Goal: Information Seeking & Learning: Learn about a topic

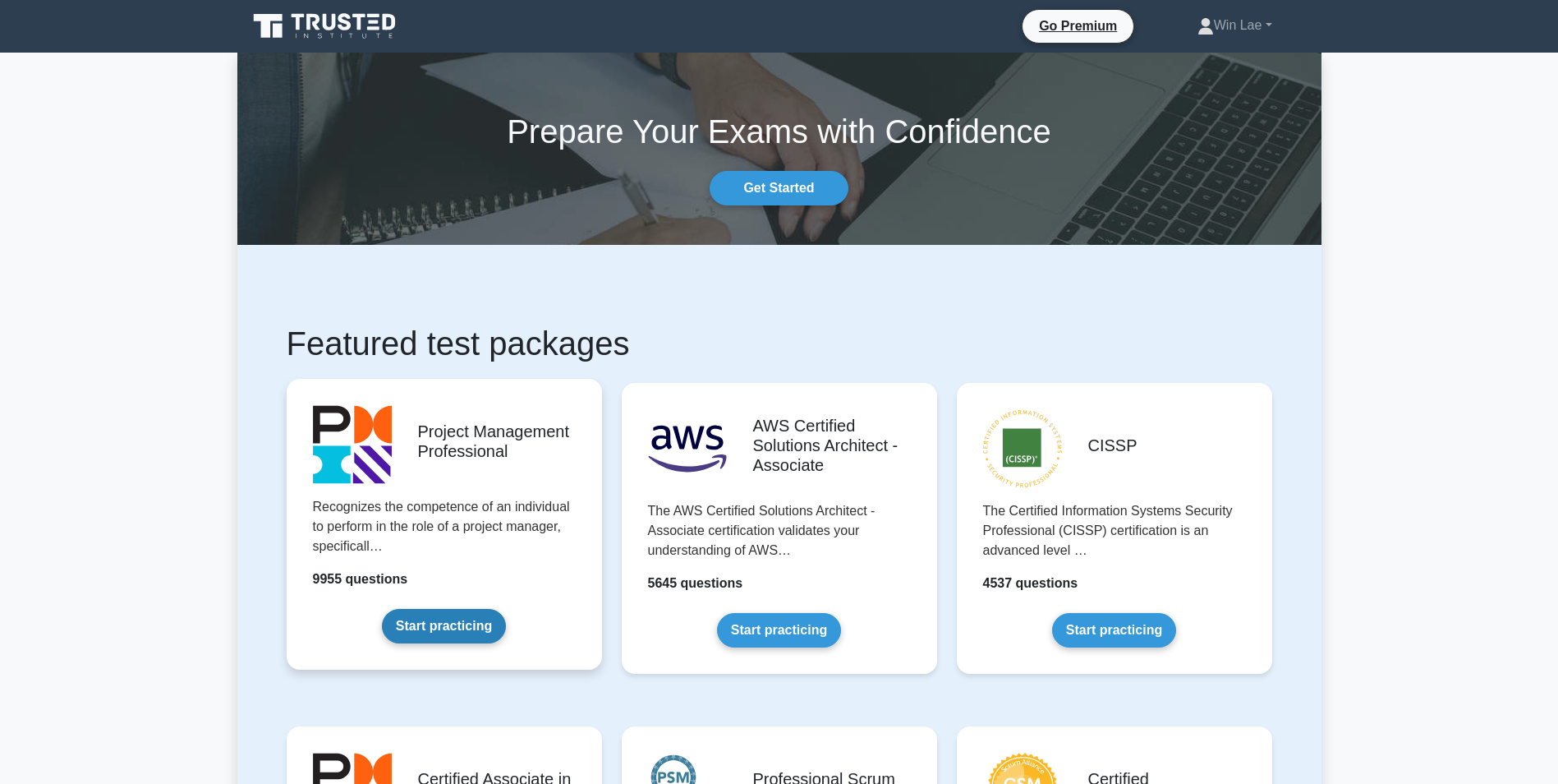
click at [448, 627] on link "Start practicing" at bounding box center [445, 626] width 124 height 35
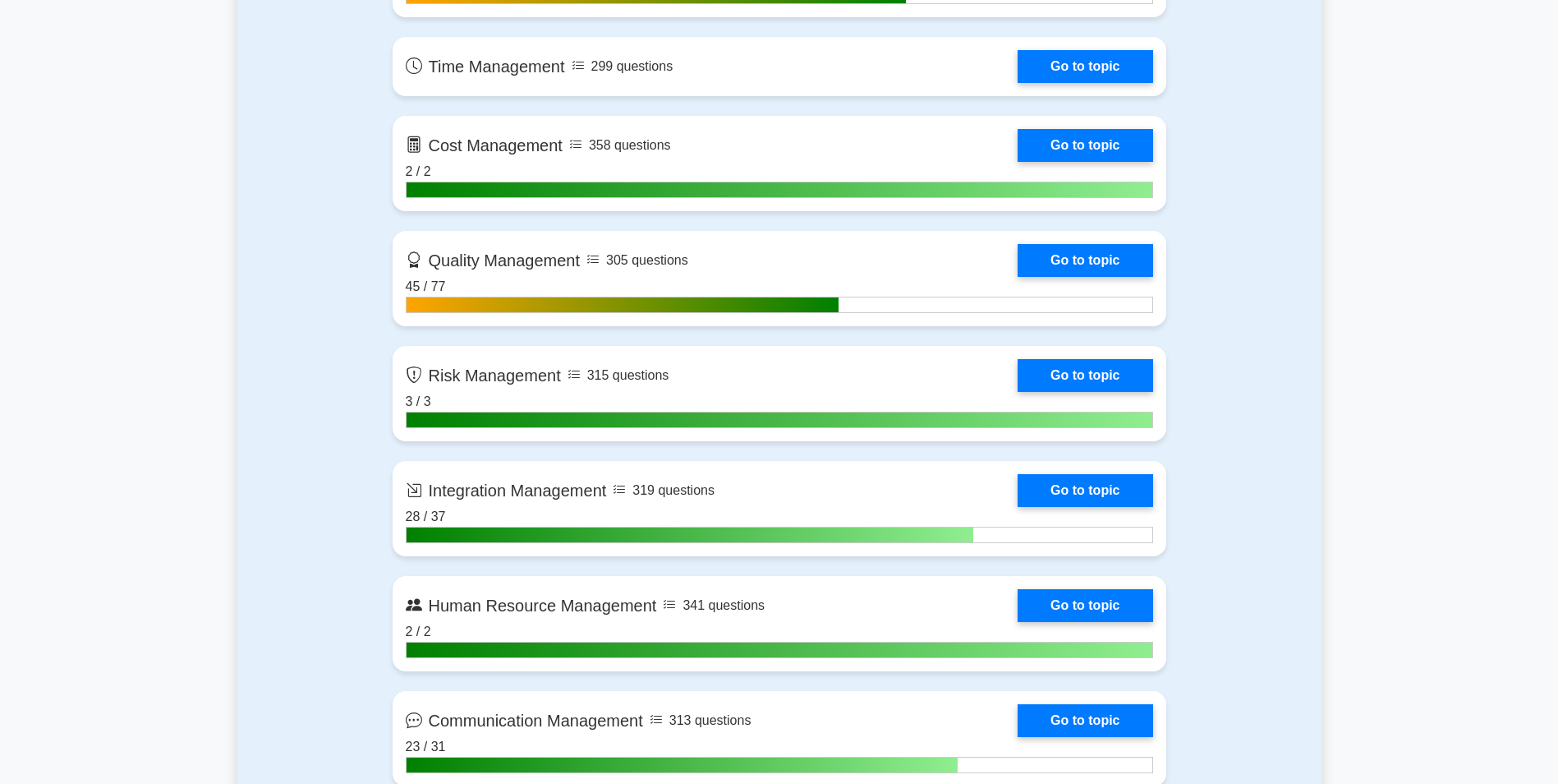
scroll to position [1396, 0]
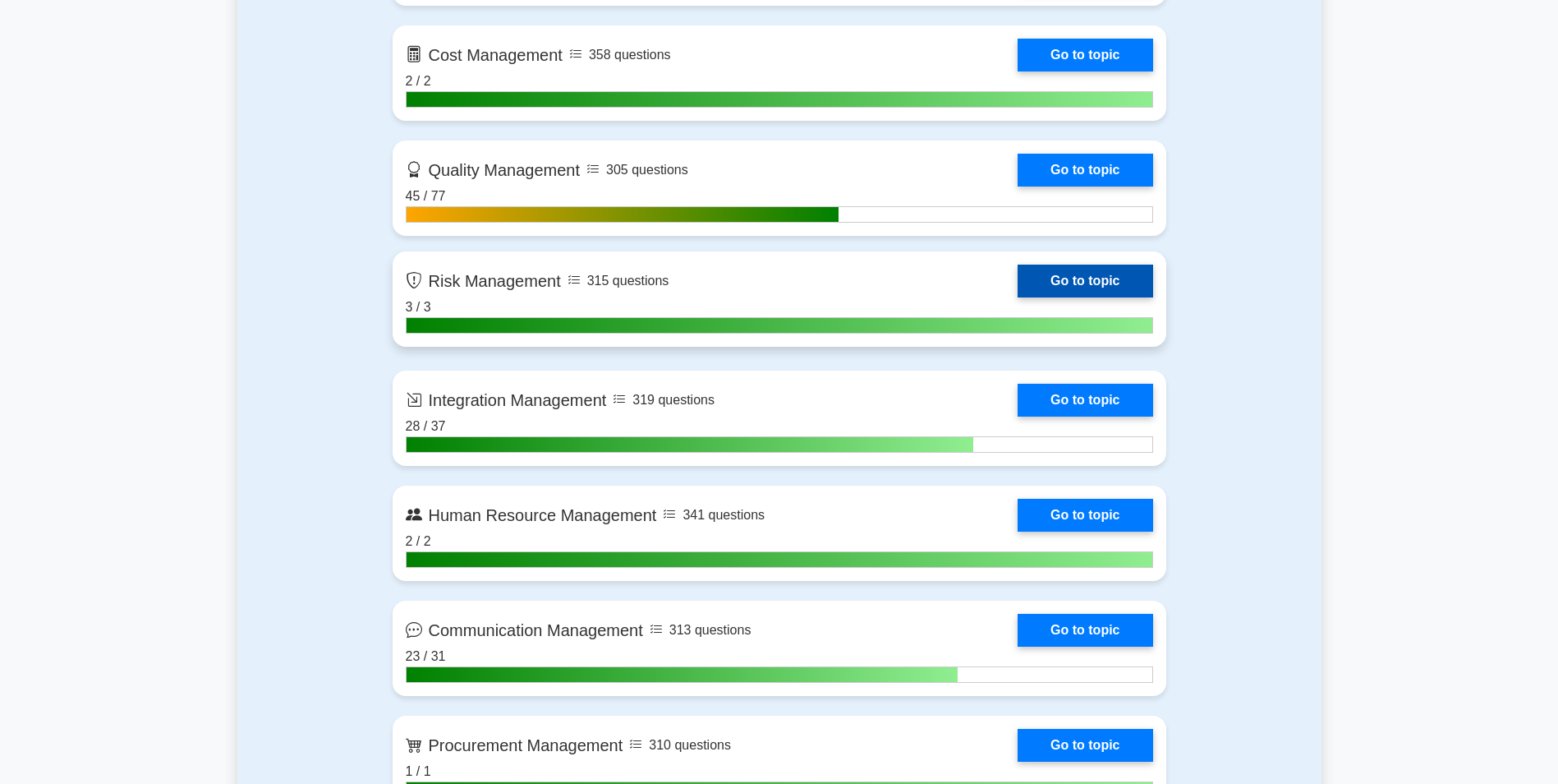
click at [1101, 288] on link "Go to topic" at bounding box center [1085, 281] width 134 height 33
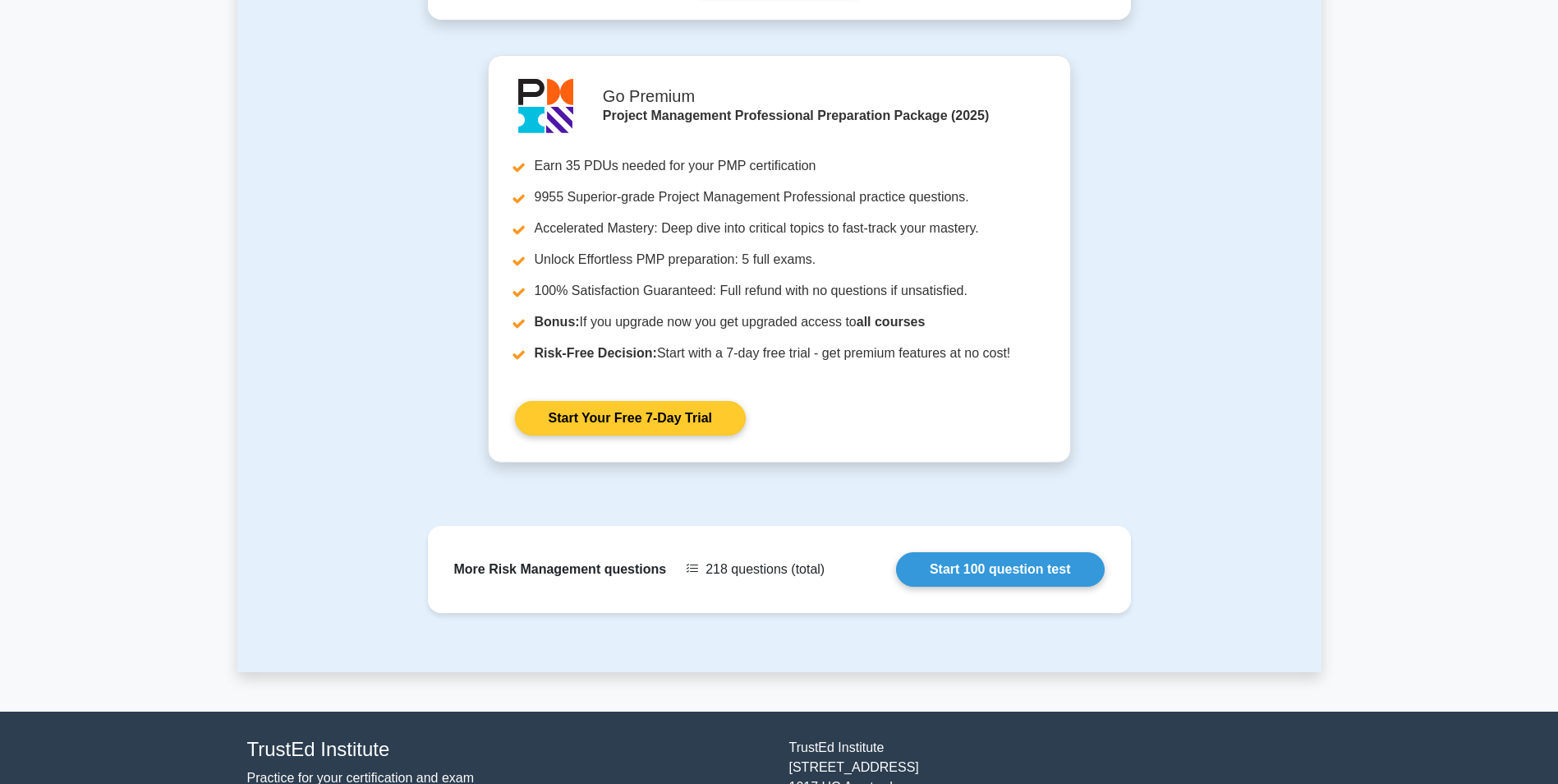
scroll to position [736, 0]
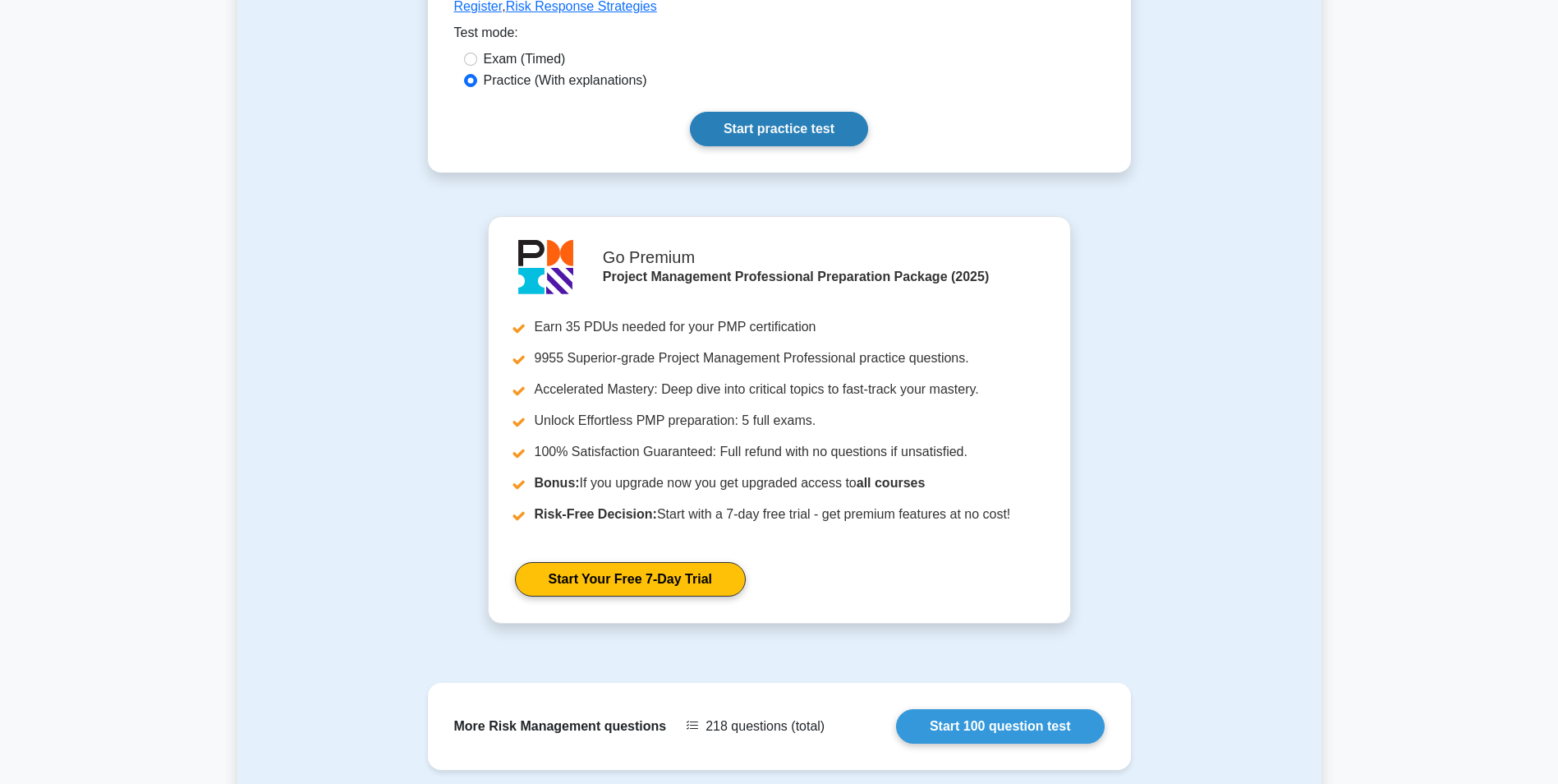
click at [769, 123] on link "Start practice test" at bounding box center [779, 129] width 178 height 35
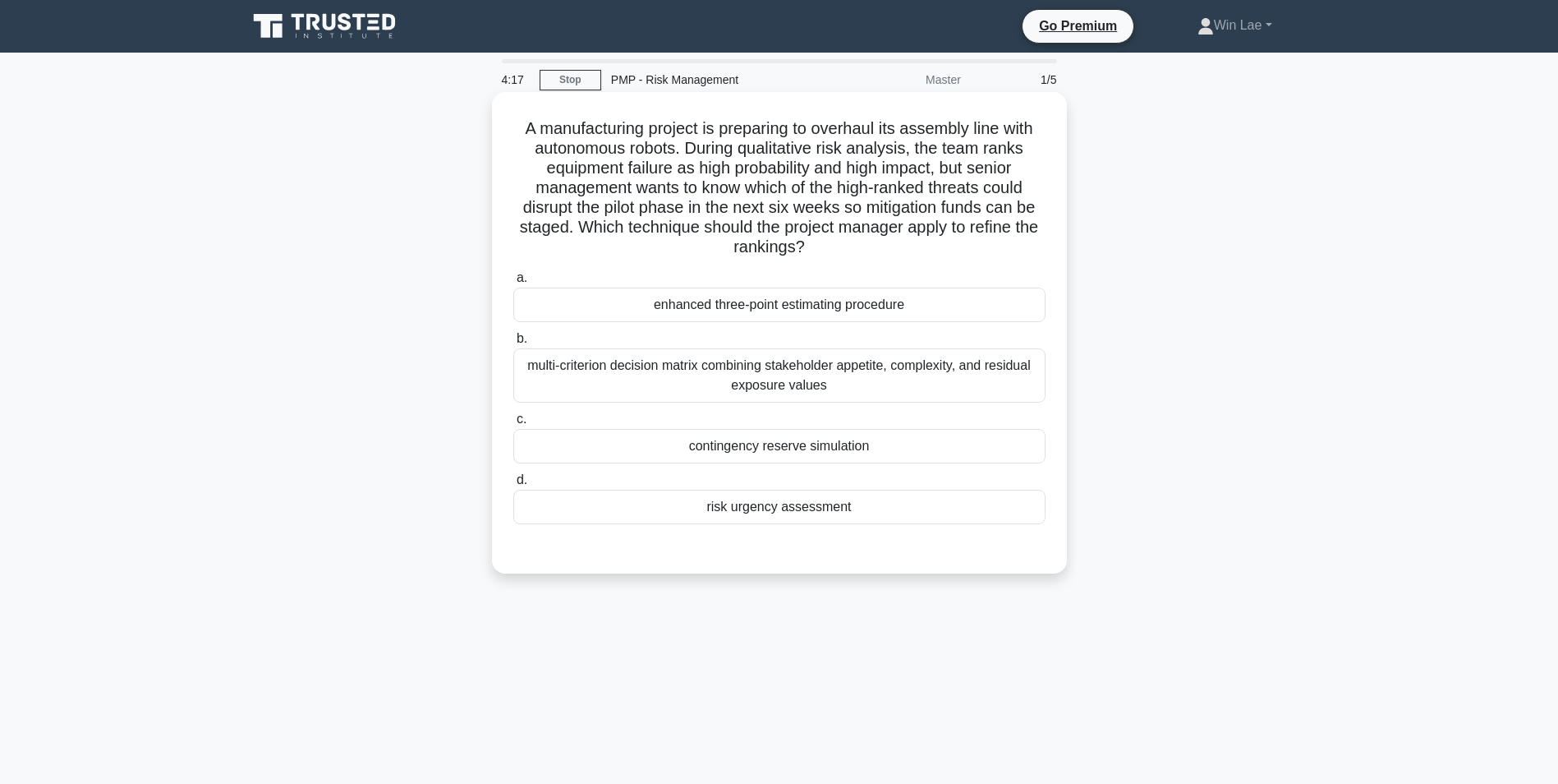
click at [779, 504] on div "risk urgency assessment" at bounding box center [779, 507] width 532 height 35
click at [513, 486] on input "d. risk urgency assessment" at bounding box center [513, 480] width 0 height 11
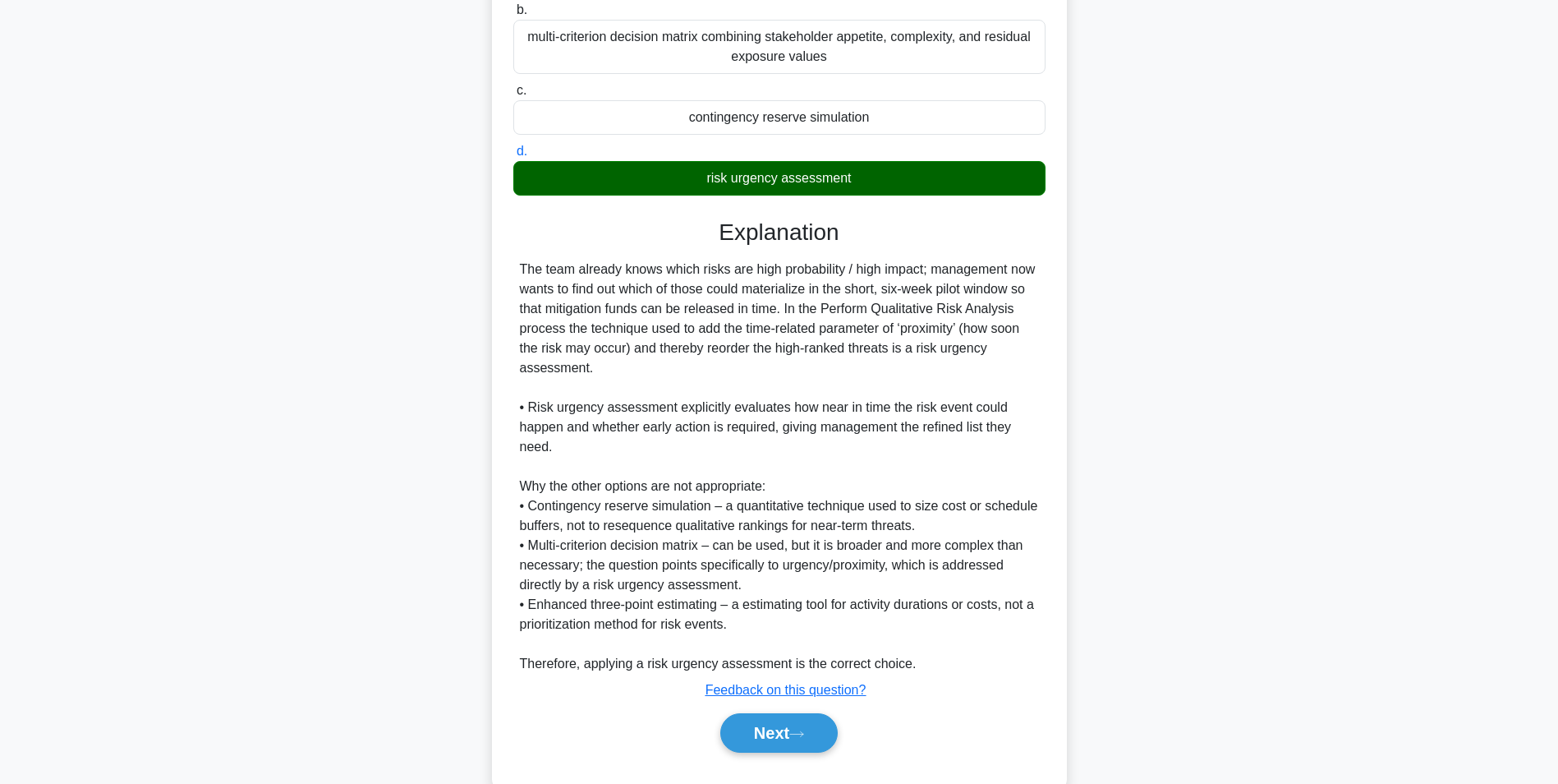
scroll to position [368, 0]
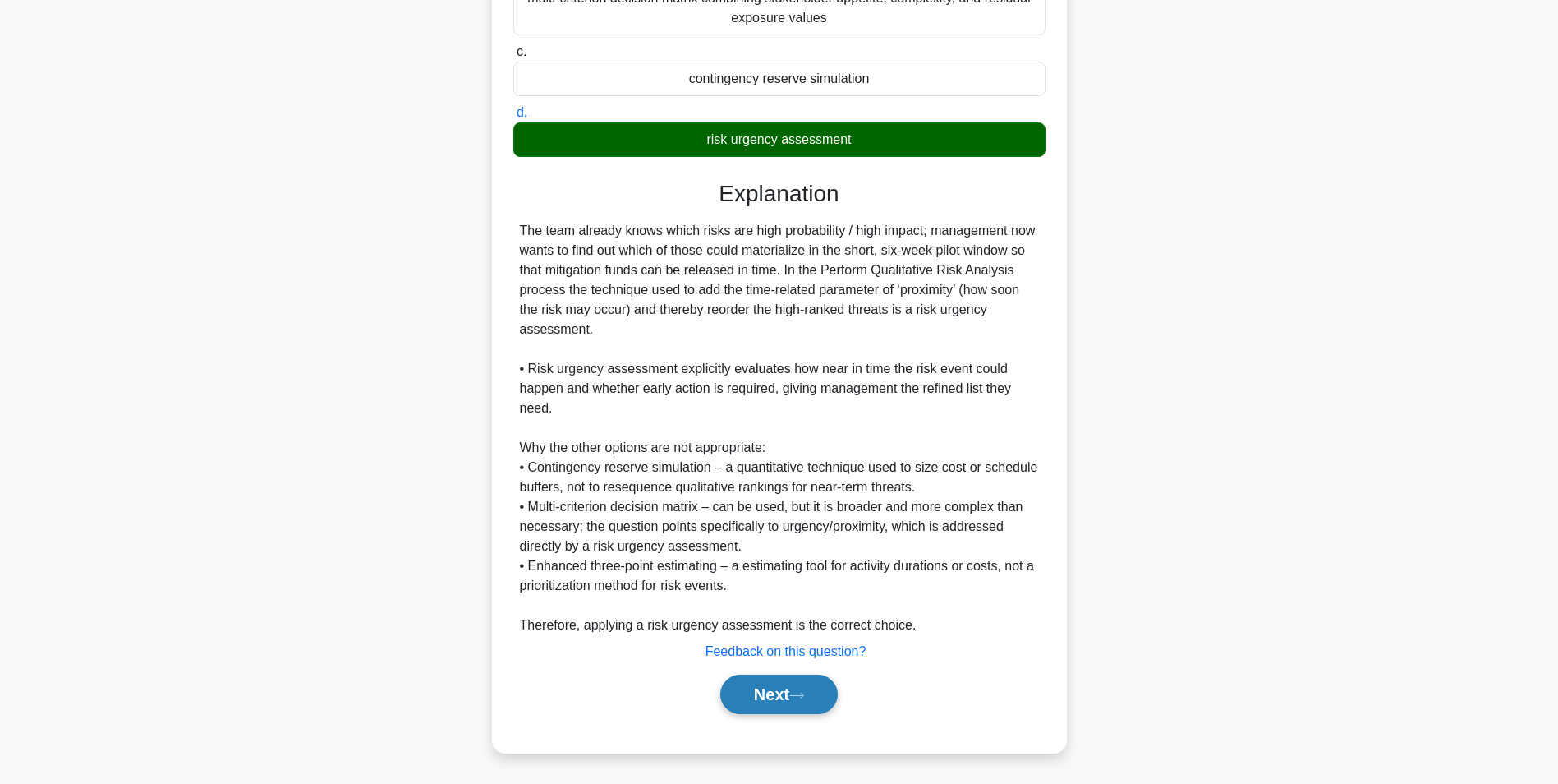
click at [768, 699] on button "Next" at bounding box center [779, 693] width 117 height 39
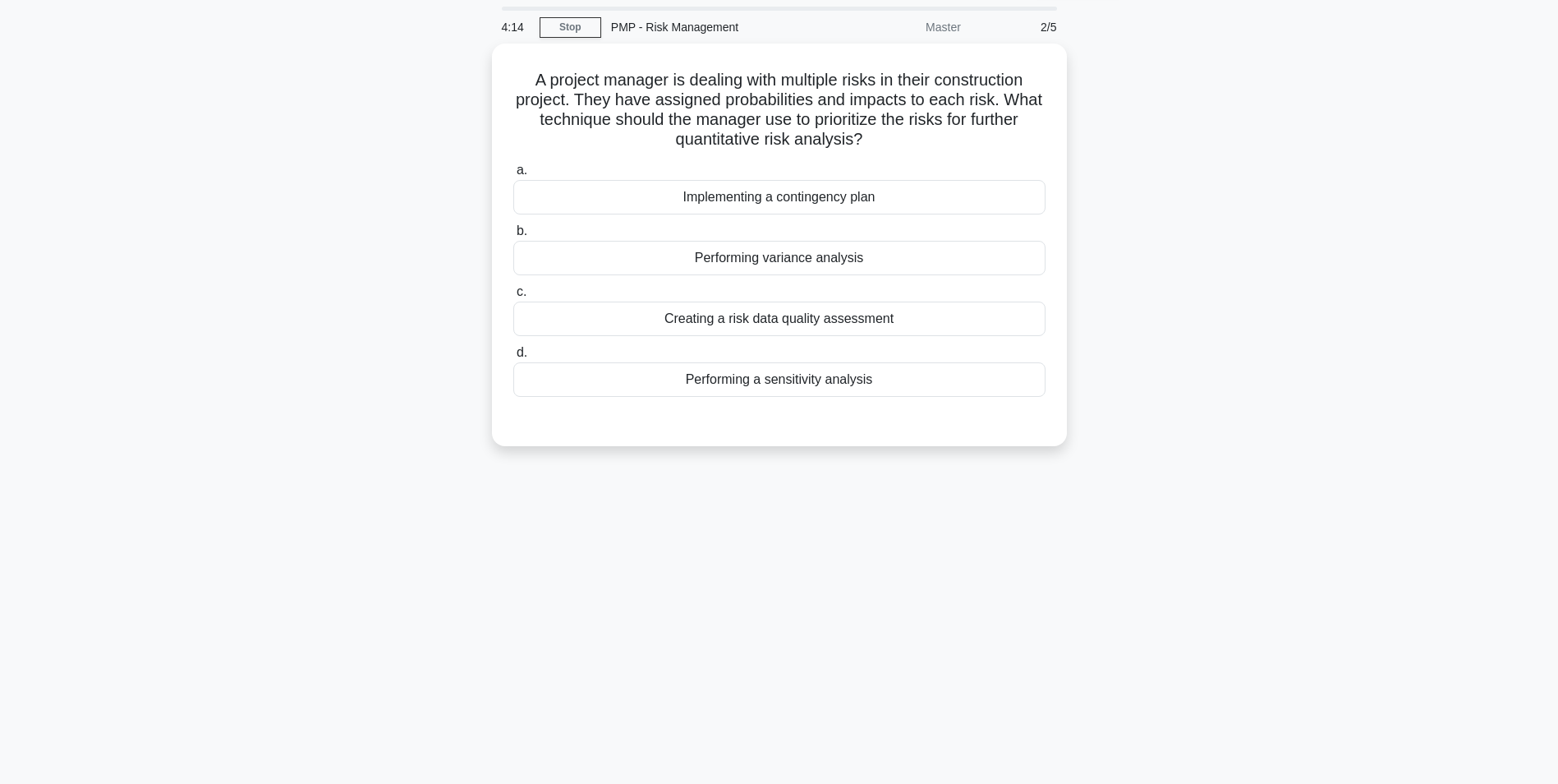
scroll to position [0, 0]
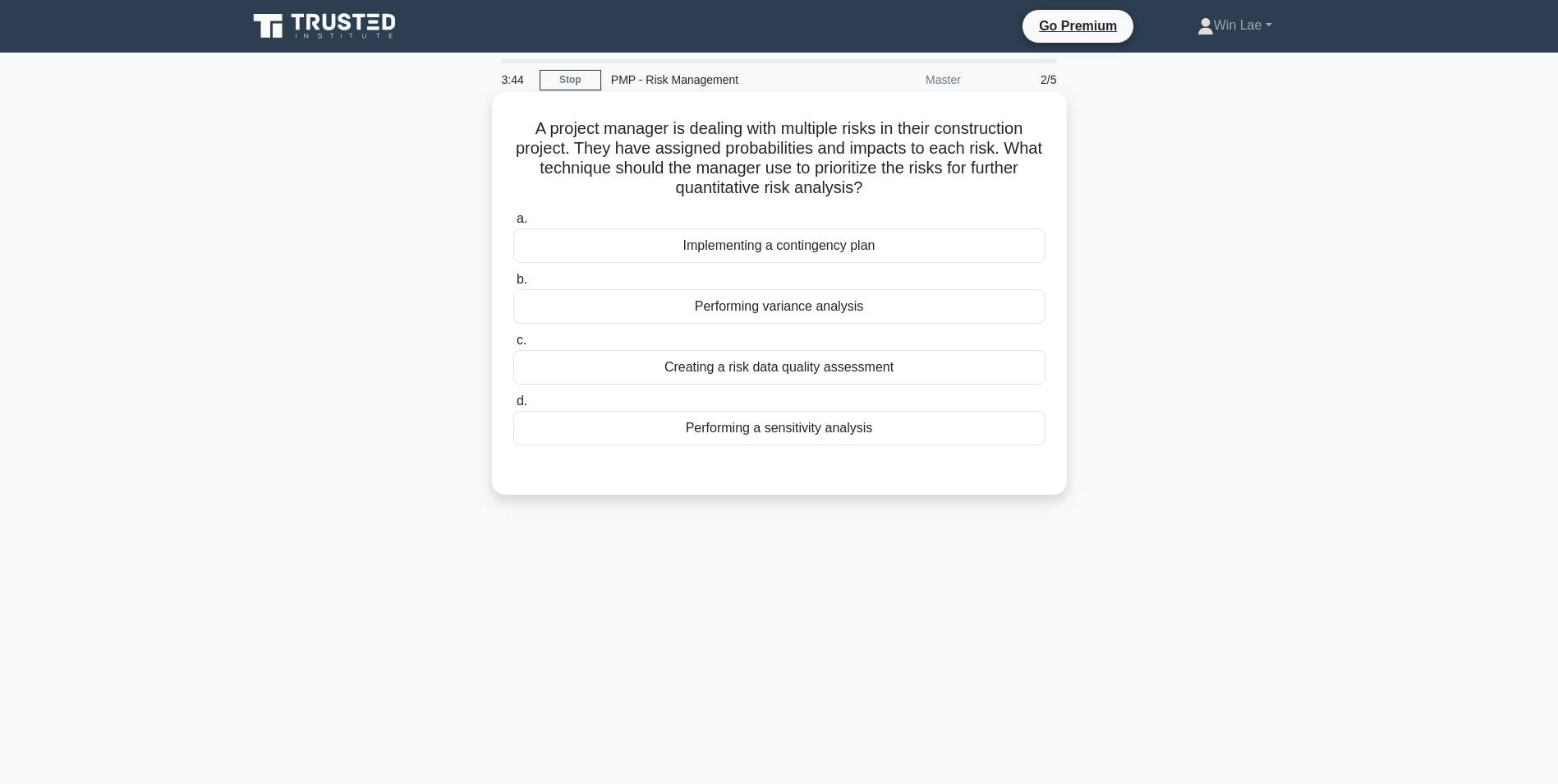
click at [758, 306] on div "Performing variance analysis" at bounding box center [779, 306] width 532 height 35
click at [513, 285] on input "b. Performing variance analysis" at bounding box center [513, 280] width 0 height 11
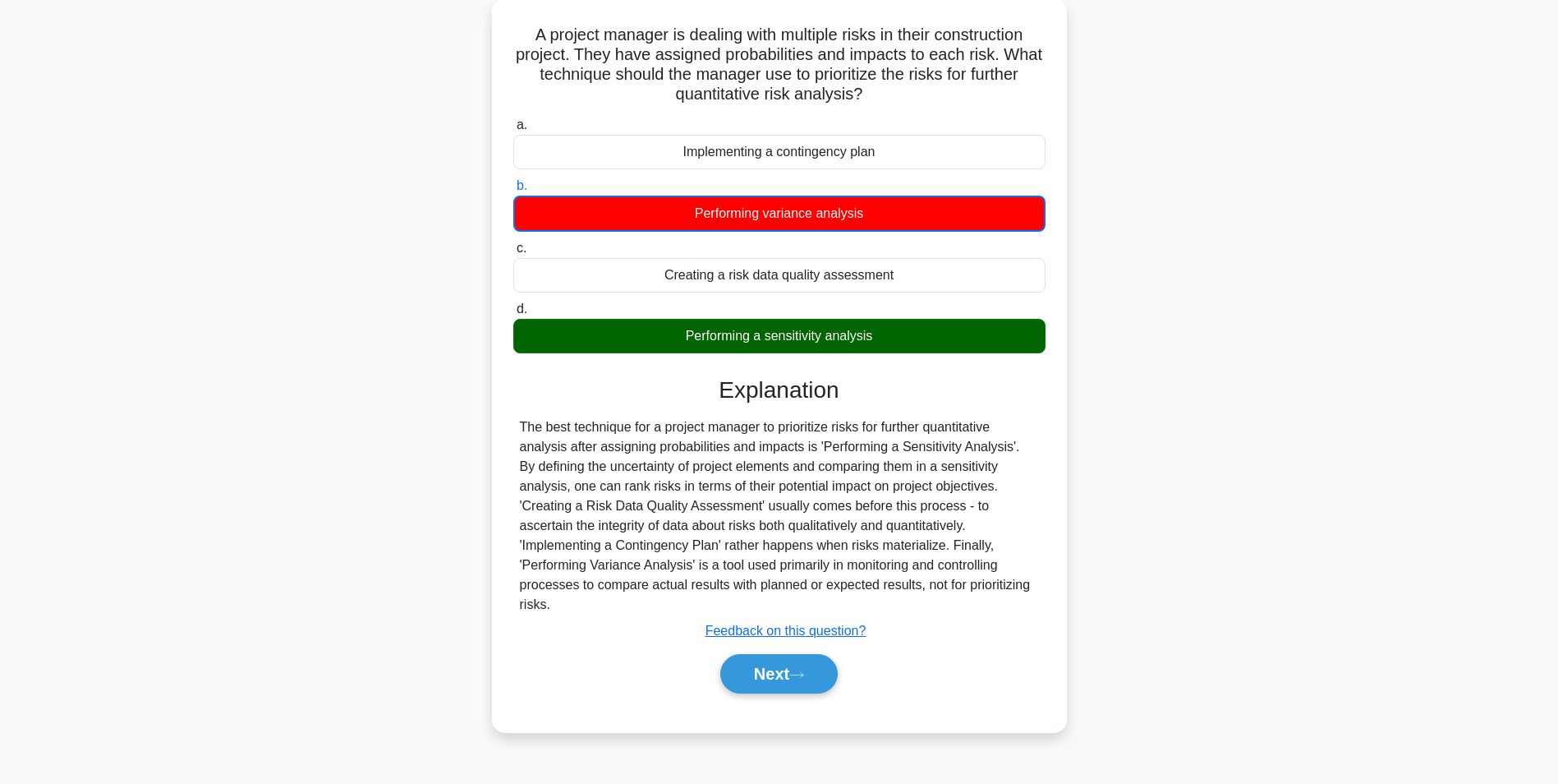
scroll to position [103, 0]
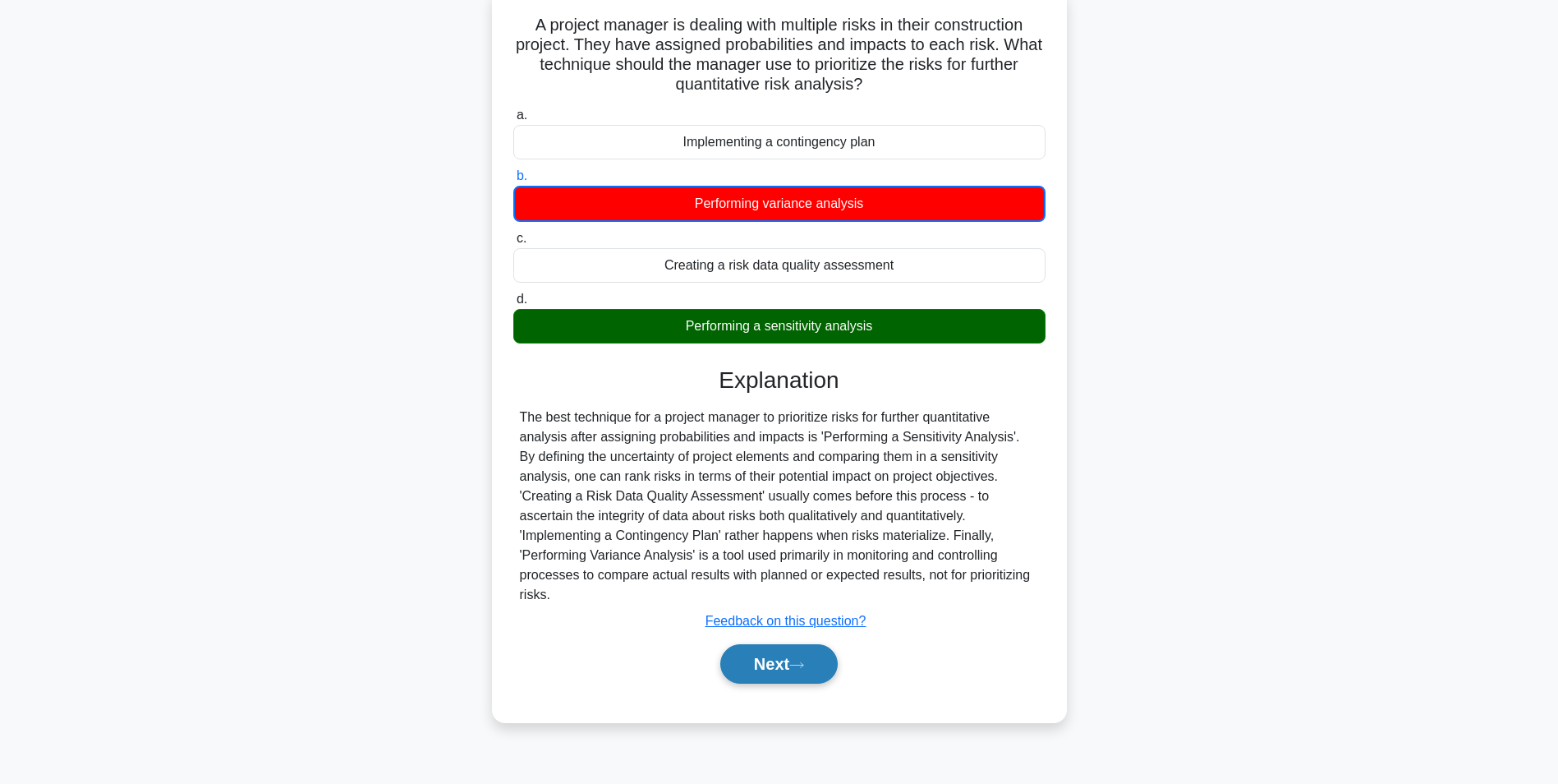
click at [809, 644] on button "Next" at bounding box center [779, 663] width 117 height 39
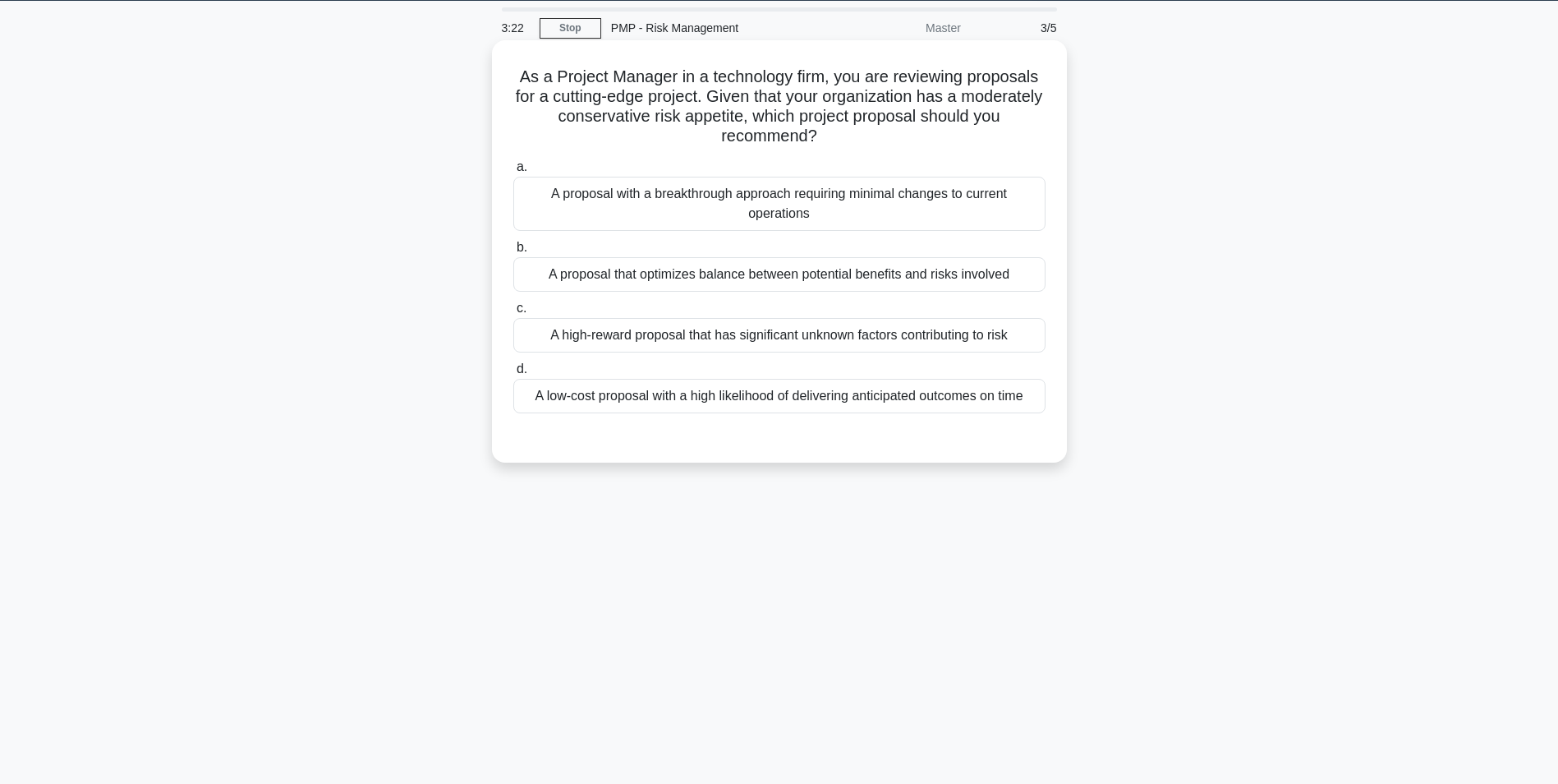
scroll to position [0, 0]
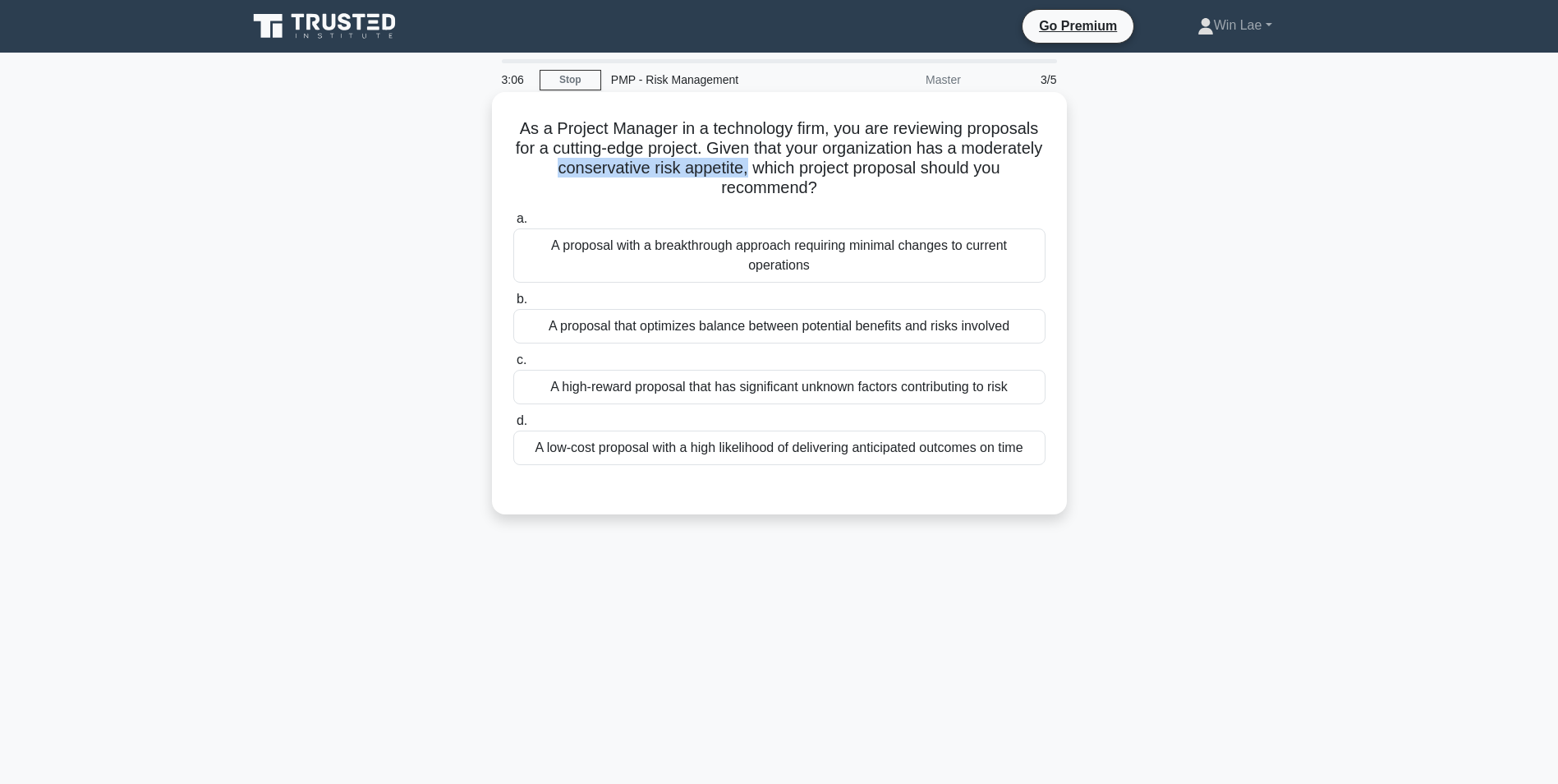
drag, startPoint x: 607, startPoint y: 173, endPoint x: 808, endPoint y: 169, distance: 201.0
click at [808, 169] on h5 "As a Project Manager in a technology firm, you are reviewing proposals for a cu…" at bounding box center [779, 158] width 535 height 81
drag, startPoint x: 808, startPoint y: 169, endPoint x: 866, endPoint y: 175, distance: 58.3
click at [866, 175] on h5 "As a Project Manager in a technology firm, you are reviewing proposals for a cu…" at bounding box center [779, 158] width 535 height 81
click at [986, 382] on div "A high-reward proposal that has significant unknown factors contributing to risk" at bounding box center [779, 387] width 532 height 35
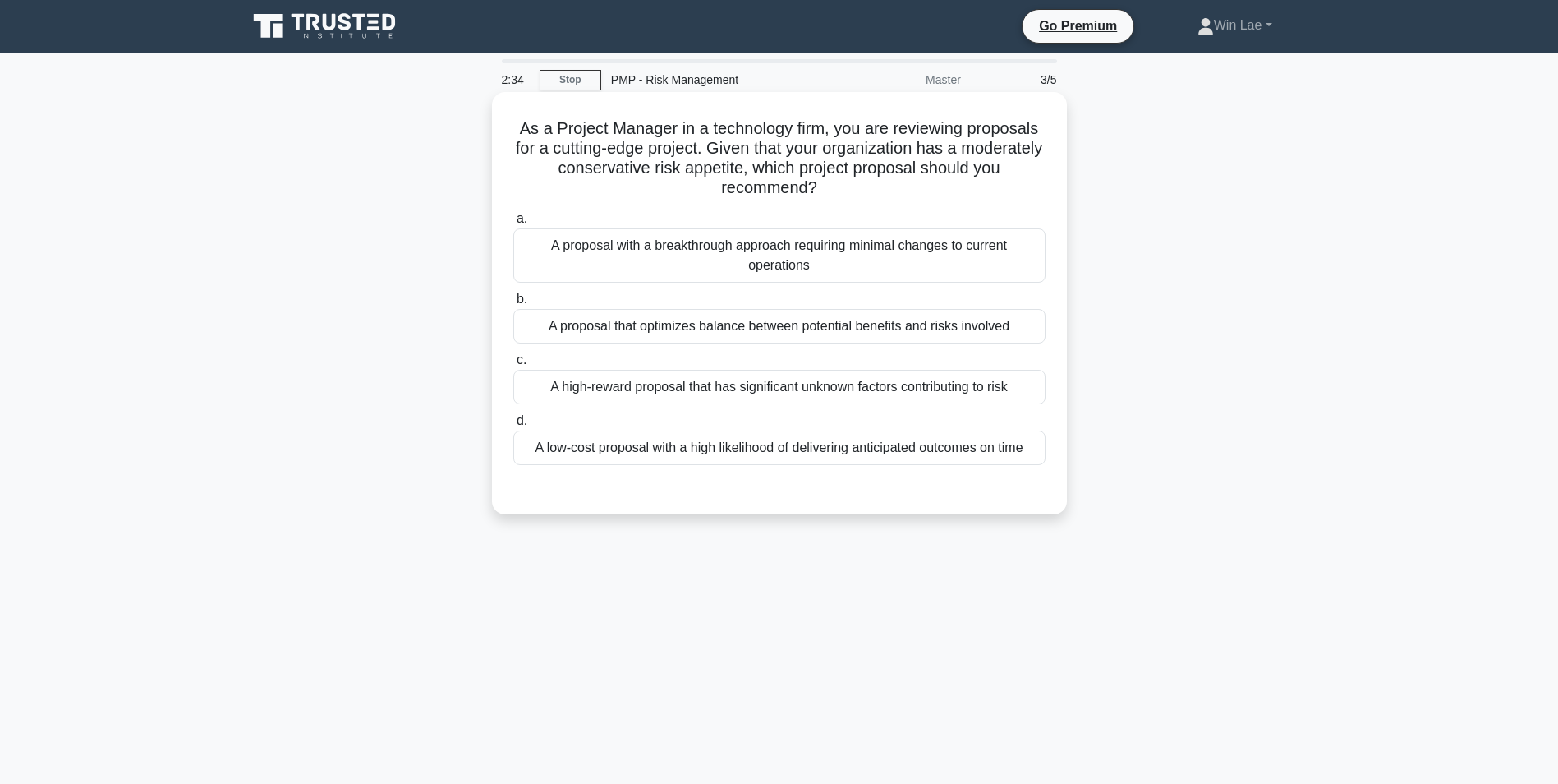
click at [513, 366] on input "c. A high-reward proposal that has significant unknown factors contributing to …" at bounding box center [513, 360] width 0 height 11
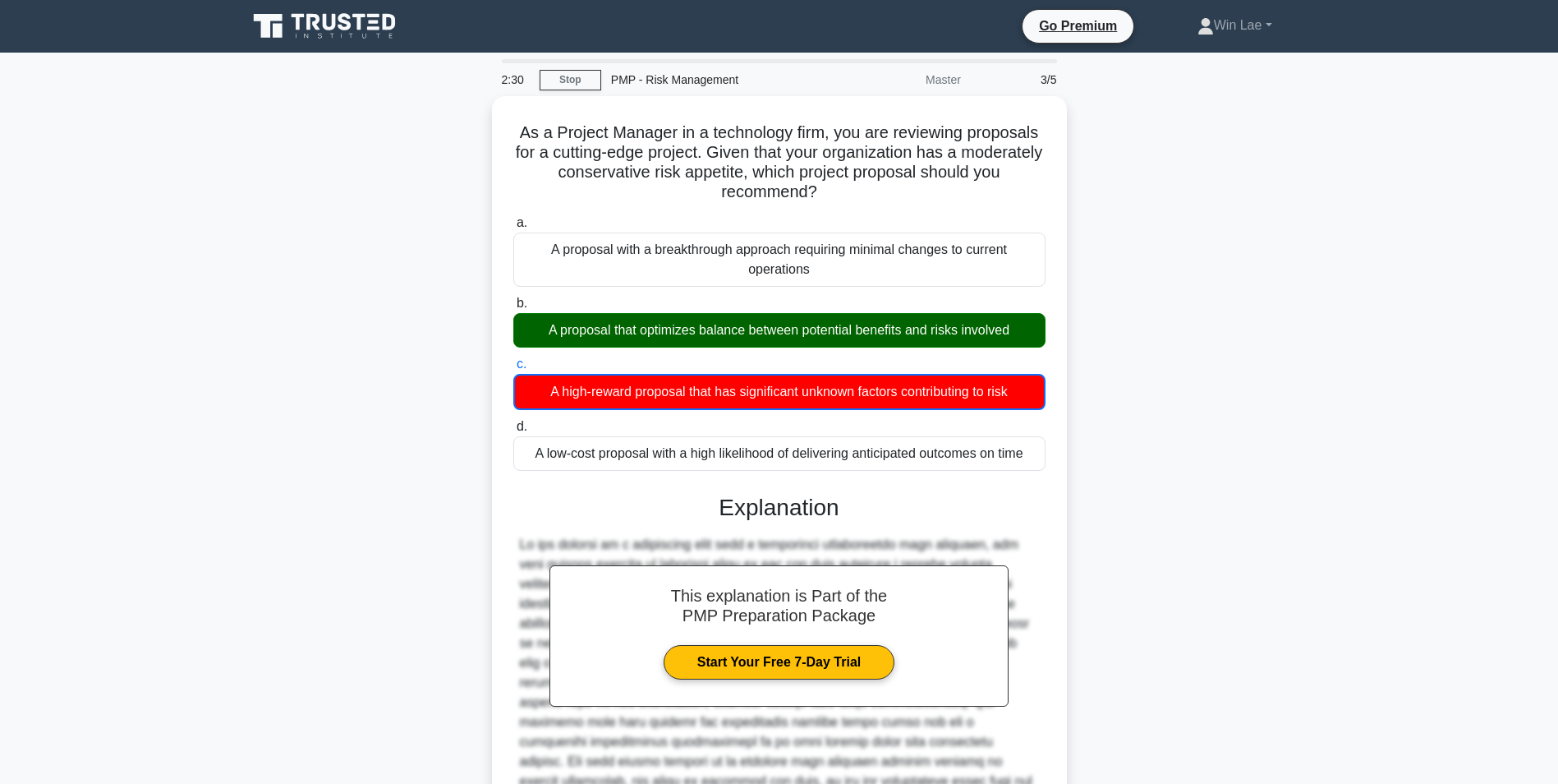
drag, startPoint x: 539, startPoint y: 329, endPoint x: 1075, endPoint y: 333, distance: 536.0
click at [1075, 333] on div "As a Project Manager in a technology firm, you are reviewing proposals for a cu…" at bounding box center [779, 532] width 1084 height 872
click at [1164, 594] on div "As a Project Manager in a technology firm, you are reviewing proposals for a cu…" at bounding box center [779, 532] width 1084 height 872
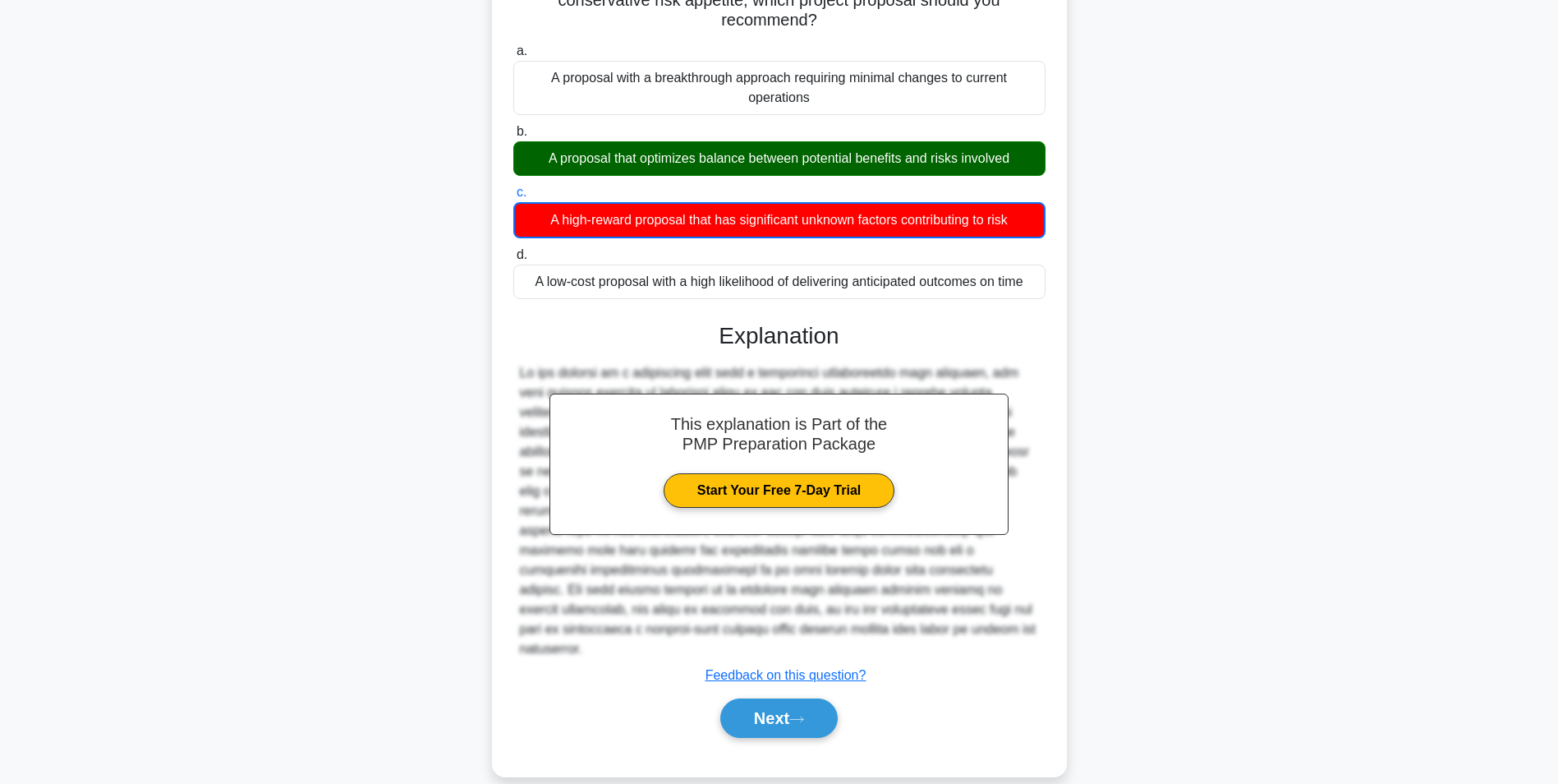
scroll to position [173, 0]
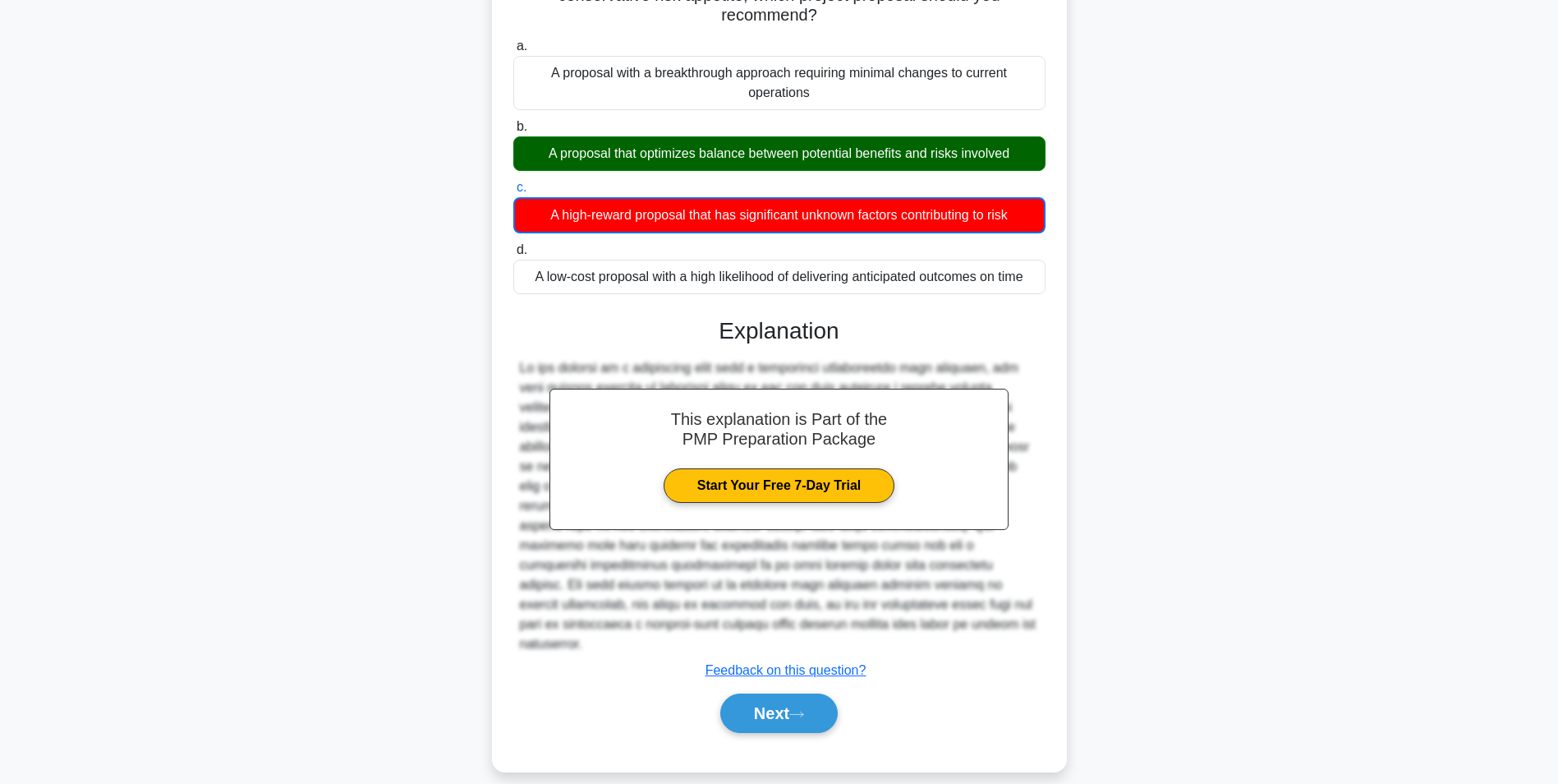
drag, startPoint x: 753, startPoint y: 701, endPoint x: 711, endPoint y: 671, distance: 51.6
click at [752, 701] on button "Next" at bounding box center [779, 713] width 117 height 39
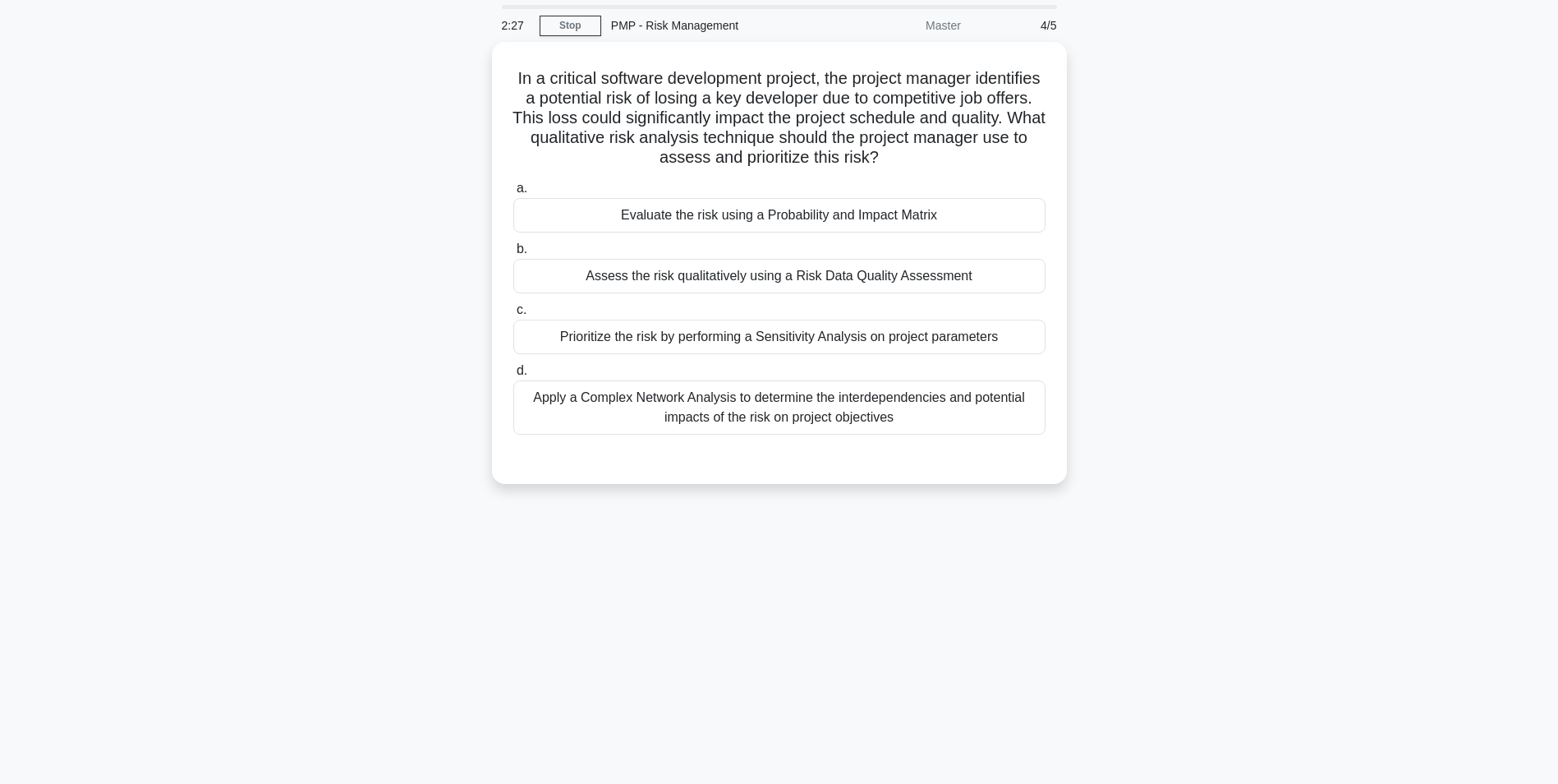
scroll to position [0, 0]
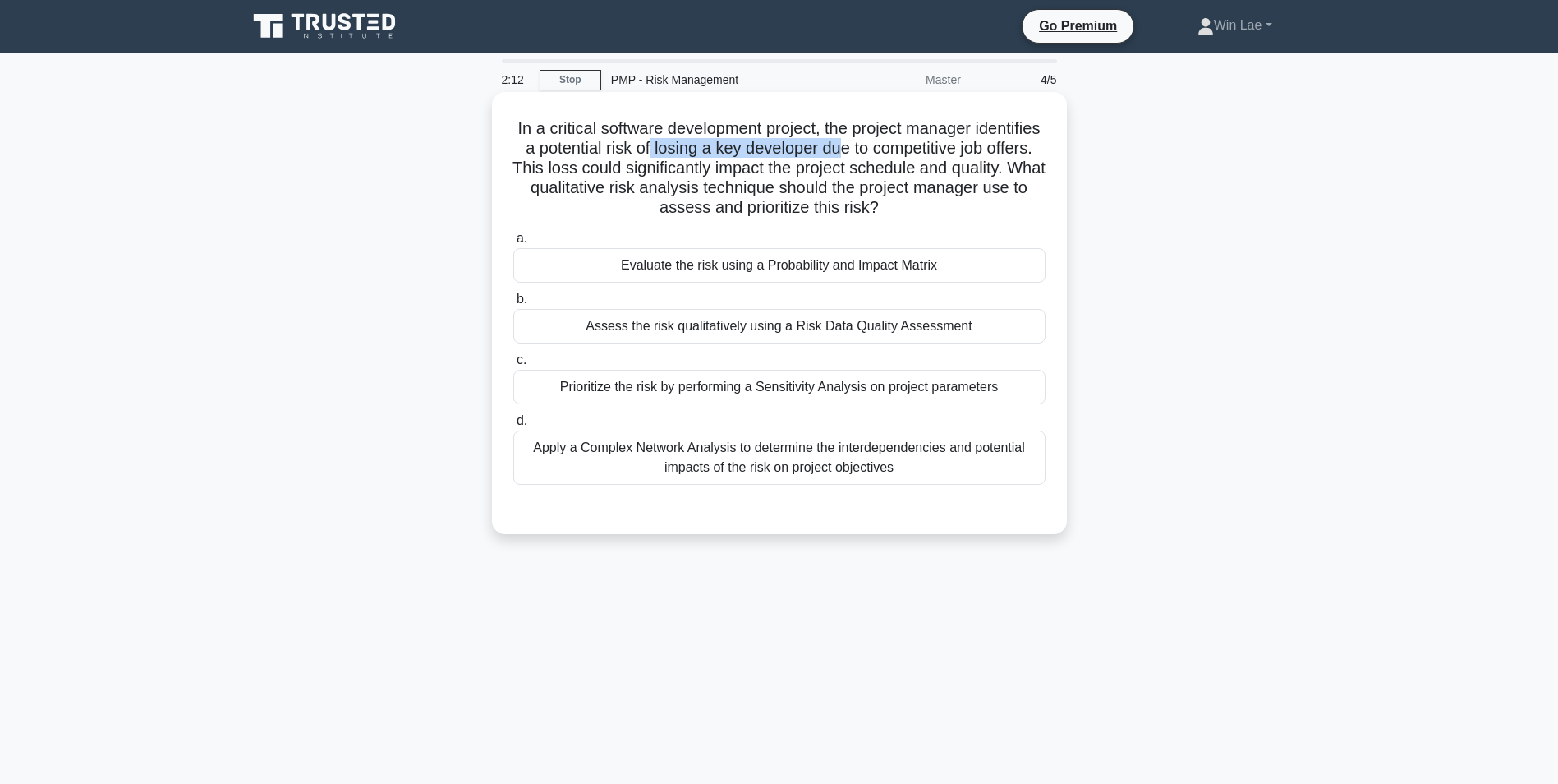
drag, startPoint x: 724, startPoint y: 149, endPoint x: 915, endPoint y: 149, distance: 191.0
click at [915, 149] on h5 "In a critical software development project, the project manager identifies a po…" at bounding box center [779, 168] width 535 height 101
click at [633, 172] on h5 "In a critical software development project, the project manager identifies a po…" at bounding box center [779, 168] width 535 height 101
click at [728, 271] on div "Evaluate the risk using a Probability and Impact Matrix" at bounding box center [779, 265] width 532 height 35
click at [513, 244] on input "a. Evaluate the risk using a Probability and Impact Matrix" at bounding box center [513, 239] width 0 height 11
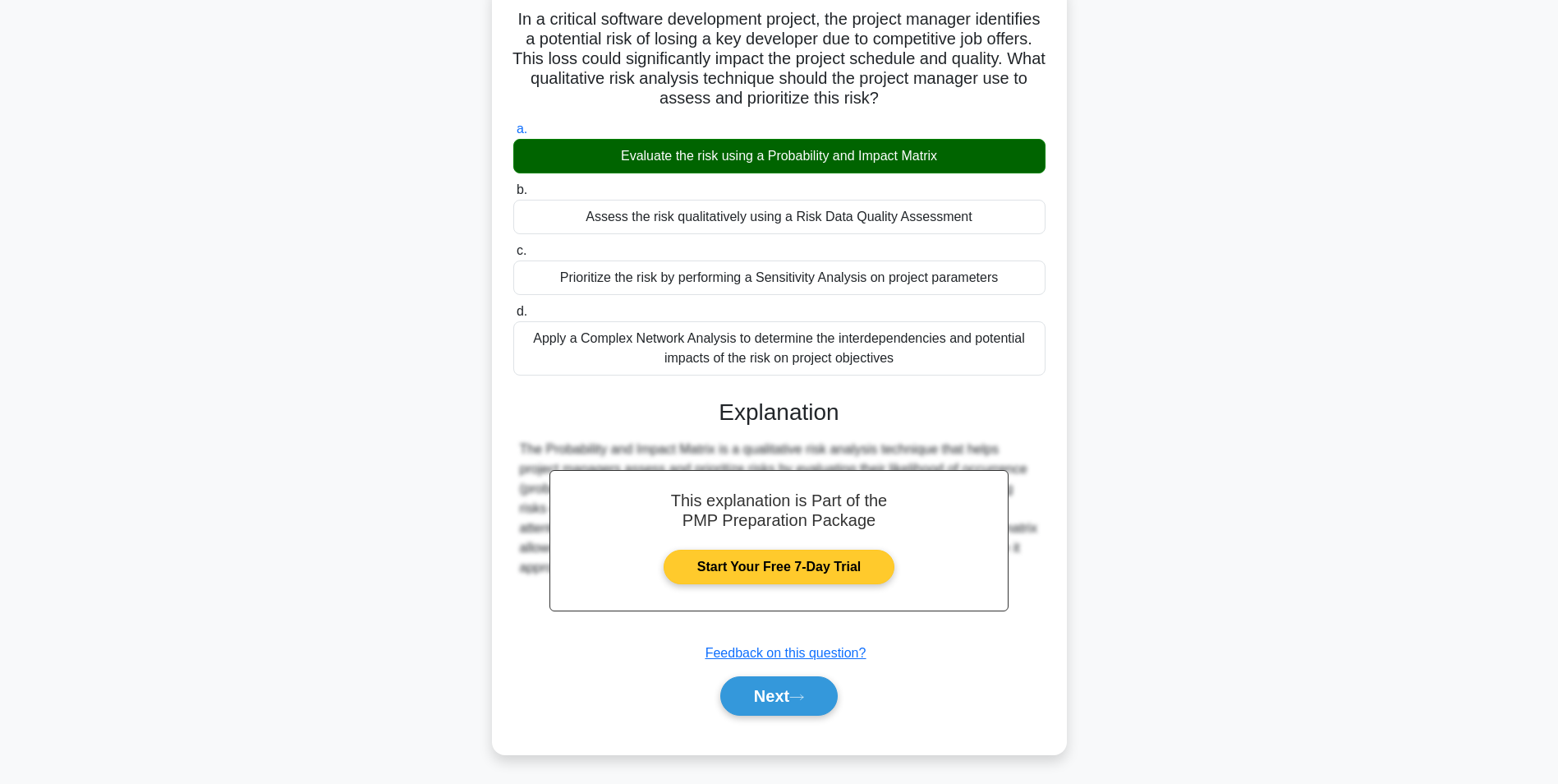
scroll to position [112, 0]
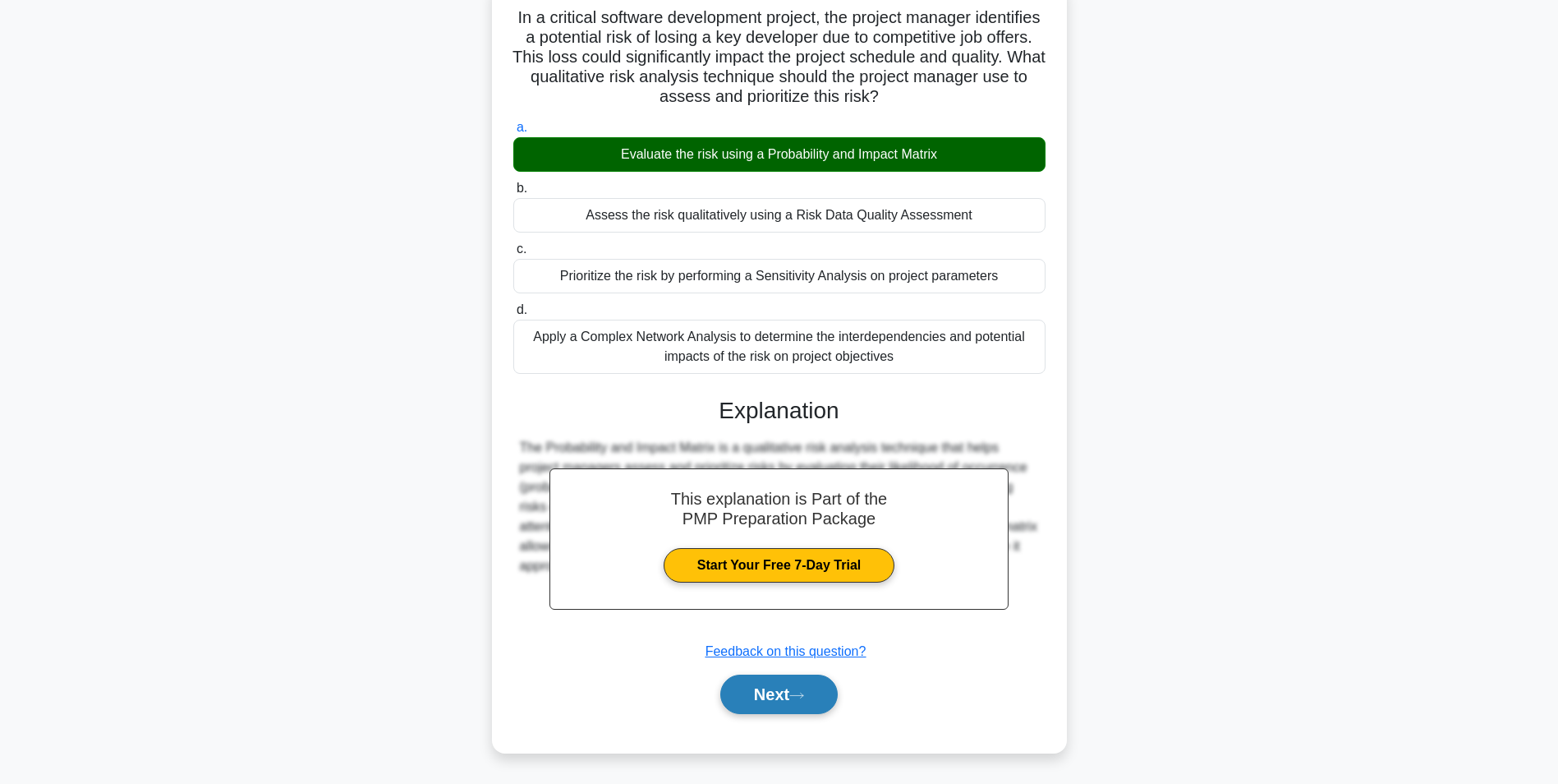
click at [783, 702] on button "Next" at bounding box center [779, 693] width 117 height 39
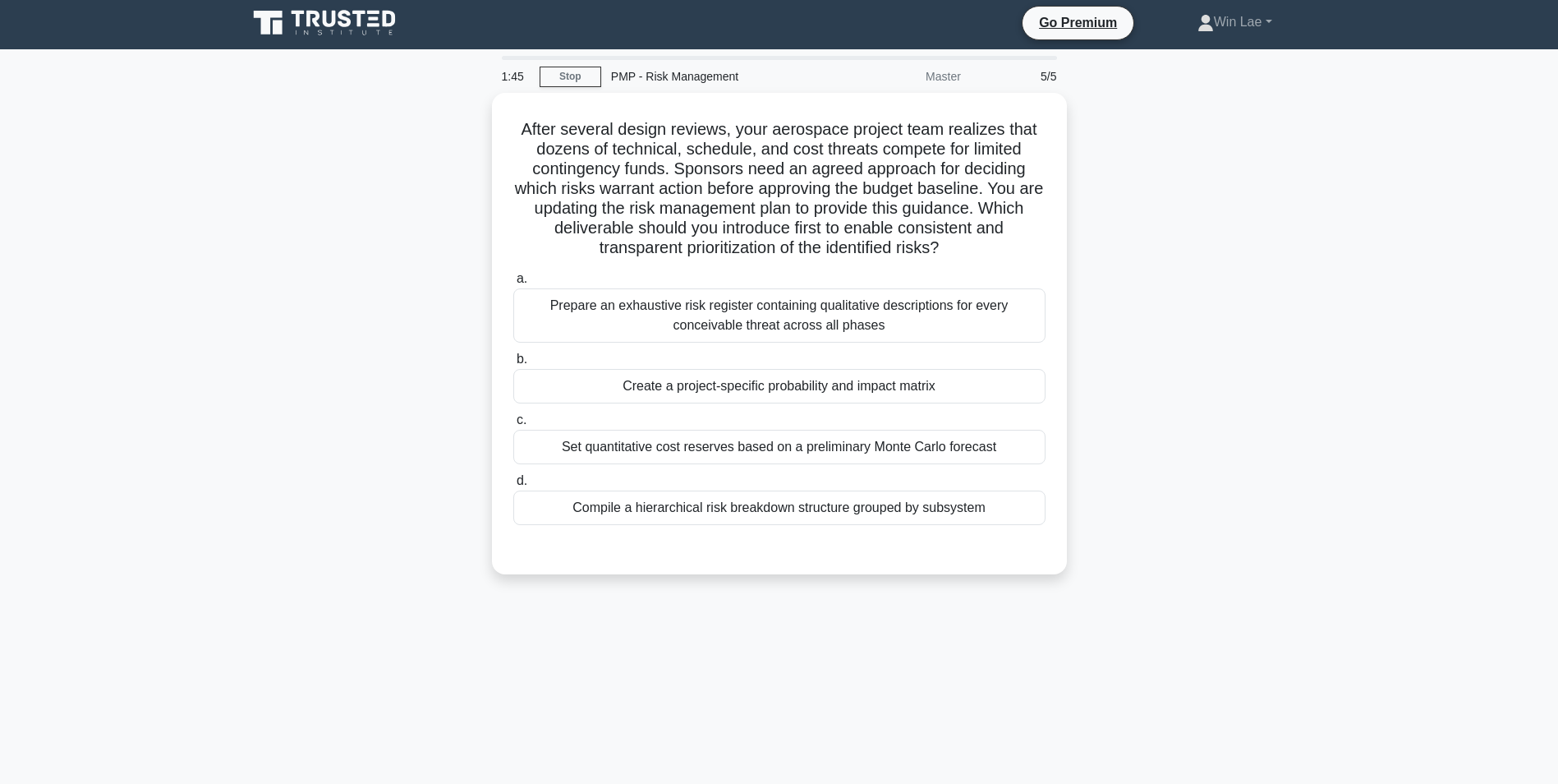
scroll to position [0, 0]
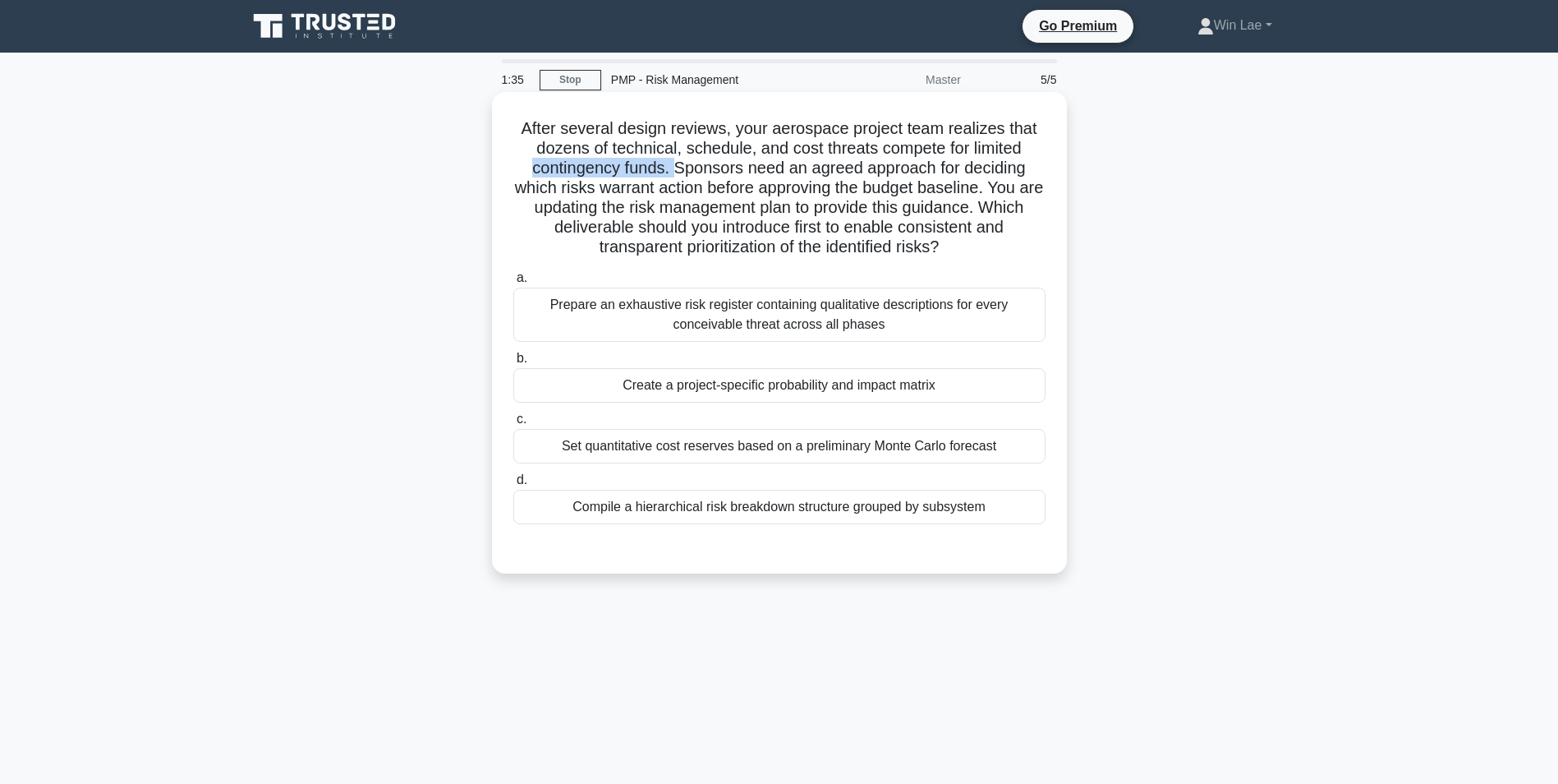
drag, startPoint x: 527, startPoint y: 173, endPoint x: 672, endPoint y: 175, distance: 145.0
click at [672, 175] on h5 "After several design reviews, your aerospace project team realizes that dozens …" at bounding box center [779, 188] width 535 height 140
drag, startPoint x: 672, startPoint y: 175, endPoint x: 688, endPoint y: 196, distance: 26.4
click at [688, 196] on h5 "After several design reviews, your aerospace project team realizes that dozens …" at bounding box center [779, 188] width 535 height 140
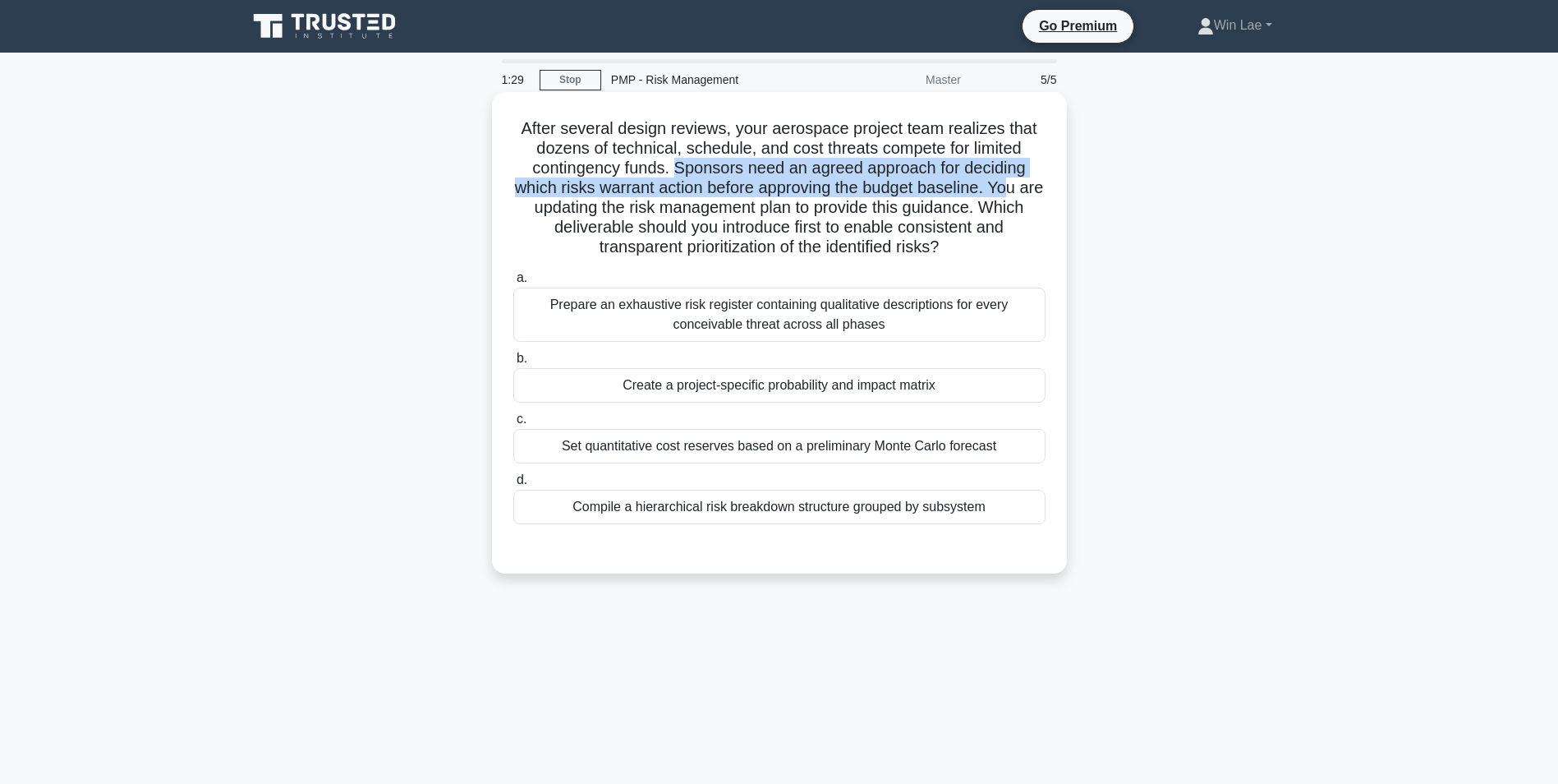
drag, startPoint x: 674, startPoint y: 166, endPoint x: 1031, endPoint y: 180, distance: 357.3
click at [1031, 180] on h5 "After several design reviews, your aerospace project team realizes that dozens …" at bounding box center [779, 188] width 535 height 140
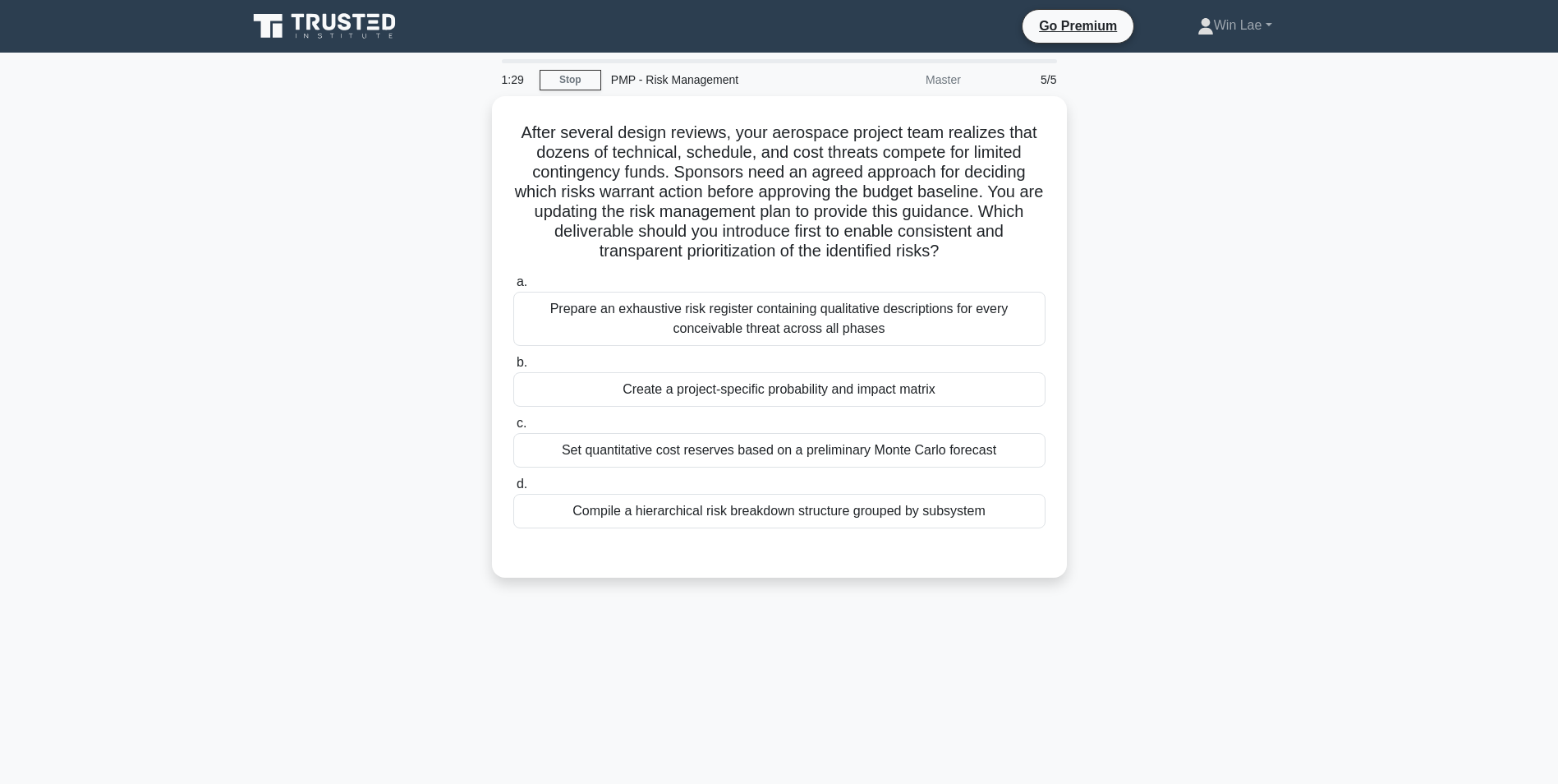
click at [1263, 230] on div "After several design reviews, your aerospace project team realizes that dozens …" at bounding box center [779, 347] width 1084 height 501
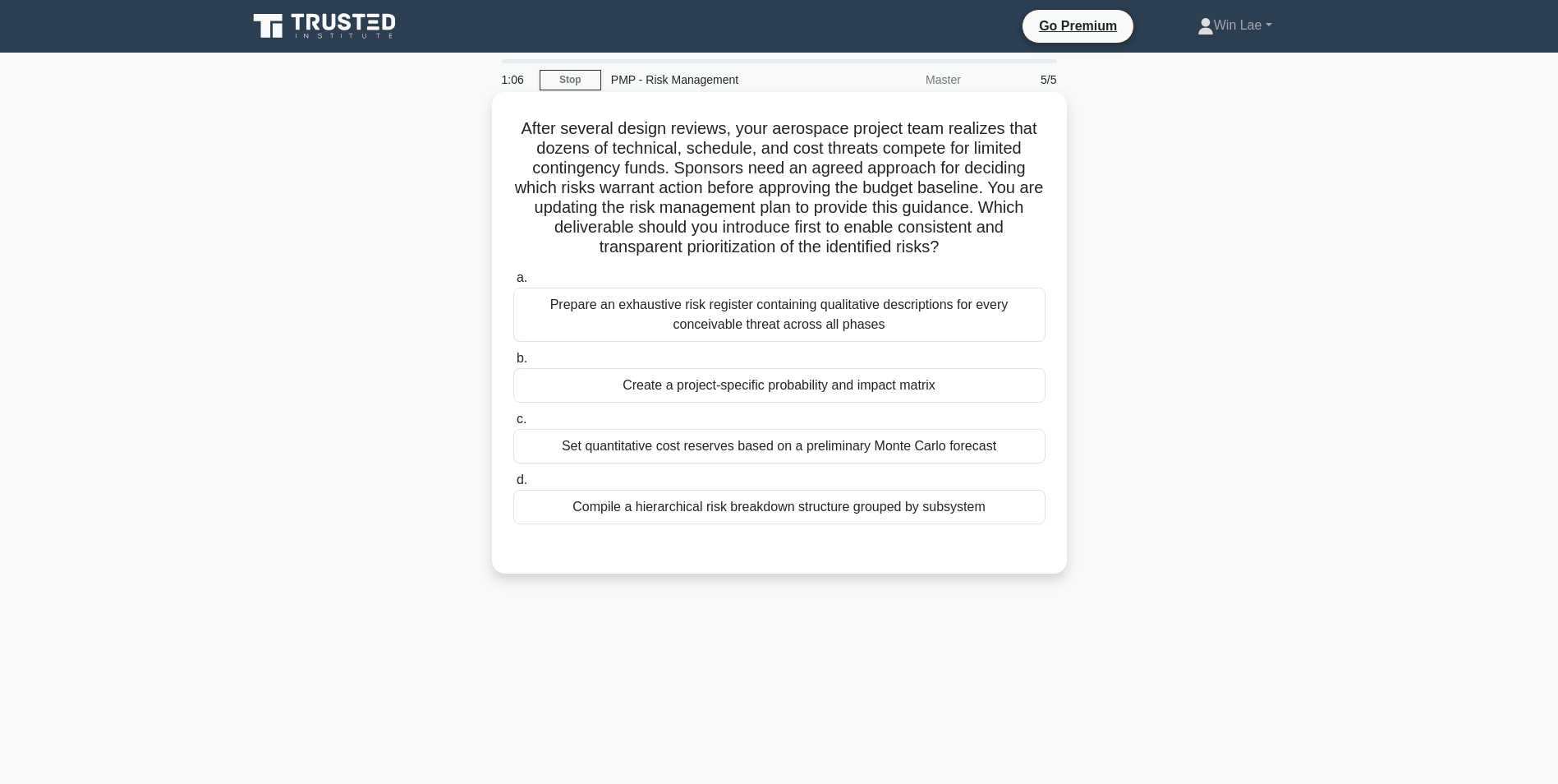
drag, startPoint x: 676, startPoint y: 166, endPoint x: 1045, endPoint y: 239, distance: 376.2
click at [1045, 239] on h5 "After several design reviews, your aerospace project team realizes that dozens …" at bounding box center [779, 188] width 535 height 140
click at [861, 445] on div "Set quantitative cost reserves based on a preliminary Monte Carlo forecast" at bounding box center [779, 446] width 532 height 35
click at [513, 424] on input "c. Set quantitative cost reserves based on a preliminary Monte Carlo forecast" at bounding box center [513, 420] width 0 height 11
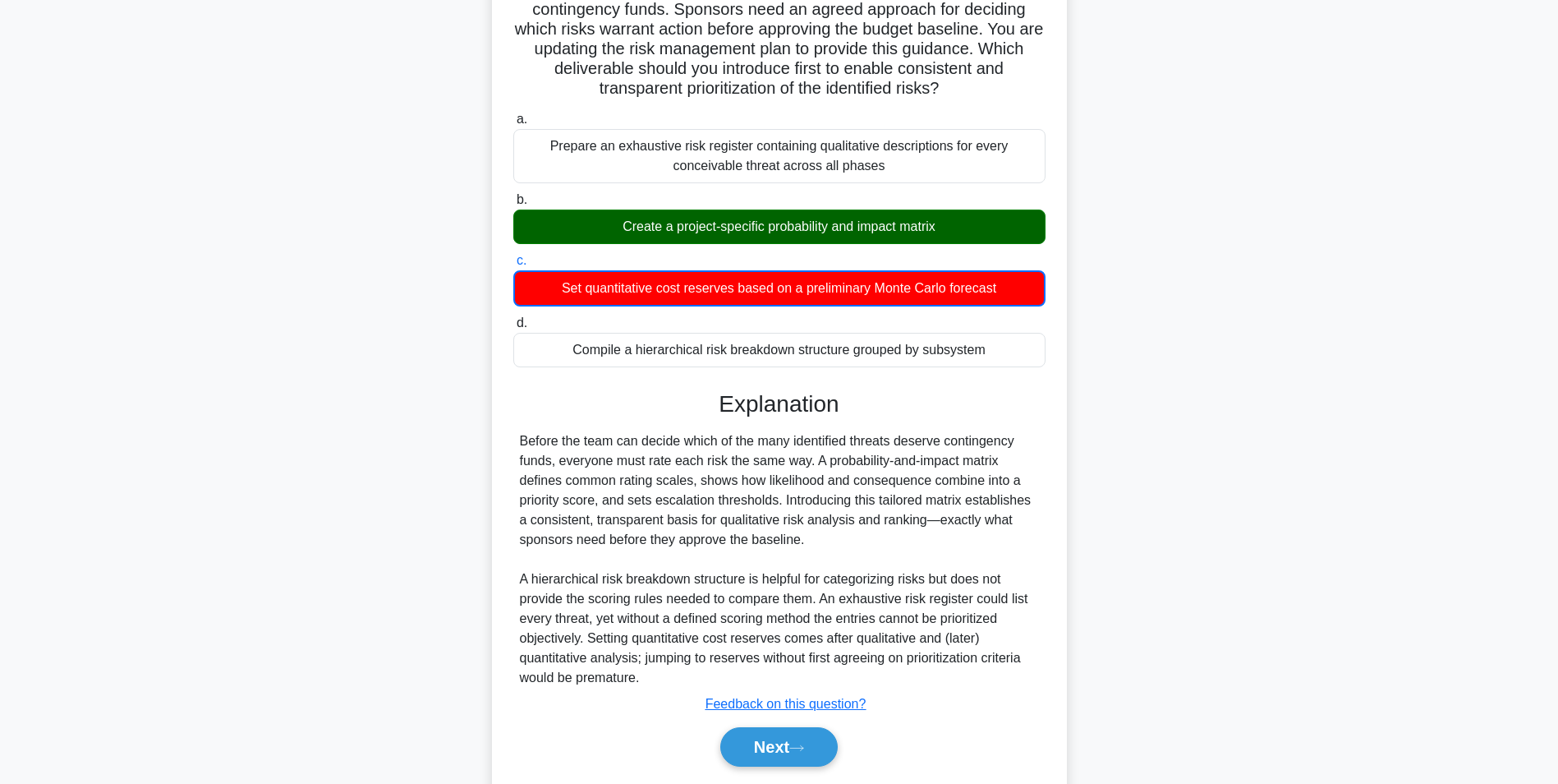
scroll to position [130, 0]
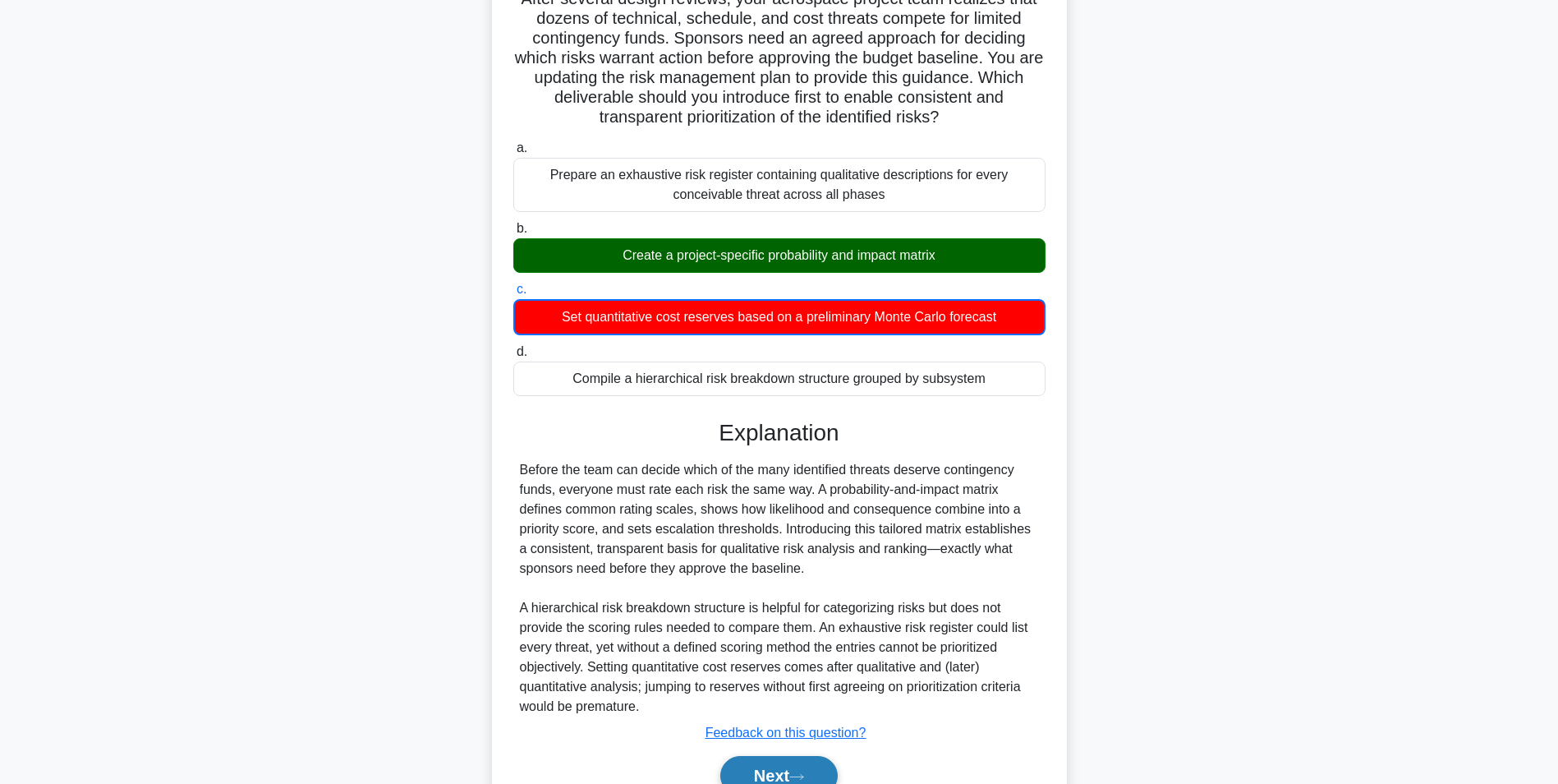
click at [763, 768] on button "Next" at bounding box center [779, 775] width 117 height 39
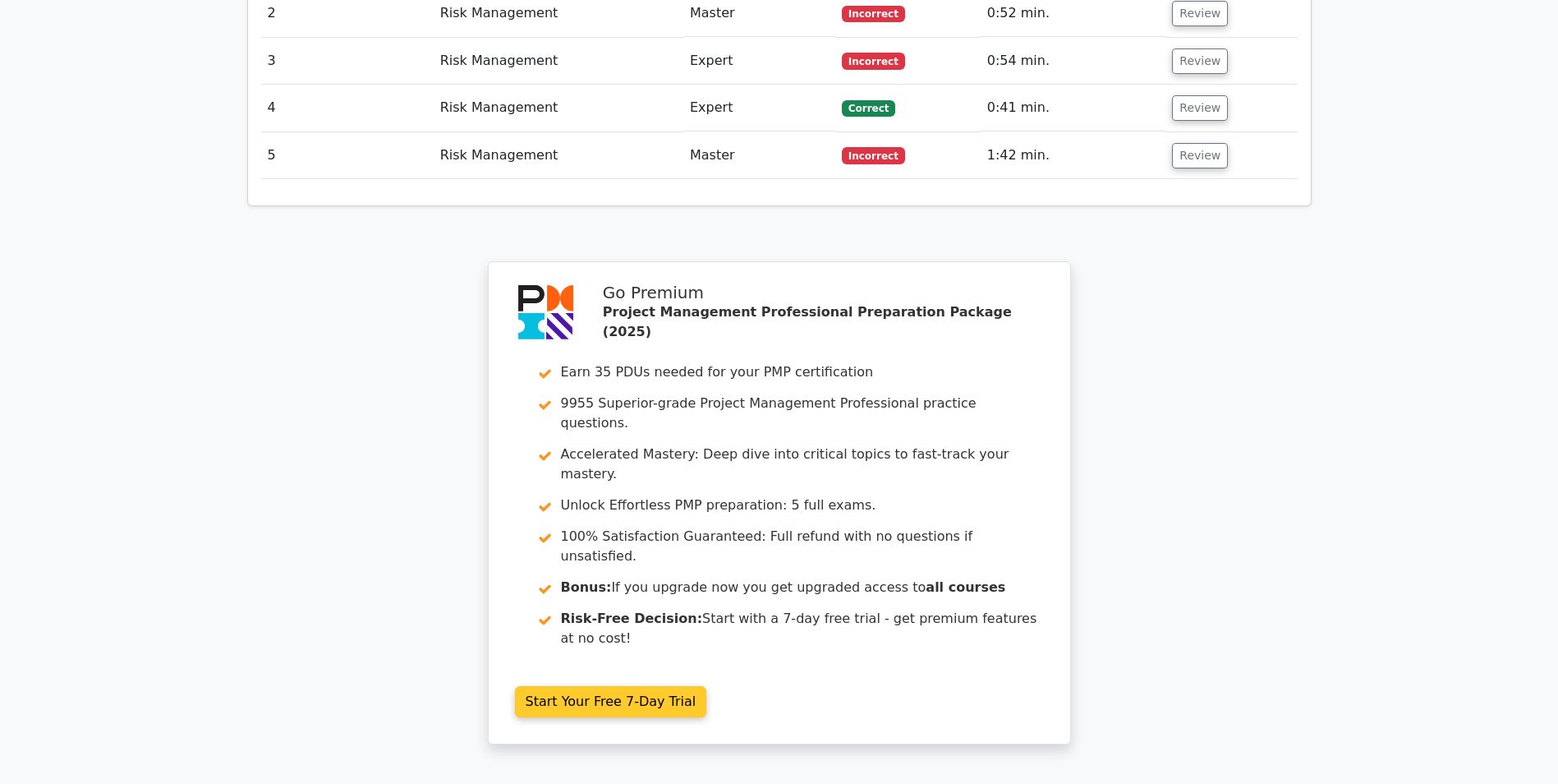
scroll to position [2518, 0]
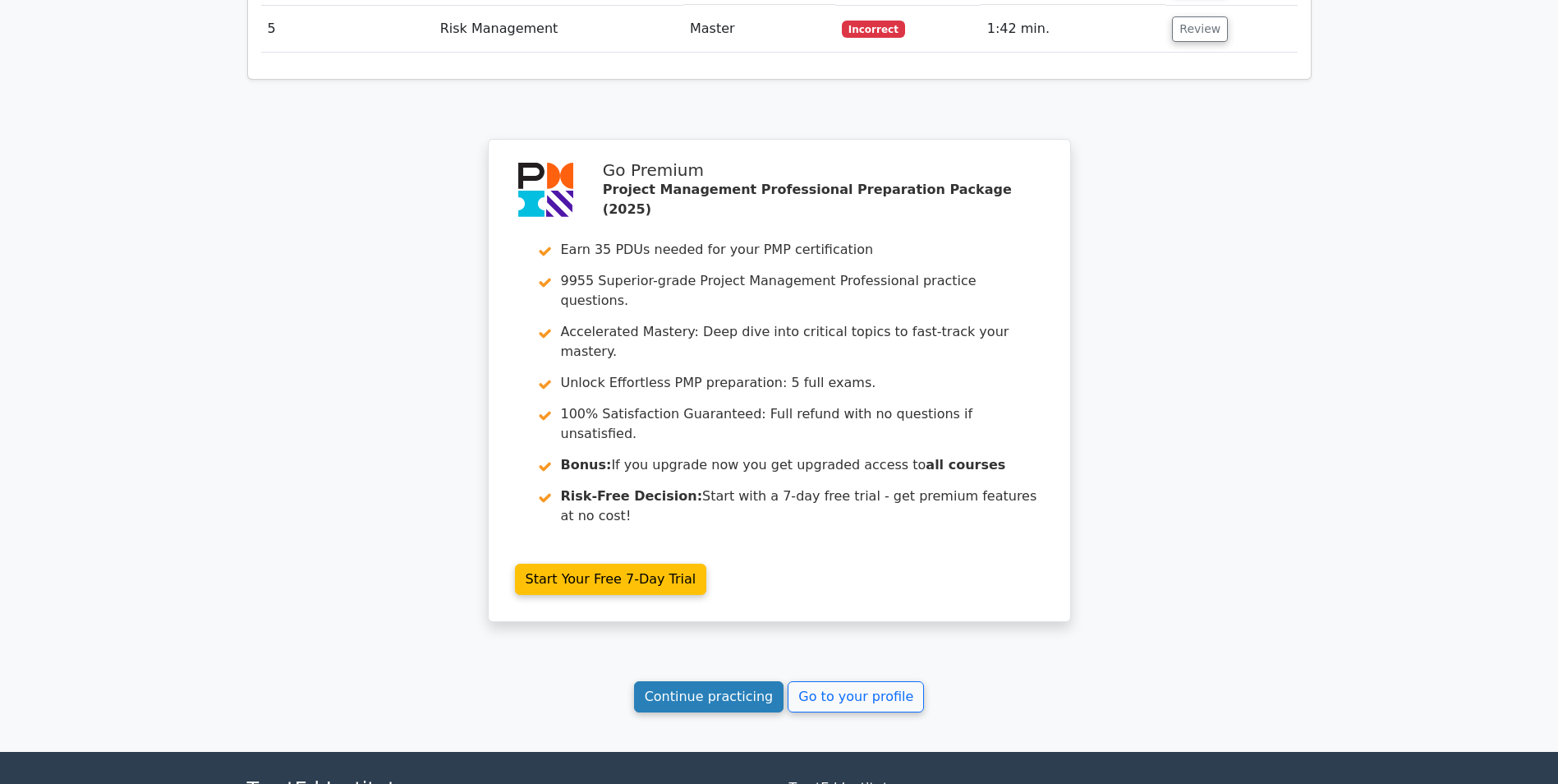
click at [760, 681] on link "Continue practicing" at bounding box center [709, 696] width 150 height 31
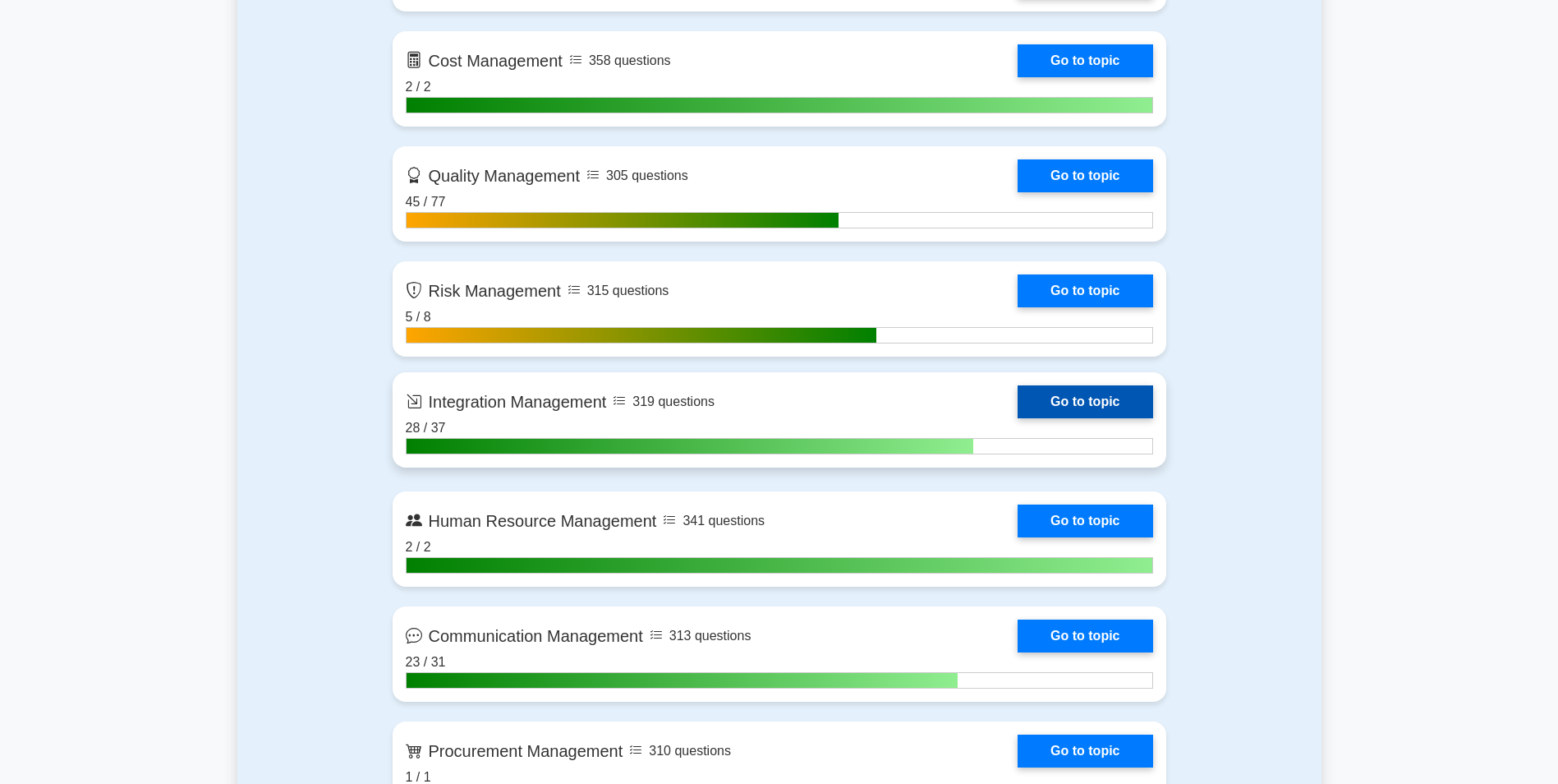
scroll to position [1396, 0]
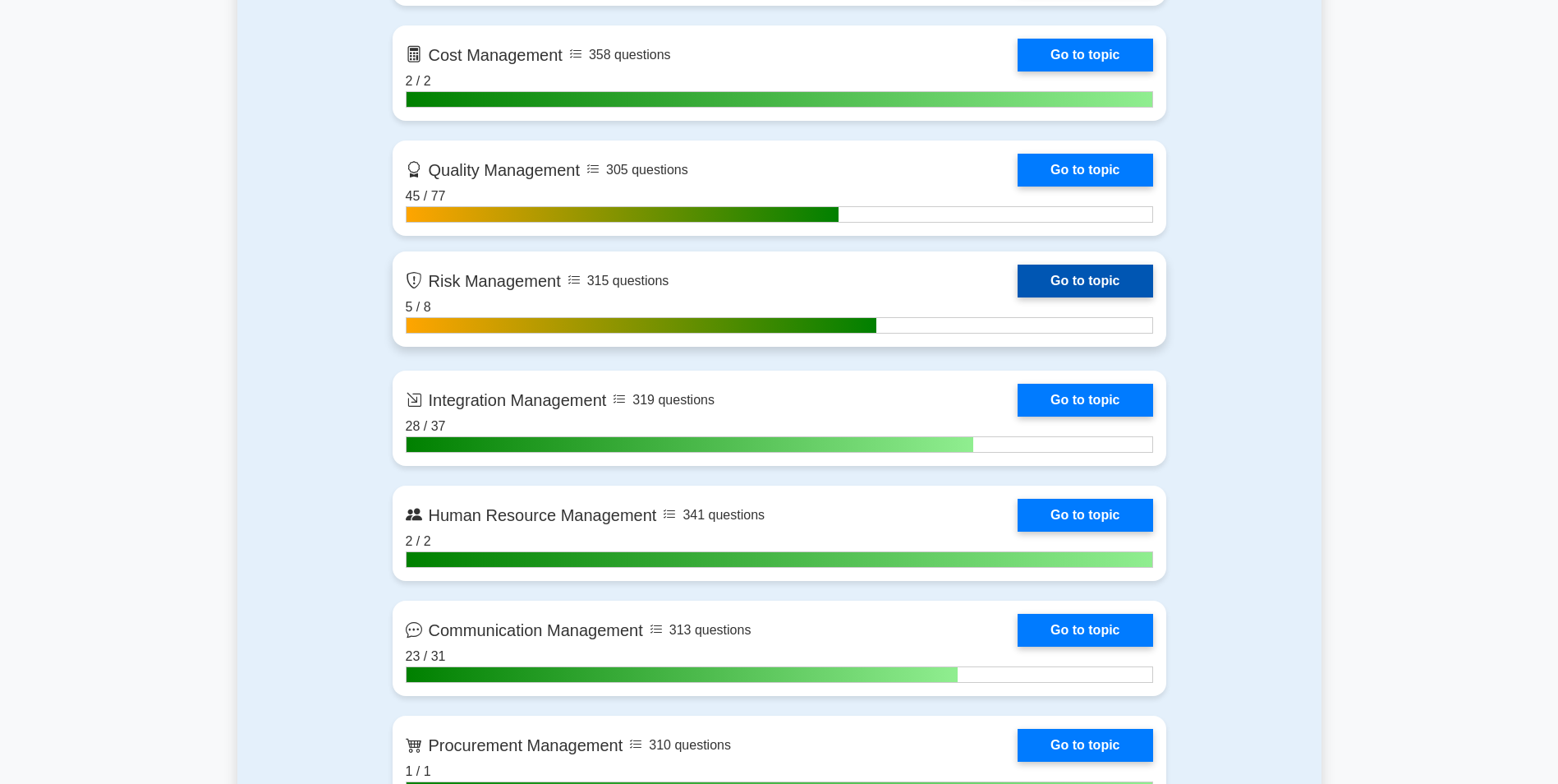
click at [1092, 278] on link "Go to topic" at bounding box center [1085, 281] width 134 height 33
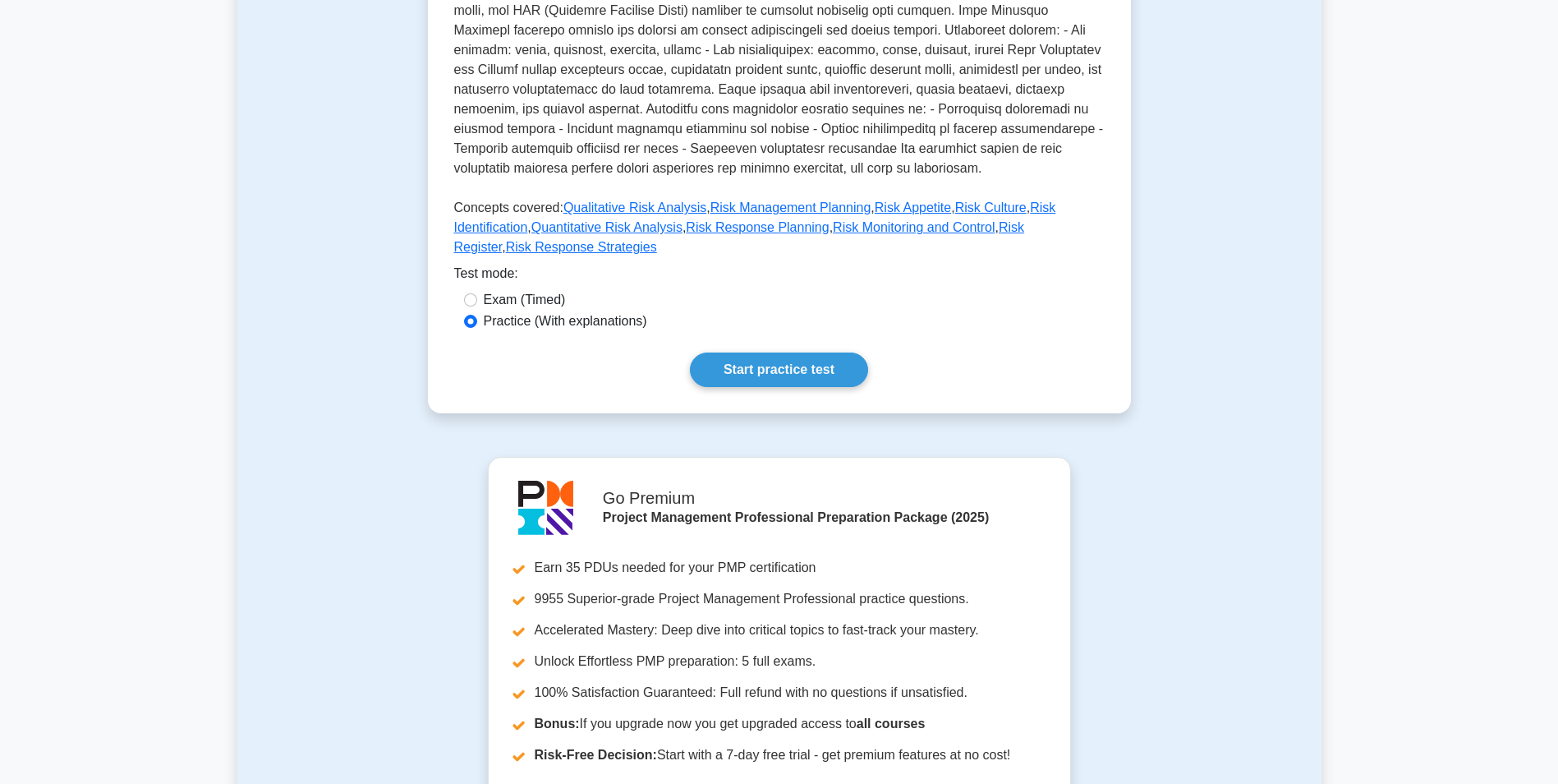
scroll to position [657, 0]
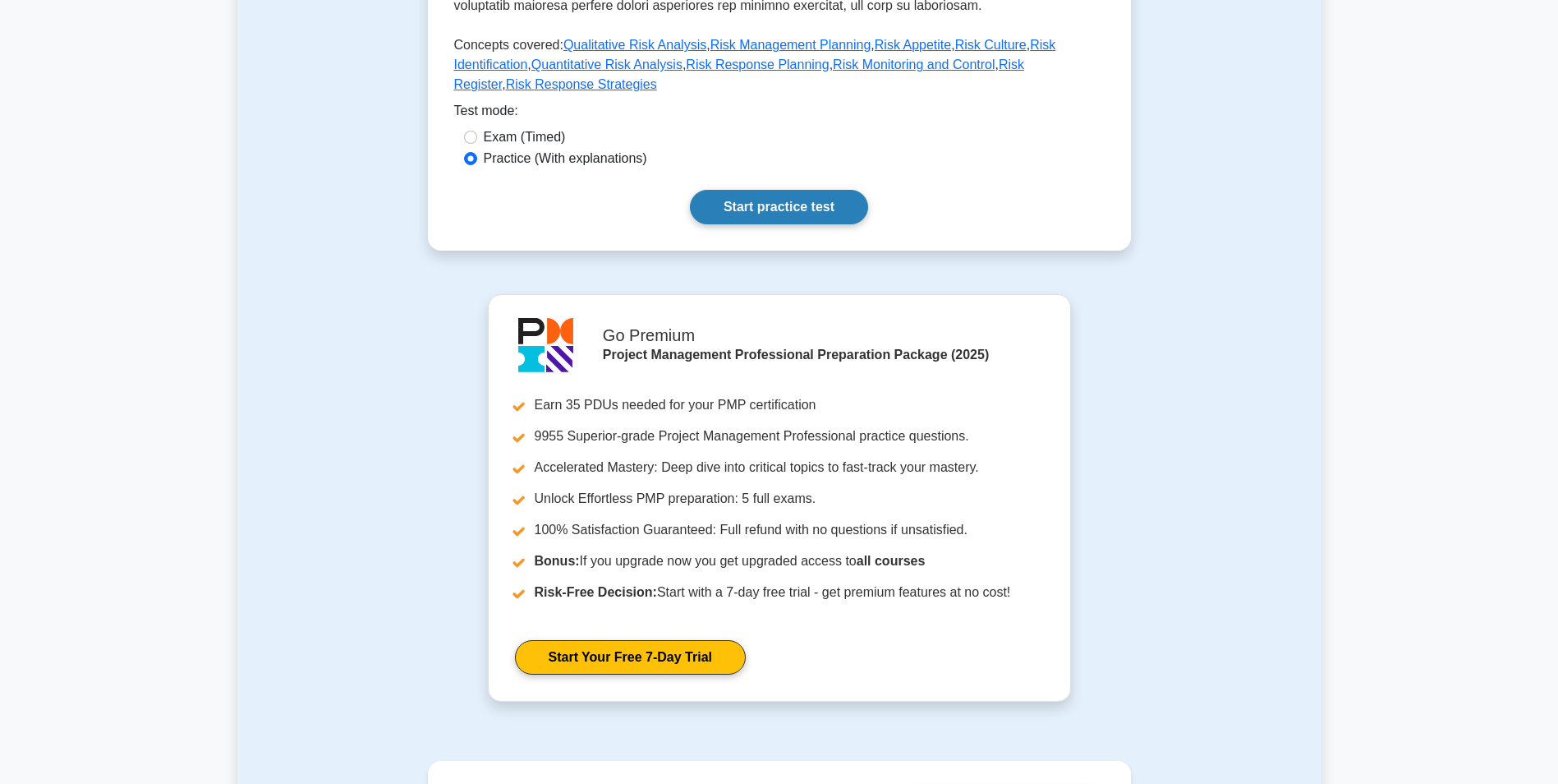
click at [767, 189] on link "Start practice test" at bounding box center [779, 207] width 178 height 35
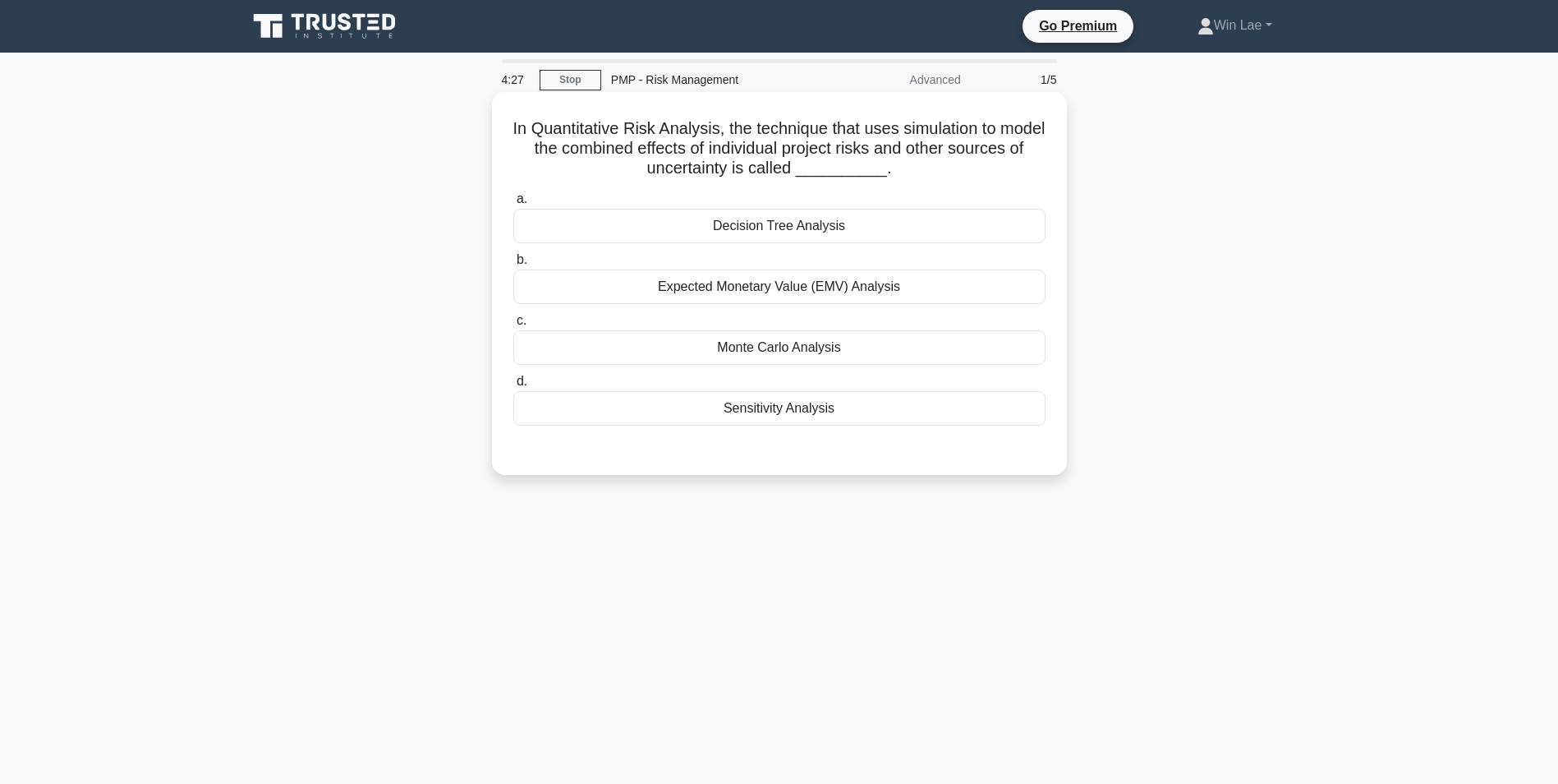
click at [789, 355] on div "Monte Carlo Analysis" at bounding box center [779, 348] width 532 height 35
click at [513, 326] on input "c. [GEOGRAPHIC_DATA] Analysis" at bounding box center [513, 321] width 0 height 11
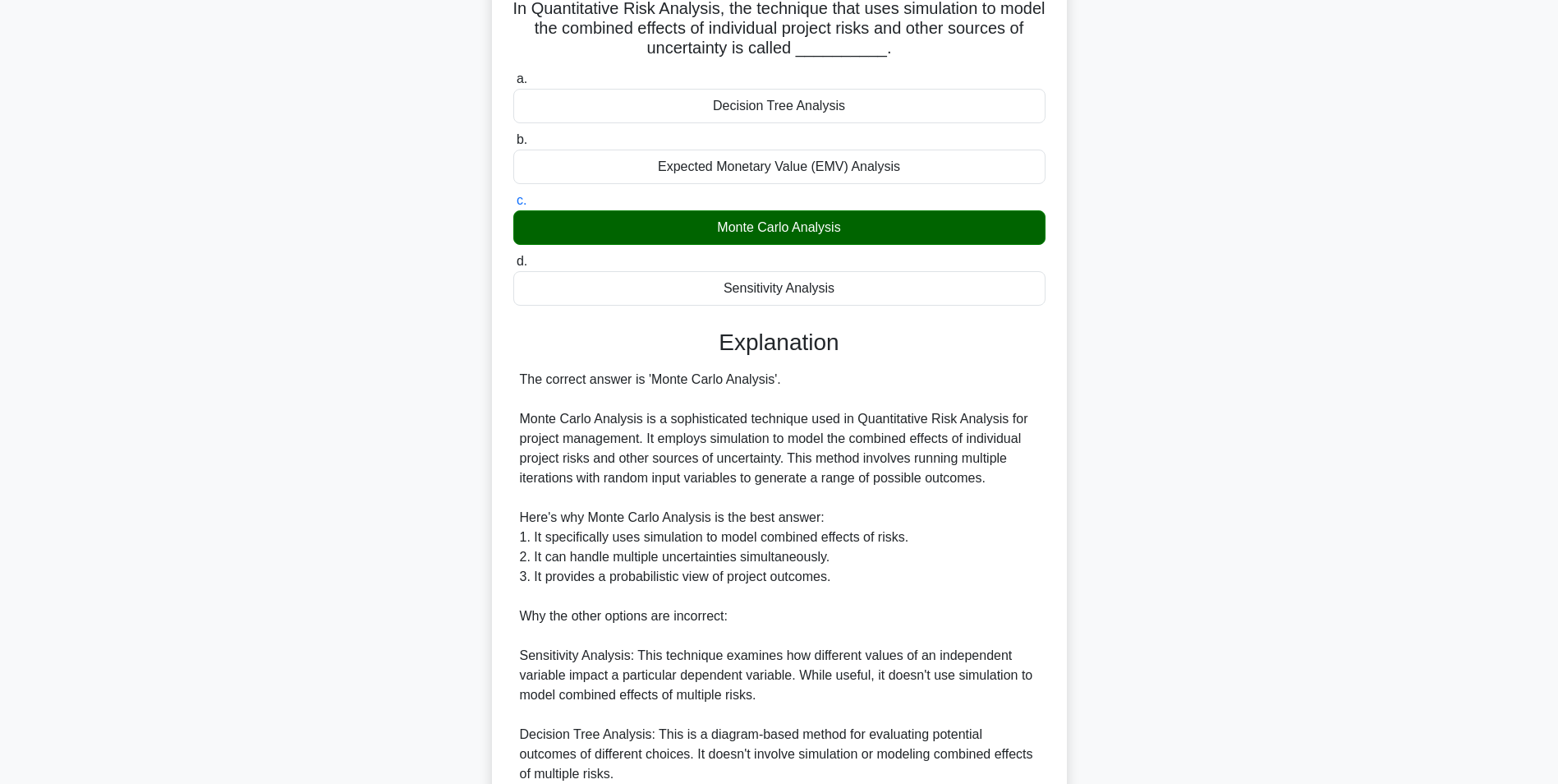
scroll to position [349, 0]
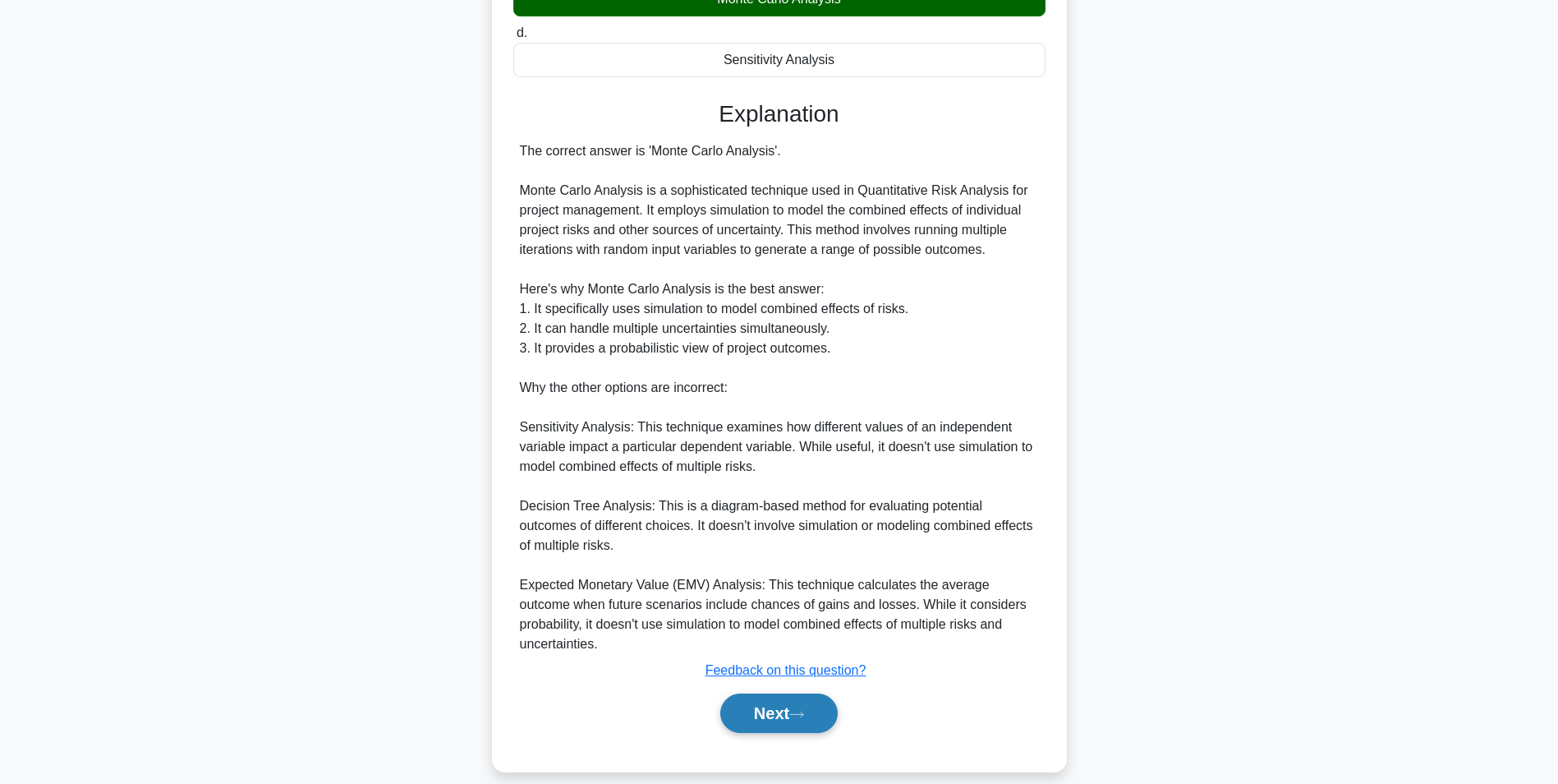
drag, startPoint x: 800, startPoint y: 696, endPoint x: 791, endPoint y: 688, distance: 12.0
click at [800, 710] on icon at bounding box center [797, 714] width 15 height 9
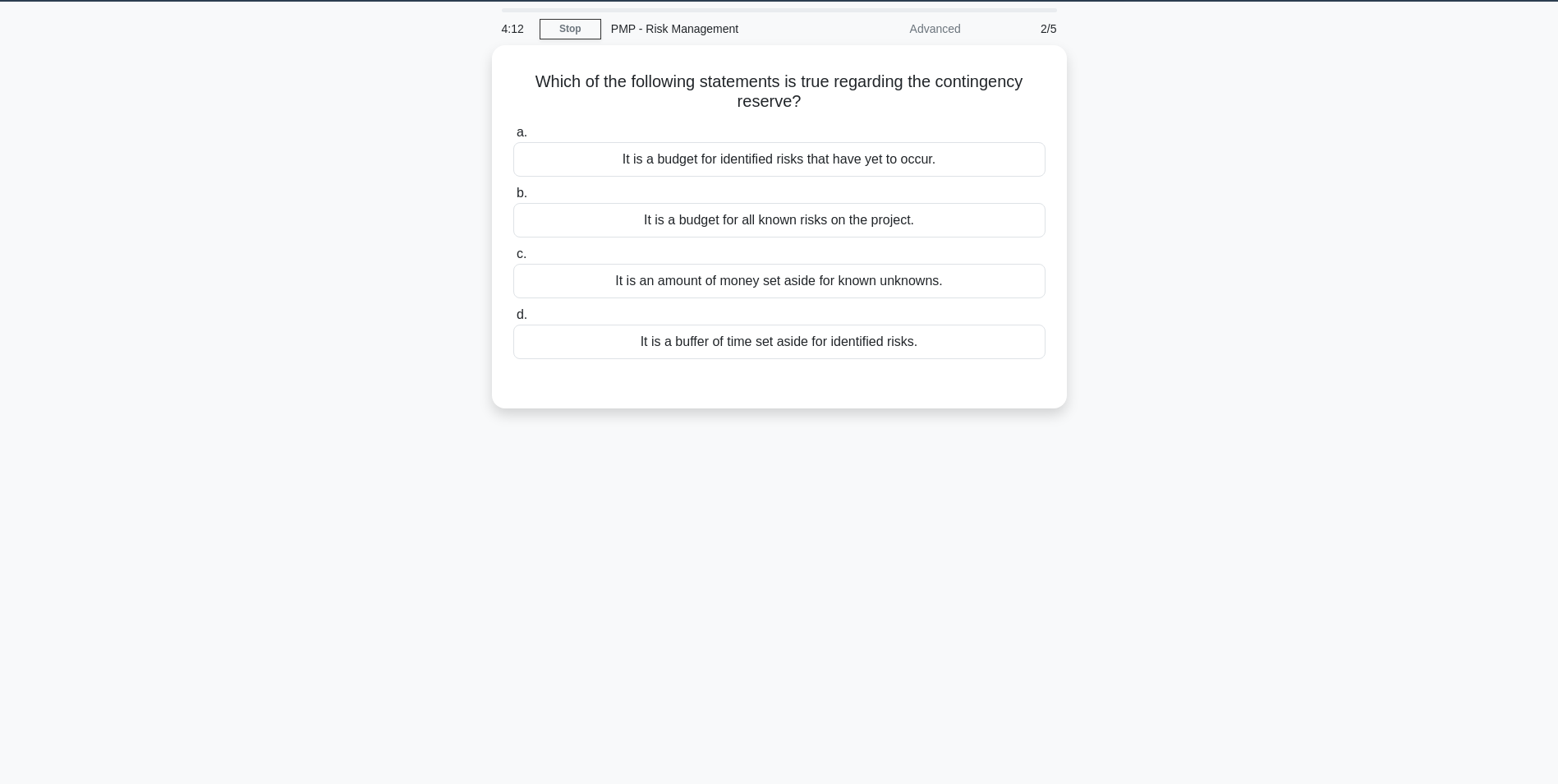
scroll to position [0, 0]
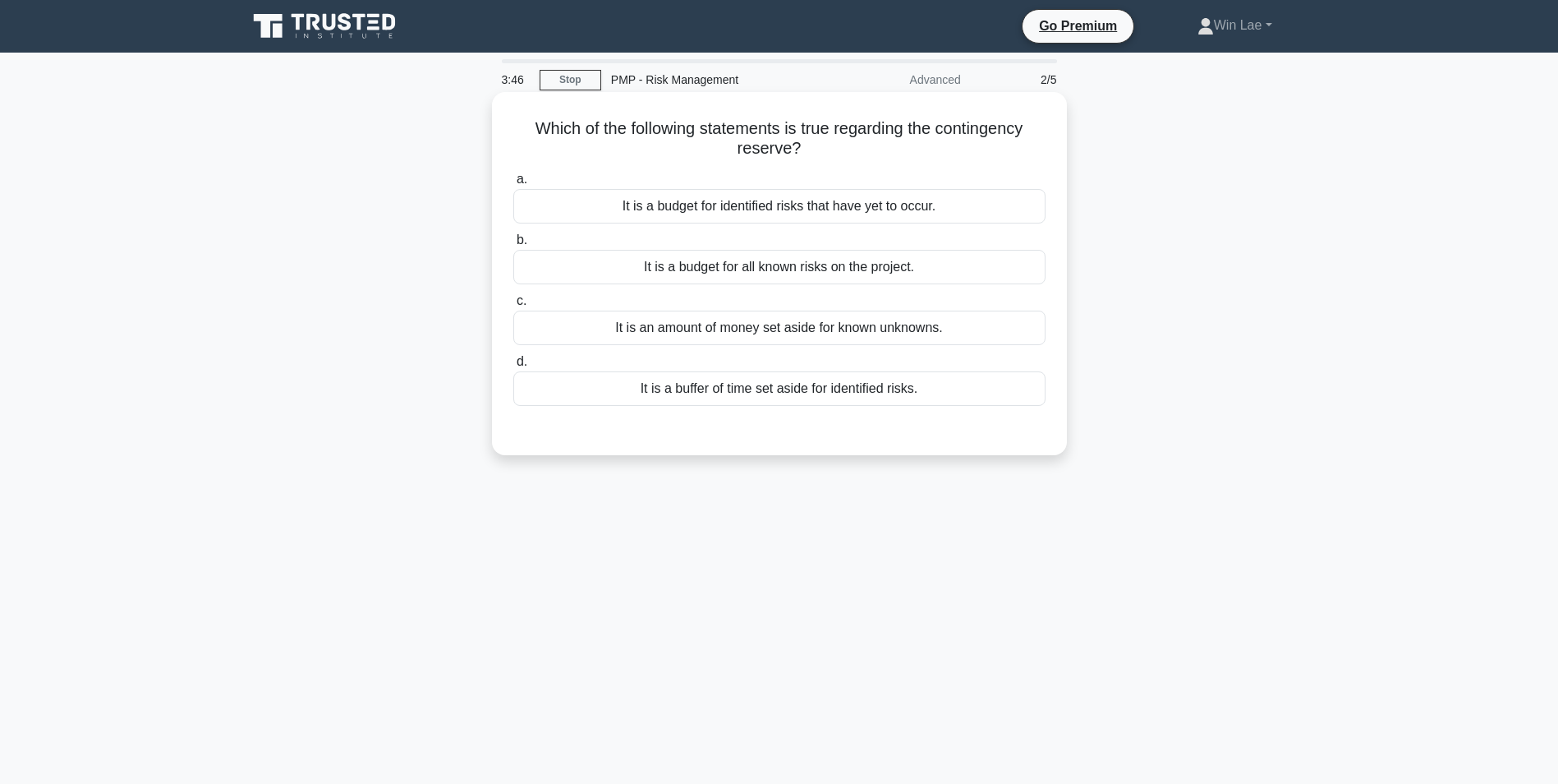
click at [936, 389] on div "It is a buffer of time set aside for identified risks." at bounding box center [779, 389] width 532 height 35
click at [513, 367] on input "d. It is a buffer of time set aside for identified risks." at bounding box center [513, 362] width 0 height 11
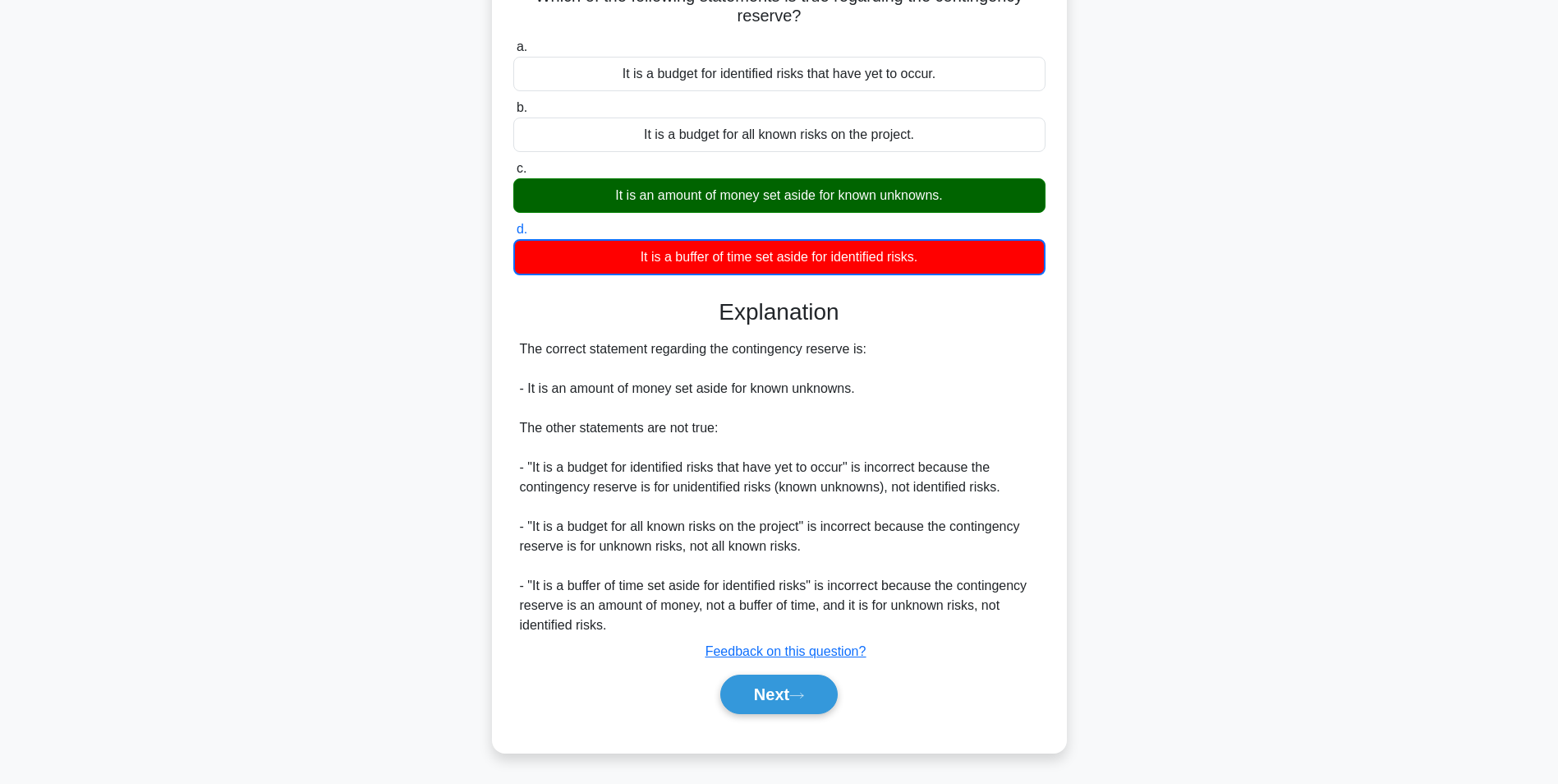
scroll to position [133, 0]
click at [735, 693] on button "Next" at bounding box center [779, 693] width 117 height 39
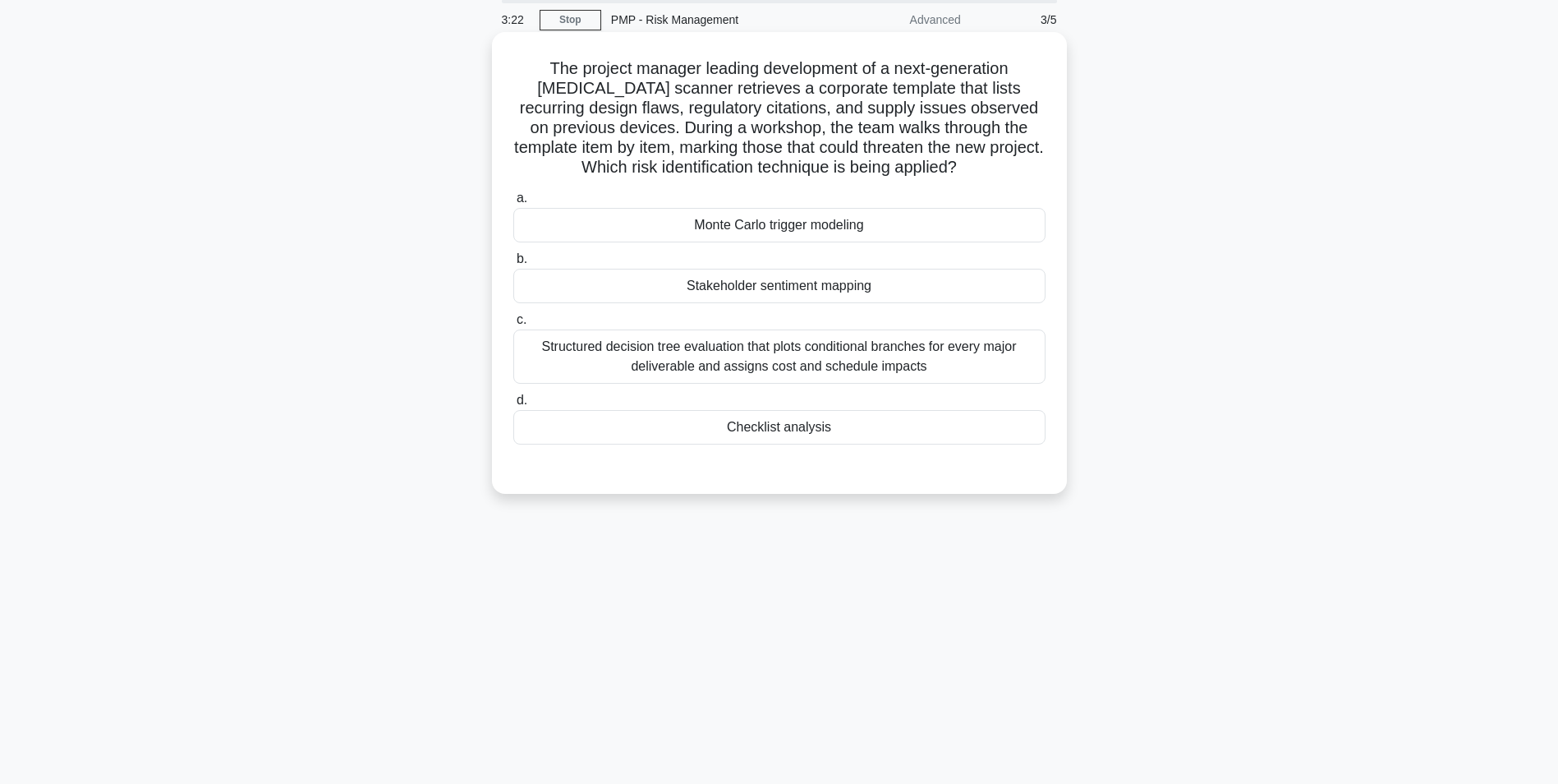
scroll to position [0, 0]
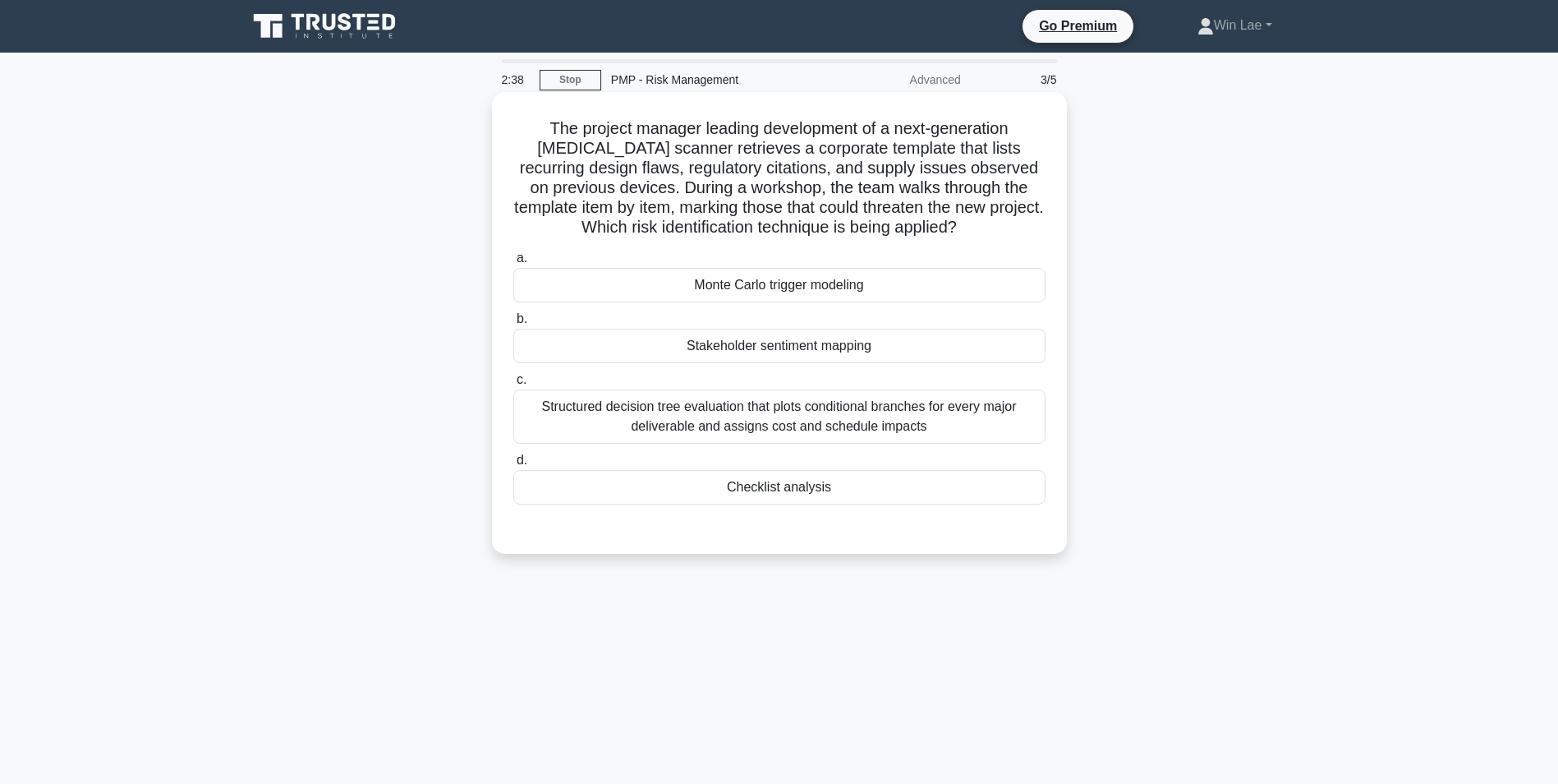
click at [796, 432] on div "Structured decision tree evaluation that plots conditional branches for every m…" at bounding box center [779, 416] width 532 height 54
click at [513, 385] on input "c. Structured decision tree evaluation that plots conditional branches for ever…" at bounding box center [513, 380] width 0 height 11
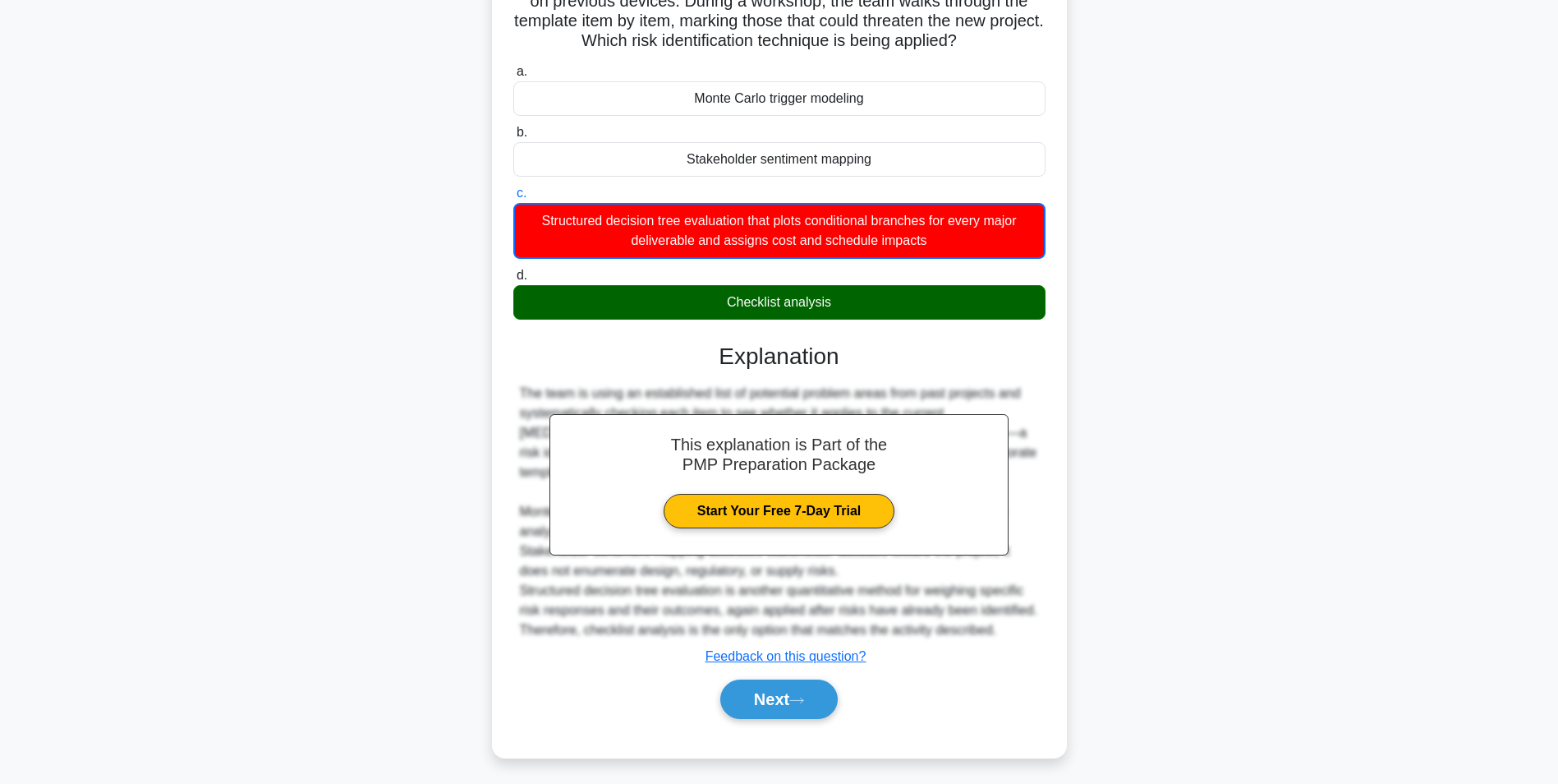
scroll to position [192, 0]
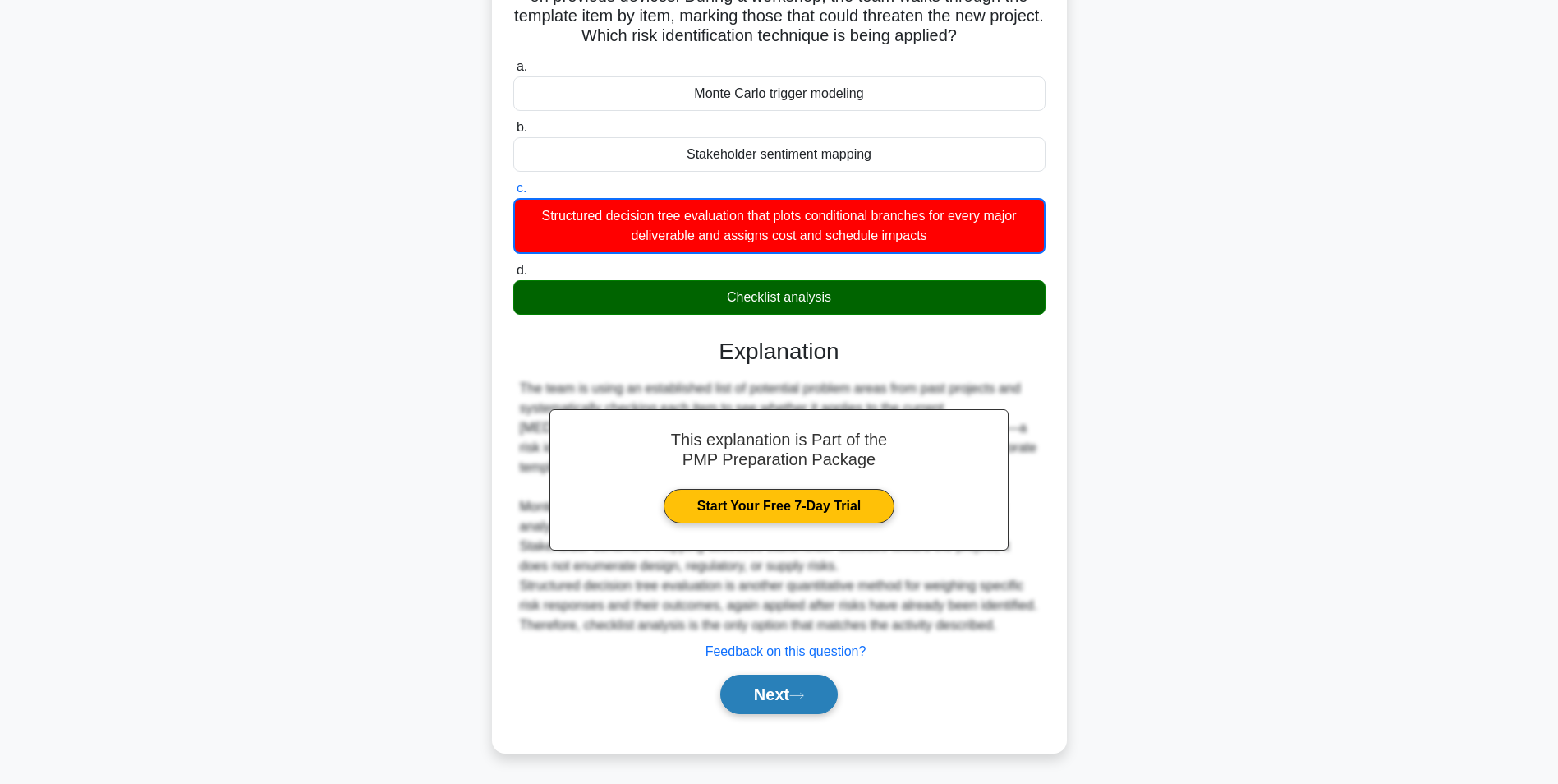
click at [761, 703] on button "Next" at bounding box center [779, 693] width 117 height 39
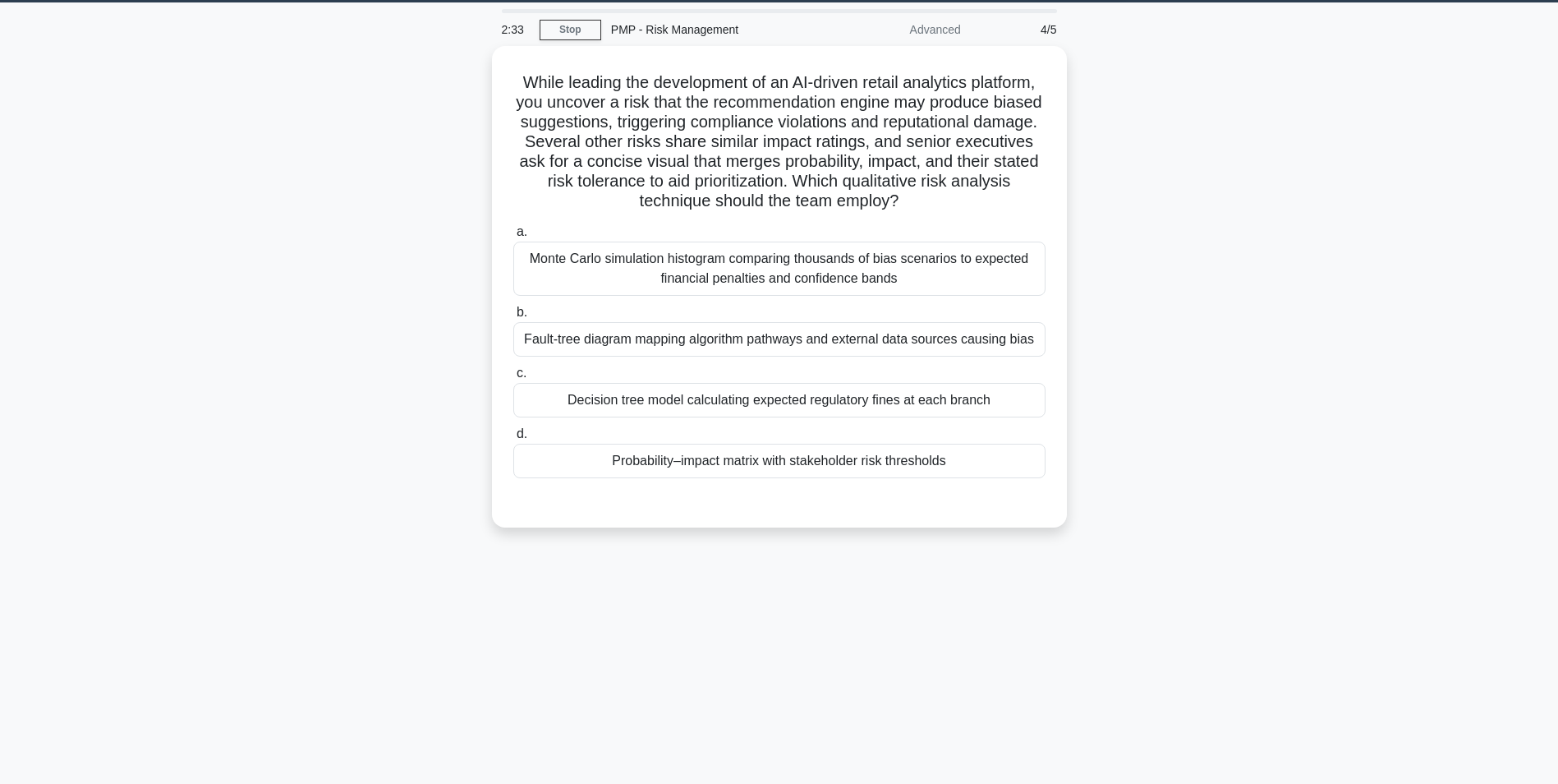
scroll to position [0, 0]
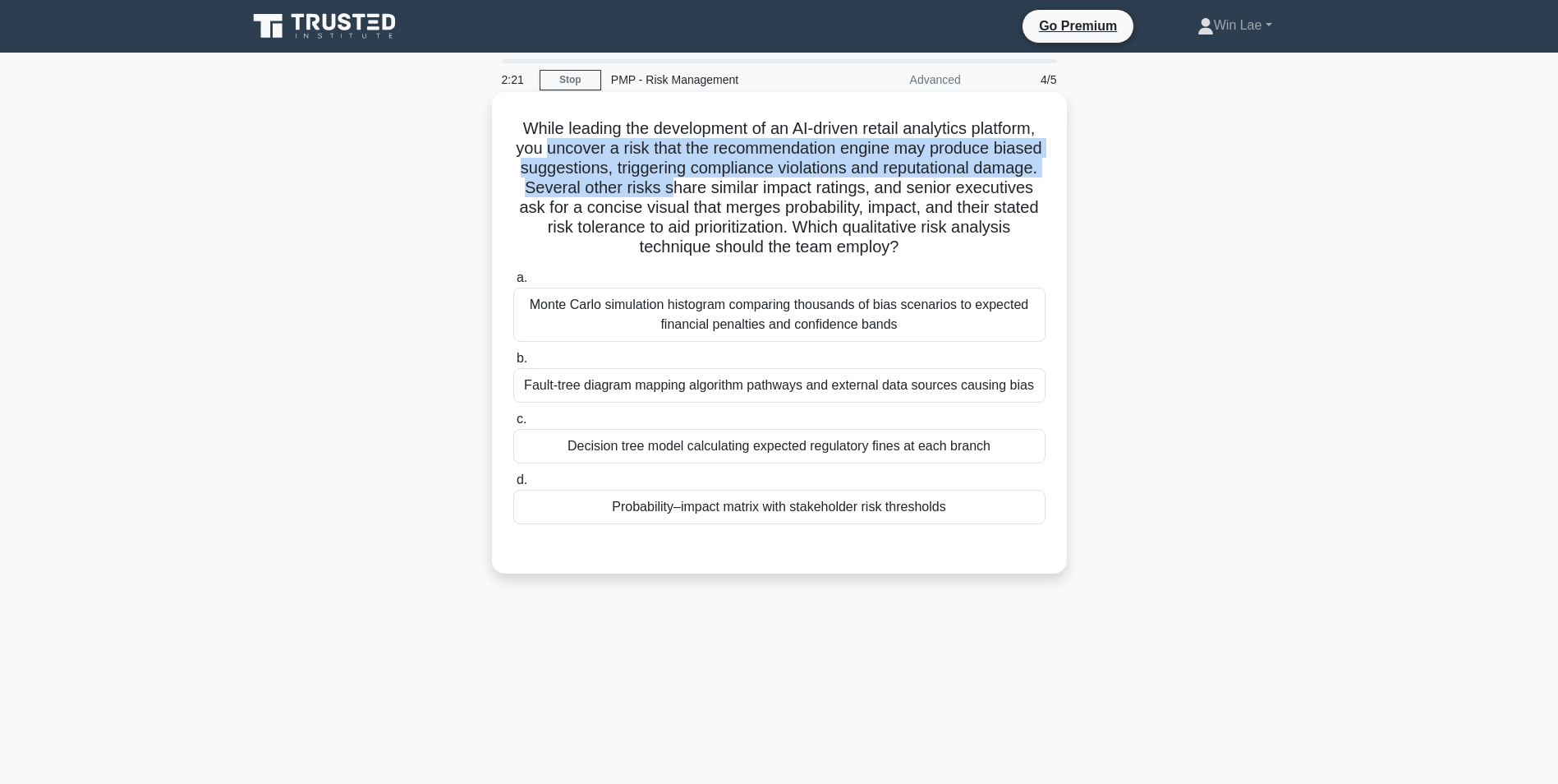
drag, startPoint x: 570, startPoint y: 148, endPoint x: 746, endPoint y: 186, distance: 180.1
click at [746, 186] on h5 "While leading the development of an AI-driven retail analytics platform, you un…" at bounding box center [779, 188] width 535 height 140
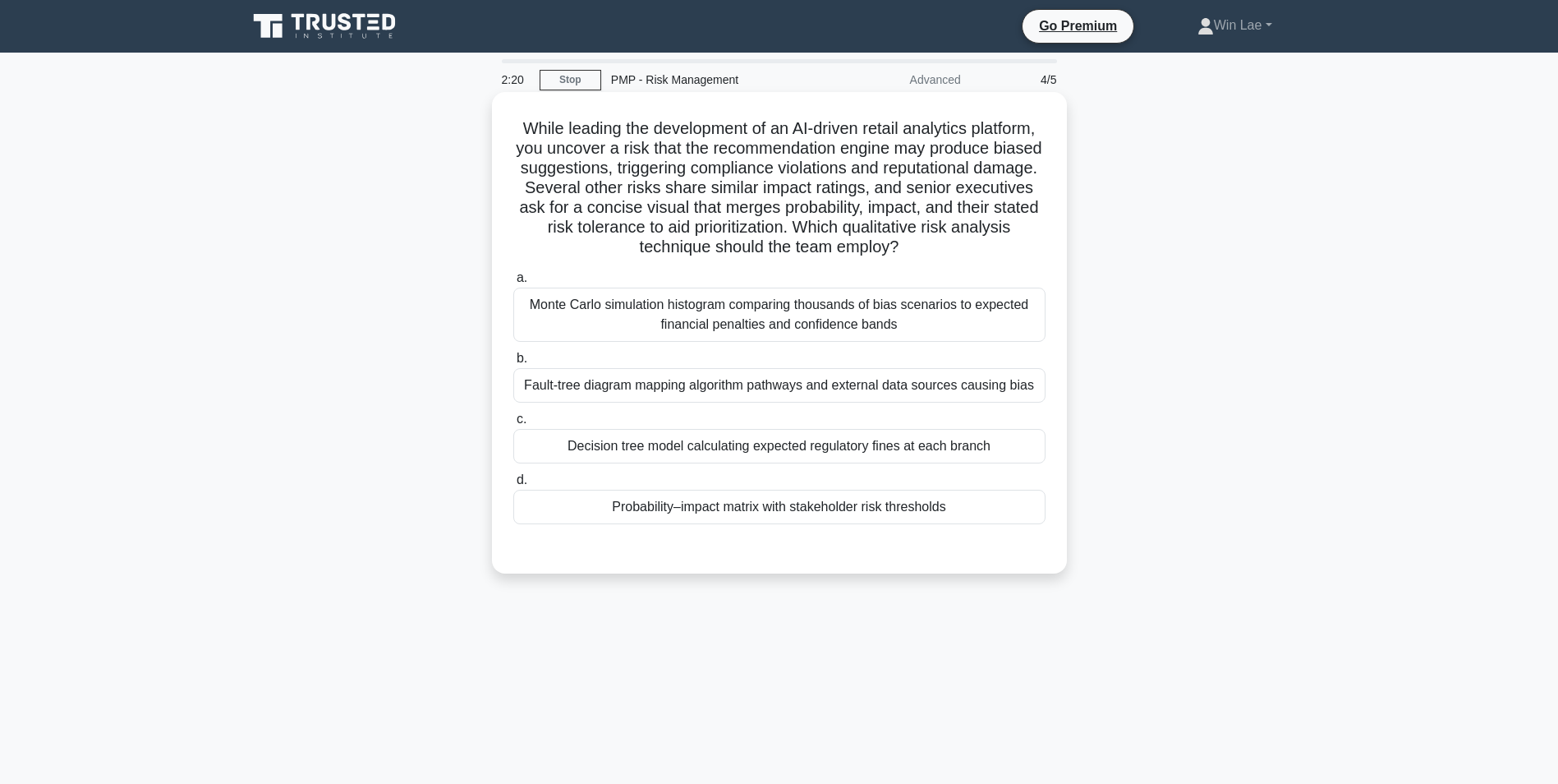
drag, startPoint x: 746, startPoint y: 186, endPoint x: 796, endPoint y: 198, distance: 51.4
click at [796, 198] on h5 "While leading the development of an AI-driven retail analytics platform, you un…" at bounding box center [779, 188] width 535 height 140
drag, startPoint x: 872, startPoint y: 229, endPoint x: 949, endPoint y: 243, distance: 78.3
click at [949, 243] on h5 "While leading the development of an AI-driven retail analytics platform, you un…" at bounding box center [779, 188] width 535 height 140
click at [622, 218] on h5 "While leading the development of an AI-driven retail analytics platform, you un…" at bounding box center [779, 188] width 535 height 140
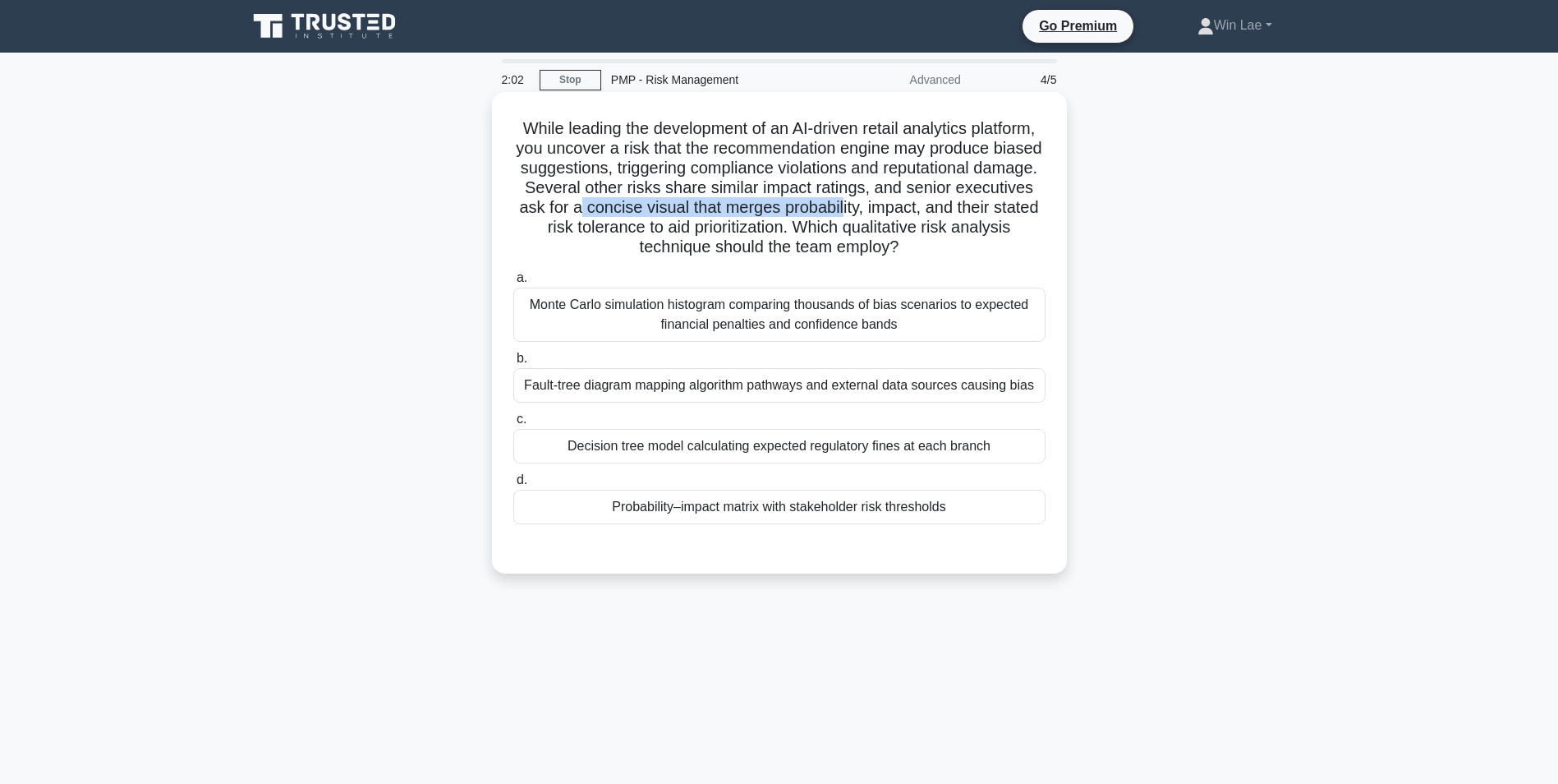
drag, startPoint x: 661, startPoint y: 210, endPoint x: 928, endPoint y: 217, distance: 267.1
click at [928, 217] on h5 "While leading the development of an AI-driven retail analytics platform, you un…" at bounding box center [779, 188] width 535 height 140
click at [642, 503] on div "Probability–impact matrix with stakeholder risk thresholds" at bounding box center [779, 507] width 532 height 35
click at [513, 486] on input "d. Probability–impact matrix with stakeholder risk thresholds" at bounding box center [513, 480] width 0 height 11
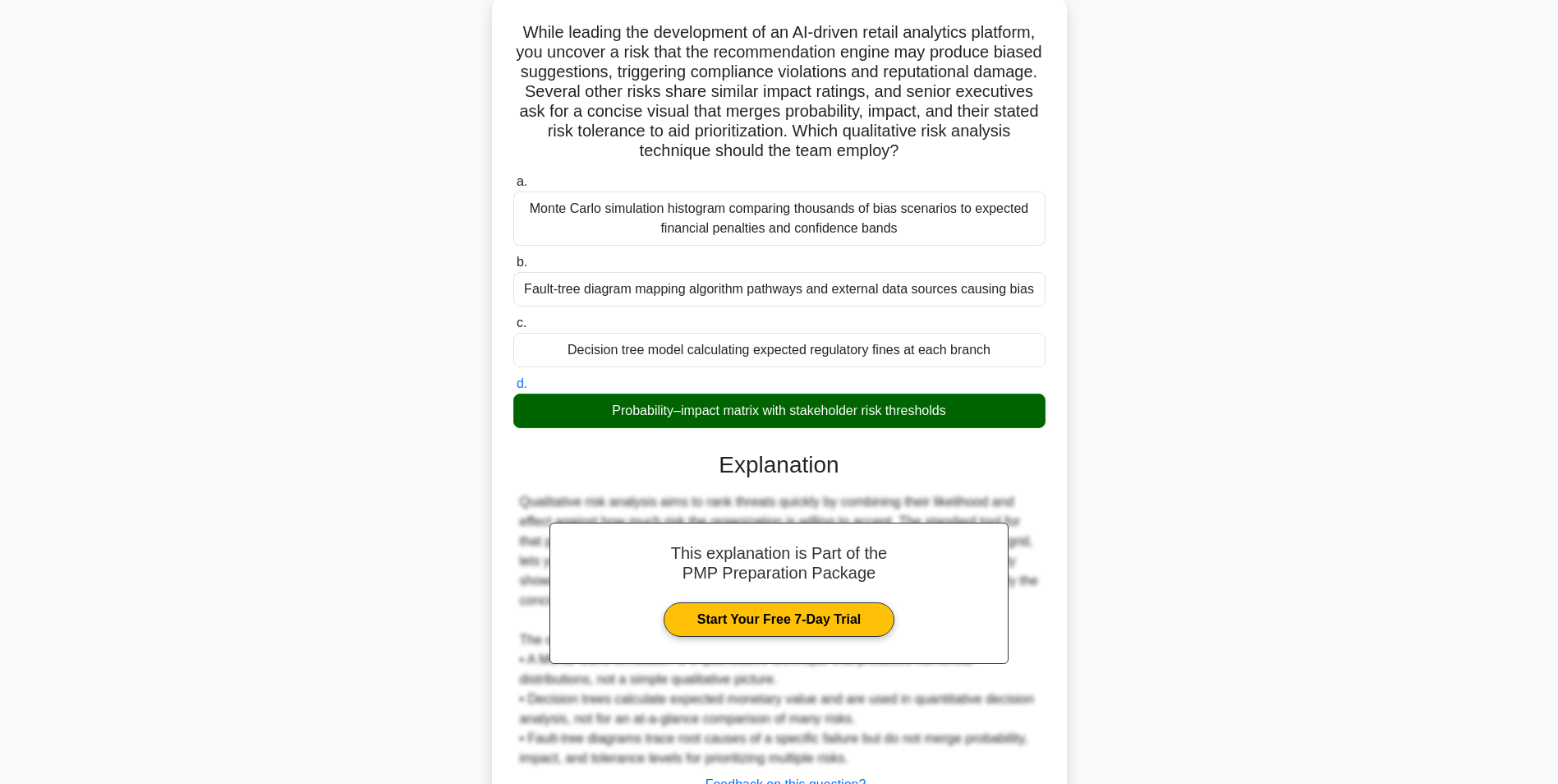
scroll to position [230, 0]
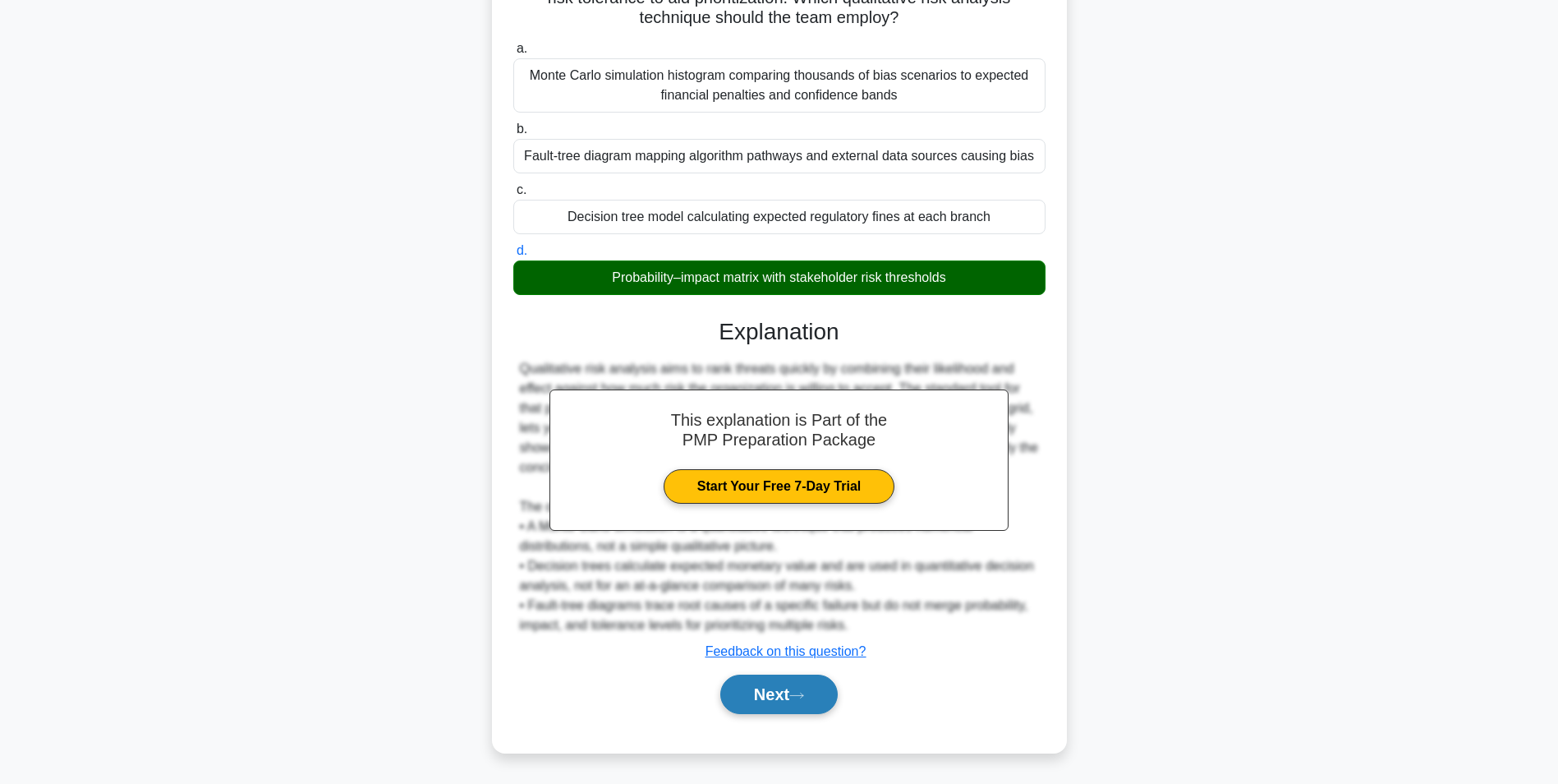
click at [772, 688] on button "Next" at bounding box center [779, 693] width 117 height 39
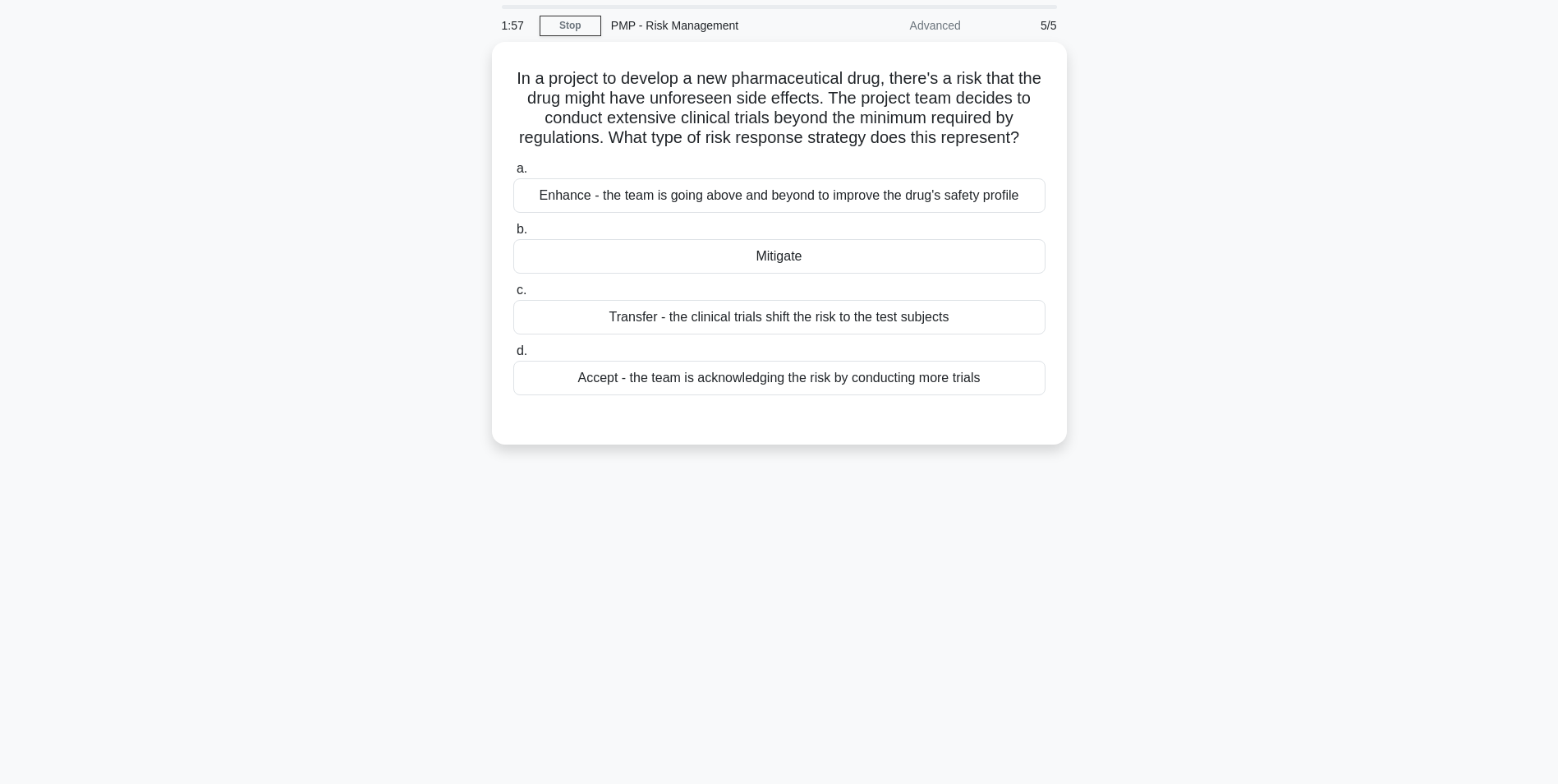
scroll to position [0, 0]
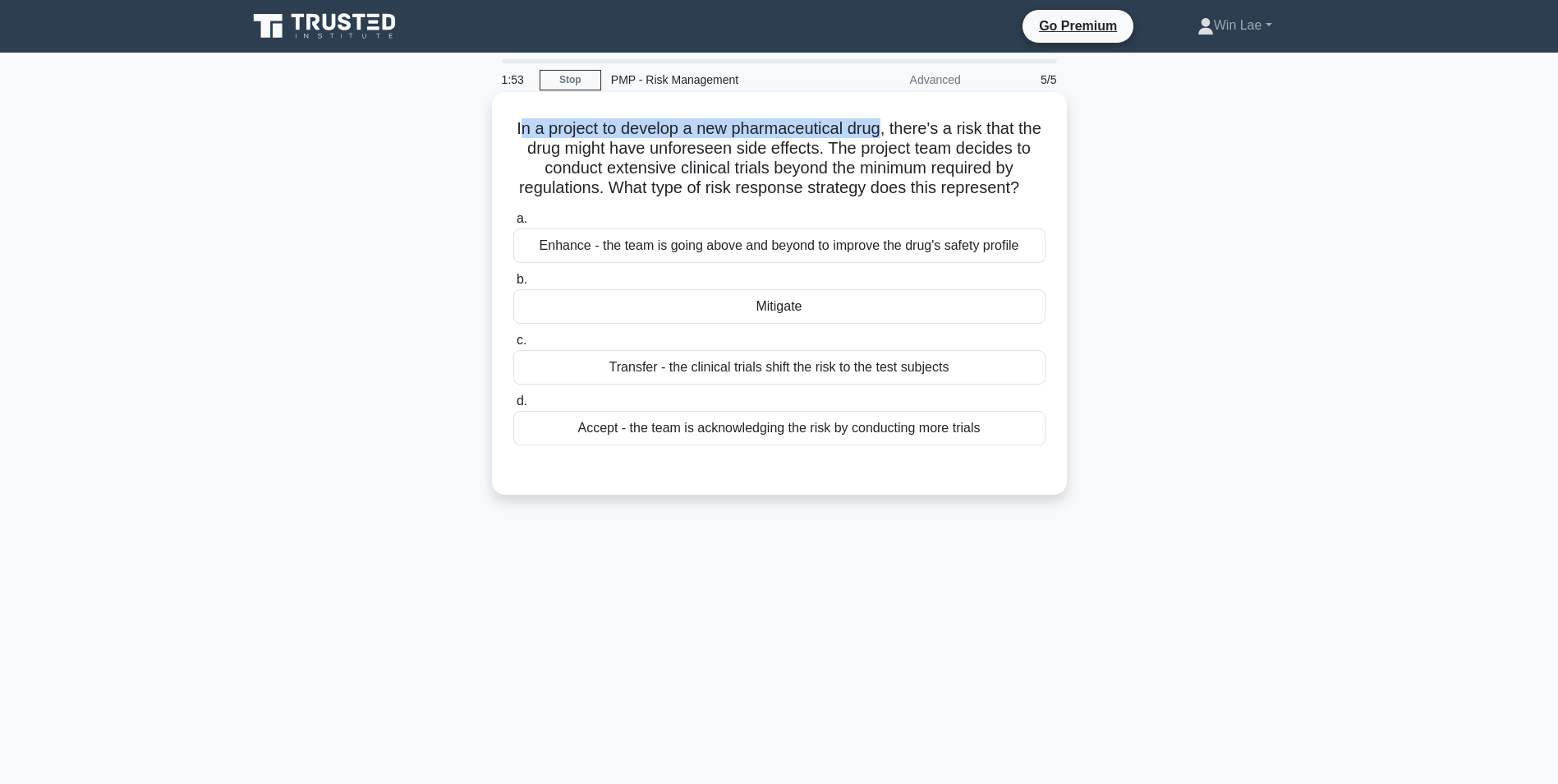
drag, startPoint x: 529, startPoint y: 127, endPoint x: 900, endPoint y: 129, distance: 371.0
click at [900, 129] on h5 "In a project to develop a new pharmaceutical drug, there's a risk that the drug…" at bounding box center [779, 158] width 535 height 81
drag, startPoint x: 672, startPoint y: 149, endPoint x: 823, endPoint y: 149, distance: 151.0
click at [823, 149] on h5 "In a project to develop a new pharmaceutical drug, there's a risk that the drug…" at bounding box center [779, 158] width 535 height 81
click at [628, 171] on h5 "In a project to develop a new pharmaceutical drug, there's a risk that the drug…" at bounding box center [779, 158] width 535 height 81
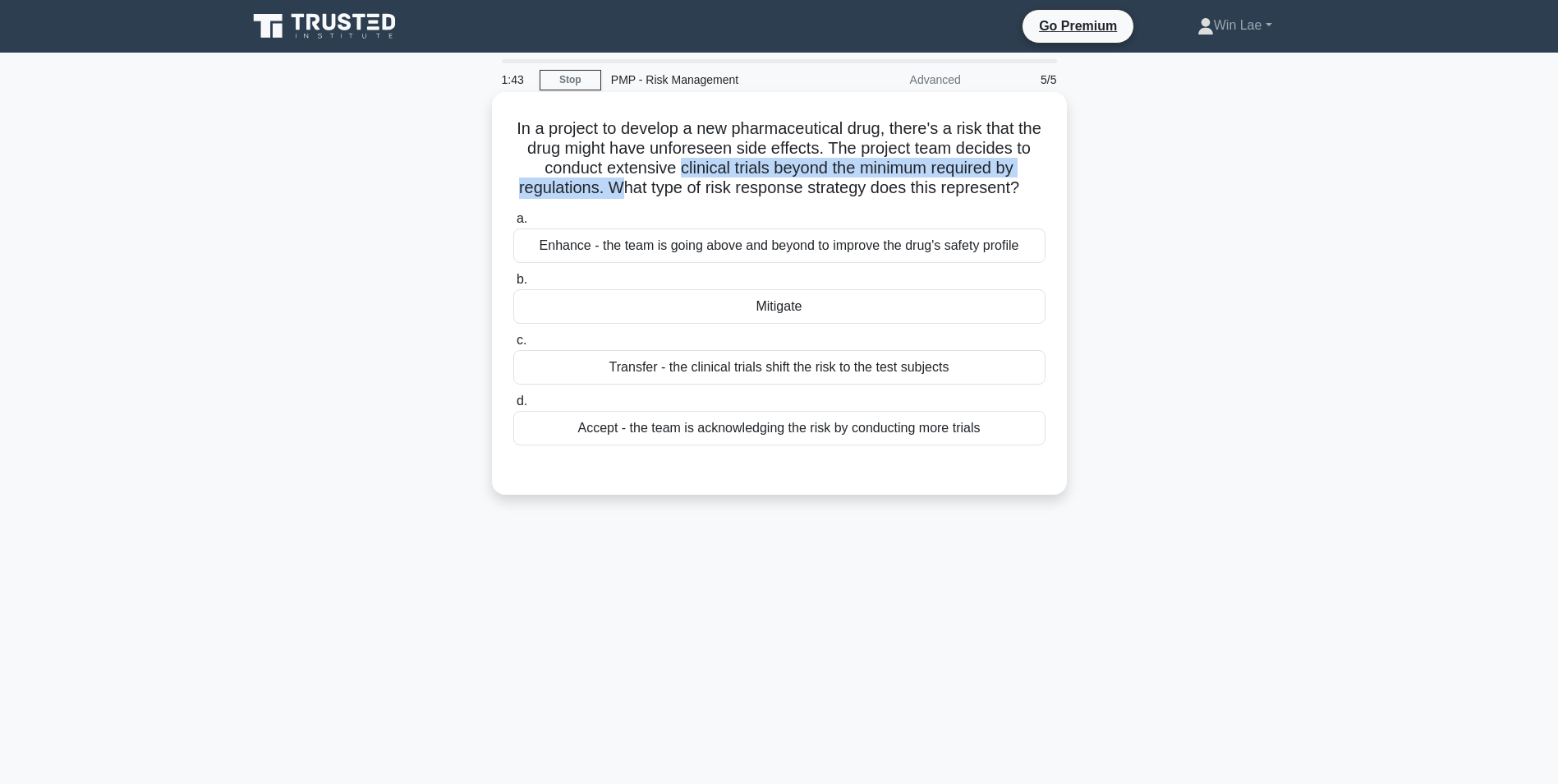
drag, startPoint x: 683, startPoint y: 166, endPoint x: 614, endPoint y: 190, distance: 73.1
click at [614, 190] on h5 "In a project to develop a new pharmaceutical drug, there's a risk that the drug…" at bounding box center [779, 158] width 535 height 81
drag, startPoint x: 614, startPoint y: 190, endPoint x: 740, endPoint y: 200, distance: 126.4
click at [740, 200] on div "In a project to develop a new pharmaceutical drug, there's a risk that the drug…" at bounding box center [779, 294] width 562 height 390
drag, startPoint x: 546, startPoint y: 166, endPoint x: 599, endPoint y: 188, distance: 57.4
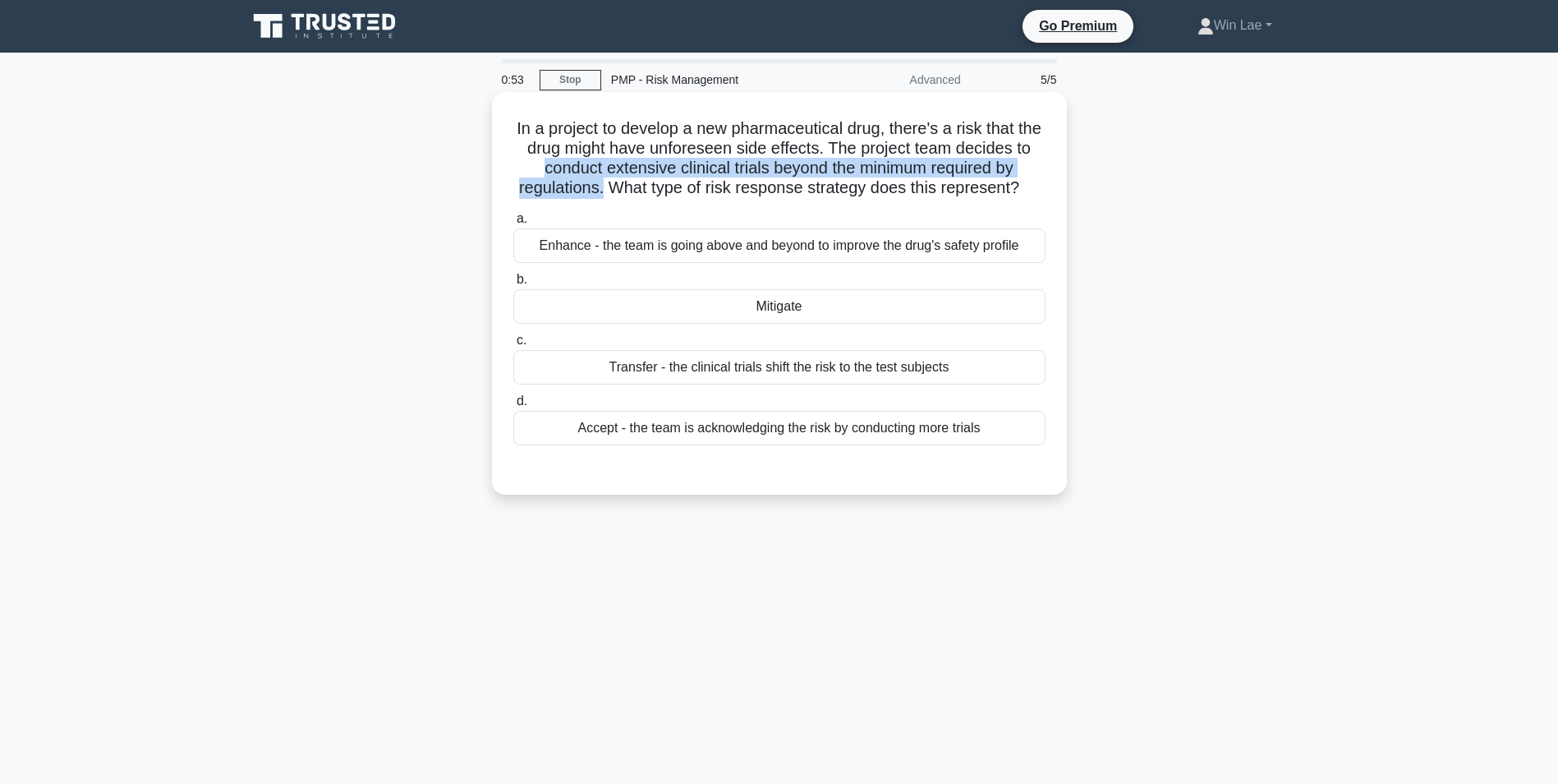
click at [599, 188] on h5 "In a project to develop a new pharmaceutical drug, there's a risk that the drug…" at bounding box center [779, 158] width 535 height 81
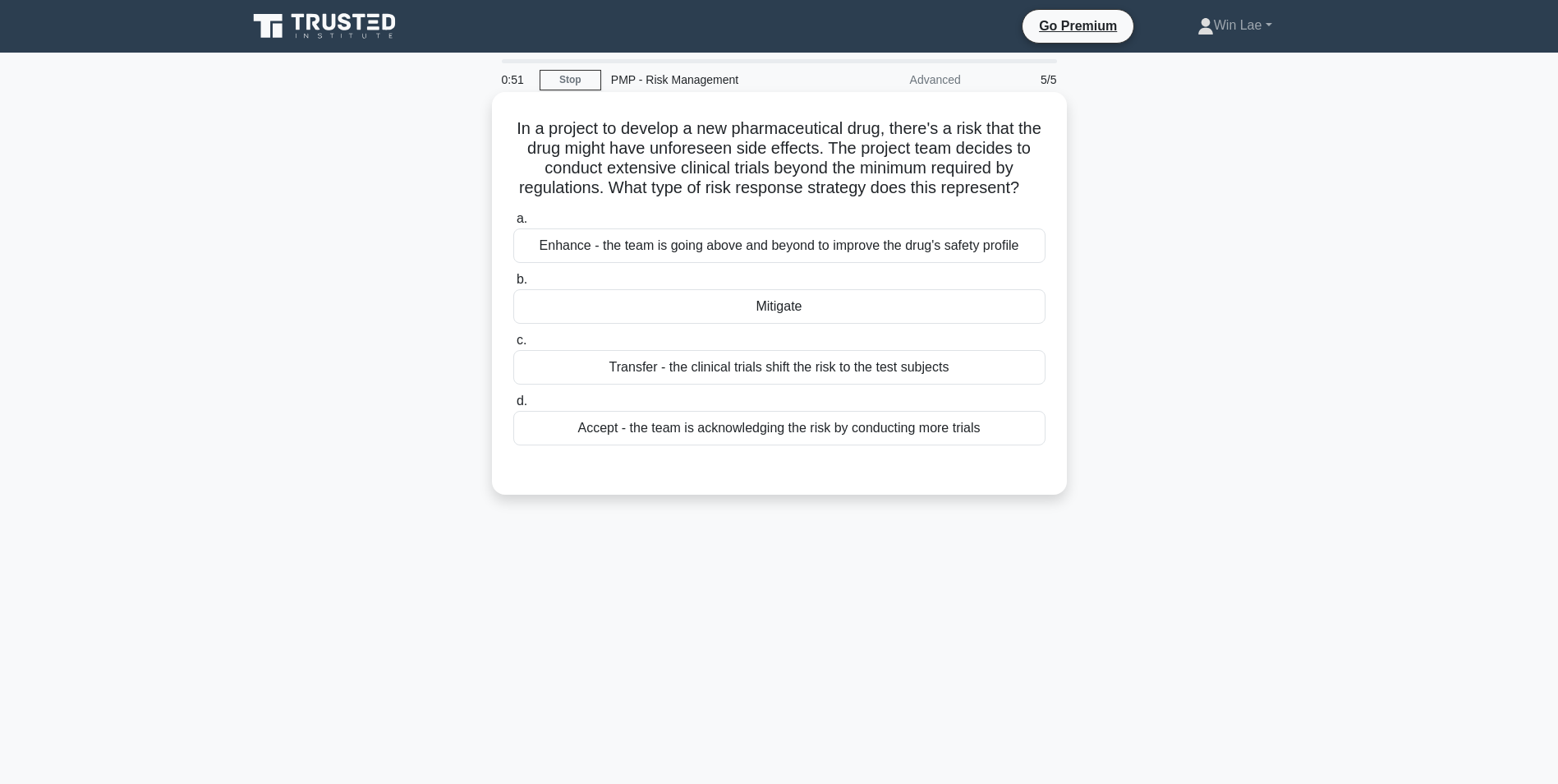
drag, startPoint x: 599, startPoint y: 188, endPoint x: 777, endPoint y: 180, distance: 178.2
click at [777, 180] on h5 "In a project to develop a new pharmaceutical drug, there's a risk that the drug…" at bounding box center [779, 158] width 535 height 81
click at [660, 424] on div "Accept - the team is acknowledging the risk by conducting more trials" at bounding box center [779, 428] width 532 height 35
click at [513, 406] on input "d. Accept - the team is acknowledging the risk by conducting more trials" at bounding box center [513, 402] width 0 height 11
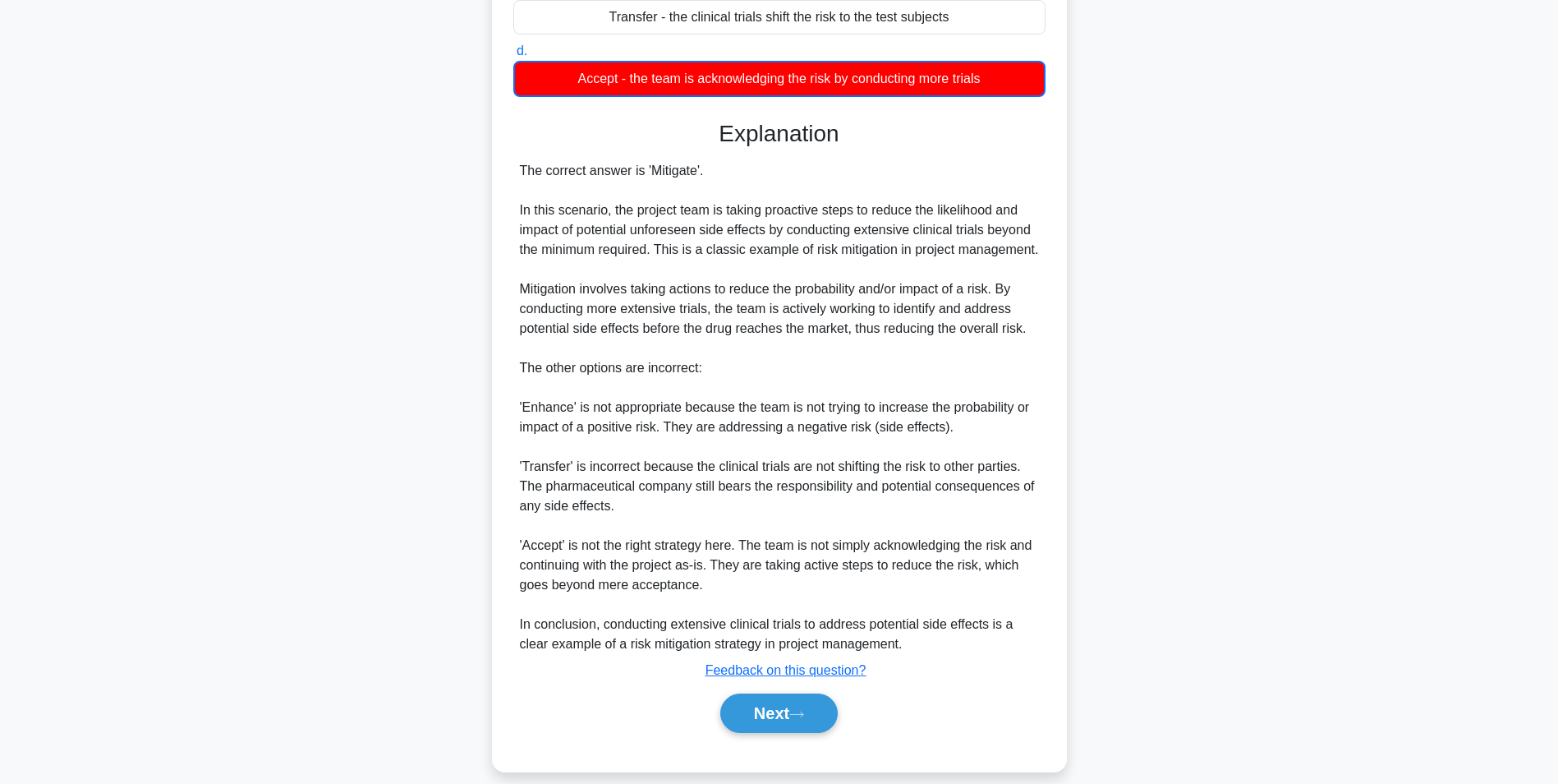
scroll to position [370, 0]
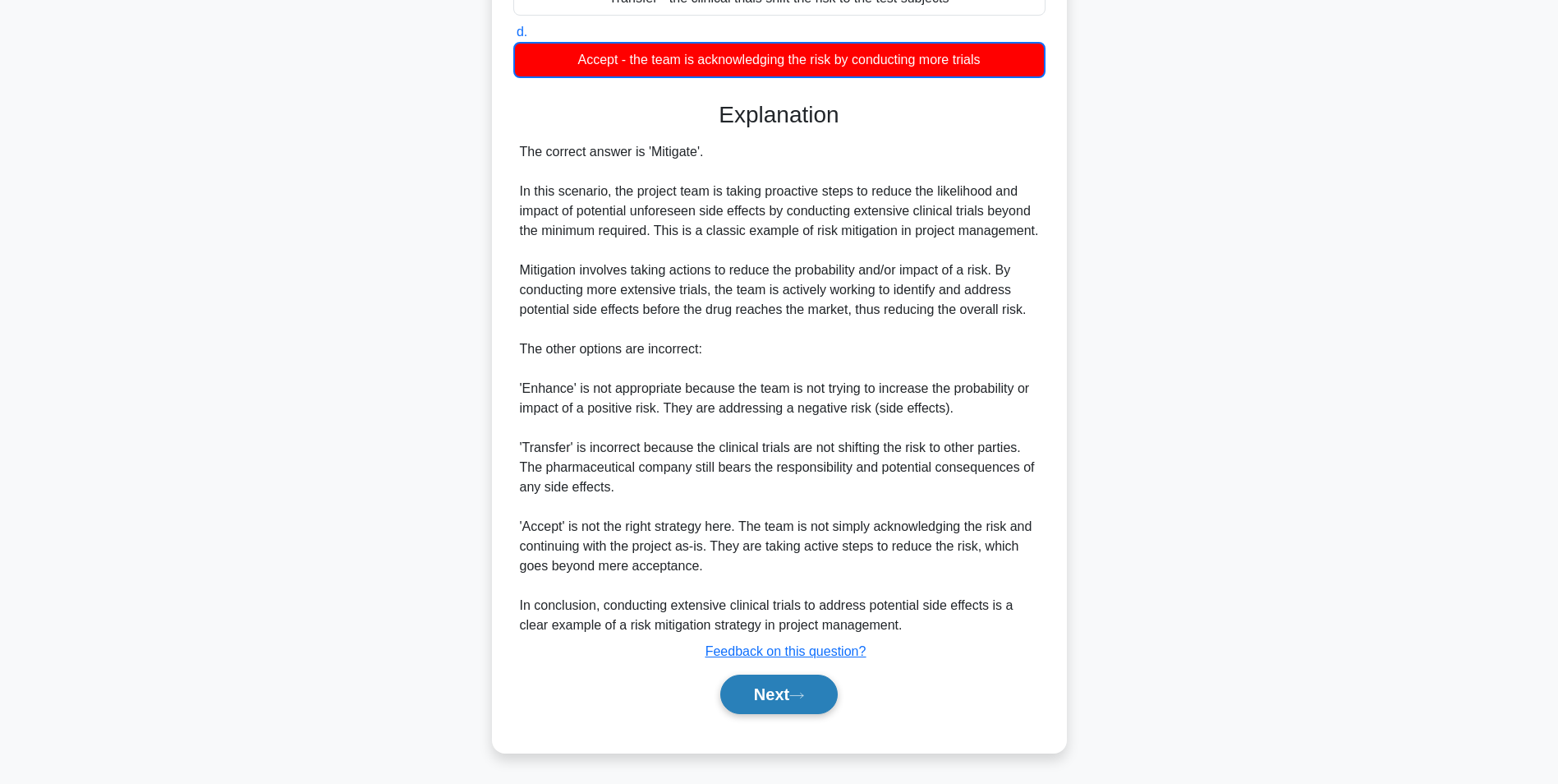
click at [780, 710] on button "Next" at bounding box center [779, 693] width 117 height 39
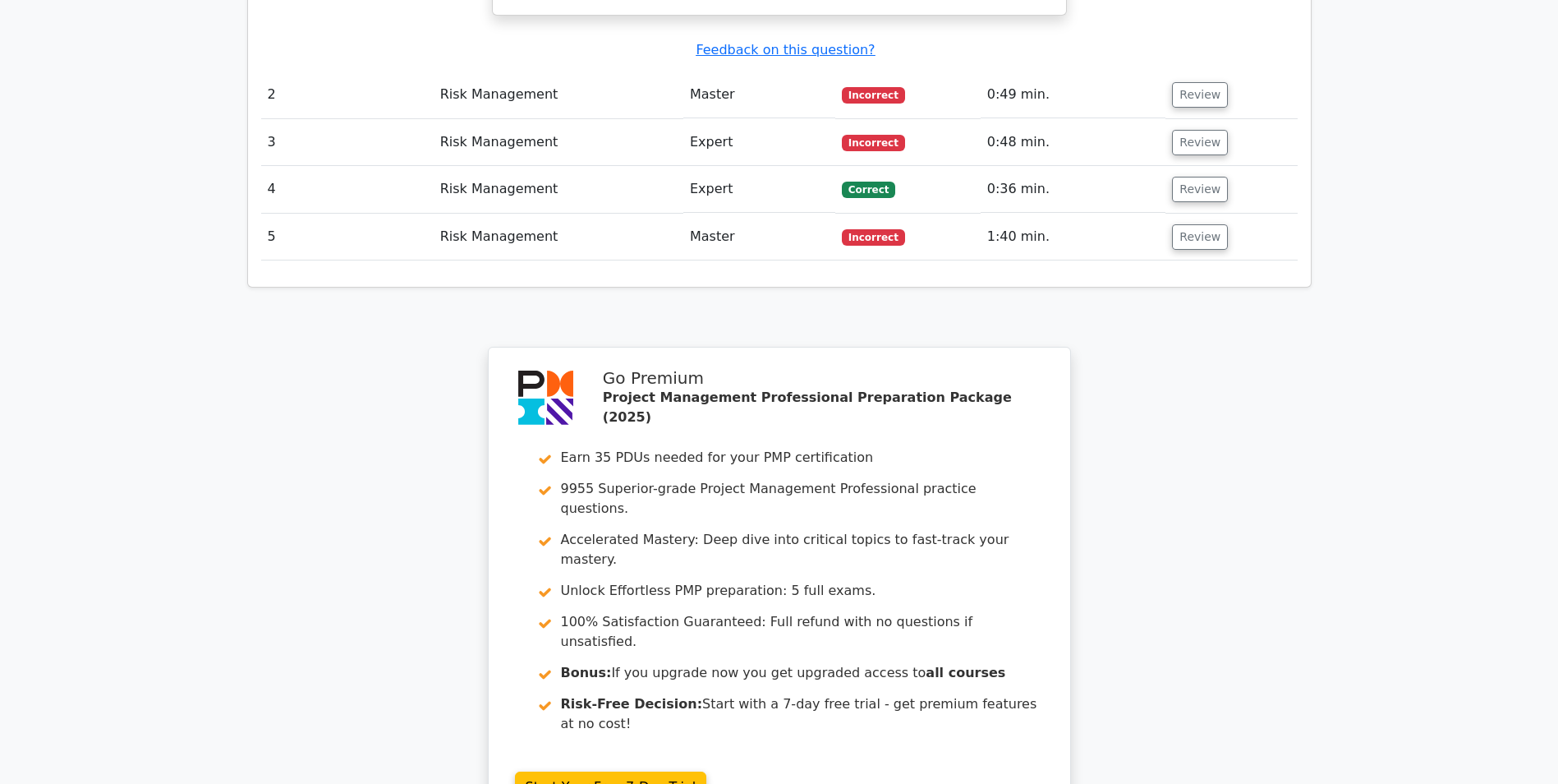
scroll to position [2508, 0]
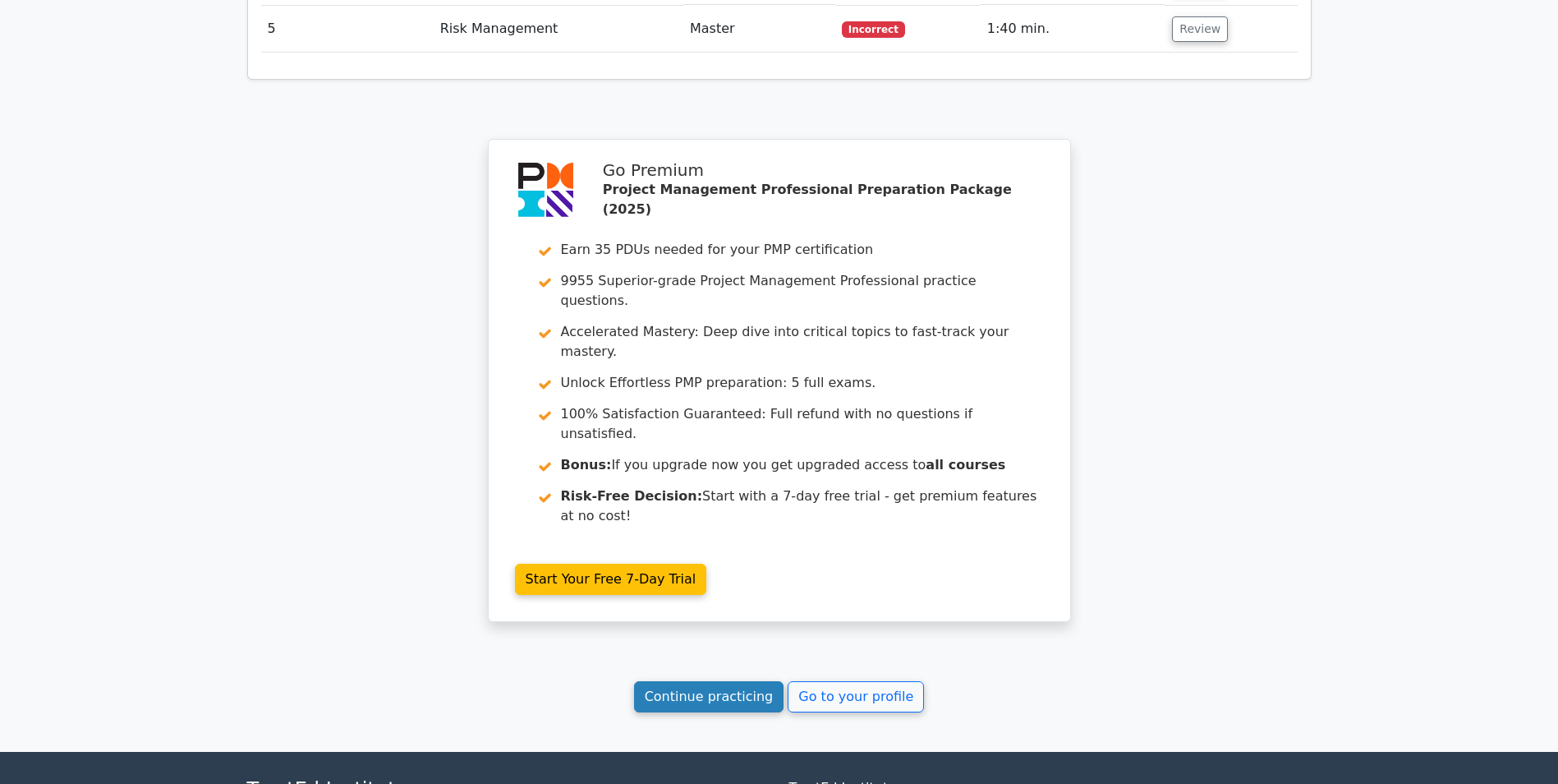
click at [715, 681] on link "Continue practicing" at bounding box center [709, 696] width 150 height 31
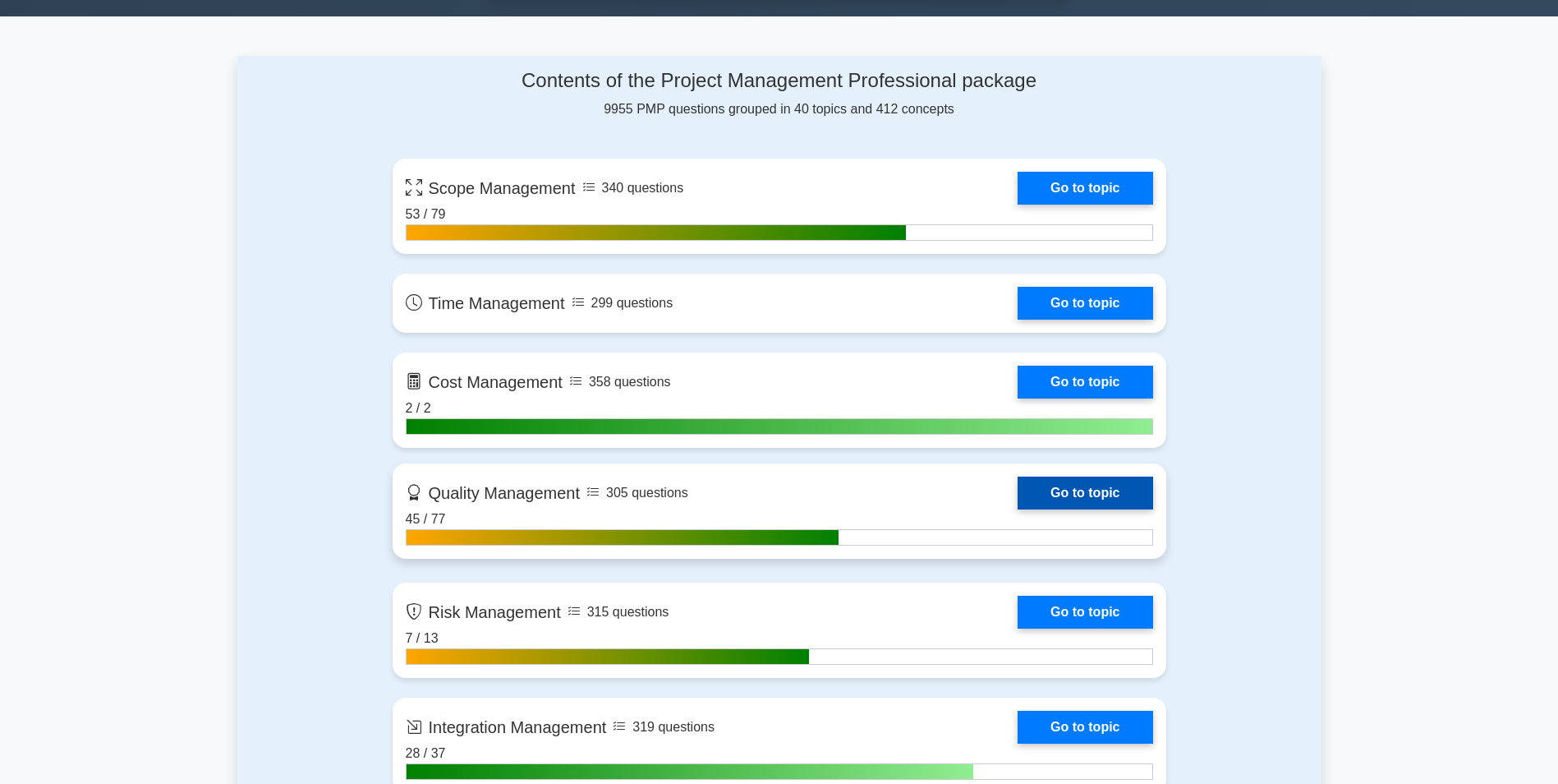
scroll to position [1150, 0]
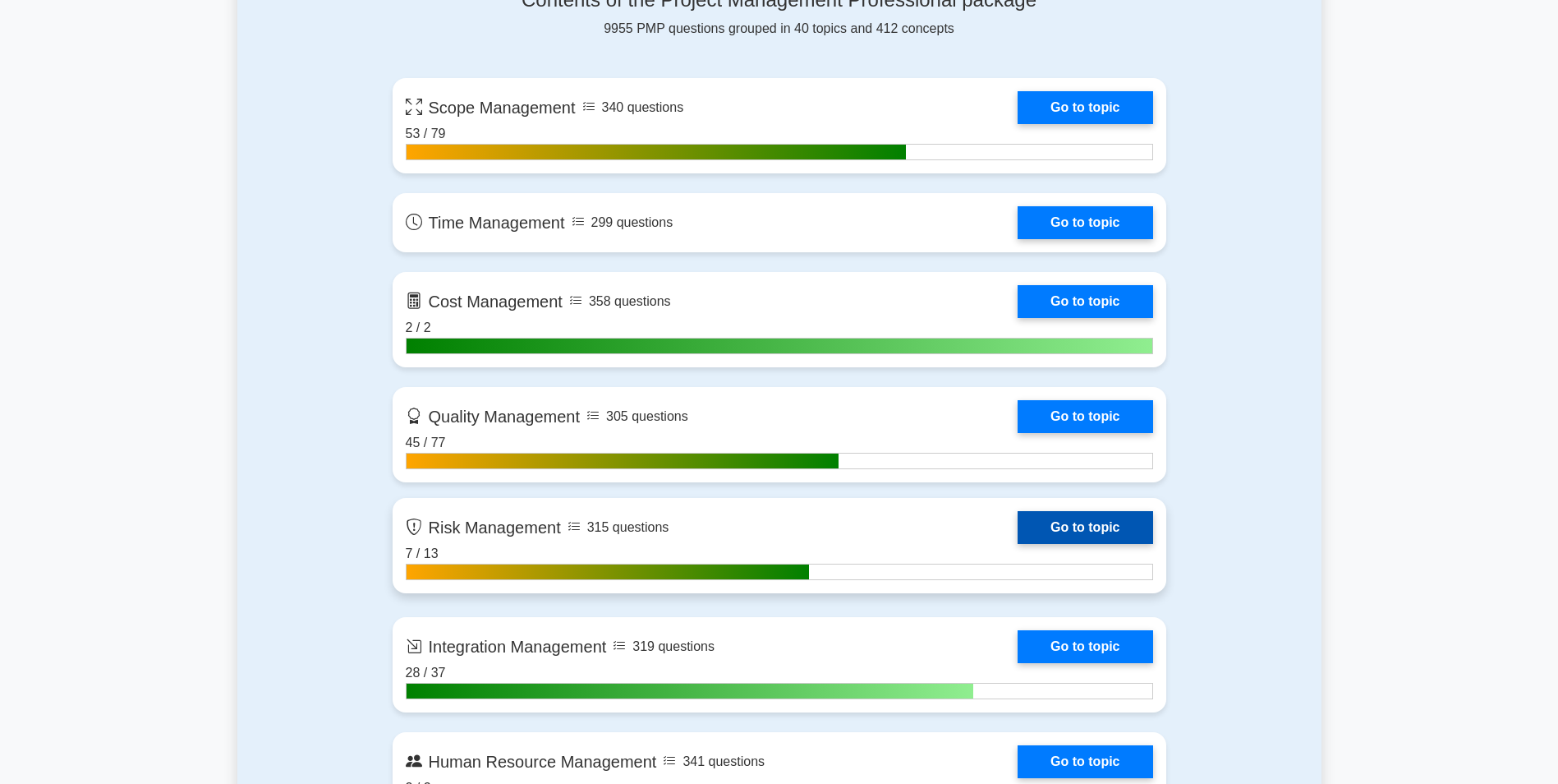
drag, startPoint x: 1115, startPoint y: 517, endPoint x: 1026, endPoint y: 520, distance: 89.1
click at [1114, 519] on link "Go to topic" at bounding box center [1085, 528] width 134 height 33
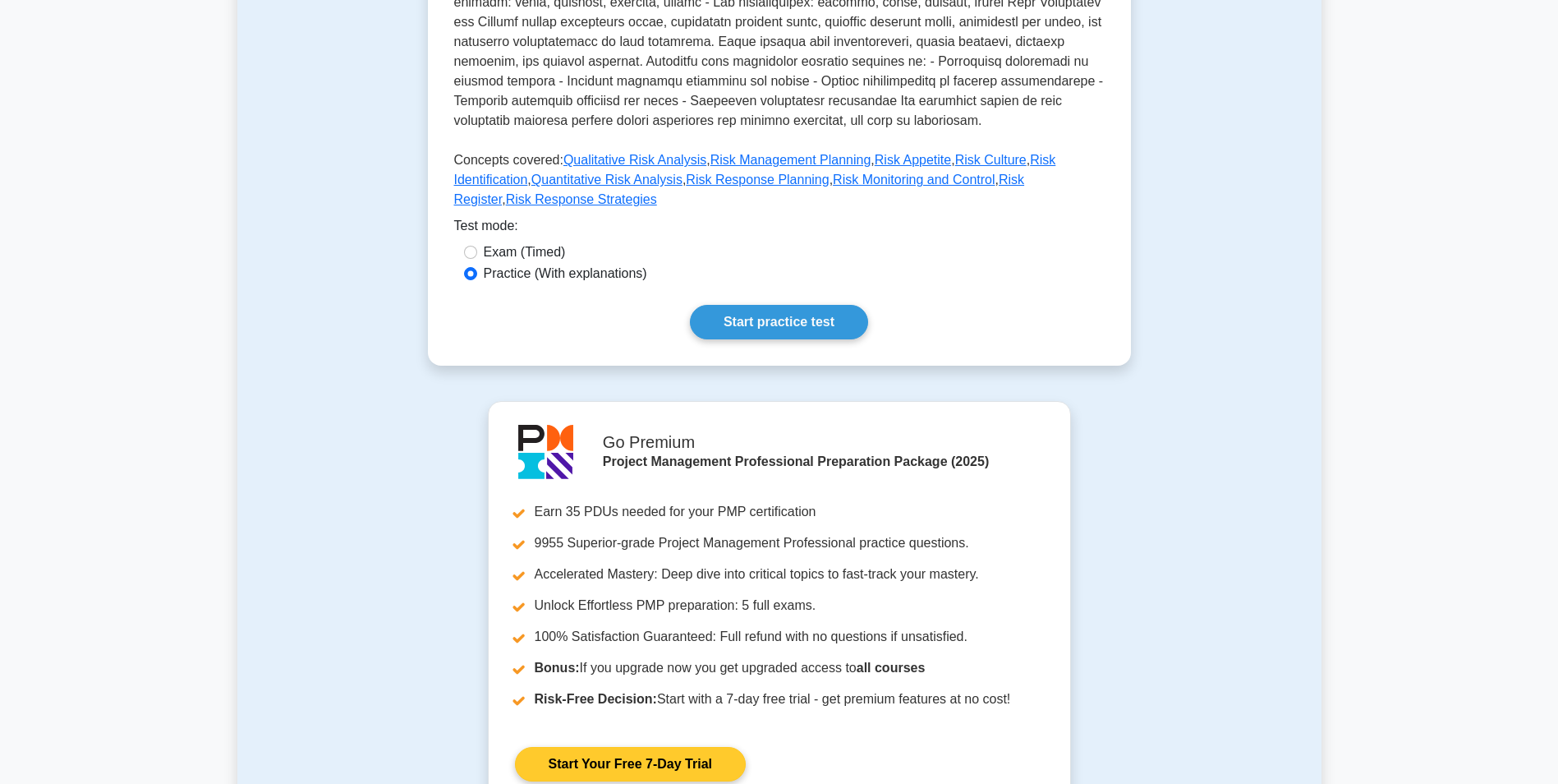
scroll to position [575, 0]
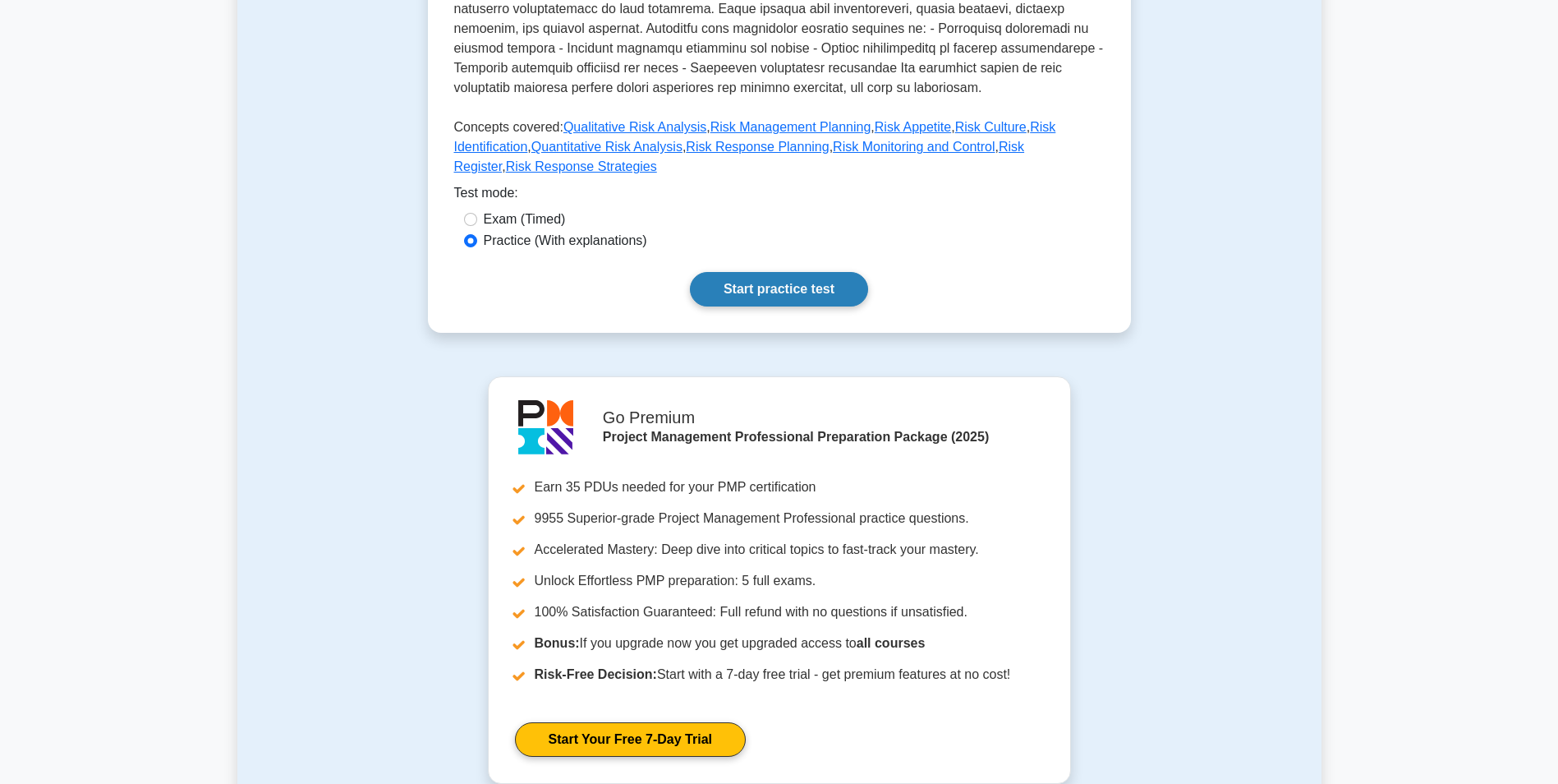
click at [813, 273] on link "Start practice test" at bounding box center [779, 289] width 178 height 35
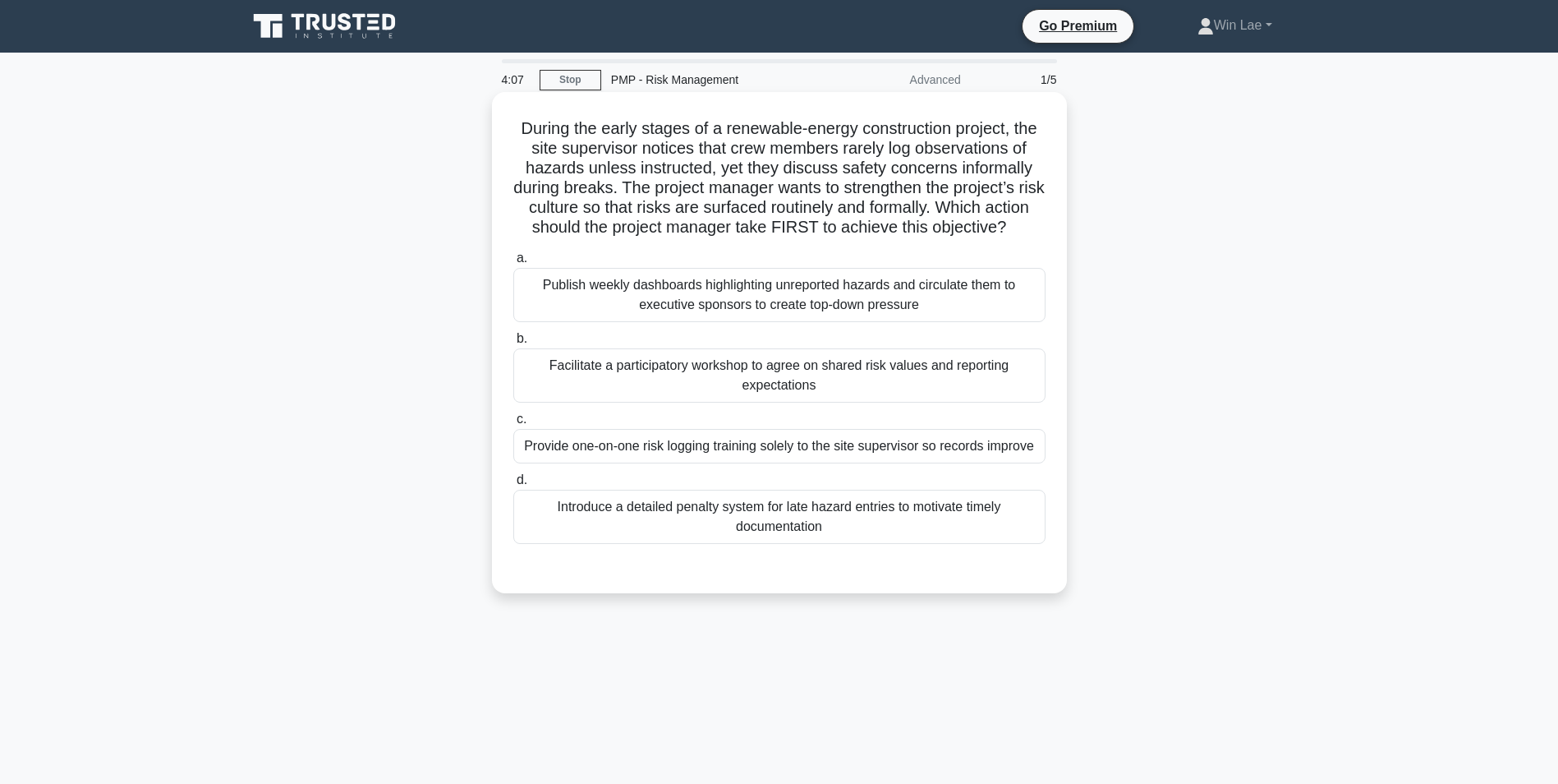
click at [672, 382] on div "Facilitate a participatory workshop to agree on shared risk values and reportin…" at bounding box center [779, 375] width 532 height 54
click at [513, 344] on input "b. Facilitate a participatory workshop to agree on shared risk values and repor…" at bounding box center [513, 339] width 0 height 11
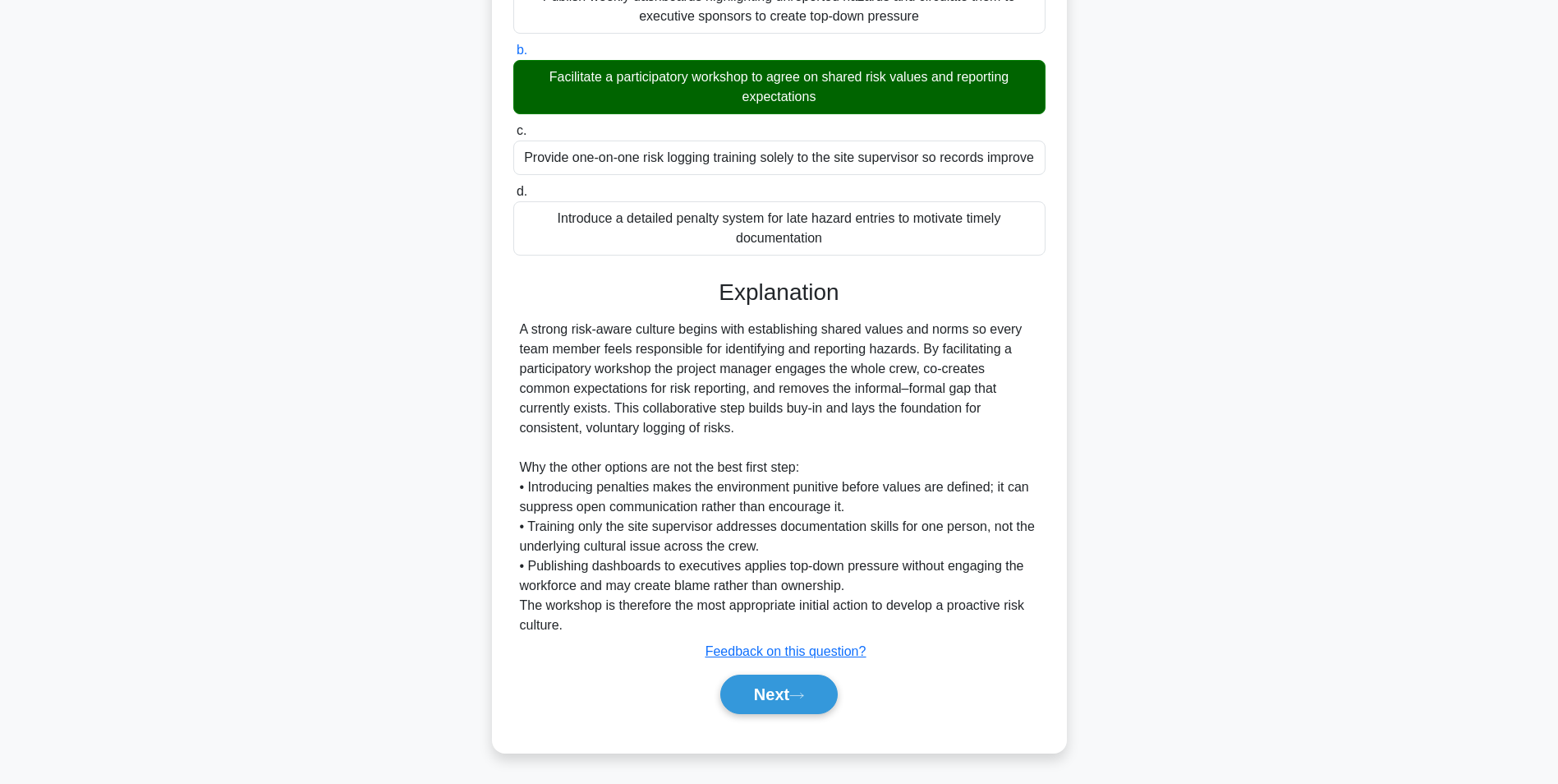
scroll to position [309, 0]
click at [758, 691] on button "Next" at bounding box center [779, 693] width 117 height 39
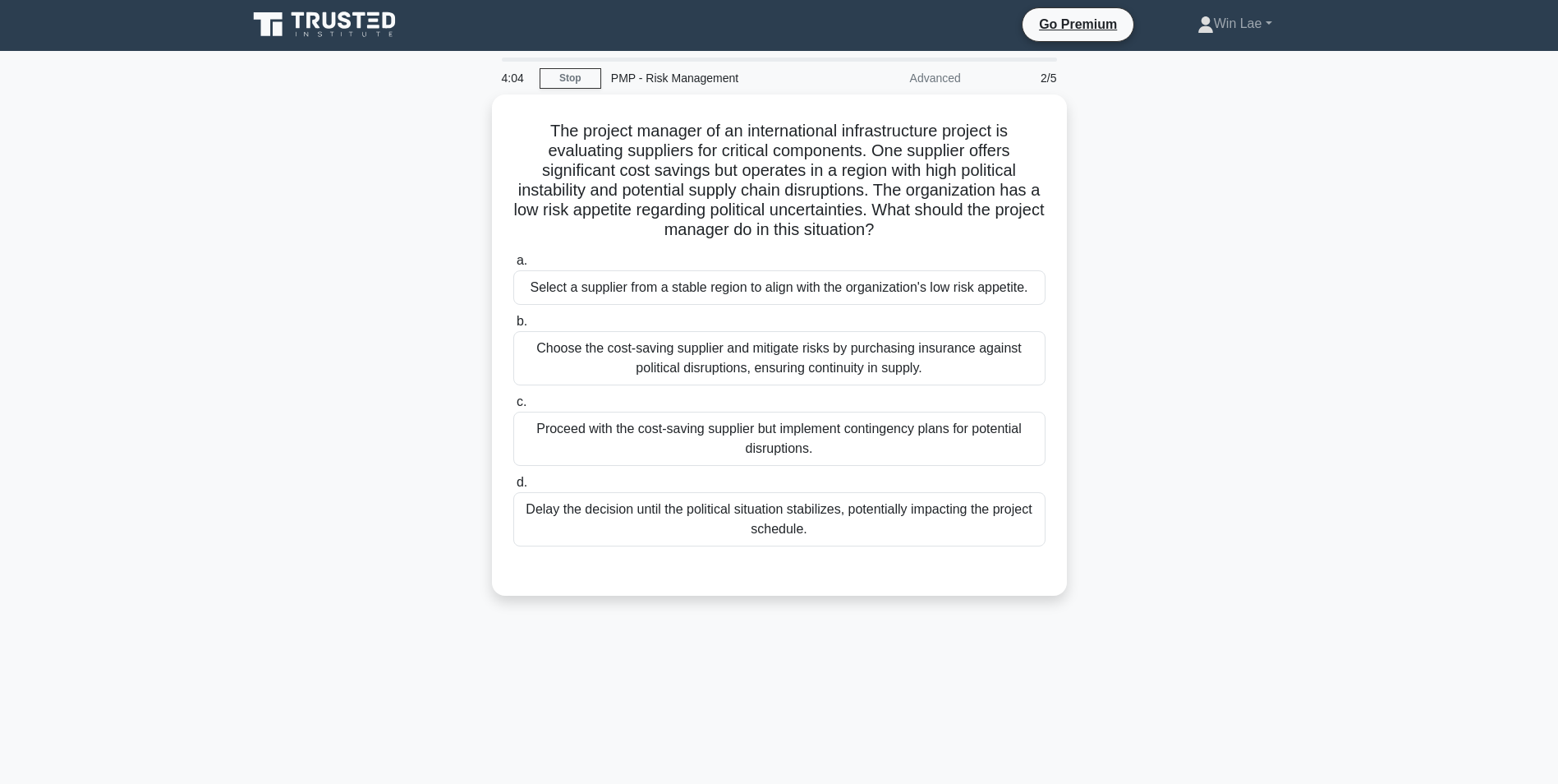
scroll to position [0, 0]
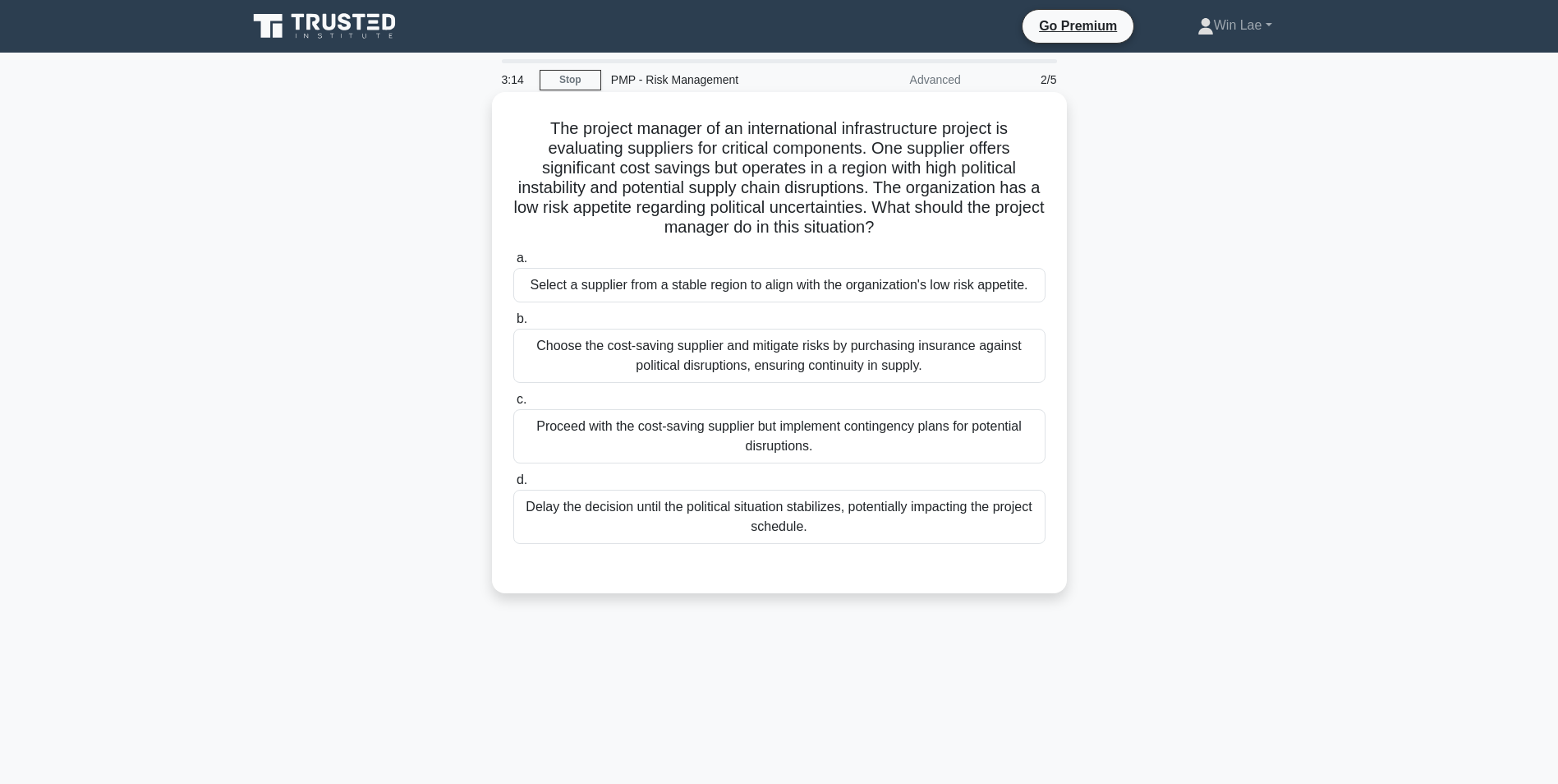
click at [686, 415] on div "Proceed with the cost-saving supplier but implement contingency plans for poten…" at bounding box center [779, 435] width 532 height 54
click at [513, 405] on input "c. Proceed with the cost-saving supplier but implement contingency plans for po…" at bounding box center [513, 400] width 0 height 11
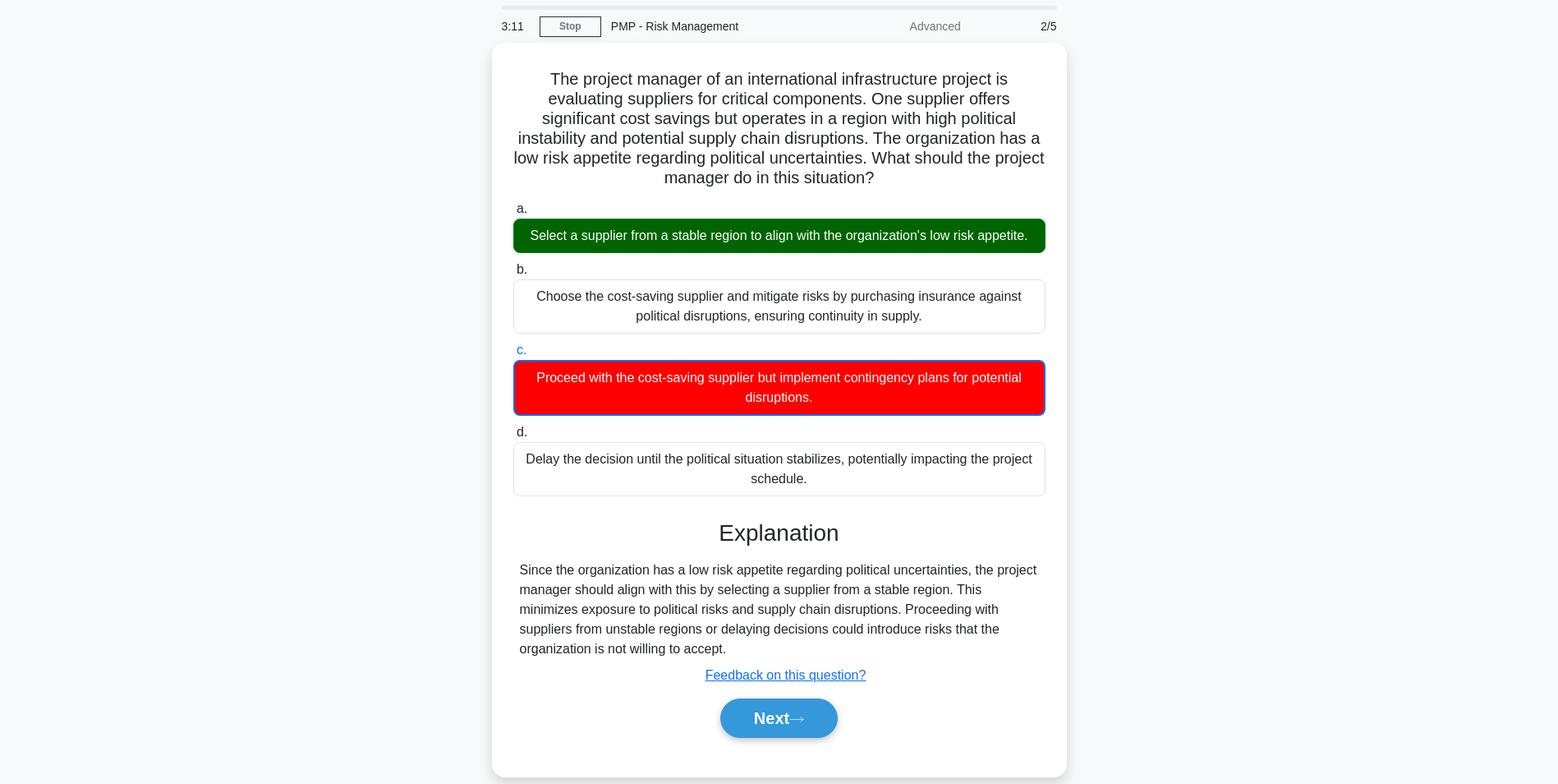
scroll to position [82, 0]
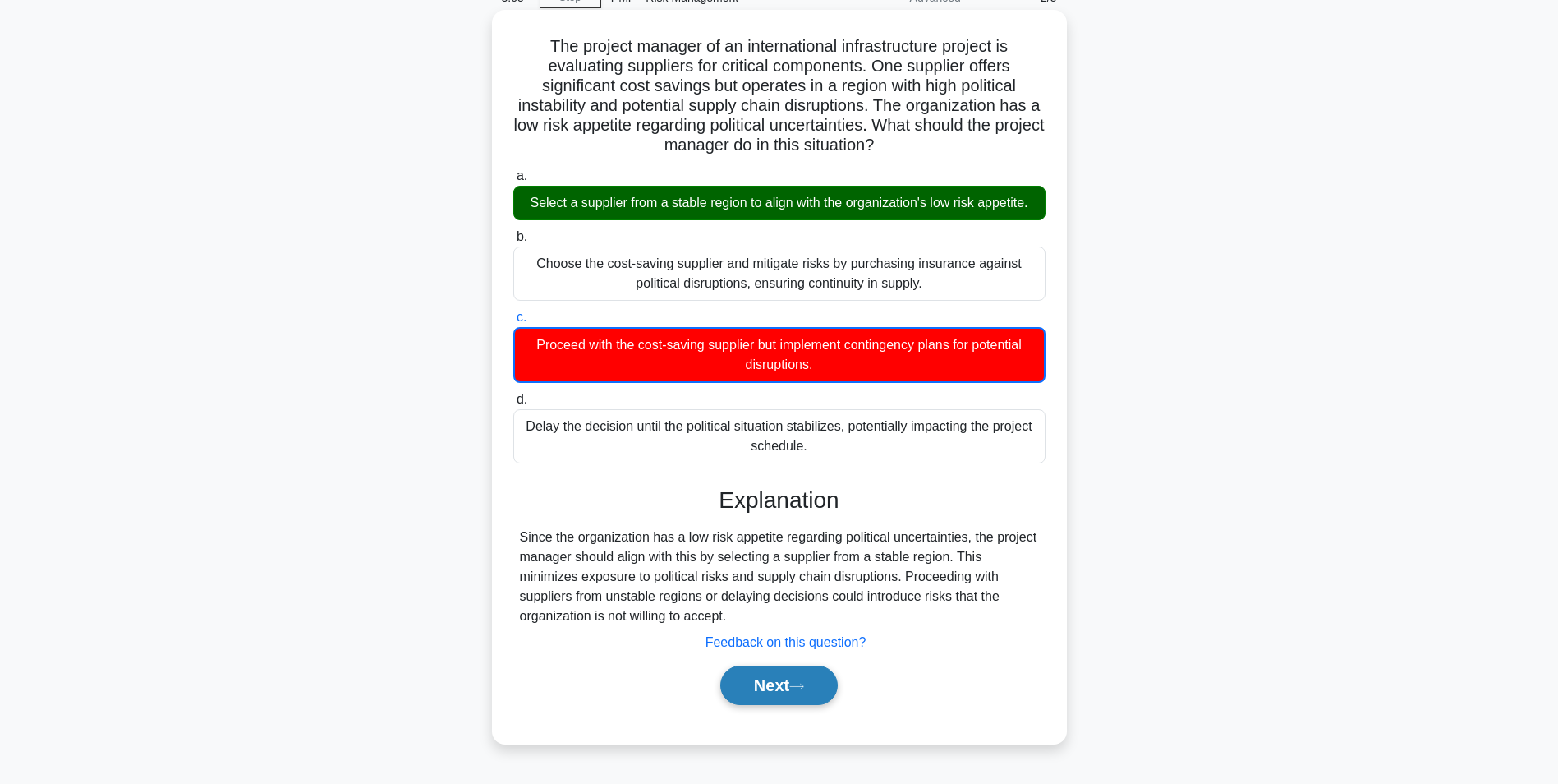
click at [804, 686] on icon at bounding box center [797, 686] width 15 height 9
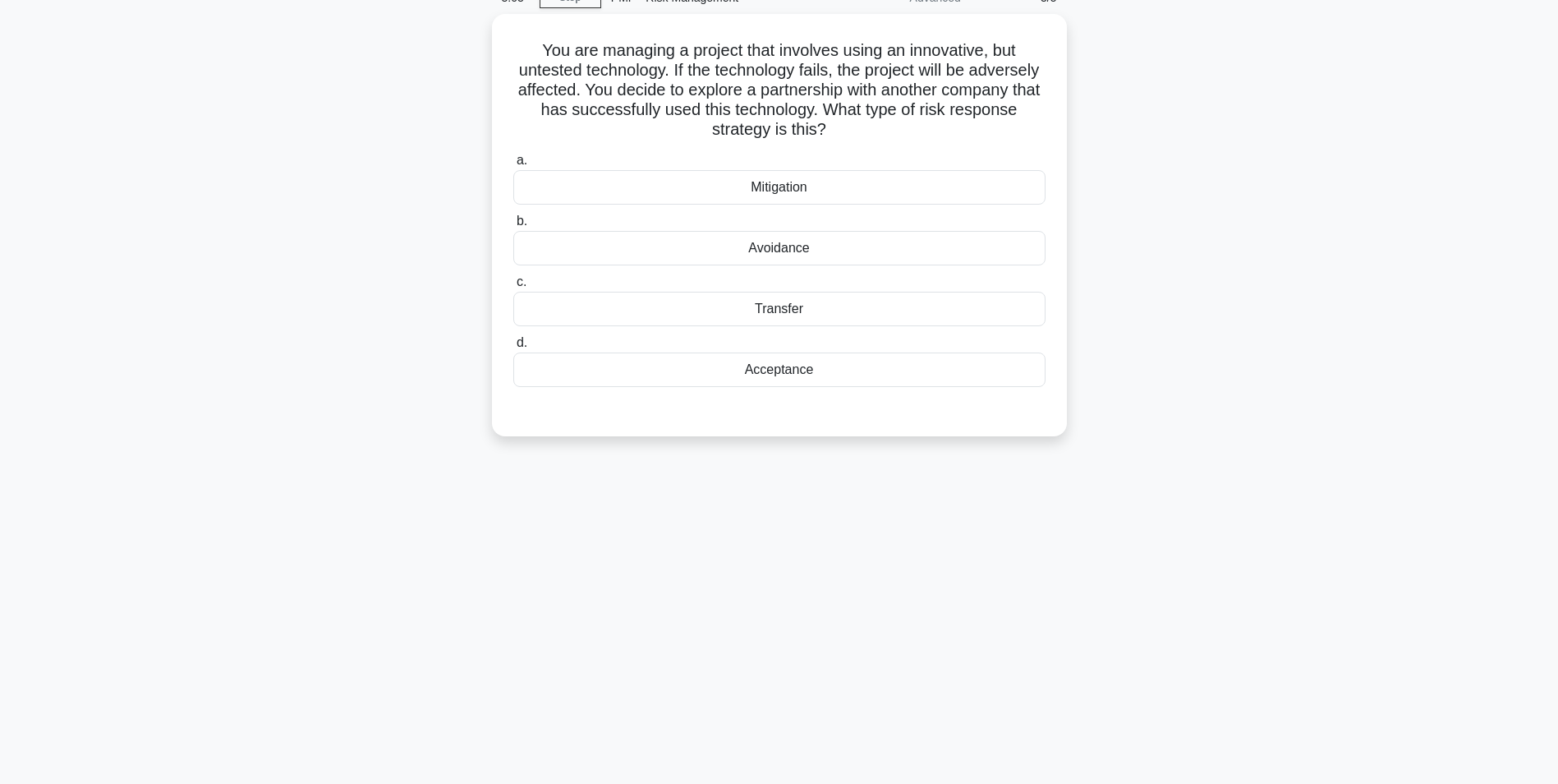
scroll to position [0, 0]
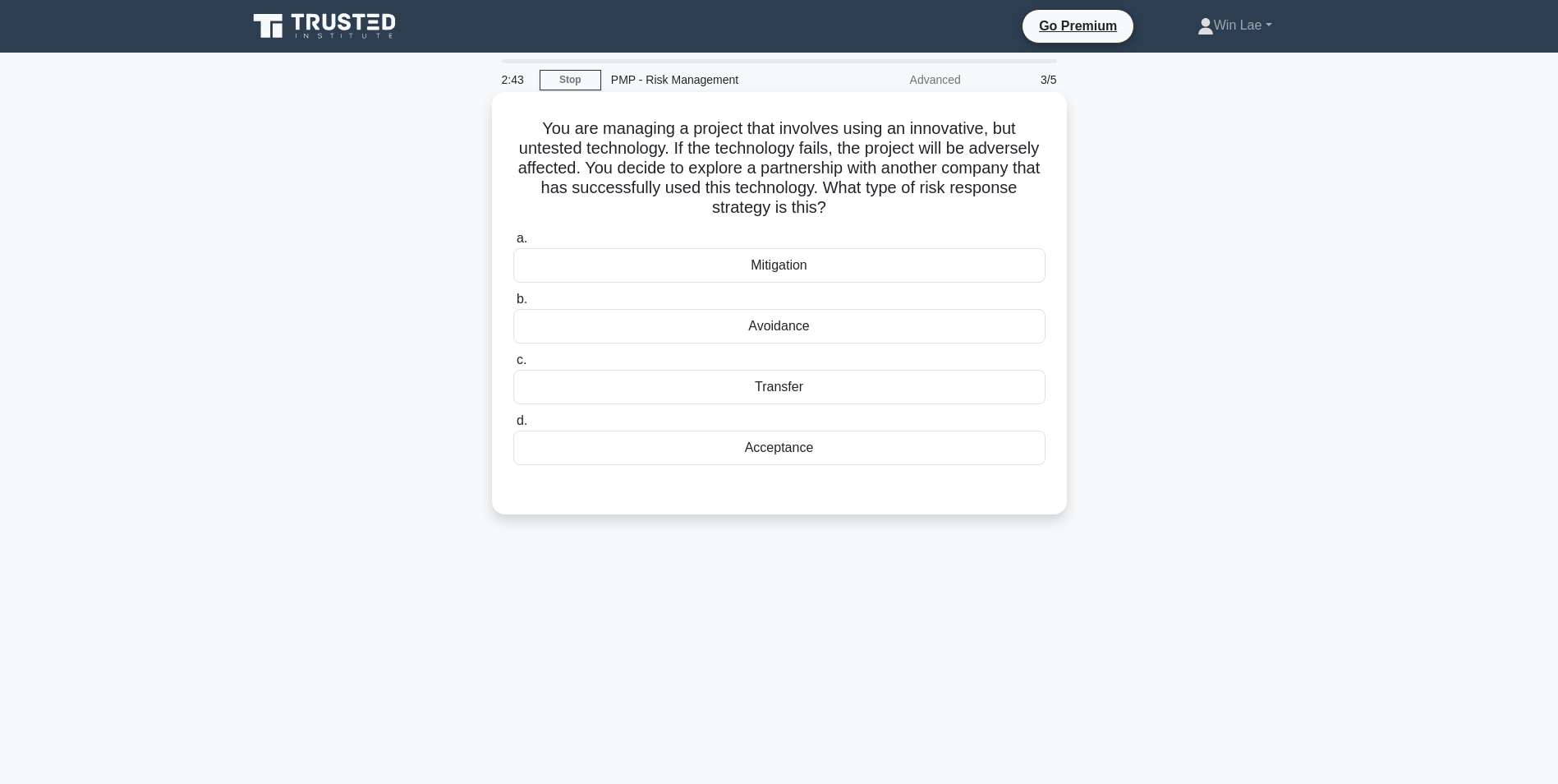
click at [790, 393] on div "Transfer" at bounding box center [779, 387] width 532 height 35
click at [513, 366] on input "c. Transfer" at bounding box center [513, 360] width 0 height 11
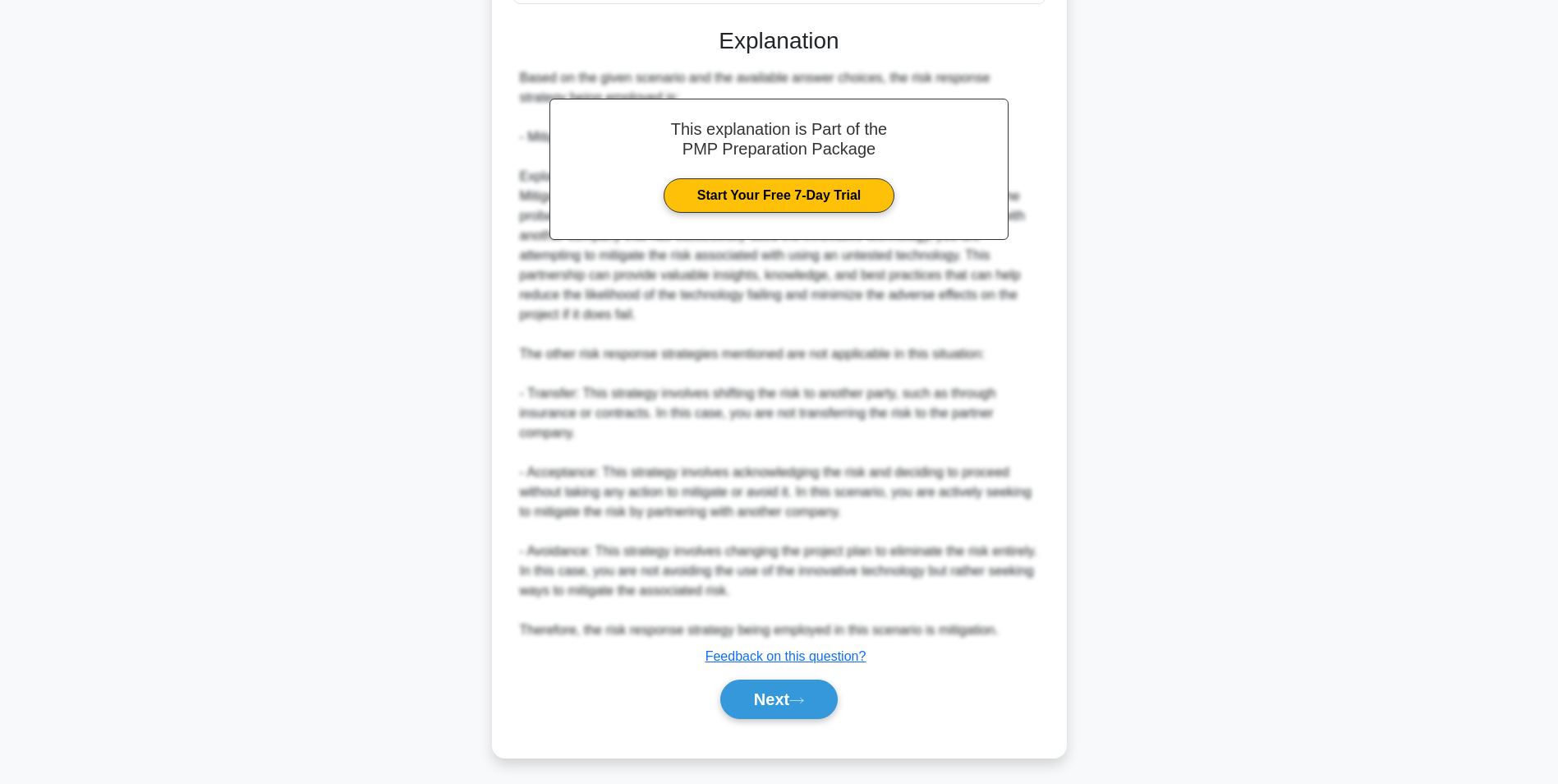
scroll to position [468, 0]
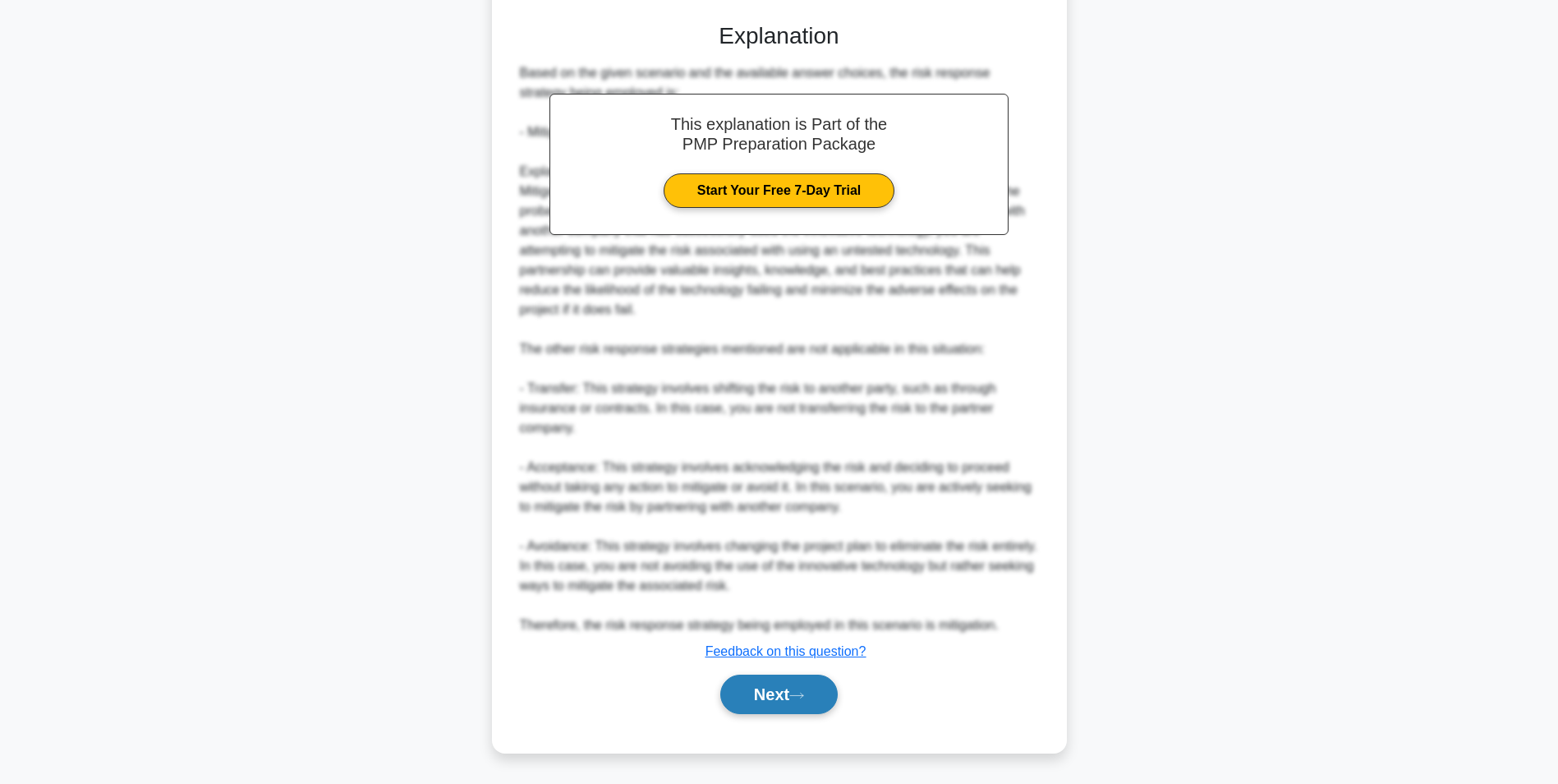
click at [814, 691] on button "Next" at bounding box center [779, 693] width 117 height 39
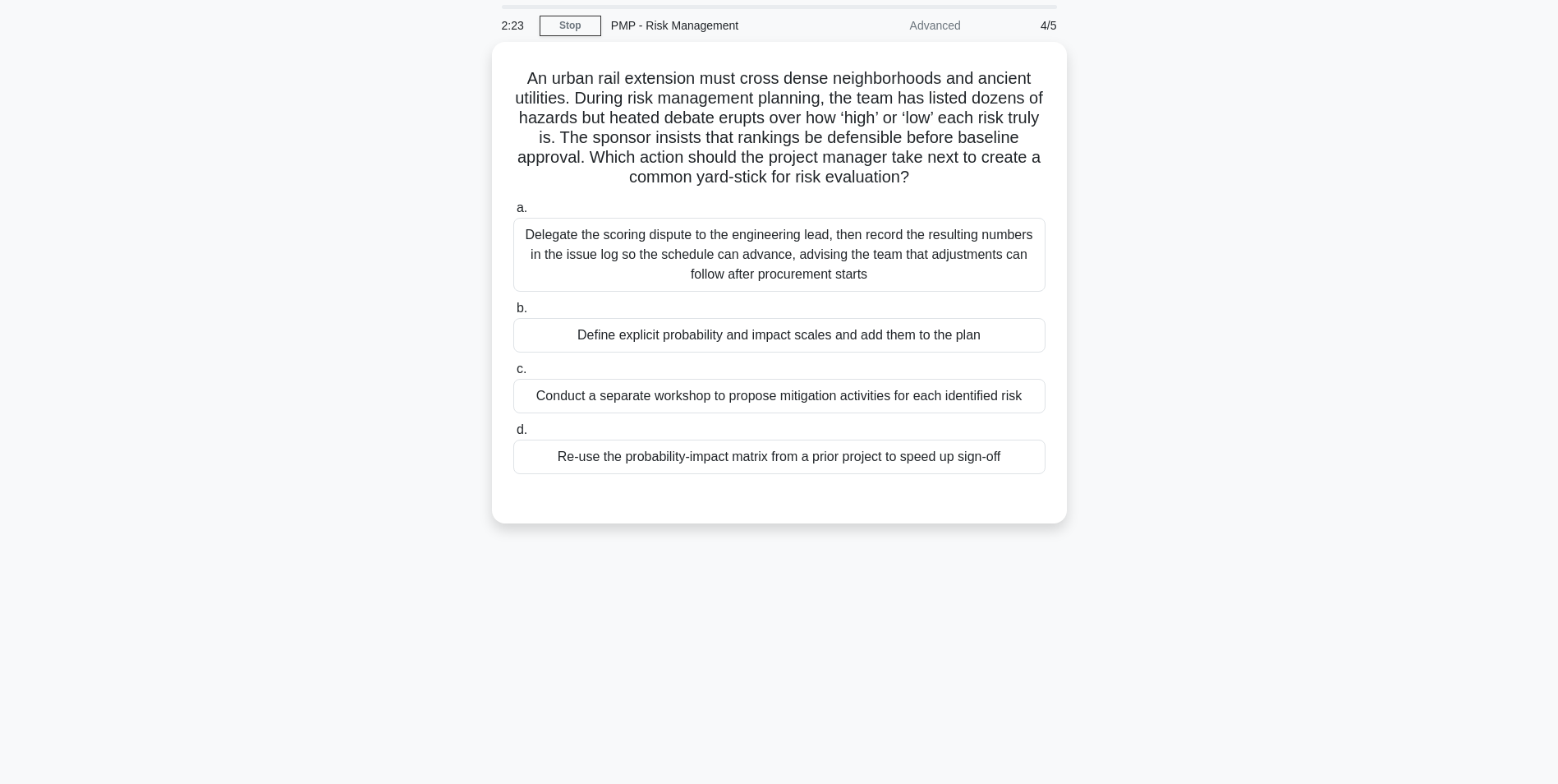
scroll to position [0, 0]
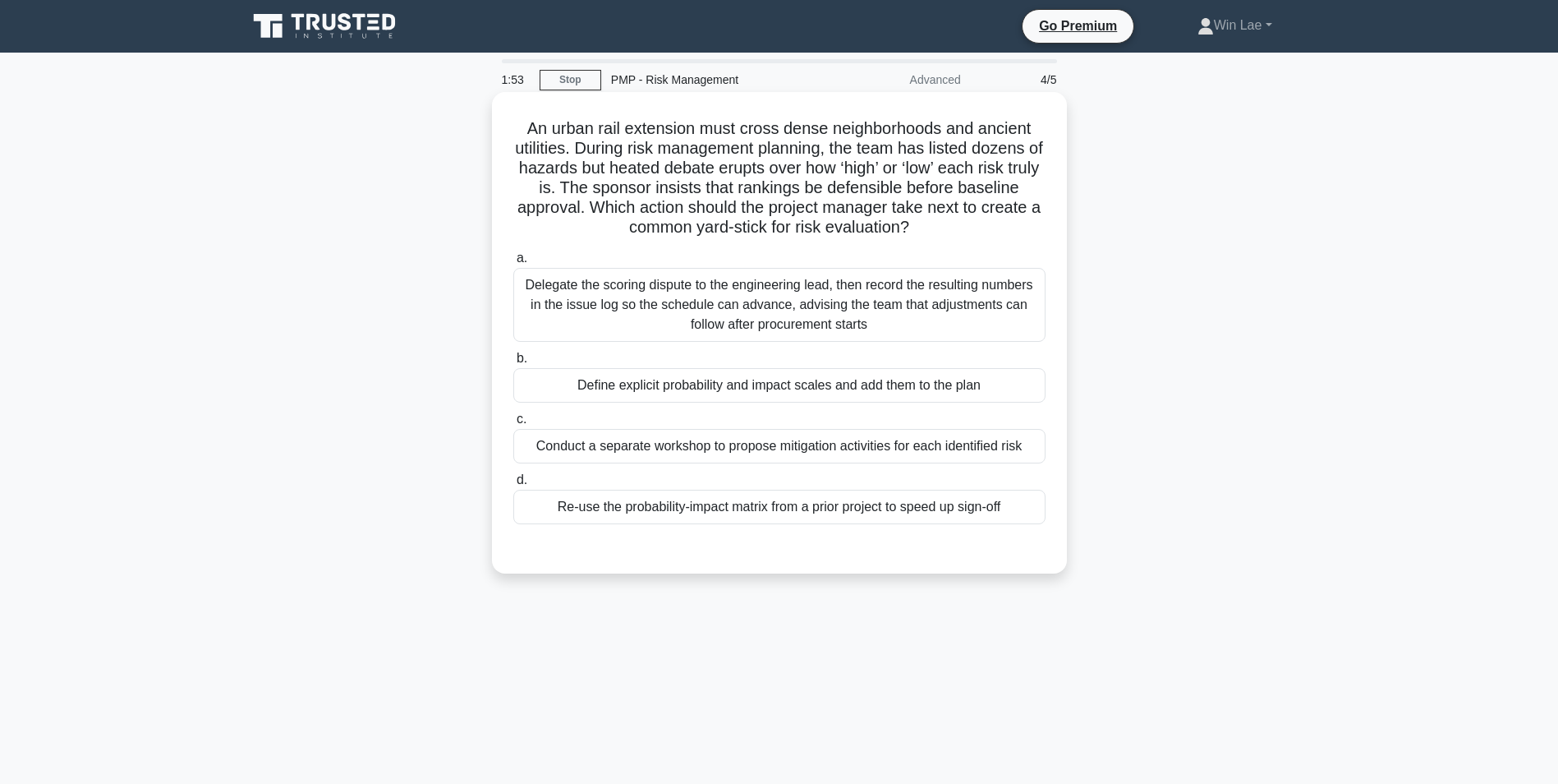
drag, startPoint x: 584, startPoint y: 213, endPoint x: 957, endPoint y: 234, distance: 373.6
click at [957, 234] on h5 "An urban rail extension must cross dense neighborhoods and ancient utilities. D…" at bounding box center [779, 177] width 535 height 120
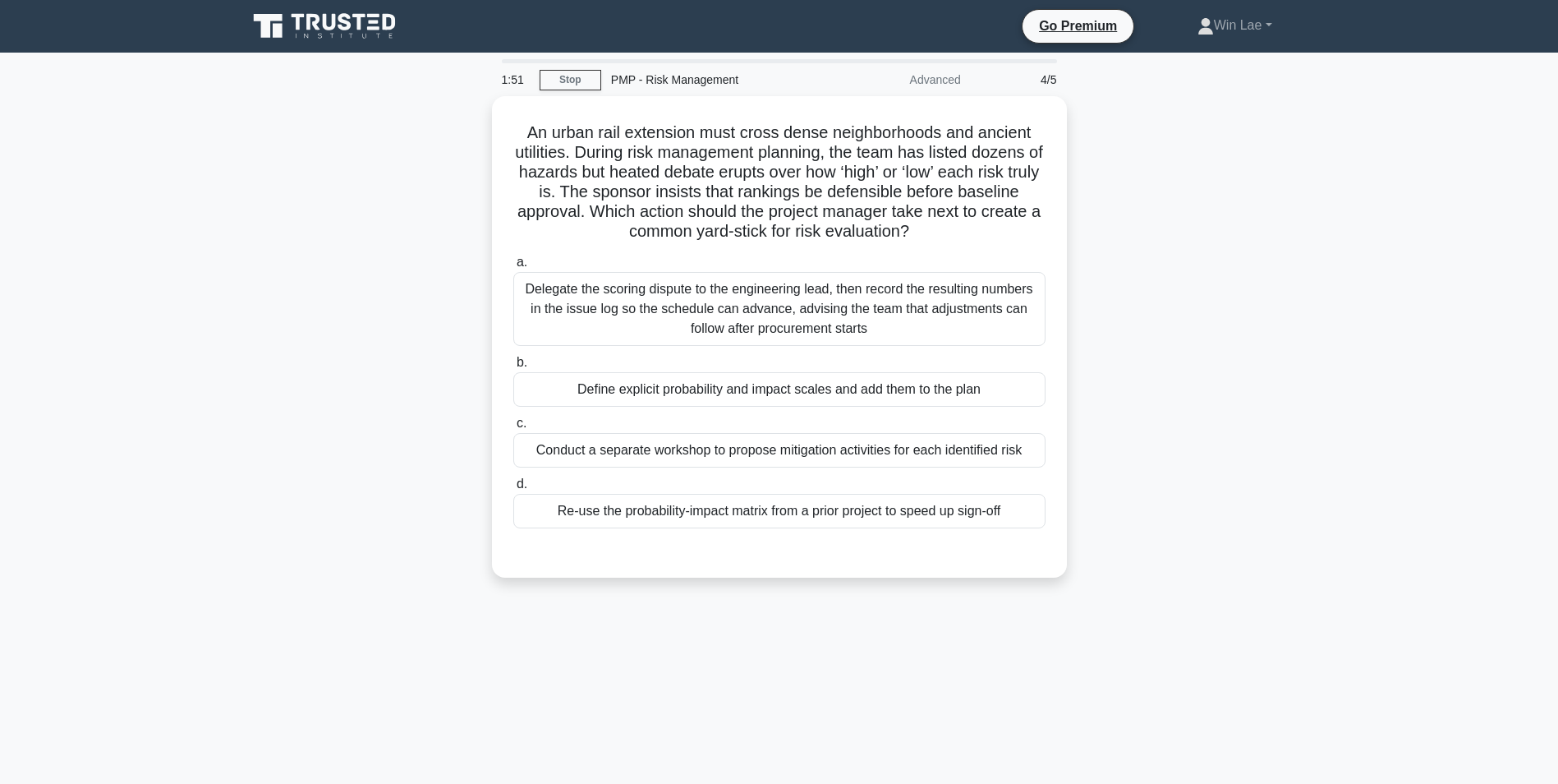
click at [351, 380] on div "An urban rail extension must cross dense neighborhoods and ancient utilities. D…" at bounding box center [779, 347] width 1084 height 501
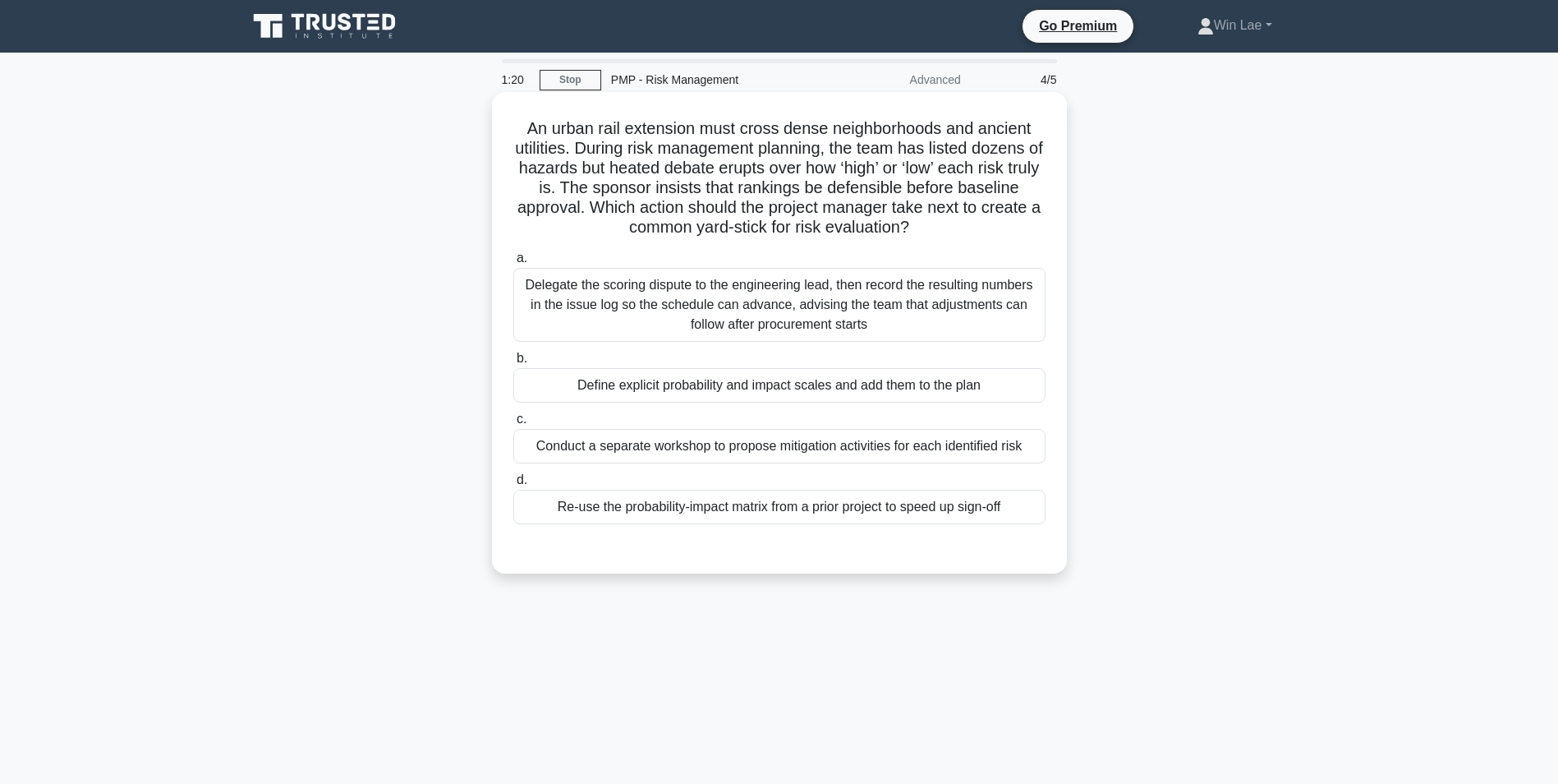
click at [1015, 446] on div "Conduct a separate workshop to propose mitigation activities for each identifie…" at bounding box center [779, 446] width 532 height 35
click at [513, 424] on input "c. Conduct a separate workshop to propose mitigation activities for each identi…" at bounding box center [513, 420] width 0 height 11
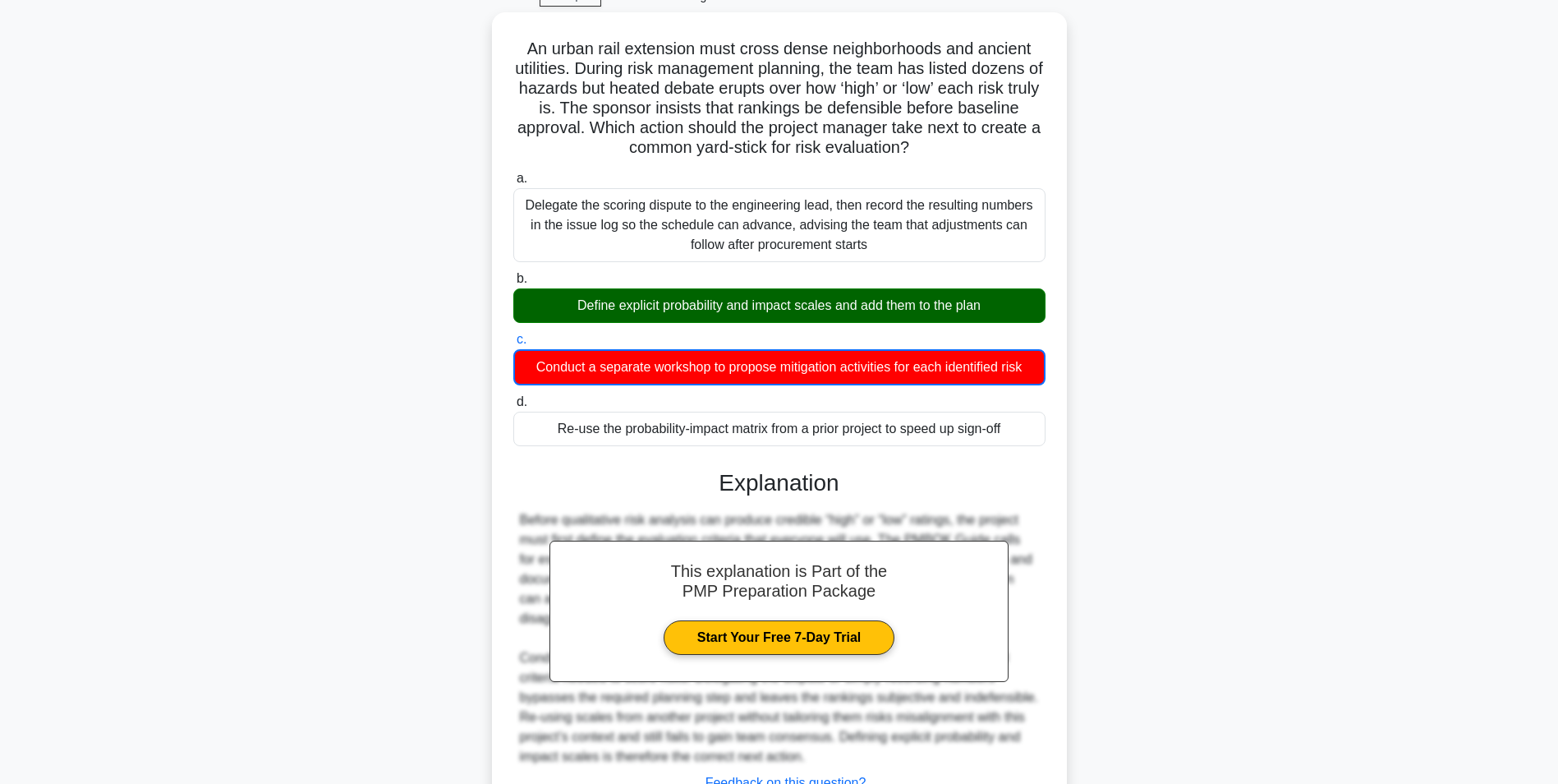
scroll to position [192, 0]
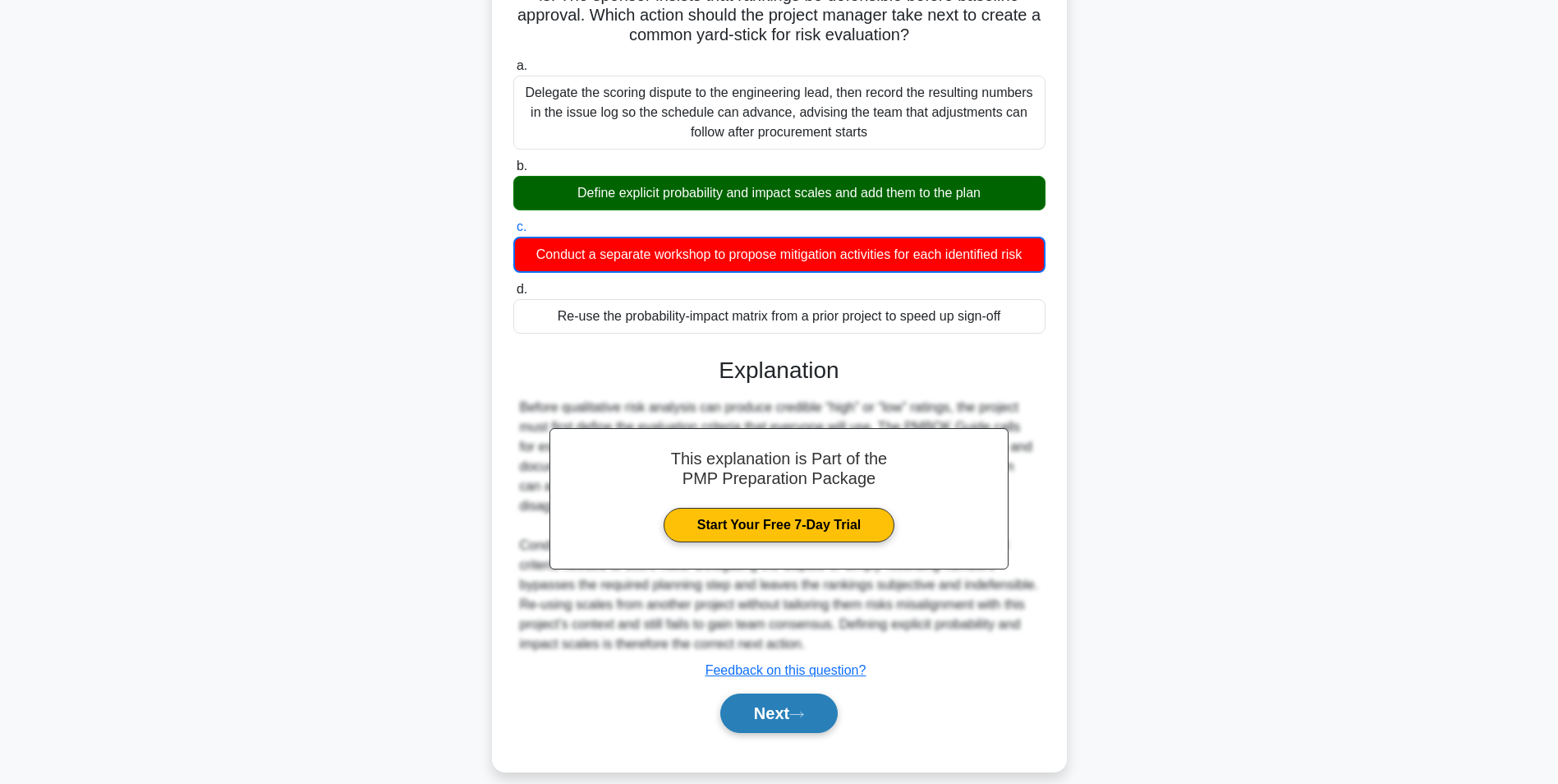
click at [777, 703] on button "Next" at bounding box center [779, 713] width 117 height 39
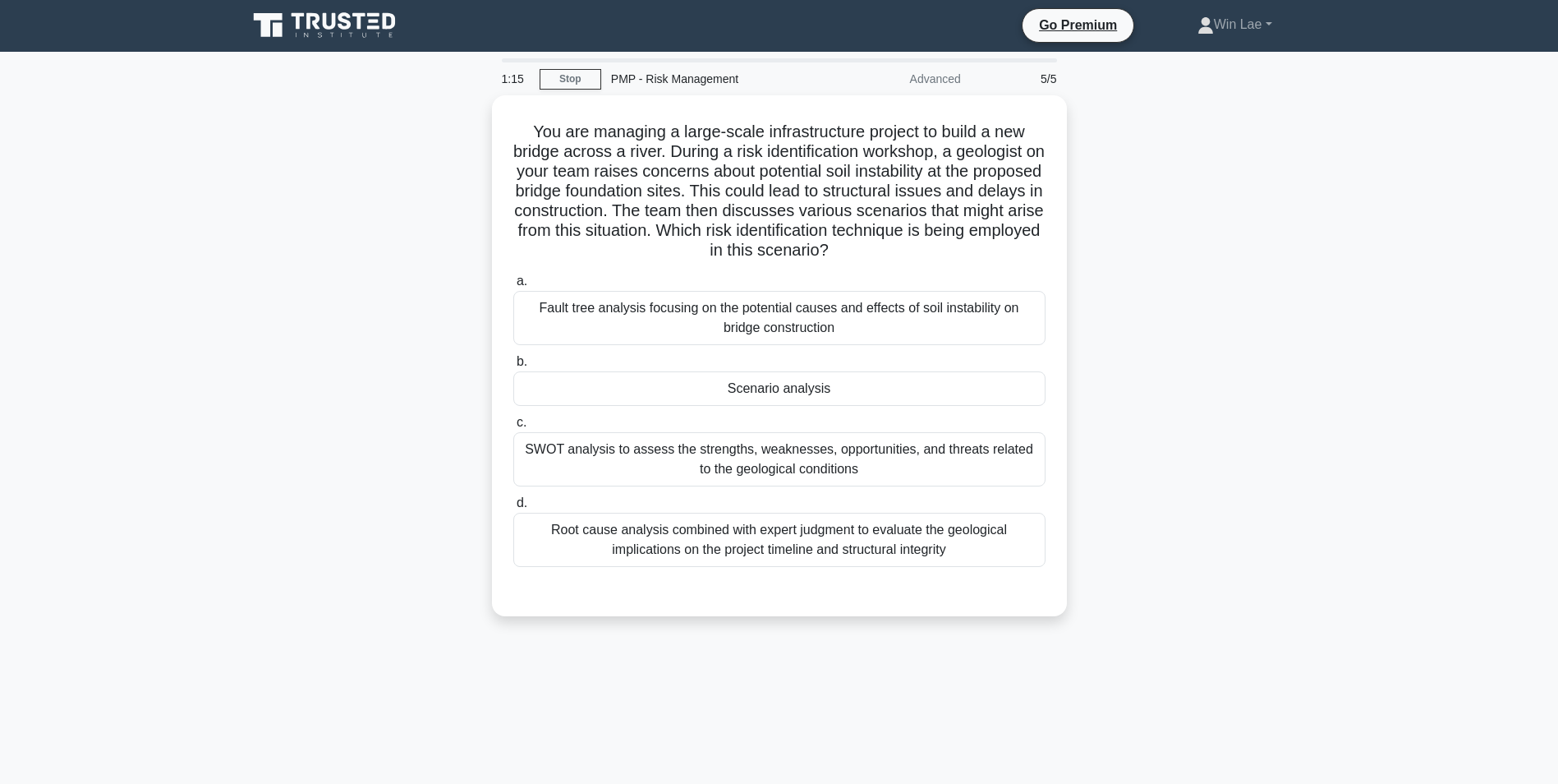
scroll to position [0, 0]
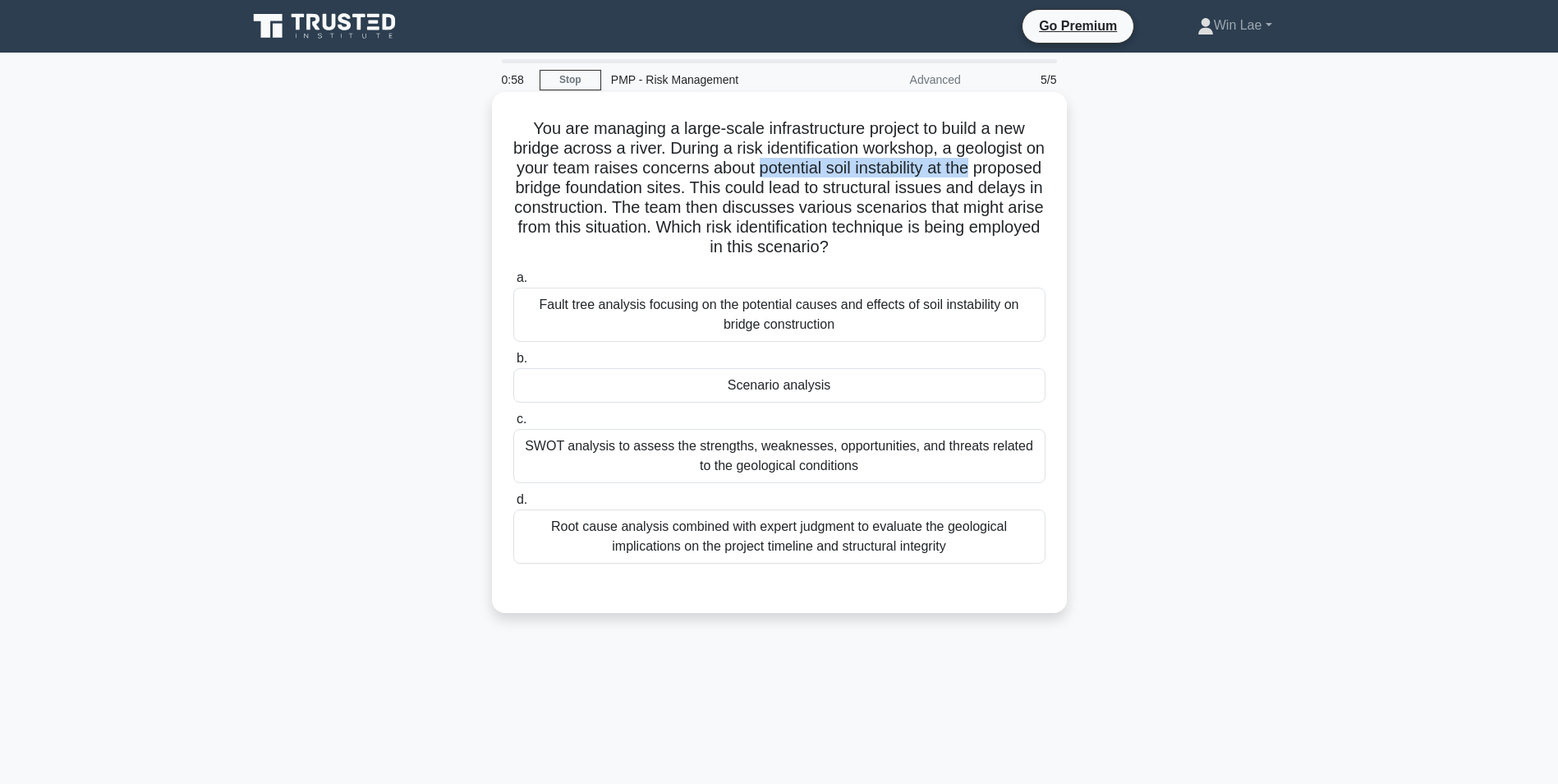
drag, startPoint x: 803, startPoint y: 170, endPoint x: 1022, endPoint y: 174, distance: 219.0
click at [1022, 174] on h5 "You are managing a large-scale infrastructure project to build a new bridge acr…" at bounding box center [779, 188] width 535 height 140
drag, startPoint x: 780, startPoint y: 189, endPoint x: 1041, endPoint y: 193, distance: 261.0
click at [1041, 193] on h5 "You are managing a large-scale infrastructure project to build a new bridge acr…" at bounding box center [779, 188] width 535 height 140
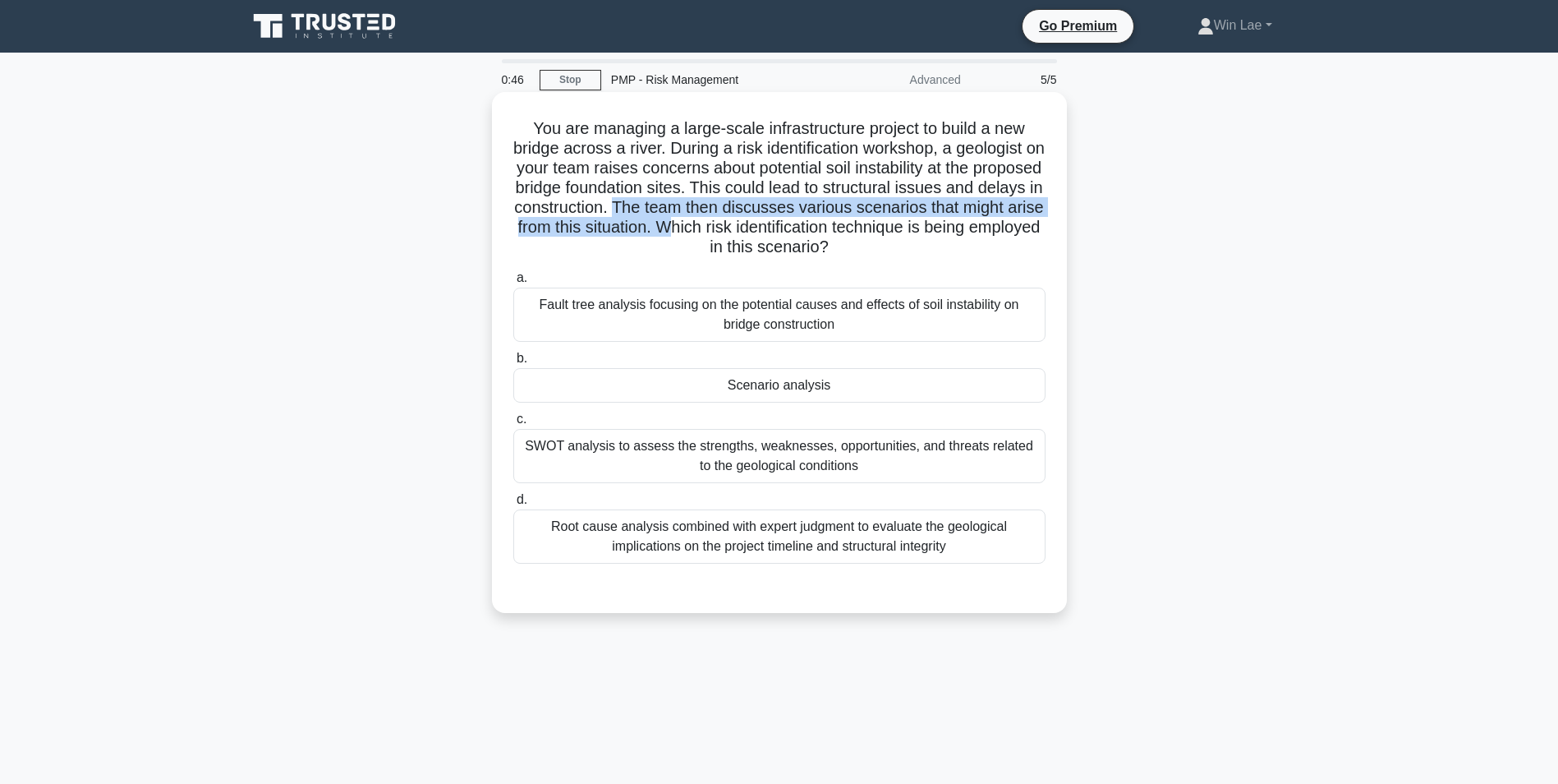
drag, startPoint x: 727, startPoint y: 213, endPoint x: 800, endPoint y: 225, distance: 74.0
click at [800, 225] on h5 "You are managing a large-scale infrastructure project to build a new bridge acr…" at bounding box center [779, 188] width 535 height 140
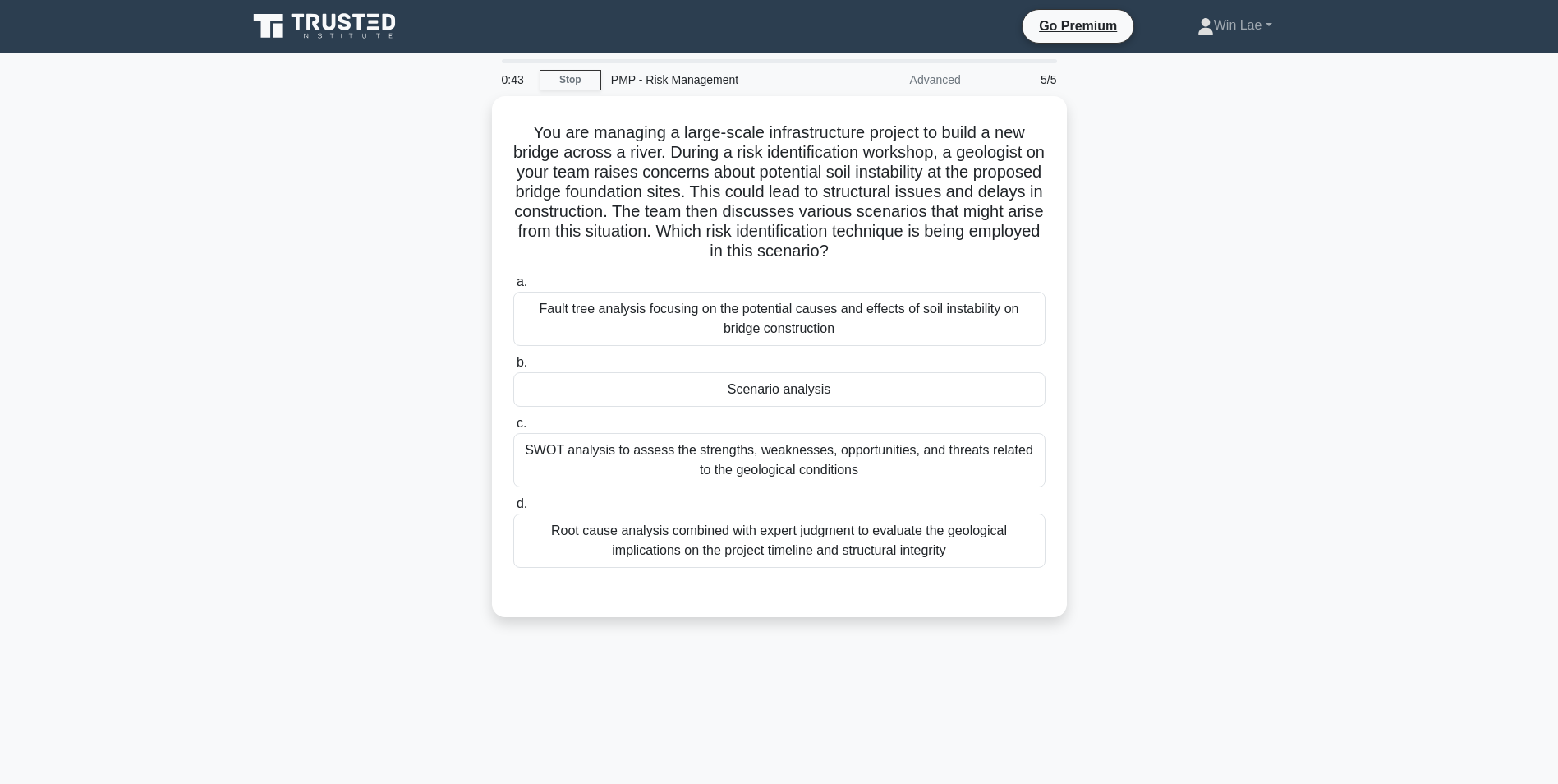
click at [440, 294] on div "You are managing a large-scale infrastructure project to build a new bridge acr…" at bounding box center [779, 366] width 1084 height 541
click at [772, 477] on div "SWOT analysis to assess the strengths, weaknesses, opportunities, and threats r…" at bounding box center [779, 456] width 532 height 54
click at [513, 424] on input "c. SWOT analysis to assess the strengths, weaknesses, opportunities, and threat…" at bounding box center [513, 420] width 0 height 11
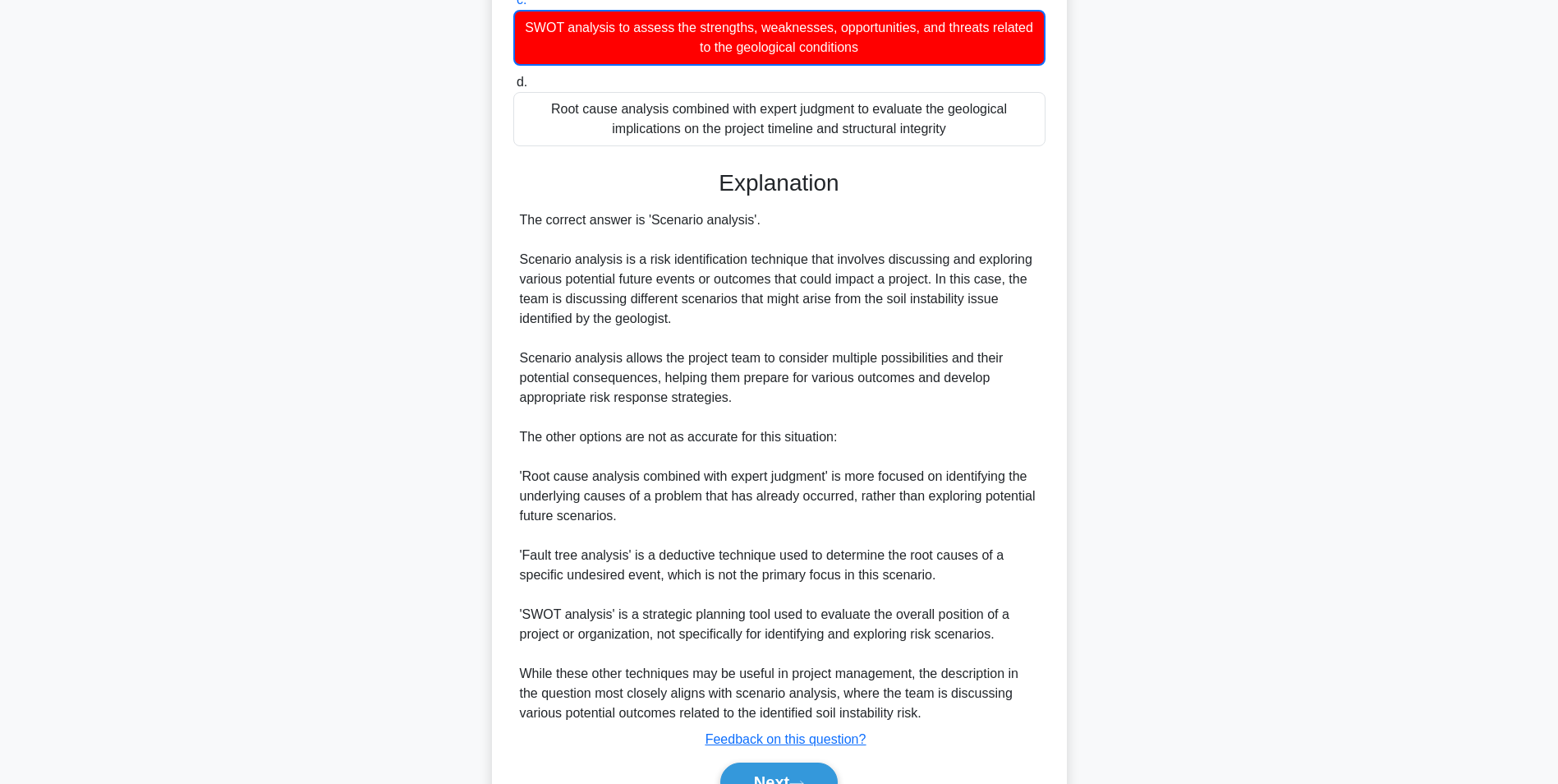
scroll to position [508, 0]
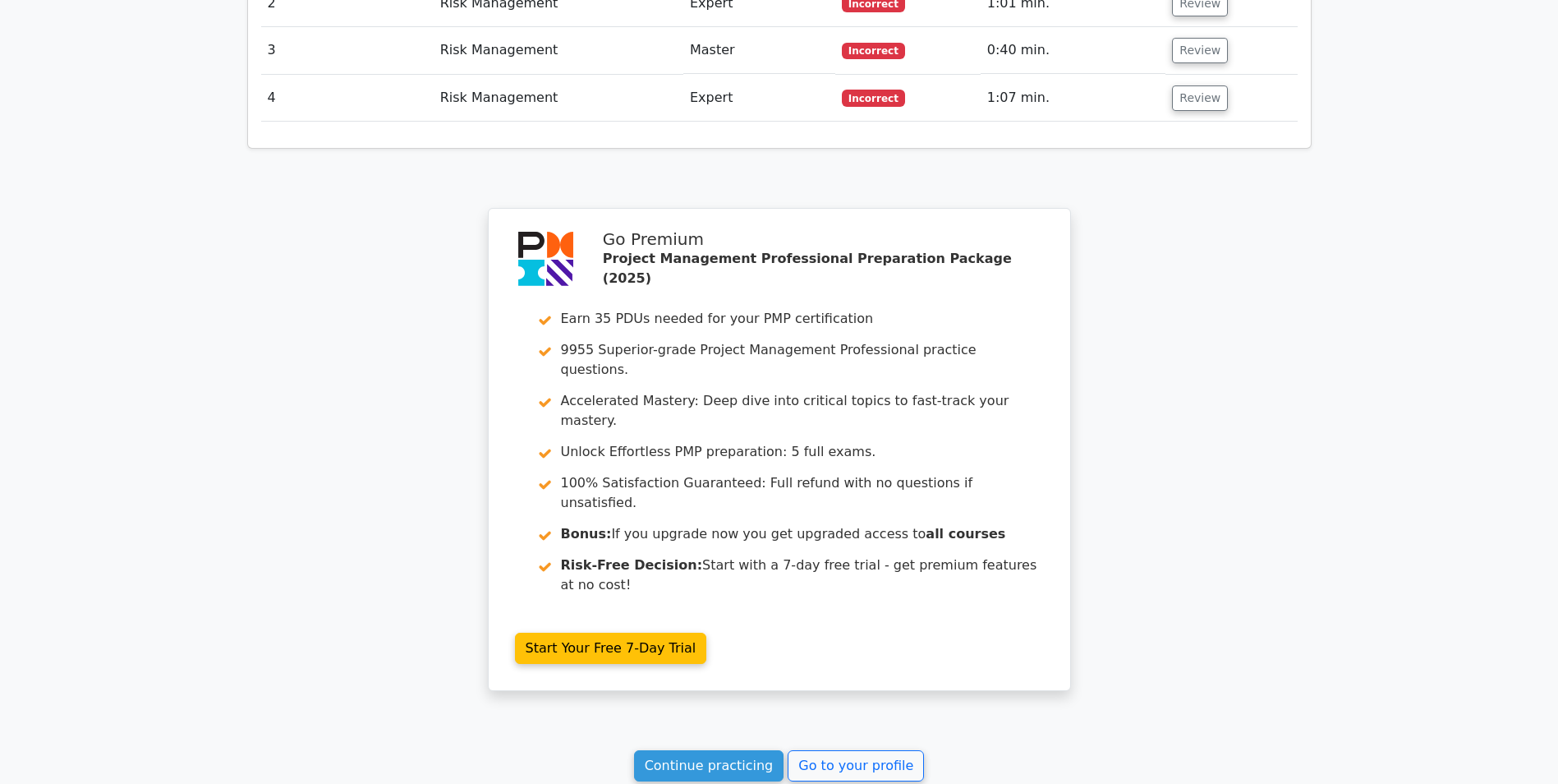
scroll to position [2400, 0]
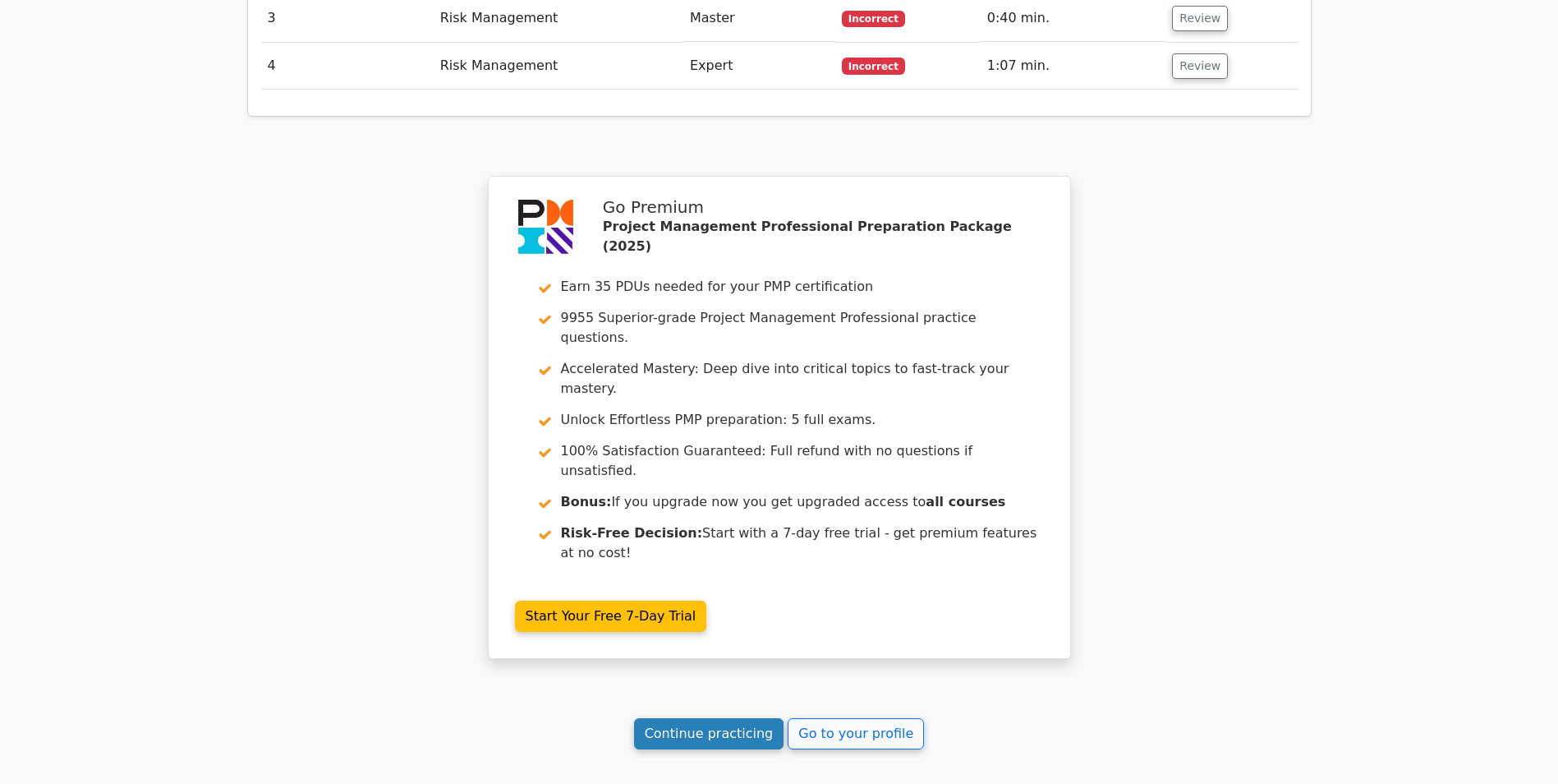
click at [727, 718] on link "Continue practicing" at bounding box center [709, 734] width 150 height 31
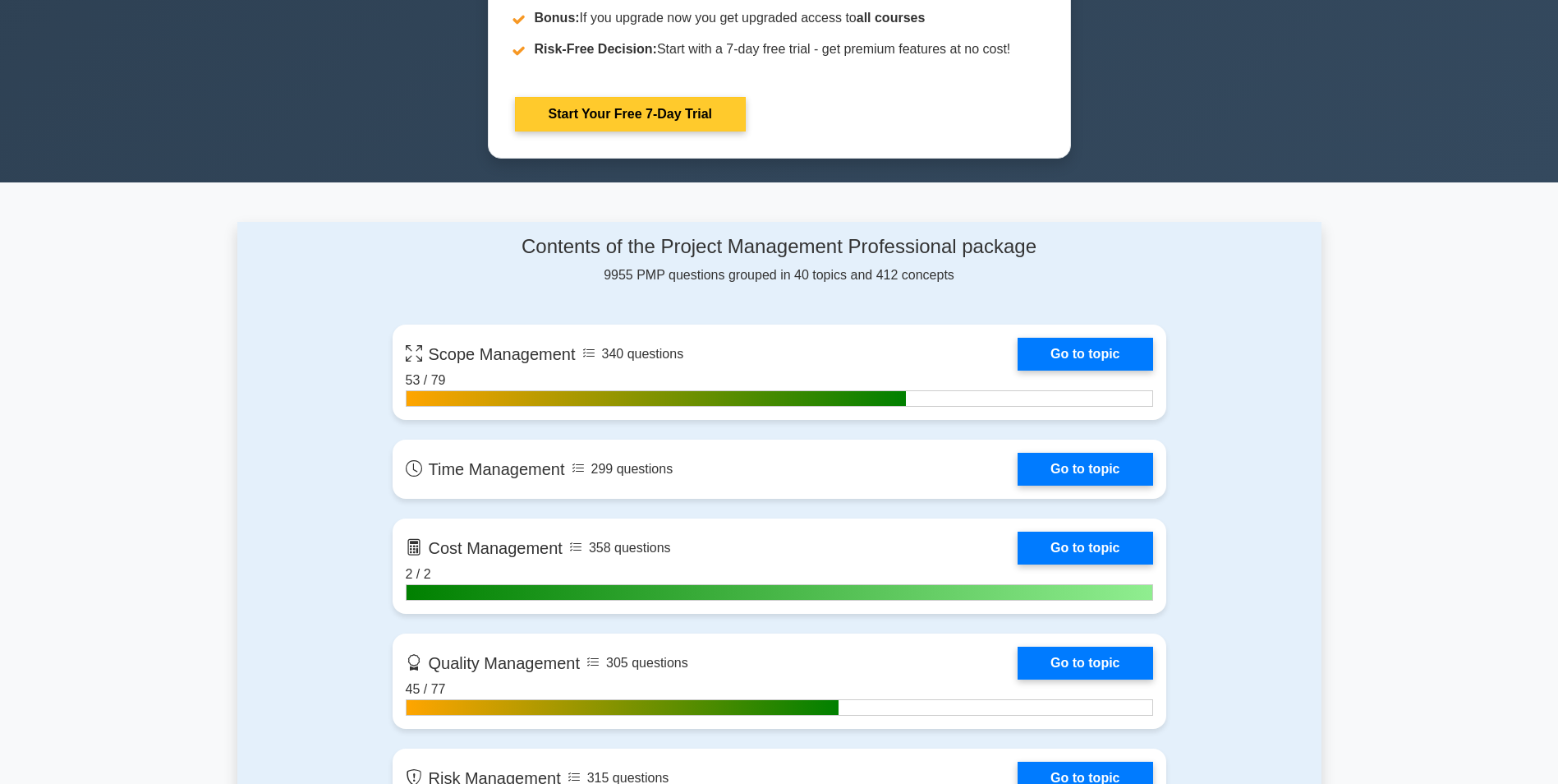
scroll to position [1150, 0]
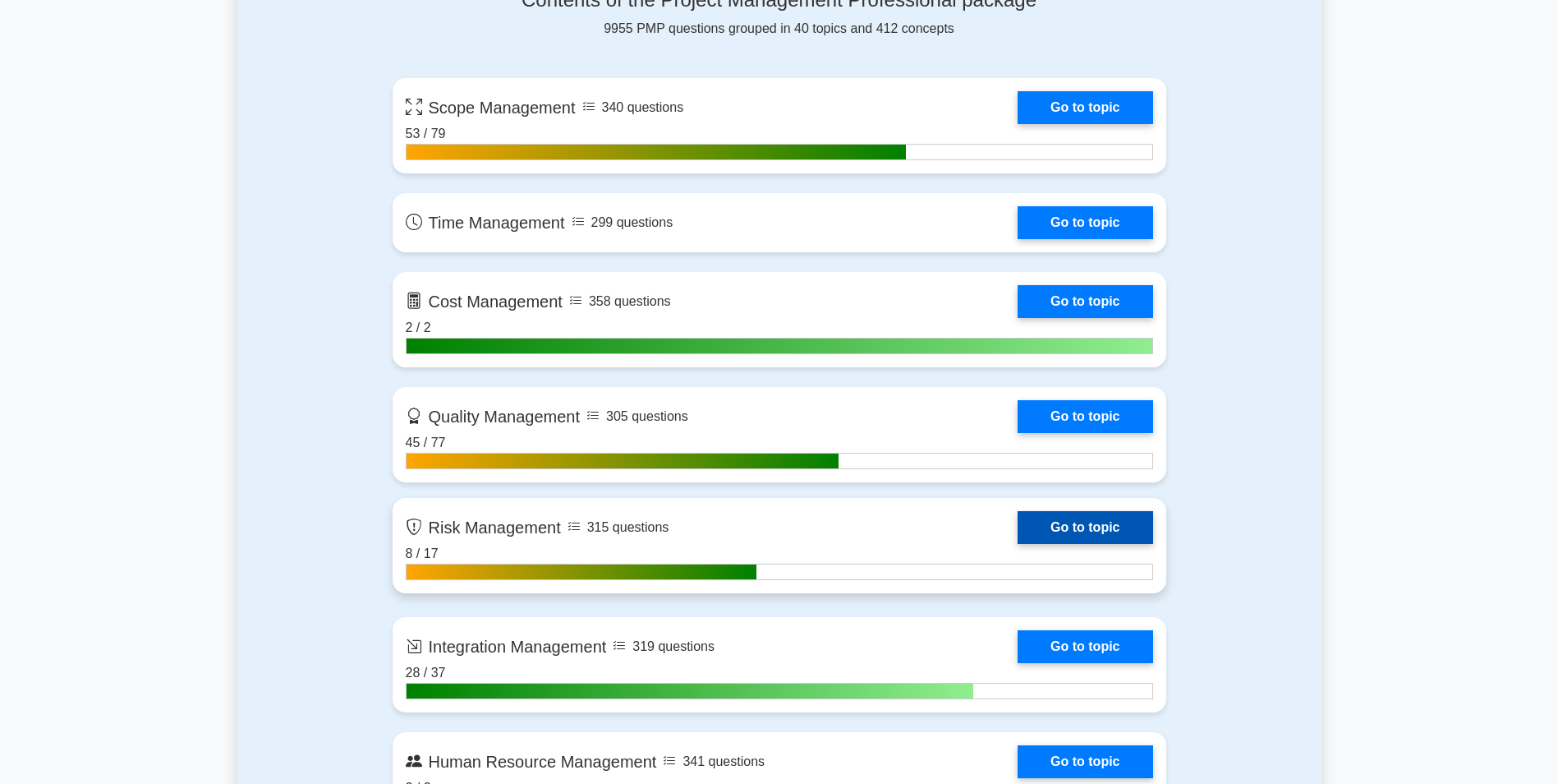
drag, startPoint x: 1078, startPoint y: 529, endPoint x: 1048, endPoint y: 529, distance: 30.0
click at [1078, 532] on link "Go to topic" at bounding box center [1085, 528] width 134 height 33
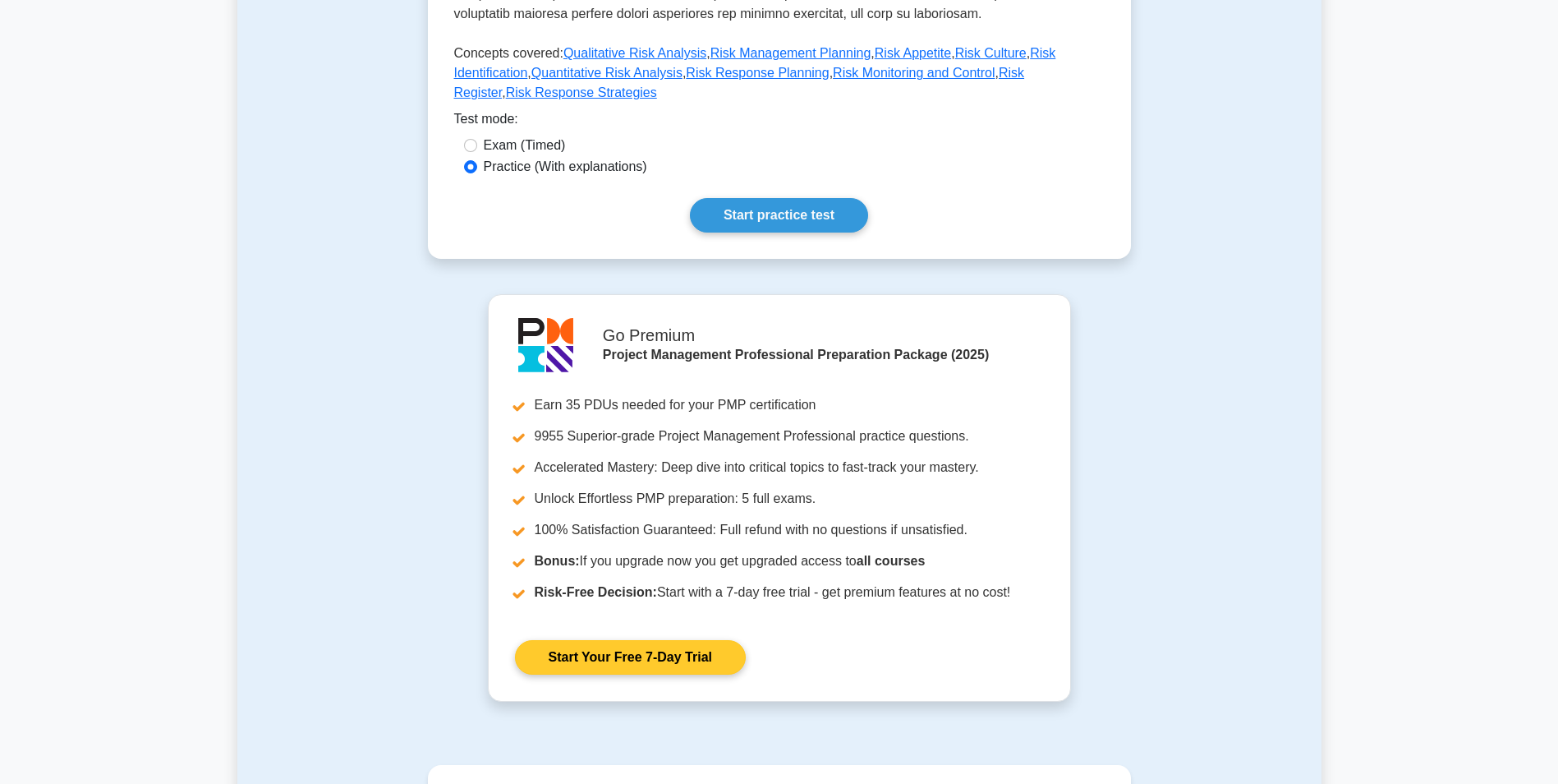
scroll to position [325, 0]
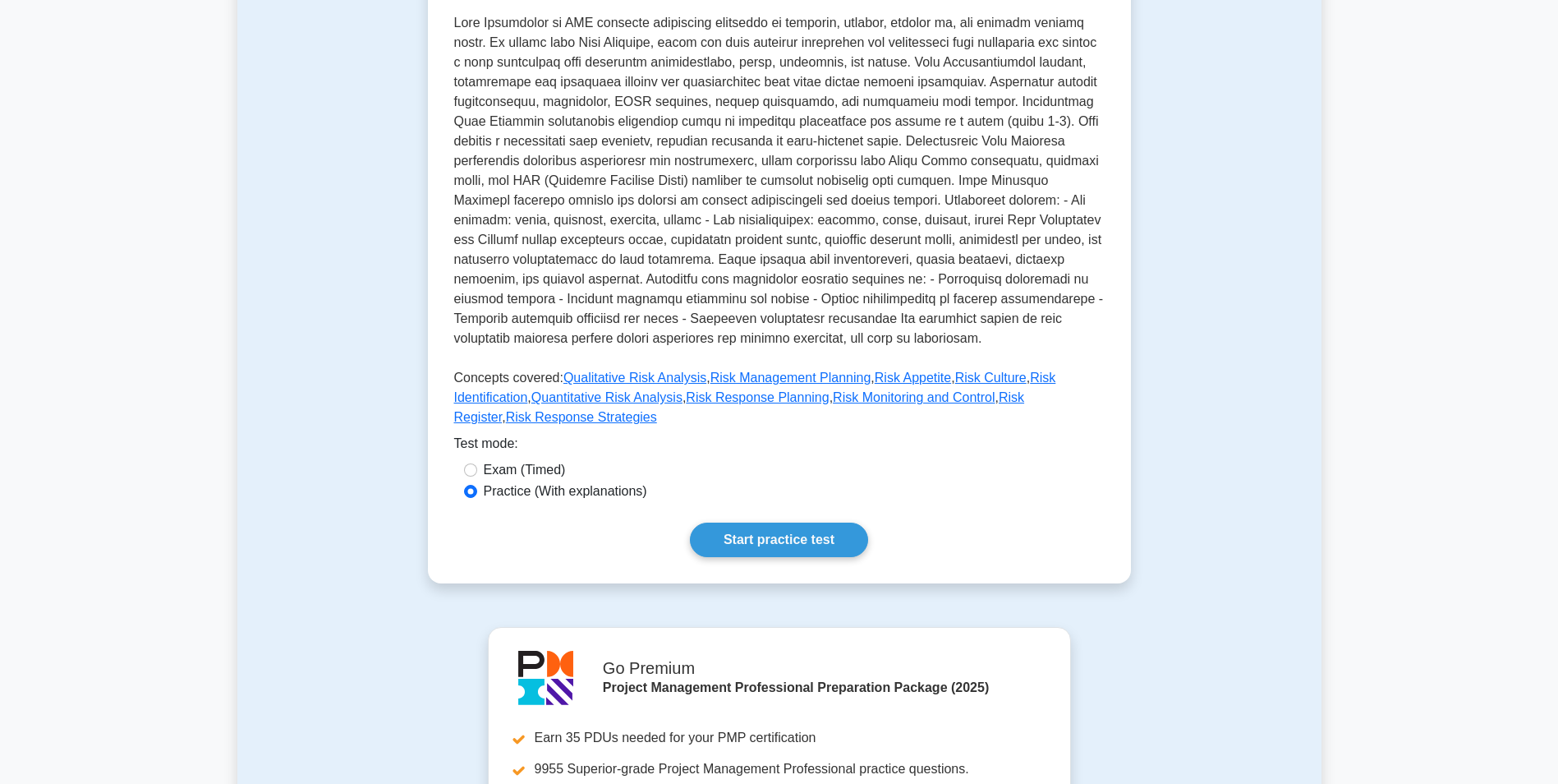
click at [785, 501] on div "Risk Management Managing project risk Managing the project to identify, analyze…" at bounding box center [779, 209] width 704 height 747
click at [790, 522] on link "Start practice test" at bounding box center [779, 540] width 178 height 35
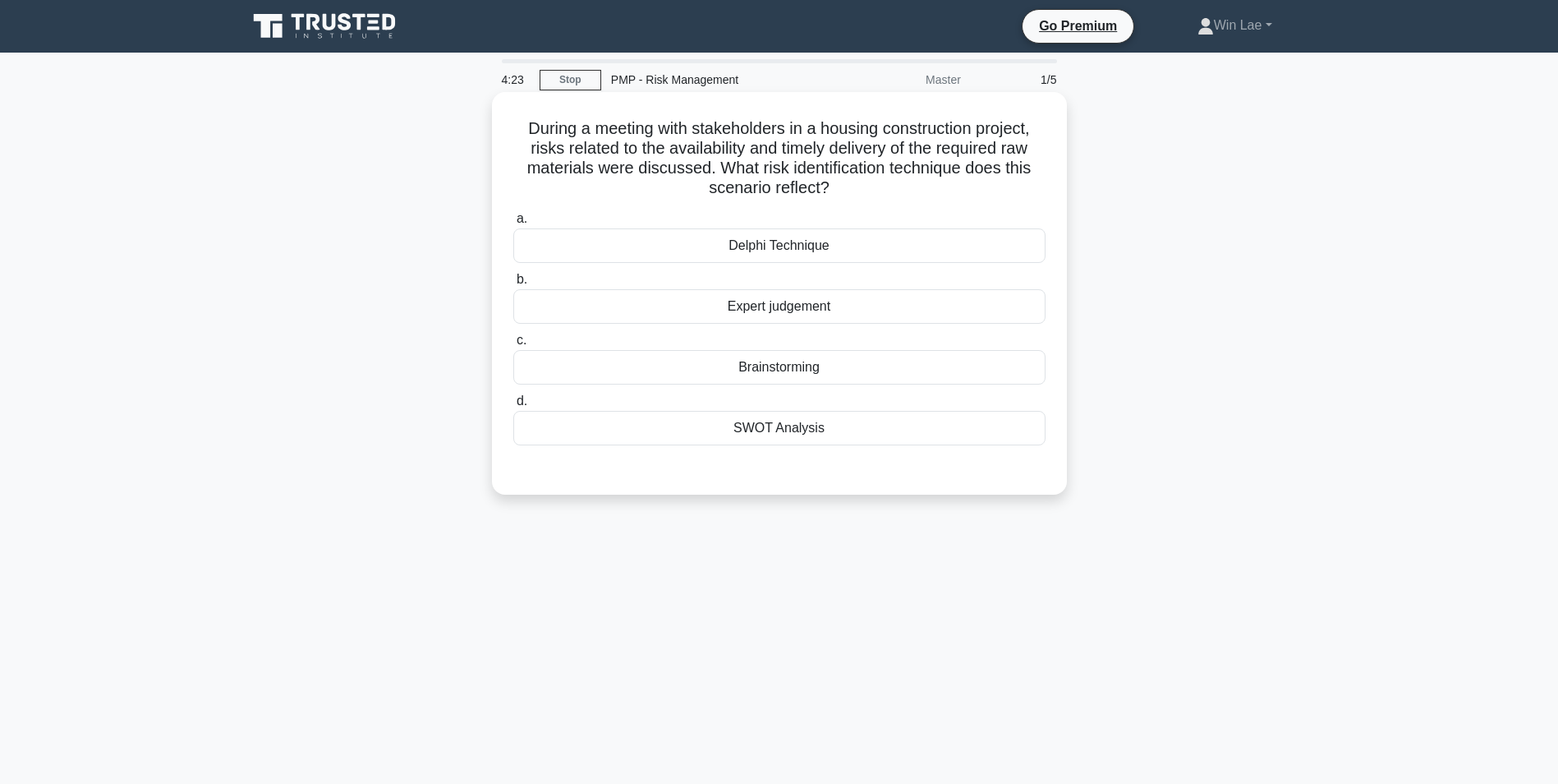
drag, startPoint x: 768, startPoint y: 254, endPoint x: 752, endPoint y: 263, distance: 18.4
click at [768, 253] on div "Delphi Technique" at bounding box center [779, 246] width 532 height 35
click at [513, 224] on input "a. Delphi Technique" at bounding box center [513, 219] width 0 height 11
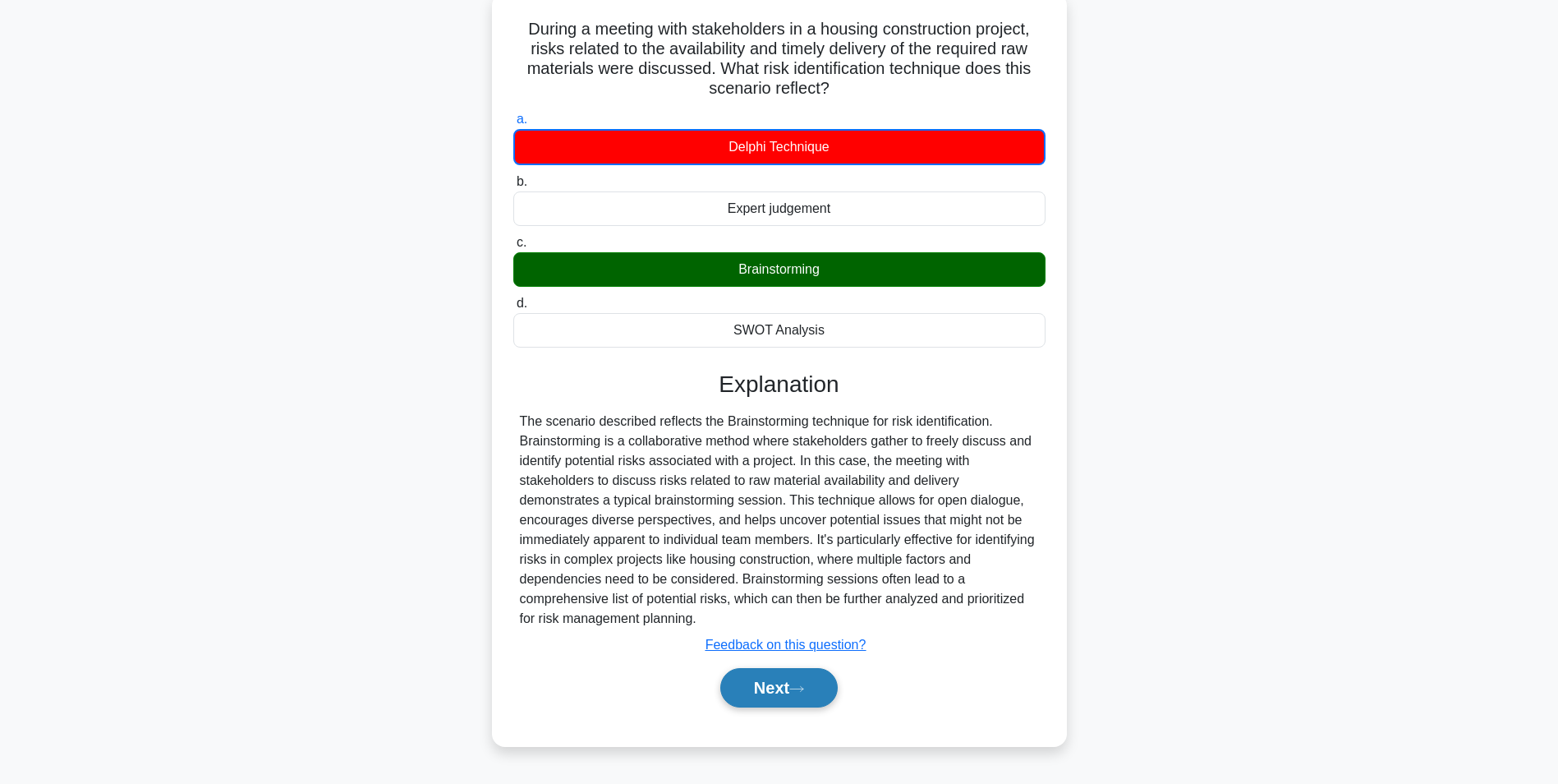
scroll to position [103, 0]
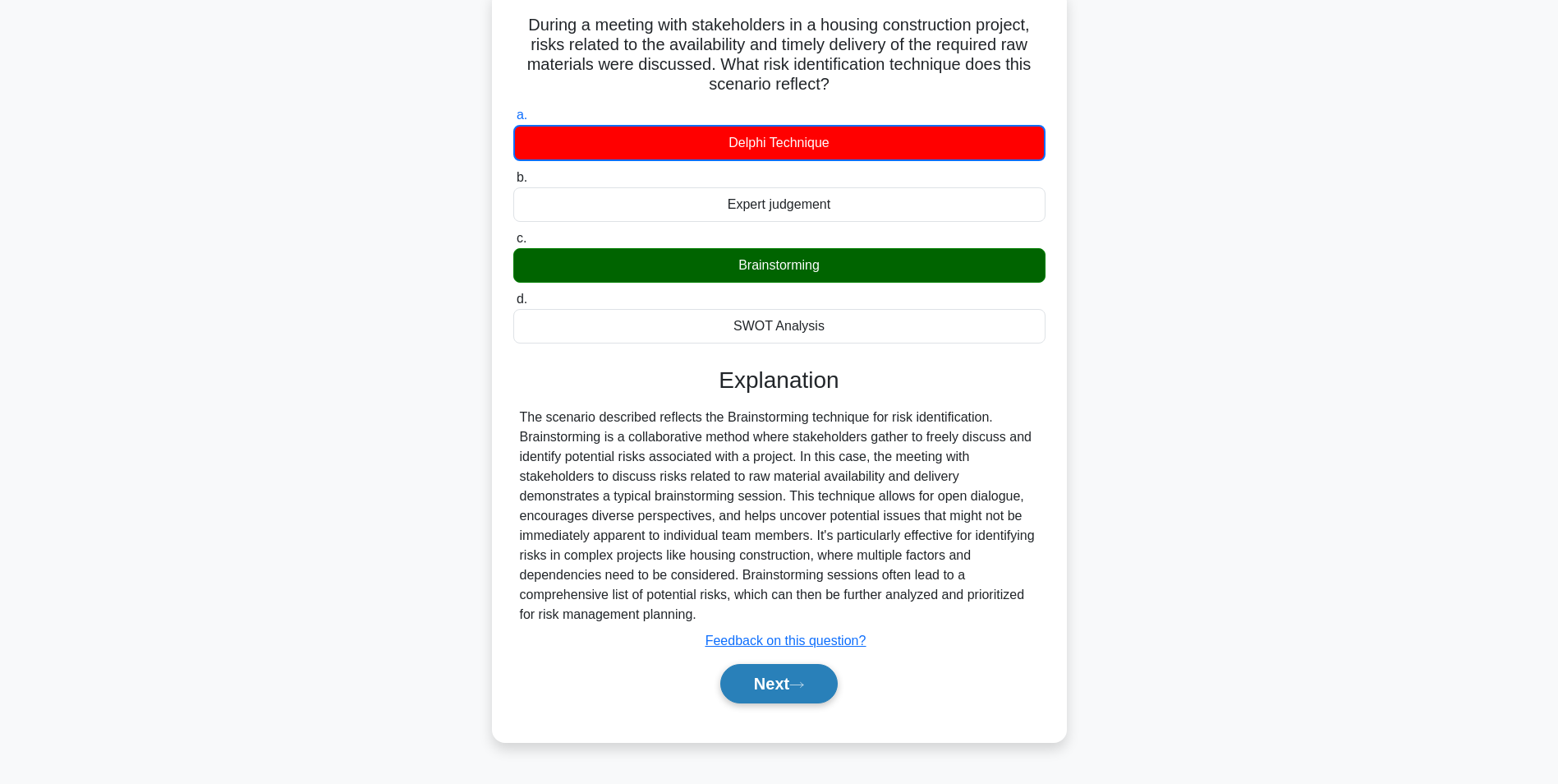
click at [775, 694] on button "Next" at bounding box center [779, 683] width 117 height 39
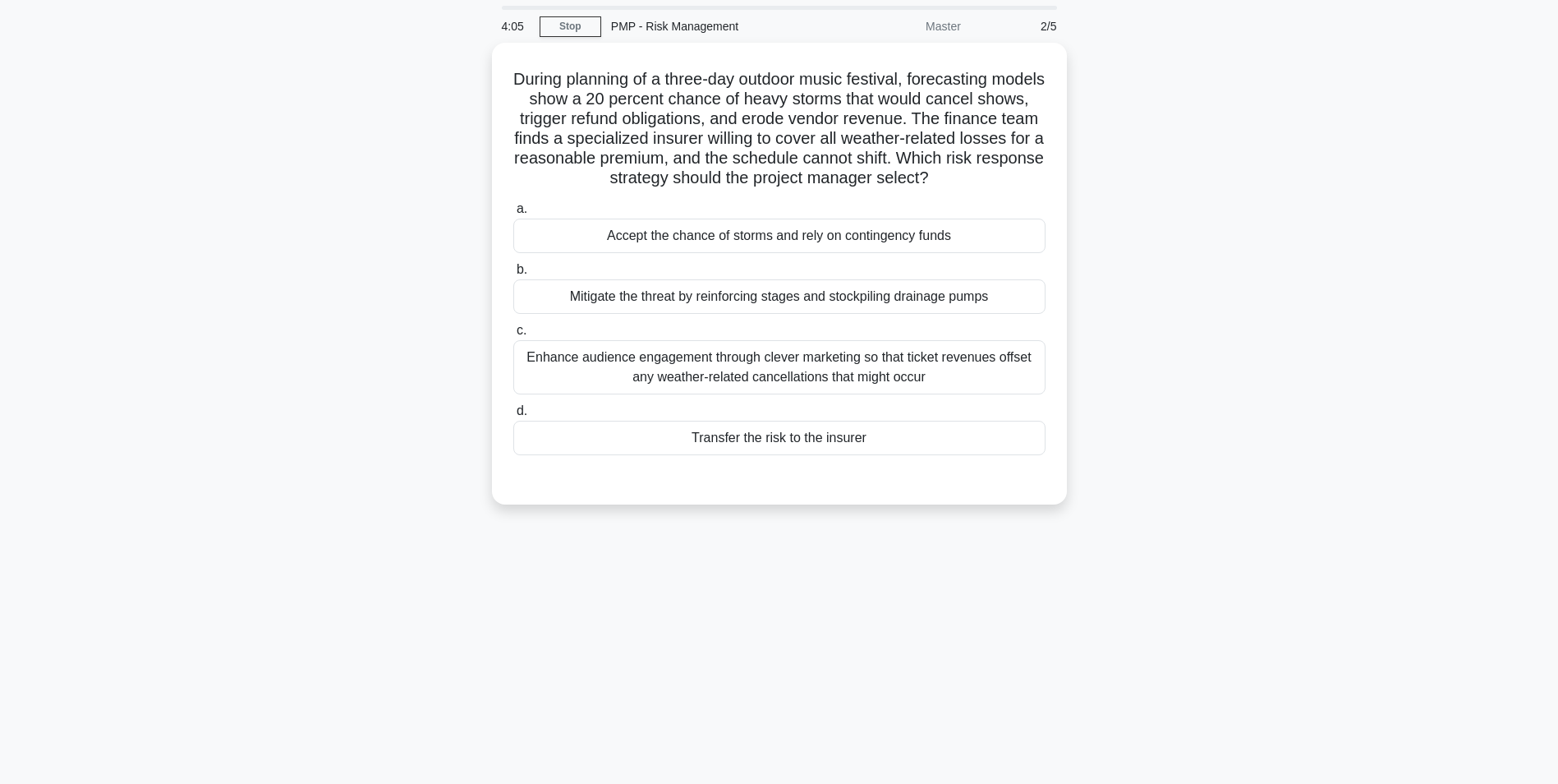
scroll to position [0, 0]
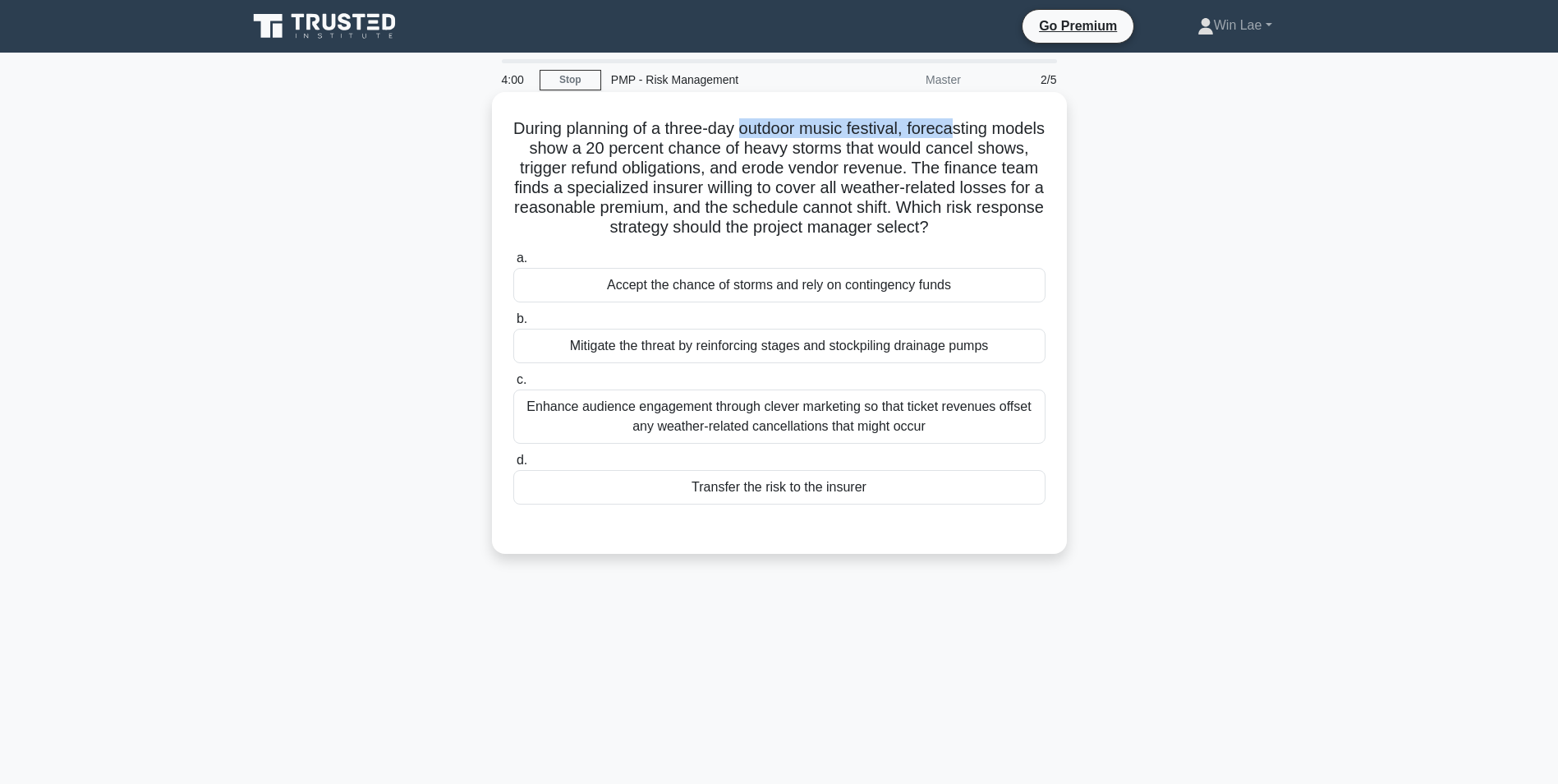
drag, startPoint x: 768, startPoint y: 130, endPoint x: 990, endPoint y: 121, distance: 222.2
click at [990, 121] on h5 "During planning of a three-day outdoor music festival, forecasting models show …" at bounding box center [779, 177] width 535 height 120
click at [739, 178] on h5 "During planning of a three-day outdoor music festival, forecasting models show …" at bounding box center [779, 177] width 535 height 120
drag, startPoint x: 991, startPoint y: 169, endPoint x: 593, endPoint y: 197, distance: 399.0
click at [593, 197] on h5 "During planning of a three-day outdoor music festival, forecasting models show …" at bounding box center [779, 177] width 535 height 120
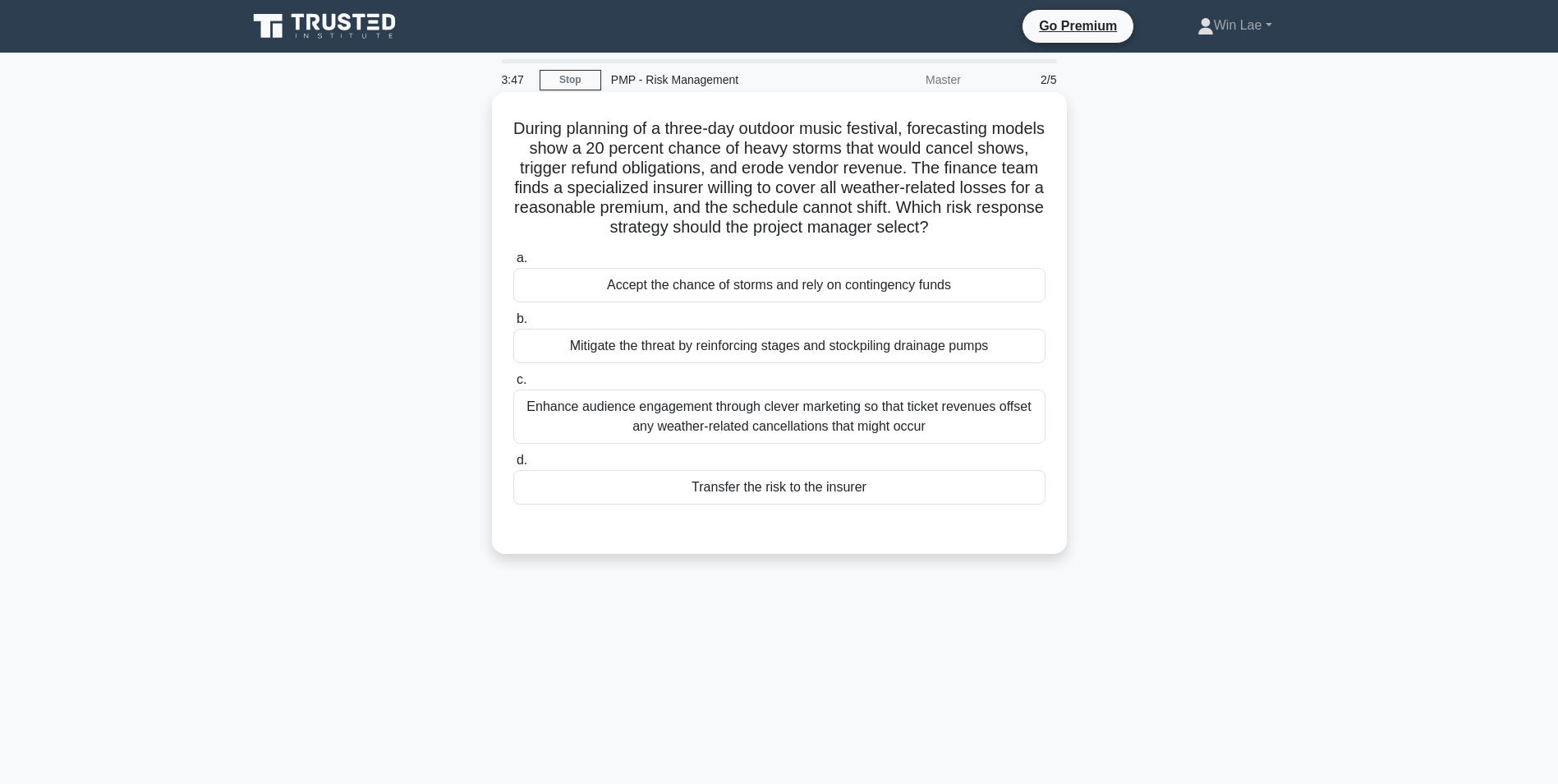
click at [925, 214] on h5 "During planning of a three-day outdoor music festival, forecasting models show …" at bounding box center [779, 177] width 535 height 120
click at [1010, 344] on div "Mitigate the threat by reinforcing stages and stockpiling drainage pumps" at bounding box center [779, 346] width 532 height 35
click at [513, 325] on input "b. Mitigate the threat by reinforcing stages and stockpiling drainage pumps" at bounding box center [513, 319] width 0 height 11
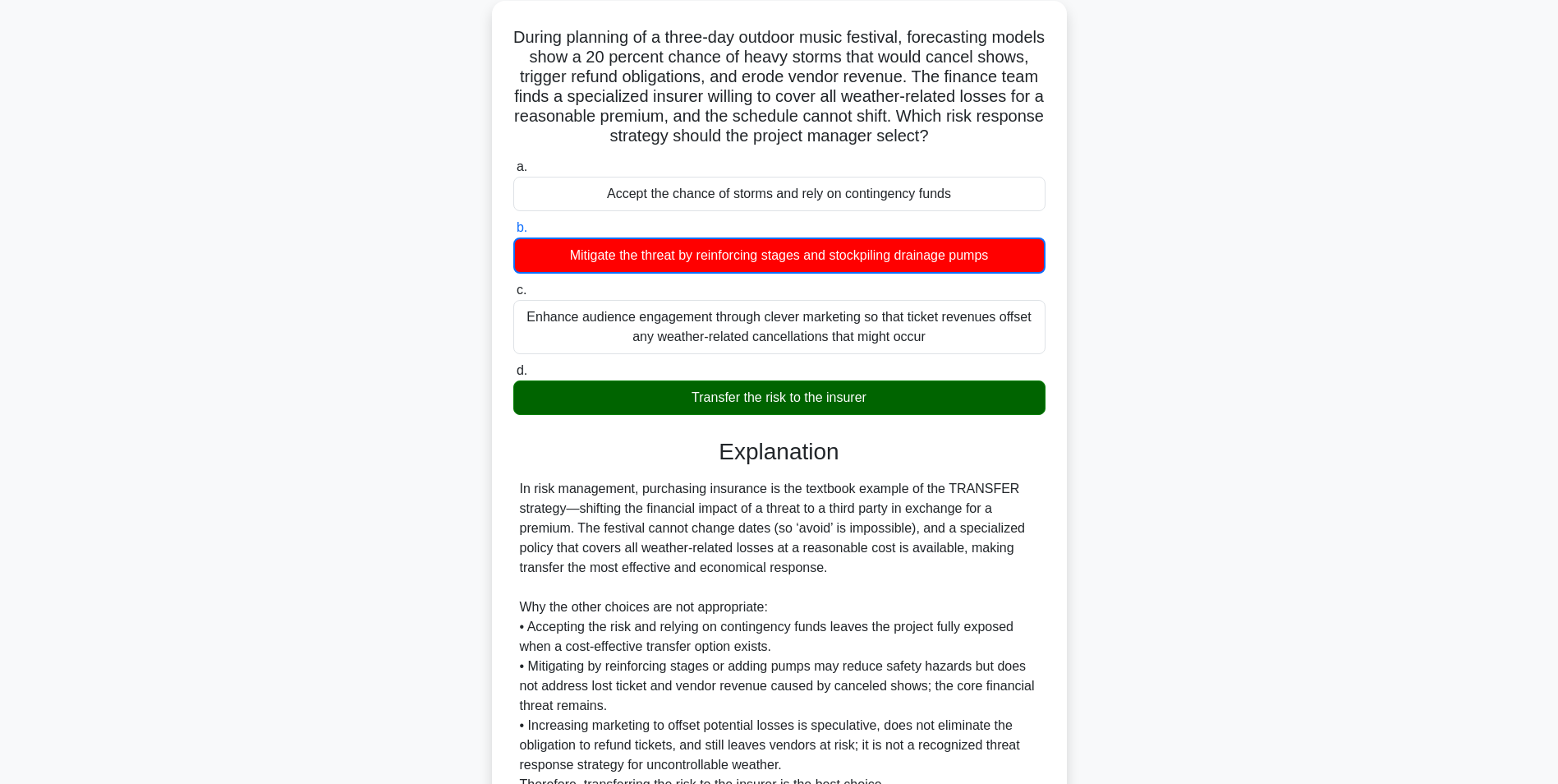
scroll to position [252, 0]
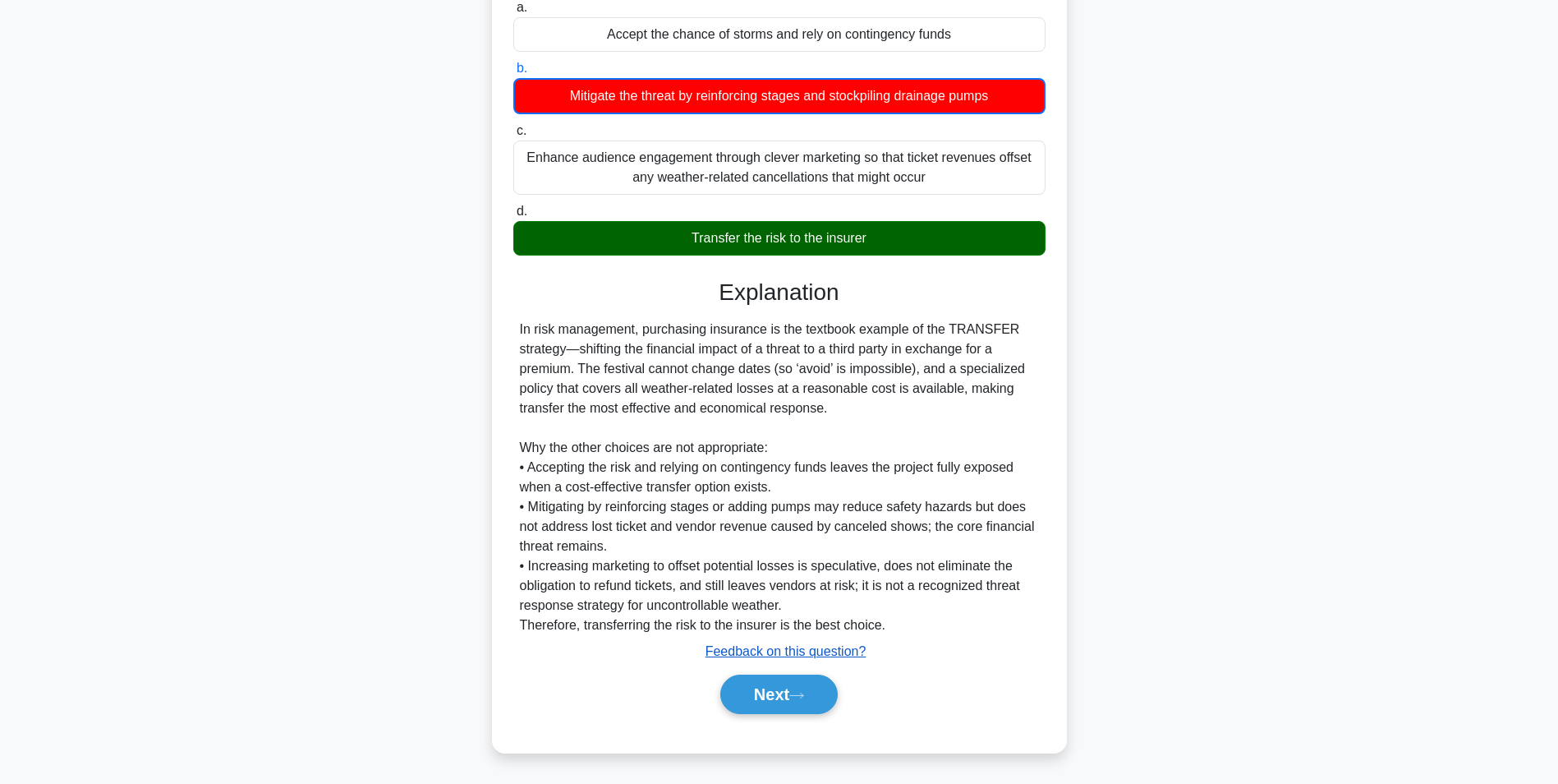
click at [757, 658] on u "Feedback on this question?" at bounding box center [786, 650] width 161 height 14
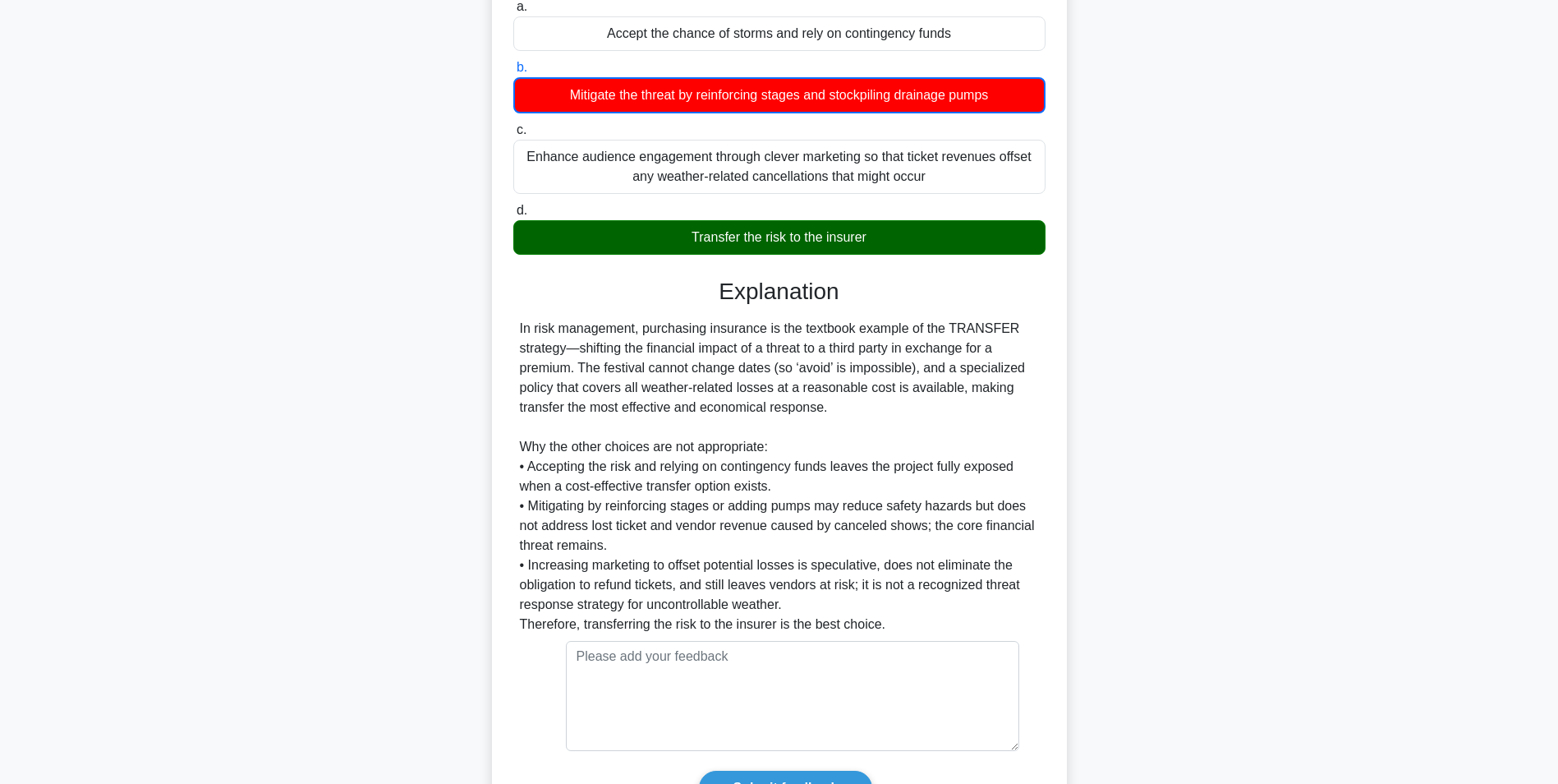
click at [879, 561] on div "In risk management, purchasing insurance is the textbook example of the TRANSFE…" at bounding box center [779, 476] width 519 height 316
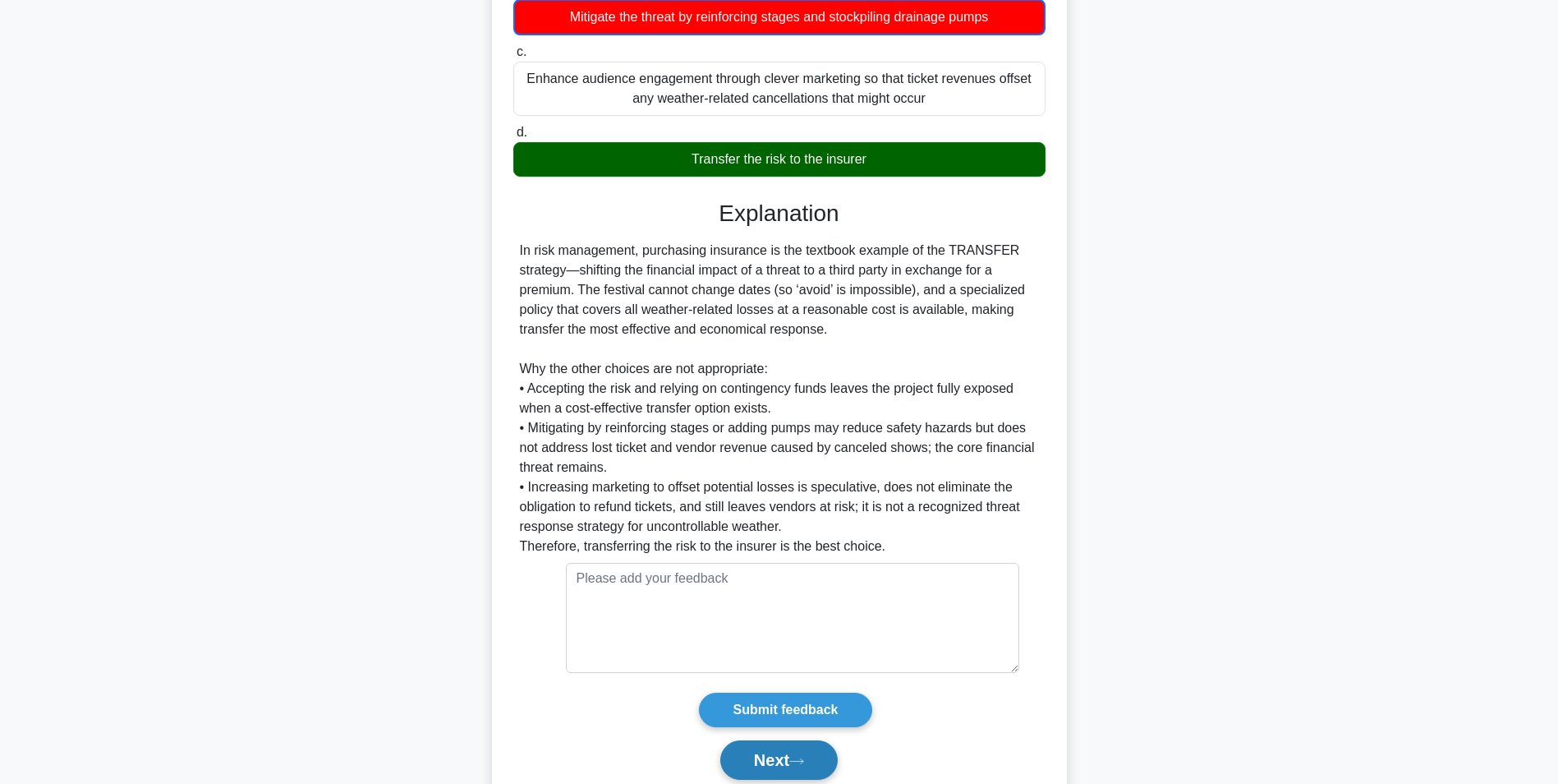
scroll to position [396, 0]
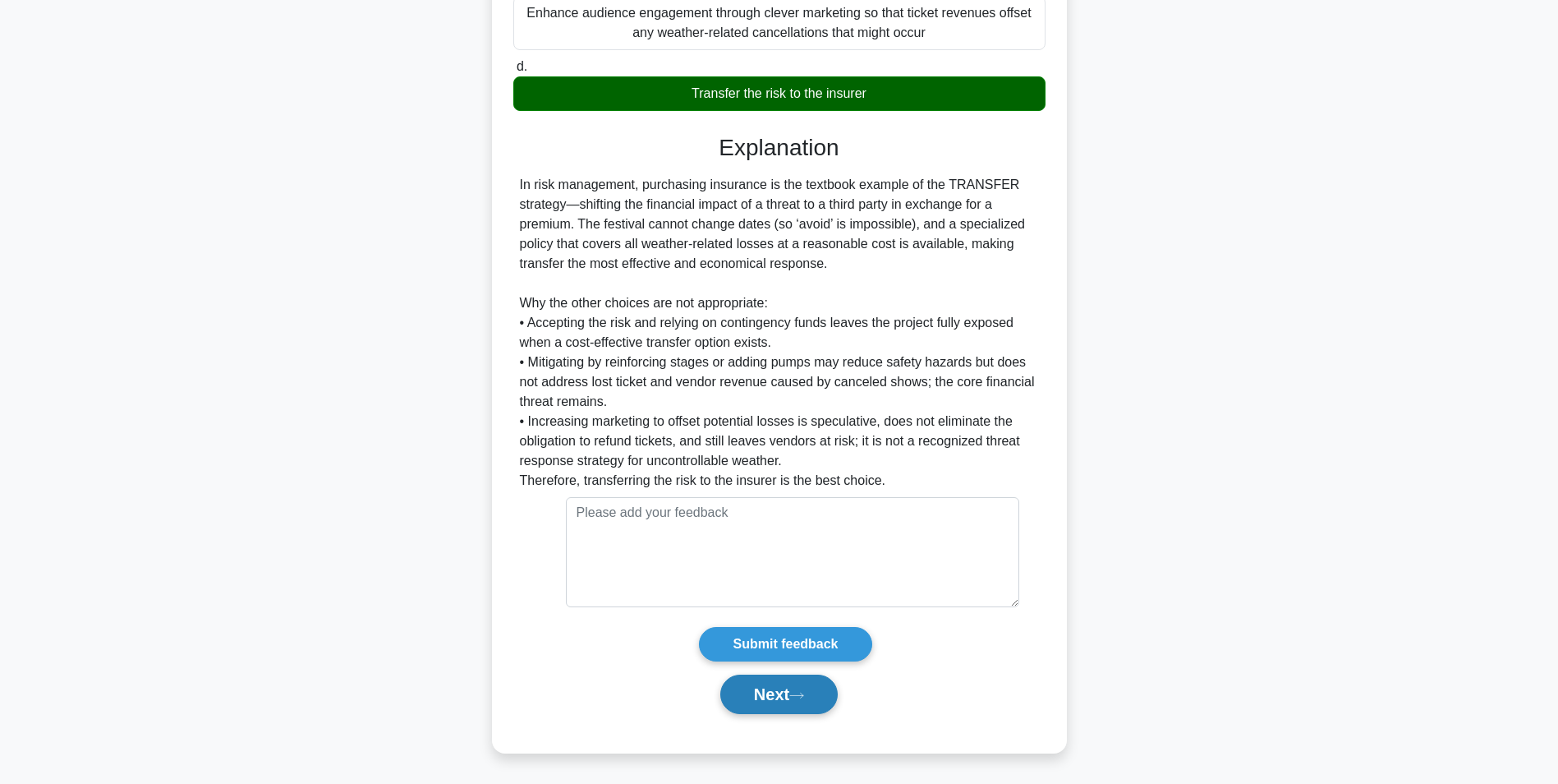
click at [768, 699] on button "Next" at bounding box center [779, 693] width 117 height 39
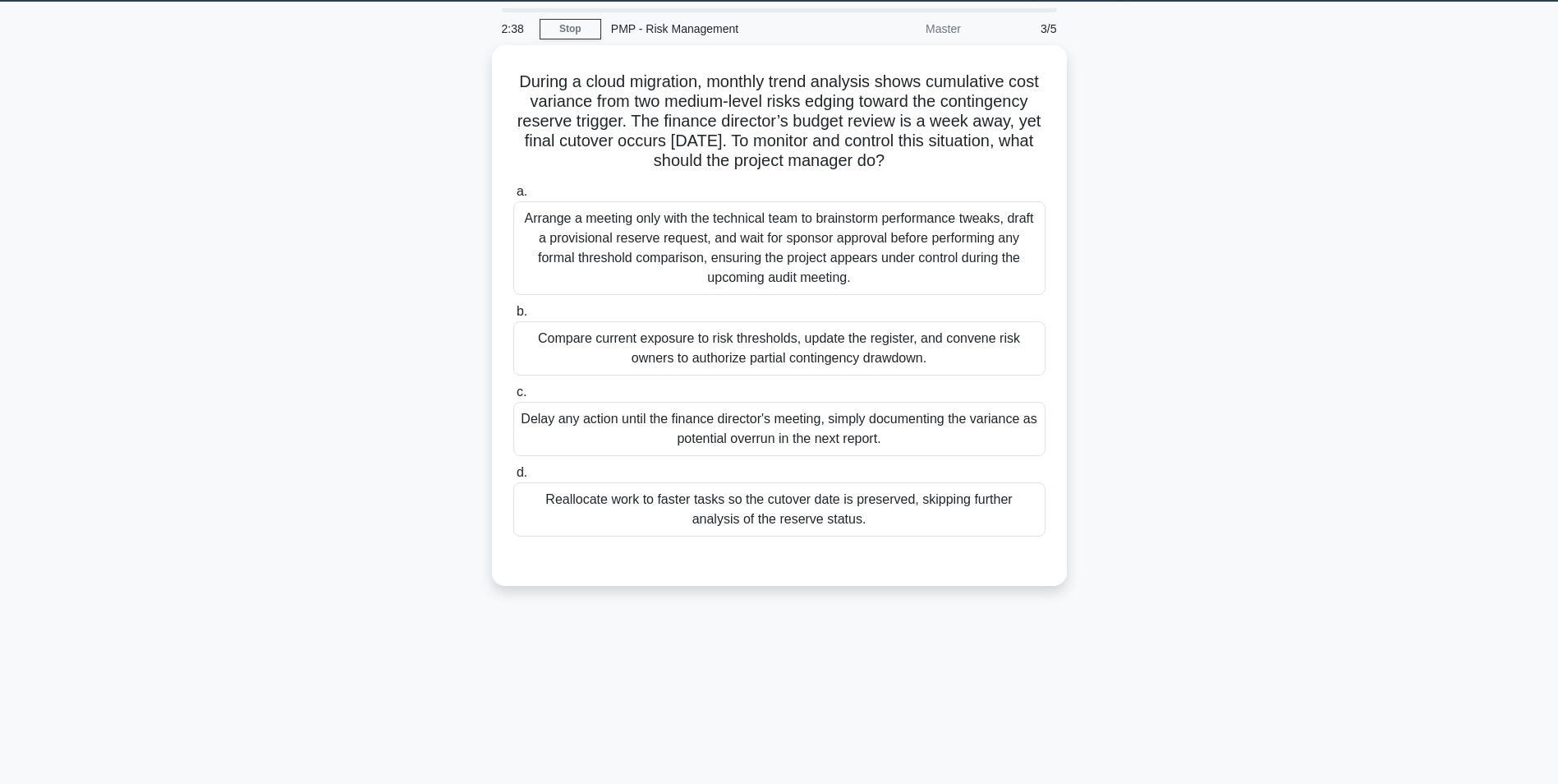
scroll to position [0, 0]
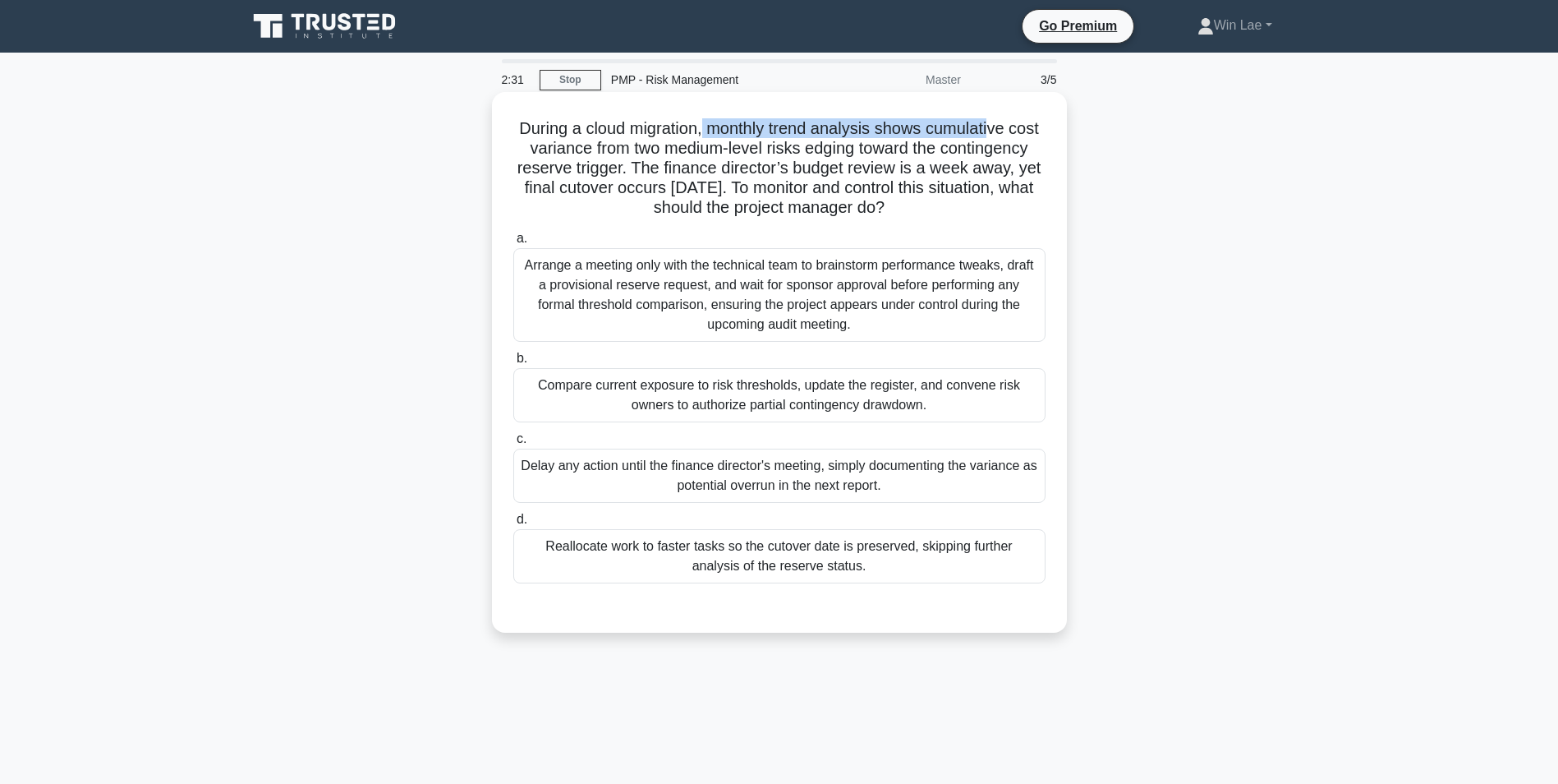
drag, startPoint x: 720, startPoint y: 133, endPoint x: 1015, endPoint y: 131, distance: 295.0
click at [1015, 131] on h5 "During a cloud migration, monthly trend analysis shows cumulative cost variance…" at bounding box center [779, 168] width 535 height 101
click at [644, 156] on h5 "During a cloud migration, monthly trend analysis shows cumulative cost variance…" at bounding box center [779, 168] width 535 height 101
drag, startPoint x: 519, startPoint y: 167, endPoint x: 730, endPoint y: 169, distance: 211.0
click at [730, 169] on h5 "During a cloud migration, monthly trend analysis shows cumulative cost variance…" at bounding box center [779, 168] width 535 height 101
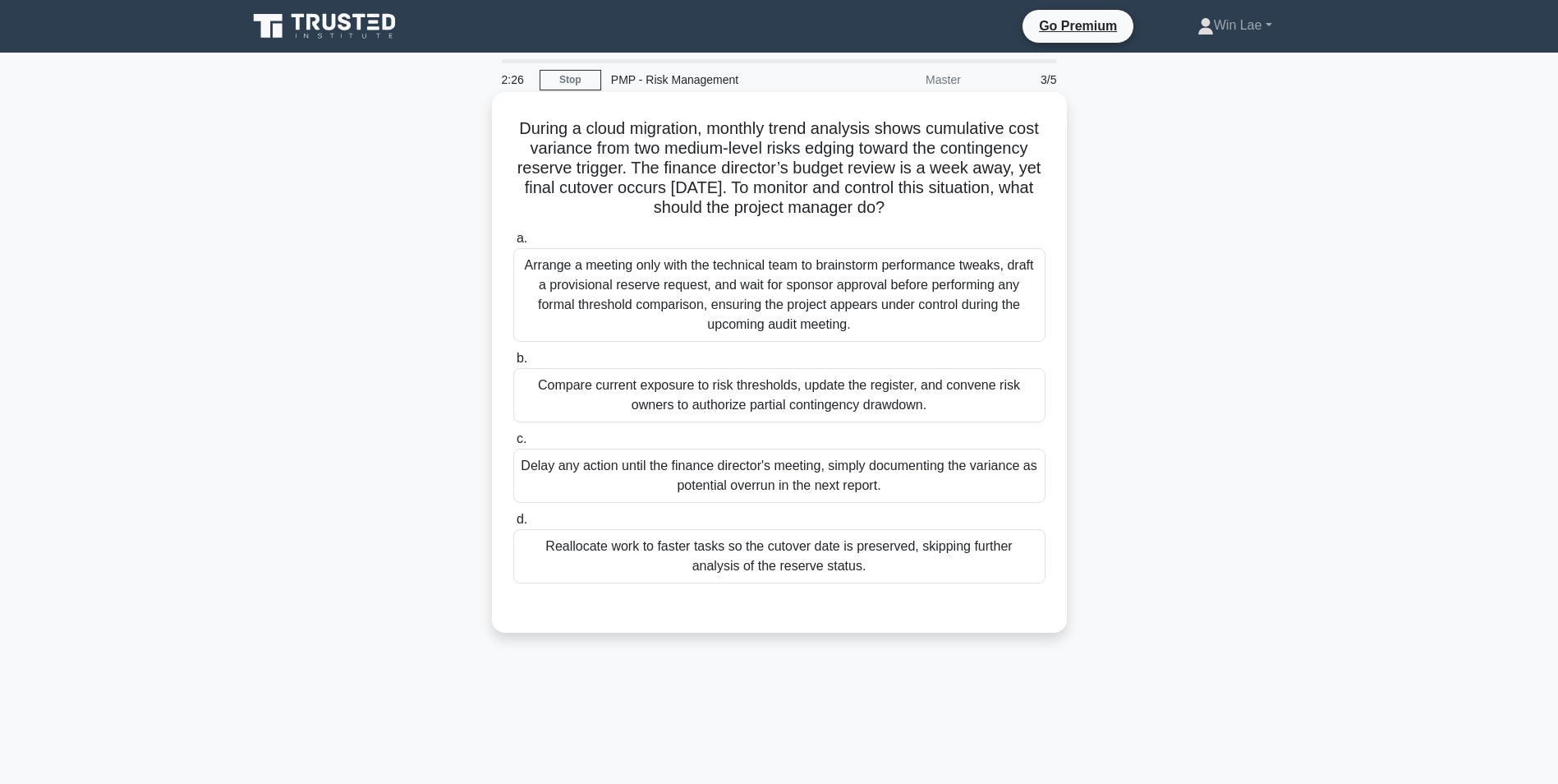
click at [738, 169] on h5 "During a cloud migration, monthly trend analysis shows cumulative cost variance…" at bounding box center [779, 168] width 535 height 101
drag, startPoint x: 737, startPoint y: 171, endPoint x: 1001, endPoint y: 170, distance: 264.0
click at [1001, 170] on h5 "During a cloud migration, monthly trend analysis shows cumulative cost variance…" at bounding box center [779, 168] width 535 height 101
click at [571, 218] on h5 "During a cloud migration, monthly trend analysis shows cumulative cost variance…" at bounding box center [779, 168] width 535 height 101
click at [577, 283] on div "Arrange a meeting only with the technical team to brainstorm performance tweaks…" at bounding box center [779, 295] width 532 height 93
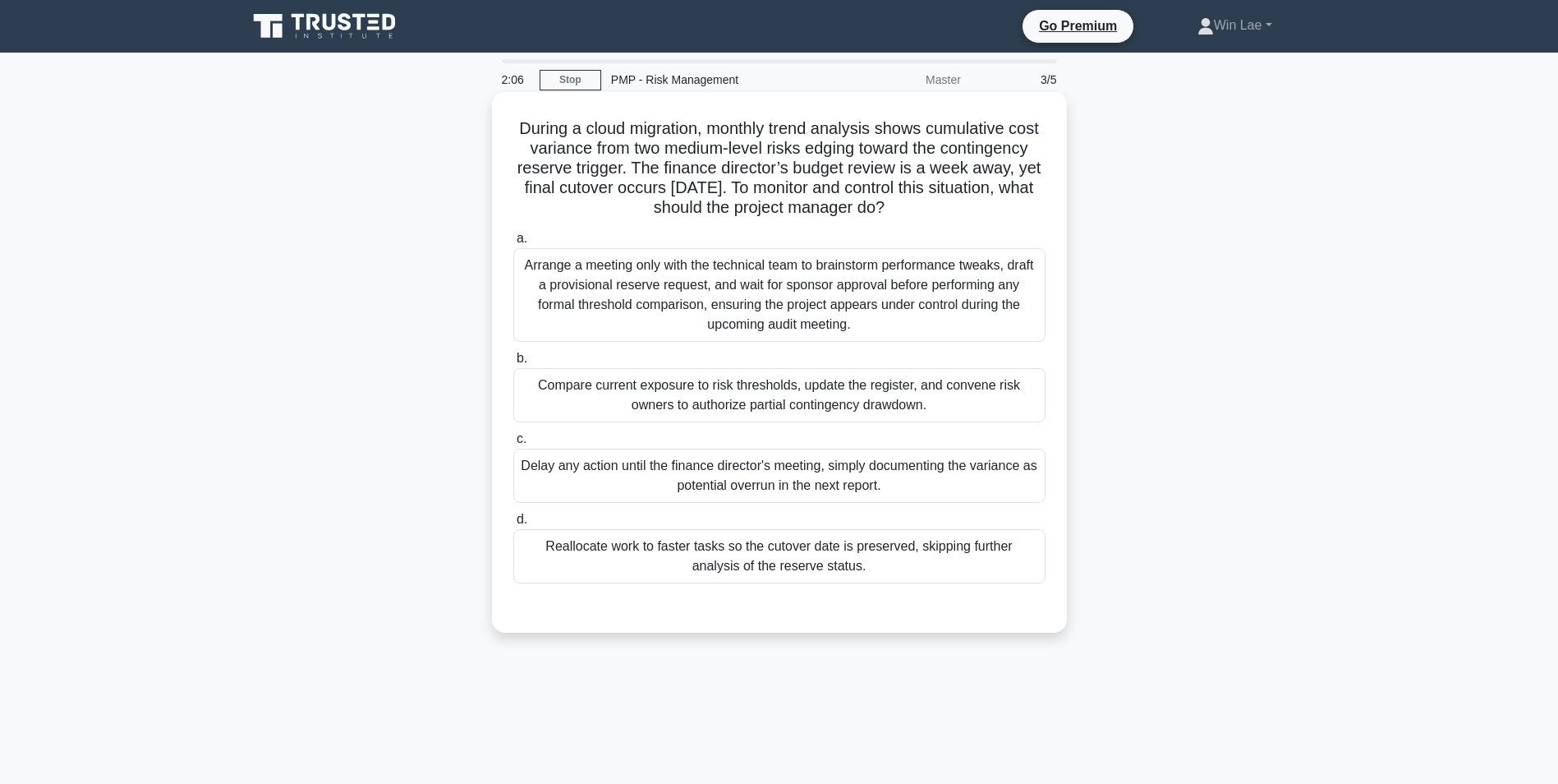
click at [513, 244] on input "a. Arrange a meeting only with the technical team to brainstorm performance twe…" at bounding box center [513, 239] width 0 height 11
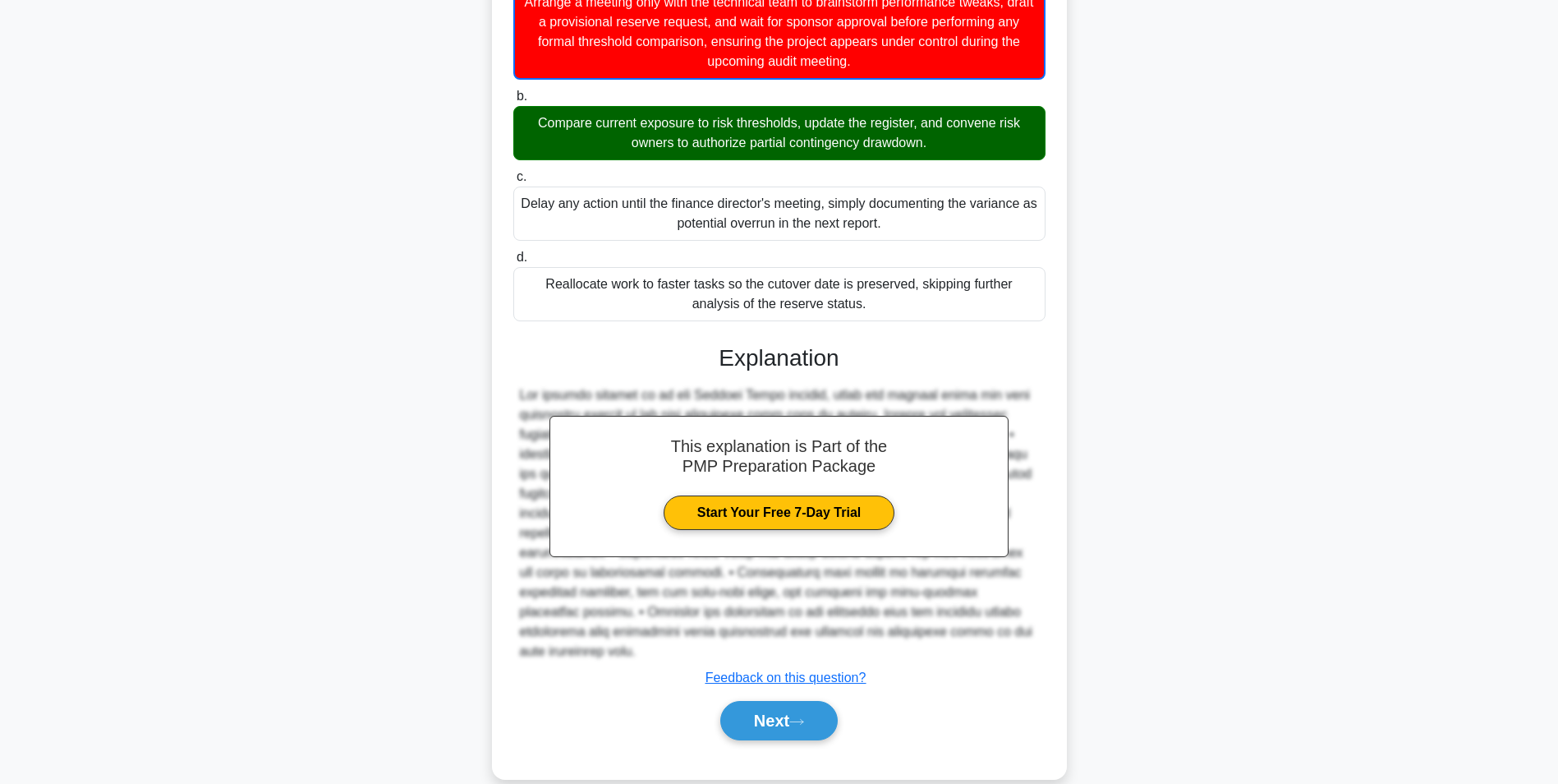
scroll to position [291, 0]
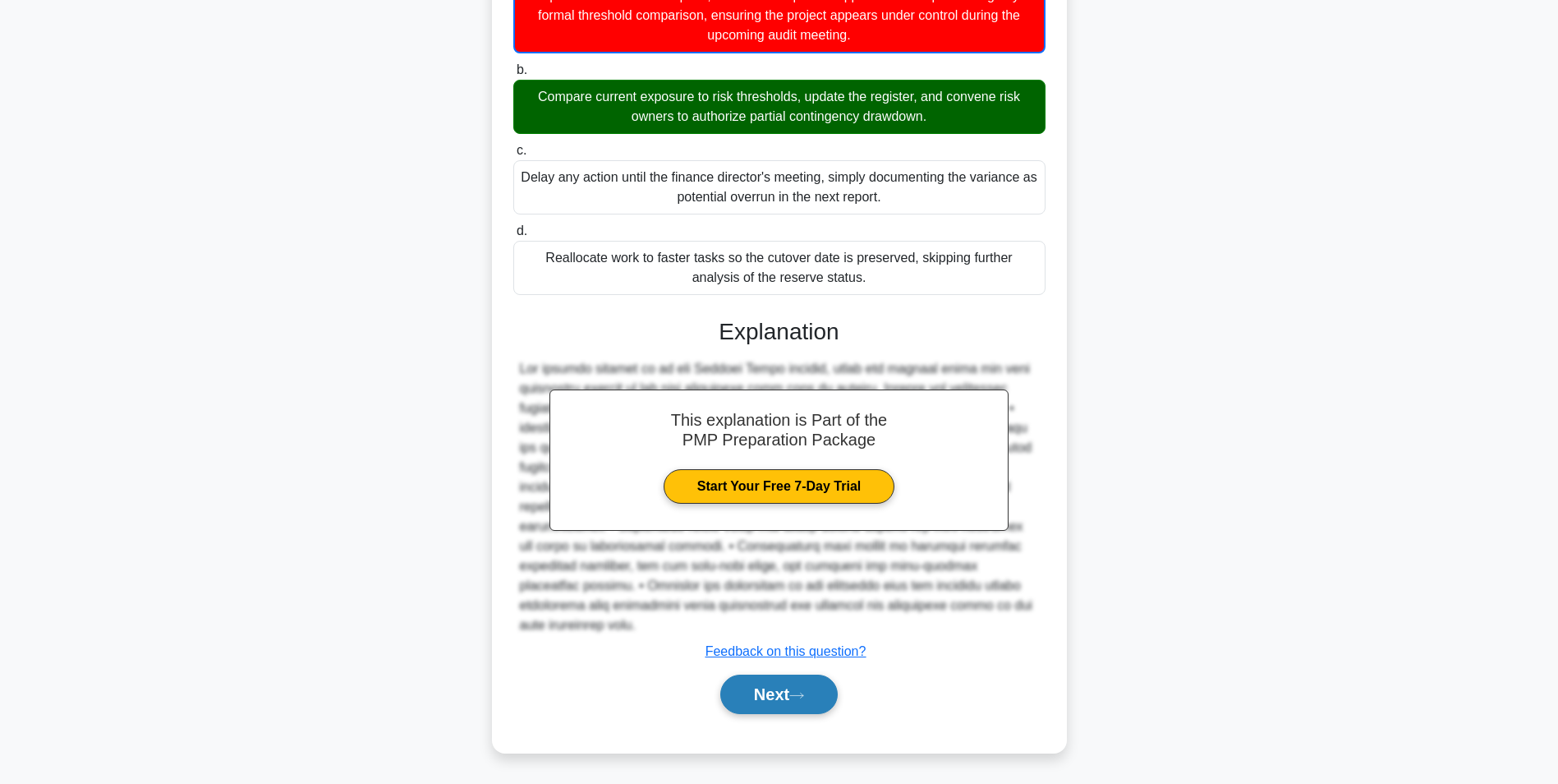
click at [777, 699] on button "Next" at bounding box center [779, 693] width 117 height 39
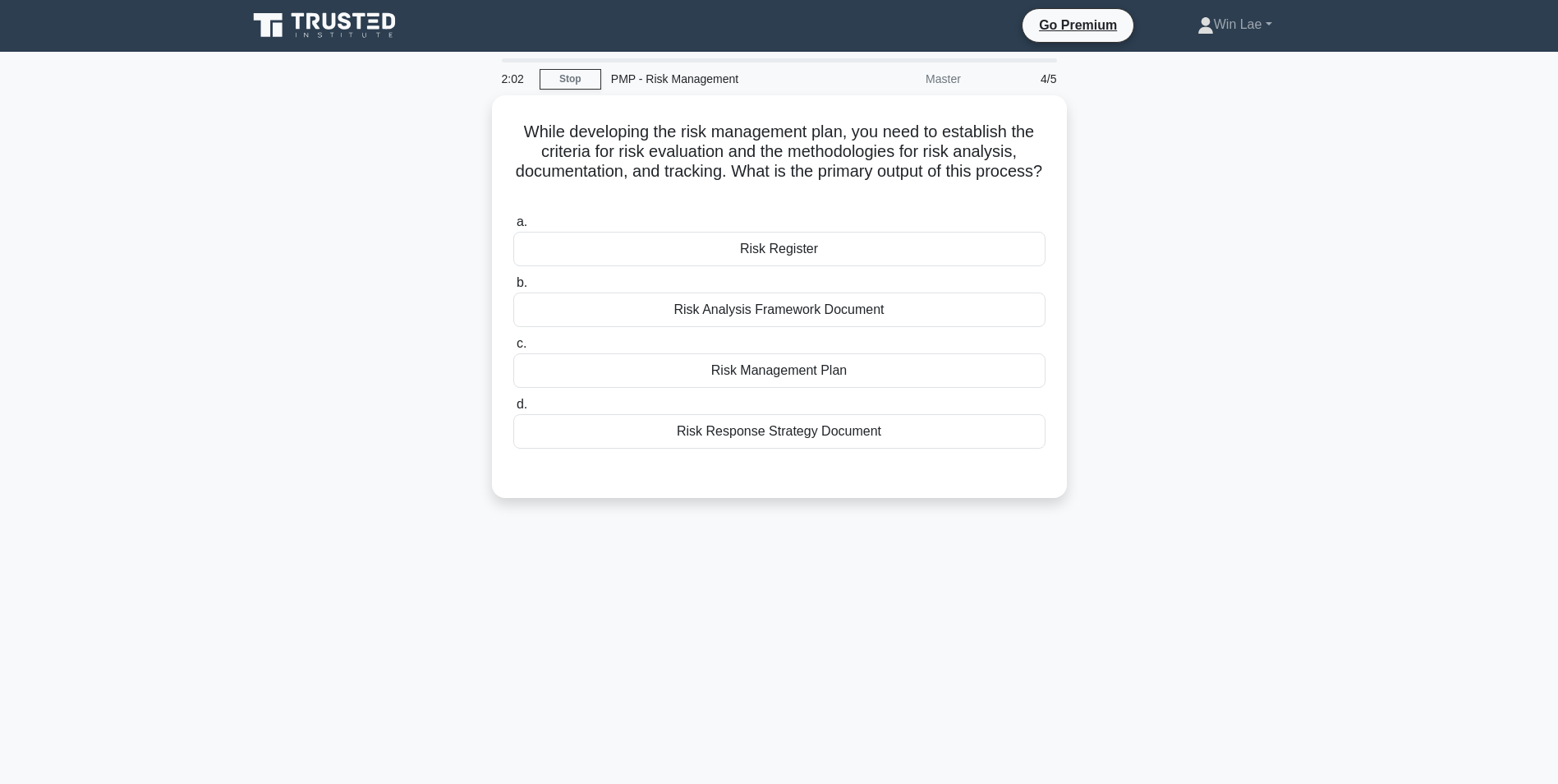
scroll to position [0, 0]
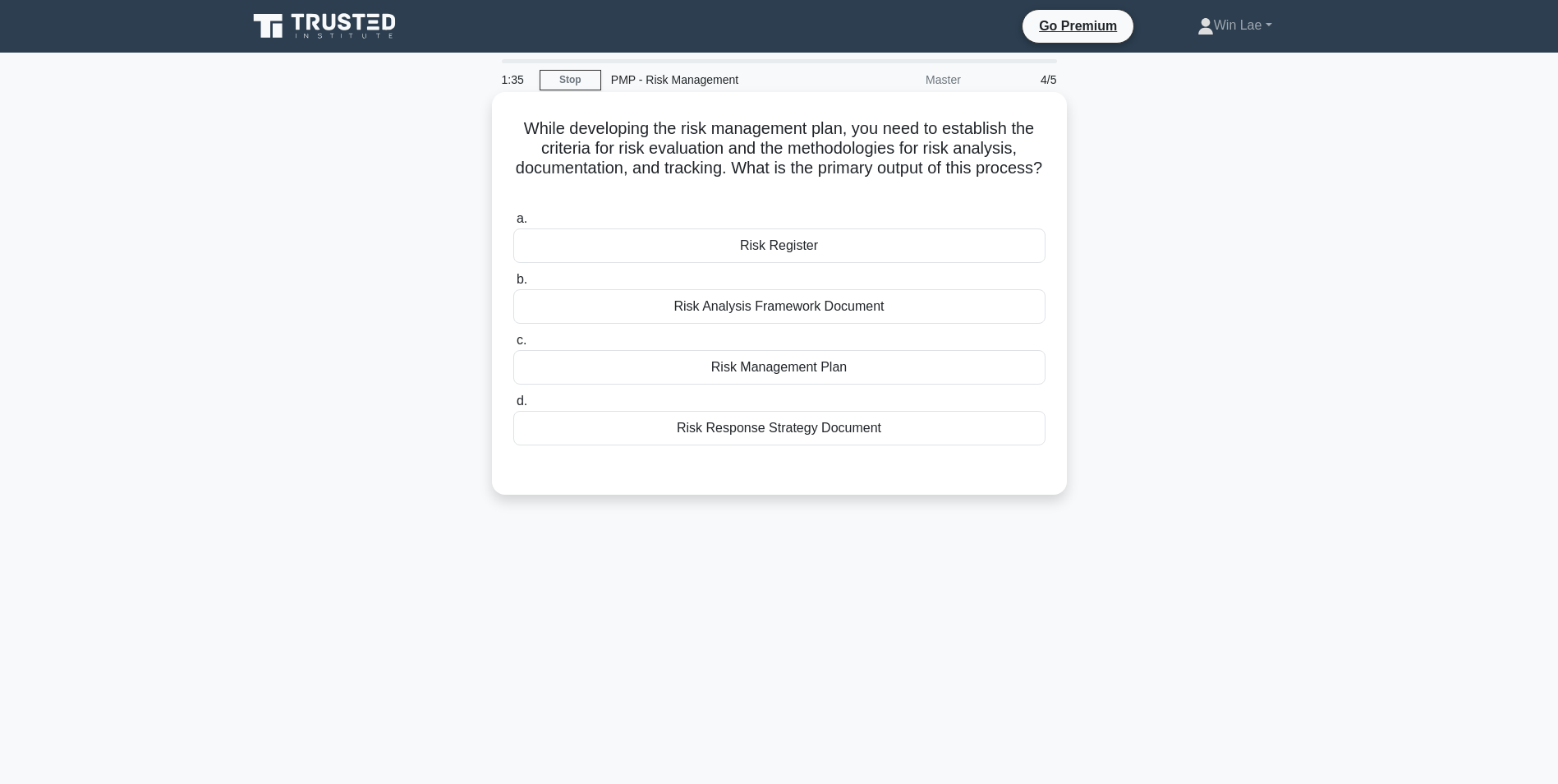
click at [635, 370] on div "Risk Management Plan" at bounding box center [779, 368] width 532 height 35
click at [513, 346] on input "c. Risk Management Plan" at bounding box center [513, 340] width 0 height 11
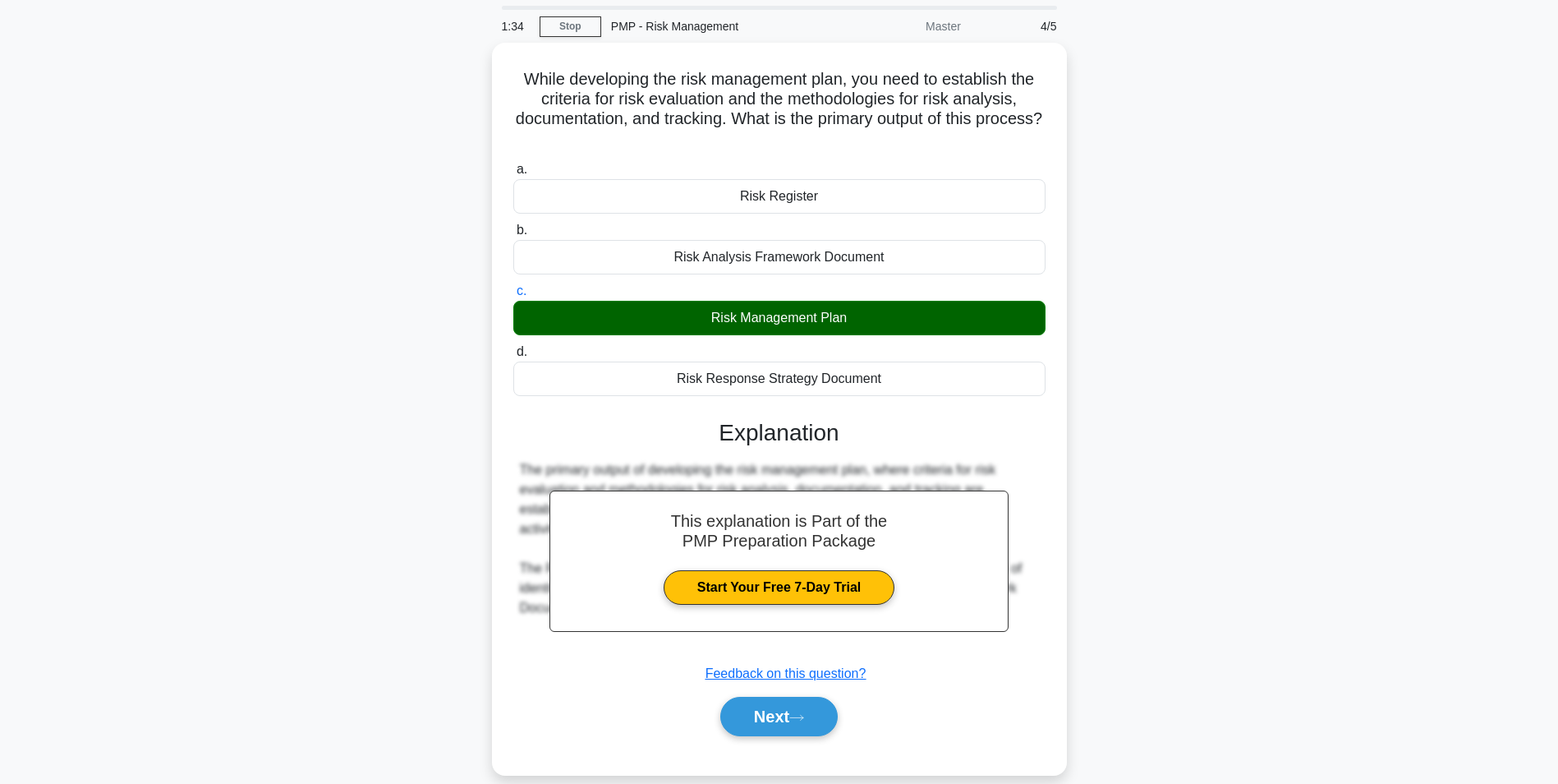
scroll to position [103, 0]
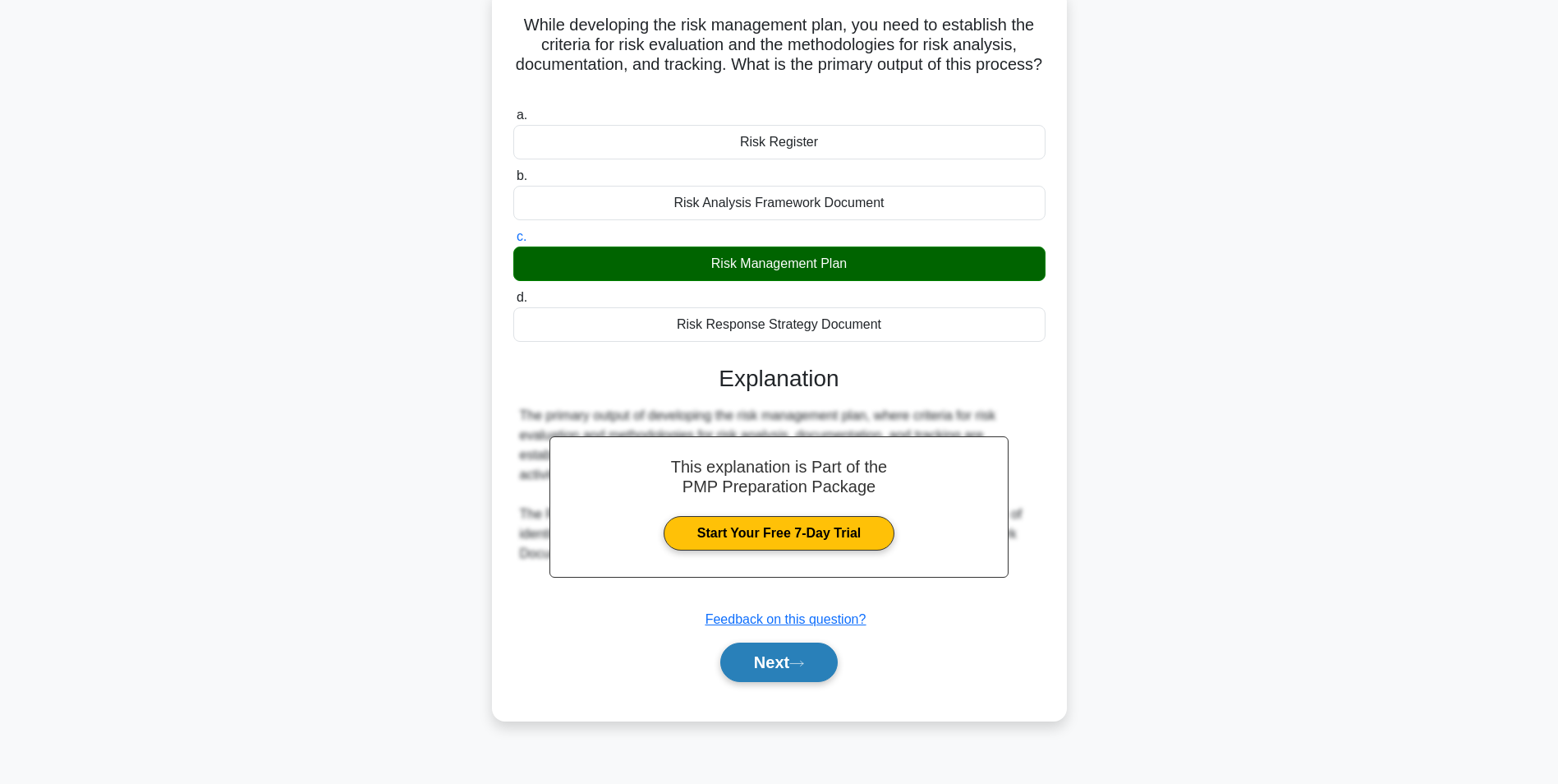
click at [733, 665] on button "Next" at bounding box center [779, 661] width 117 height 39
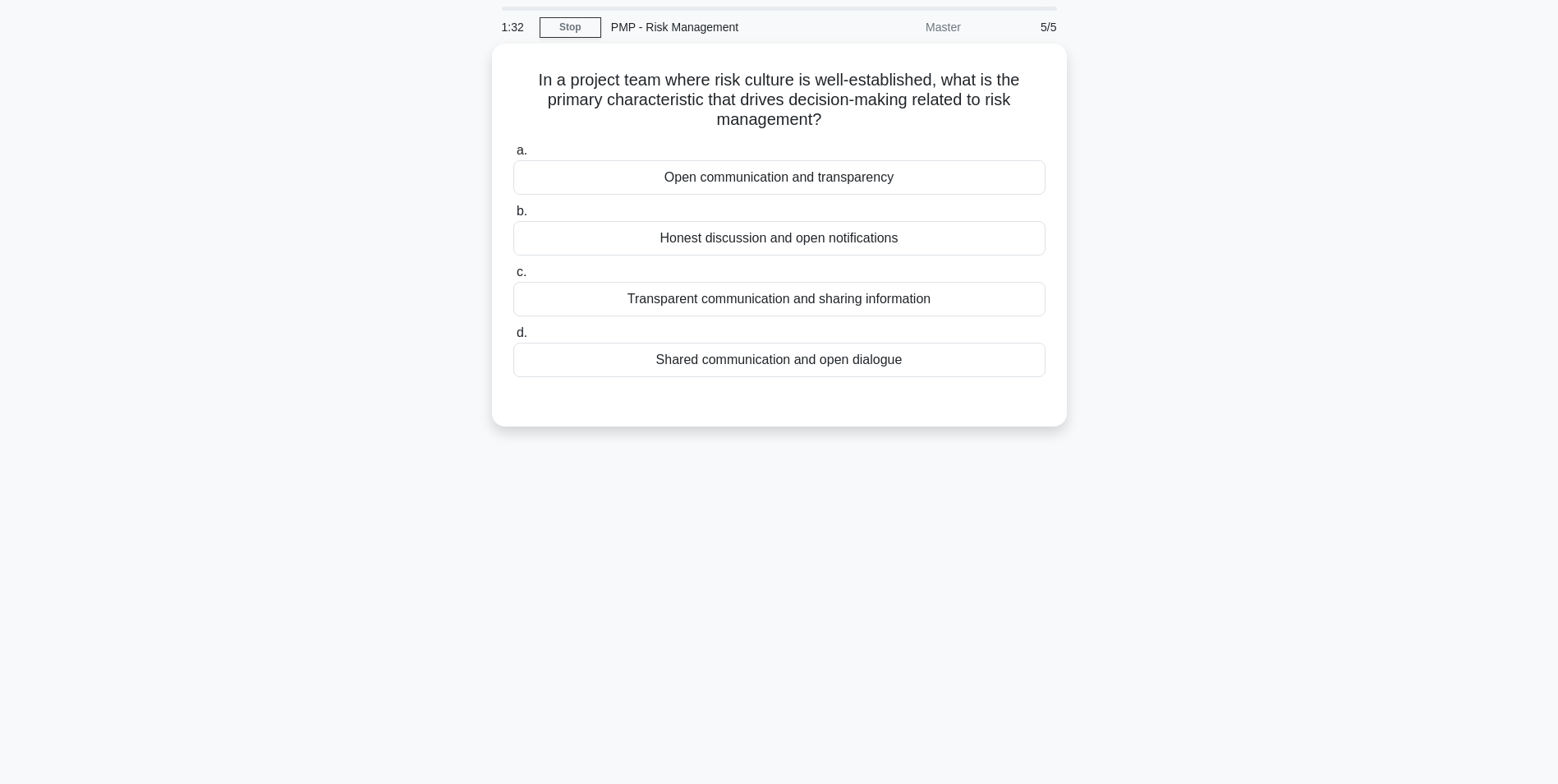
scroll to position [0, 0]
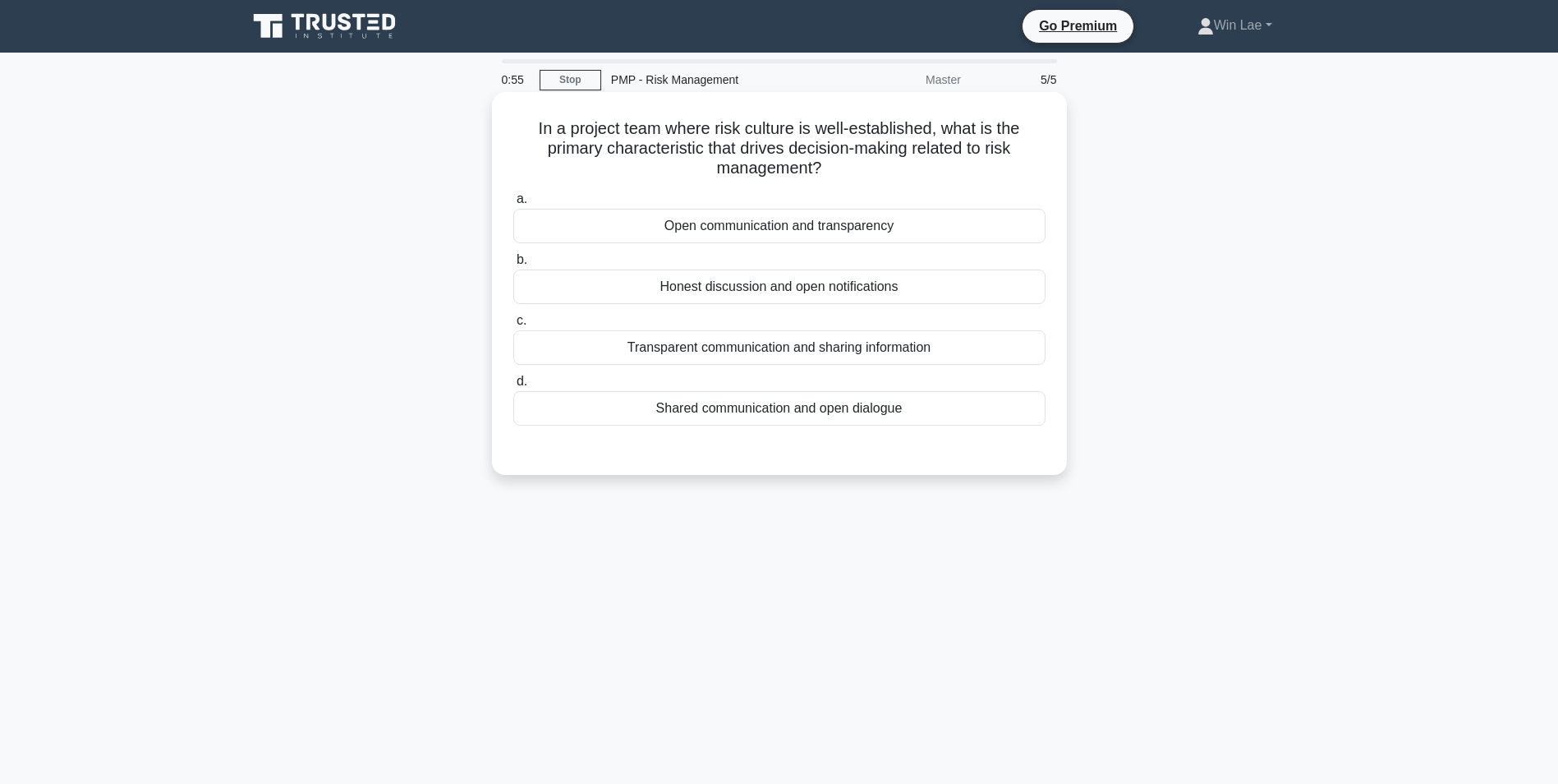
click at [725, 238] on div "Open communication and transparency" at bounding box center [779, 226] width 532 height 35
click at [513, 205] on input "a. Open communication and transparency" at bounding box center [513, 199] width 0 height 11
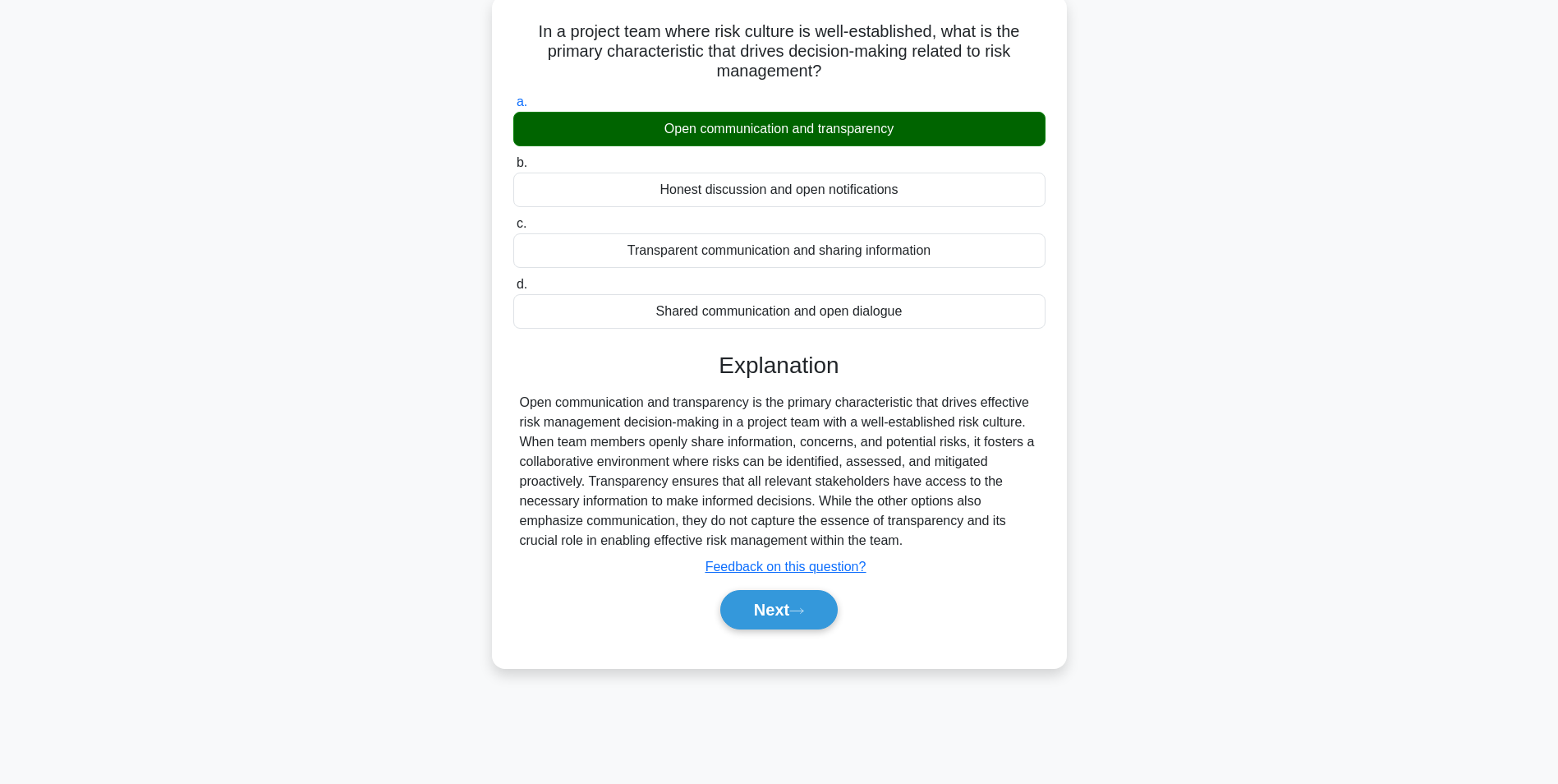
scroll to position [103, 0]
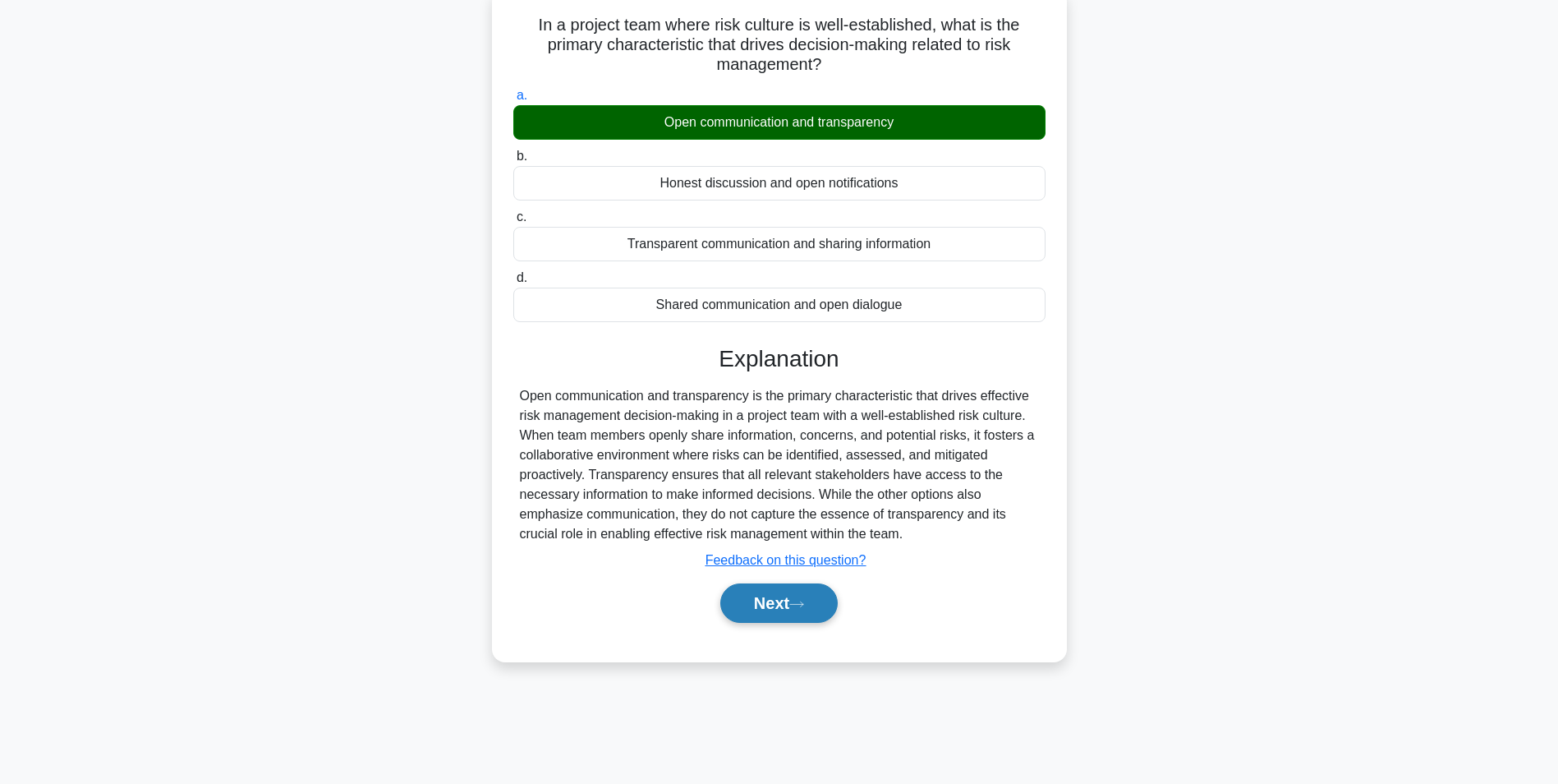
click at [758, 593] on button "Next" at bounding box center [779, 603] width 117 height 39
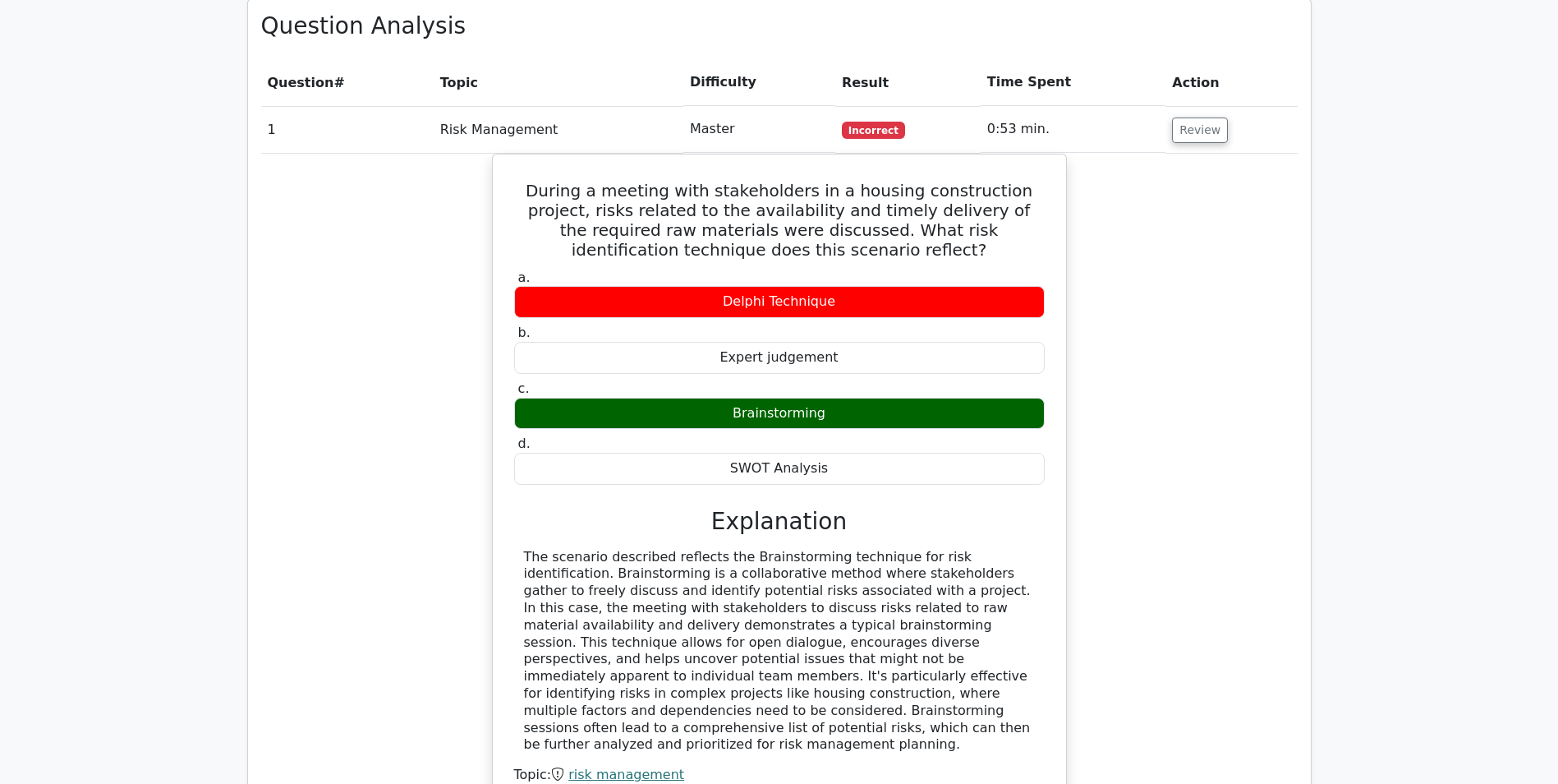
scroll to position [1396, 0]
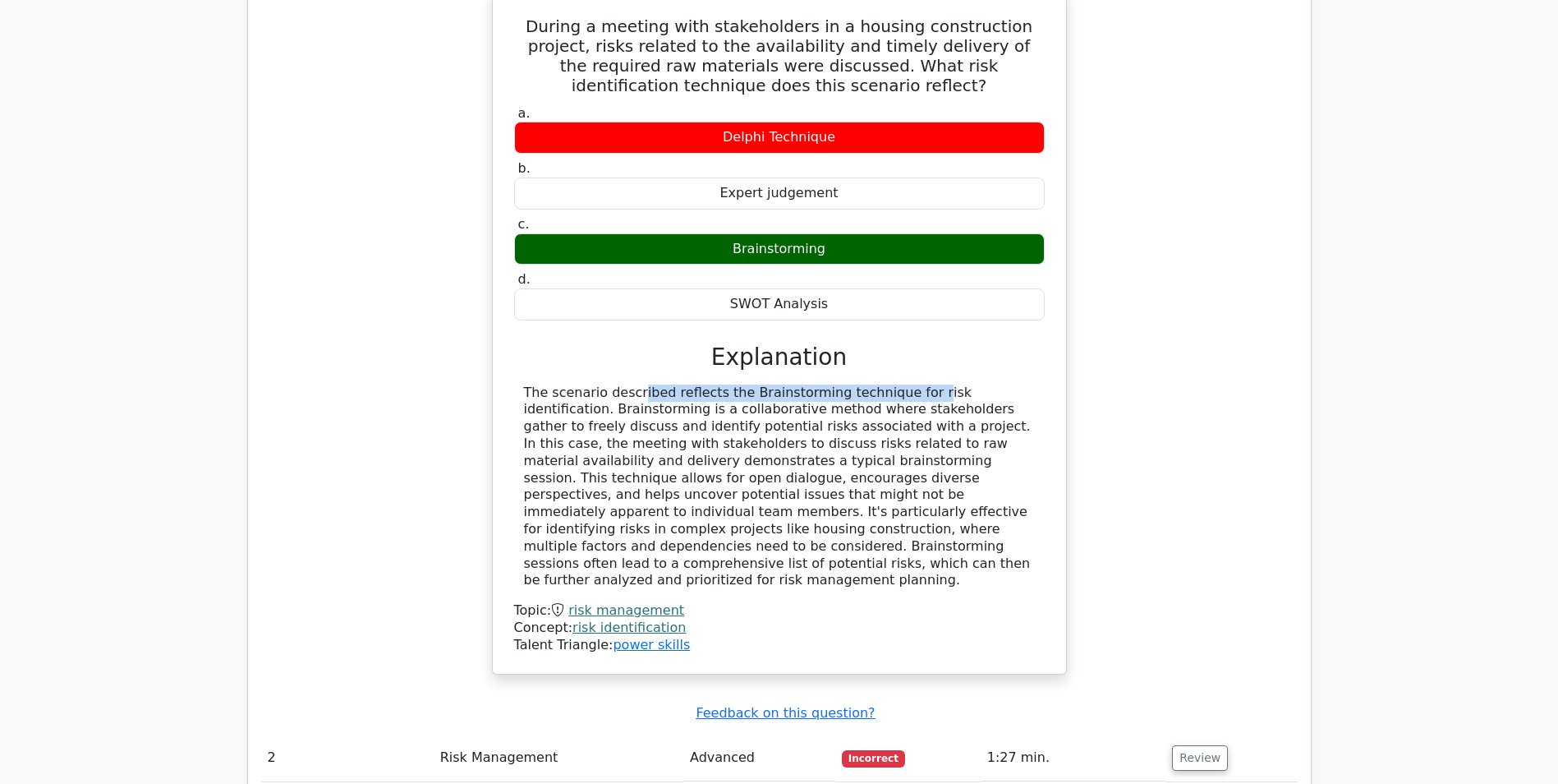
drag, startPoint x: 529, startPoint y: 316, endPoint x: 800, endPoint y: 321, distance: 271.0
click at [800, 384] on div "The scenario described reflects the Brainstorming technique for risk identifica…" at bounding box center [779, 487] width 511 height 205
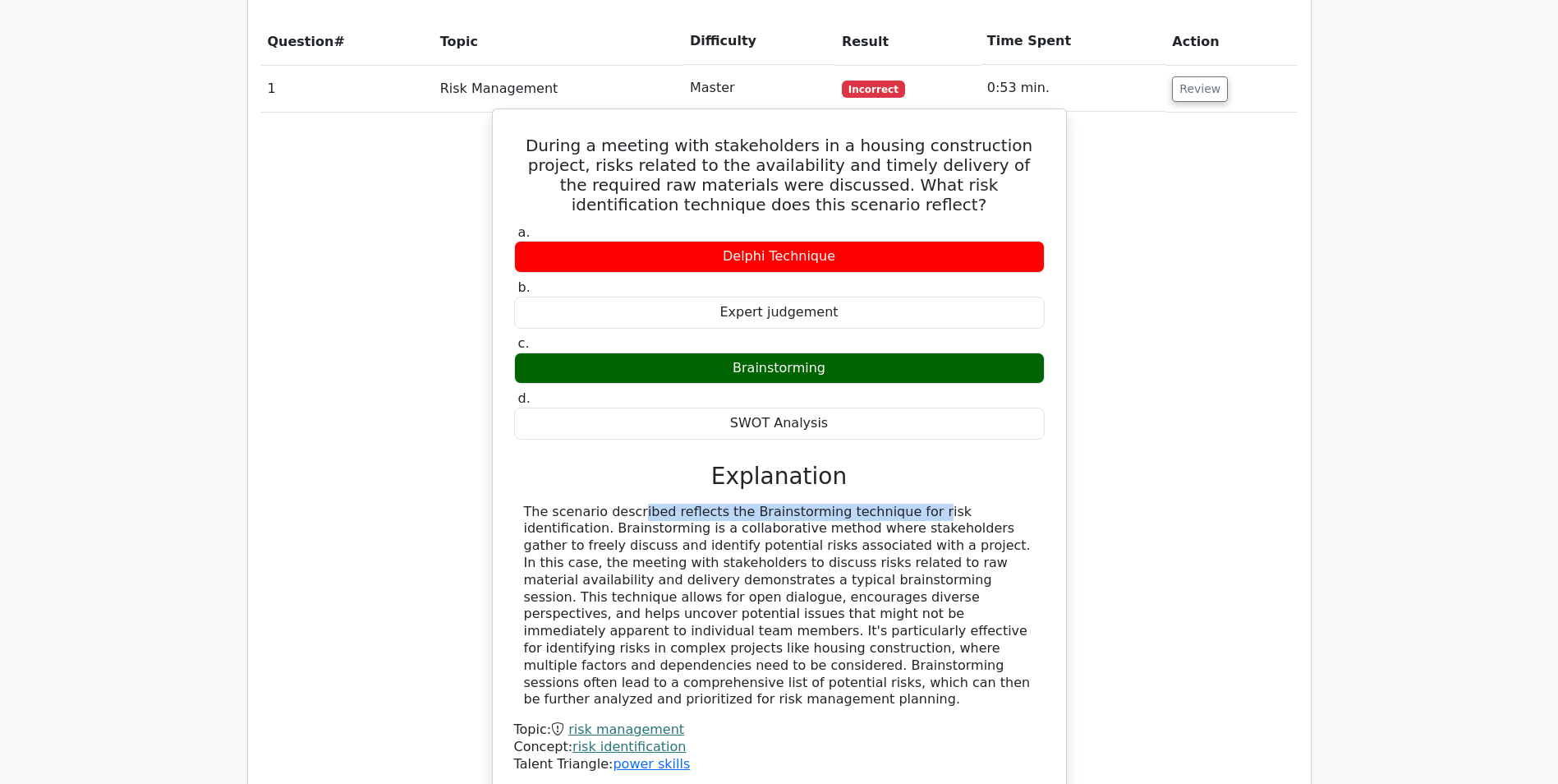
scroll to position [1068, 0]
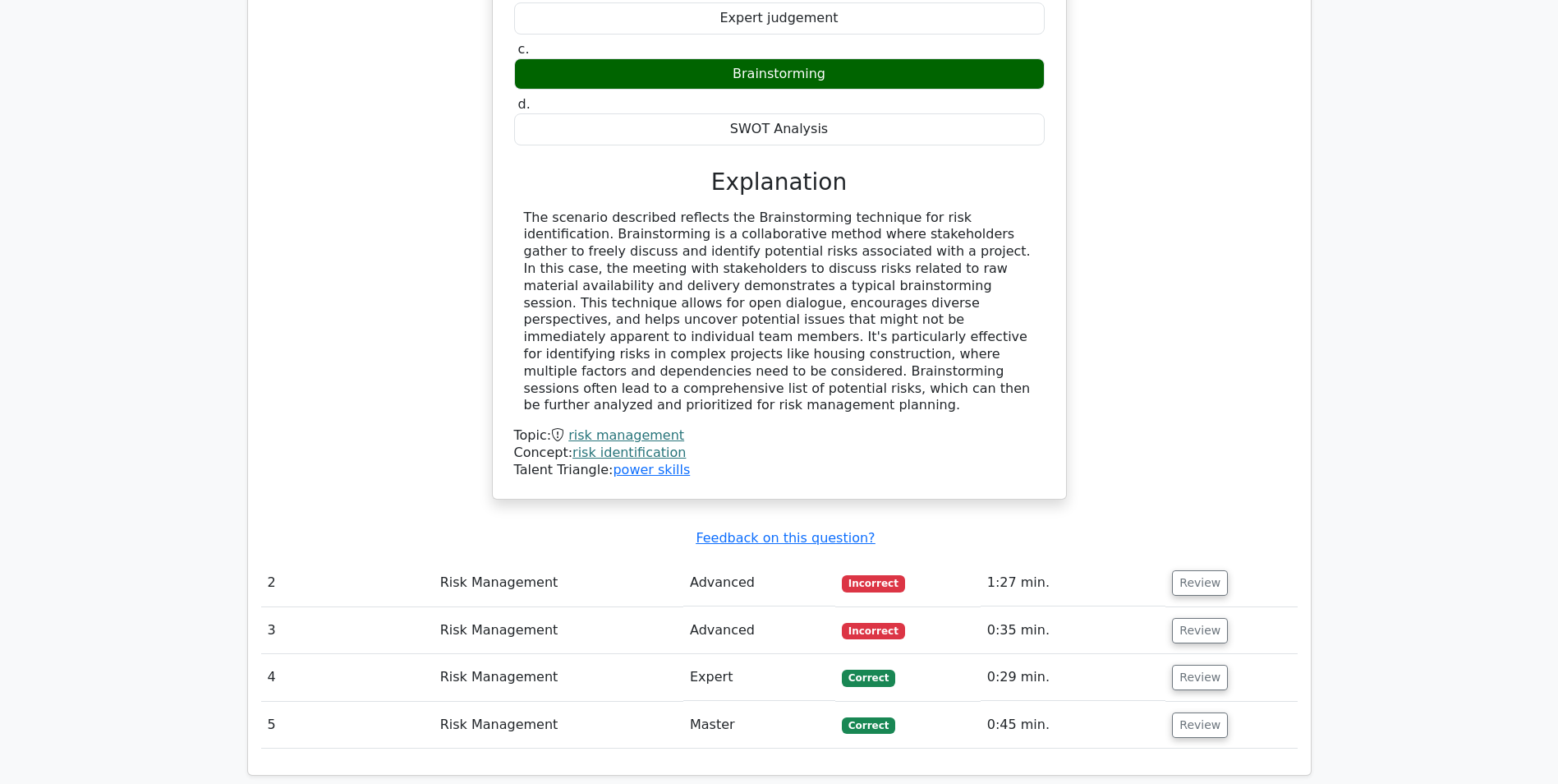
scroll to position [1643, 0]
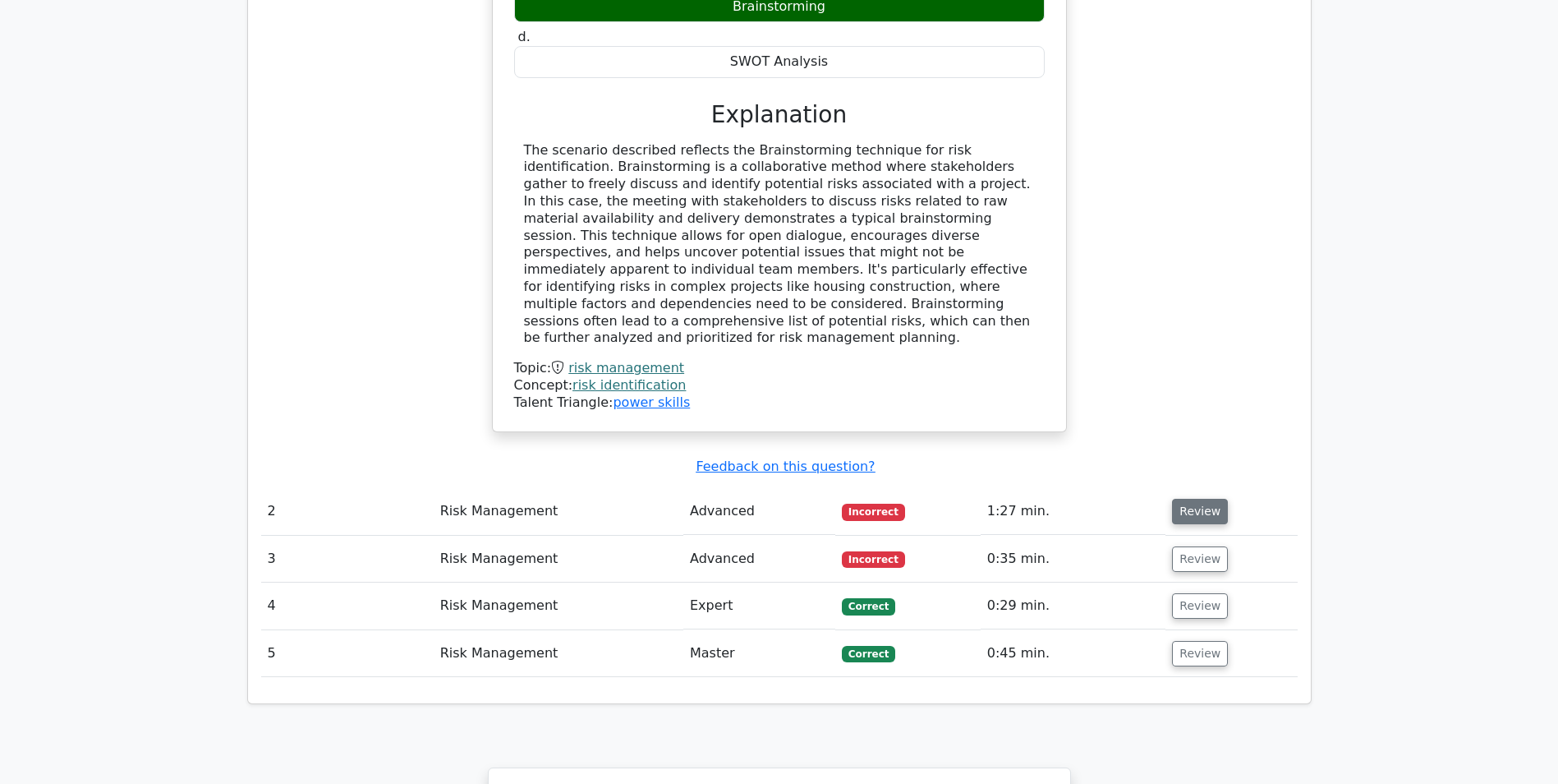
click at [1203, 499] on button "Review" at bounding box center [1199, 511] width 56 height 26
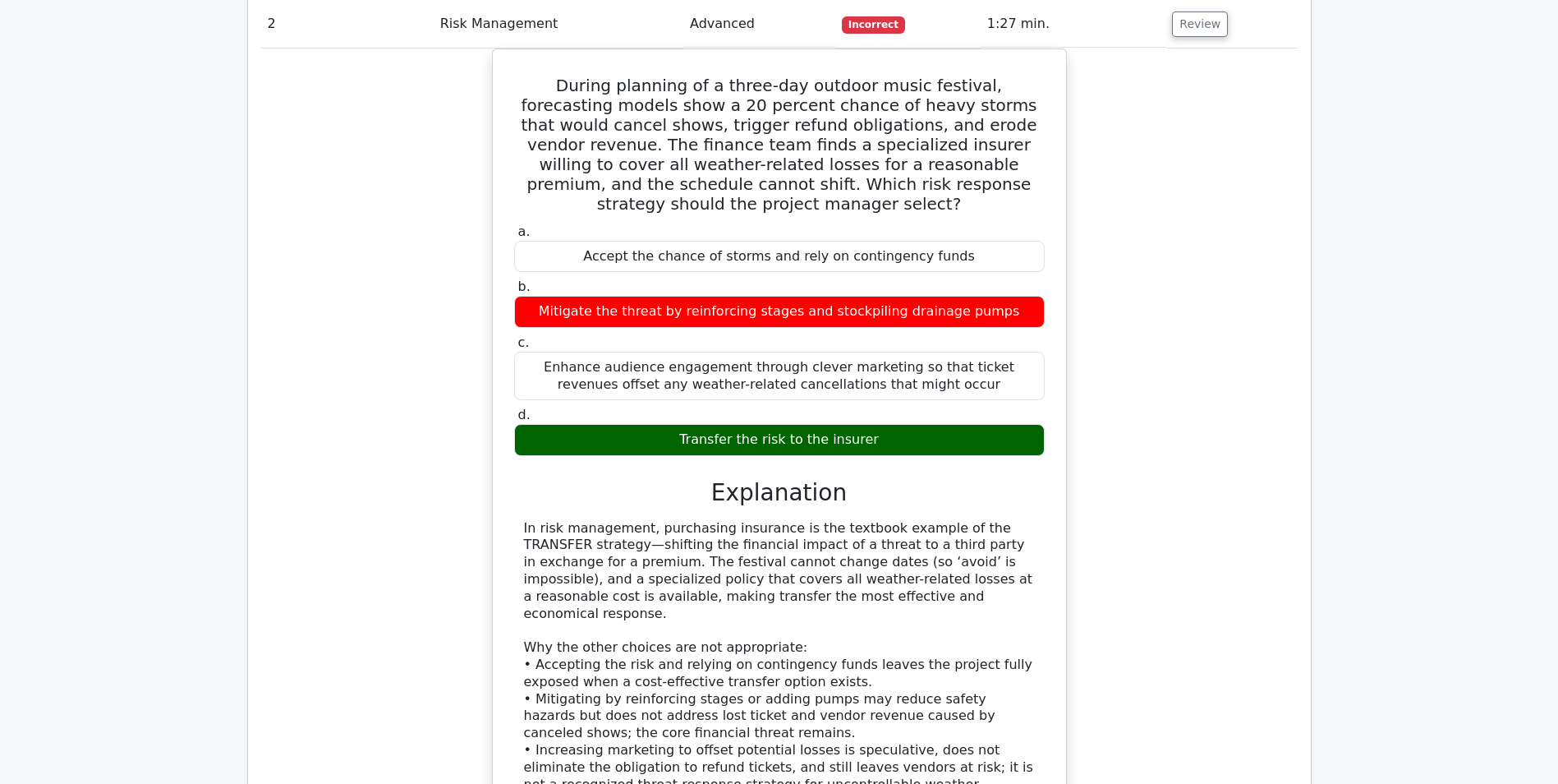
scroll to position [2136, 0]
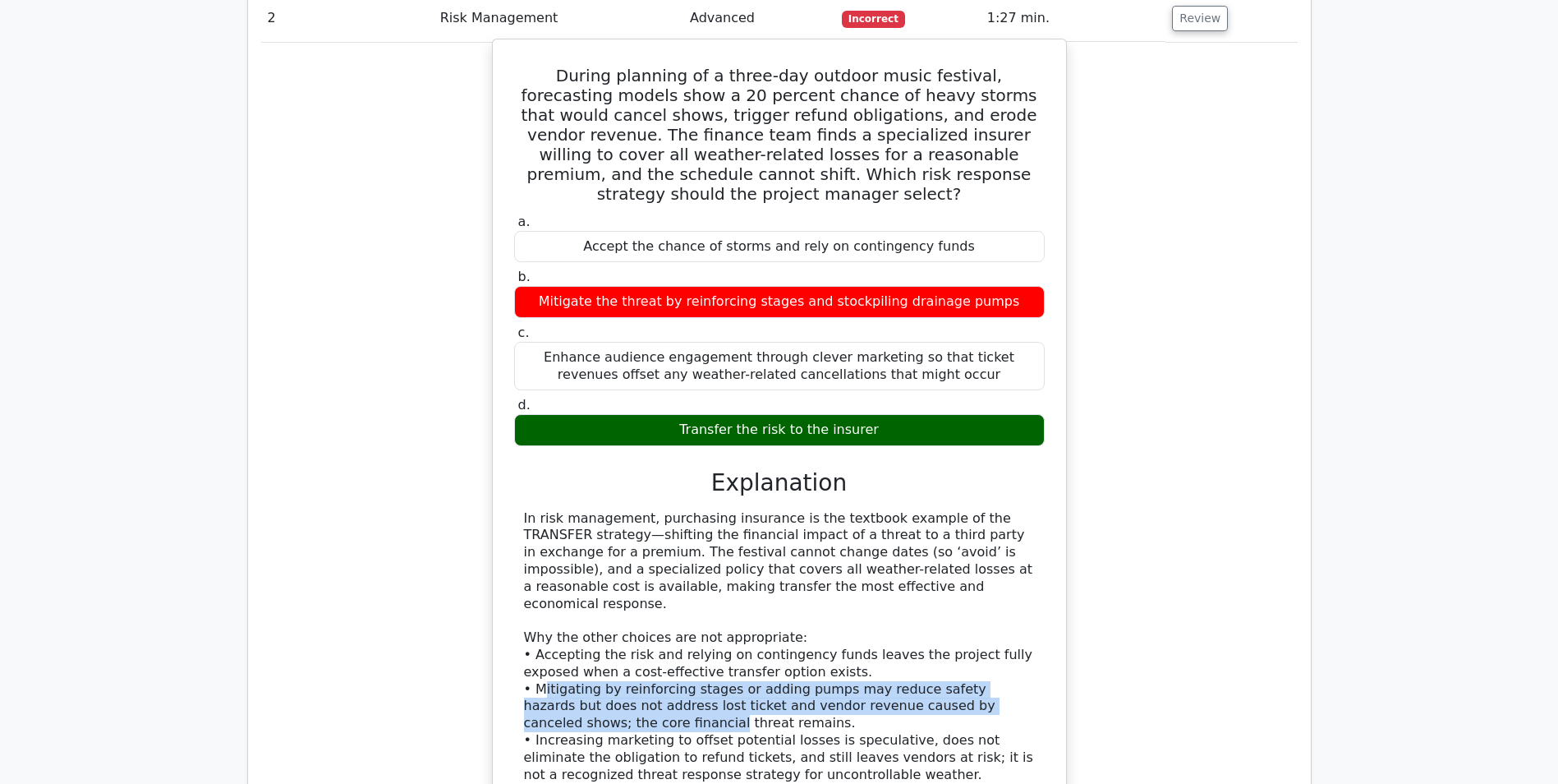
drag, startPoint x: 540, startPoint y: 562, endPoint x: 1037, endPoint y: 565, distance: 497.0
click at [1037, 565] on div "In risk management, purchasing insurance is the textbook example of the TRANSFE…" at bounding box center [779, 656] width 531 height 291
click at [662, 574] on div "In risk management, purchasing insurance is the textbook example of the TRANSFE…" at bounding box center [779, 656] width 511 height 291
click at [598, 574] on div "In risk management, purchasing insurance is the textbook example of the TRANSFE…" at bounding box center [779, 656] width 511 height 291
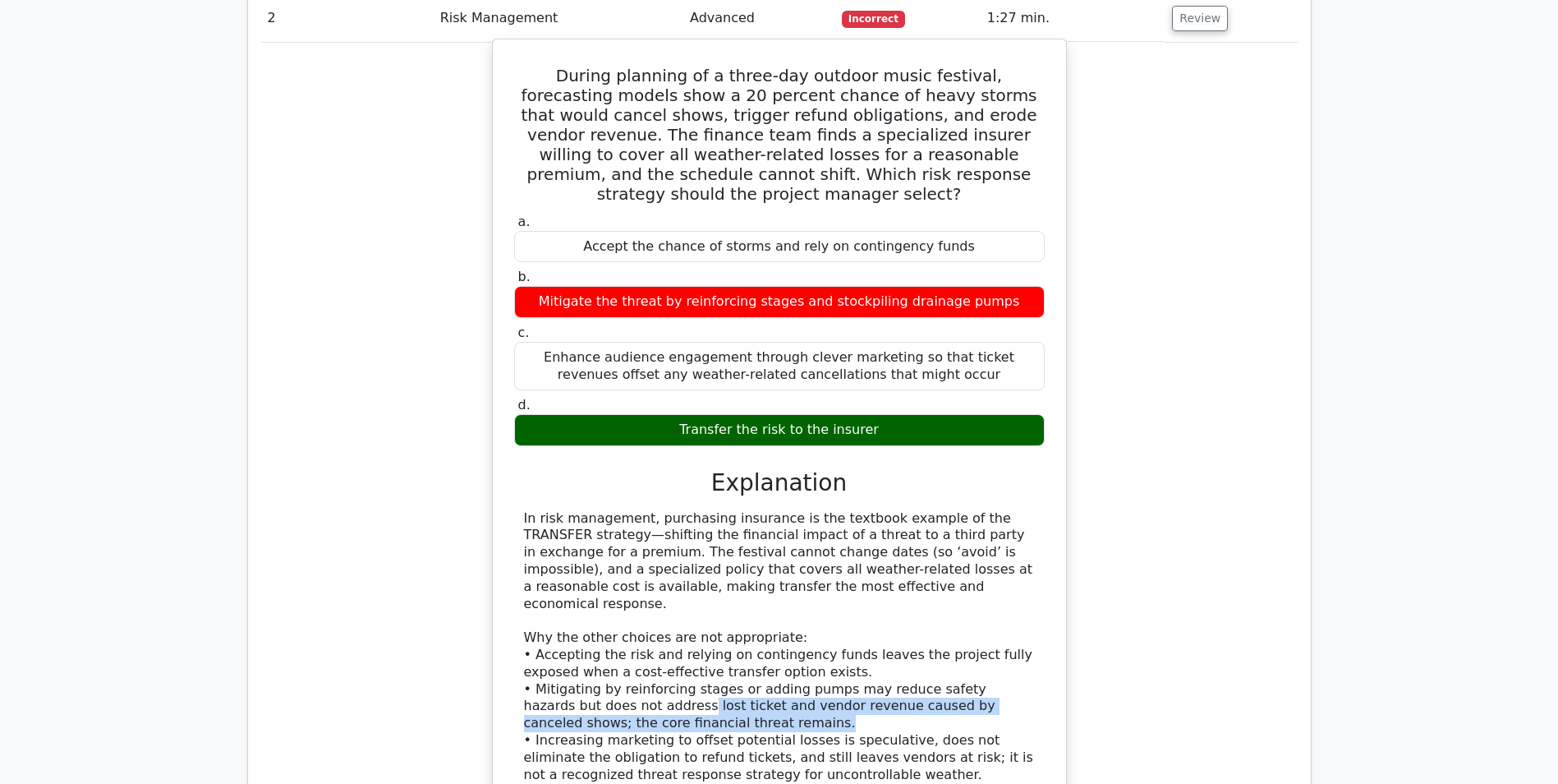
drag, startPoint x: 593, startPoint y: 575, endPoint x: 922, endPoint y: 586, distance: 329.2
click at [922, 586] on div "In risk management, purchasing insurance is the textbook example of the TRANSFE…" at bounding box center [779, 656] width 511 height 291
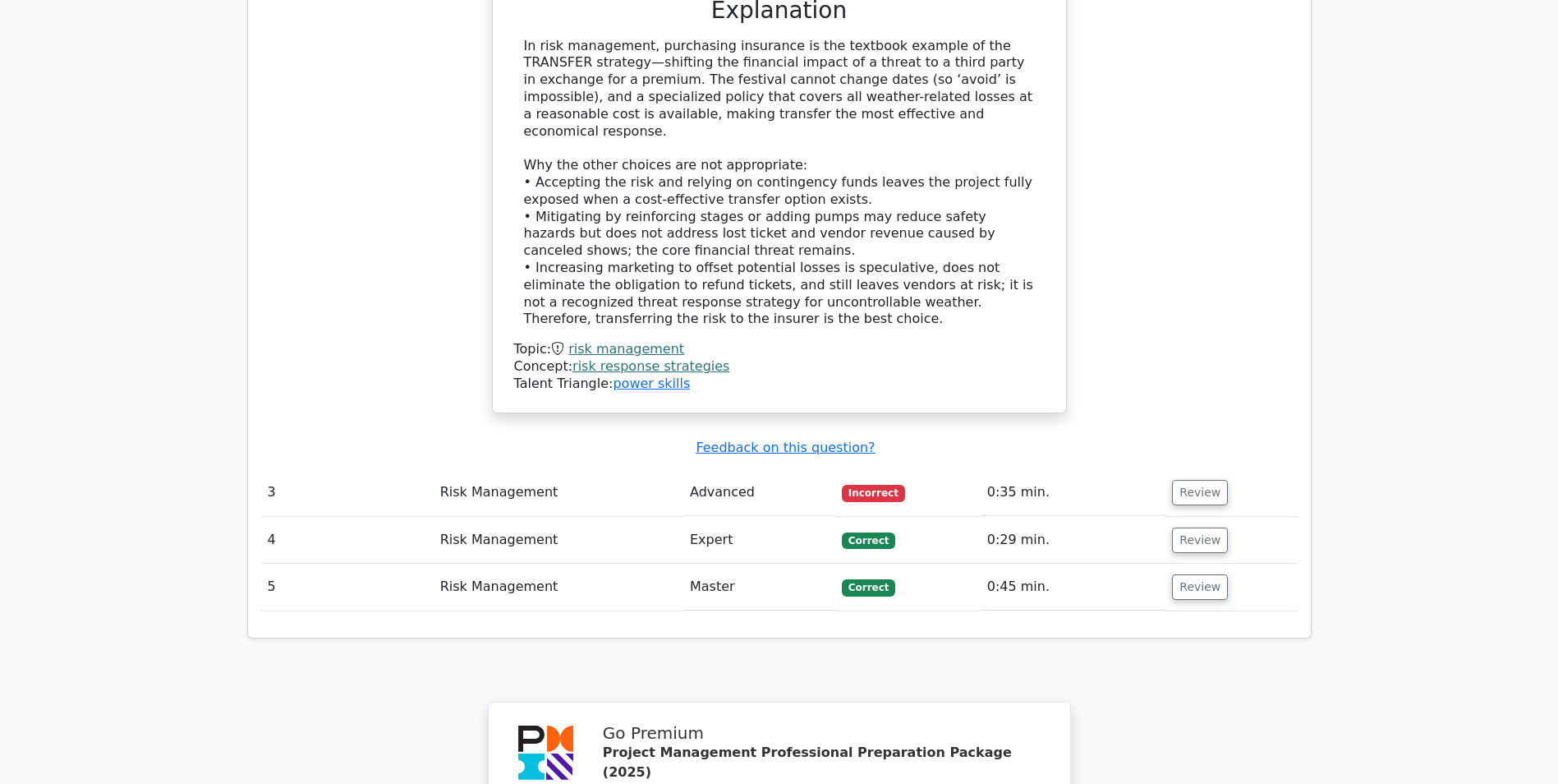
scroll to position [2628, 0]
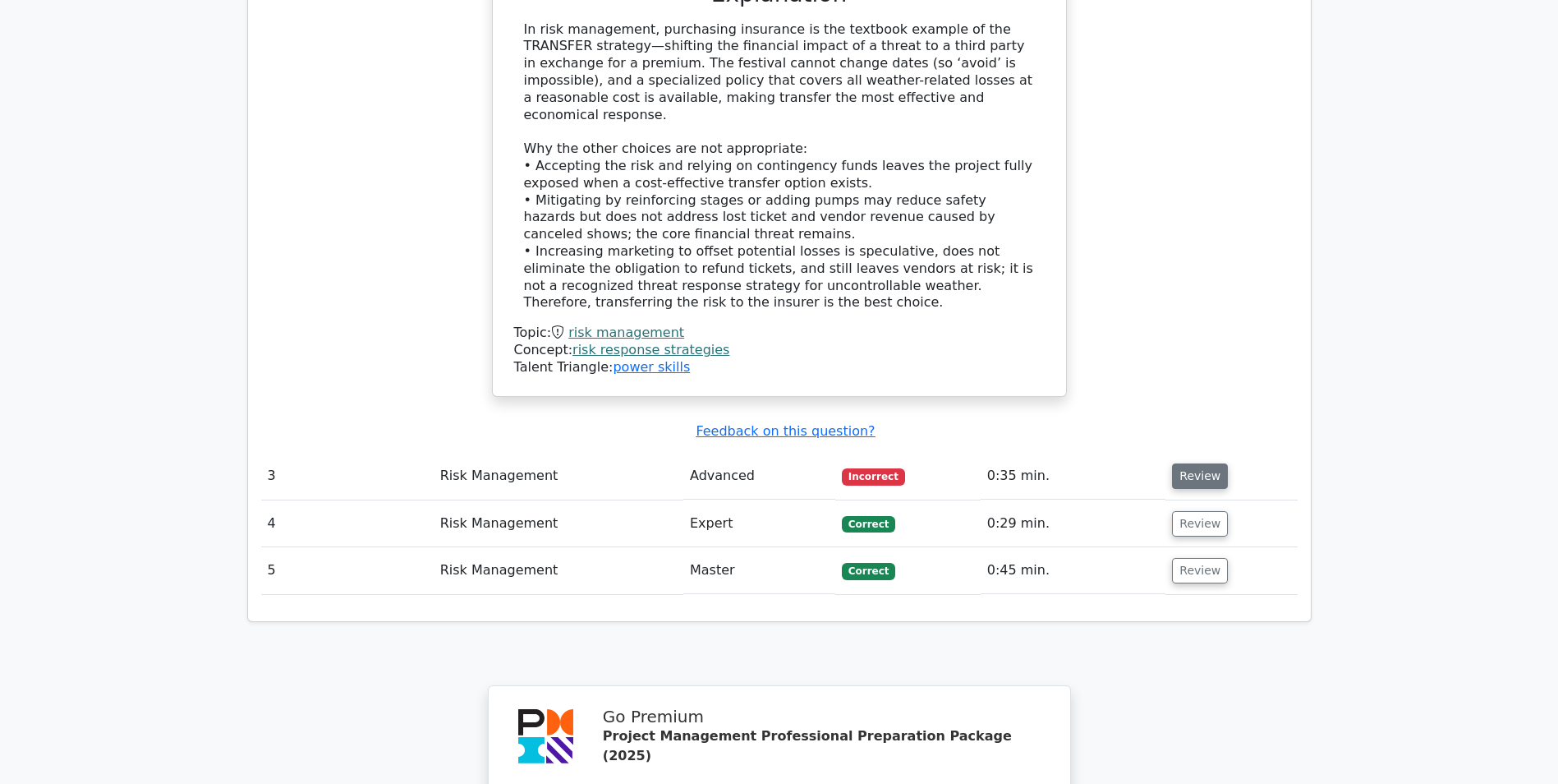
click at [1194, 463] on button "Review" at bounding box center [1199, 476] width 56 height 26
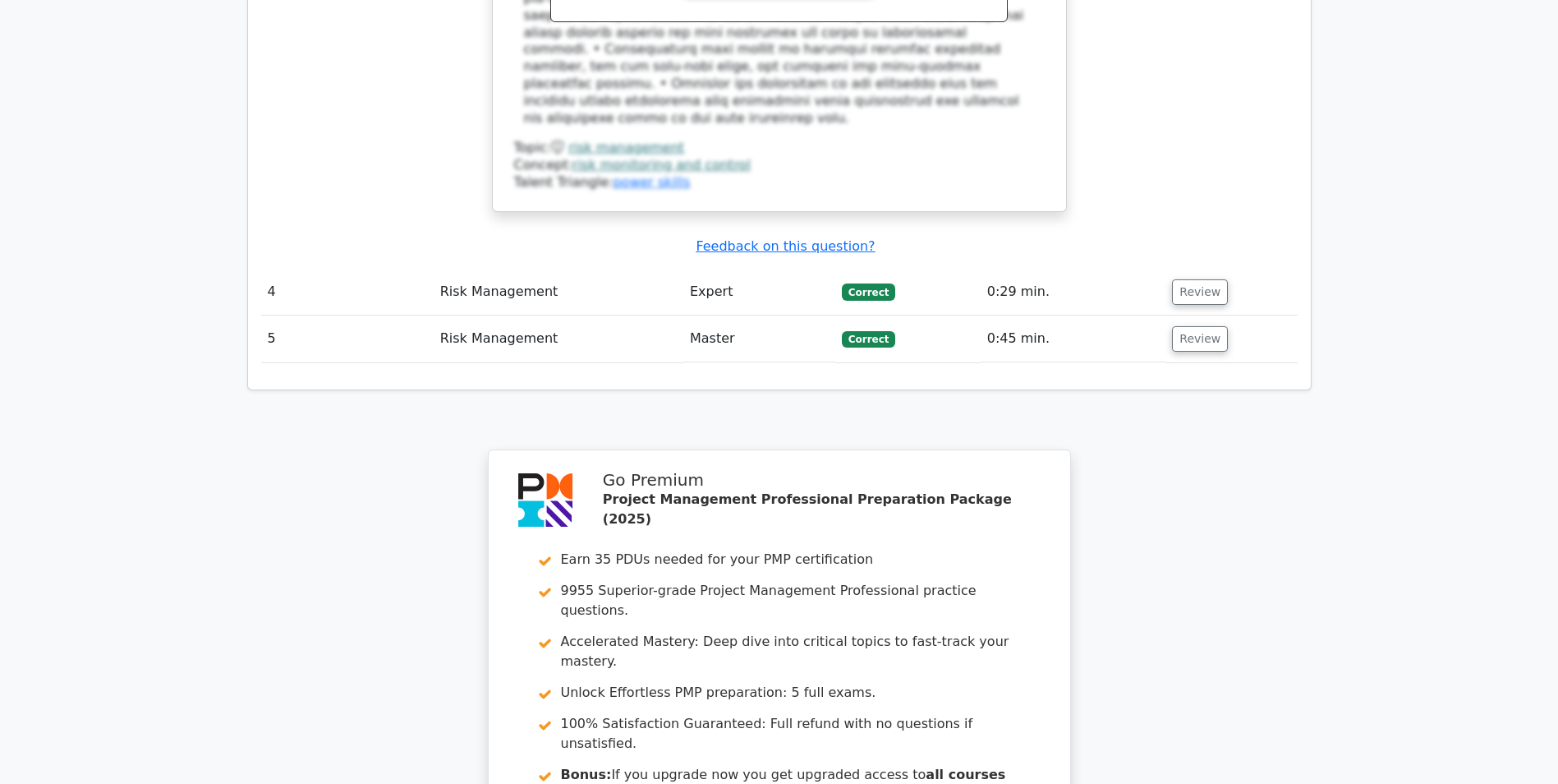
scroll to position [3943, 0]
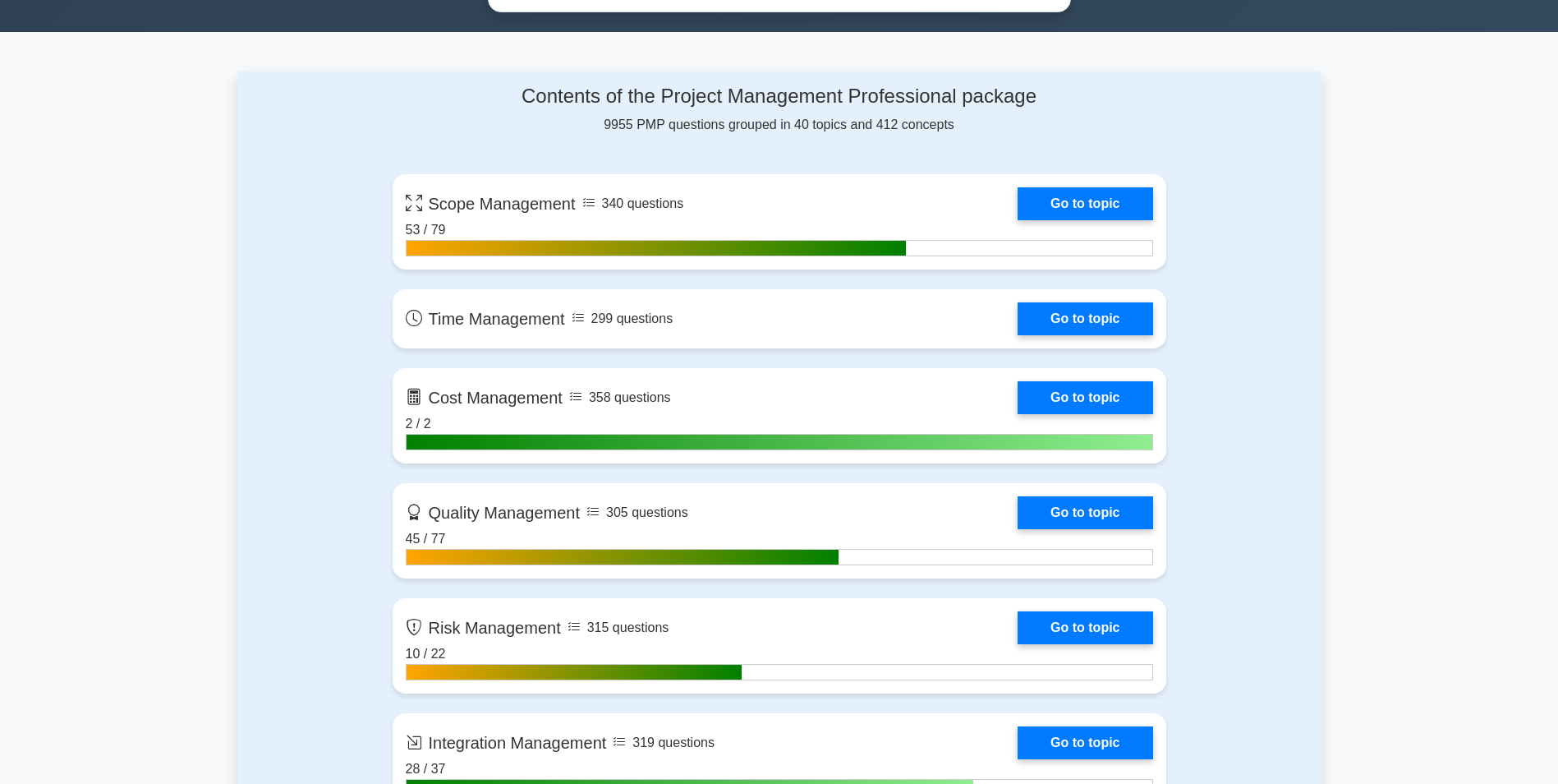
scroll to position [1068, 0]
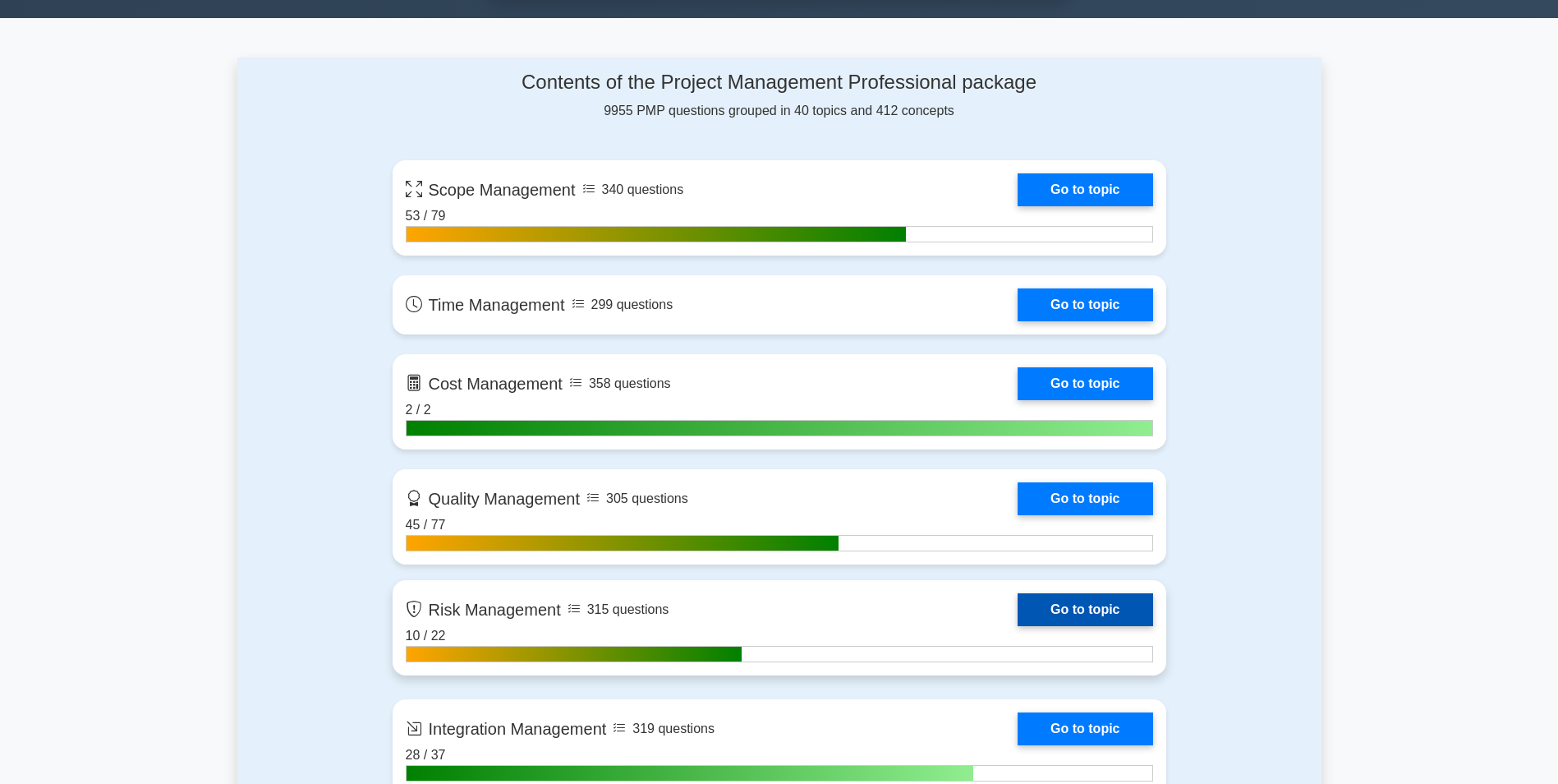
click at [1054, 614] on link "Go to topic" at bounding box center [1085, 609] width 134 height 33
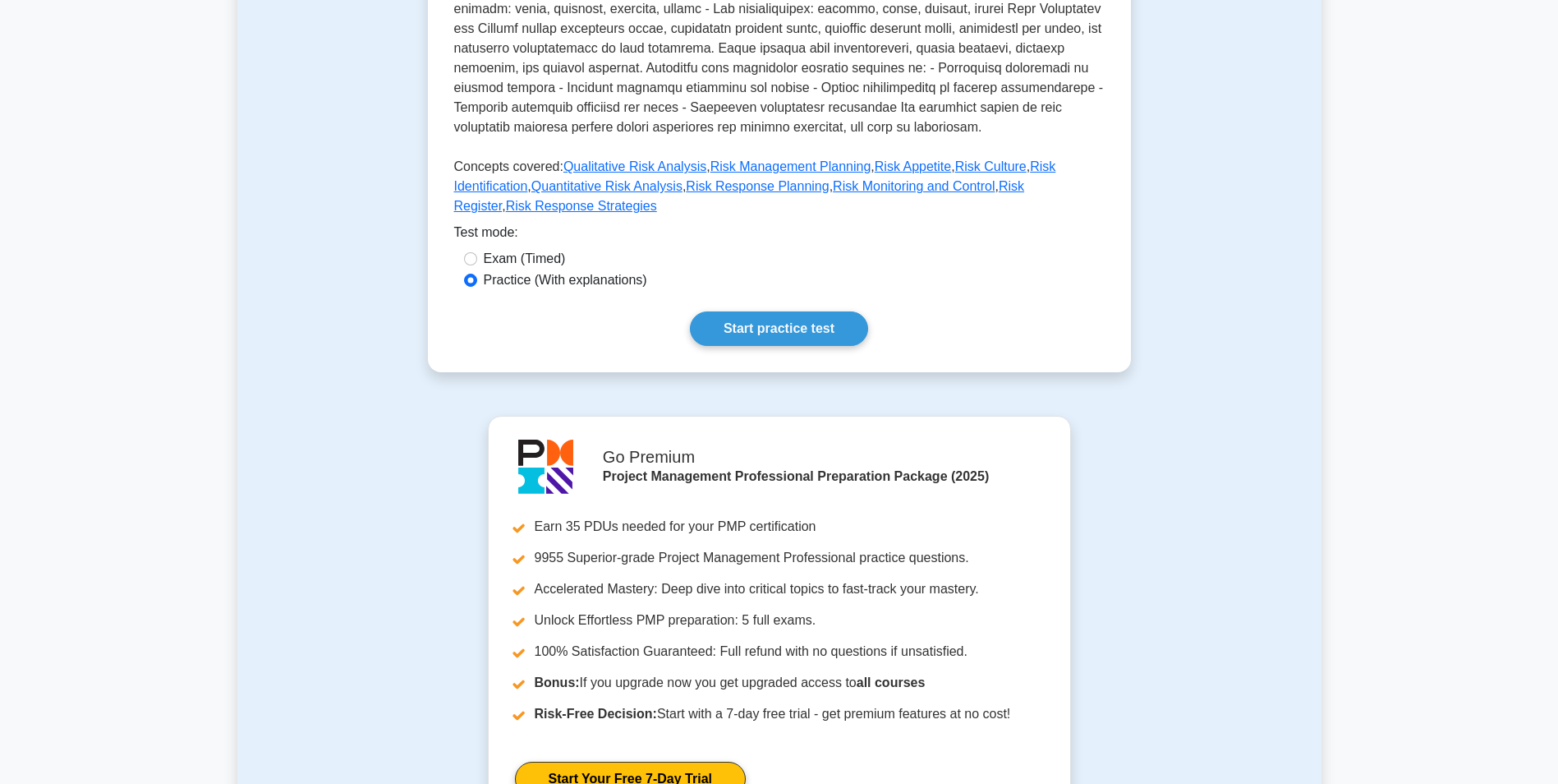
scroll to position [411, 0]
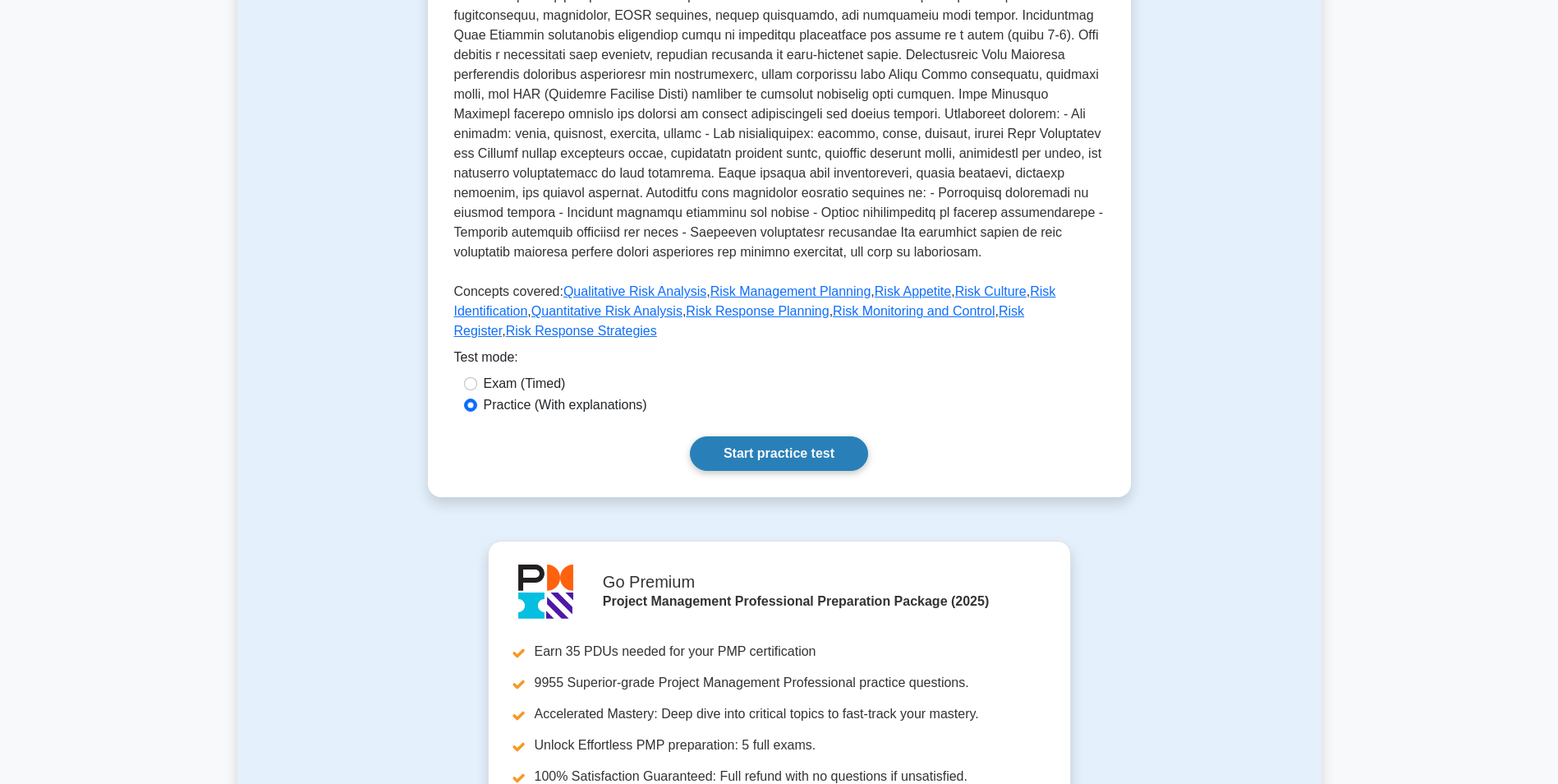
click at [767, 436] on link "Start practice test" at bounding box center [779, 454] width 178 height 35
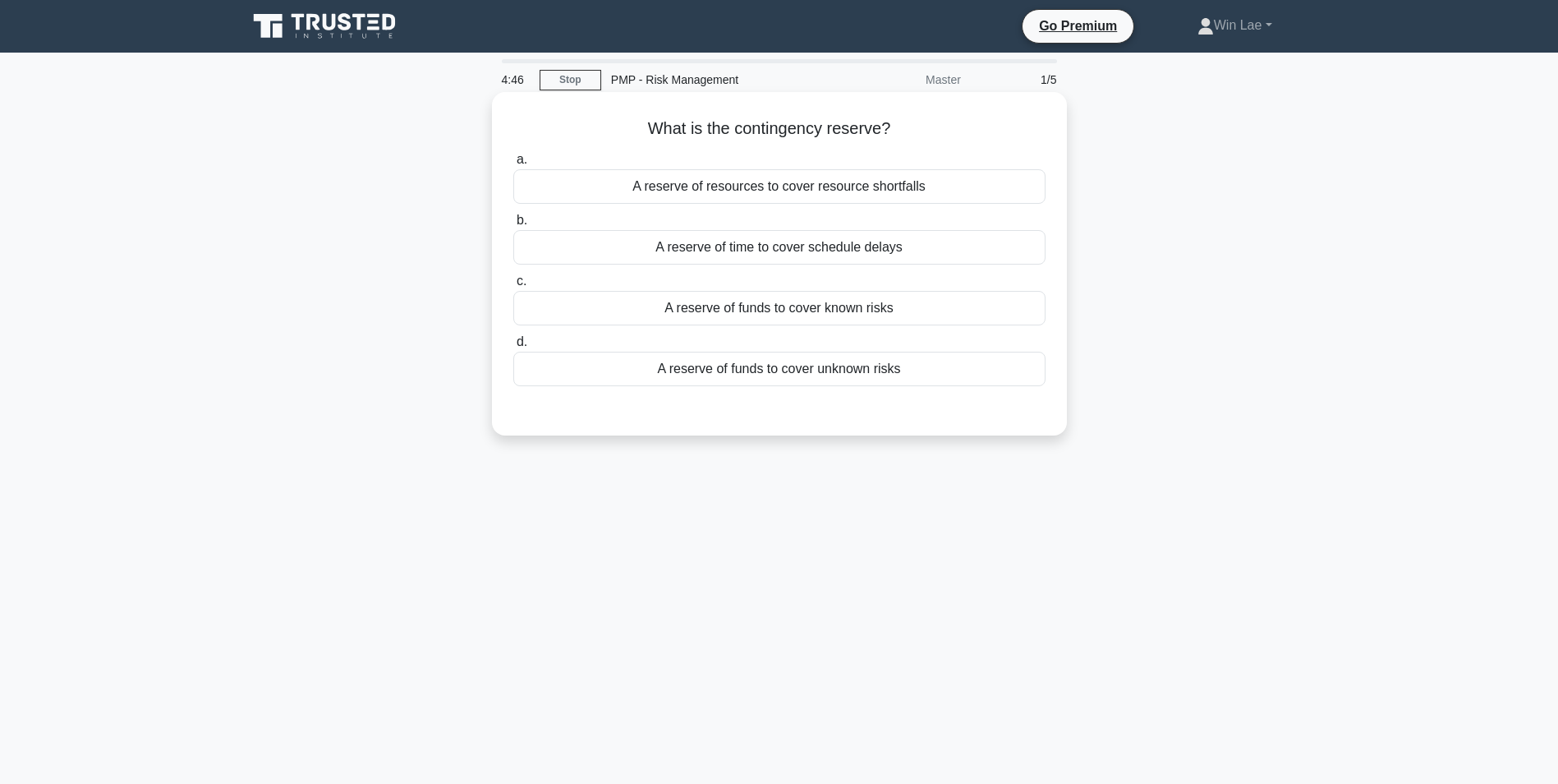
click at [769, 378] on div "A reserve of funds to cover unknown risks" at bounding box center [779, 369] width 532 height 35
click at [513, 348] on input "d. A reserve of funds to cover unknown risks" at bounding box center [513, 342] width 0 height 11
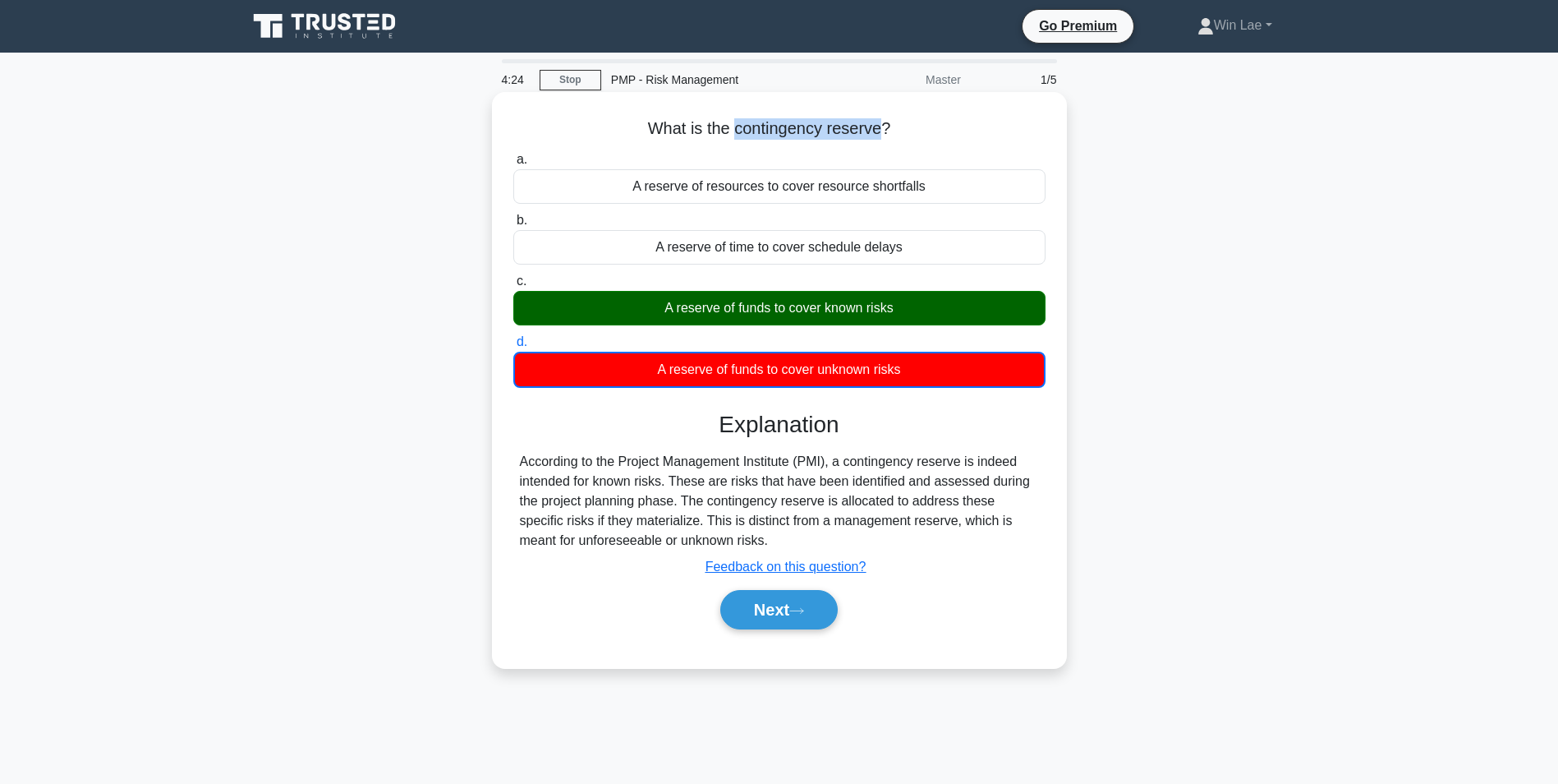
drag, startPoint x: 736, startPoint y: 131, endPoint x: 881, endPoint y: 130, distance: 145.0
click at [881, 130] on h5 "What is the contingency reserve? .spinner_0XTQ{transform-origin:center;animatio…" at bounding box center [779, 128] width 535 height 21
copy h5 "contingency reserve"
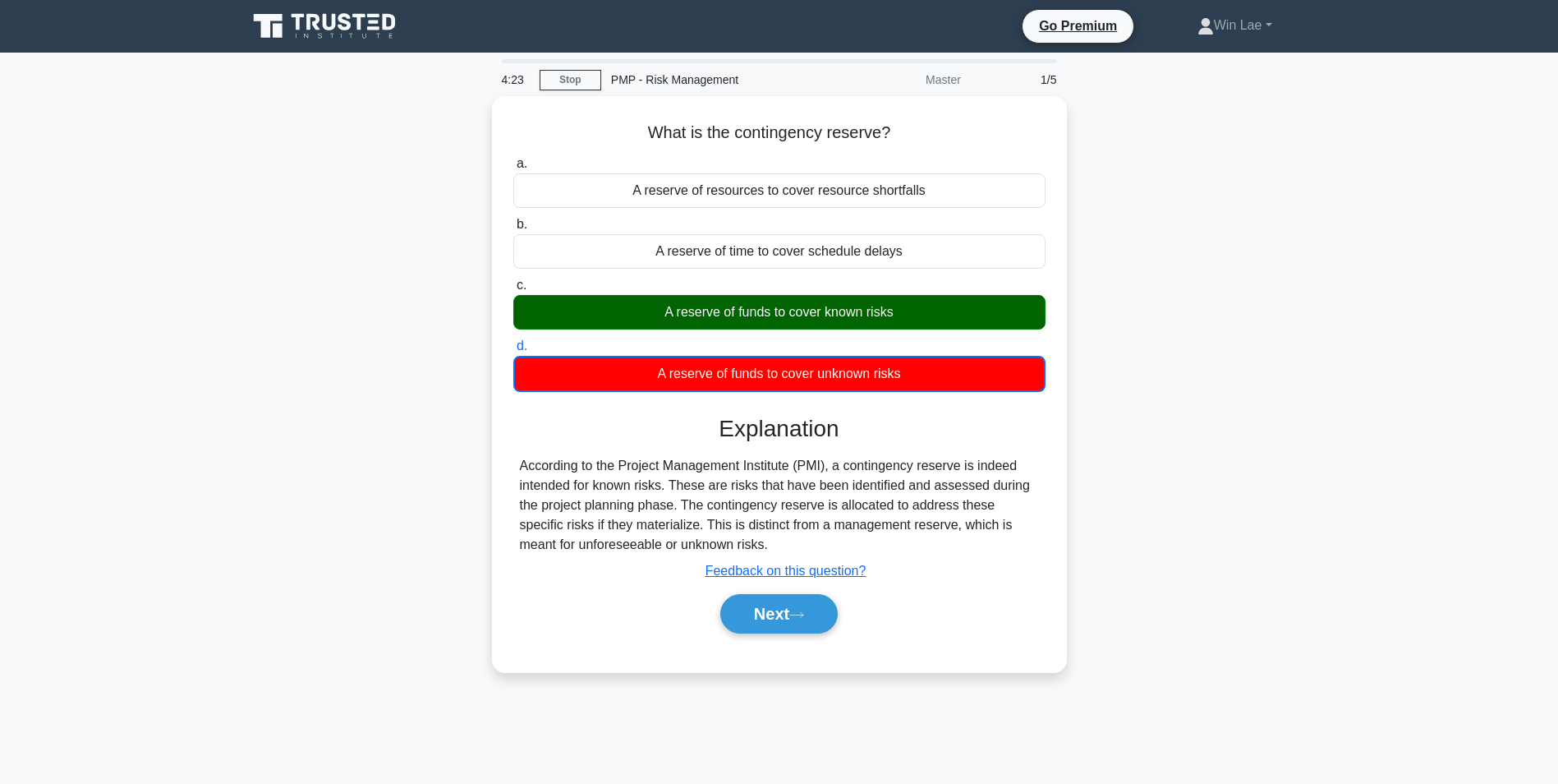
click at [1256, 476] on div "What is the contingency reserve? .spinner_0XTQ{transform-origin:center;animatio…" at bounding box center [779, 393] width 1084 height 596
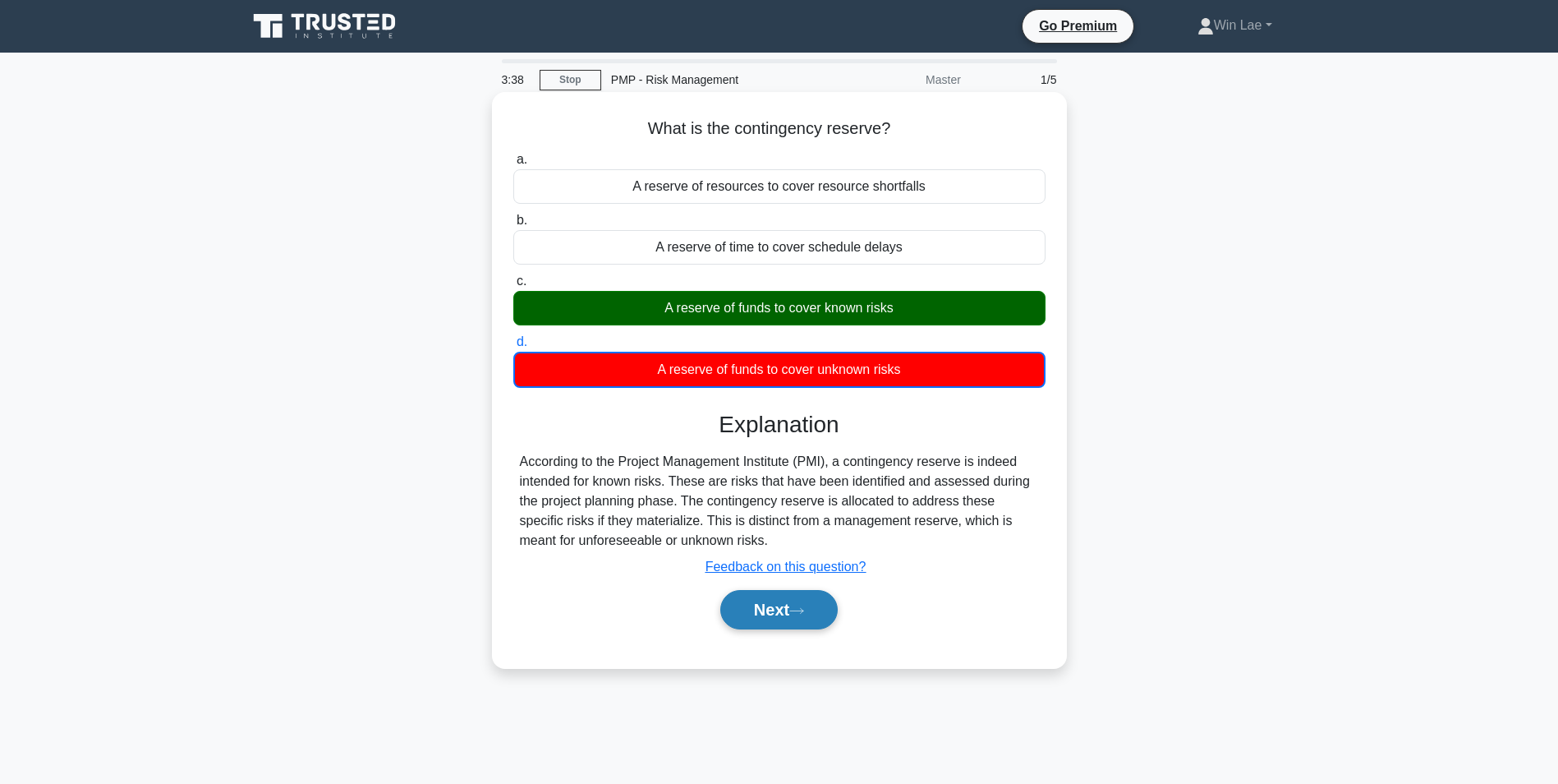
click at [768, 600] on button "Next" at bounding box center [779, 609] width 117 height 39
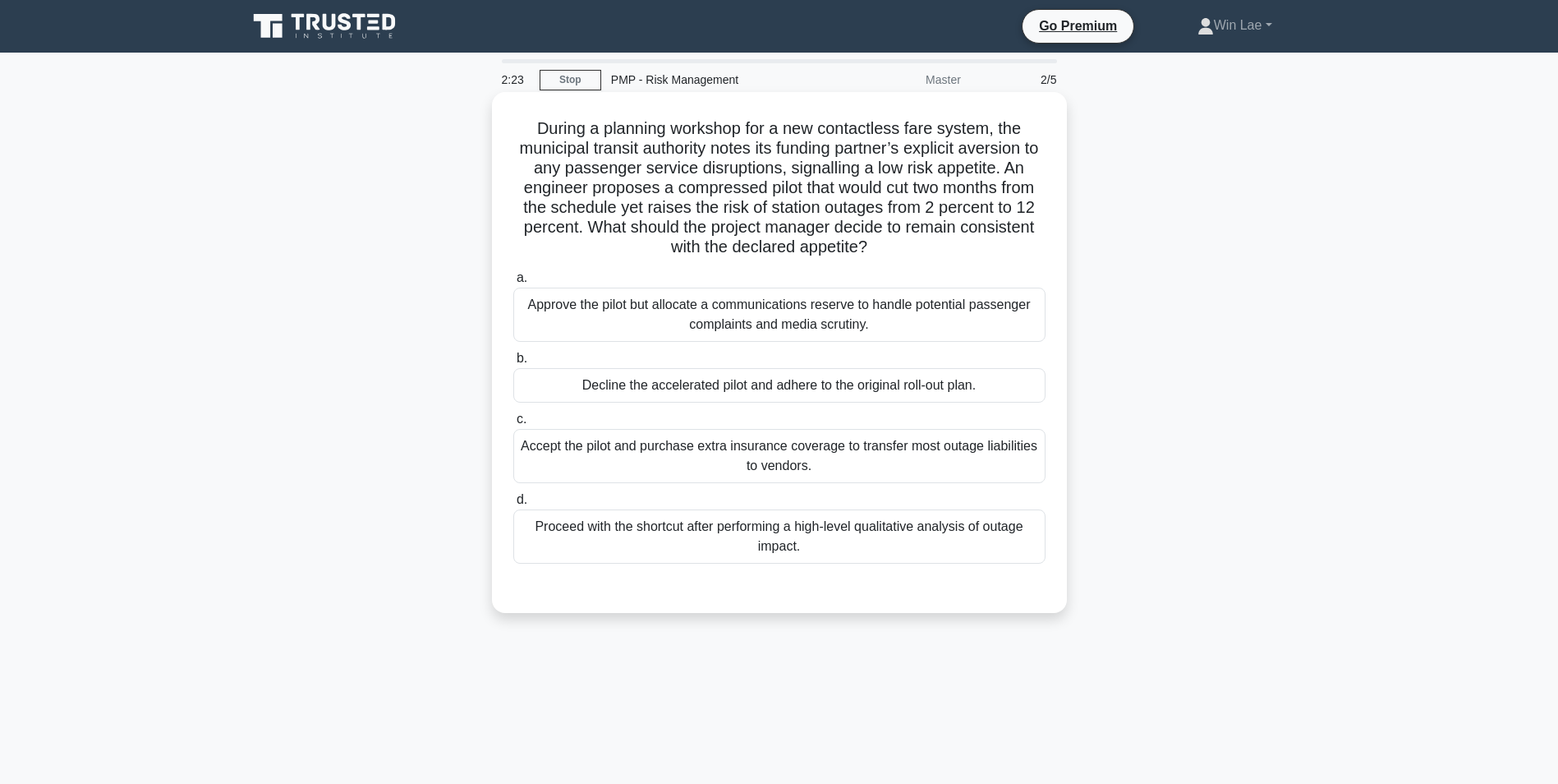
click at [573, 471] on div "Accept the pilot and purchase extra insurance coverage to transfer most outage …" at bounding box center [779, 456] width 532 height 54
click at [513, 424] on input "c. Accept the pilot and purchase extra insurance coverage to transfer most outa…" at bounding box center [513, 420] width 0 height 11
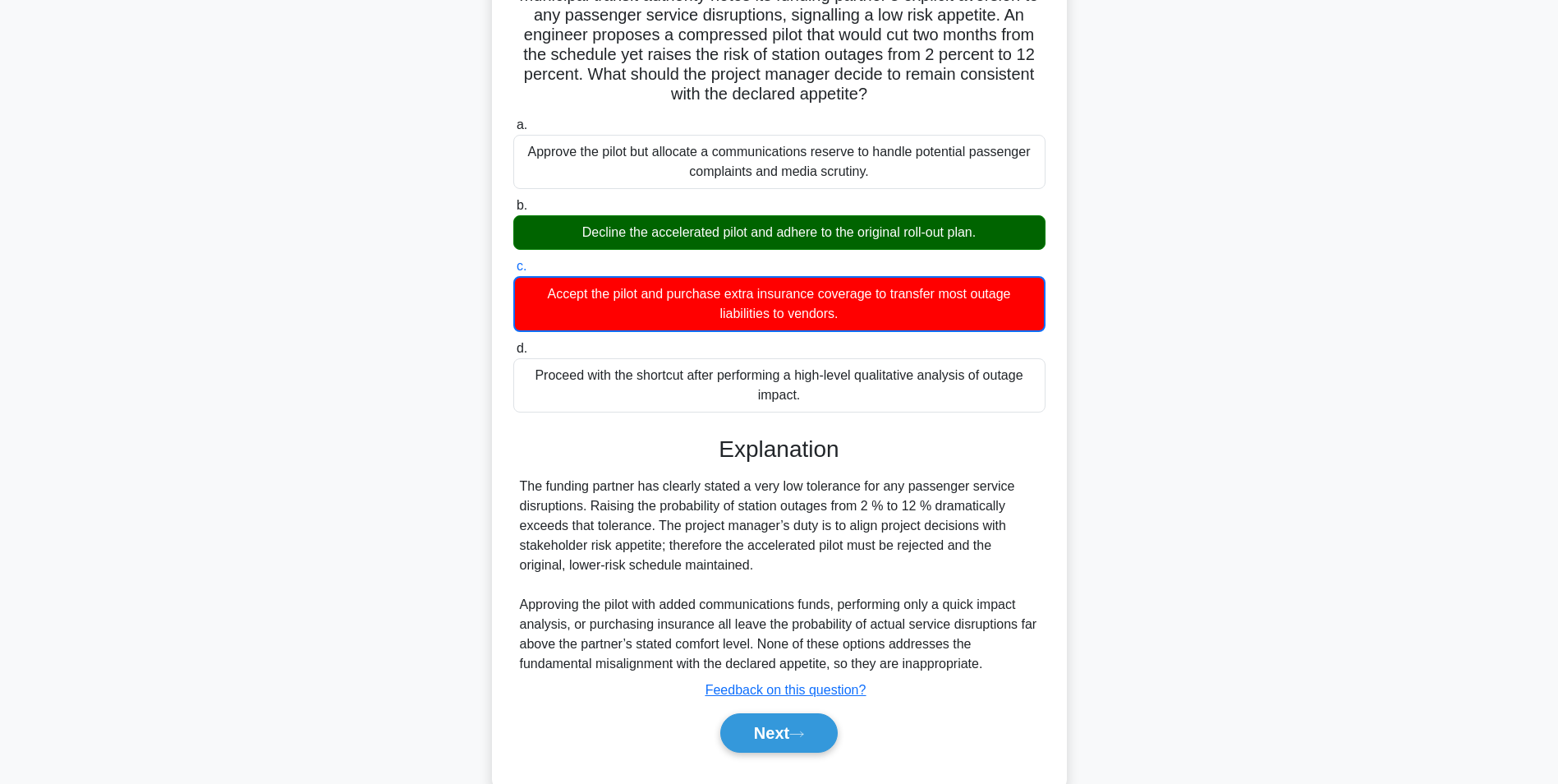
scroll to position [165, 0]
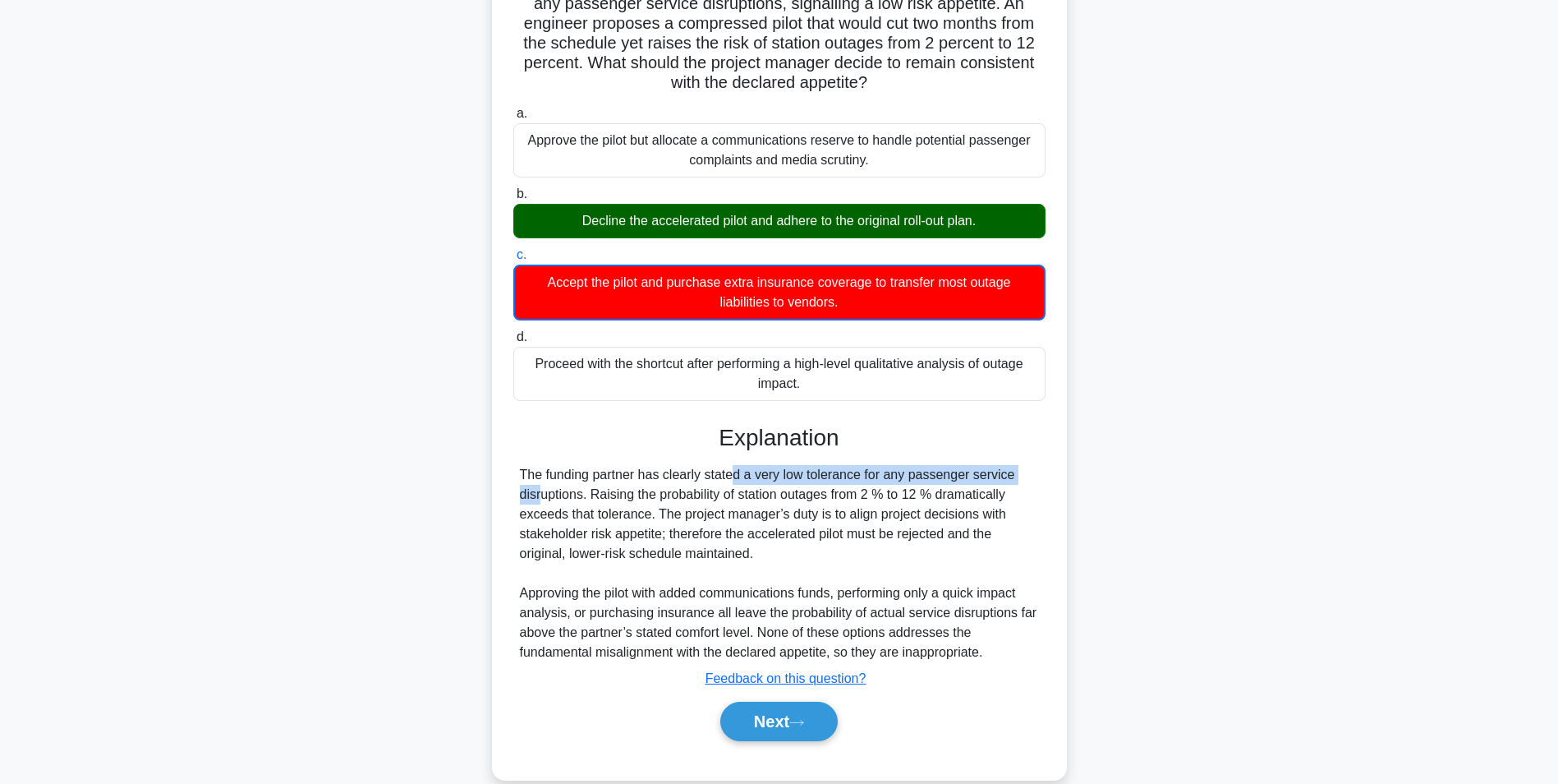
drag, startPoint x: 639, startPoint y: 473, endPoint x: 938, endPoint y: 478, distance: 299.0
click at [938, 478] on div "The funding partner has clearly stated a very low tolerance for any passenger s…" at bounding box center [779, 563] width 519 height 197
drag, startPoint x: 938, startPoint y: 478, endPoint x: 917, endPoint y: 528, distance: 54.2
click at [917, 528] on div "The funding partner has clearly stated a very low tolerance for any passenger s…" at bounding box center [779, 563] width 519 height 197
click at [777, 720] on button "Next" at bounding box center [779, 721] width 117 height 39
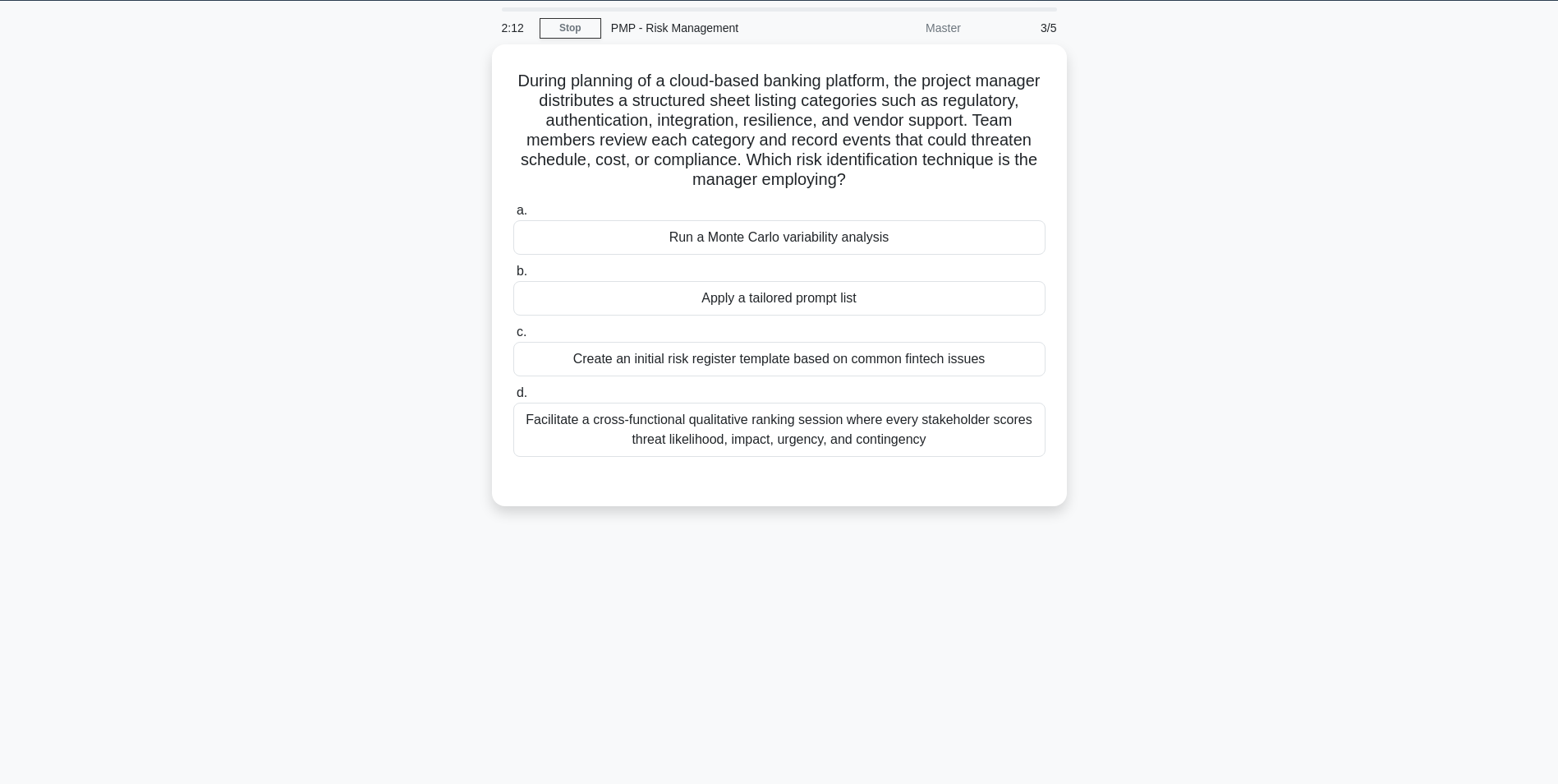
scroll to position [0, 0]
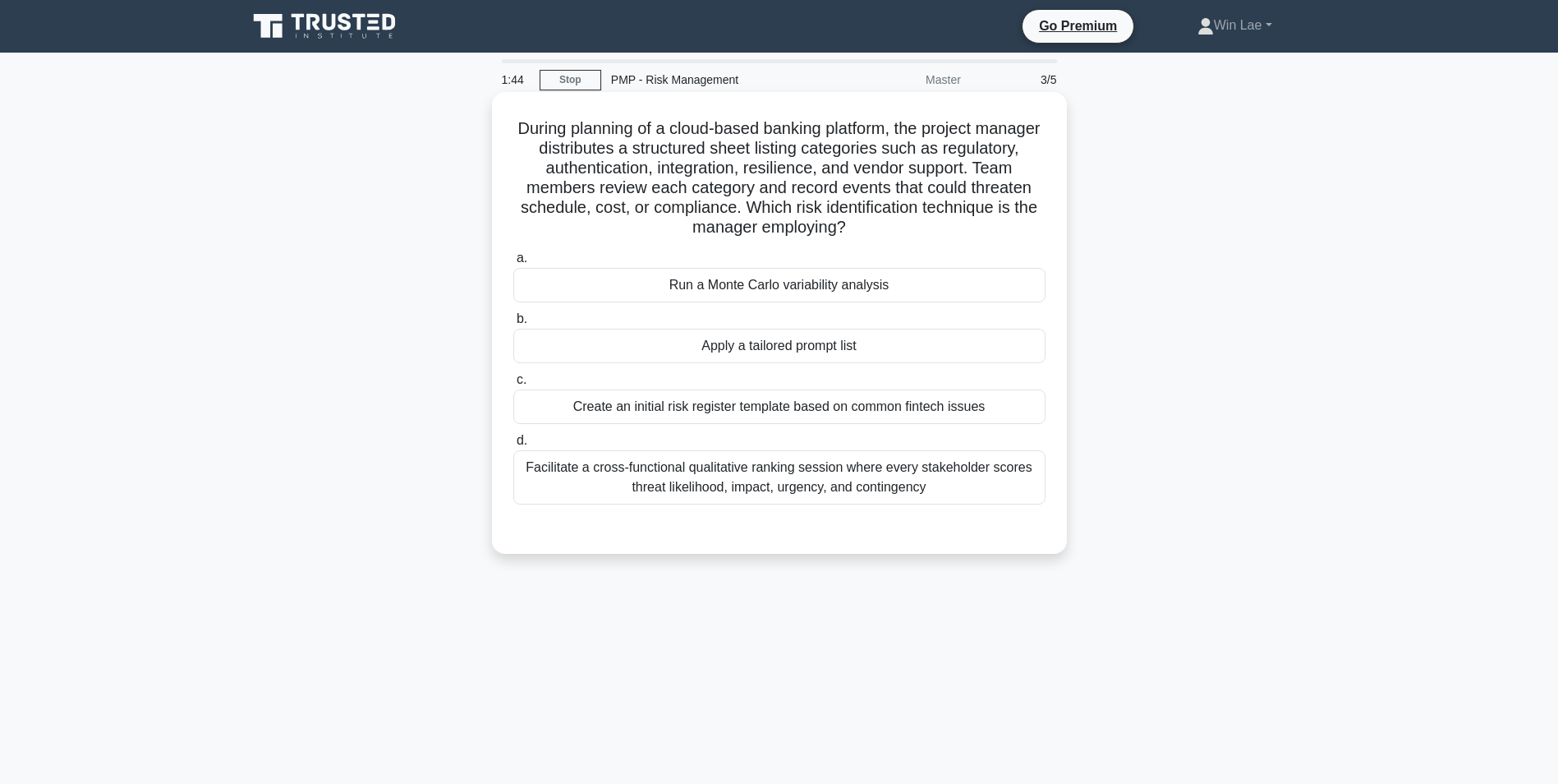
click at [731, 478] on div "Facilitate a cross-functional qualitative ranking session where every stakehold…" at bounding box center [779, 477] width 532 height 54
click at [513, 446] on input "d. Facilitate a cross-functional qualitative ranking session where every stakeh…" at bounding box center [513, 441] width 0 height 11
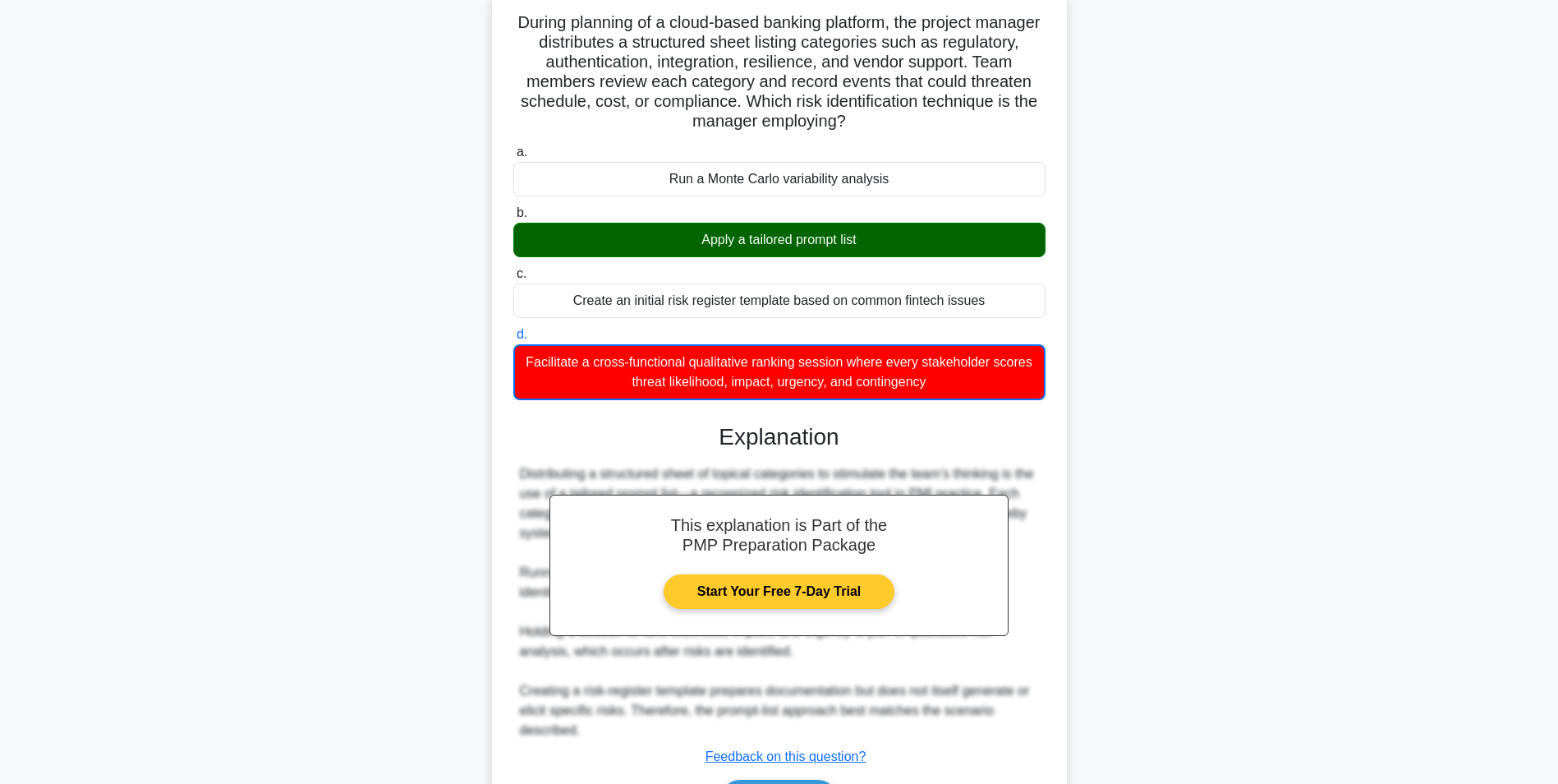
scroll to position [212, 0]
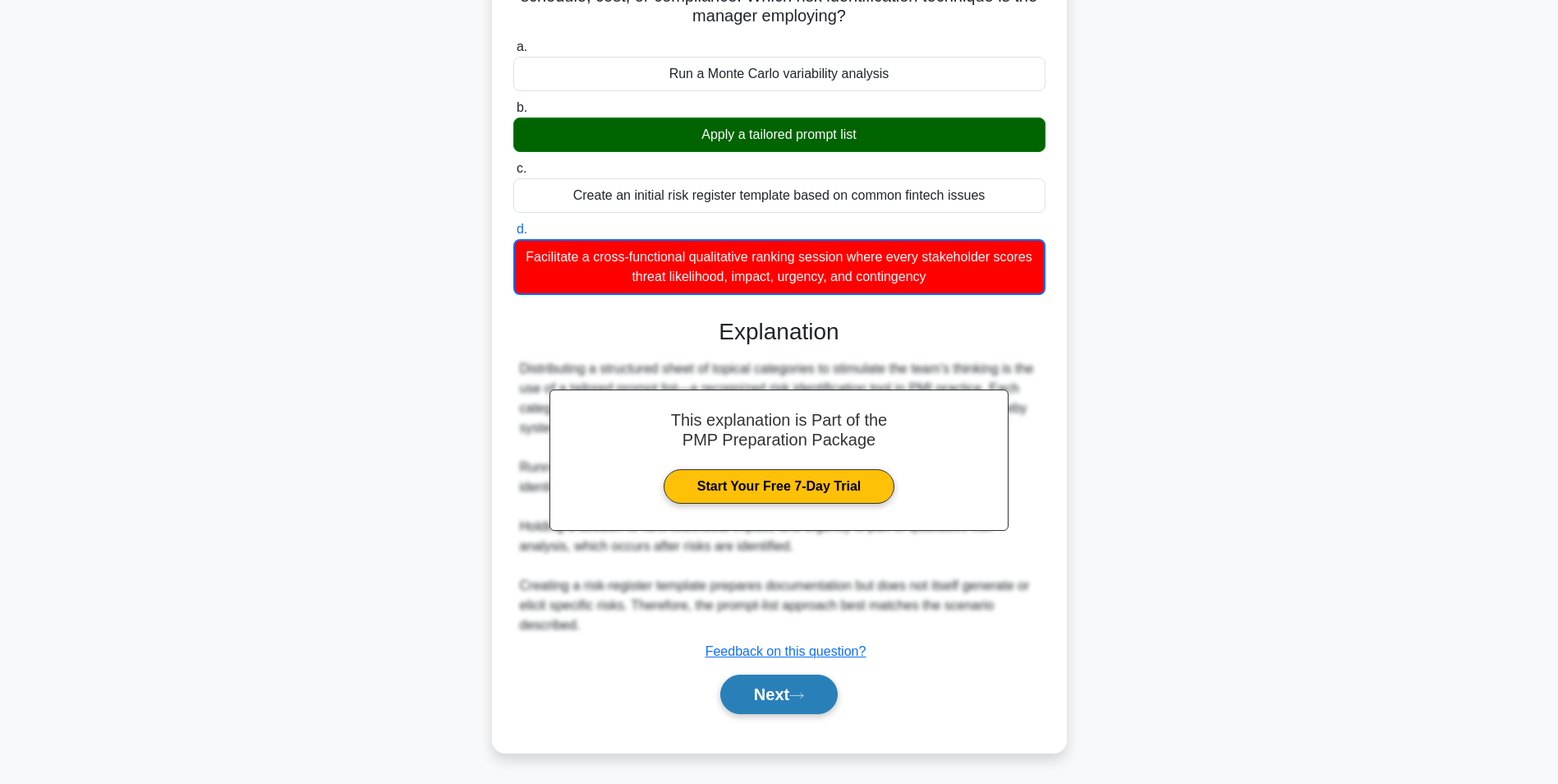
click at [763, 682] on button "Next" at bounding box center [779, 693] width 117 height 39
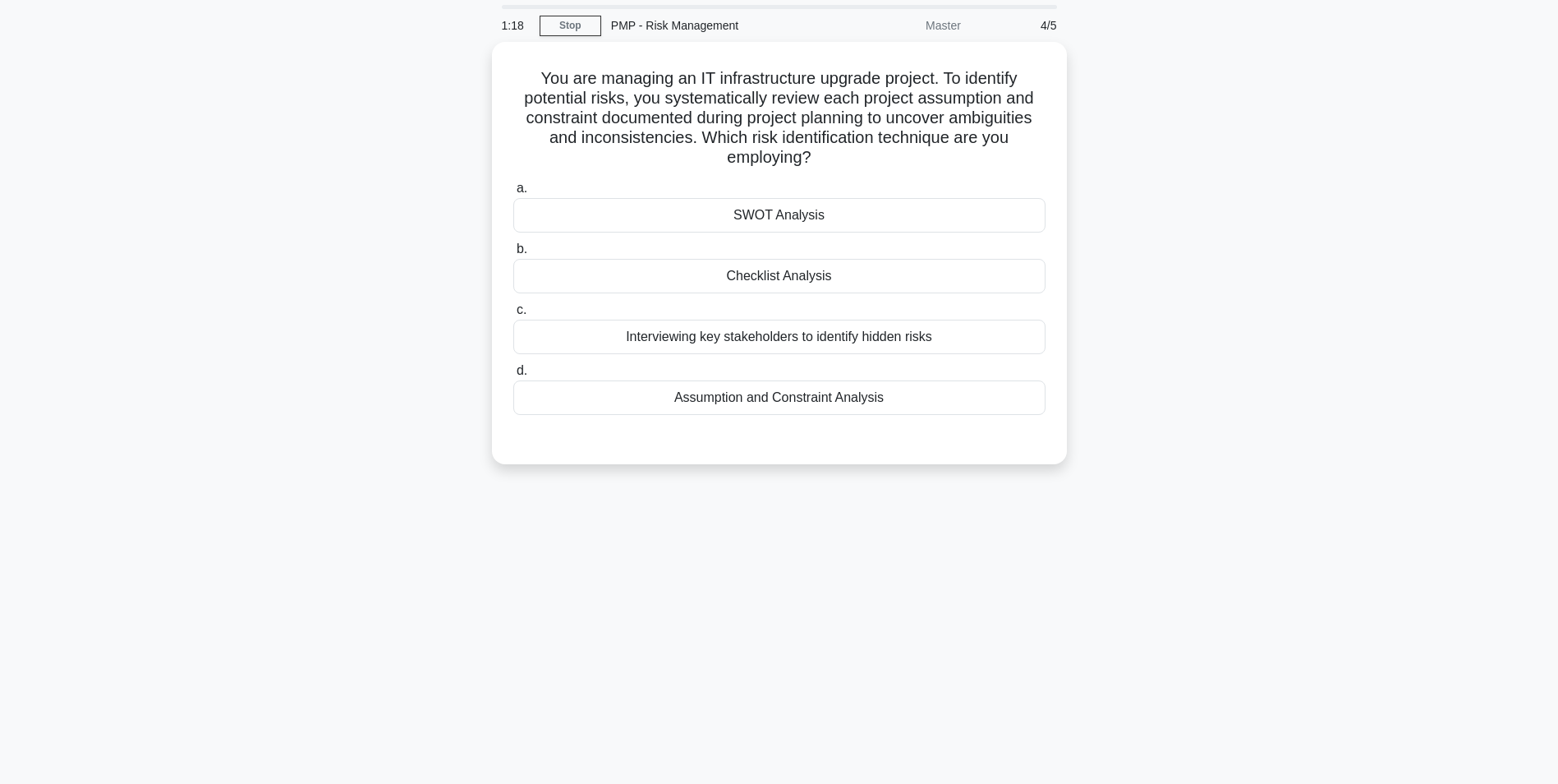
scroll to position [0, 0]
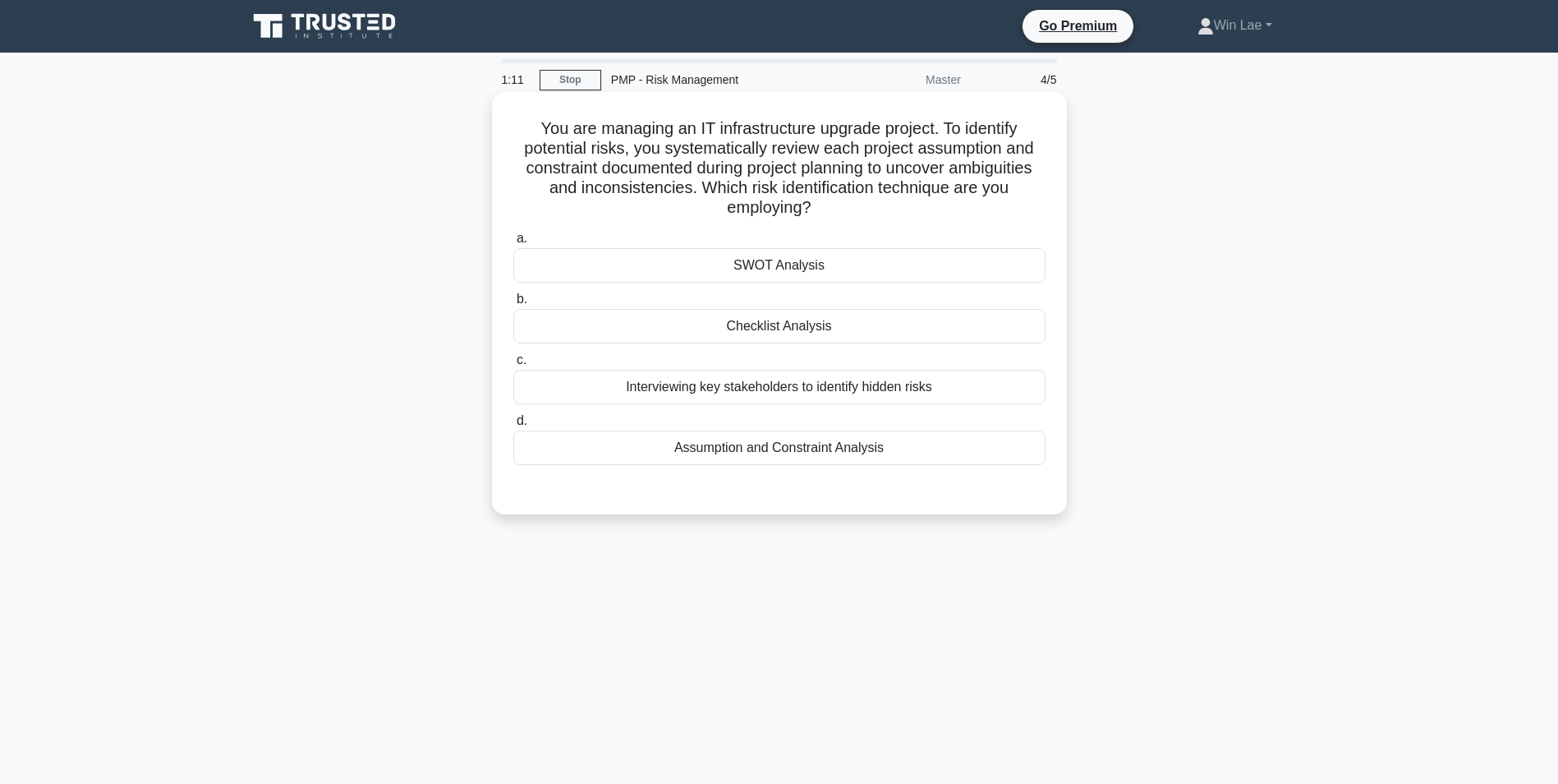
click at [670, 381] on div "Interviewing key stakeholders to identify hidden risks" at bounding box center [779, 387] width 532 height 35
click at [513, 366] on input "c. Interviewing key stakeholders to identify hidden risks" at bounding box center [513, 360] width 0 height 11
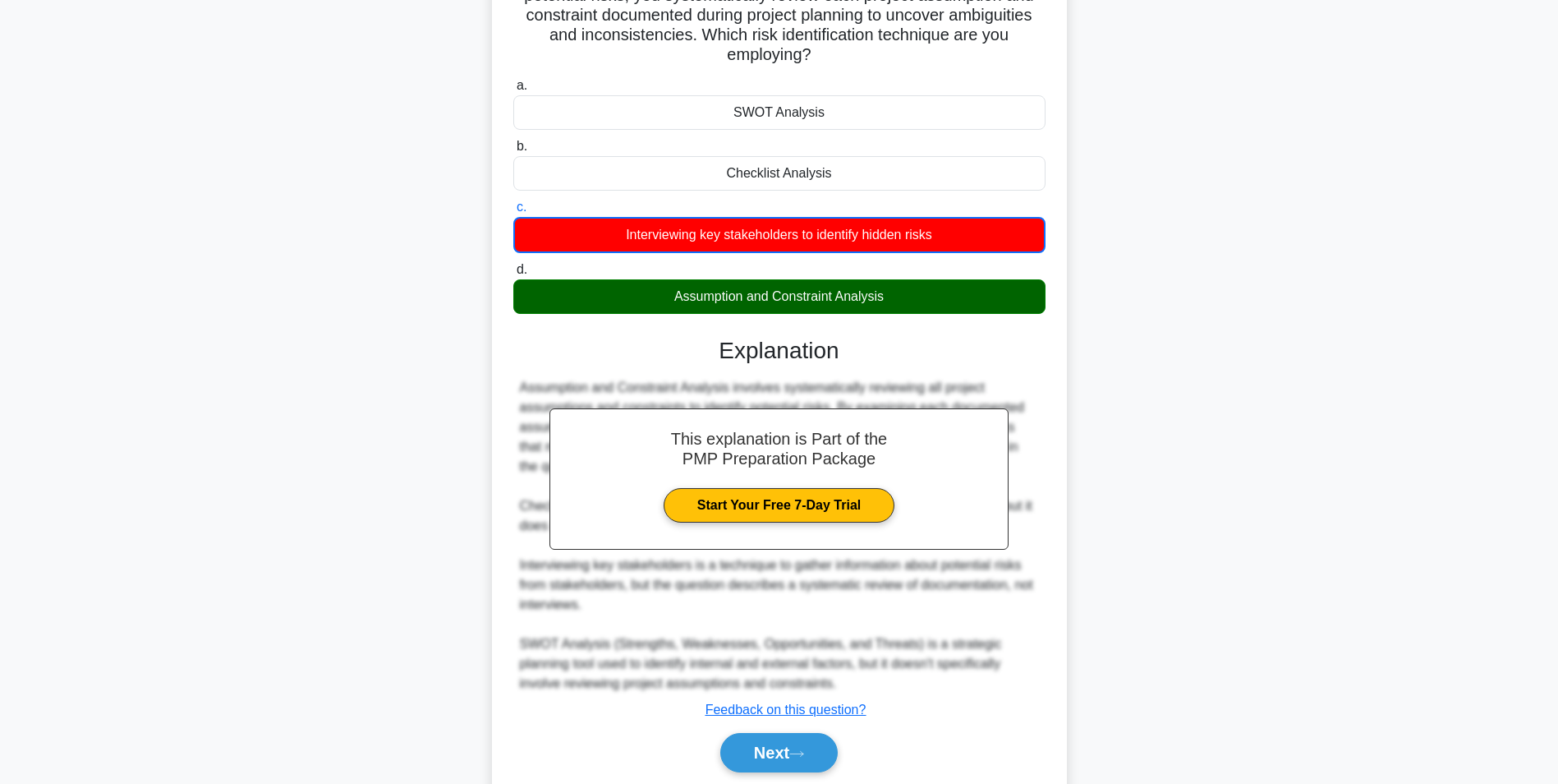
scroll to position [165, 0]
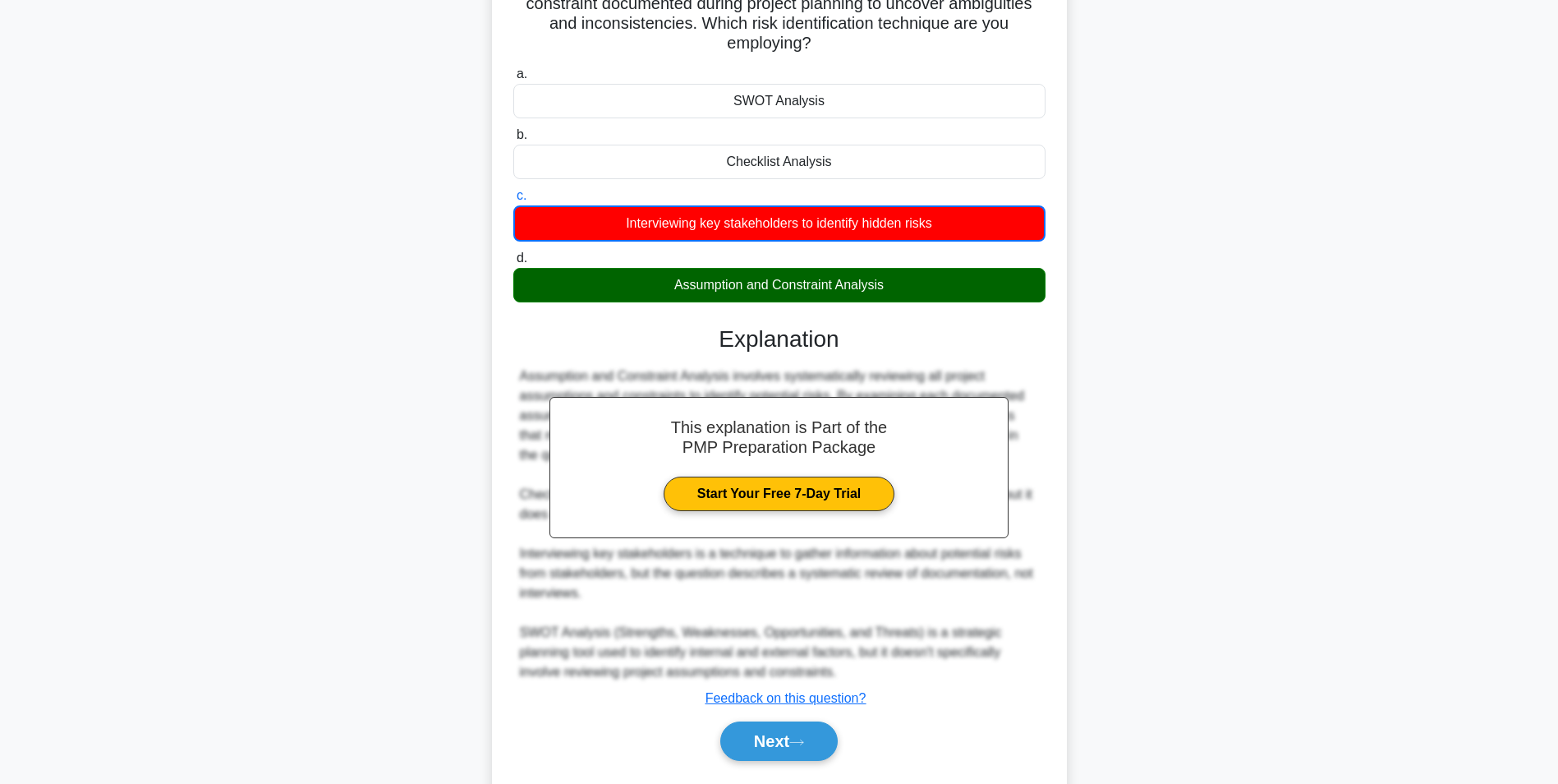
drag, startPoint x: 656, startPoint y: 294, endPoint x: 886, endPoint y: 302, distance: 230.1
click at [886, 302] on div "Assumption and Constraint Analysis" at bounding box center [779, 285] width 532 height 35
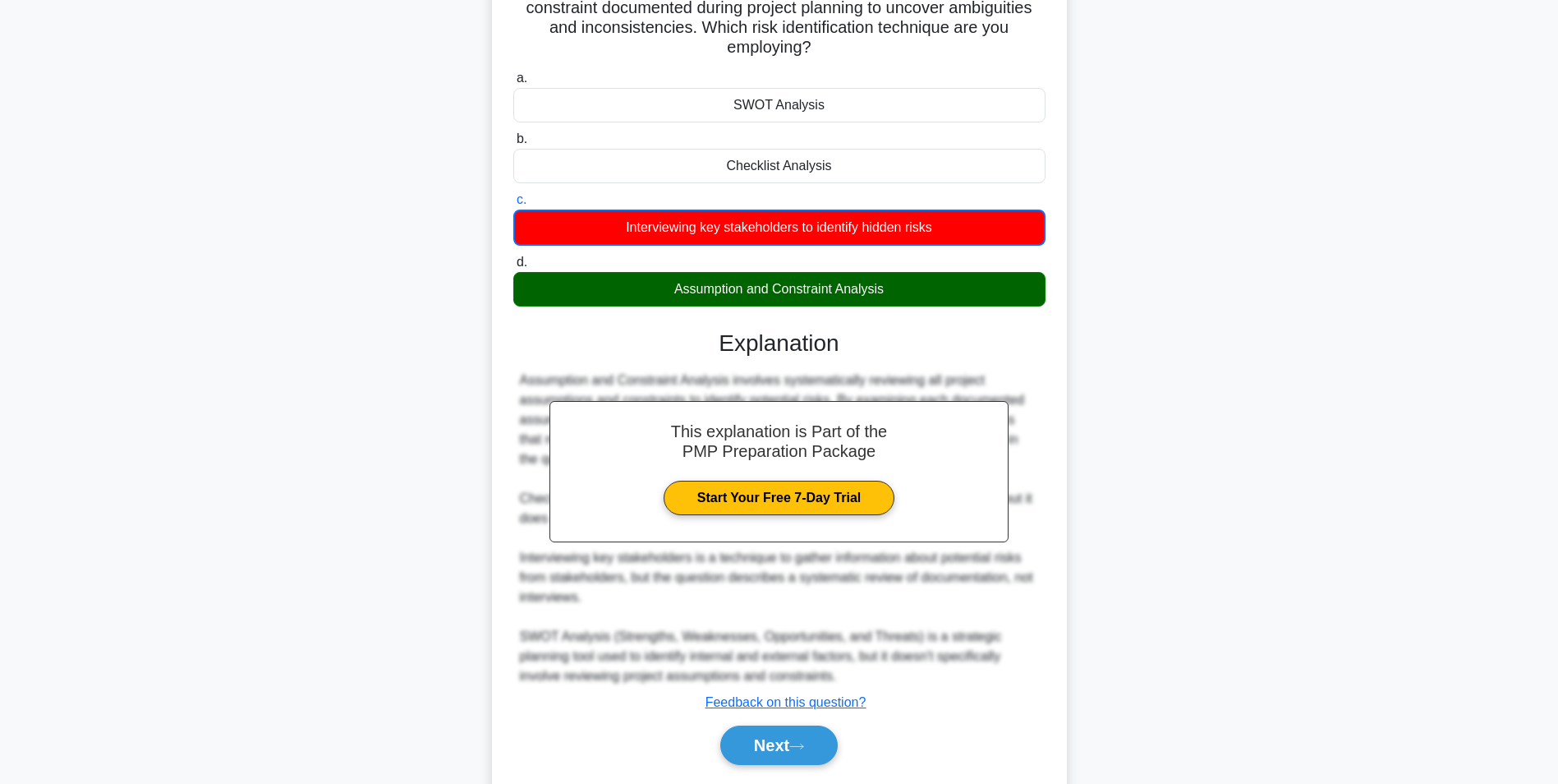
copy div "Assumption and Constraint Analysis"
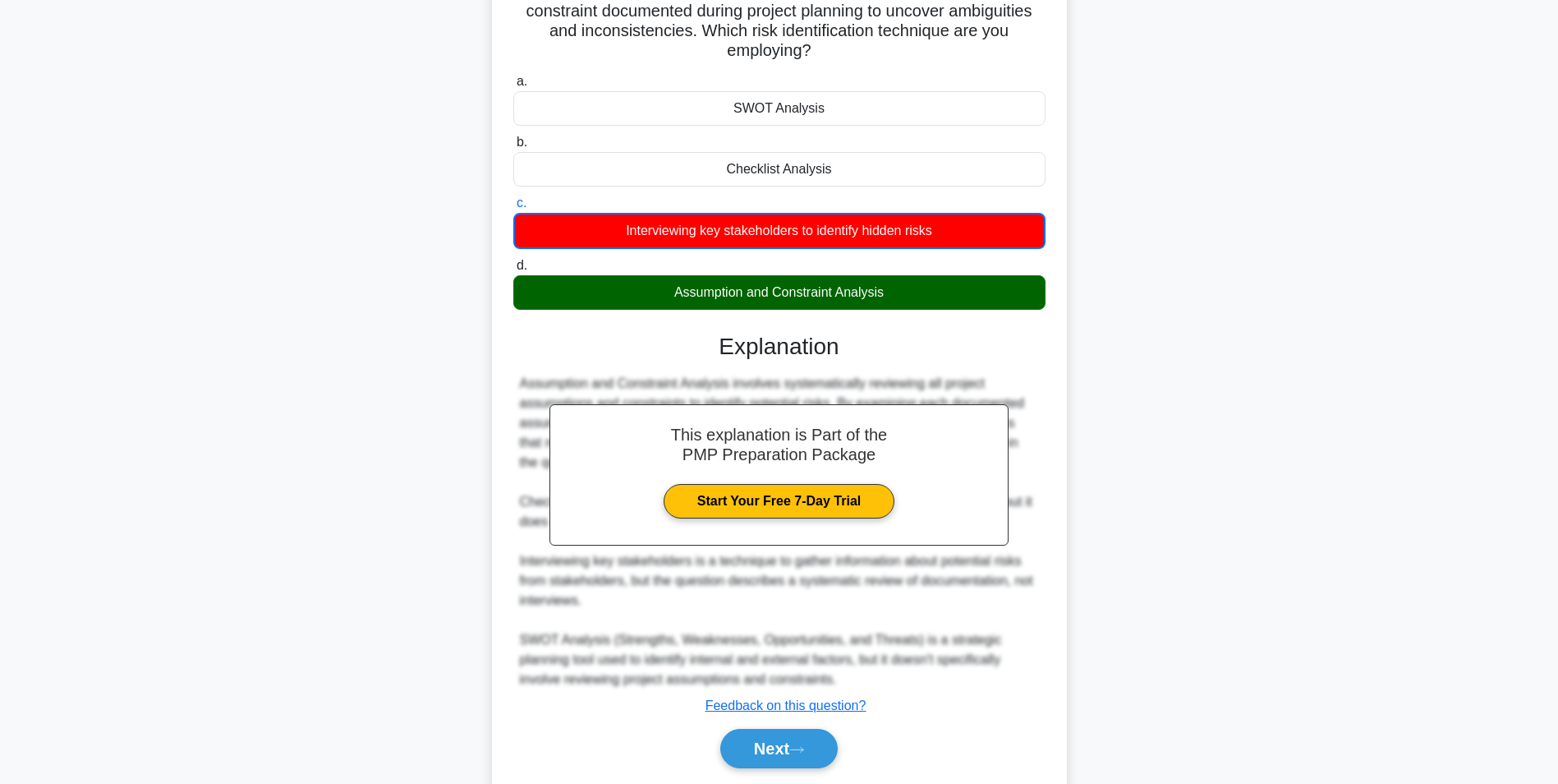
scroll to position [0, 0]
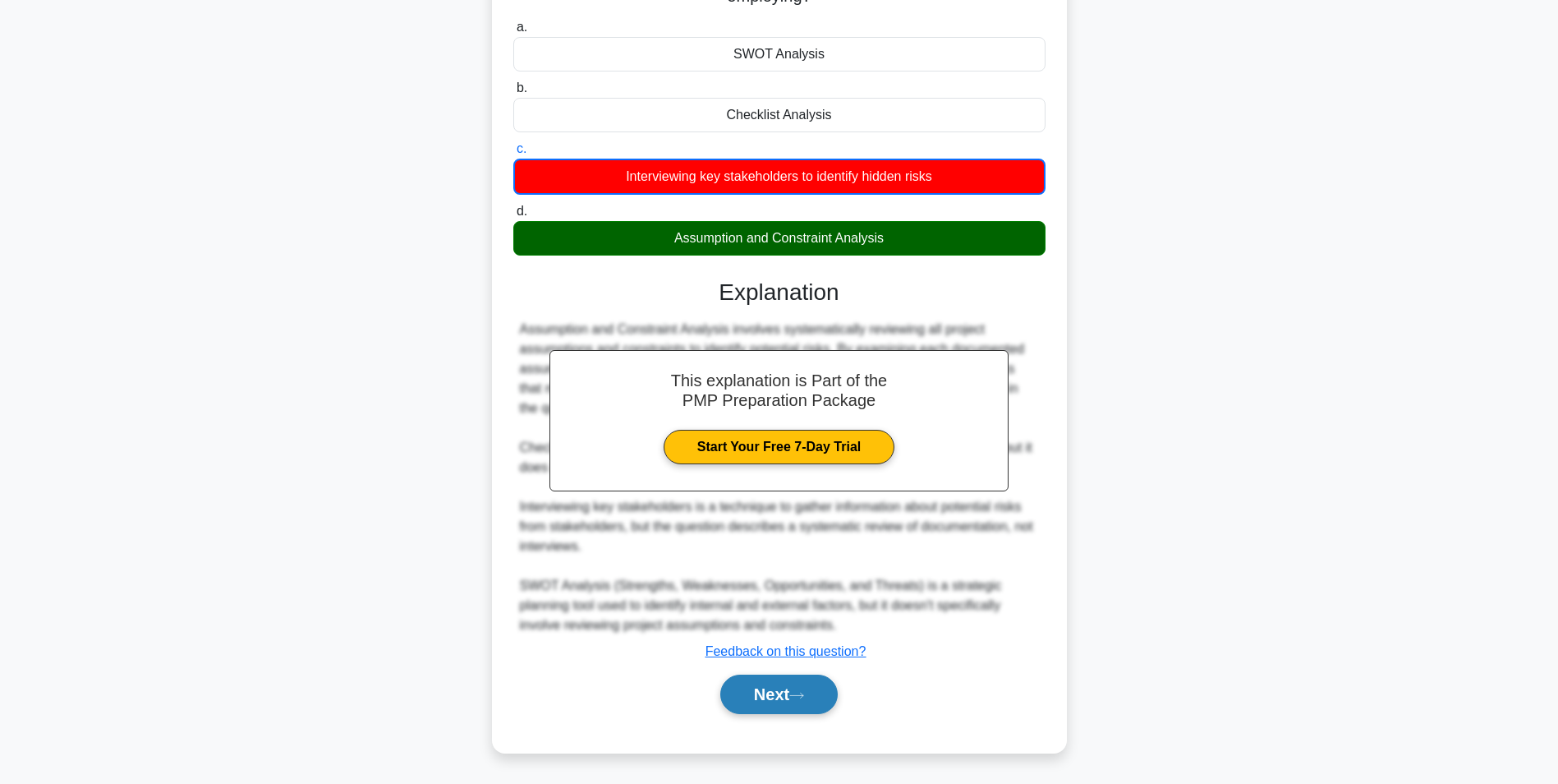
click at [749, 692] on button "Next" at bounding box center [779, 693] width 117 height 39
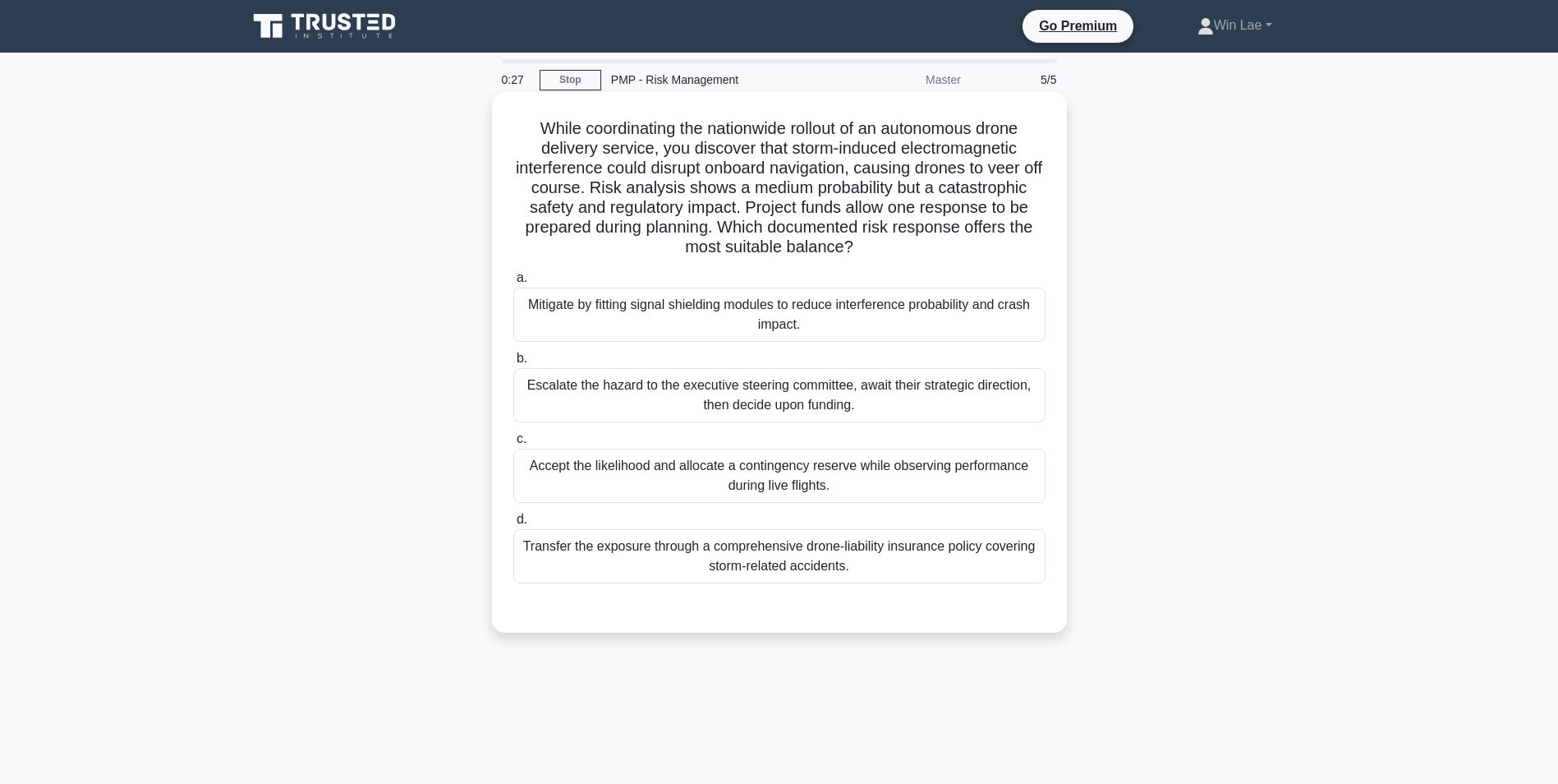
drag, startPoint x: 748, startPoint y: 207, endPoint x: 912, endPoint y: 241, distance: 167.5
click at [912, 241] on h5 "While coordinating the nationwide rollout of an autonomous drone delivery servi…" at bounding box center [779, 188] width 535 height 140
drag, startPoint x: 912, startPoint y: 241, endPoint x: 912, endPoint y: 253, distance: 12.0
click at [912, 253] on h5 "While coordinating the nationwide rollout of an autonomous drone delivery servi…" at bounding box center [779, 188] width 535 height 140
click at [639, 378] on div "Escalate the hazard to the executive steering committee, await their strategic …" at bounding box center [779, 394] width 532 height 54
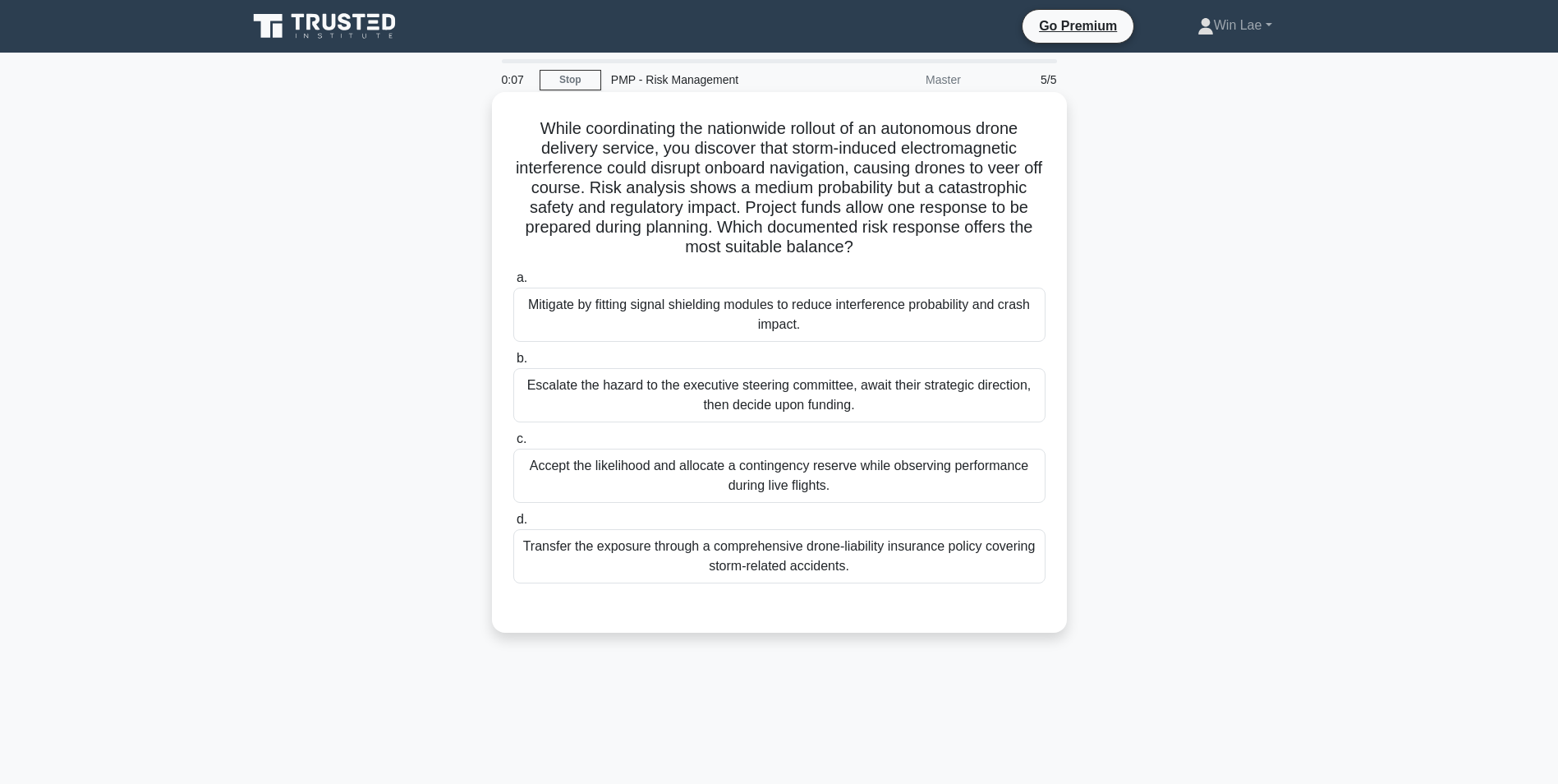
click at [513, 364] on input "b. Escalate the hazard to the executive steering committee, await their strateg…" at bounding box center [513, 359] width 0 height 11
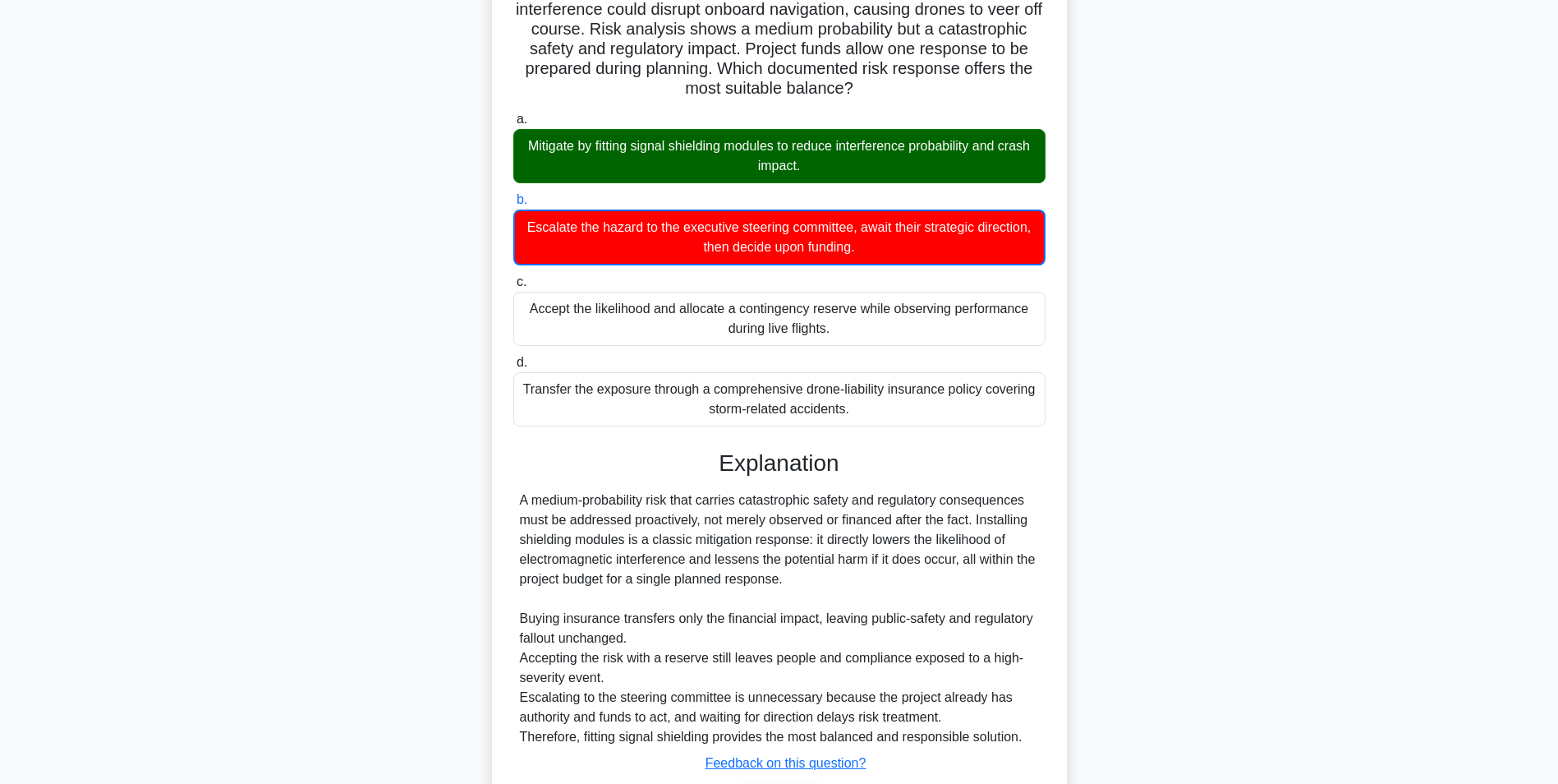
scroll to position [165, 0]
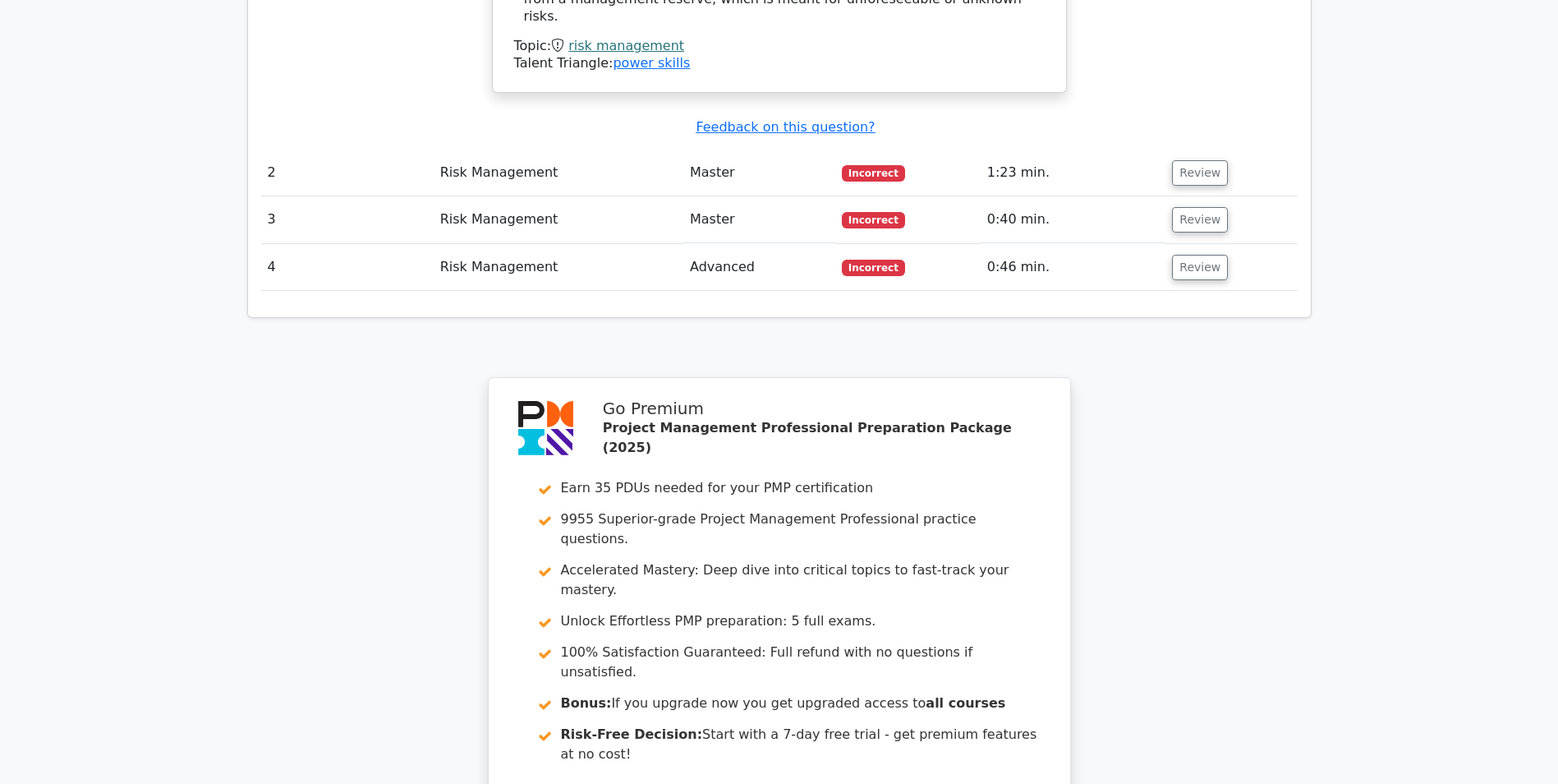
scroll to position [2046, 0]
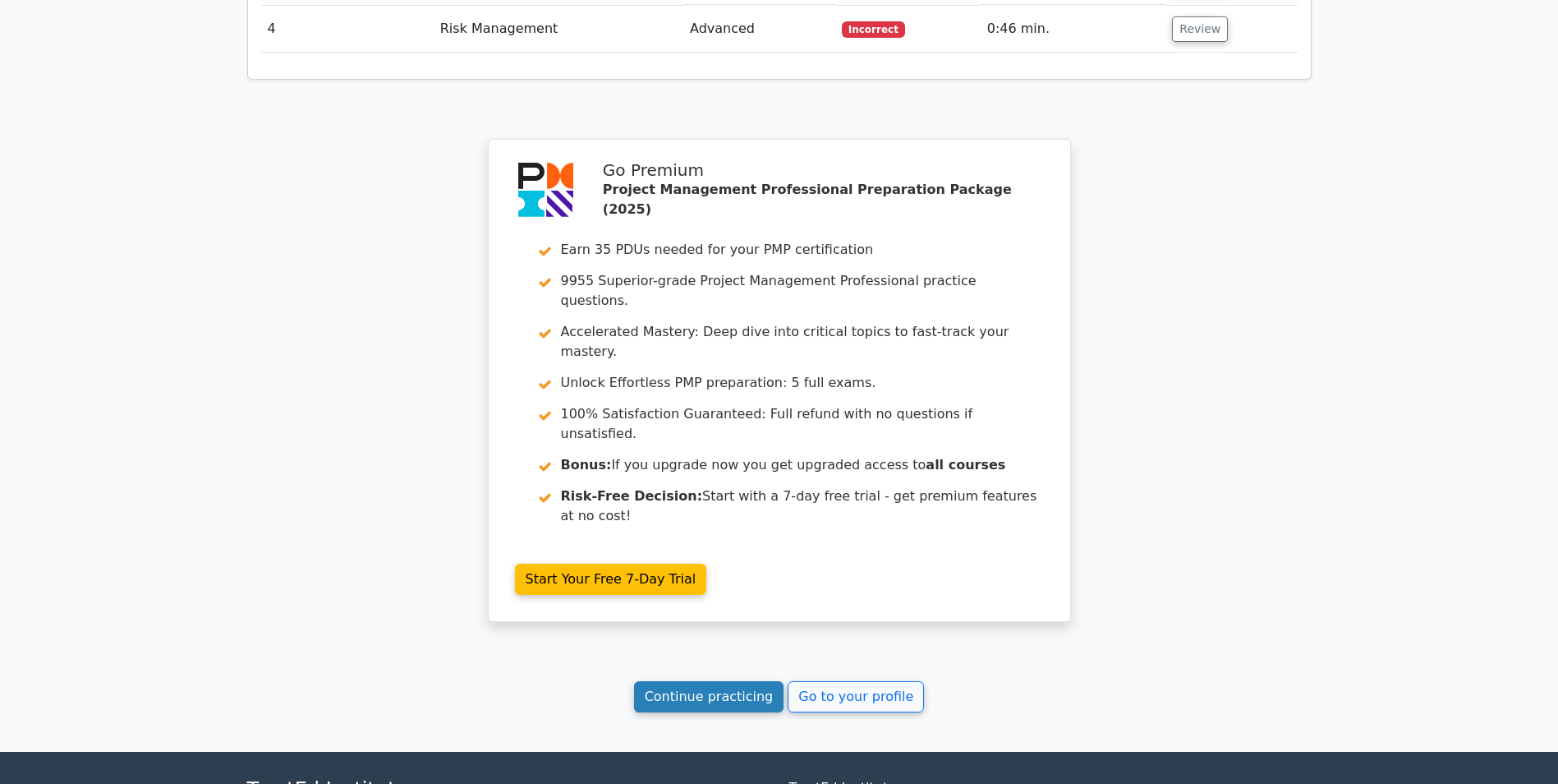
click at [706, 681] on link "Continue practicing" at bounding box center [709, 696] width 150 height 31
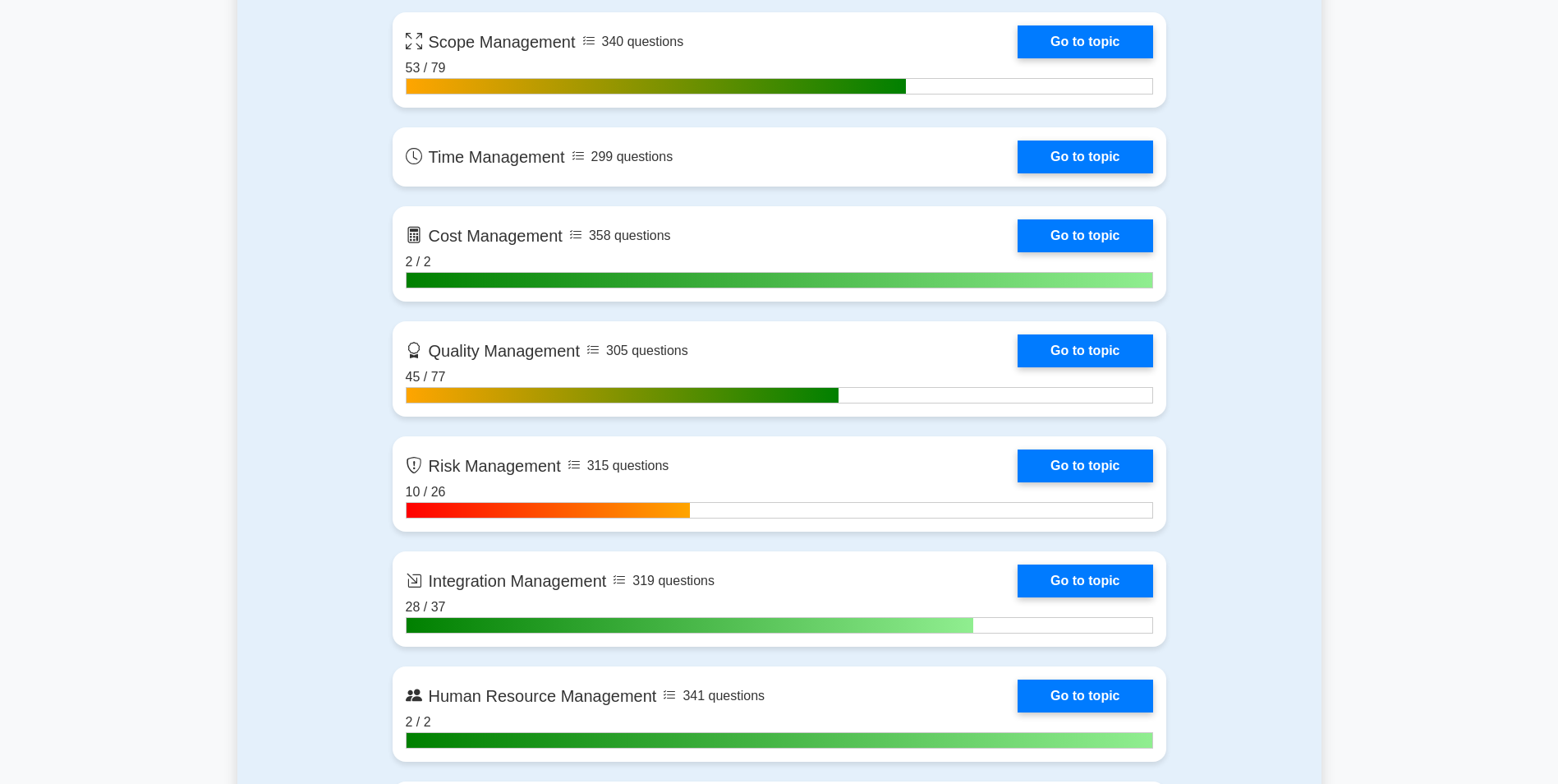
scroll to position [1232, 0]
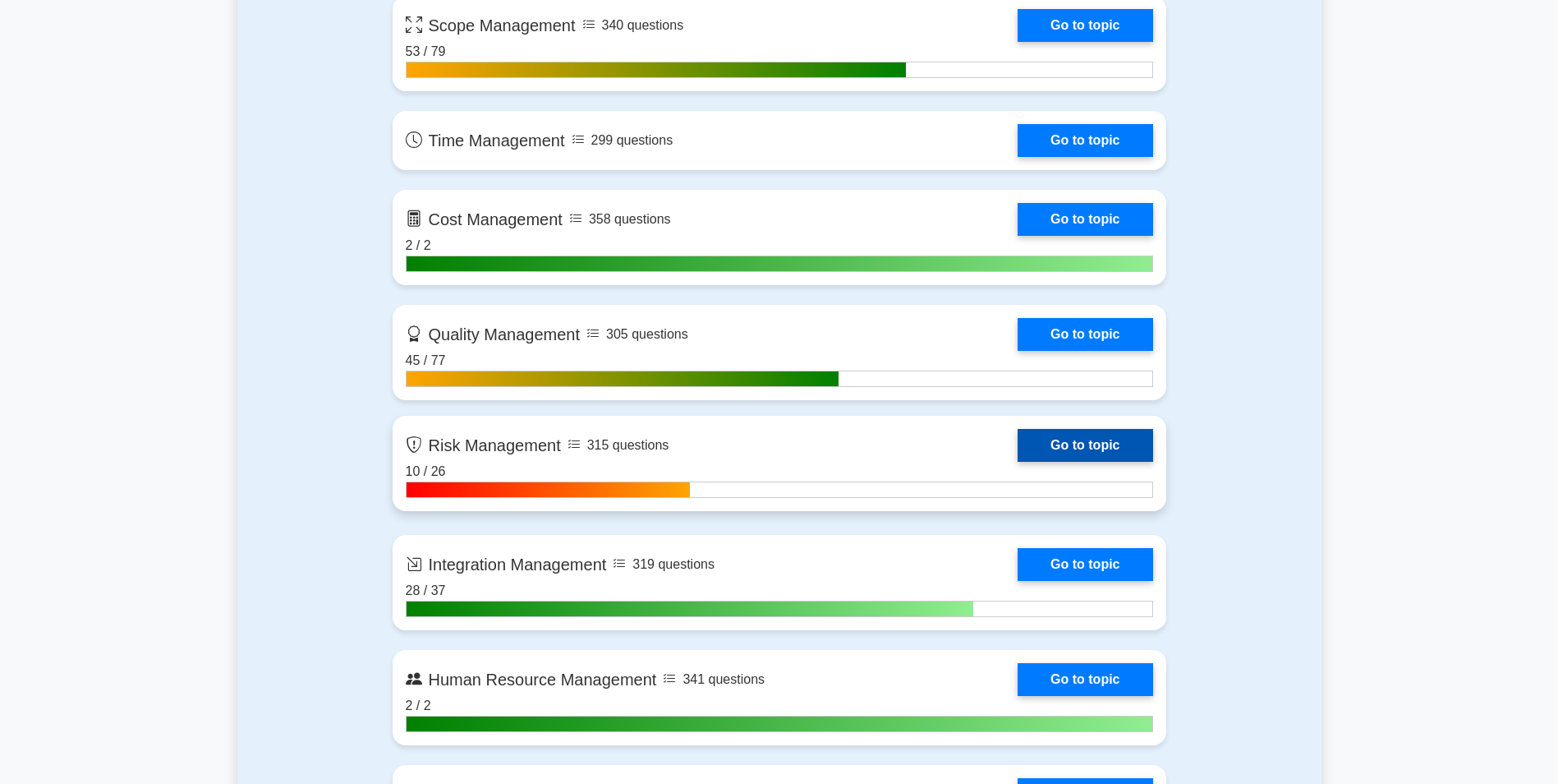
click at [1121, 448] on link "Go to topic" at bounding box center [1085, 446] width 134 height 33
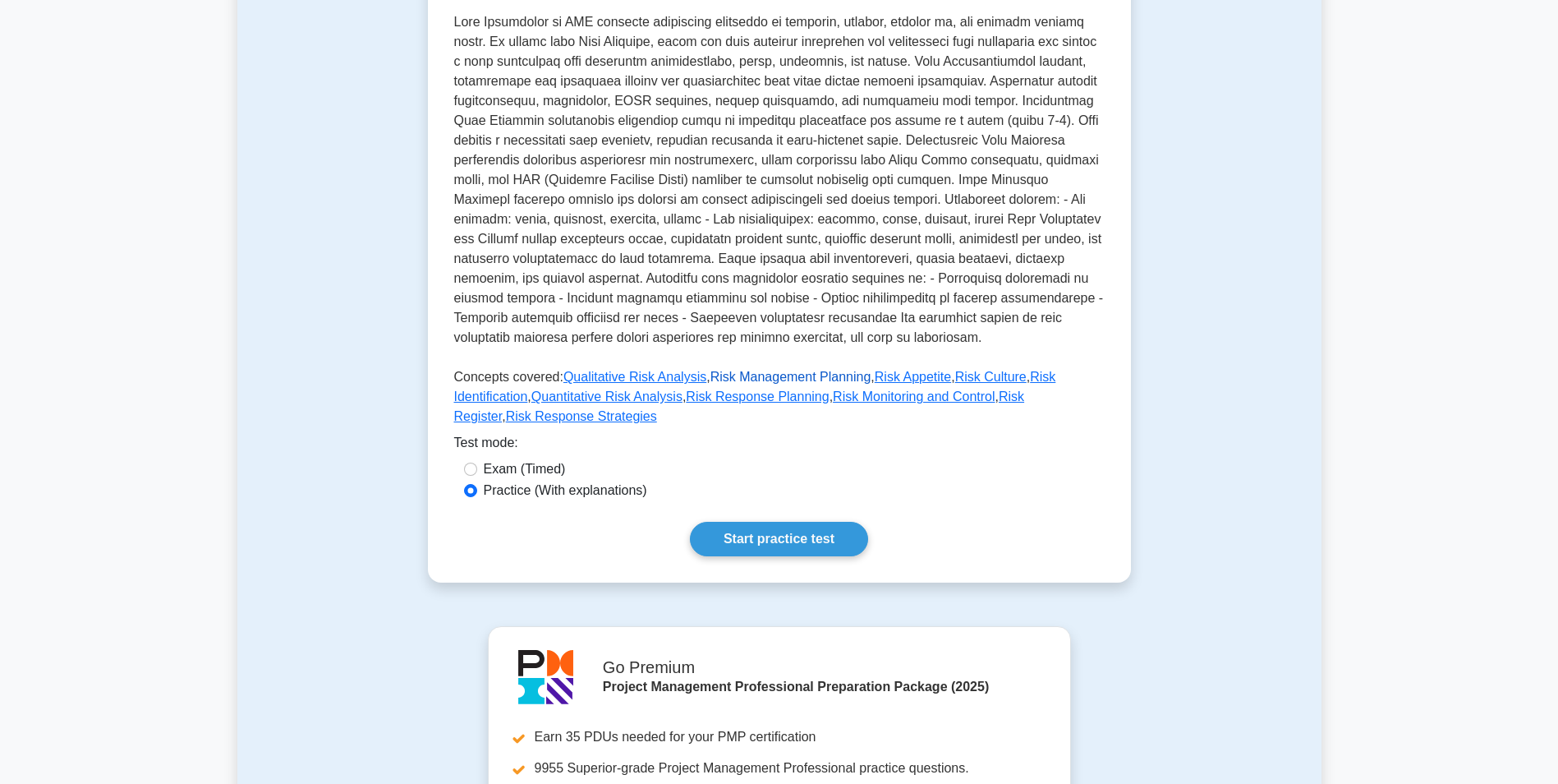
scroll to position [325, 0]
click at [810, 522] on link "Start practice test" at bounding box center [779, 540] width 178 height 35
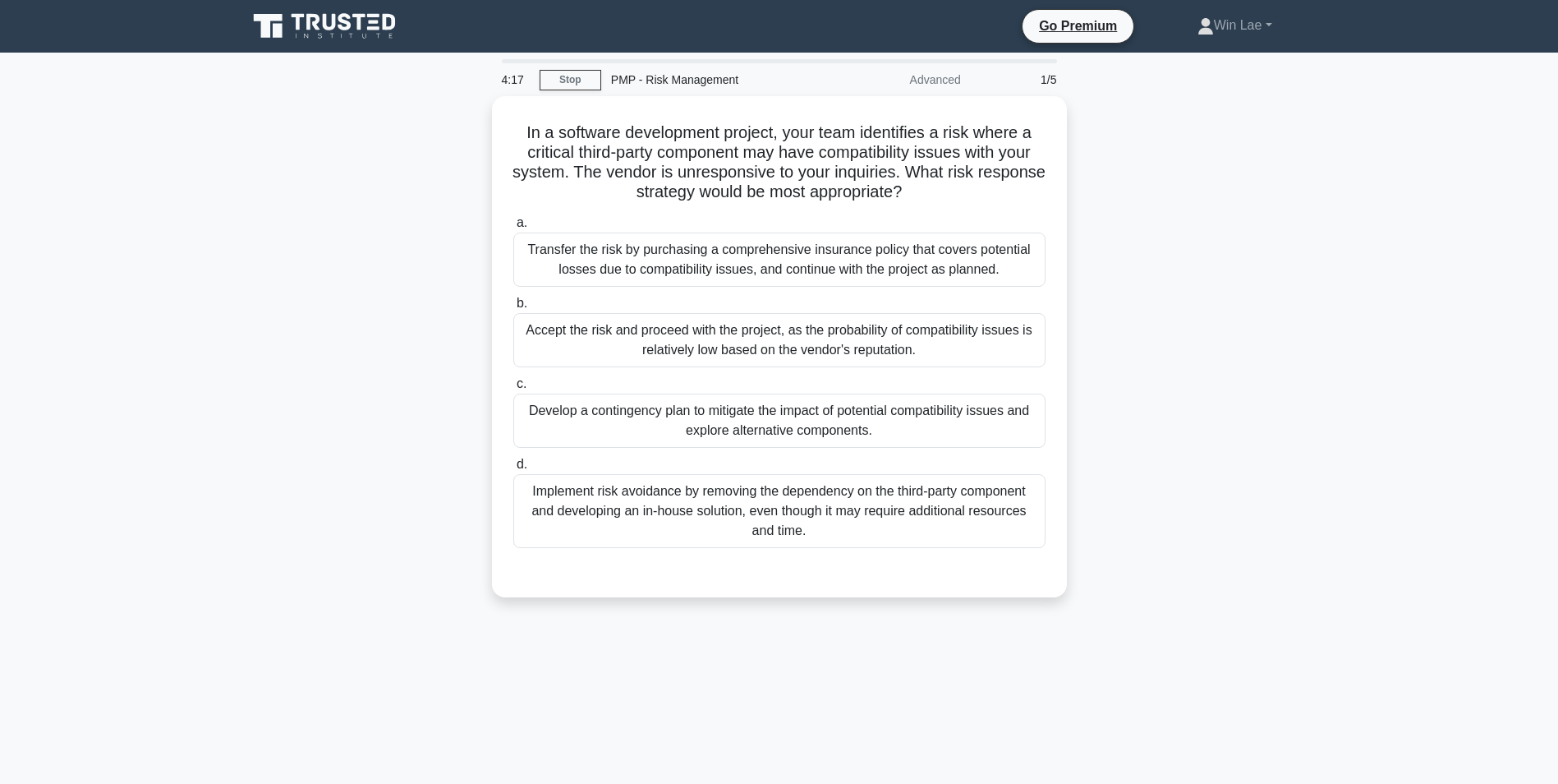
click at [177, 396] on main "4:17 Stop PMP - Risk Management Advanced 1/5 In a software development project,…" at bounding box center [779, 469] width 1558 height 834
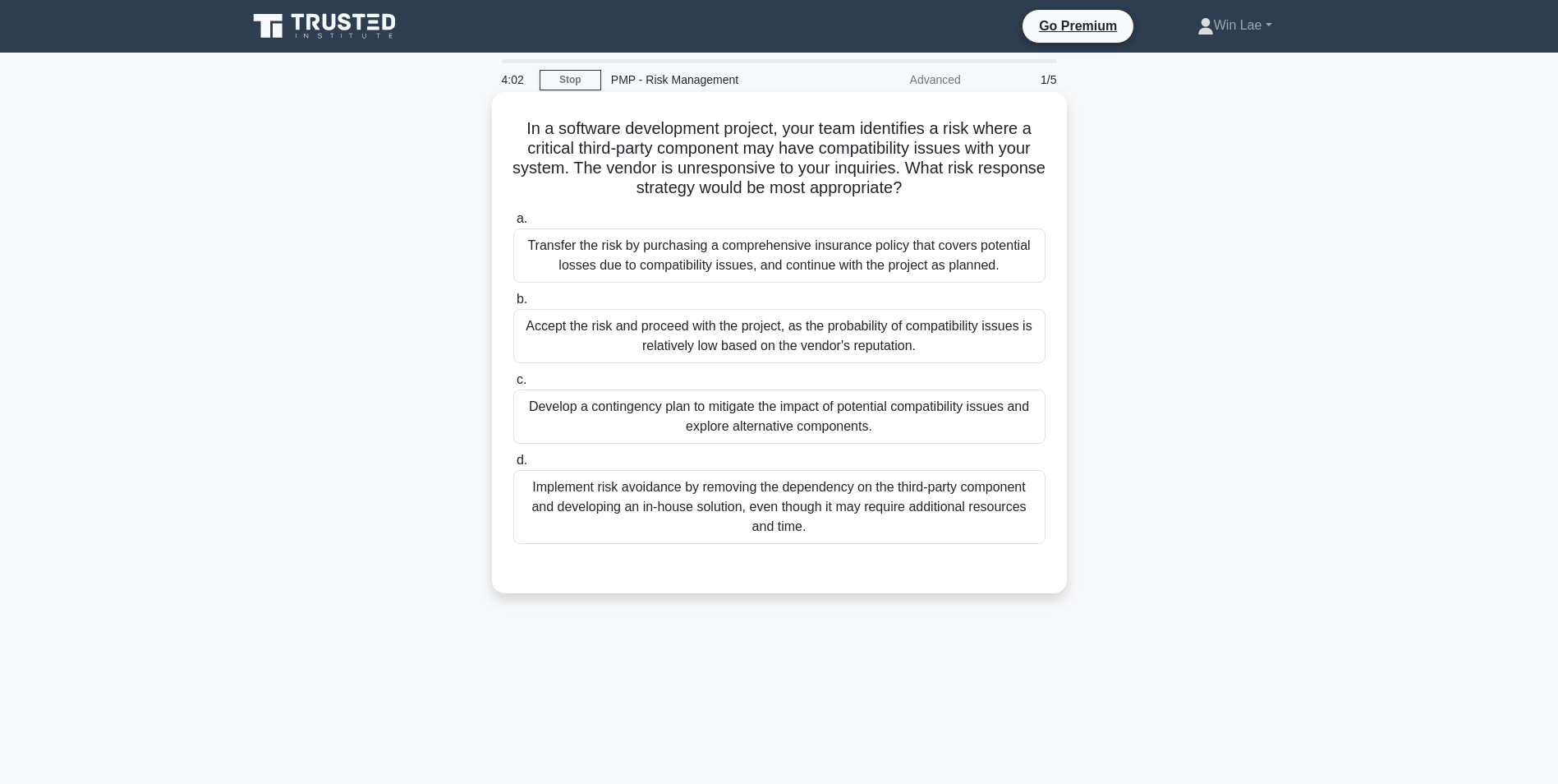
drag, startPoint x: 747, startPoint y: 523, endPoint x: 696, endPoint y: 543, distance: 54.8
click at [746, 524] on div "Implement risk avoidance by removing the dependency on the third-party componen…" at bounding box center [779, 507] width 532 height 74
click at [513, 466] on input "d. Implement risk avoidance by removing the dependency on the third-party compo…" at bounding box center [513, 460] width 0 height 11
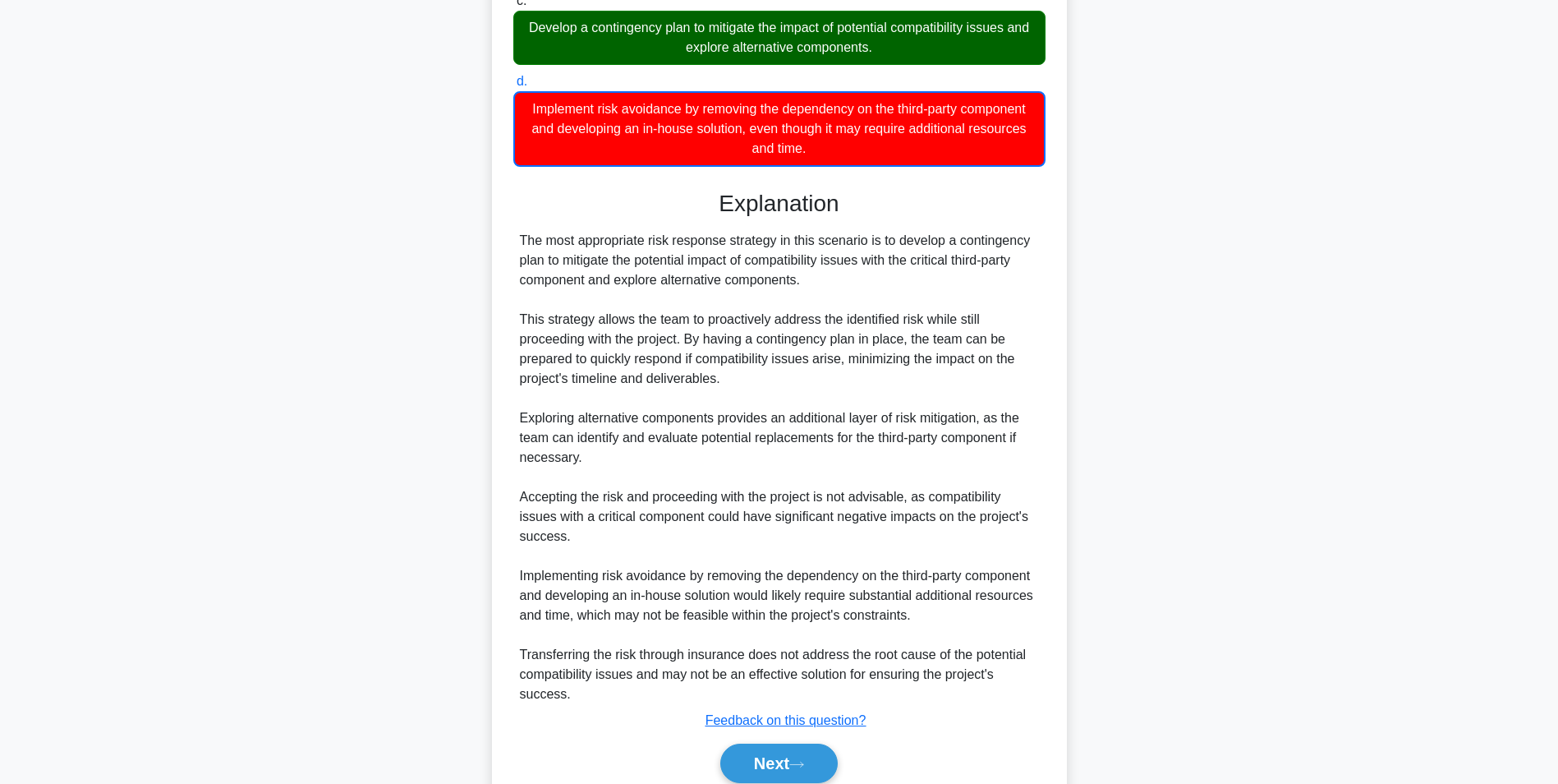
scroll to position [448, 0]
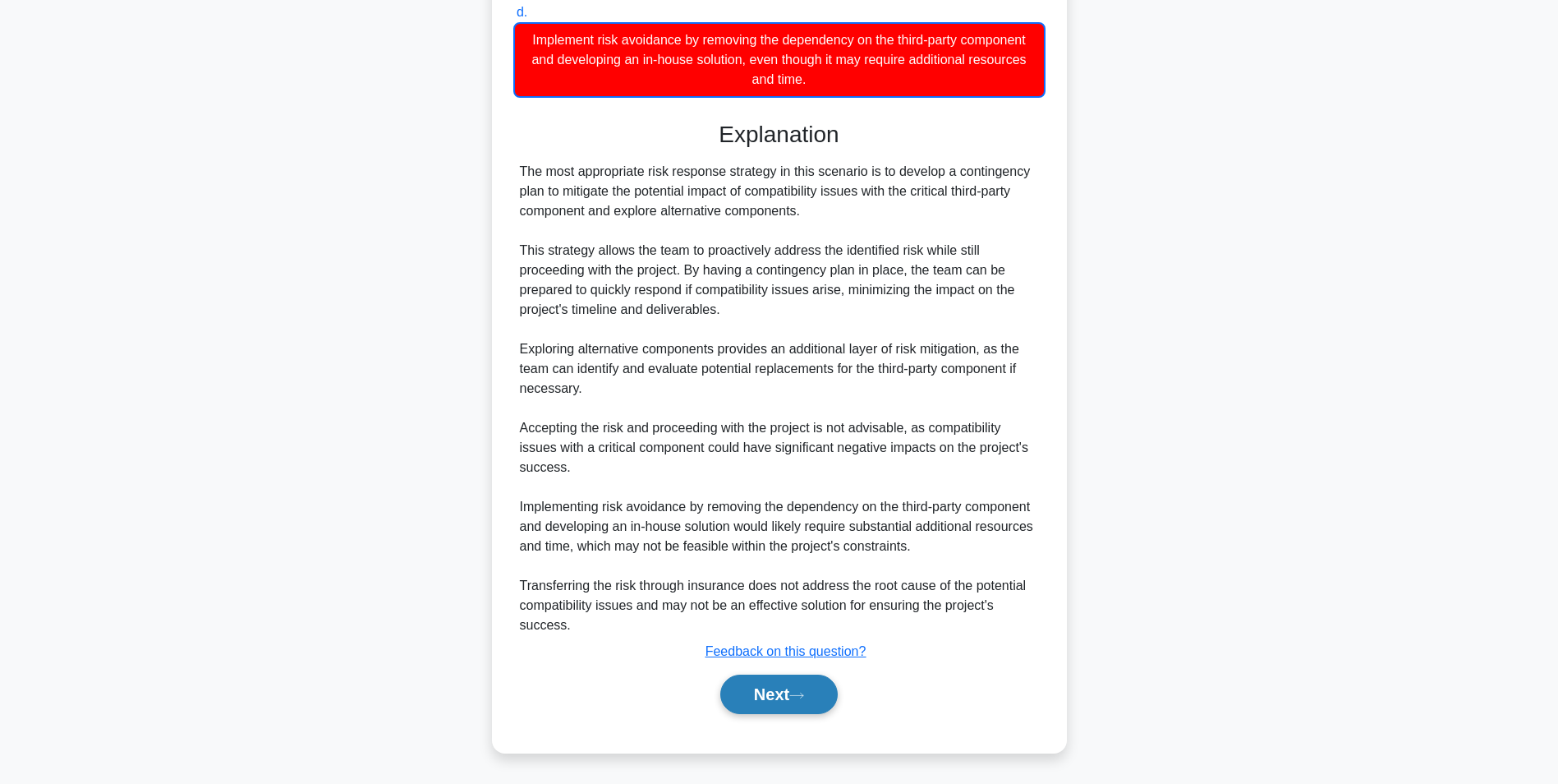
click at [789, 701] on button "Next" at bounding box center [779, 693] width 117 height 39
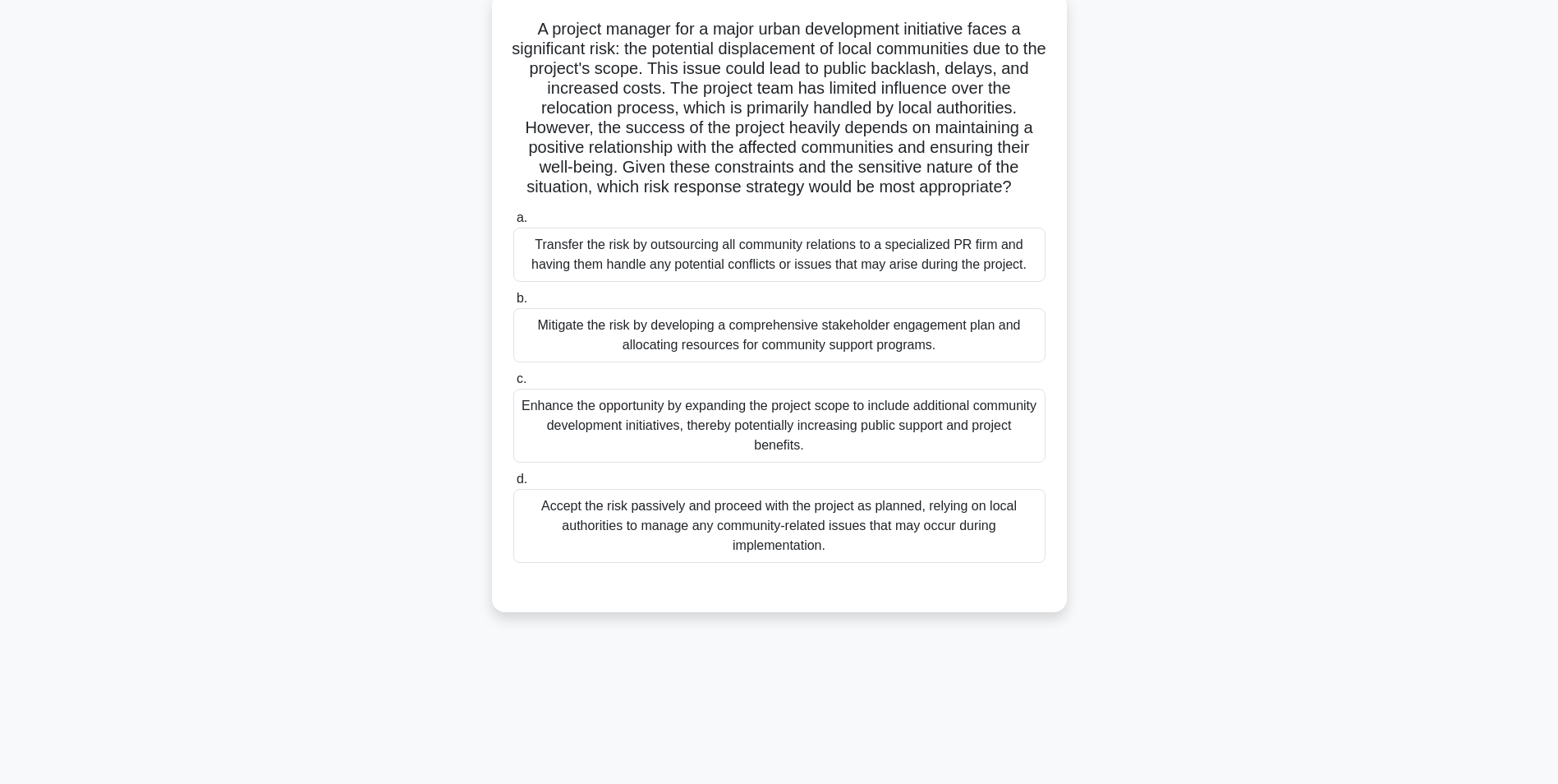
scroll to position [0, 0]
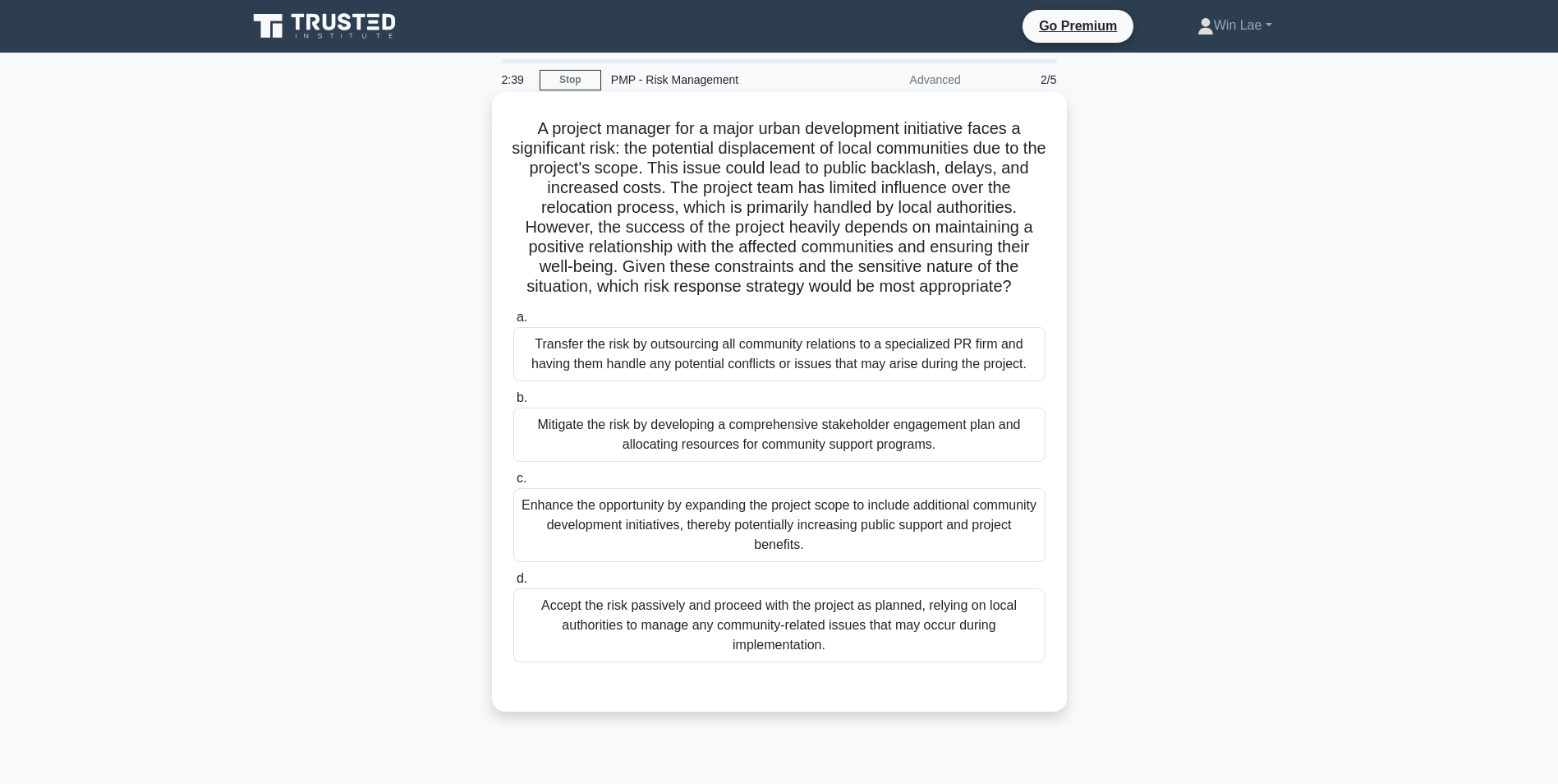
click at [754, 446] on div "Mitigate the risk by developing a comprehensive stakeholder engagement plan and…" at bounding box center [779, 434] width 532 height 54
click at [513, 403] on input "b. Mitigate the risk by developing a comprehensive stakeholder engagement plan …" at bounding box center [513, 398] width 0 height 11
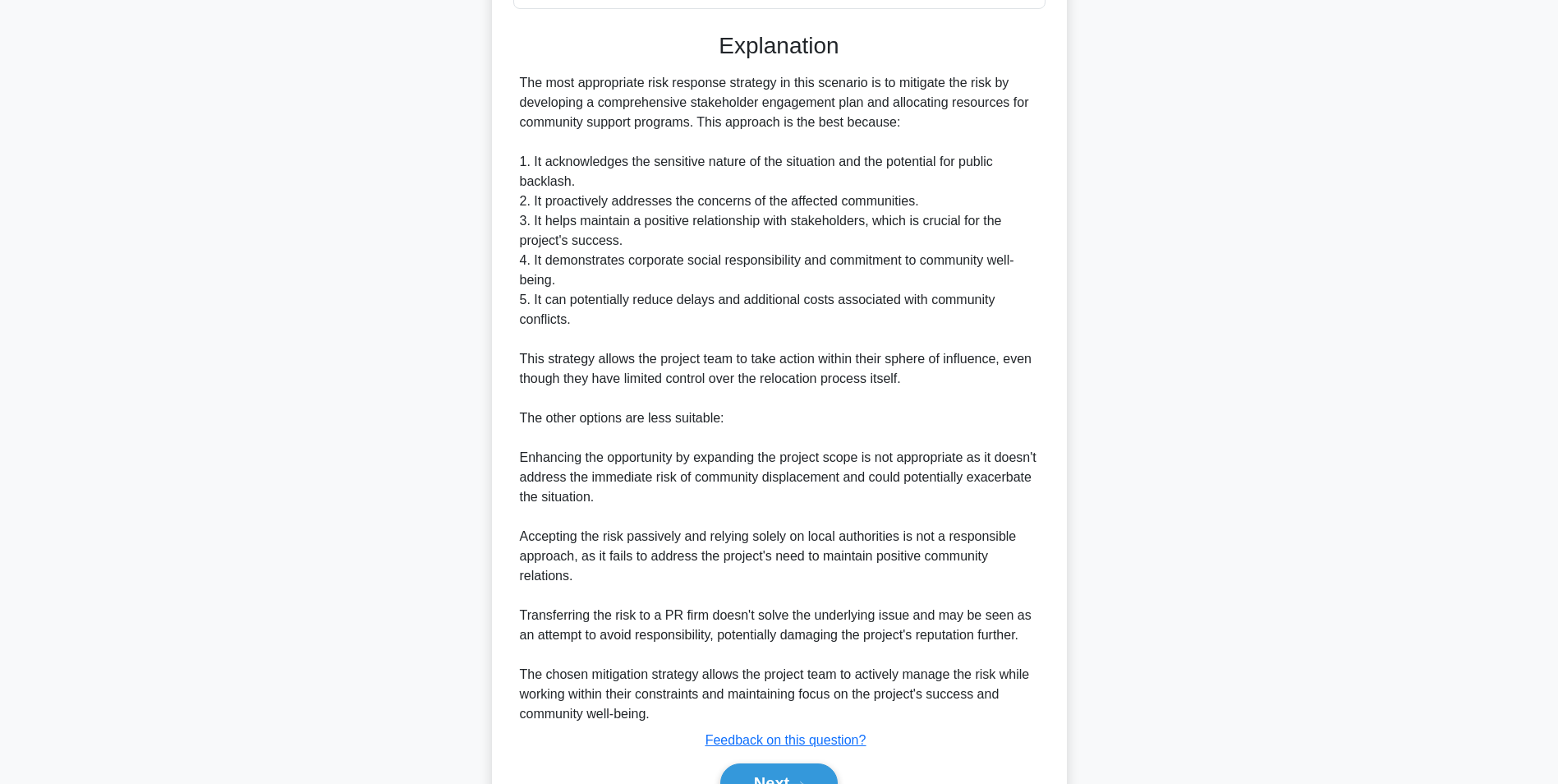
scroll to position [657, 0]
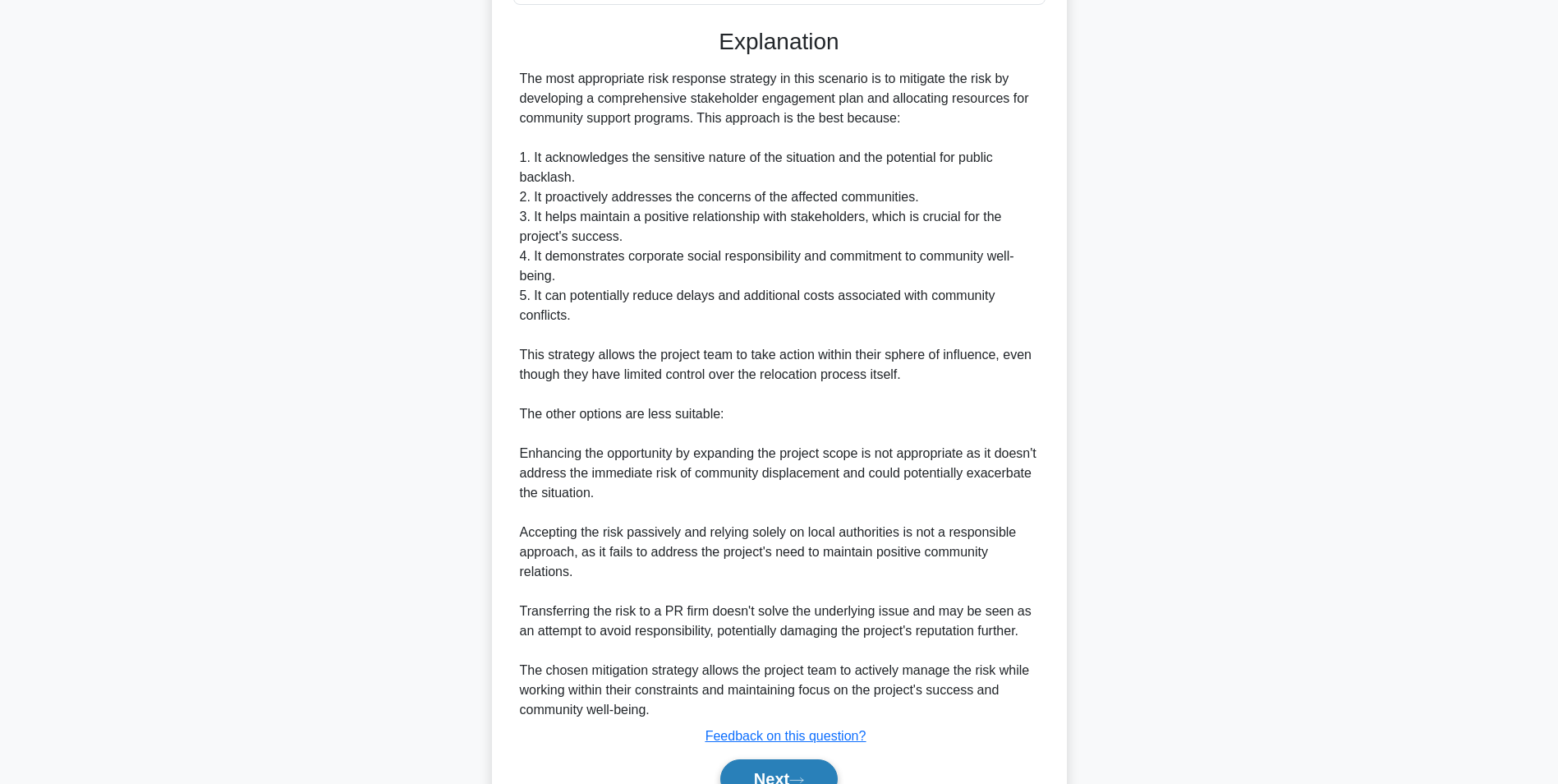
click at [779, 768] on button "Next" at bounding box center [779, 779] width 117 height 39
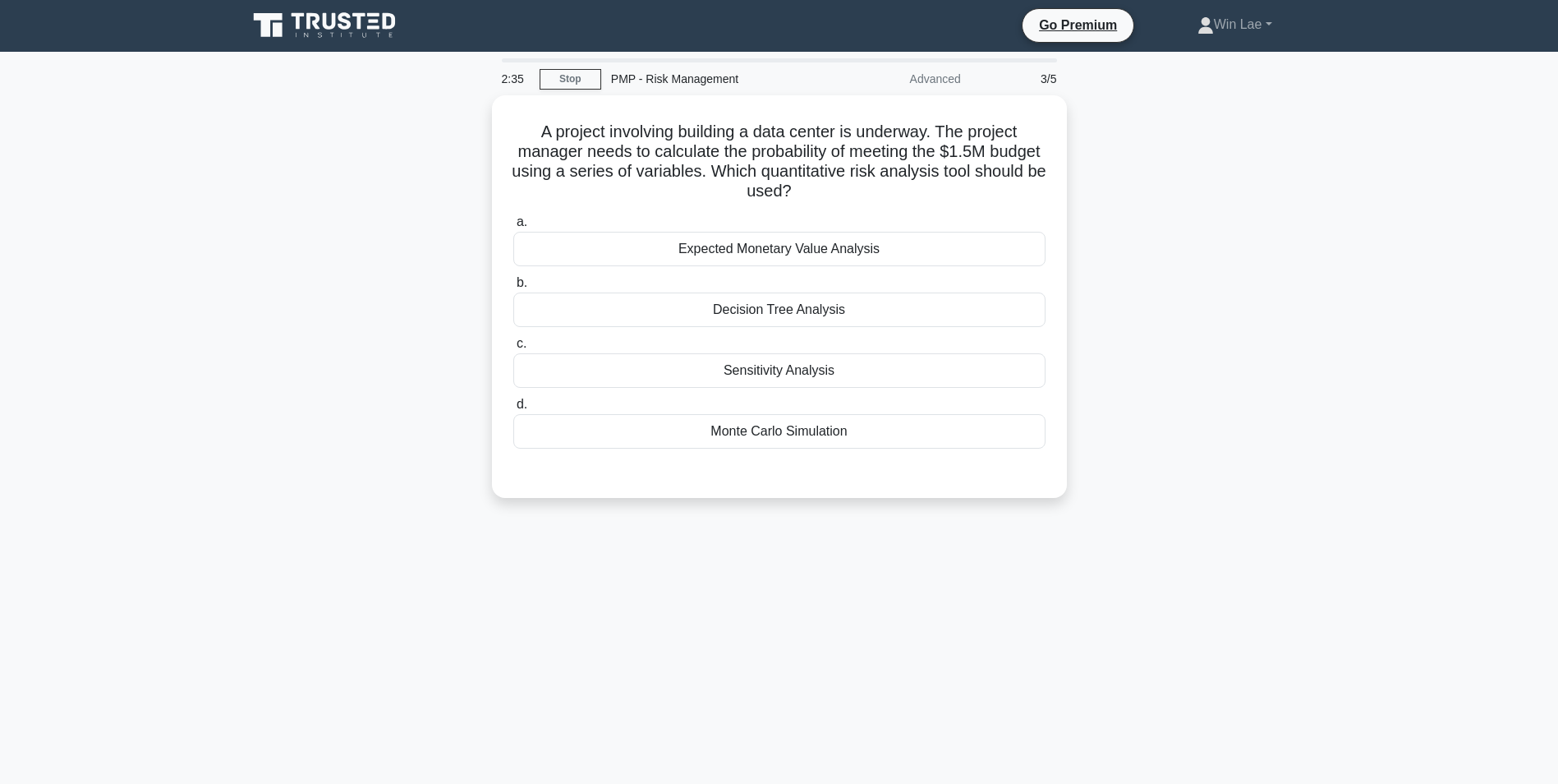
scroll to position [0, 0]
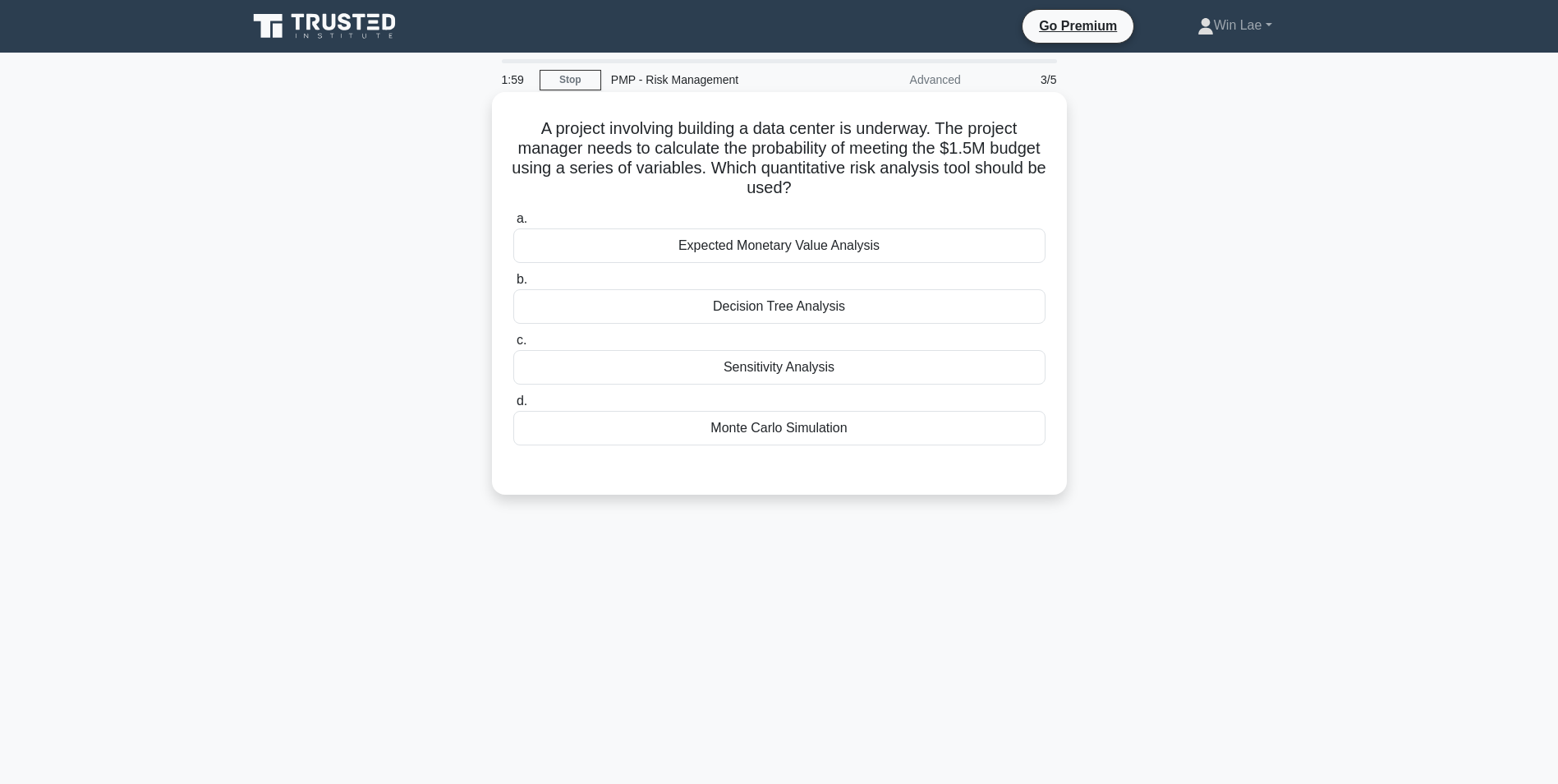
click at [721, 314] on div "Decision Tree Analysis" at bounding box center [779, 306] width 532 height 35
click at [513, 285] on input "b. Decision Tree Analysis" at bounding box center [513, 280] width 0 height 11
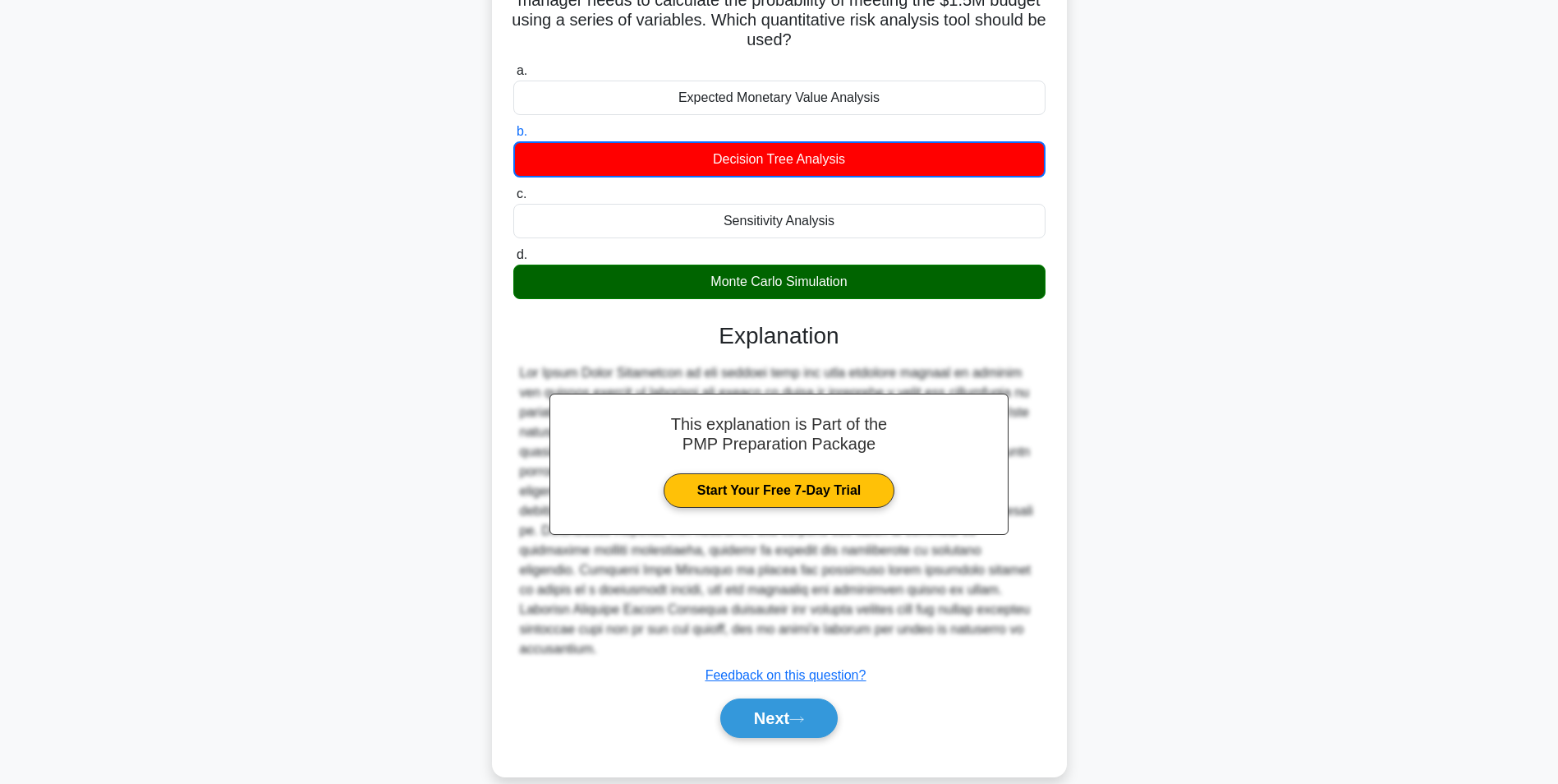
scroll to position [153, 0]
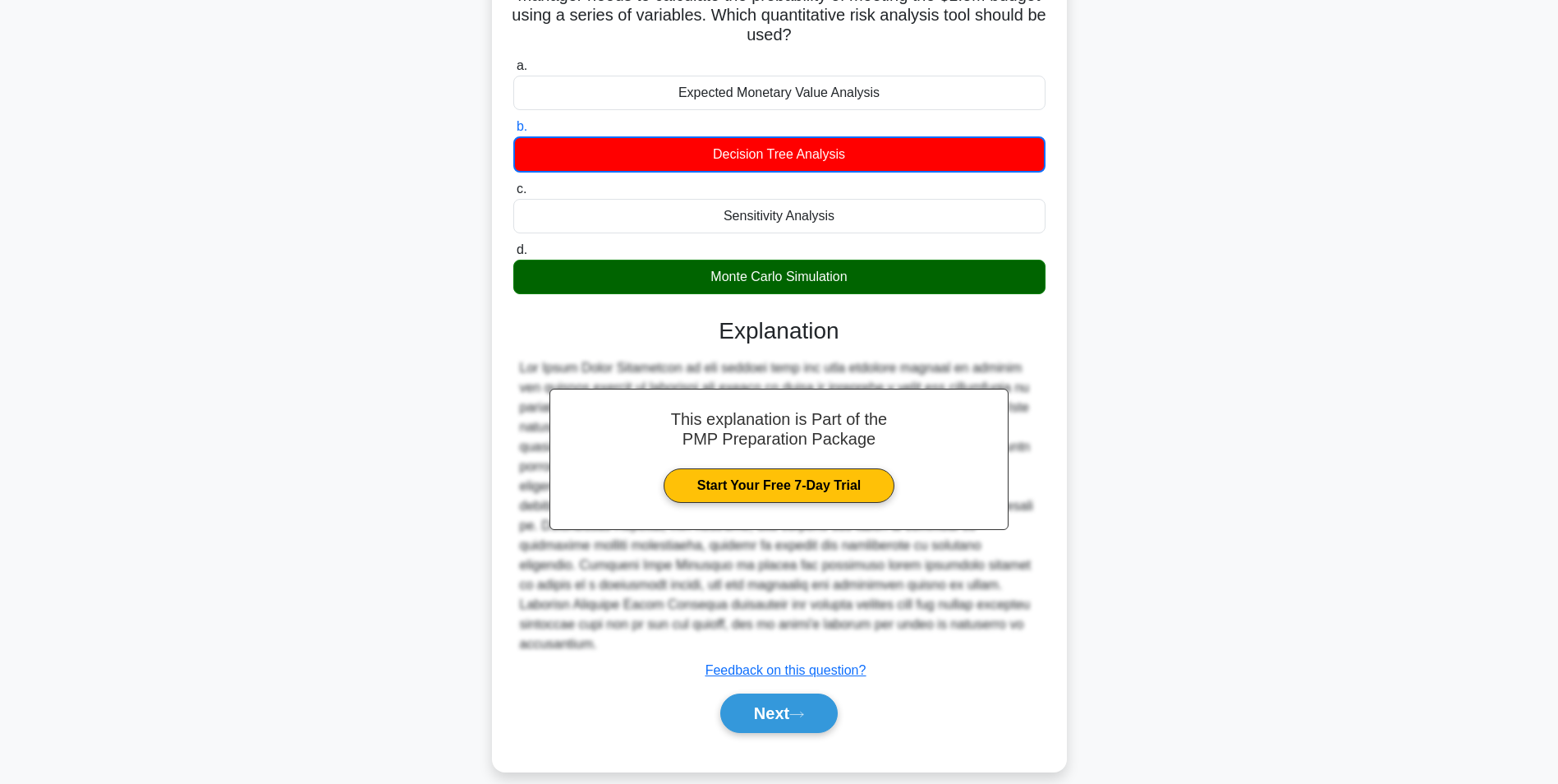
drag, startPoint x: 703, startPoint y: 284, endPoint x: 912, endPoint y: 295, distance: 209.3
click at [912, 294] on div "Monte Carlo Simulation" at bounding box center [779, 277] width 532 height 35
click at [770, 277] on div "Monte Carlo Simulation" at bounding box center [779, 277] width 532 height 35
click at [513, 255] on input "d. Monte Carlo Simulation" at bounding box center [513, 251] width 0 height 11
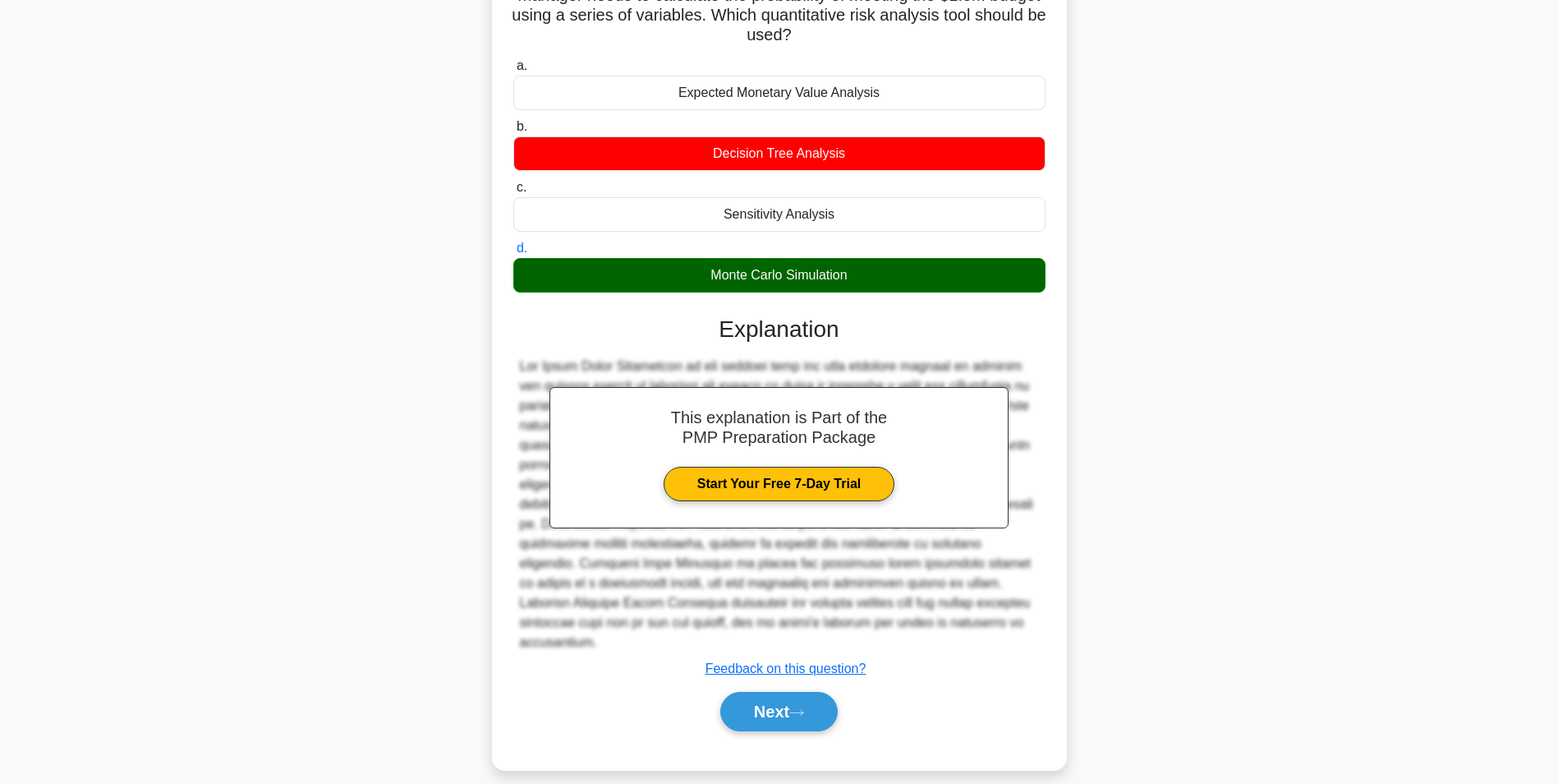
scroll to position [151, 0]
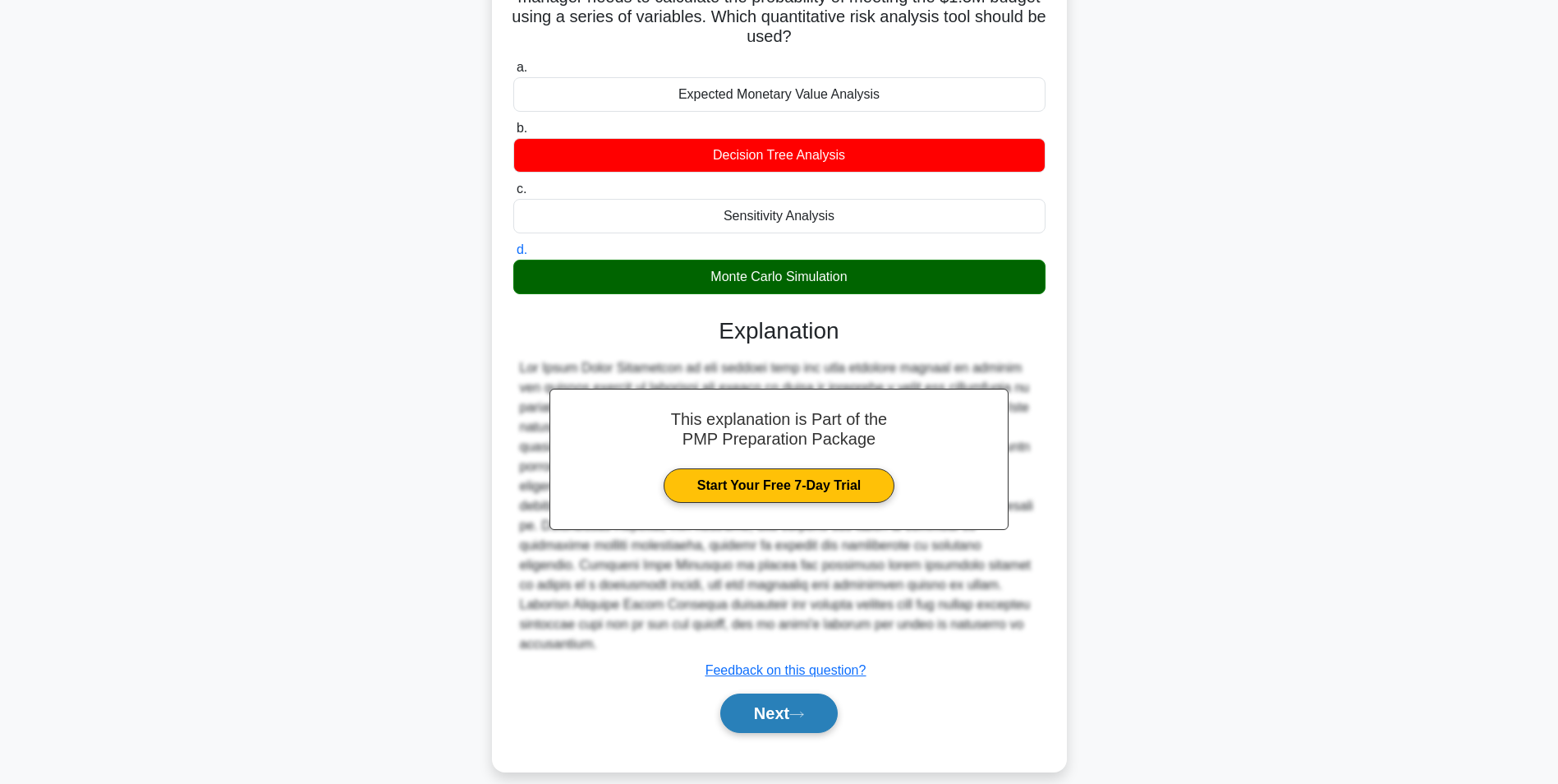
click at [782, 693] on button "Next" at bounding box center [779, 713] width 117 height 39
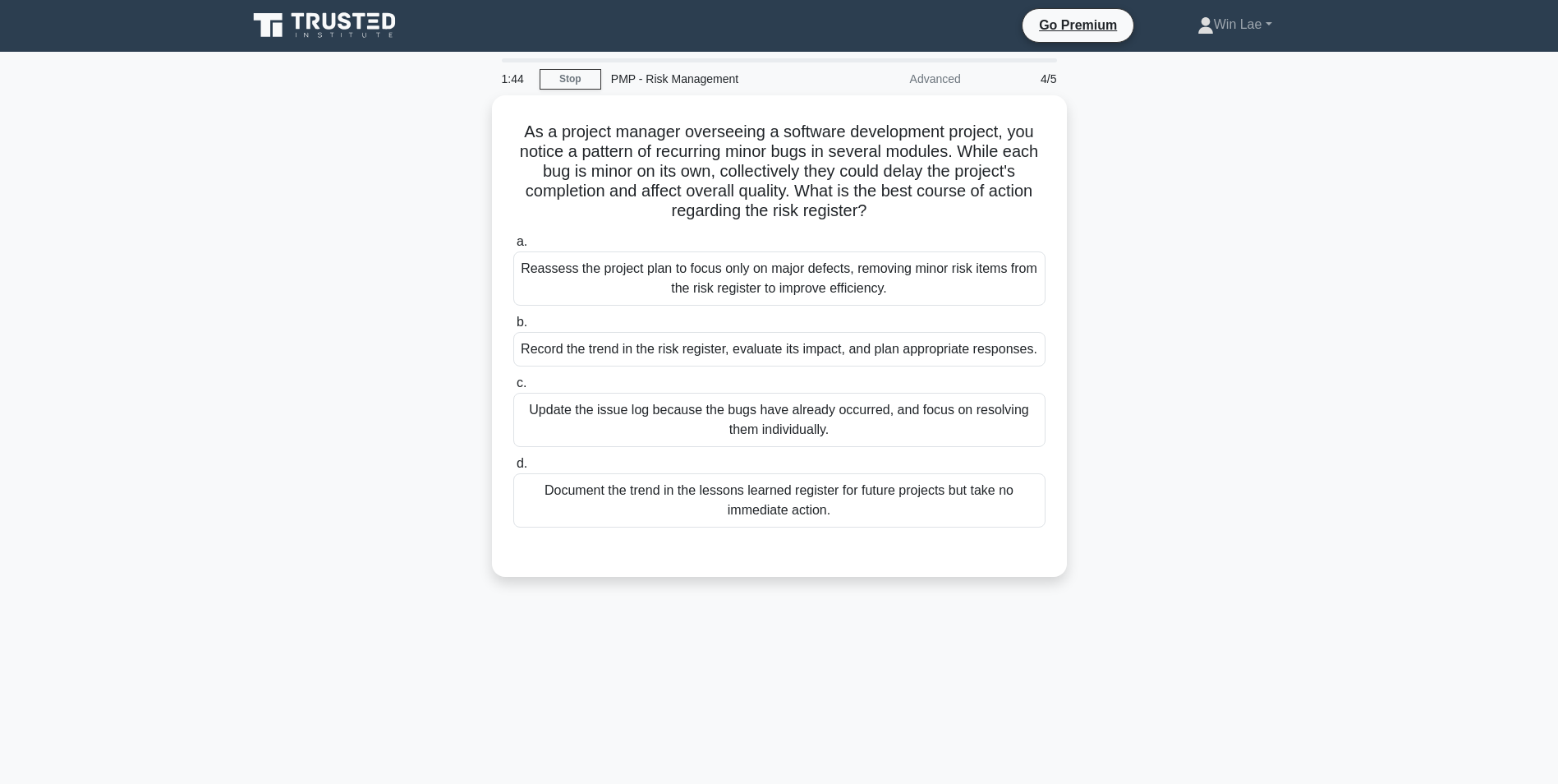
scroll to position [0, 0]
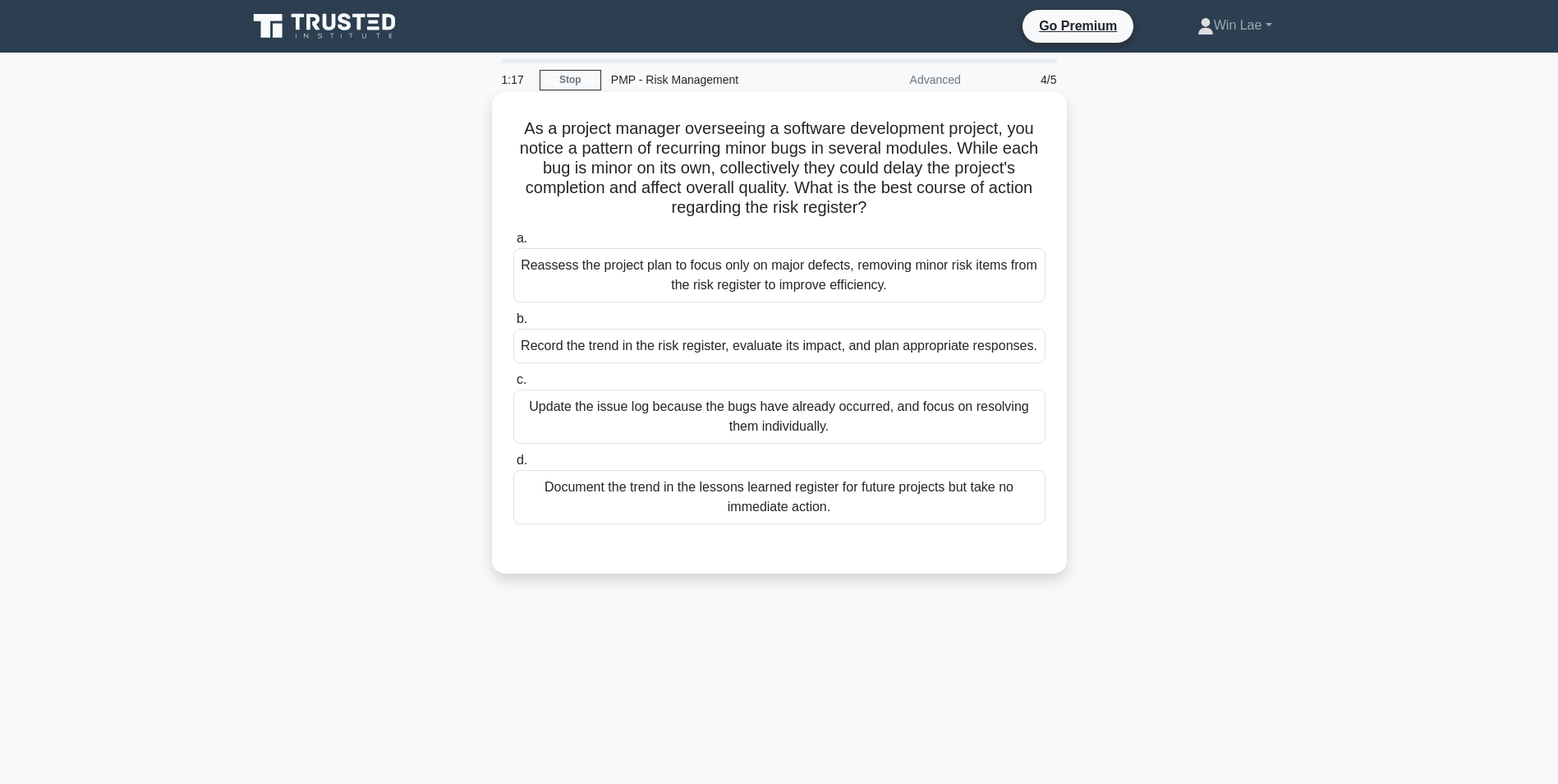
click at [719, 429] on div "Update the issue log because the bugs have already occurred, and focus on resol…" at bounding box center [779, 416] width 532 height 54
click at [513, 385] on input "c. Update the issue log because the bugs have already occurred, and focus on re…" at bounding box center [513, 380] width 0 height 11
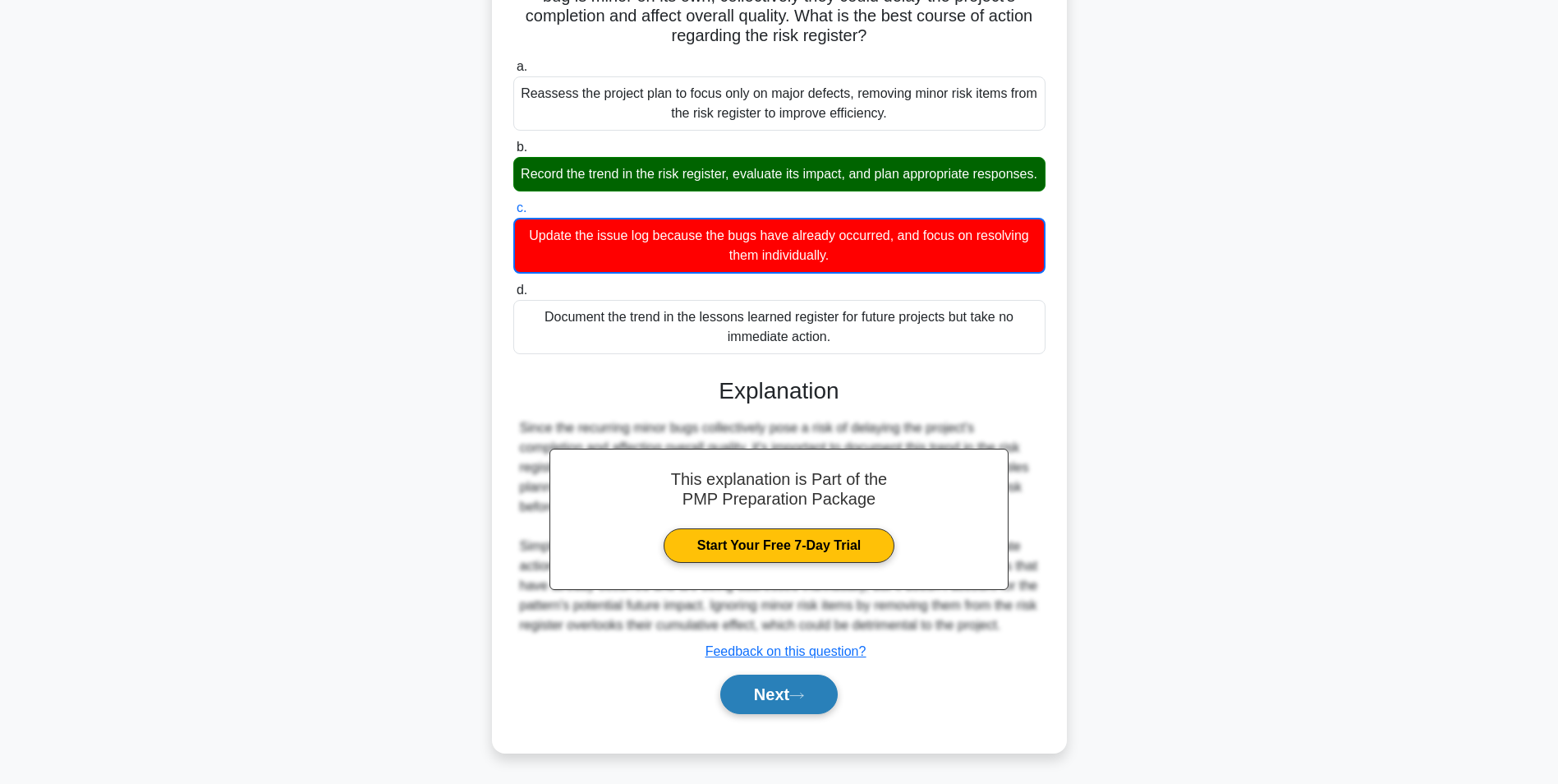
click at [764, 695] on button "Next" at bounding box center [779, 693] width 117 height 39
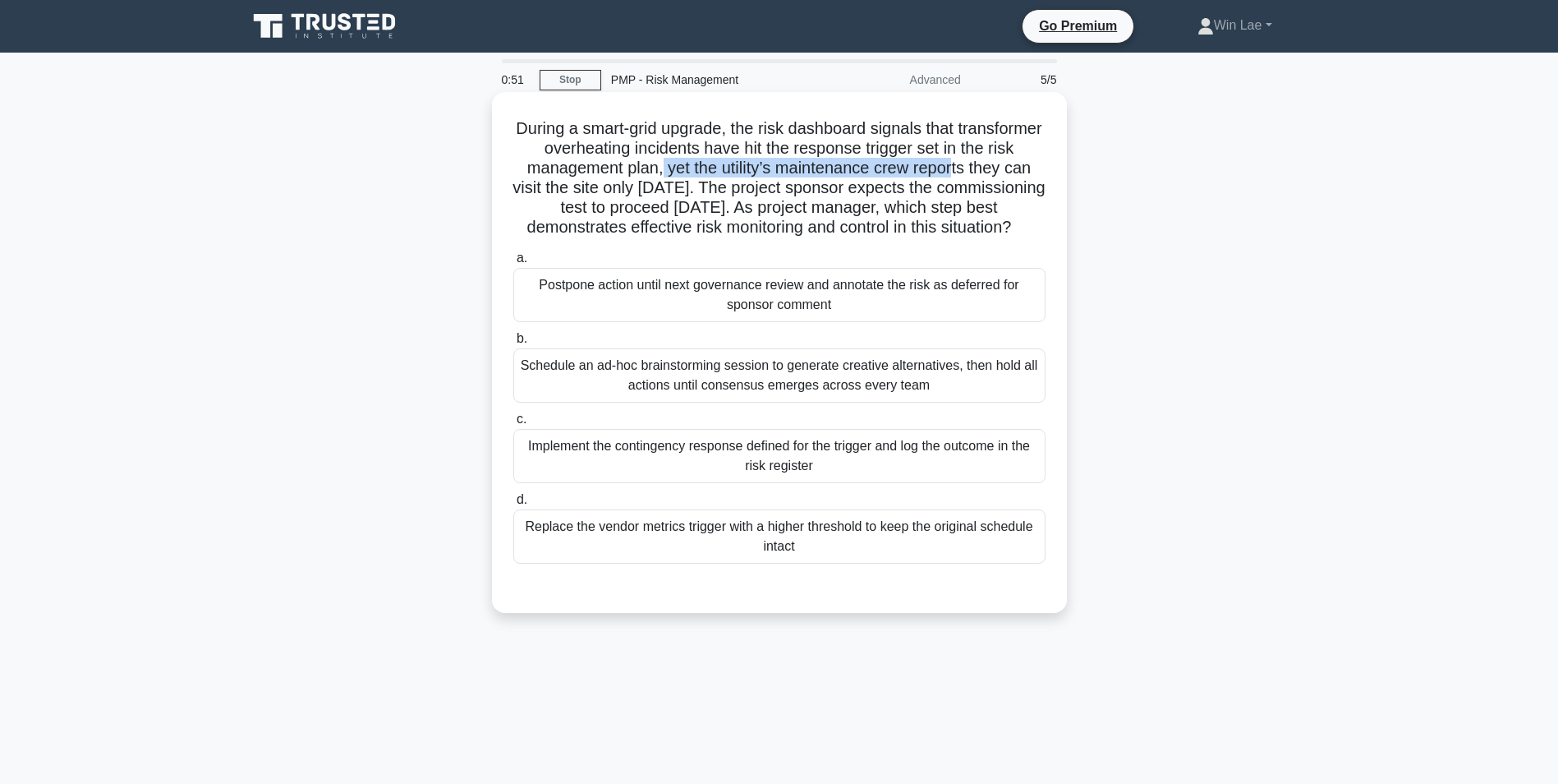
drag, startPoint x: 725, startPoint y: 171, endPoint x: 1020, endPoint y: 178, distance: 295.1
click at [1020, 178] on h5 "During a smart-grid upgrade, the risk dashboard signals that transformer overhe…" at bounding box center [779, 177] width 535 height 120
drag, startPoint x: 629, startPoint y: 206, endPoint x: 829, endPoint y: 205, distance: 200.0
click at [829, 205] on h5 "During a smart-grid upgrade, the risk dashboard signals that transformer overhe…" at bounding box center [779, 177] width 535 height 120
drag, startPoint x: 829, startPoint y: 205, endPoint x: 825, endPoint y: 248, distance: 43.2
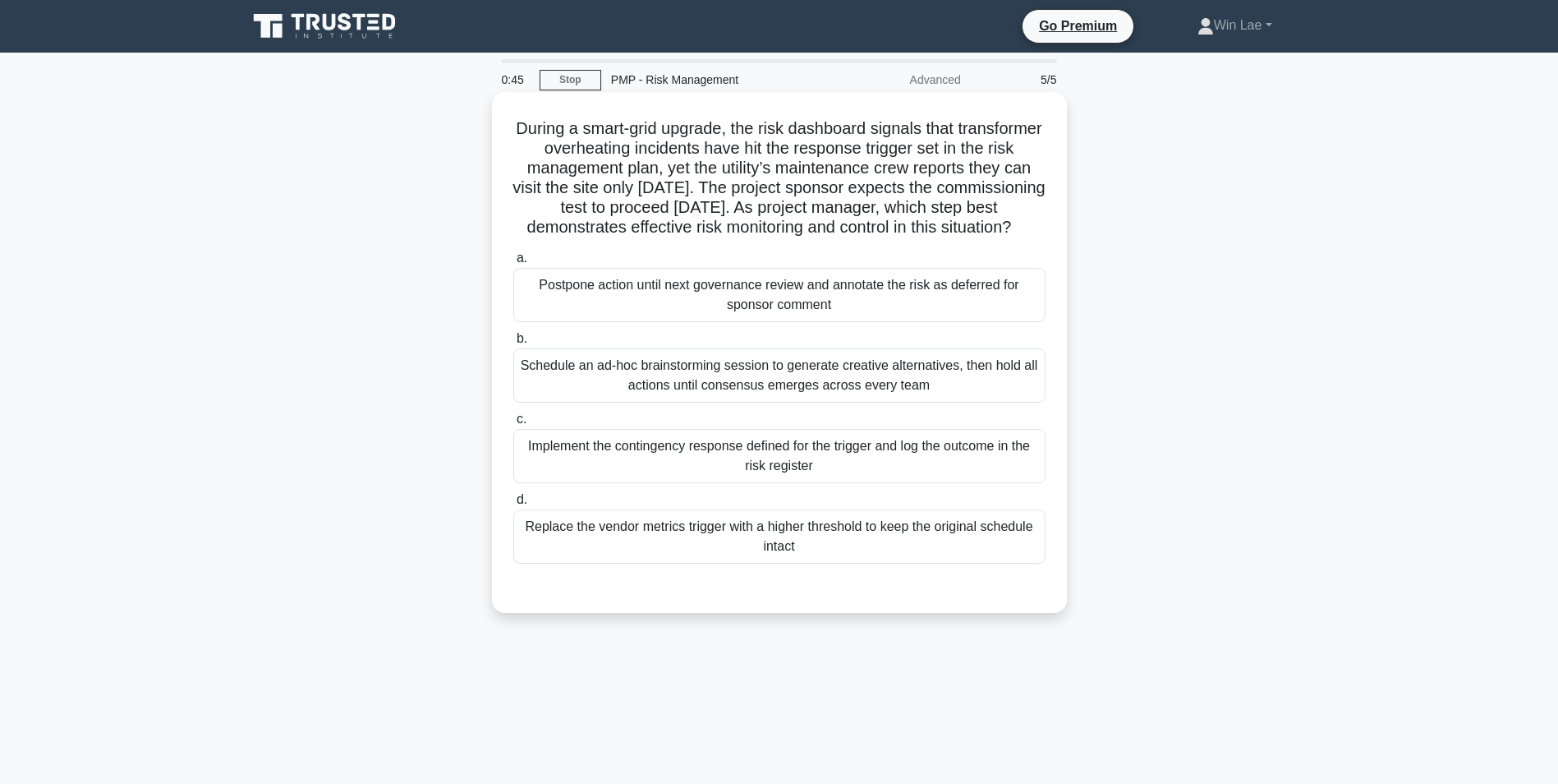
click at [1011, 238] on icon ".spinner_0XTQ{transform-origin:center;animation:spinner_y6GP .75s linear infini…" at bounding box center [1021, 229] width 20 height 20
click at [429, 410] on div "During a smart-grid upgrade, the risk dashboard signals that transformer overhe…" at bounding box center [779, 366] width 1084 height 541
click at [835, 379] on div "Schedule an ad-hoc brainstorming session to generate creative alternatives, the…" at bounding box center [779, 375] width 532 height 54
click at [513, 344] on input "b. Schedule an ad-hoc brainstorming session to generate creative alternatives, …" at bounding box center [513, 339] width 0 height 11
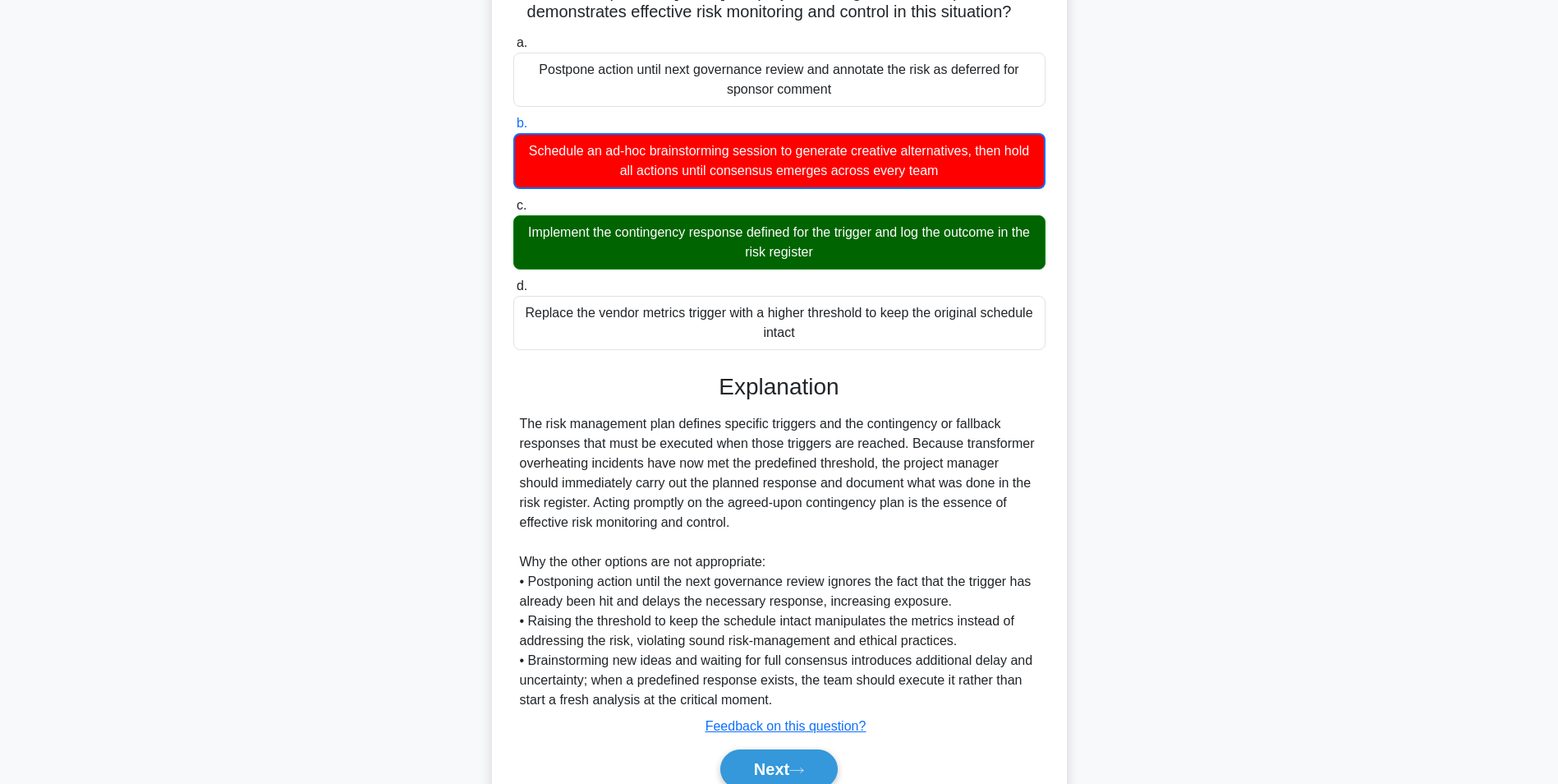
scroll to position [246, 0]
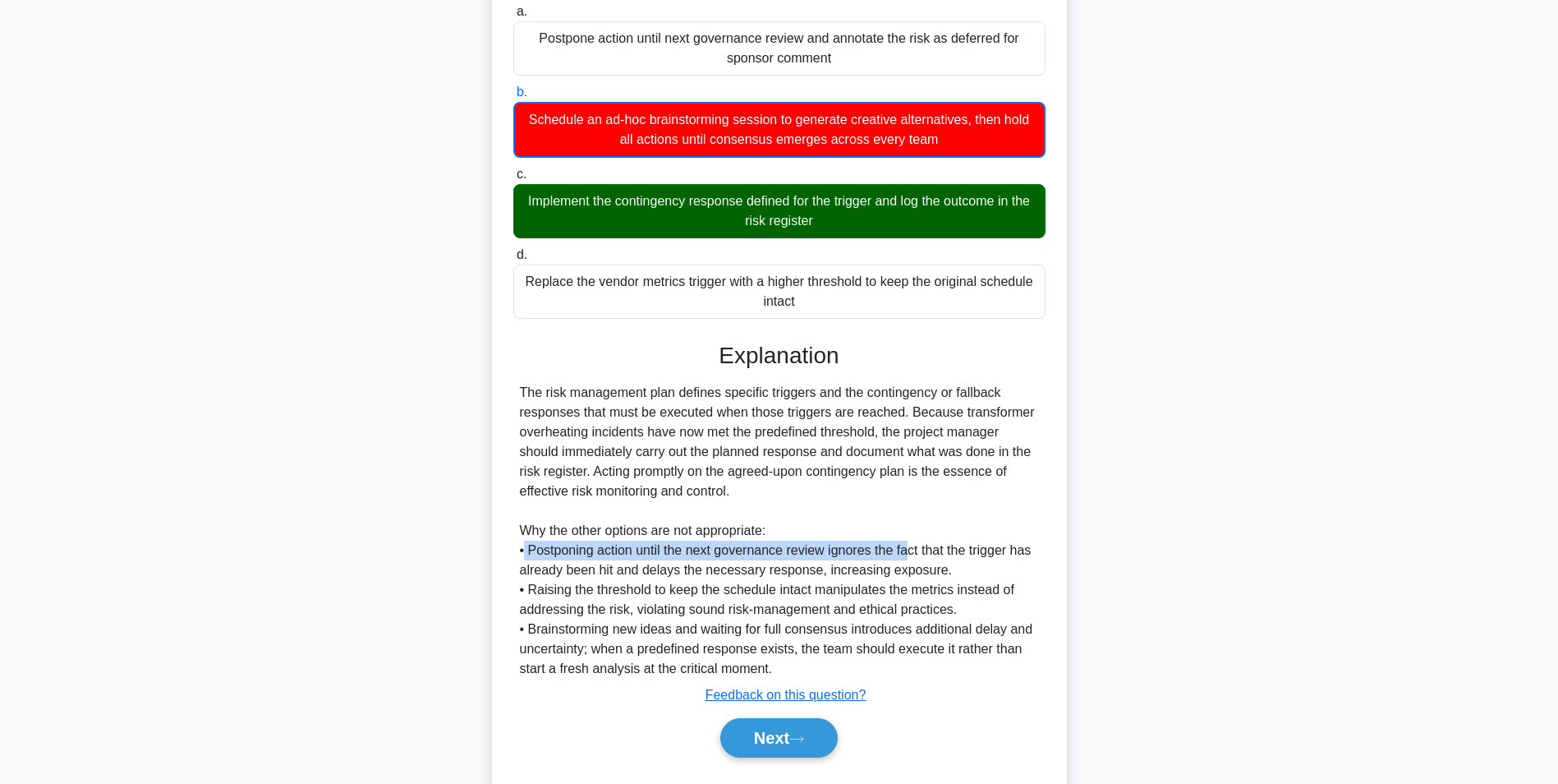
drag, startPoint x: 527, startPoint y: 571, endPoint x: 910, endPoint y: 570, distance: 383.0
click at [910, 570] on div "The risk management plan defines specific triggers and the contingency or fallb…" at bounding box center [779, 530] width 519 height 295
click at [783, 757] on button "Next" at bounding box center [779, 737] width 117 height 39
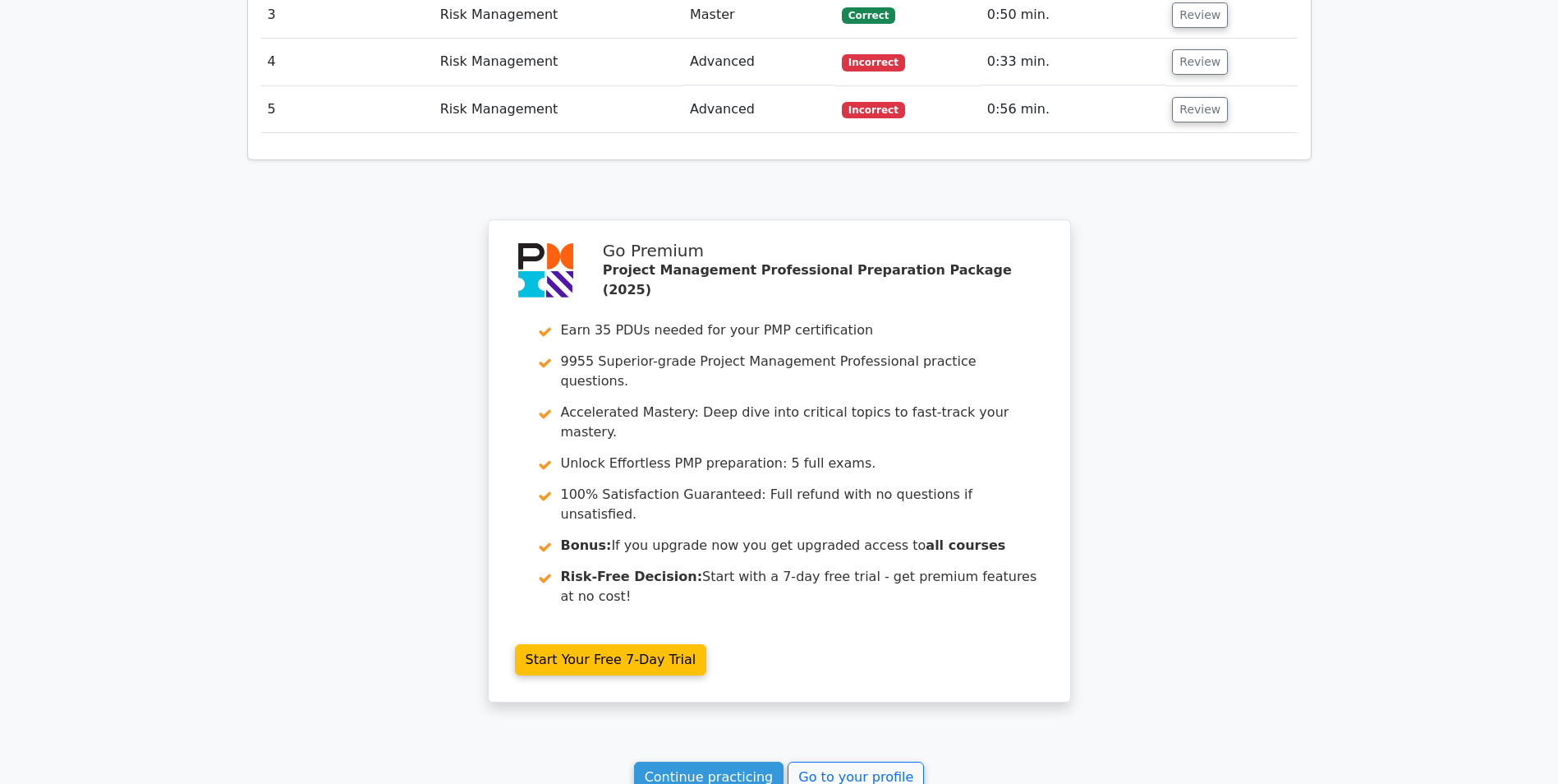
scroll to position [2595, 0]
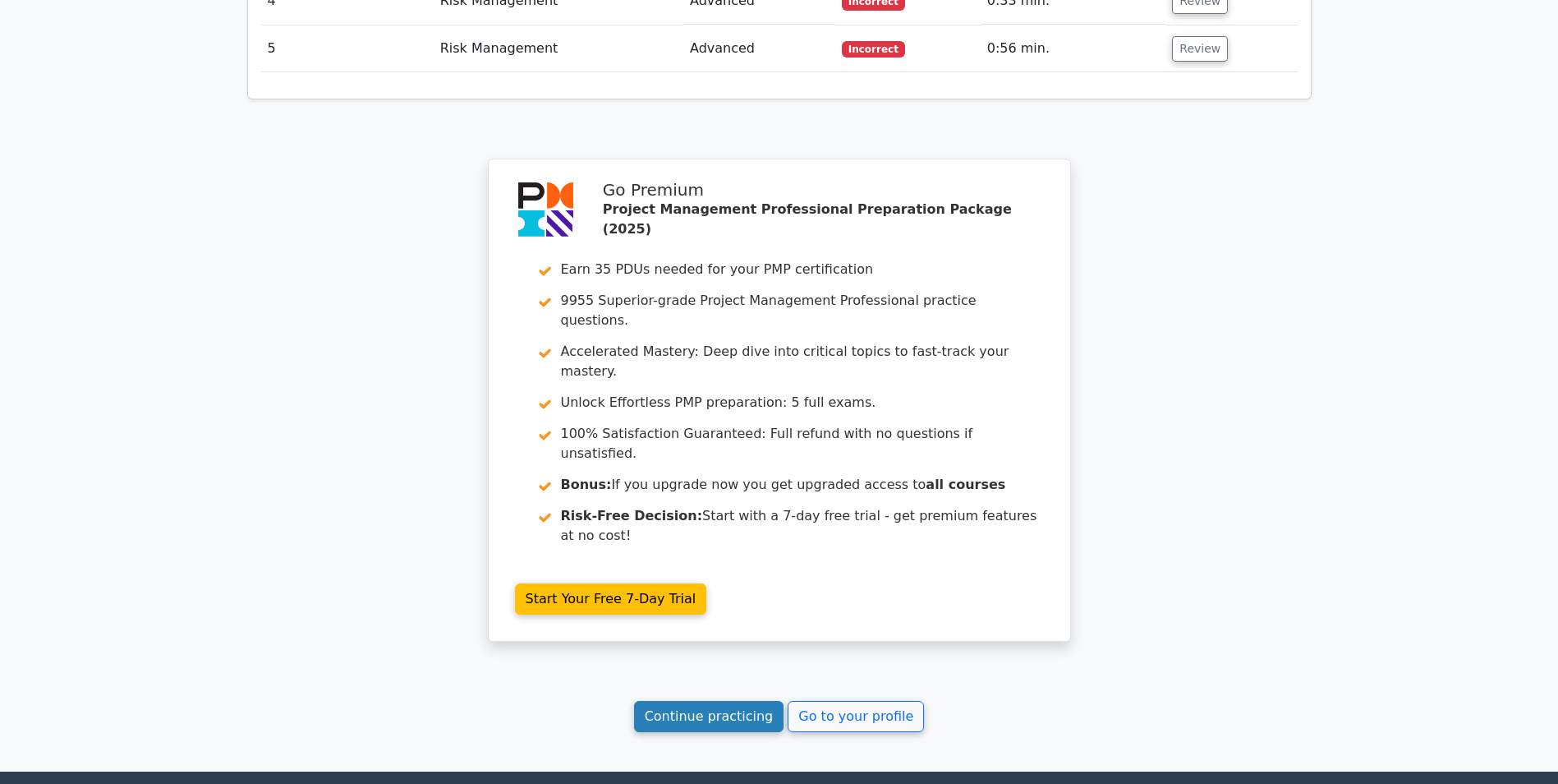
click at [715, 701] on link "Continue practicing" at bounding box center [709, 716] width 150 height 31
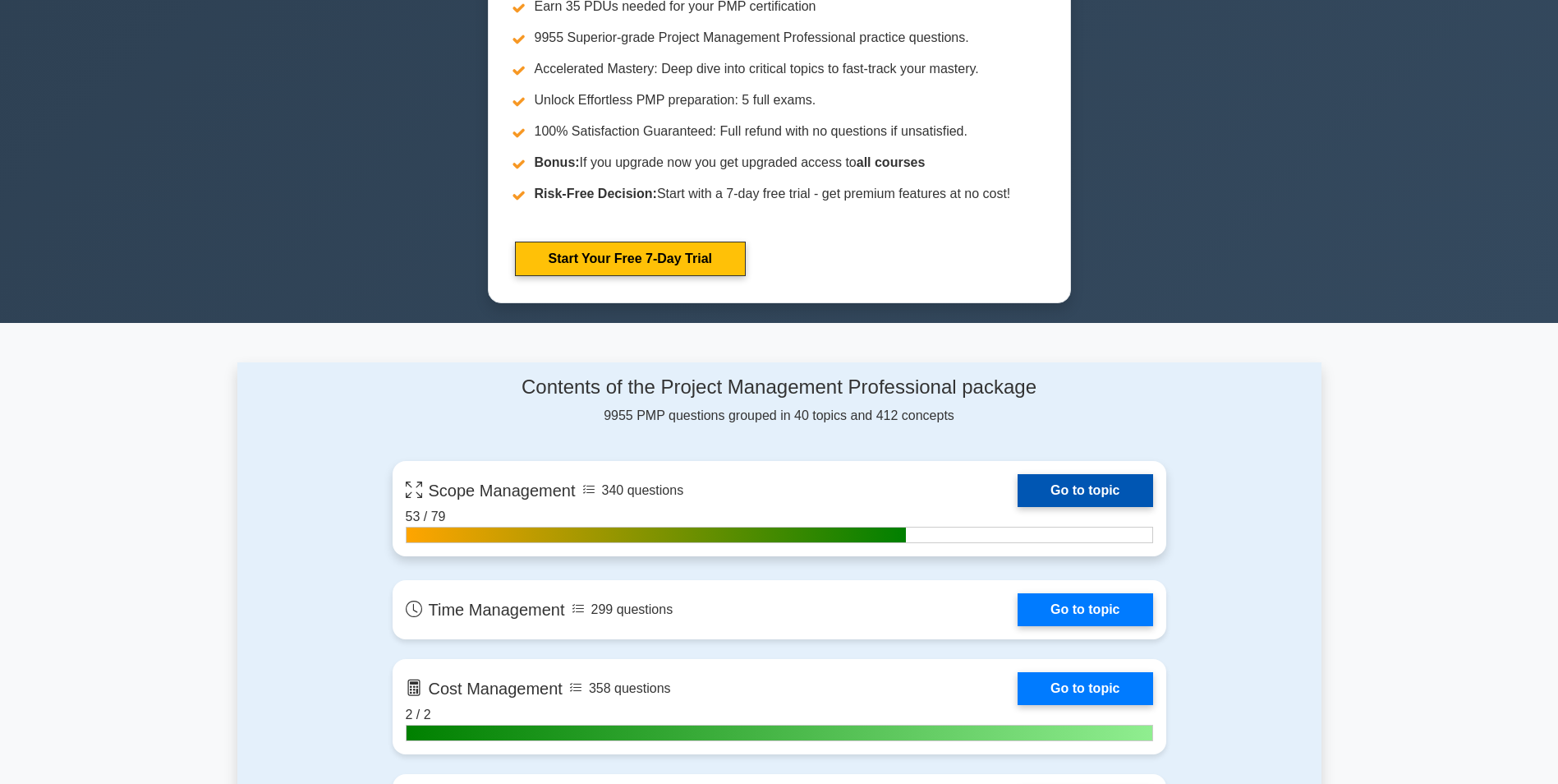
scroll to position [904, 0]
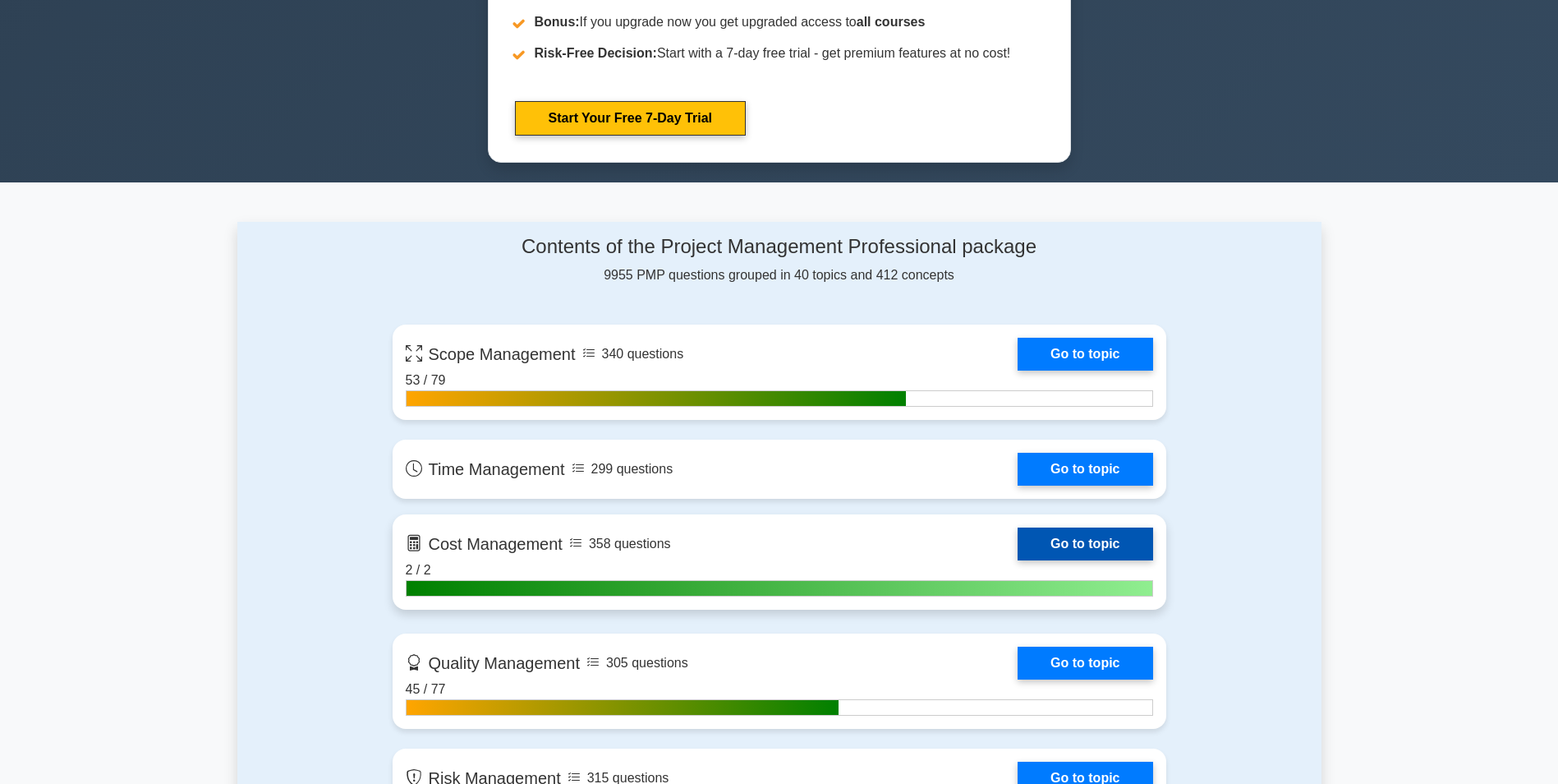
click at [1127, 545] on link "Go to topic" at bounding box center [1085, 543] width 134 height 33
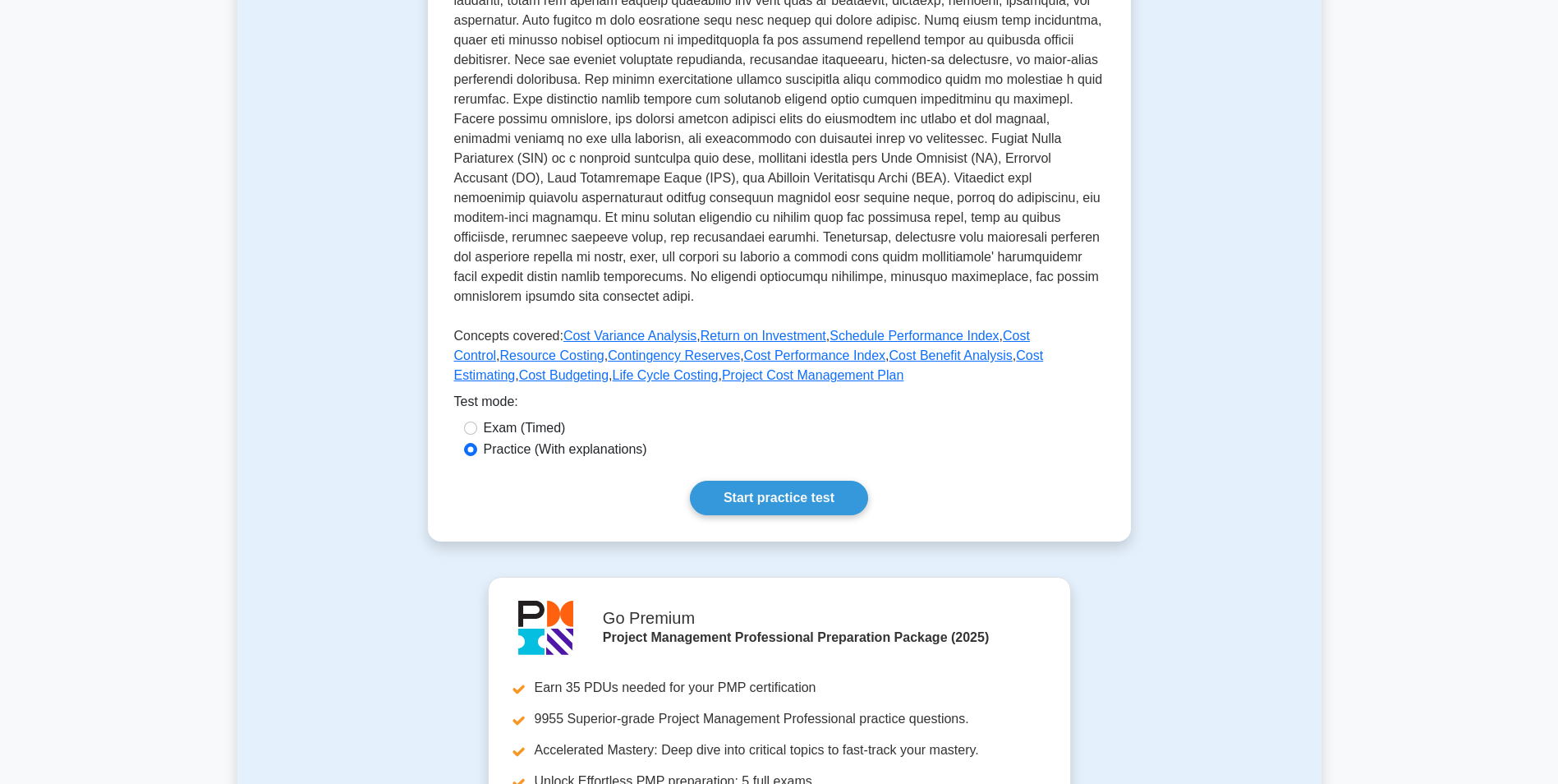
scroll to position [493, 0]
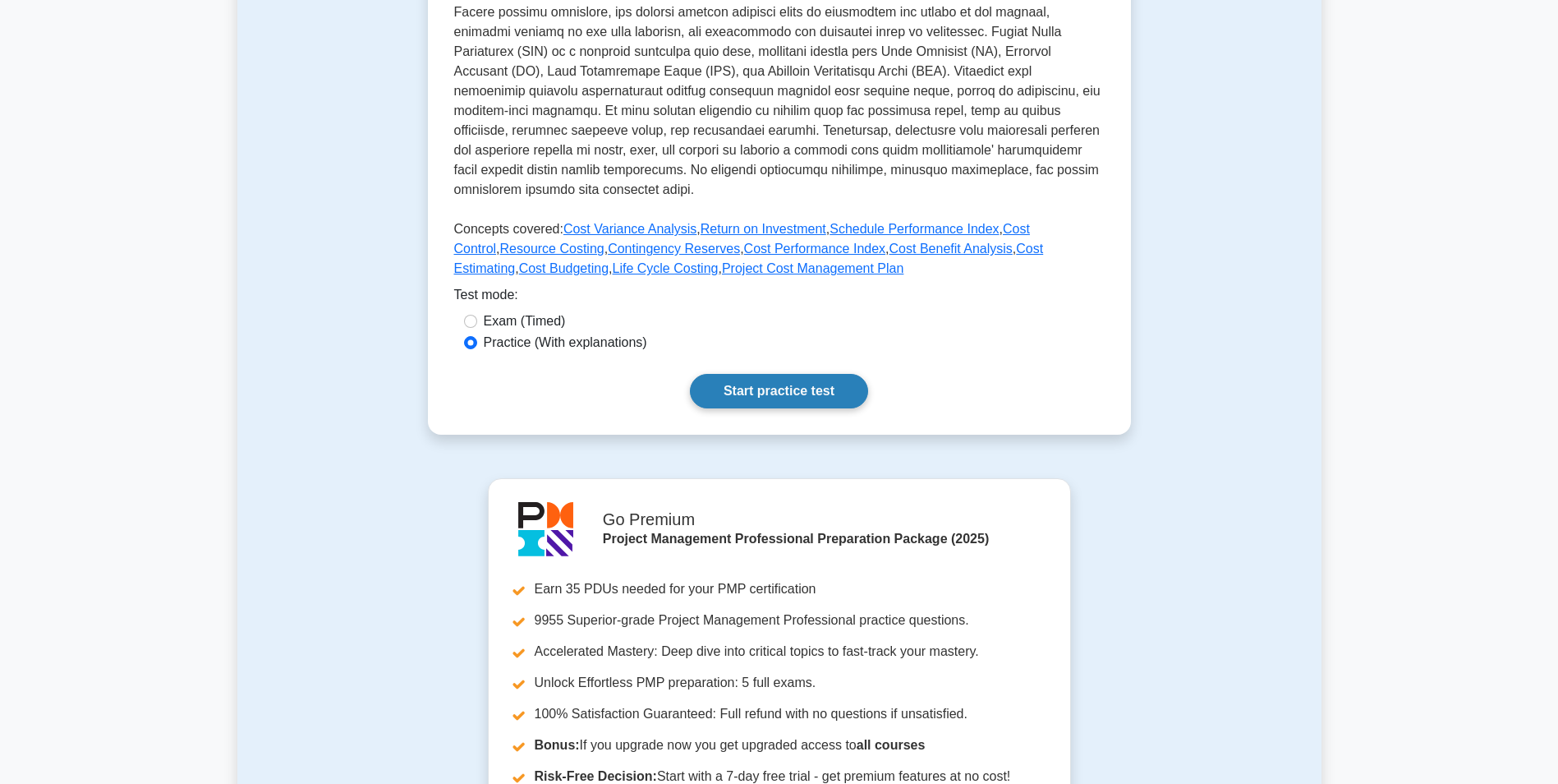
click at [814, 398] on link "Start practice test" at bounding box center [779, 392] width 178 height 35
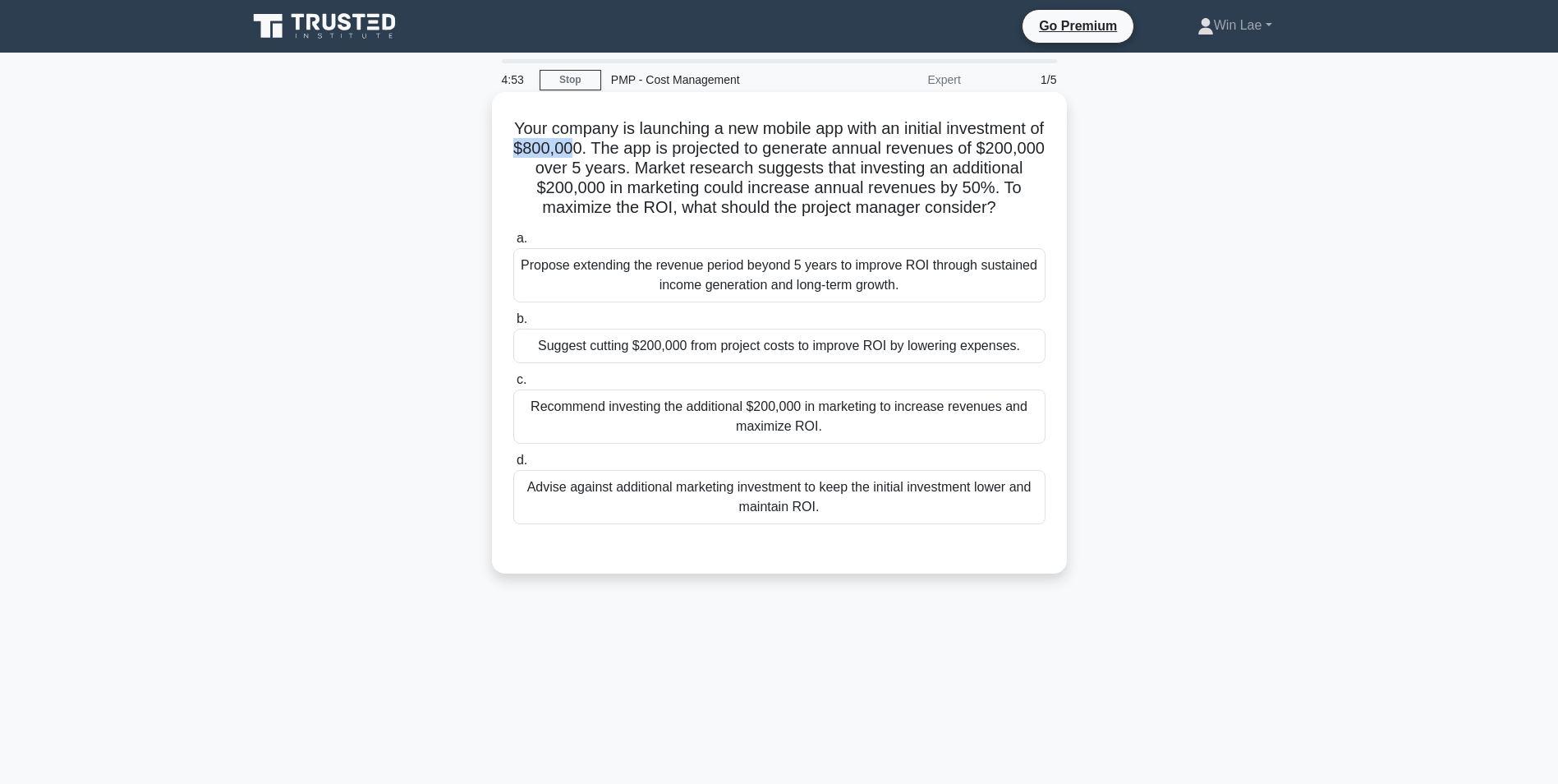
drag, startPoint x: 560, startPoint y: 153, endPoint x: 614, endPoint y: 152, distance: 54.0
click at [614, 152] on h5 "Your company is launching a new mobile app with an initial investment of $800,0…" at bounding box center [779, 168] width 535 height 101
drag, startPoint x: 614, startPoint y: 152, endPoint x: 568, endPoint y: 177, distance: 52.4
click at [568, 177] on h5 "Your company is launching a new mobile app with an initial investment of $800,0…" at bounding box center [779, 168] width 535 height 101
drag, startPoint x: 538, startPoint y: 173, endPoint x: 616, endPoint y: 167, distance: 78.2
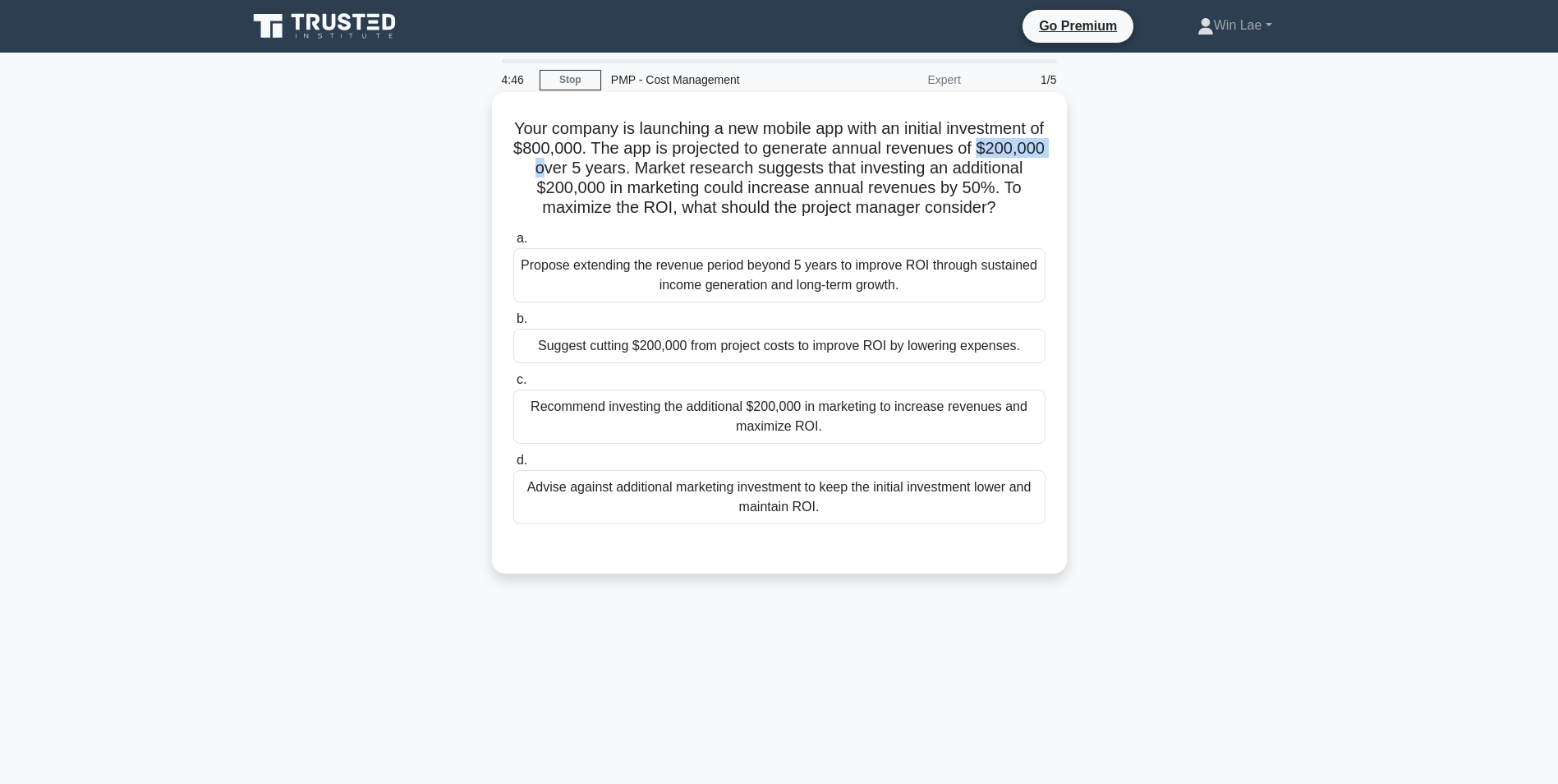
click at [616, 167] on h5 "Your company is launching a new mobile app with an initial investment of $800,0…" at bounding box center [779, 168] width 535 height 101
drag, startPoint x: 616, startPoint y: 167, endPoint x: 566, endPoint y: 191, distance: 55.5
click at [566, 191] on h5 "Your company is launching a new mobile app with an initial investment of $800,0…" at bounding box center [779, 168] width 535 height 101
drag, startPoint x: 607, startPoint y: 186, endPoint x: 682, endPoint y: 185, distance: 75.0
click at [682, 185] on h5 "Your company is launching a new mobile app with an initial investment of $800,0…" at bounding box center [779, 168] width 535 height 101
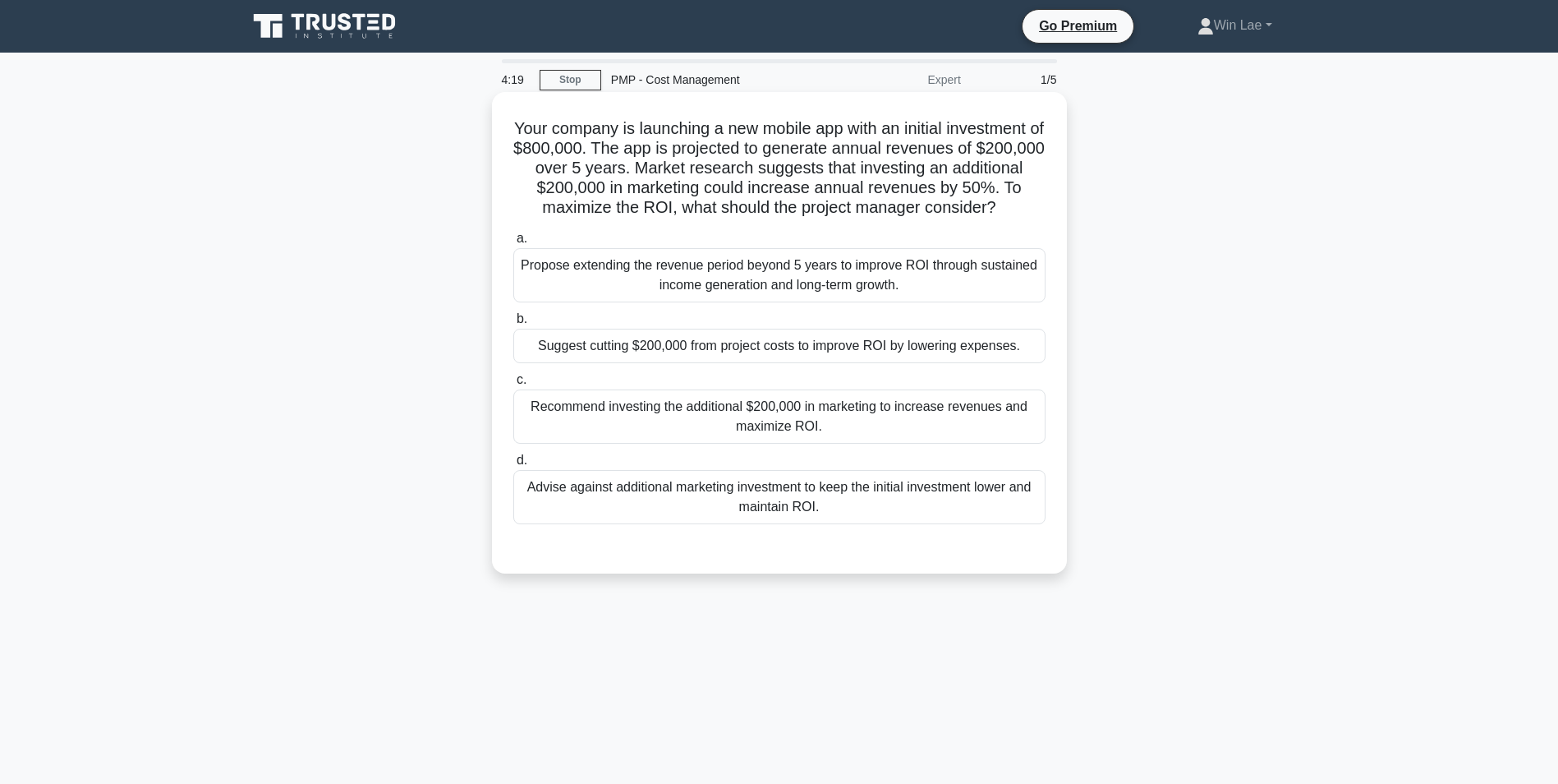
click at [863, 300] on div "Propose extending the revenue period beyond 5 years to improve ROI through sust…" at bounding box center [779, 274] width 532 height 54
click at [513, 244] on input "a. Propose extending the revenue period beyond 5 years to improve ROI through s…" at bounding box center [513, 239] width 0 height 11
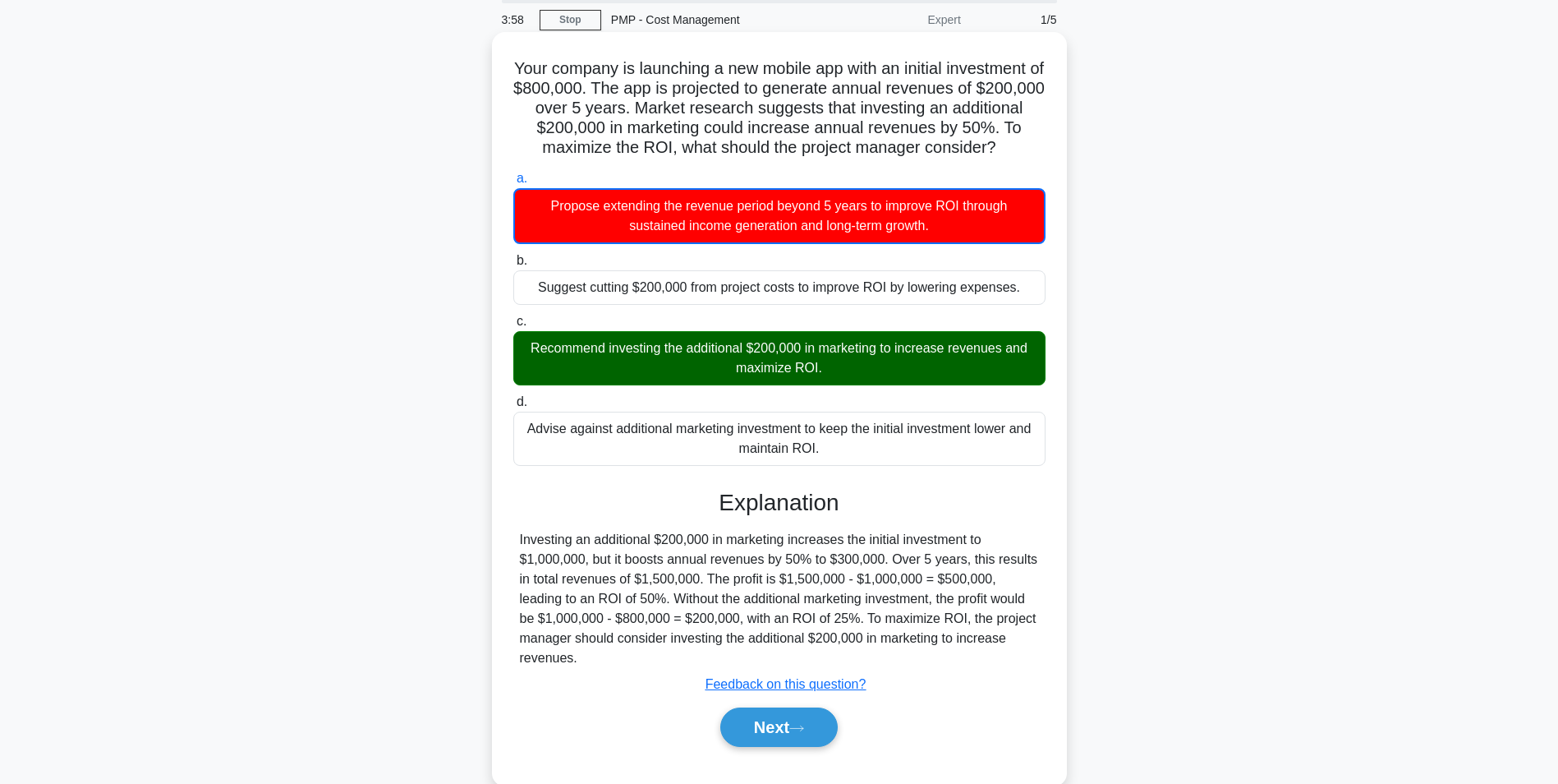
scroll to position [113, 0]
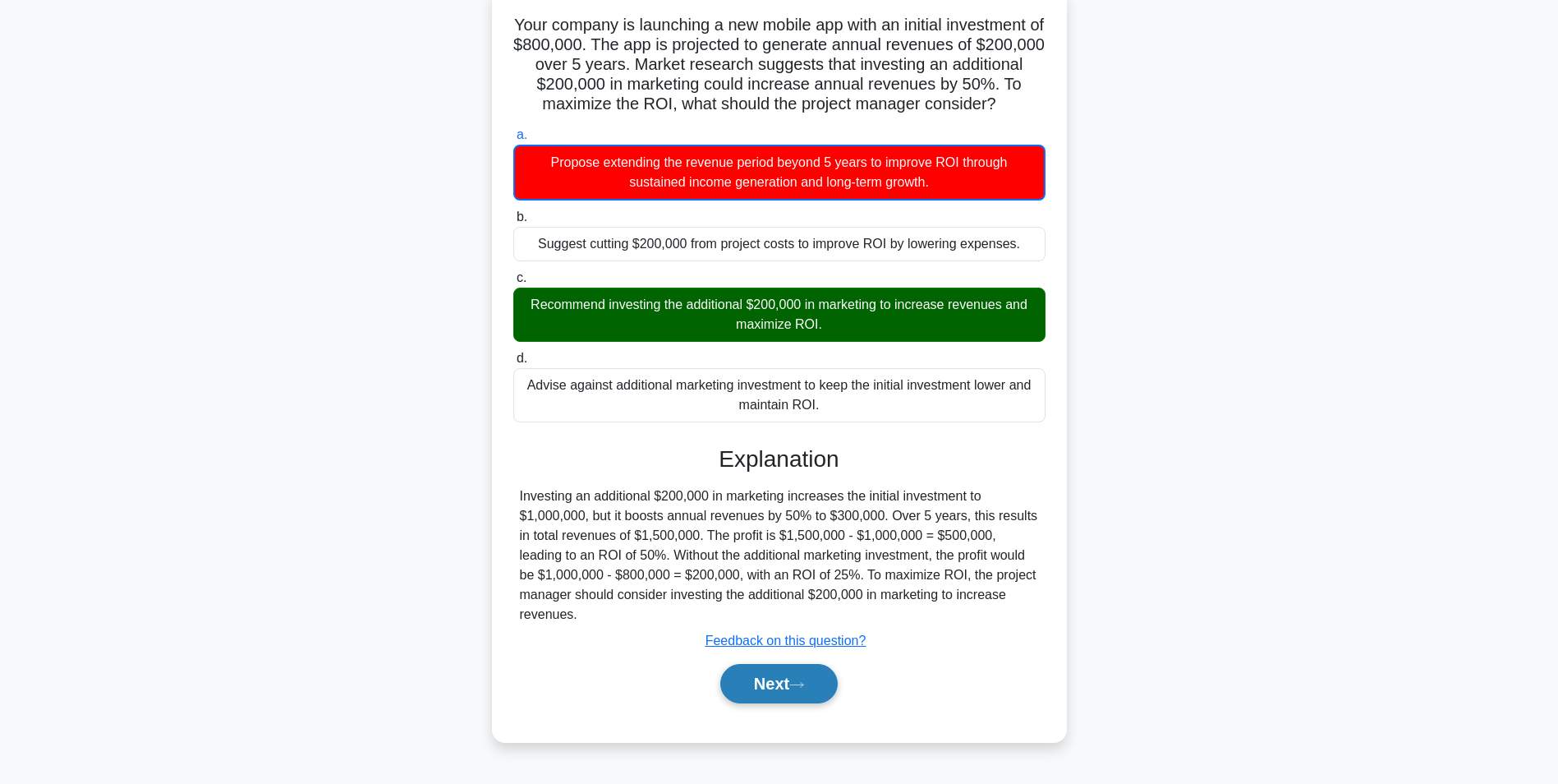
click at [747, 694] on button "Next" at bounding box center [779, 683] width 117 height 39
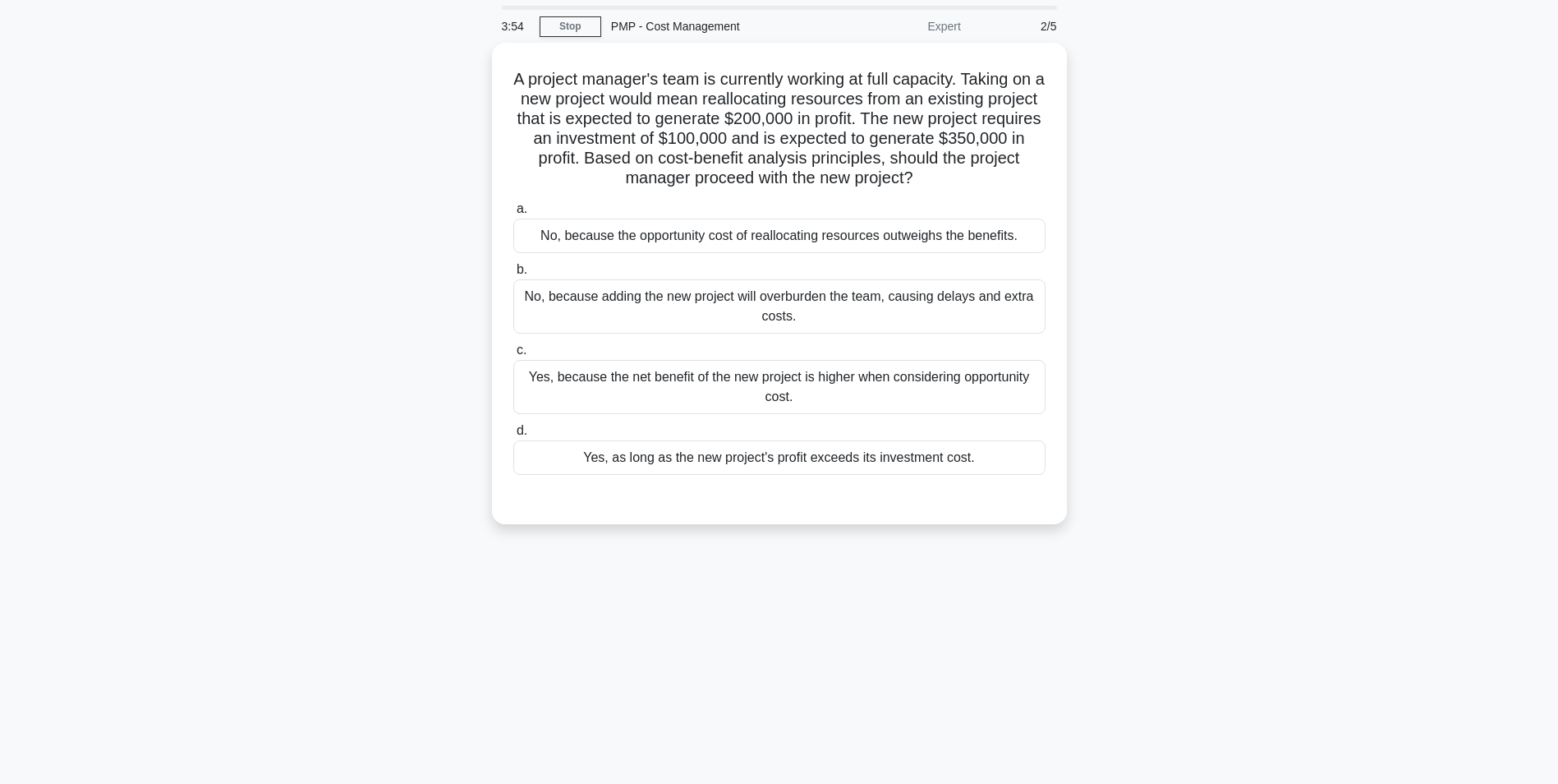
scroll to position [0, 0]
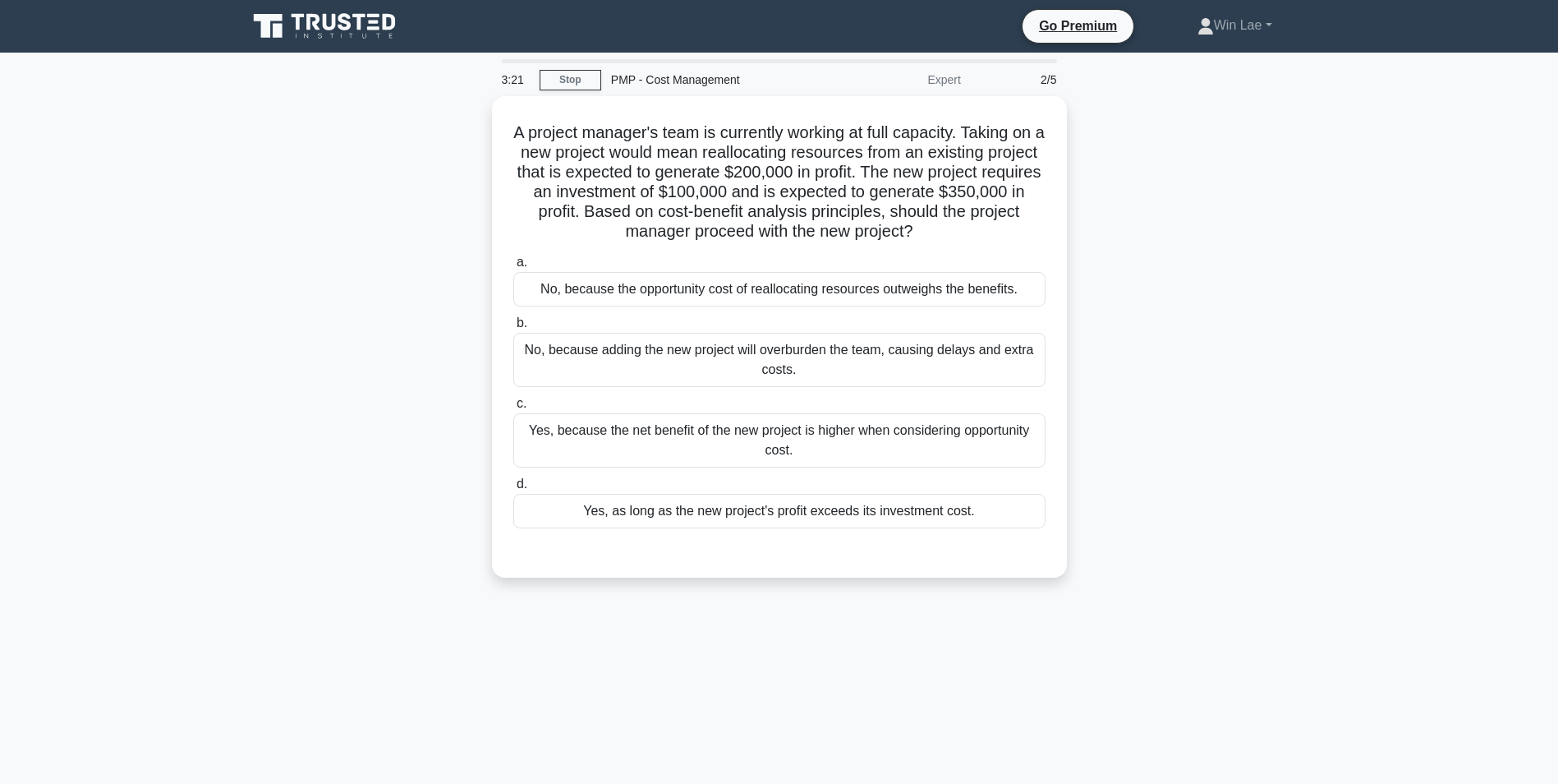
click at [423, 451] on div "A project manager's team is currently working at full capacity. Taking on a new…" at bounding box center [779, 347] width 1084 height 501
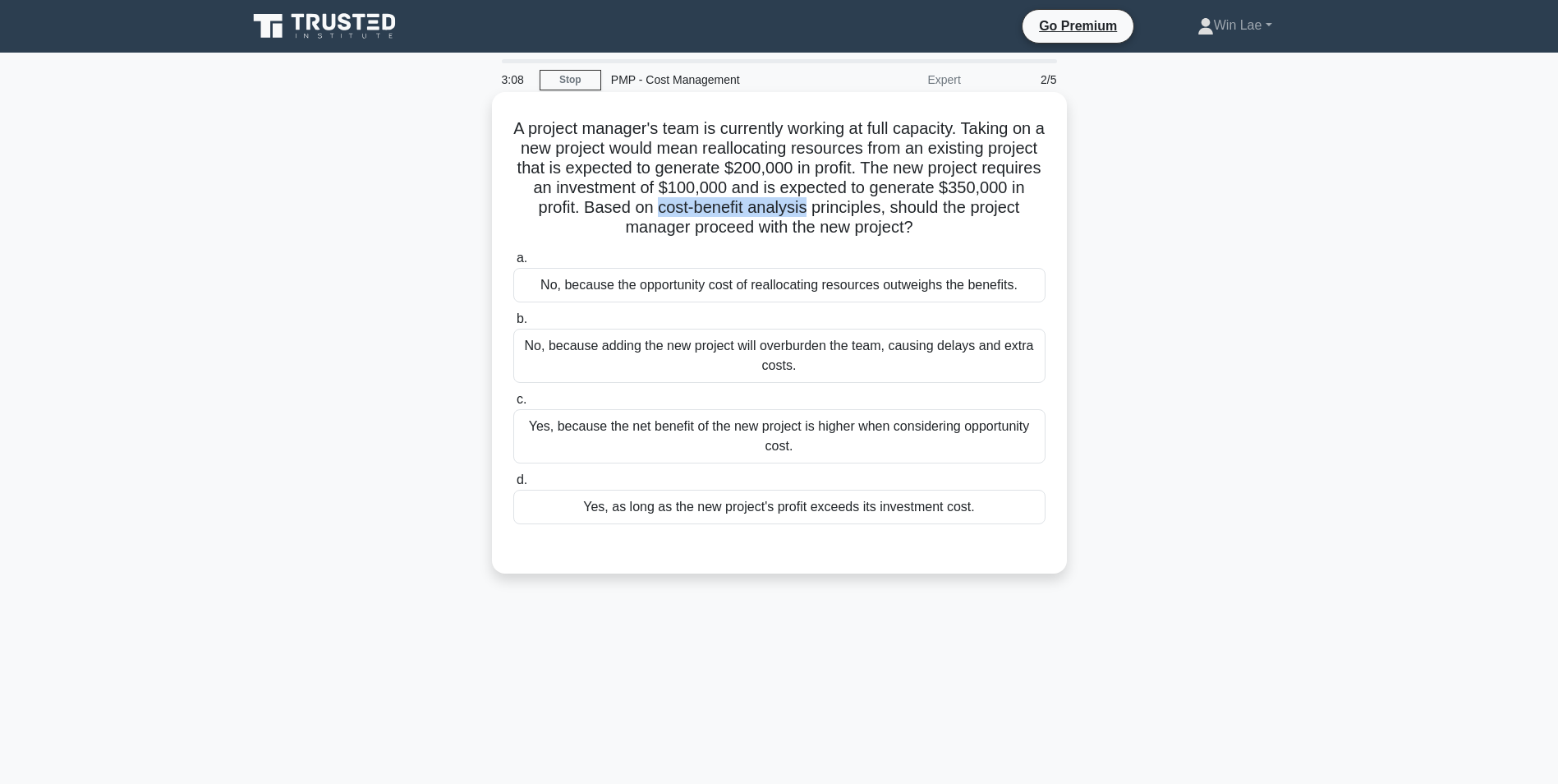
drag, startPoint x: 731, startPoint y: 209, endPoint x: 878, endPoint y: 210, distance: 147.0
click at [878, 210] on h5 "A project manager's team is currently working at full capacity. Taking on a new…" at bounding box center [779, 177] width 535 height 120
copy h5 "cost-benefit analysis"
click at [583, 366] on div "No, because adding the new project will overburden the team, causing delays and…" at bounding box center [779, 355] width 532 height 54
click at [513, 325] on input "b. No, because adding the new project will overburden the team, causing delays …" at bounding box center [513, 319] width 0 height 11
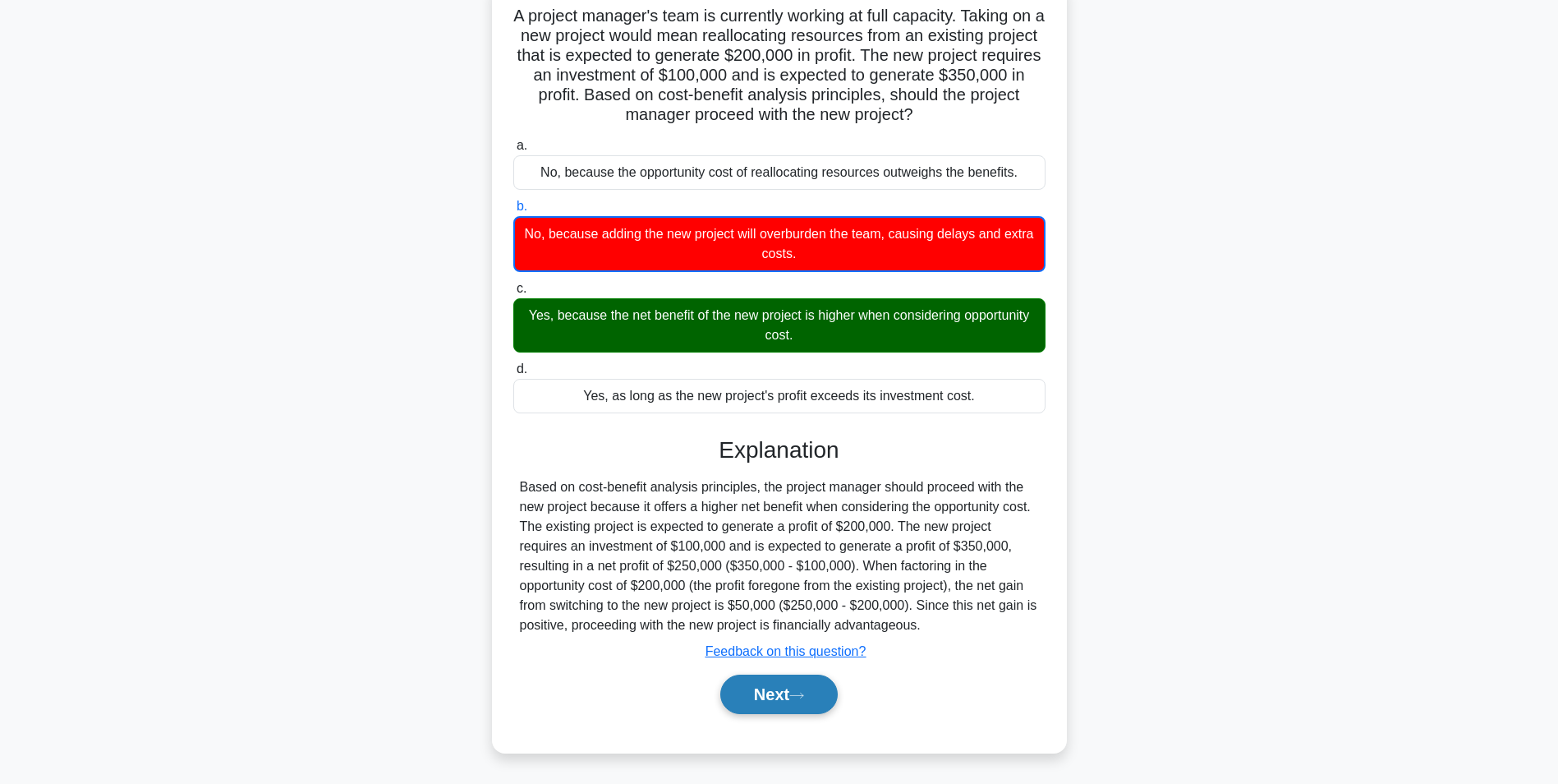
click at [828, 688] on button "Next" at bounding box center [779, 693] width 117 height 39
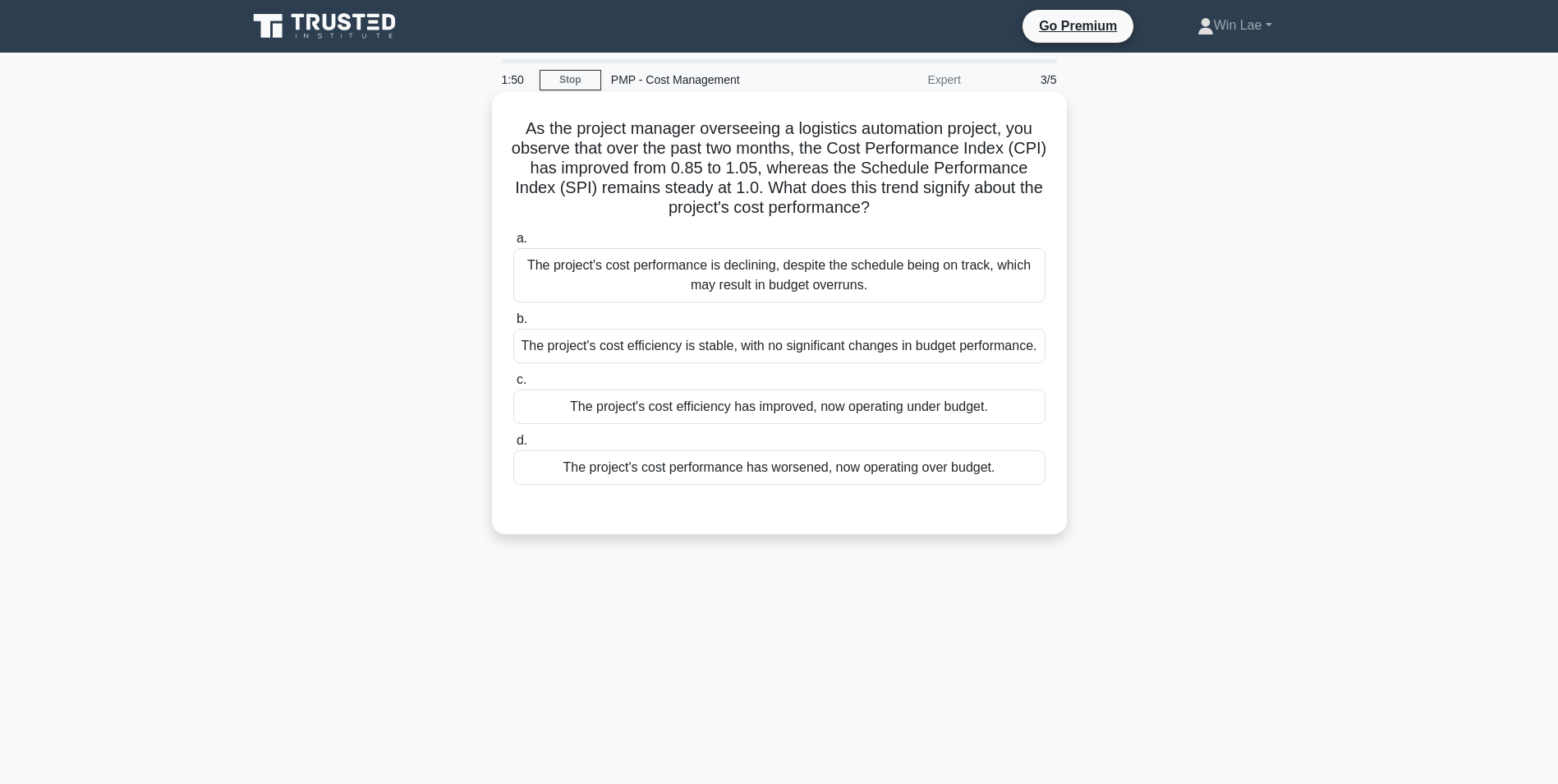
click at [1008, 273] on div "The project's cost performance is declining, despite the schedule being on trac…" at bounding box center [779, 274] width 532 height 54
click at [513, 244] on input "a. The project's cost performance is declining, despite the schedule being on t…" at bounding box center [513, 239] width 0 height 11
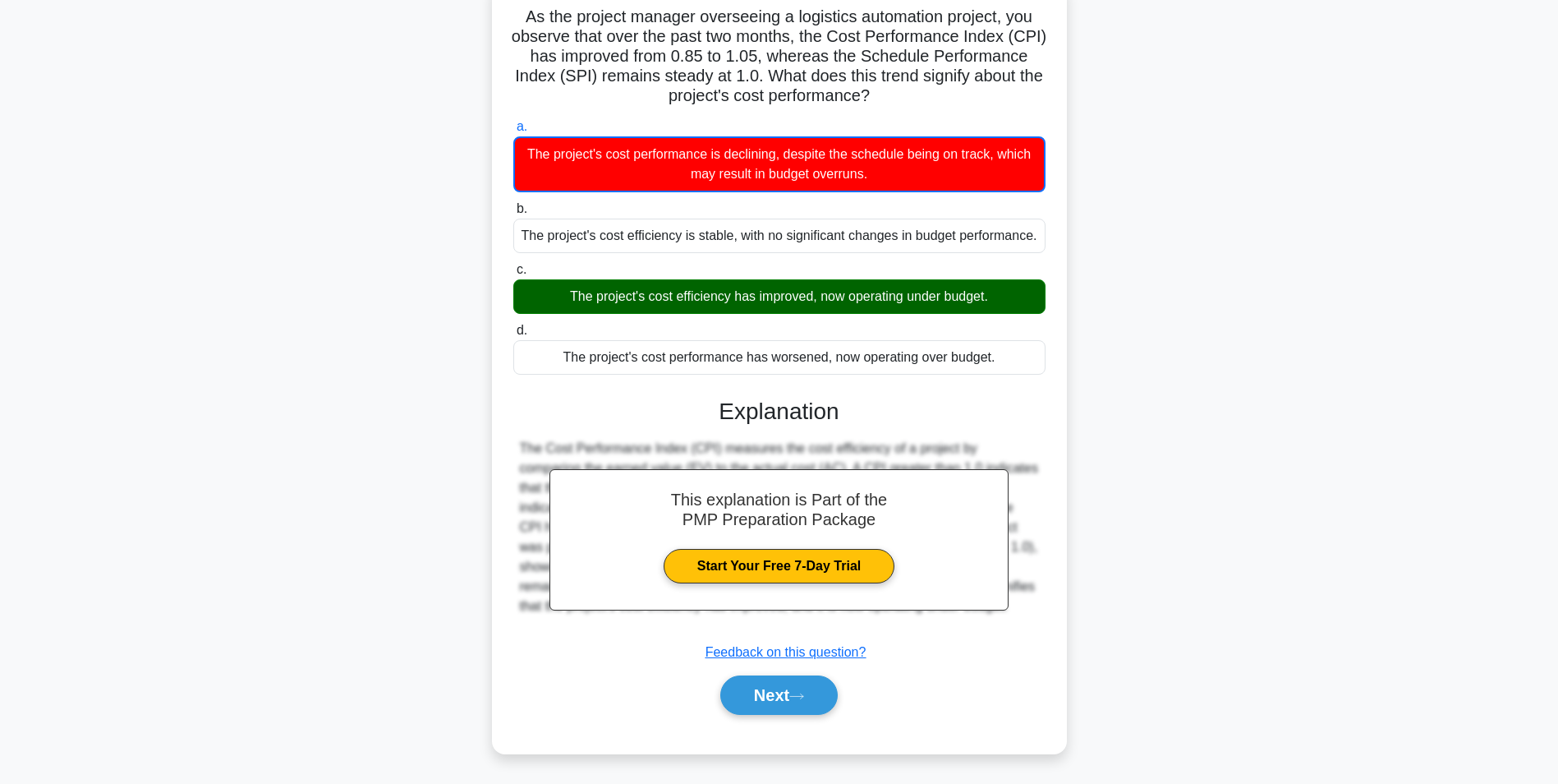
scroll to position [113, 0]
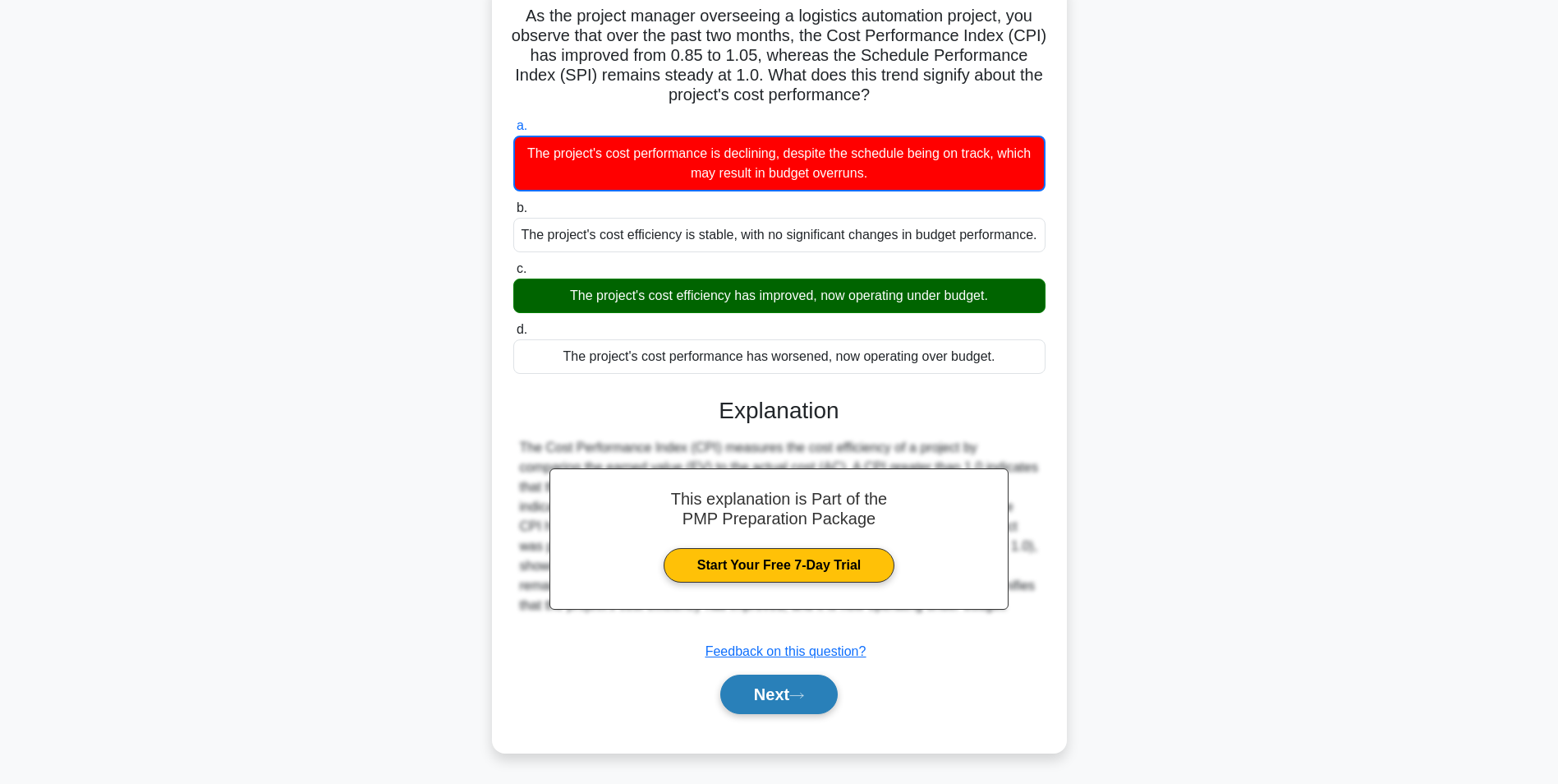
click at [766, 707] on button "Next" at bounding box center [779, 693] width 117 height 39
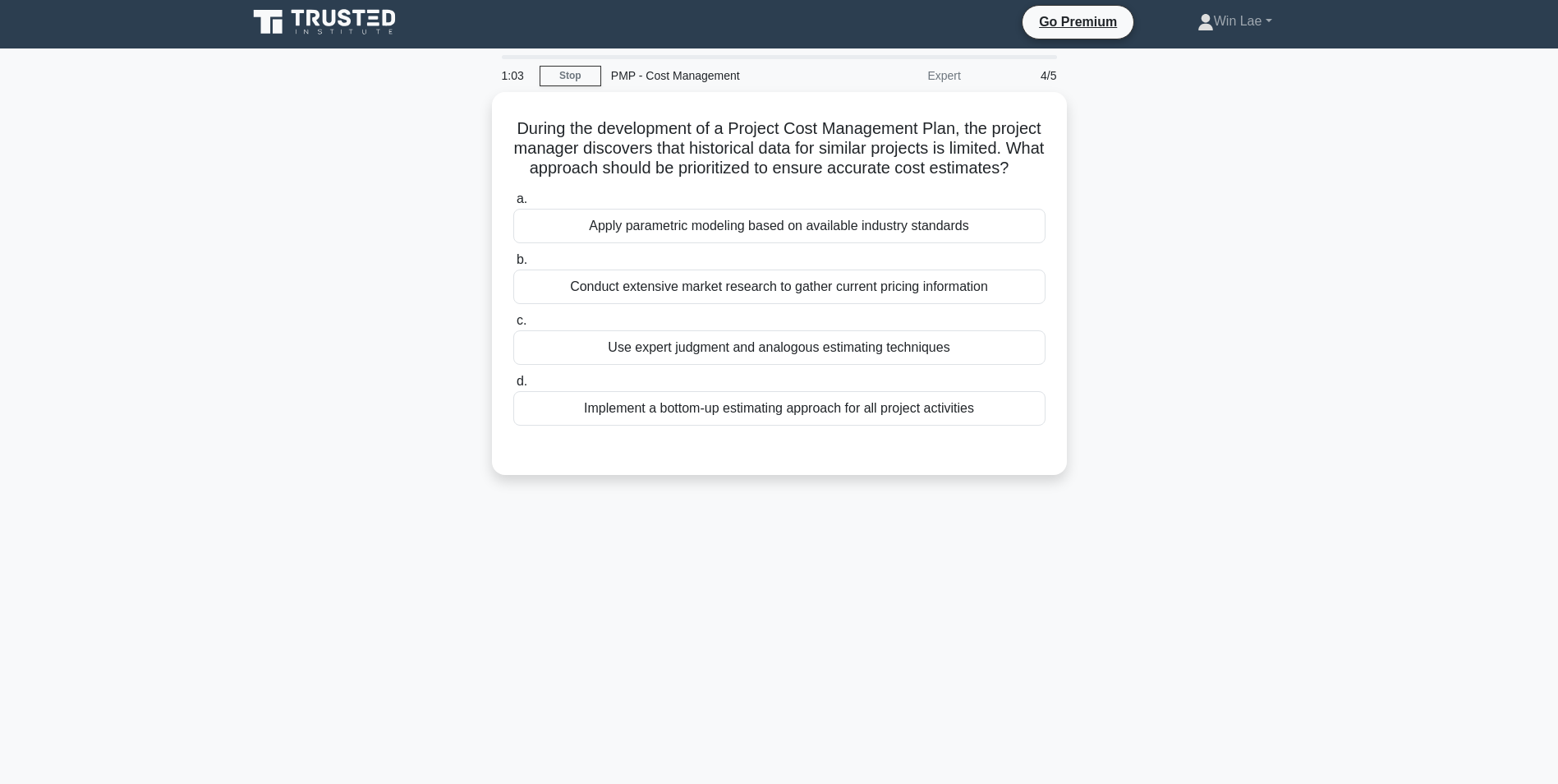
scroll to position [0, 0]
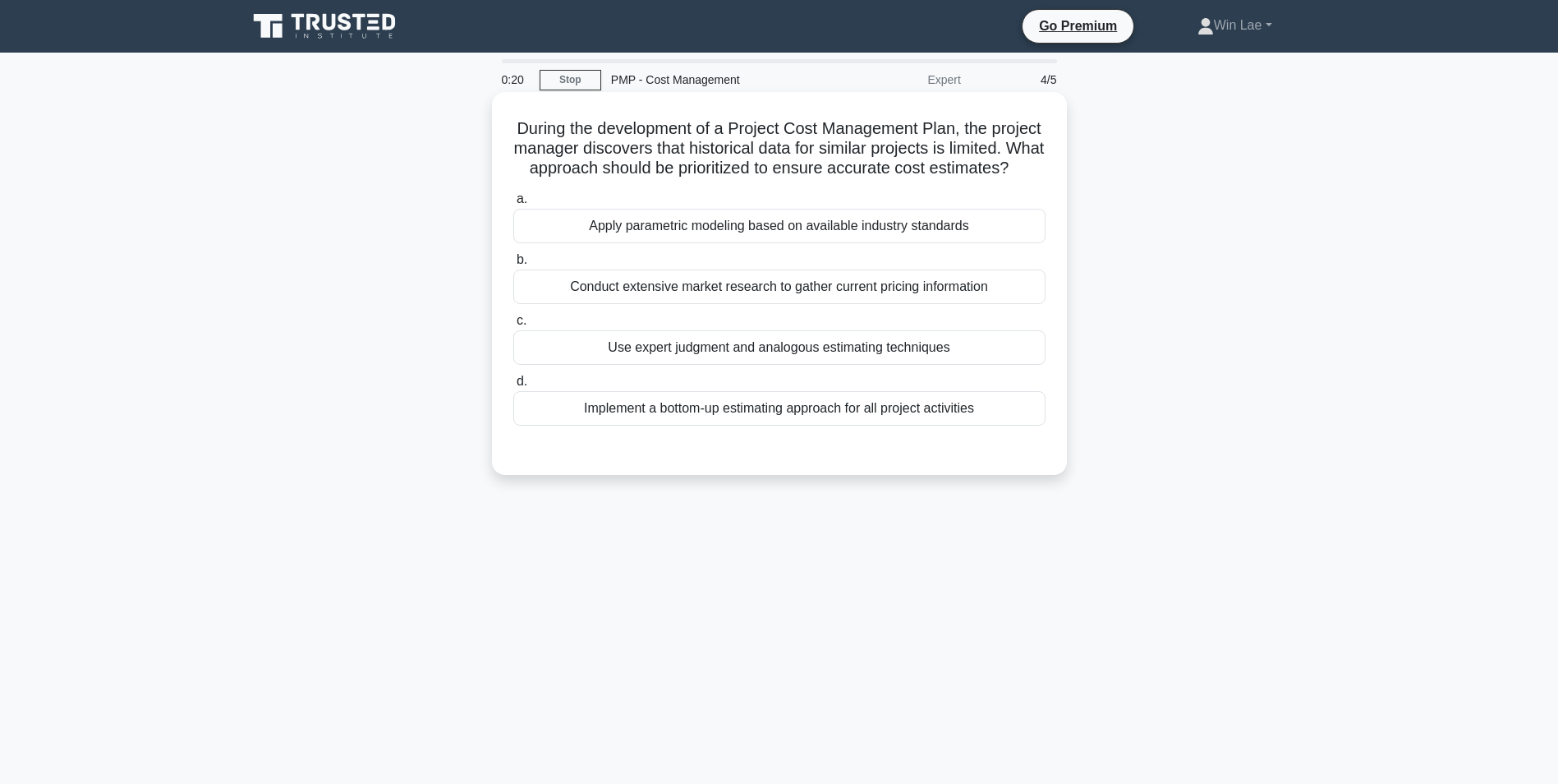
click at [817, 425] on div "Implement a bottom-up estimating approach for all project activities" at bounding box center [779, 408] width 532 height 35
click at [513, 387] on input "d. Implement a bottom-up estimating approach for all project activities" at bounding box center [513, 381] width 0 height 11
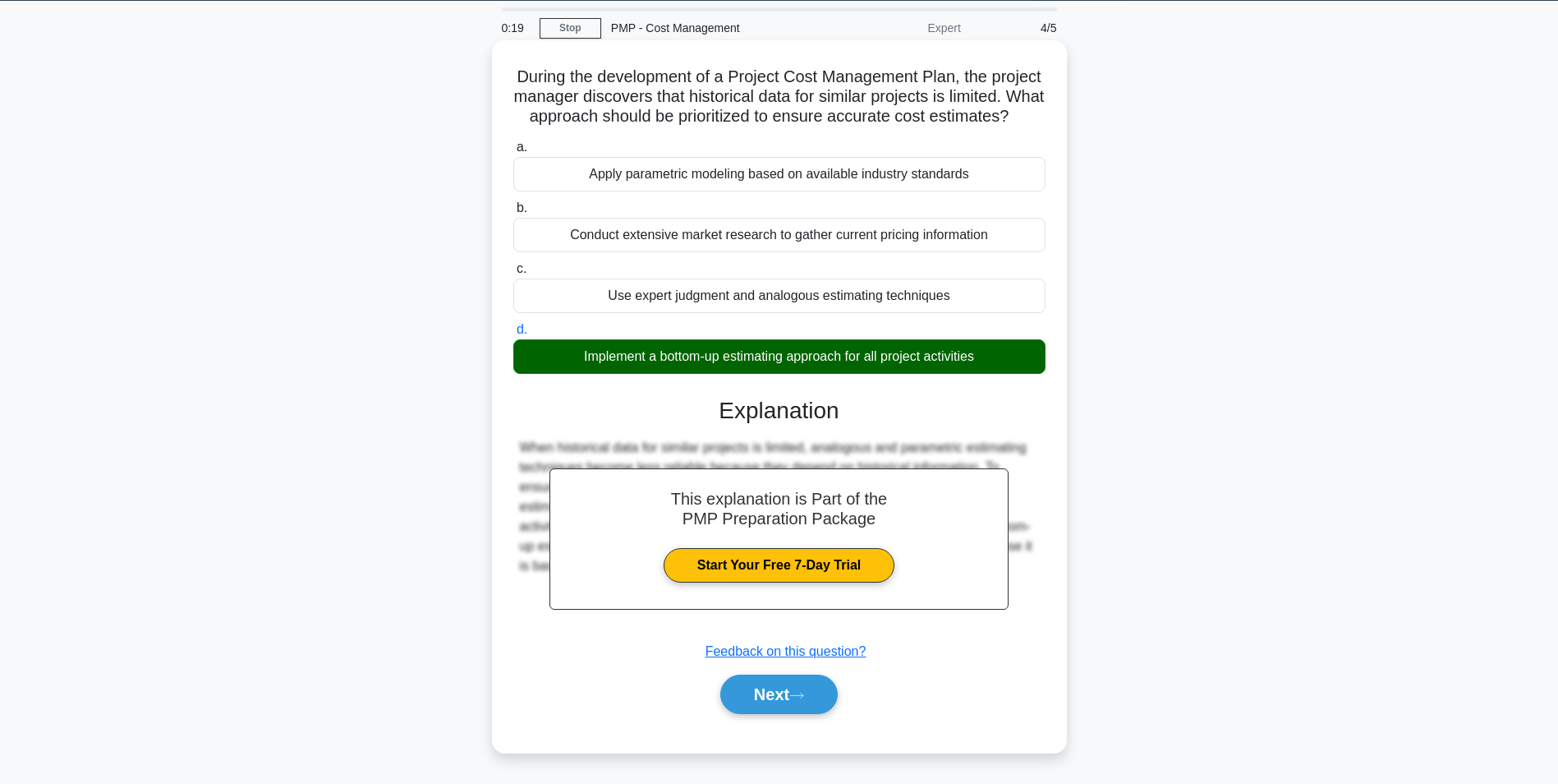
scroll to position [103, 0]
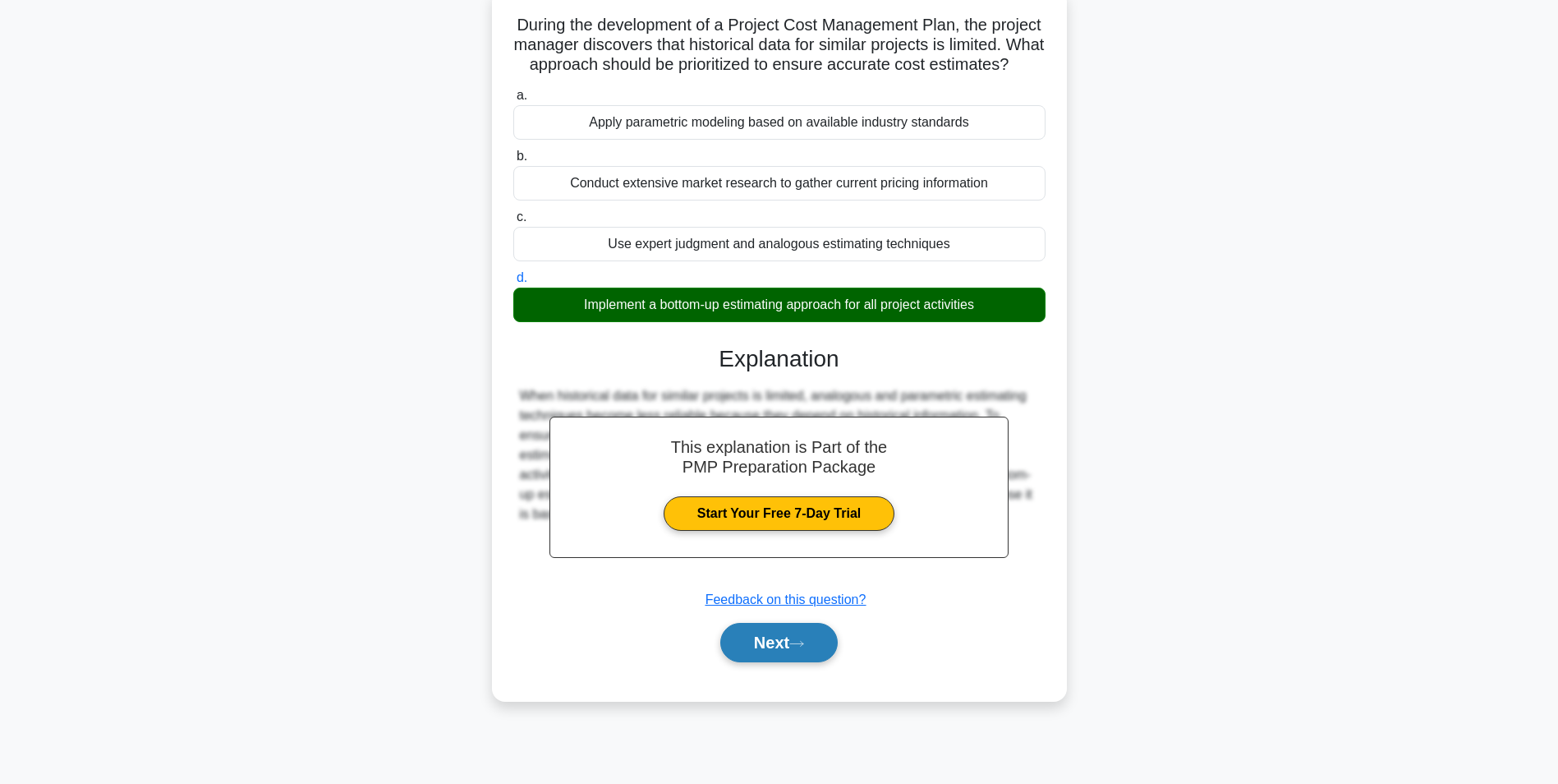
click at [804, 648] on icon at bounding box center [797, 644] width 15 height 9
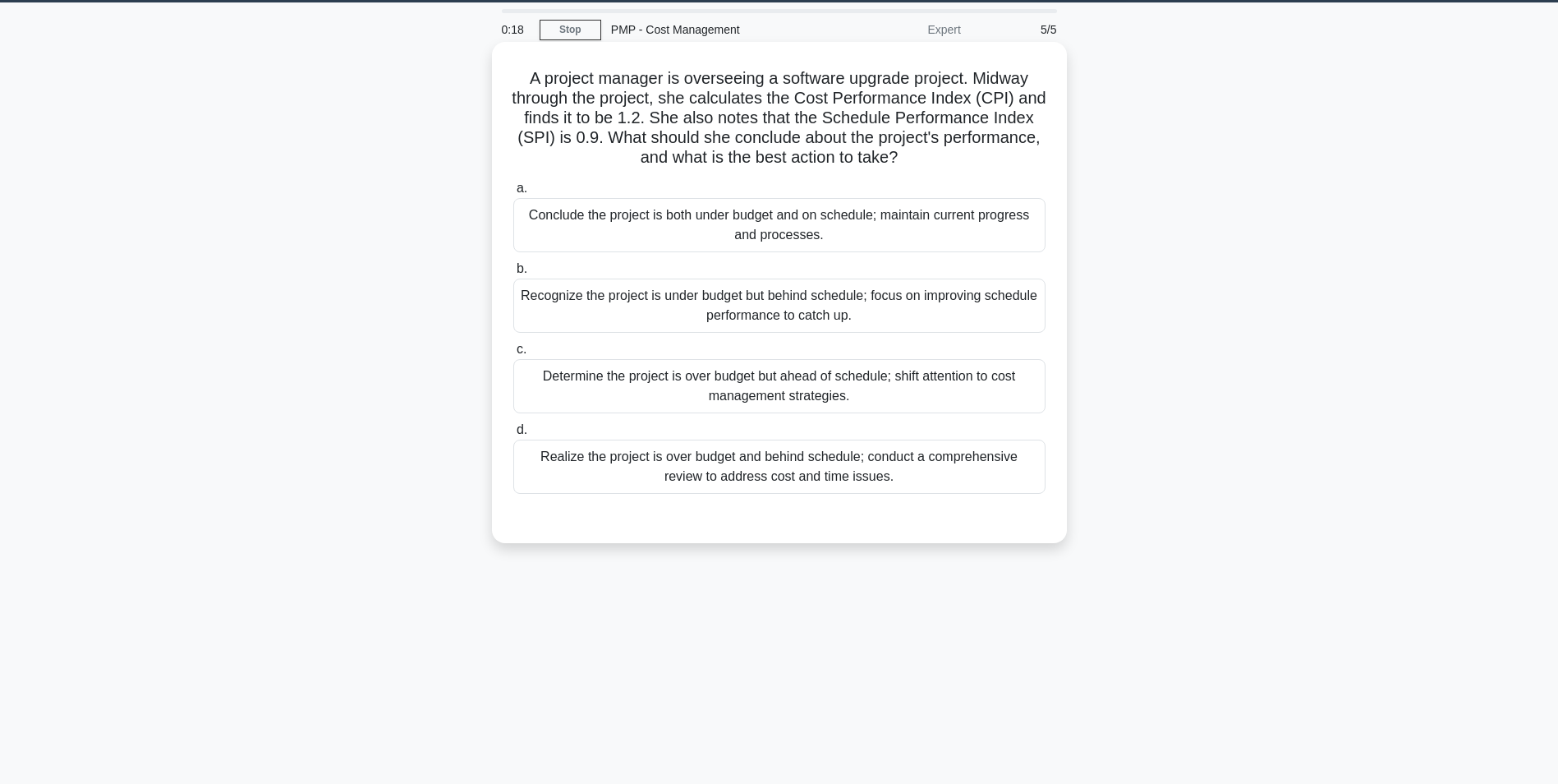
scroll to position [0, 0]
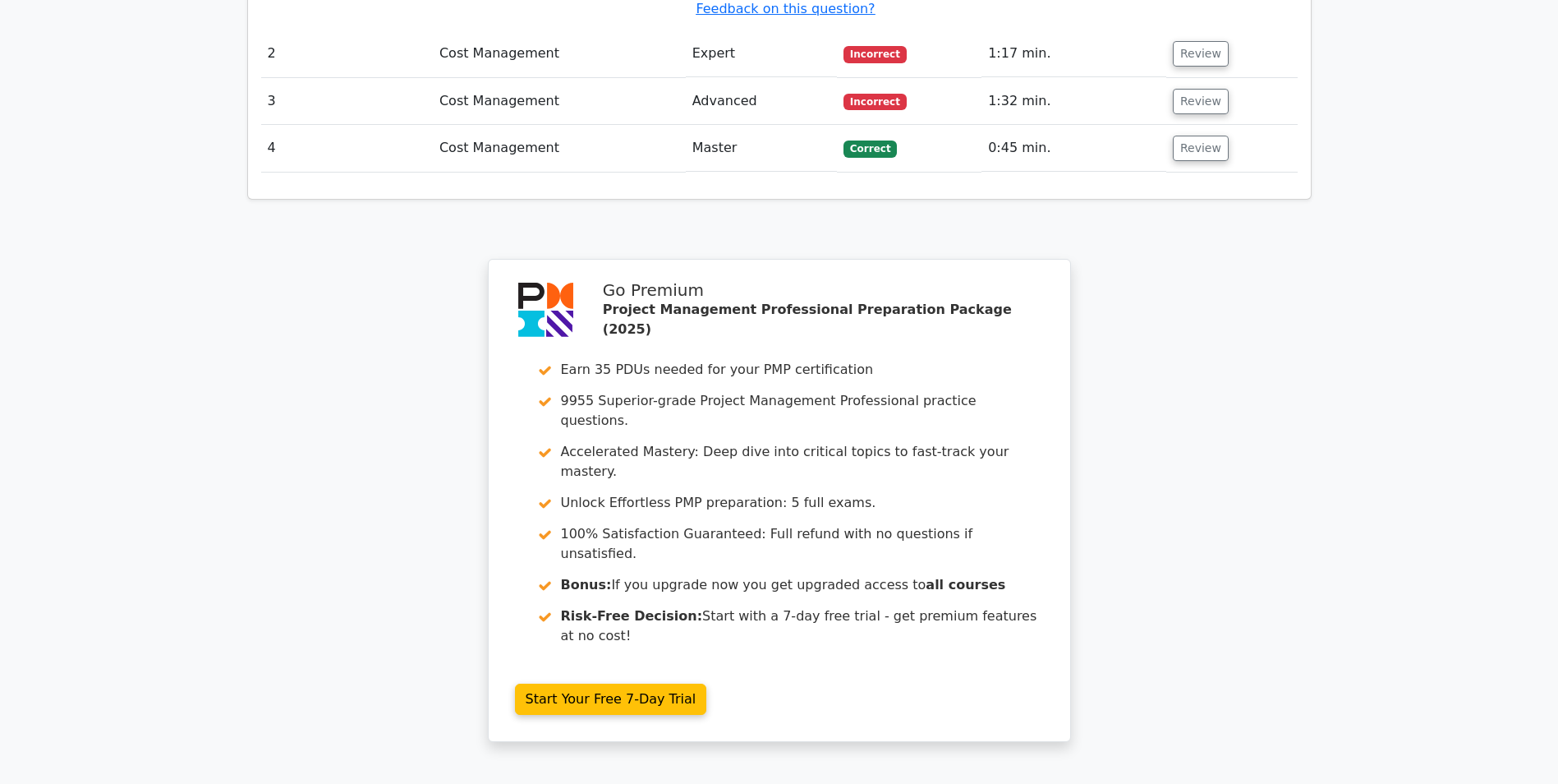
scroll to position [2227, 0]
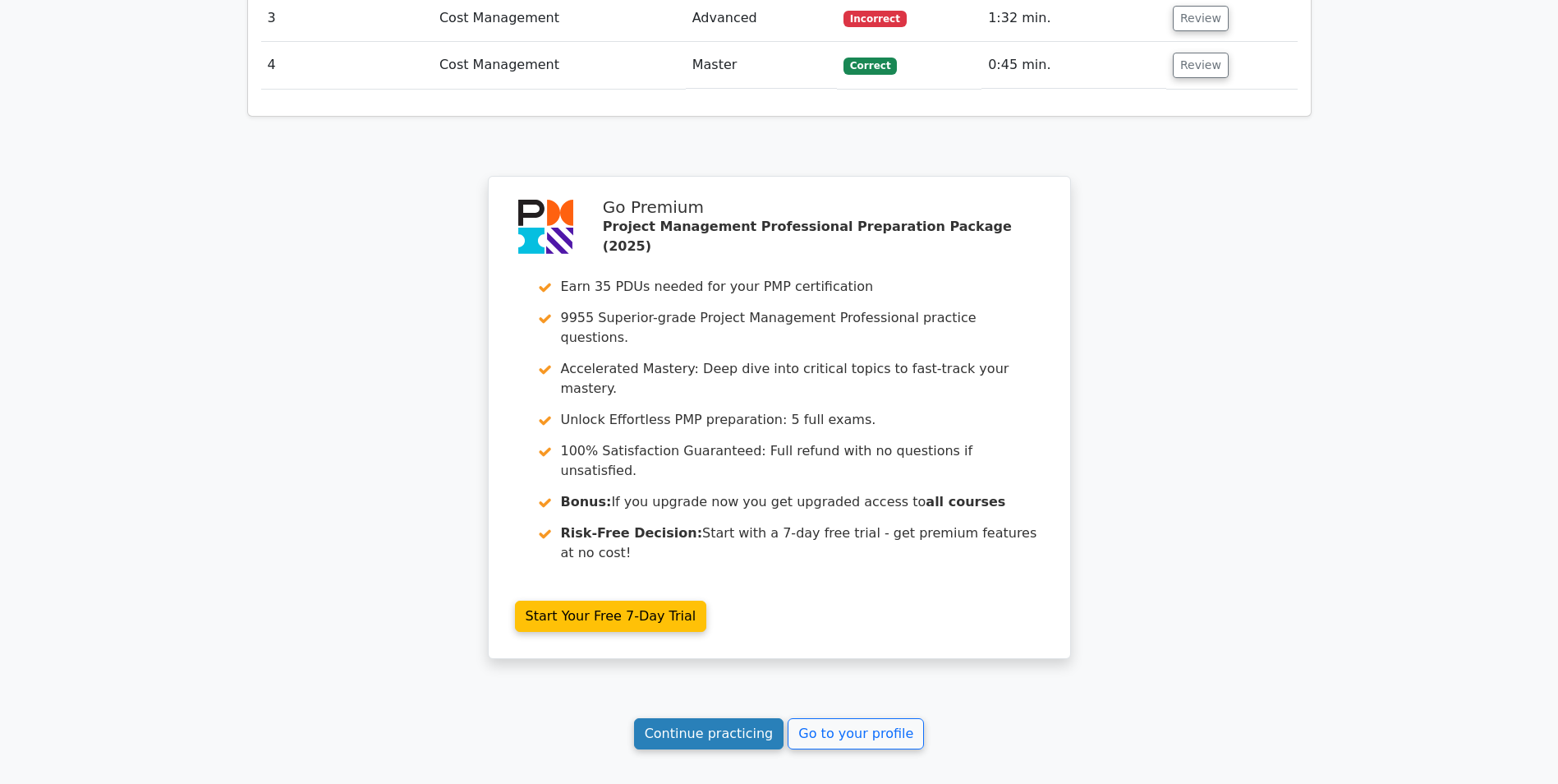
click at [721, 718] on link "Continue practicing" at bounding box center [709, 734] width 150 height 31
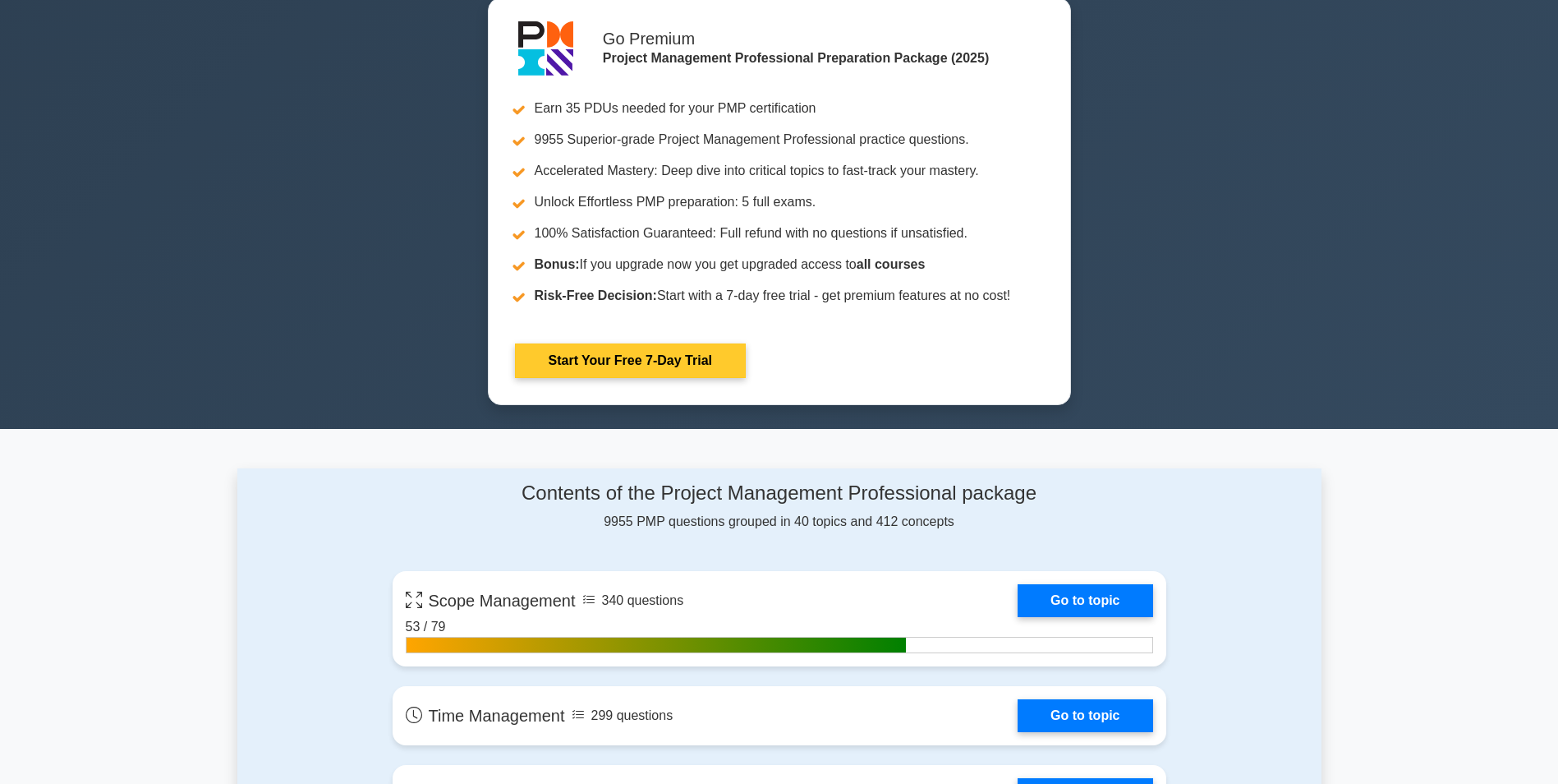
scroll to position [985, 0]
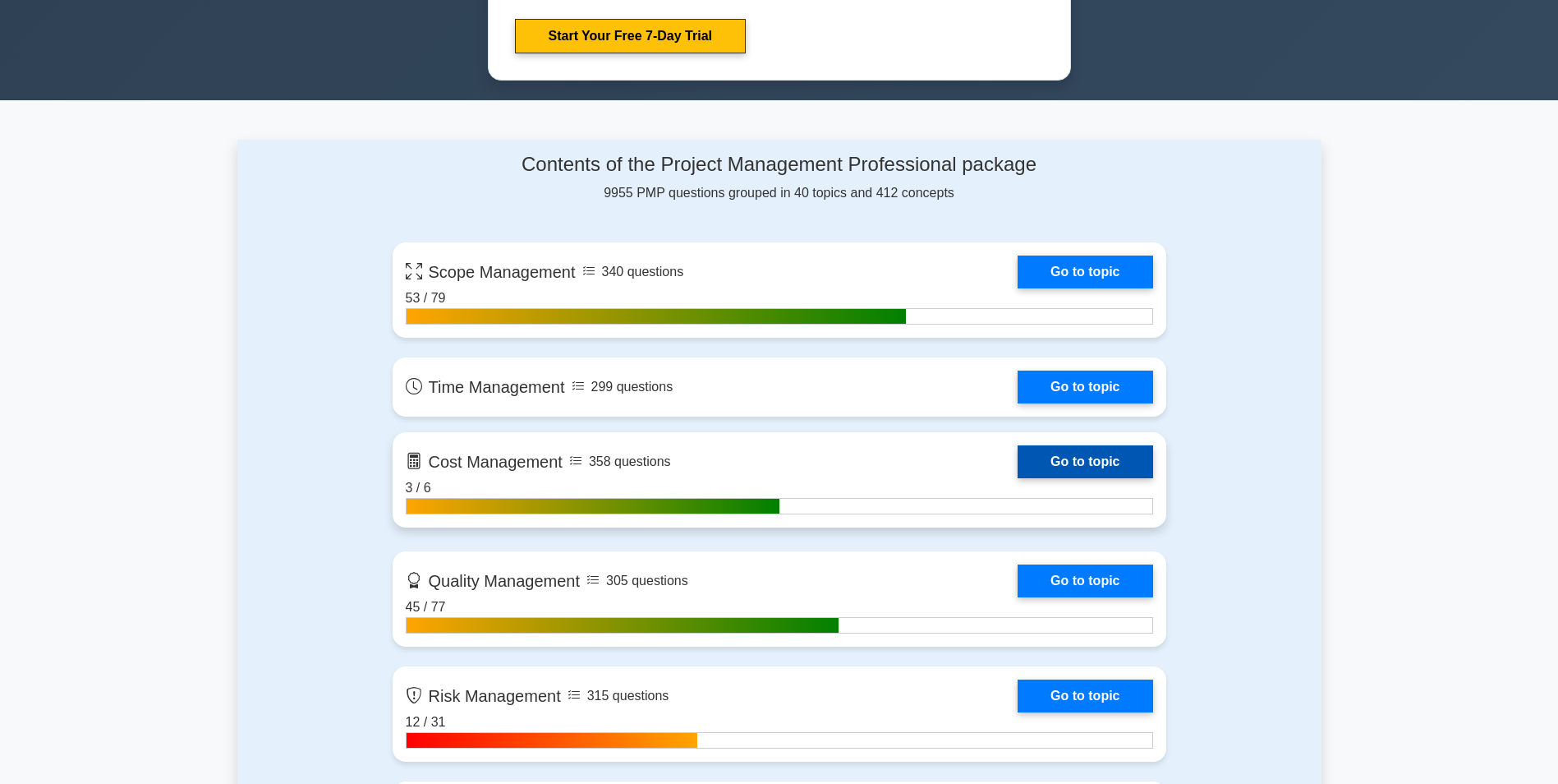
click at [1075, 459] on link "Go to topic" at bounding box center [1085, 462] width 134 height 33
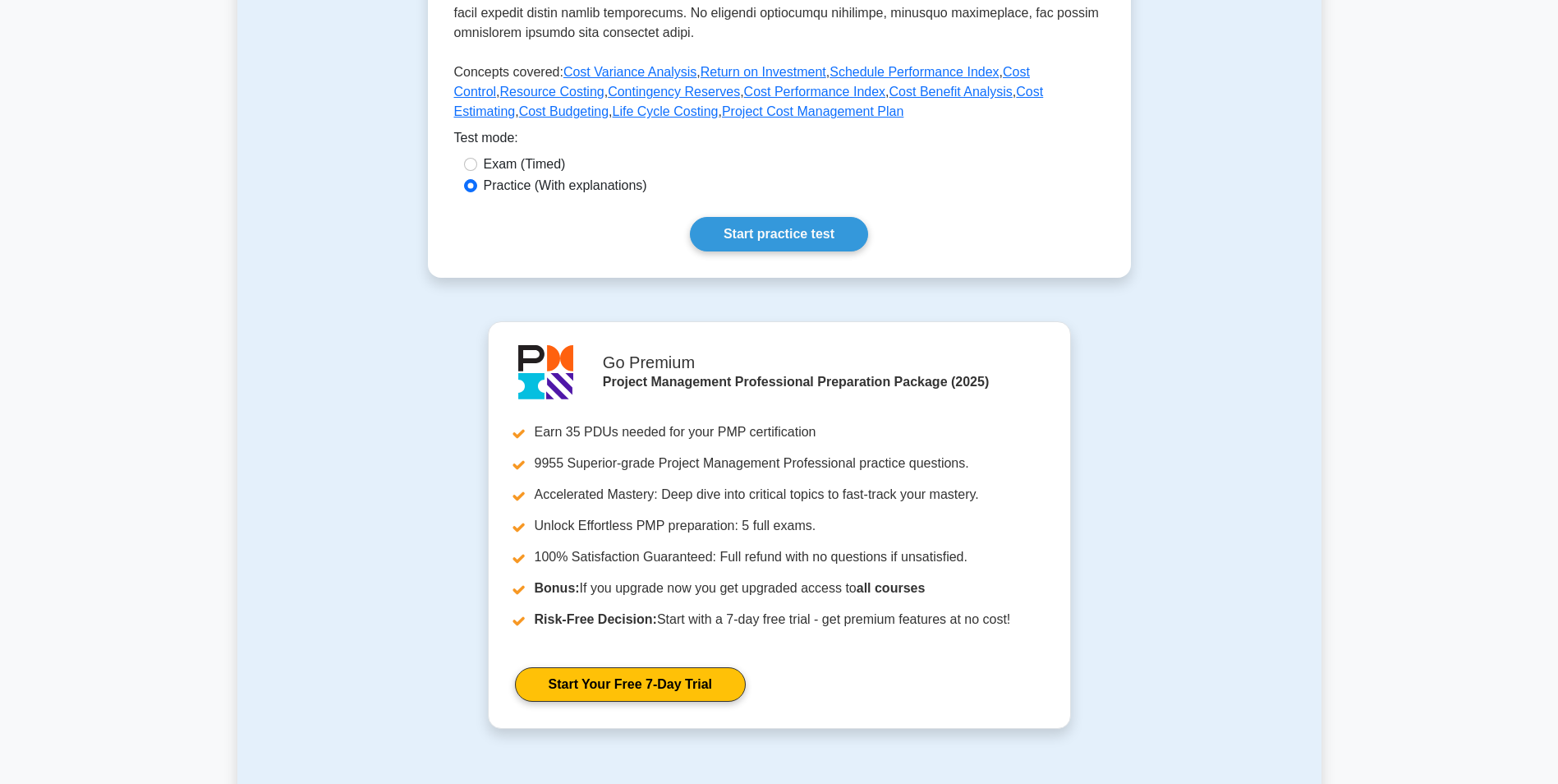
scroll to position [657, 0]
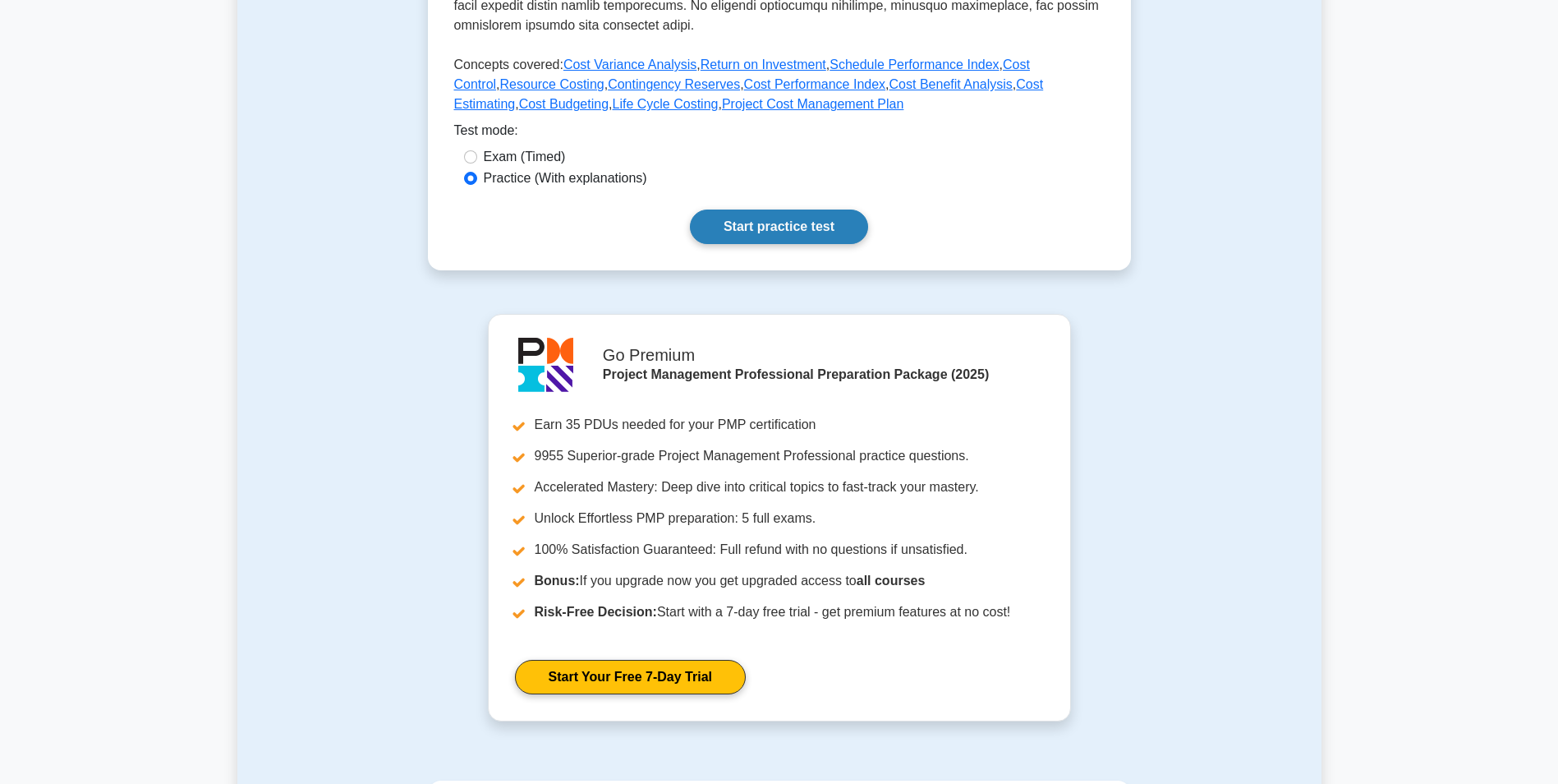
click at [779, 230] on link "Start practice test" at bounding box center [779, 227] width 178 height 35
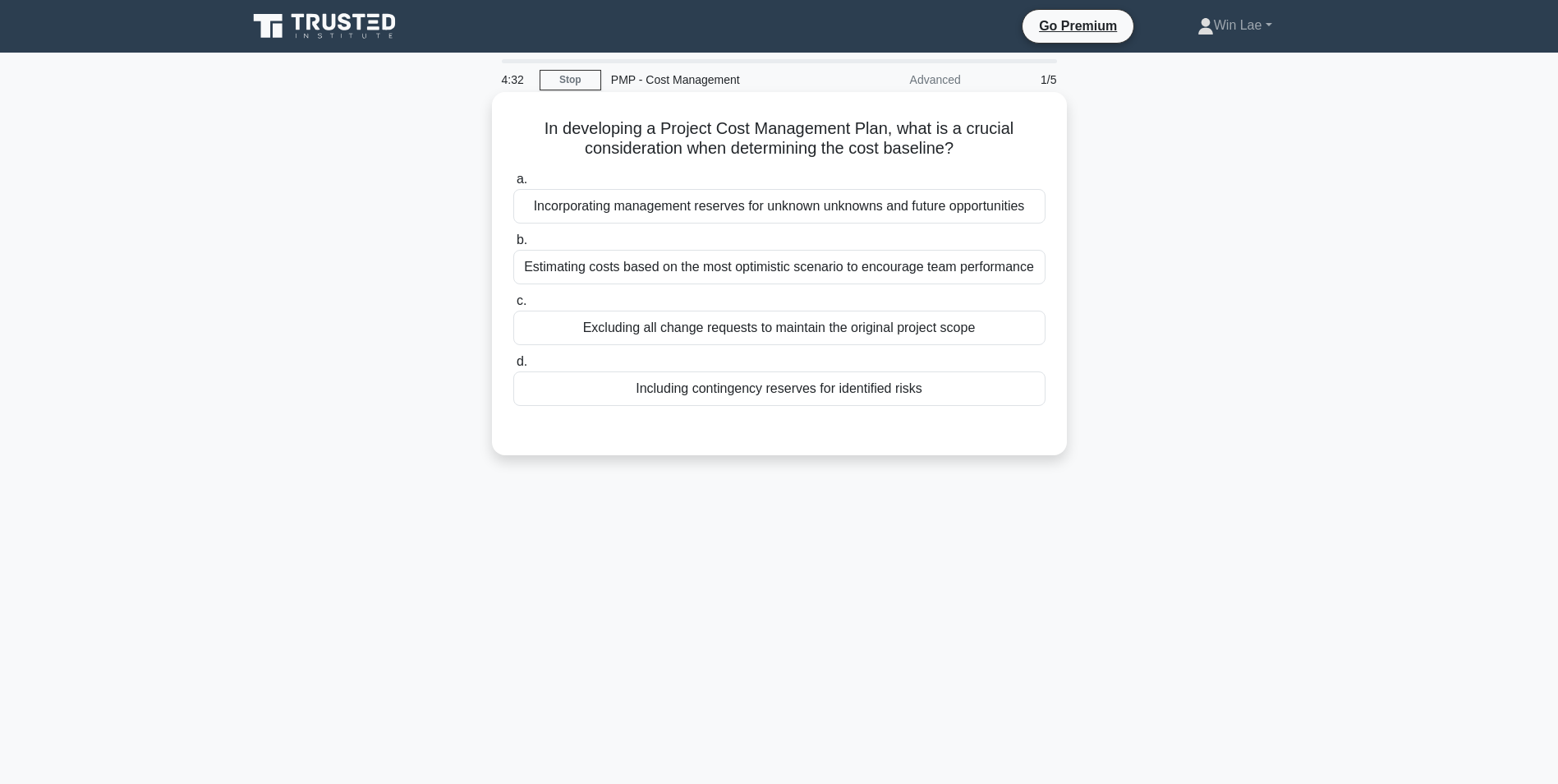
click at [970, 401] on div "Including contingency reserves for identified risks" at bounding box center [779, 389] width 532 height 35
click at [513, 367] on input "d. Including contingency reserves for identified risks" at bounding box center [513, 362] width 0 height 11
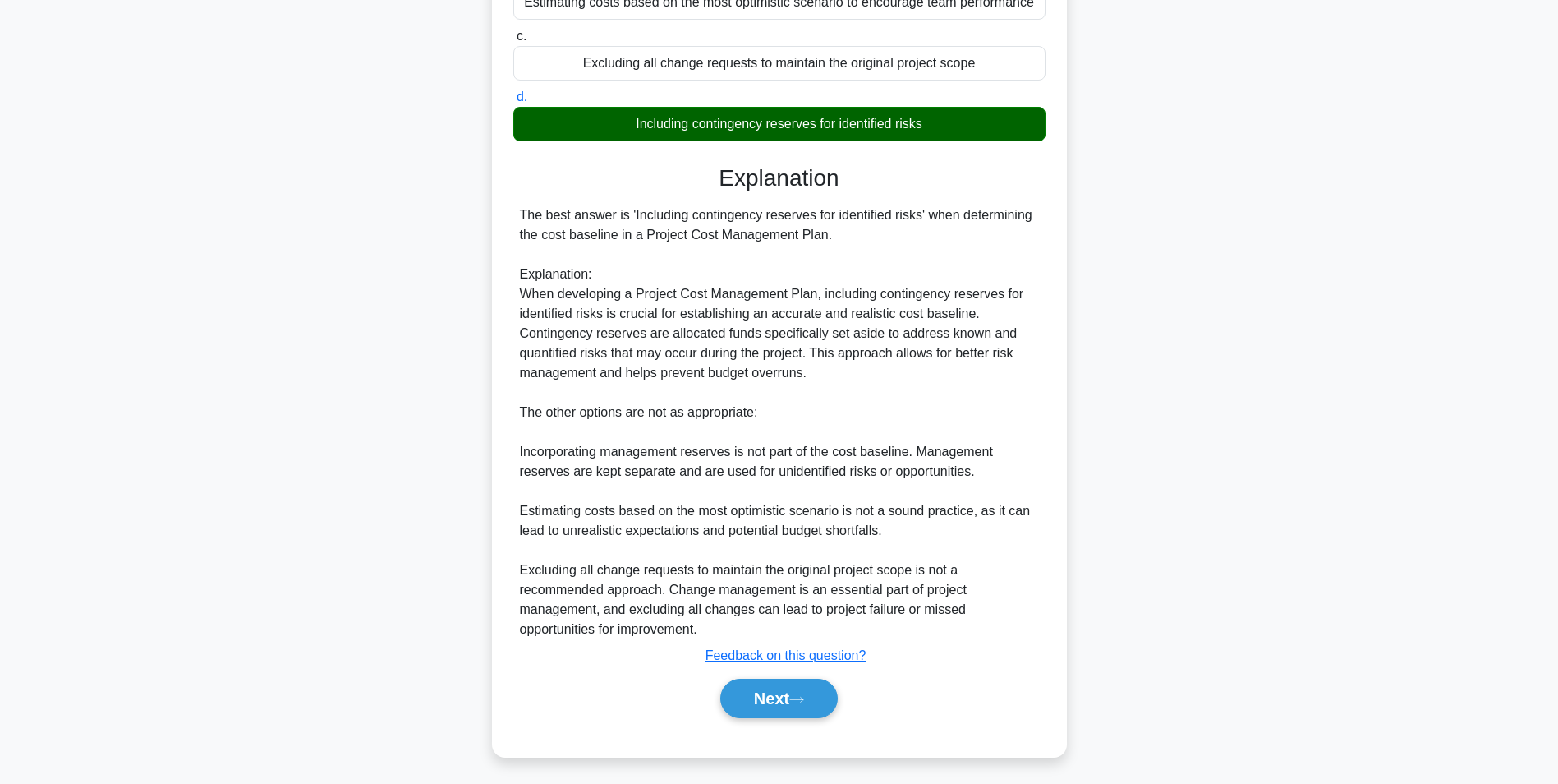
scroll to position [270, 0]
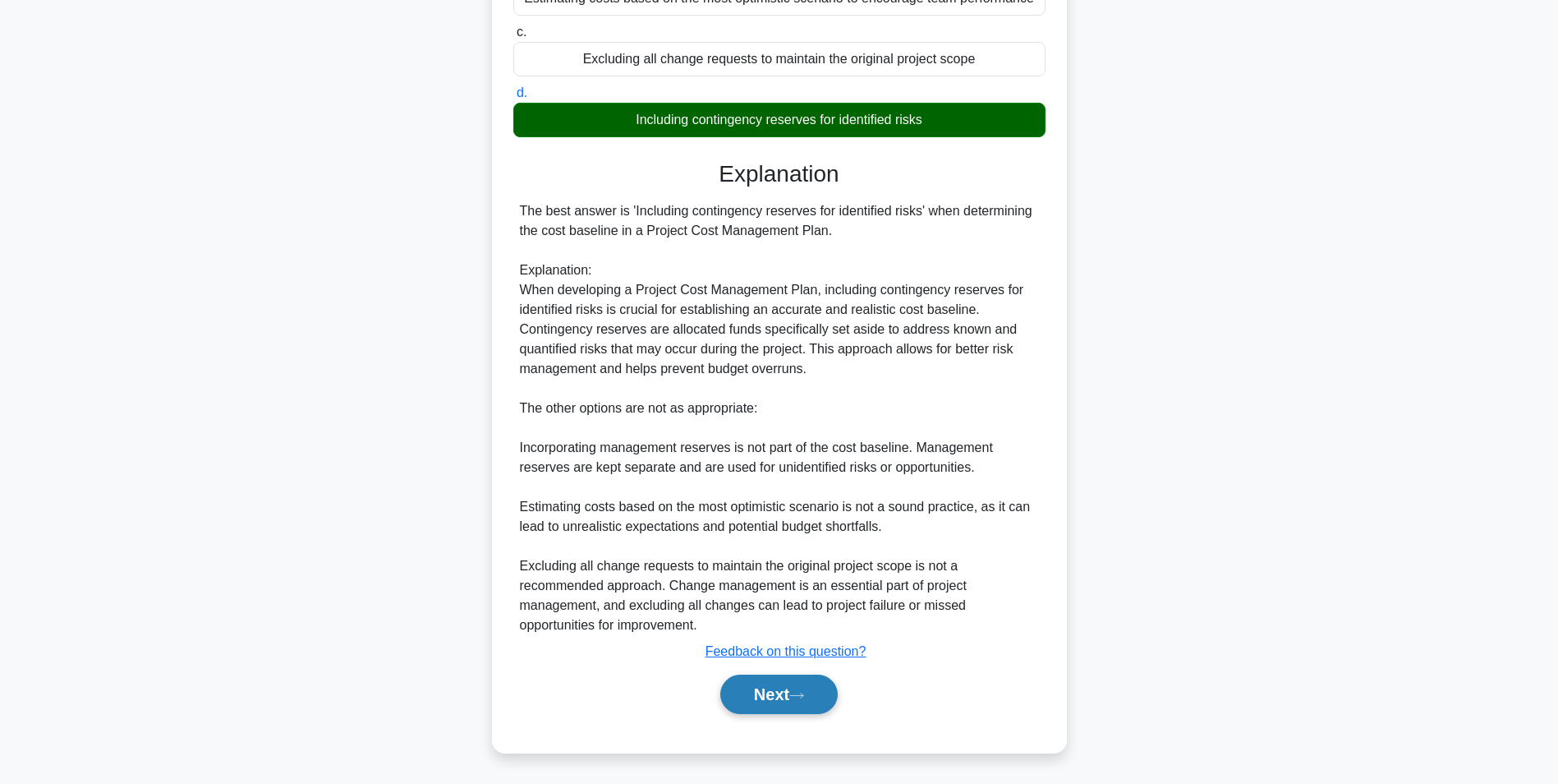
click at [777, 694] on button "Next" at bounding box center [779, 693] width 117 height 39
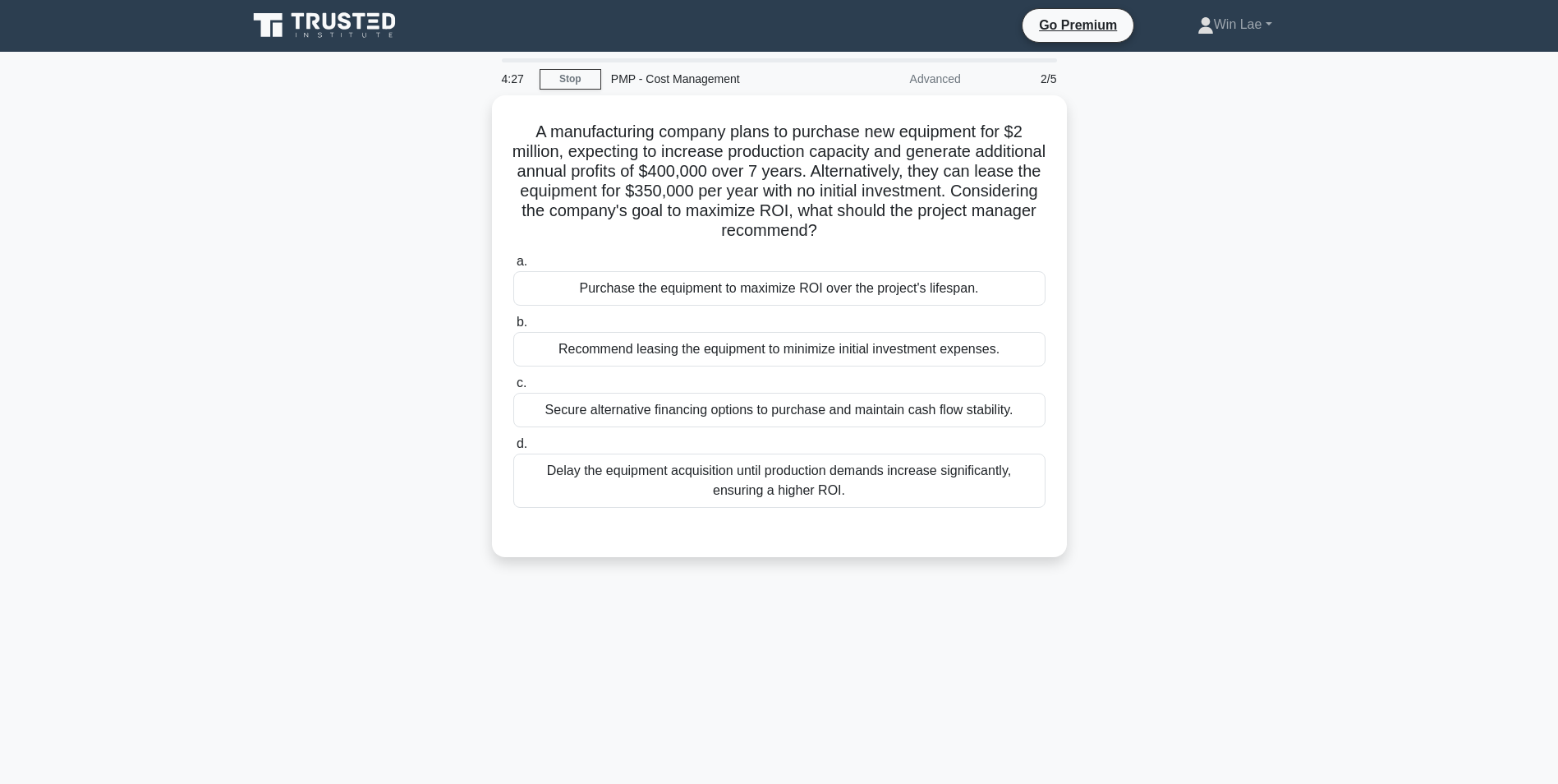
scroll to position [0, 0]
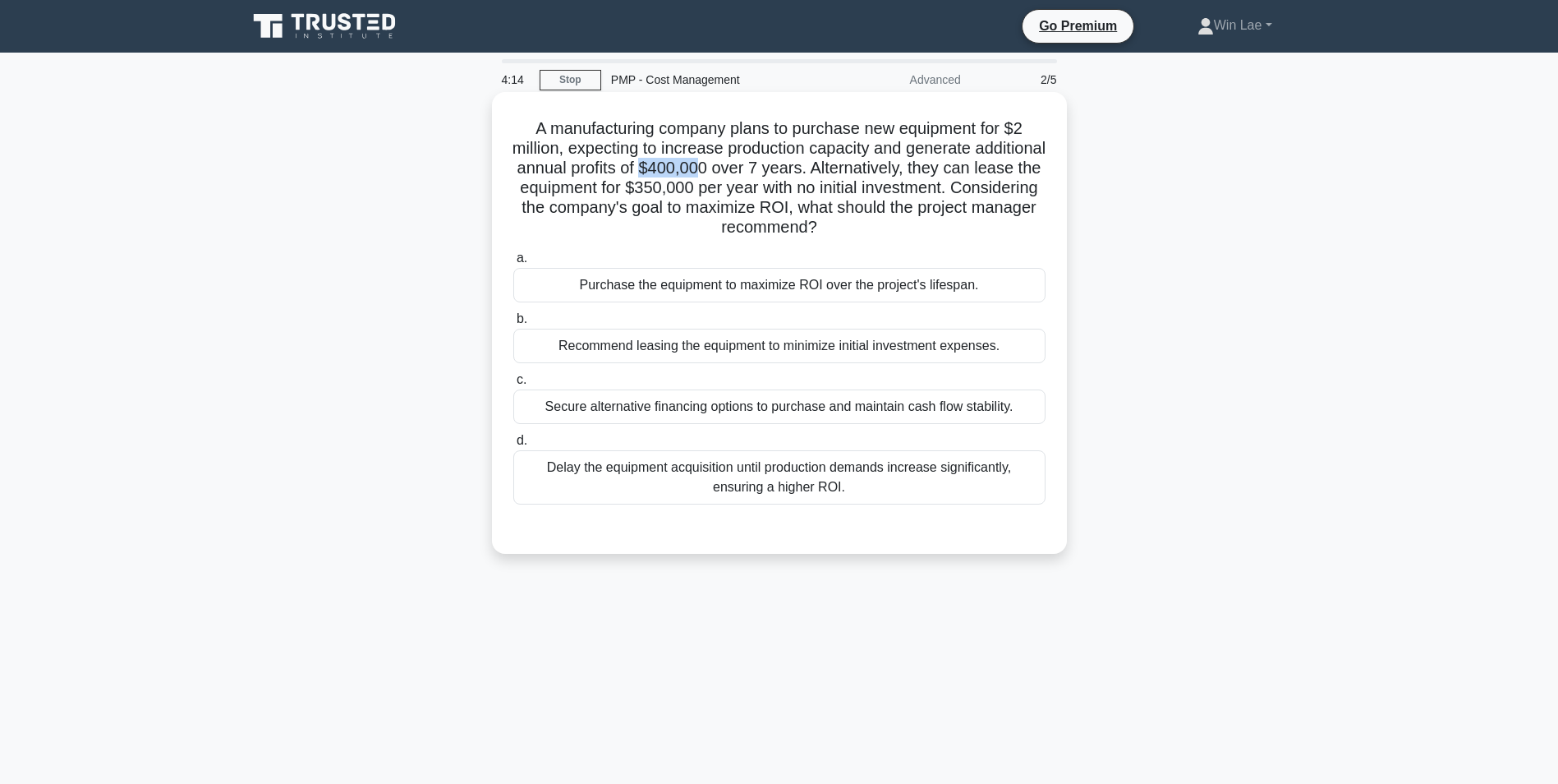
drag, startPoint x: 732, startPoint y: 167, endPoint x: 791, endPoint y: 166, distance: 59.0
click at [791, 166] on h5 "A manufacturing company plans to purchase new equipment for $2 million, expecti…" at bounding box center [779, 177] width 535 height 120
click at [636, 198] on h5 "A manufacturing company plans to purchase new equipment for $2 million, expecti…" at bounding box center [779, 177] width 535 height 120
drag, startPoint x: 763, startPoint y: 189, endPoint x: 839, endPoint y: 187, distance: 76.0
click at [839, 187] on h5 "A manufacturing company plans to purchase new equipment for $2 million, expecti…" at bounding box center [779, 177] width 535 height 120
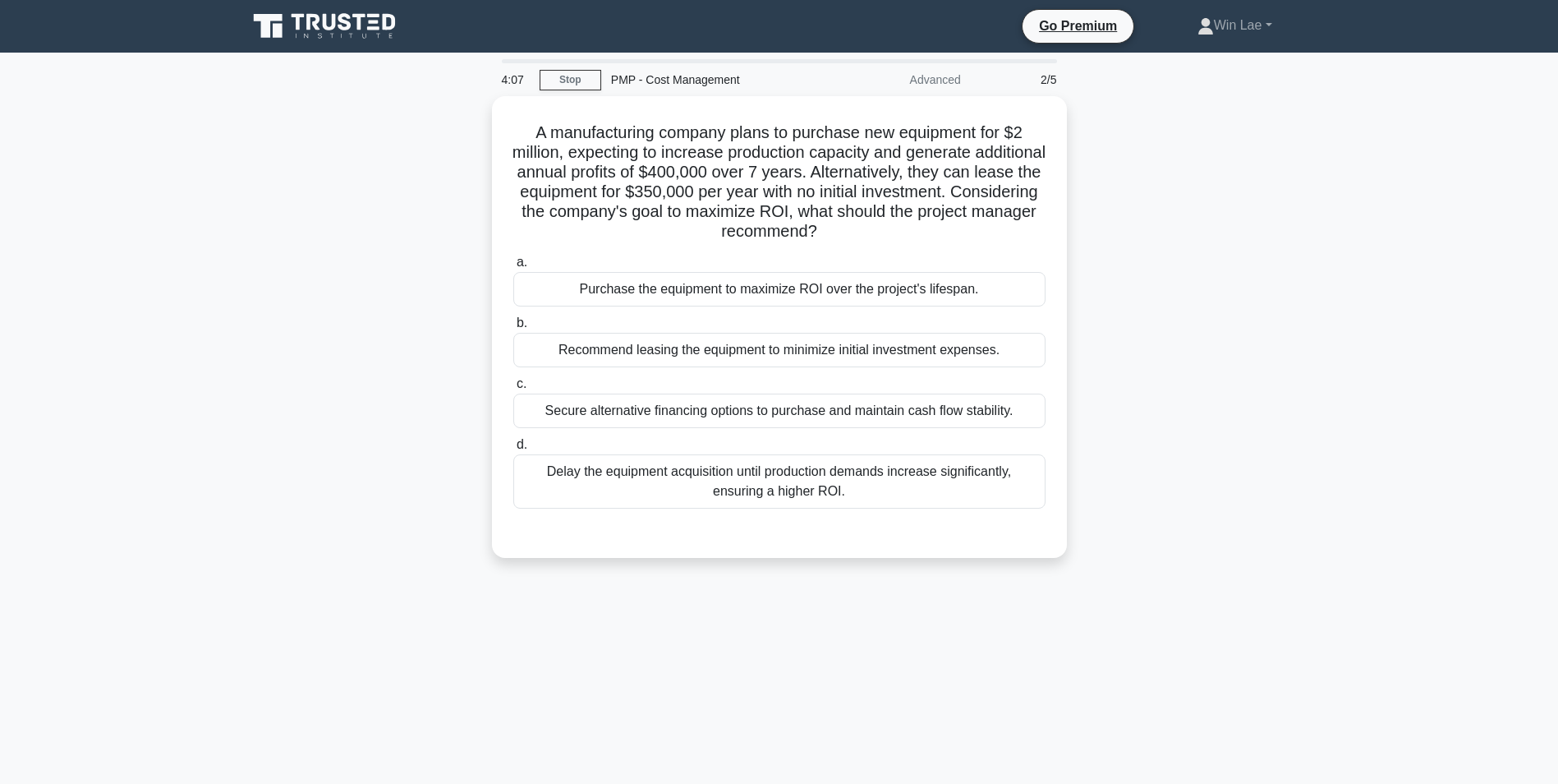
click at [342, 402] on div "A manufacturing company plans to purchase new equipment for $2 million, expecti…" at bounding box center [779, 337] width 1084 height 481
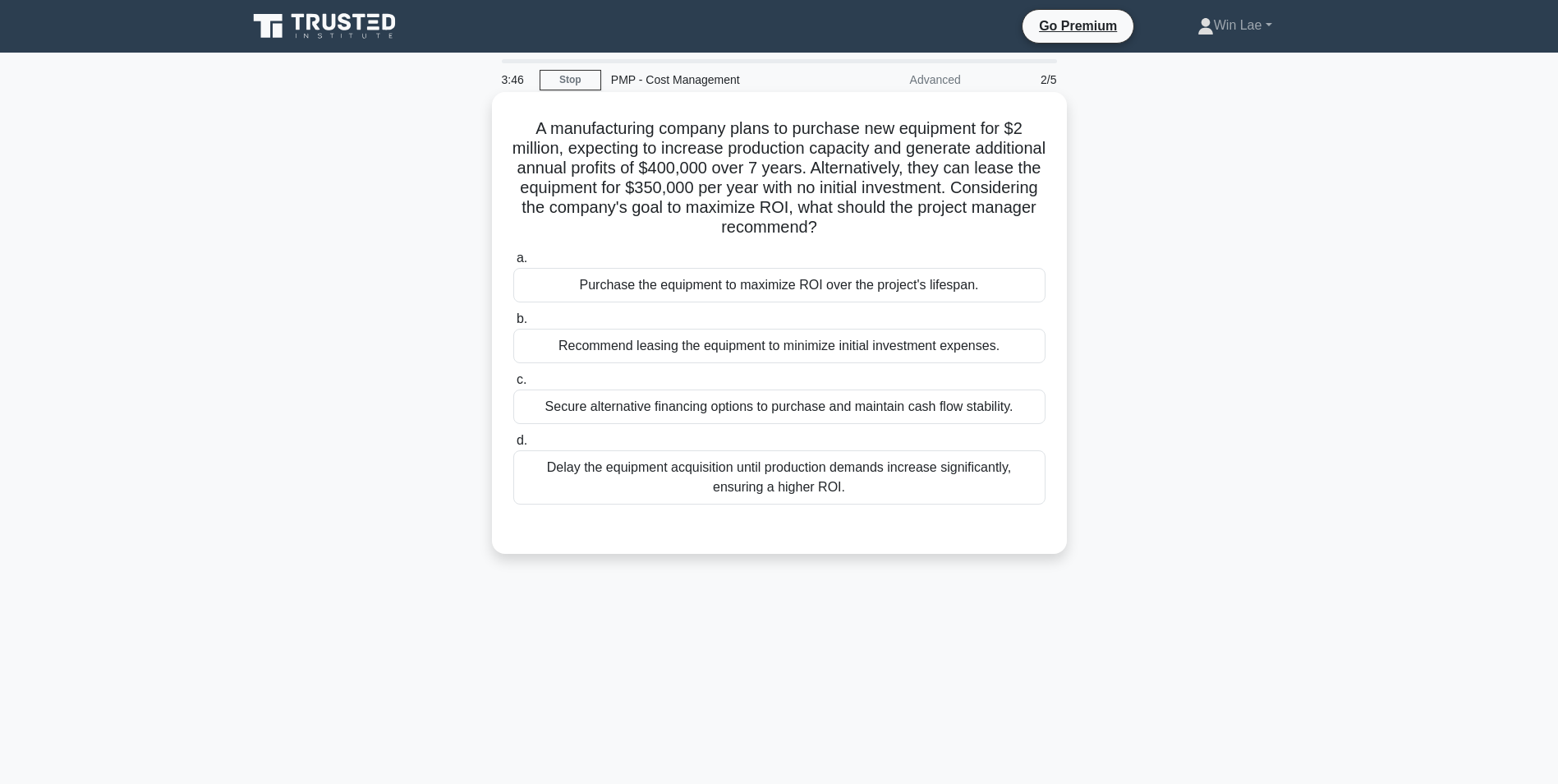
click at [886, 356] on div "Recommend leasing the equipment to minimize initial investment expenses." at bounding box center [779, 346] width 532 height 35
click at [513, 325] on input "b. Recommend leasing the equipment to minimize initial investment expenses." at bounding box center [513, 319] width 0 height 11
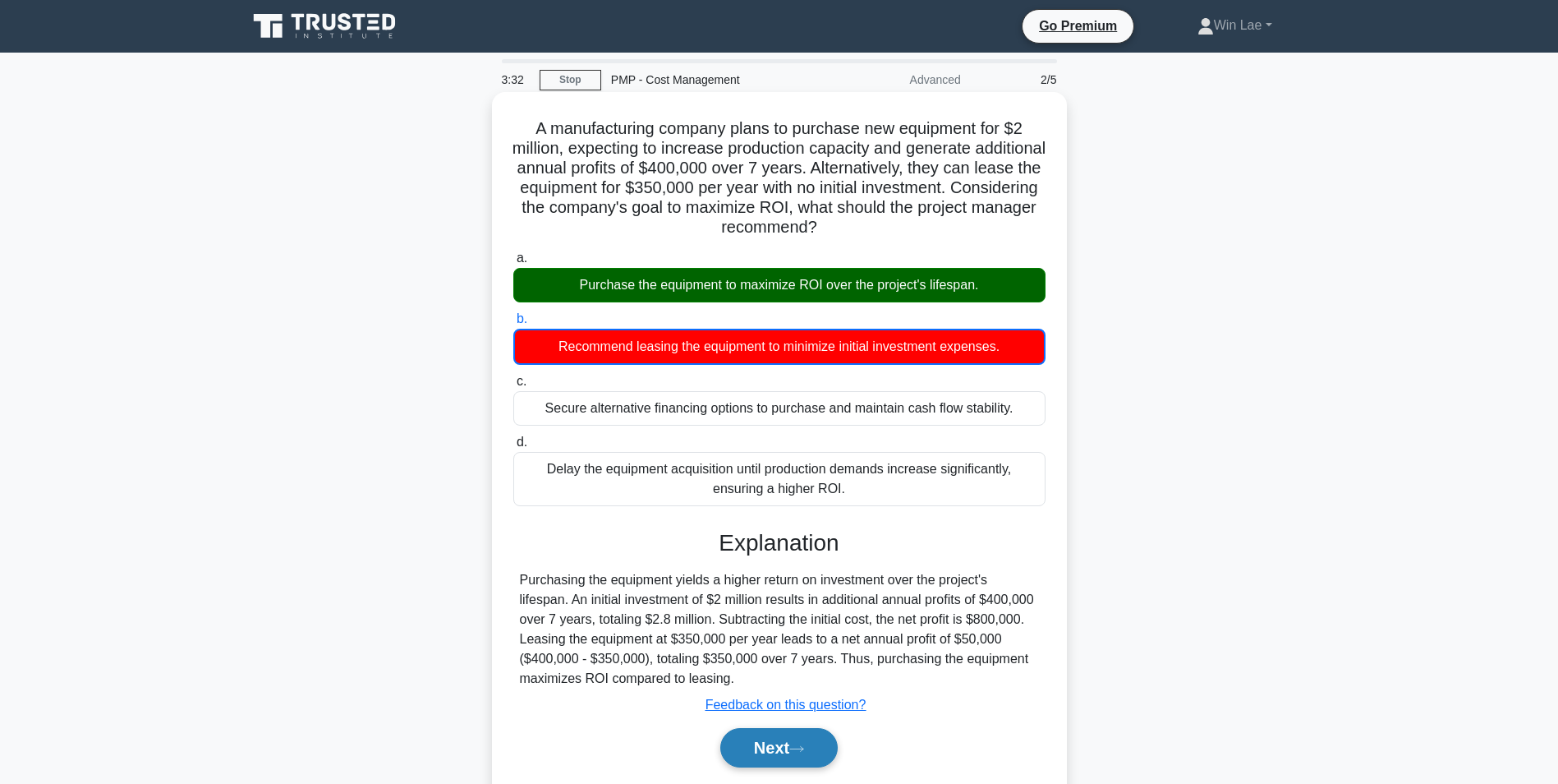
click at [799, 749] on icon at bounding box center [797, 749] width 15 height 9
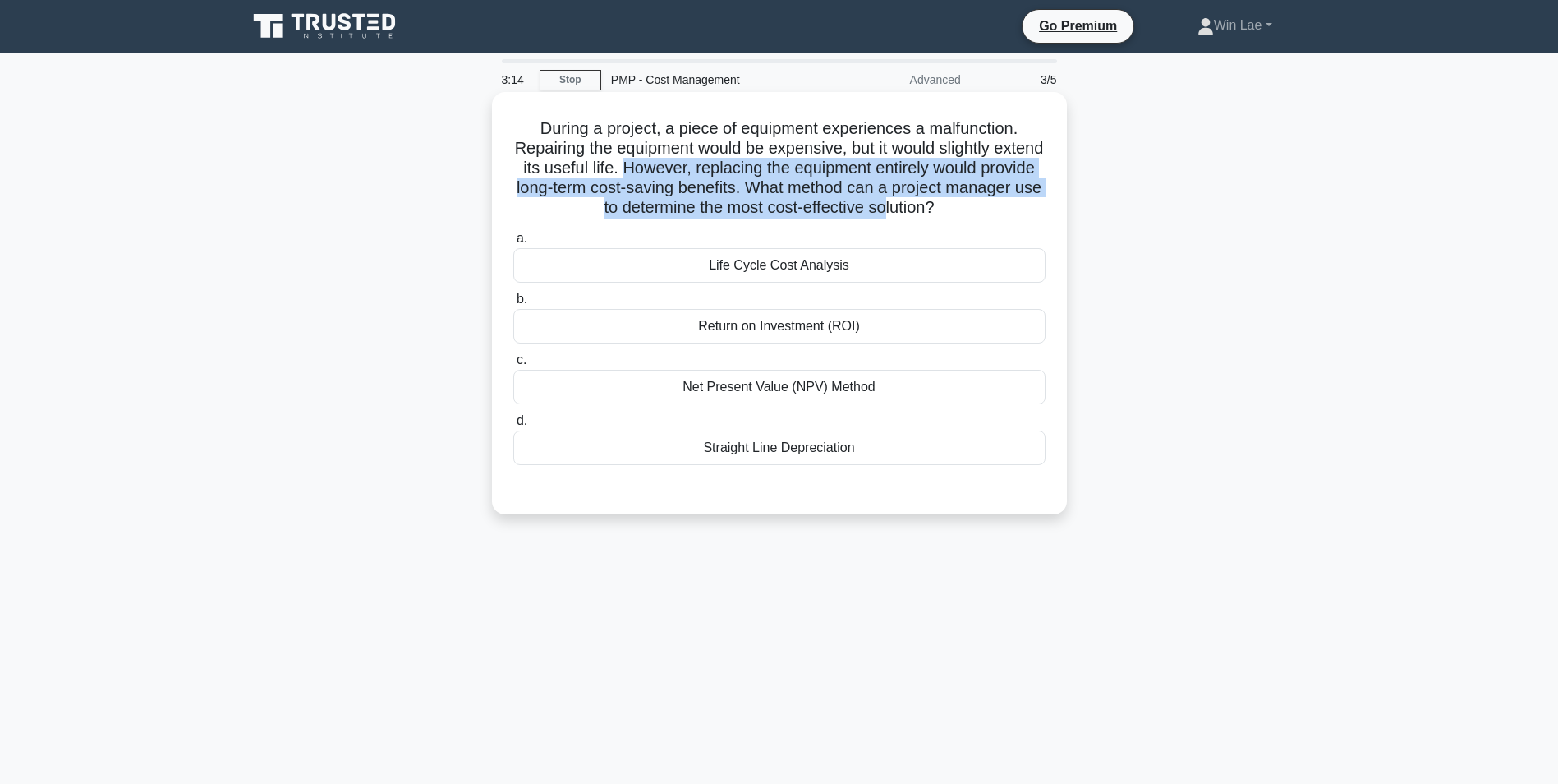
drag, startPoint x: 674, startPoint y: 168, endPoint x: 937, endPoint y: 205, distance: 265.6
click at [937, 205] on h5 "During a project, a piece of equipment experiences a malfunction. Repairing the…" at bounding box center [779, 168] width 535 height 101
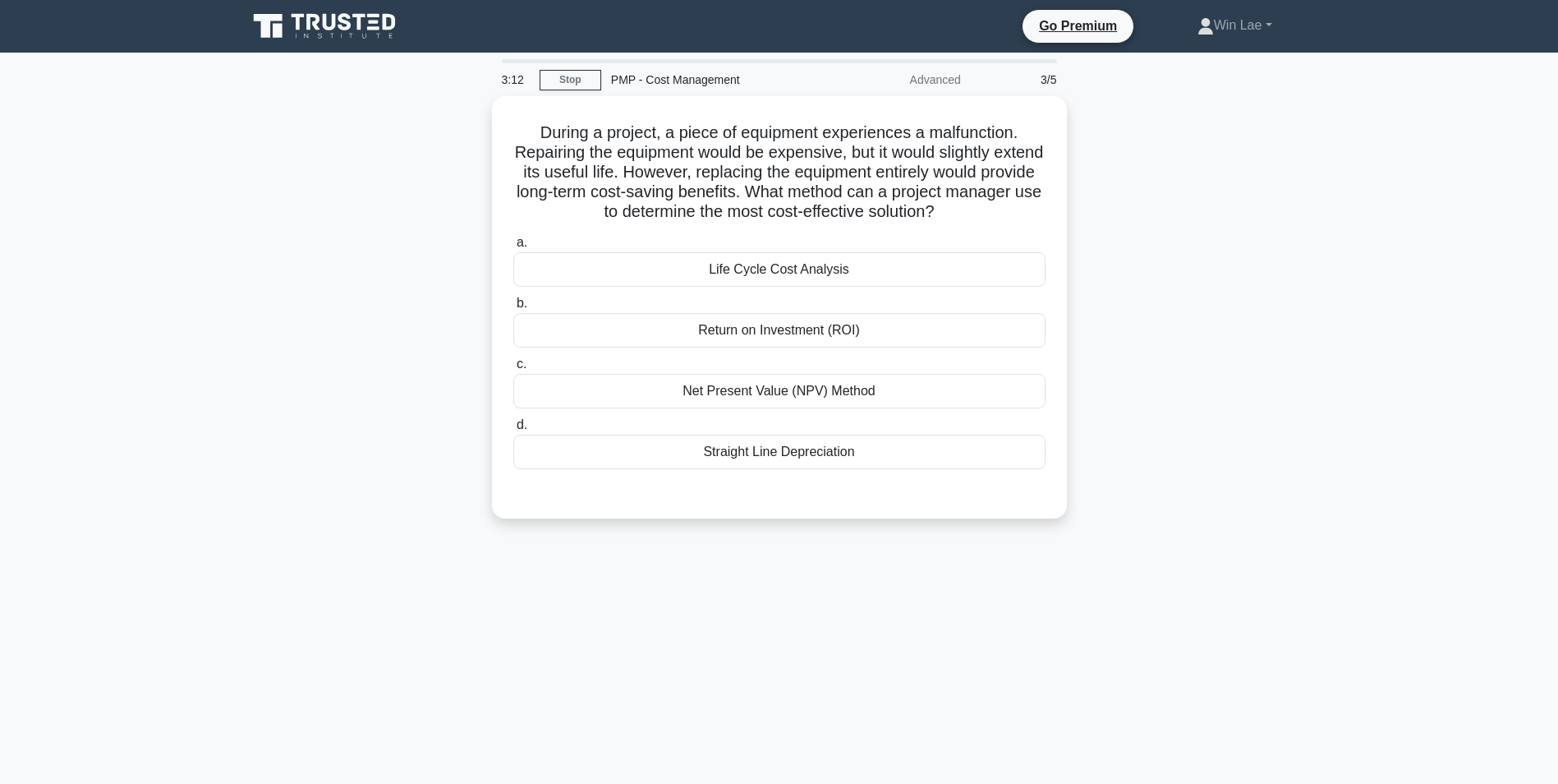
click at [1413, 423] on main "3:12 Stop PMP - Cost Management Advanced 3/5 During a project, a piece of equip…" at bounding box center [779, 469] width 1558 height 834
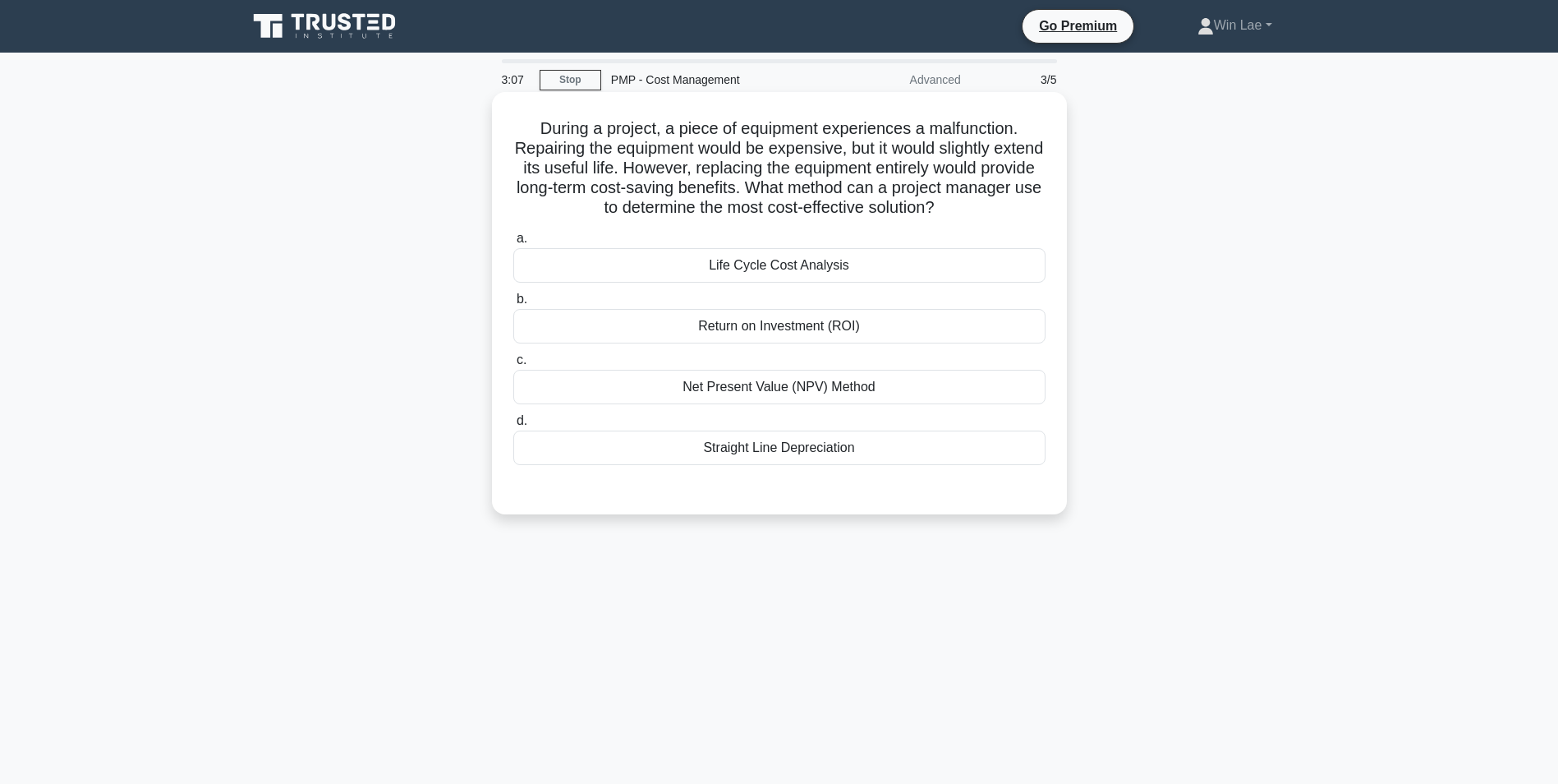
click at [959, 323] on div "Return on Investment (ROI)" at bounding box center [779, 327] width 532 height 35
click at [513, 305] on input "b. Return on Investment (ROI)" at bounding box center [513, 299] width 0 height 11
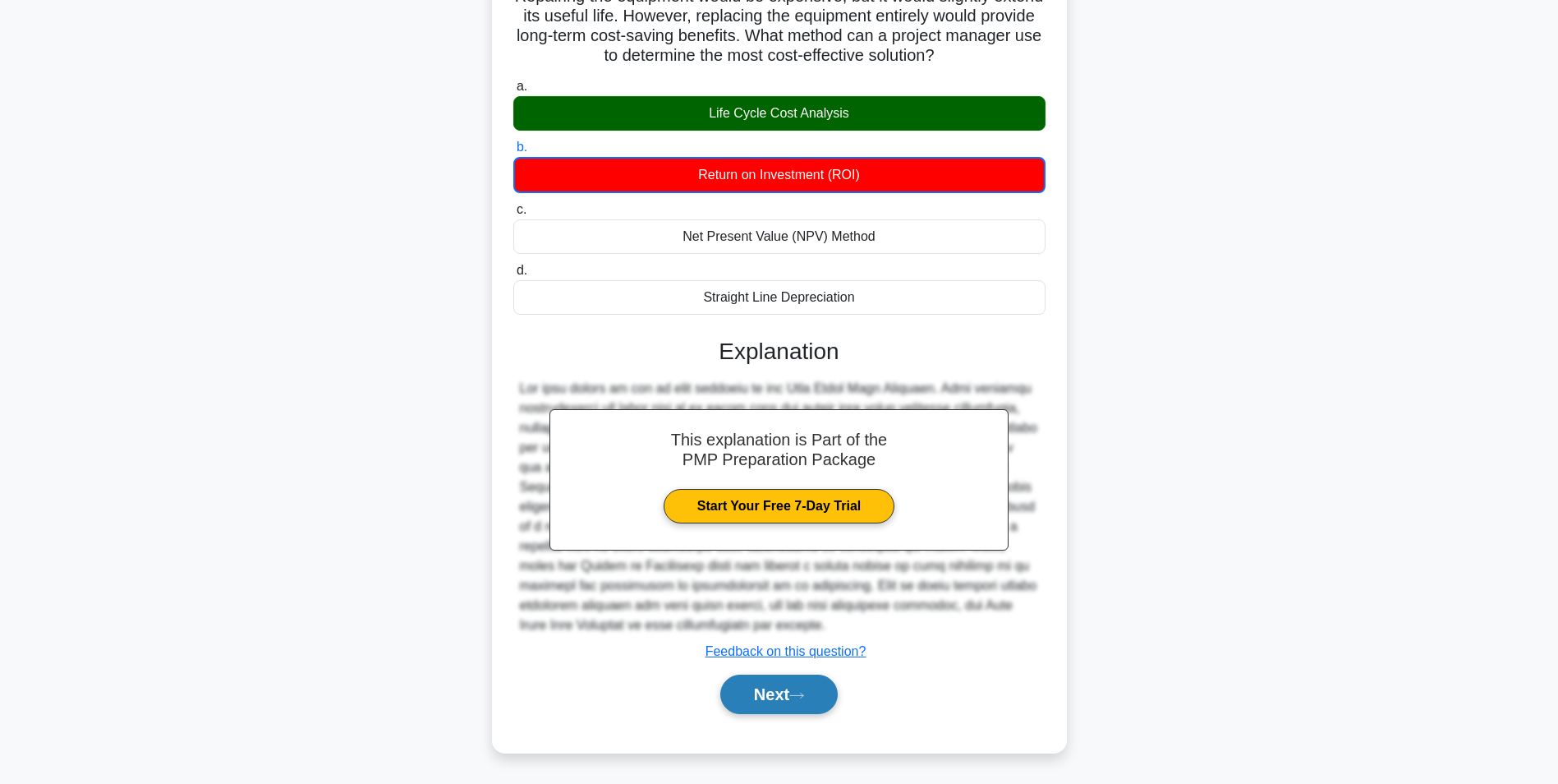
scroll to position [70, 0]
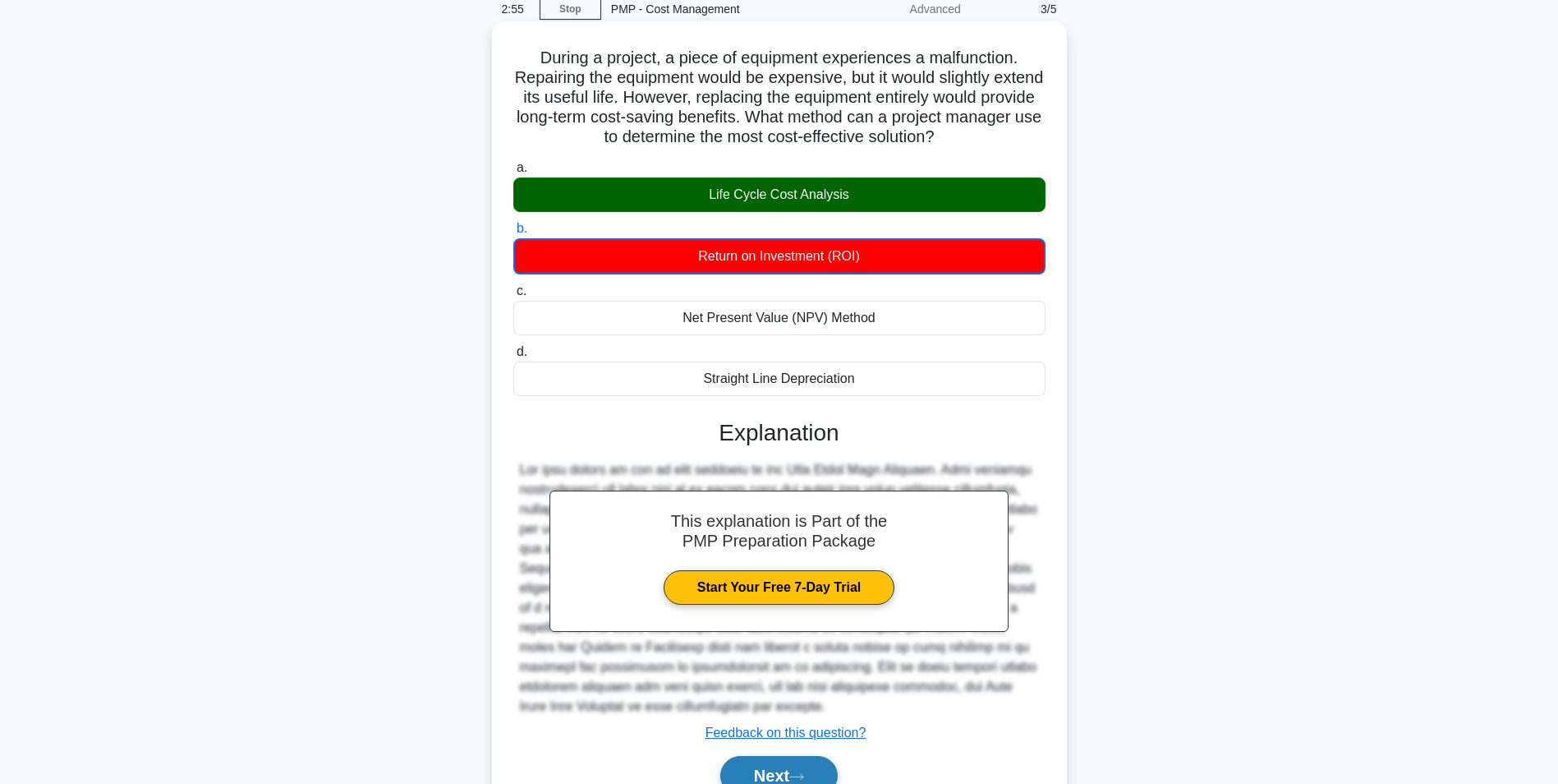
click at [788, 768] on button "Next" at bounding box center [779, 775] width 117 height 39
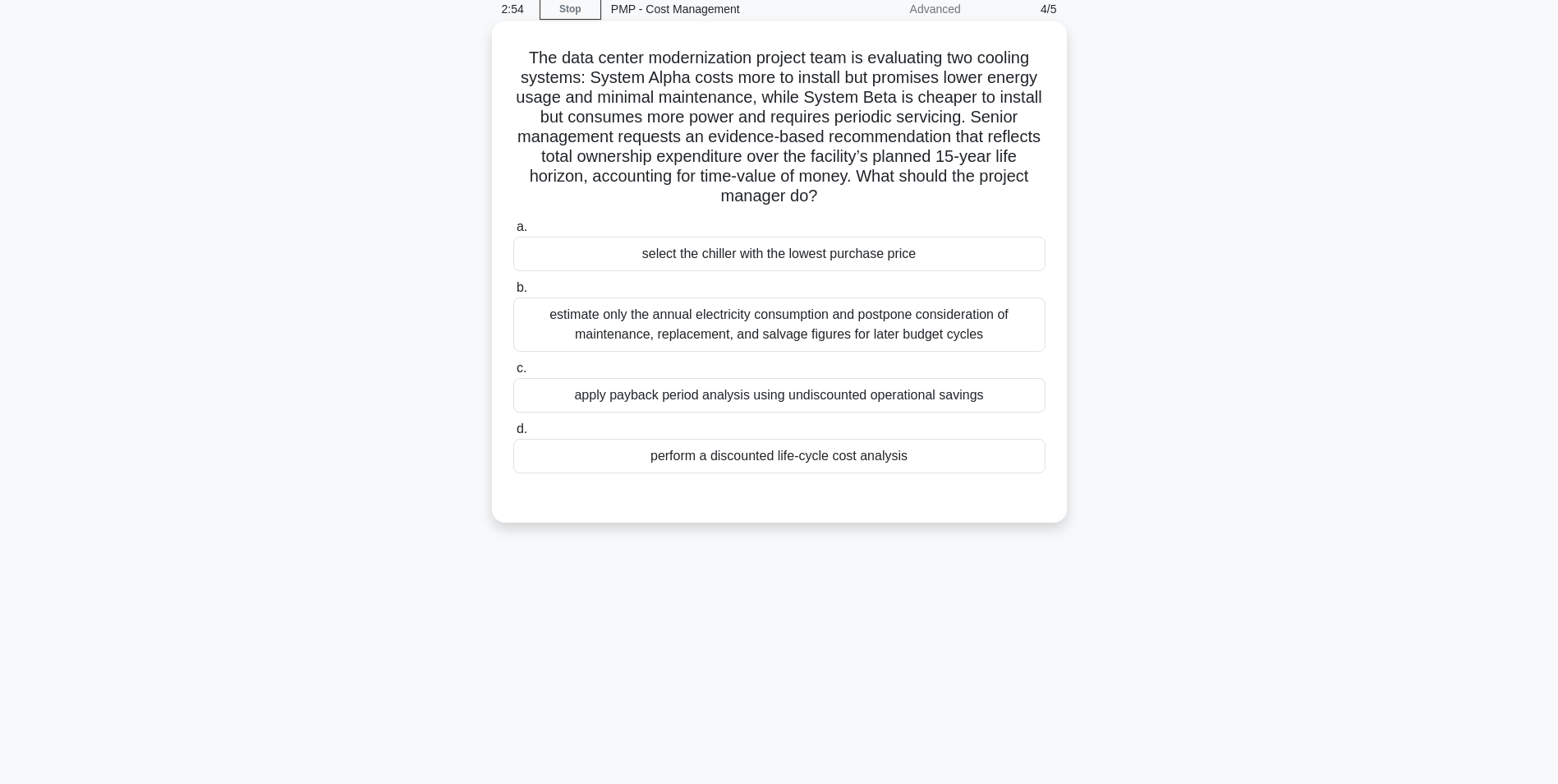
scroll to position [0, 0]
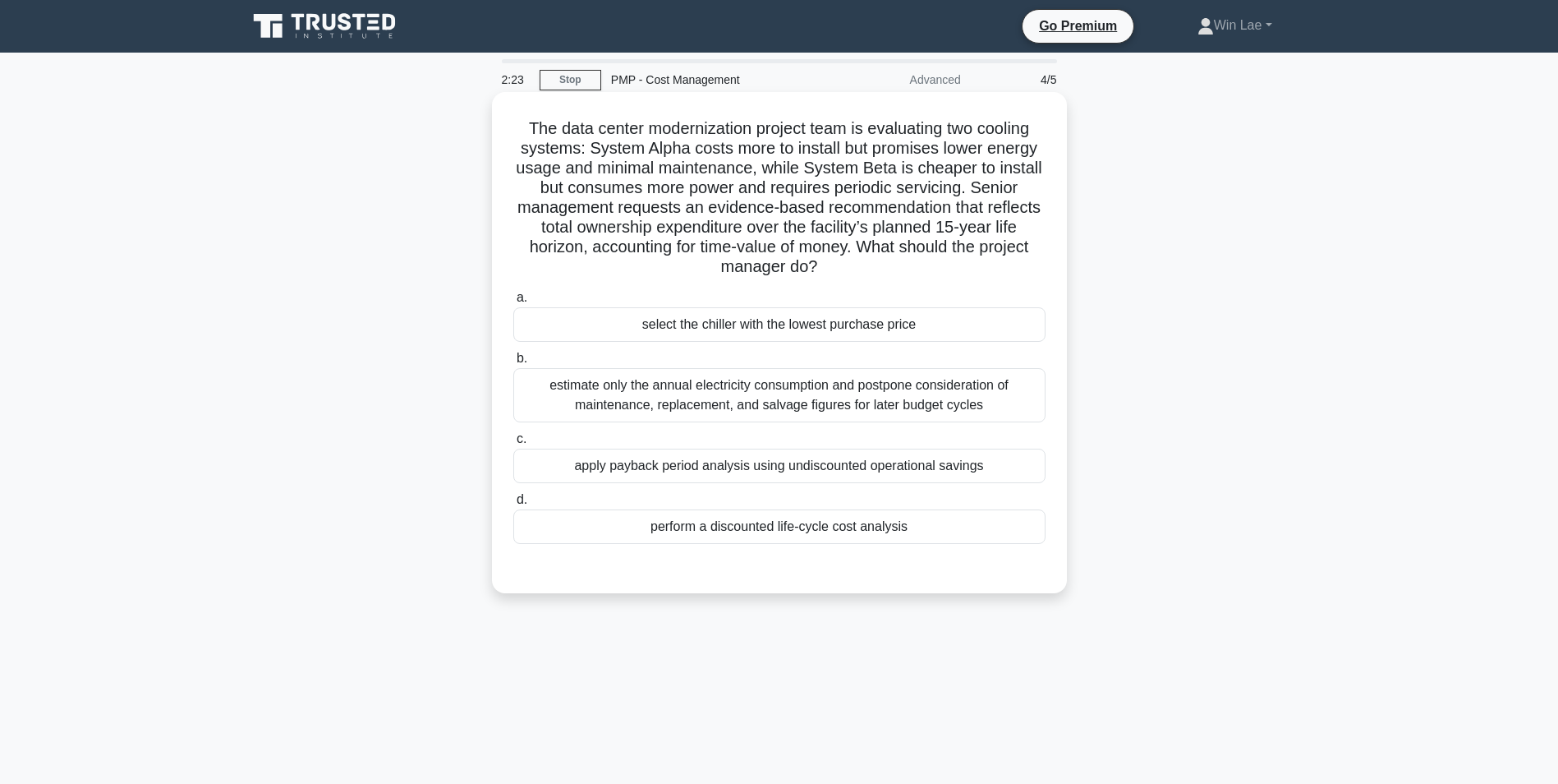
drag, startPoint x: 865, startPoint y: 246, endPoint x: 865, endPoint y: 263, distance: 17.0
click at [865, 263] on h5 "The data center modernization project team is evaluating two cooling systems: S…" at bounding box center [779, 198] width 535 height 159
drag, startPoint x: 865, startPoint y: 263, endPoint x: 750, endPoint y: 213, distance: 125.4
click at [750, 213] on h5 "The data center modernization project team is evaluating two cooling systems: S…" at bounding box center [779, 198] width 535 height 159
click at [896, 535] on div "perform a discounted life-cycle cost analysis" at bounding box center [779, 527] width 532 height 35
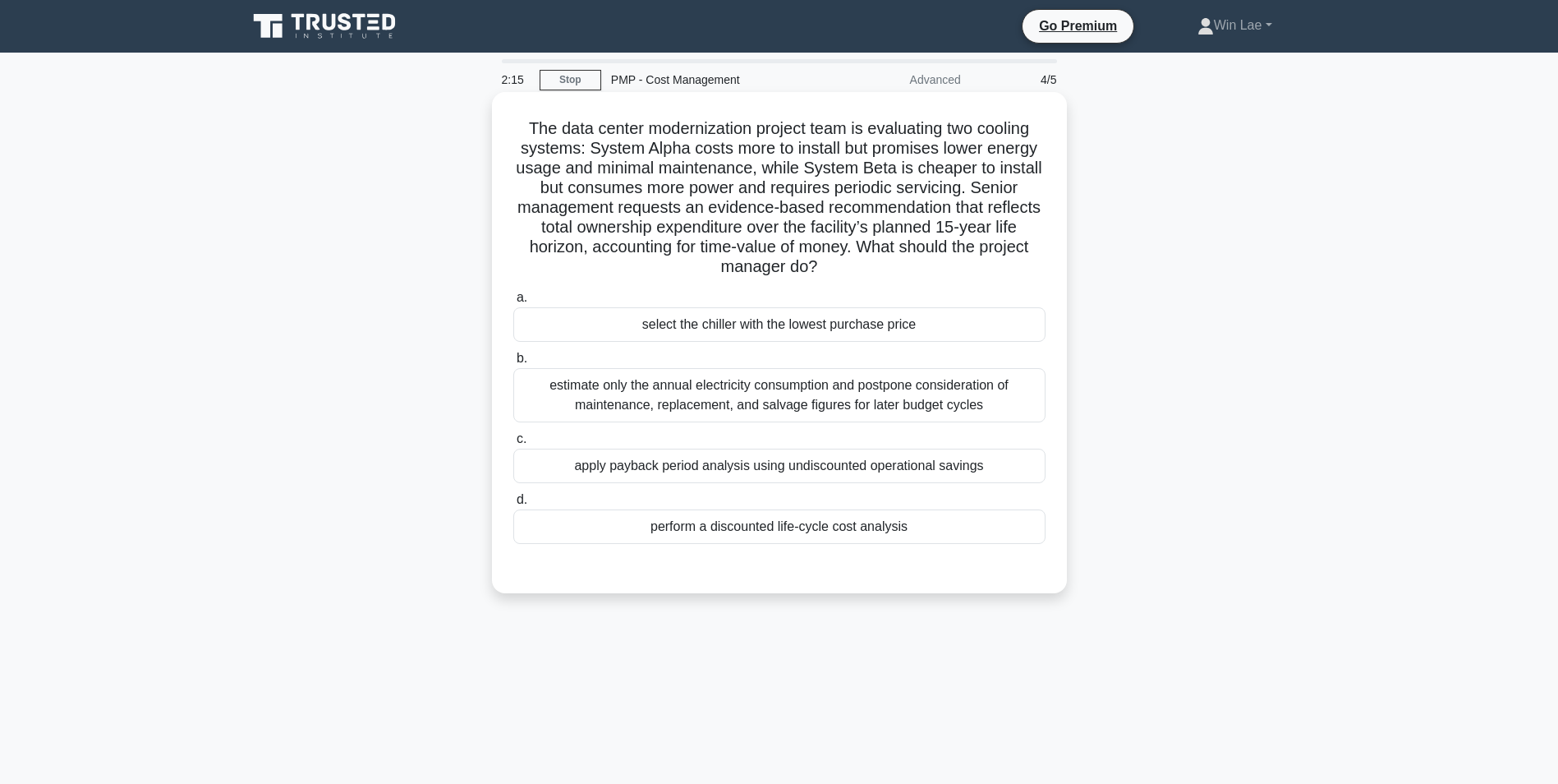
click at [513, 505] on input "d. perform a discounted life-cycle cost analysis" at bounding box center [513, 500] width 0 height 11
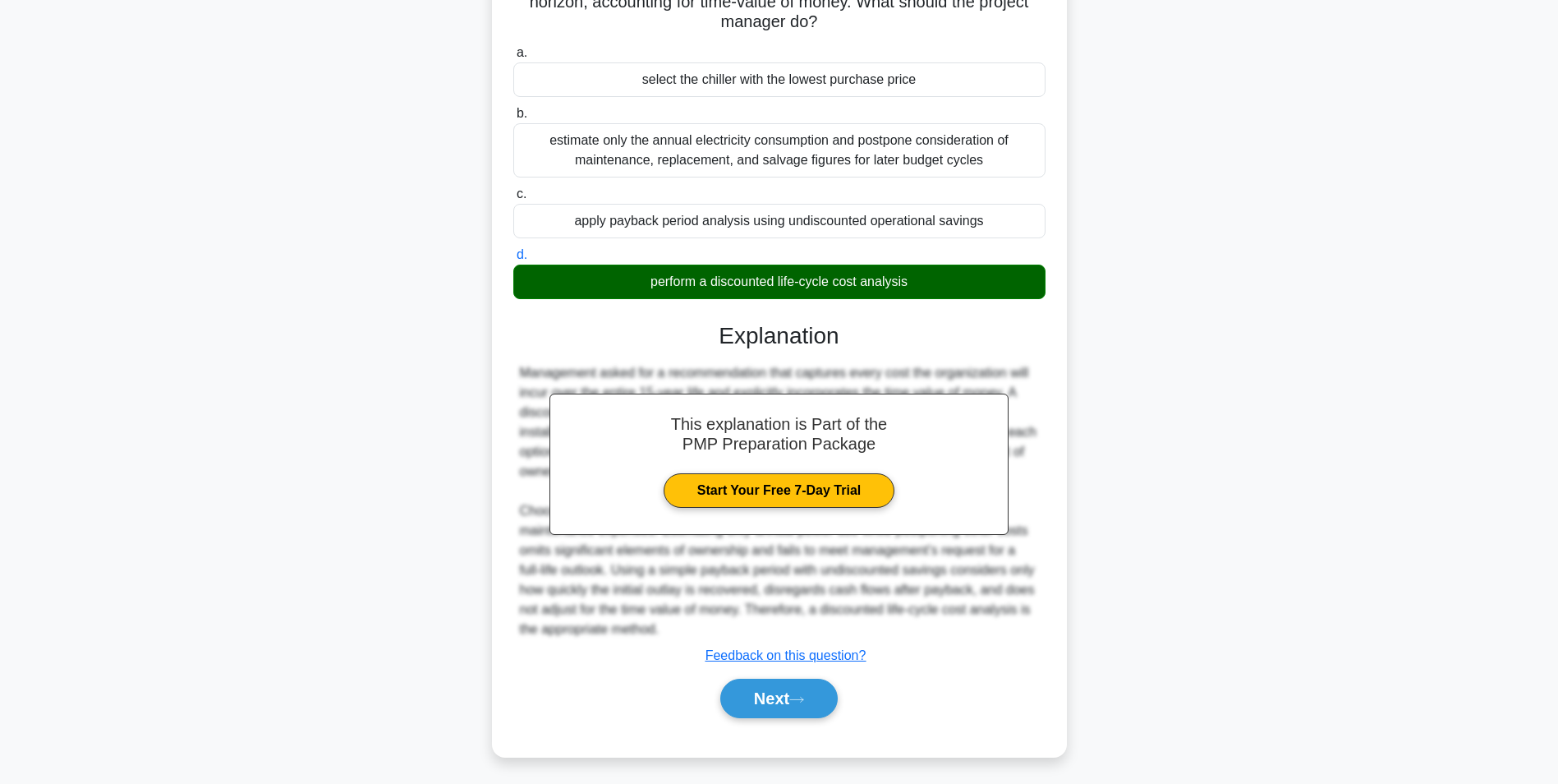
scroll to position [250, 0]
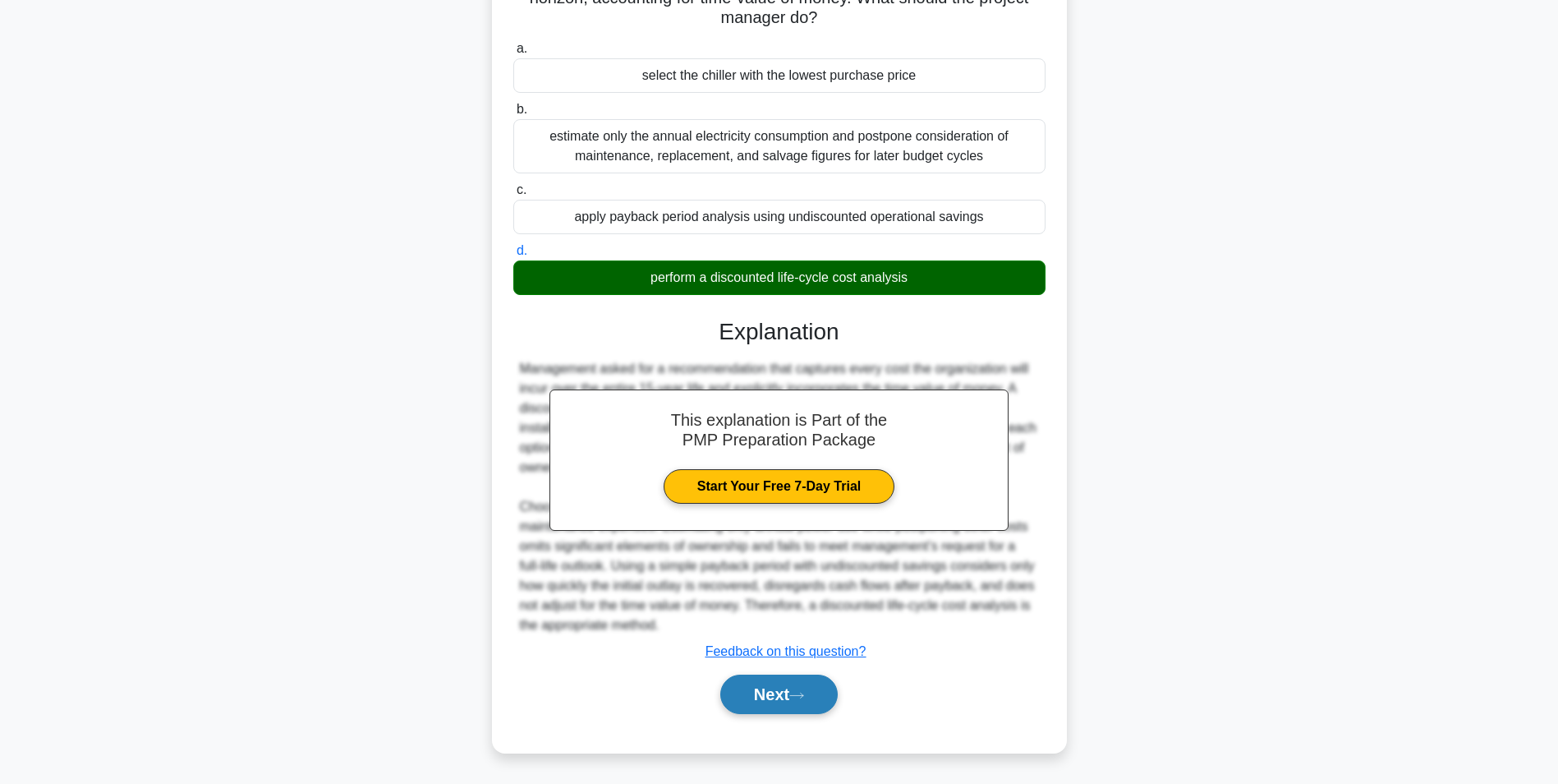
click at [748, 688] on button "Next" at bounding box center [779, 693] width 117 height 39
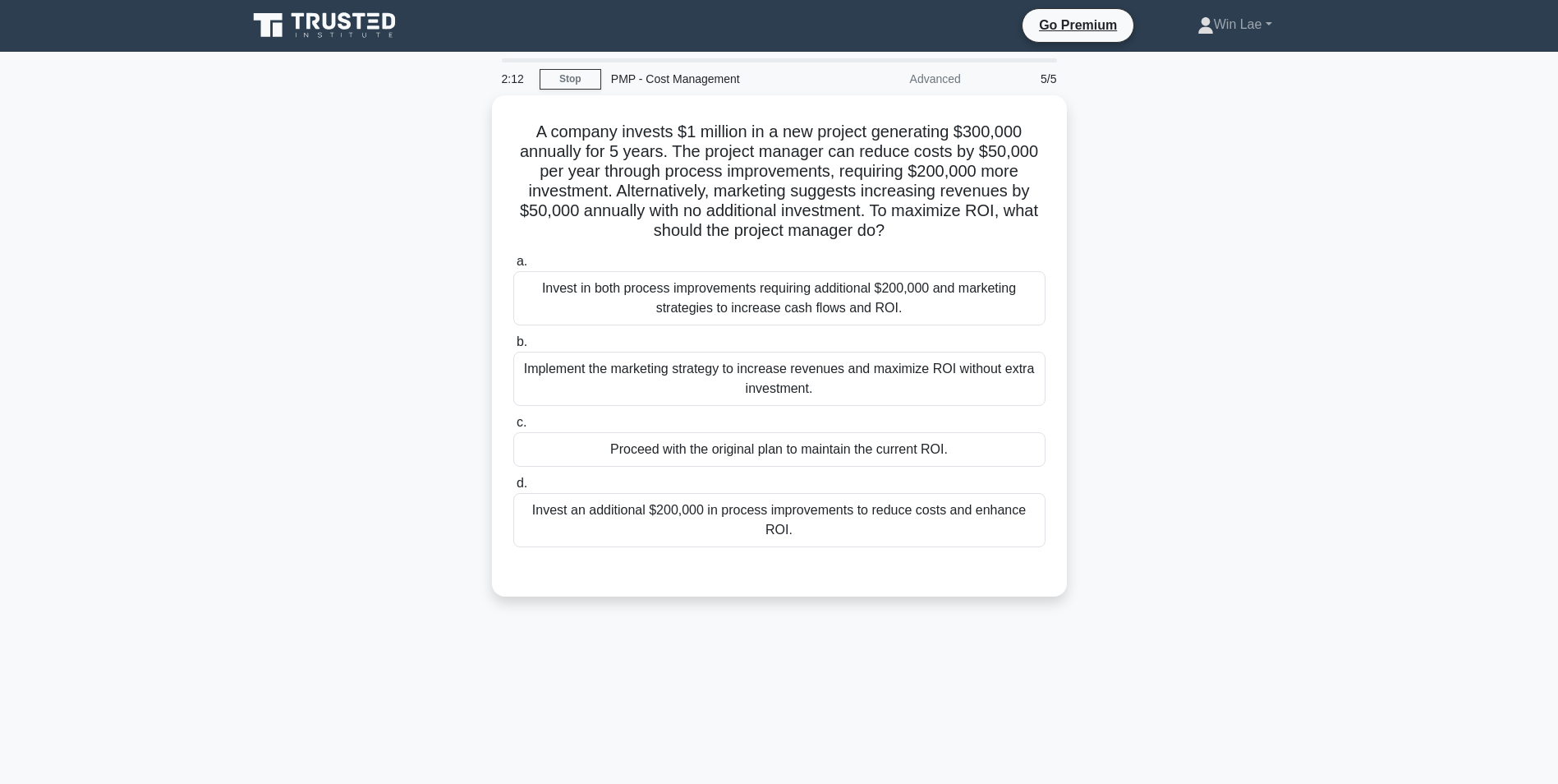
scroll to position [0, 0]
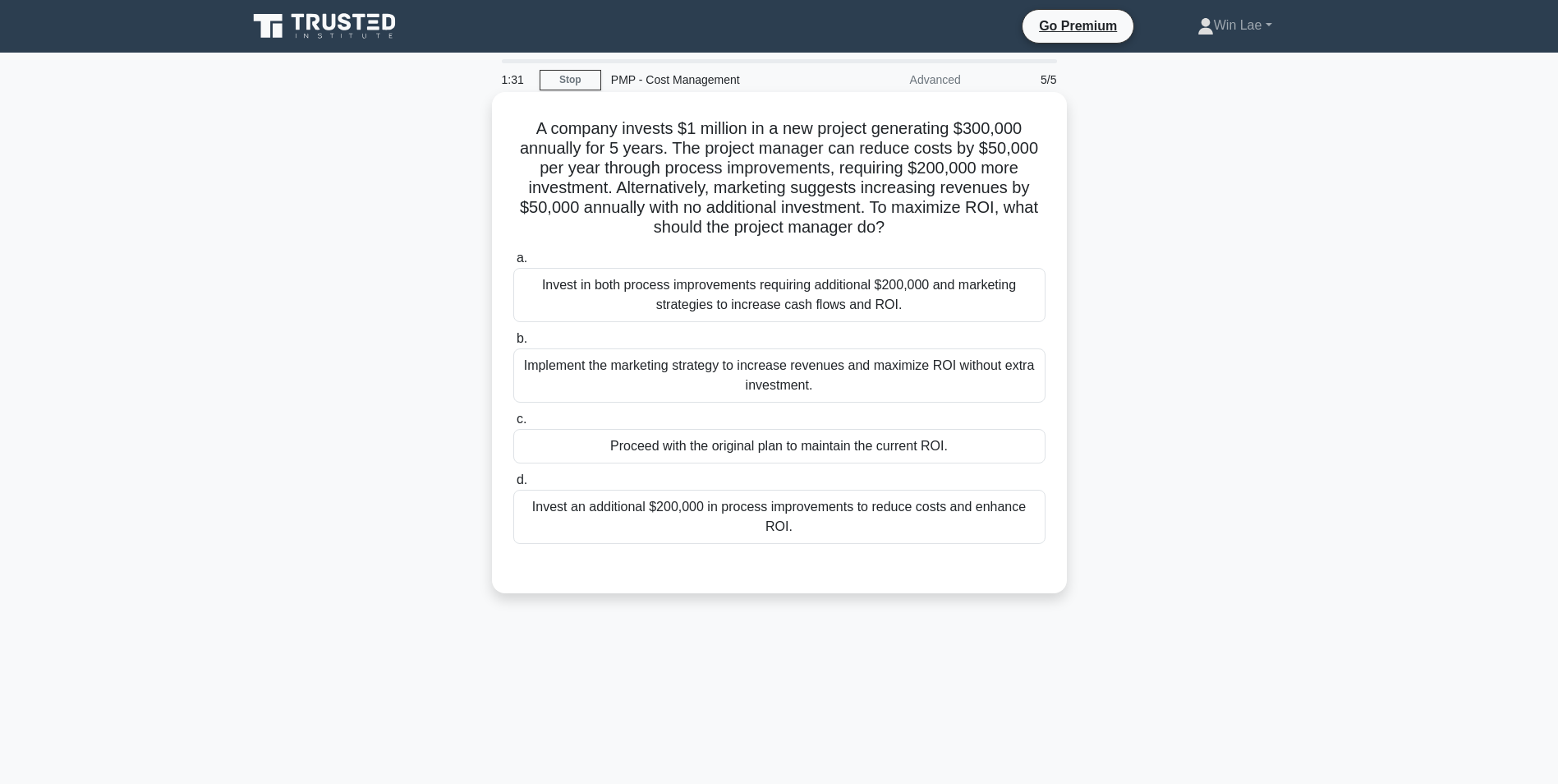
click at [605, 505] on div "Invest an additional $200,000 in process improvements to reduce costs and enhan…" at bounding box center [779, 516] width 532 height 54
click at [513, 486] on input "d. Invest an additional $200,000 in process improvements to reduce costs and en…" at bounding box center [513, 480] width 0 height 11
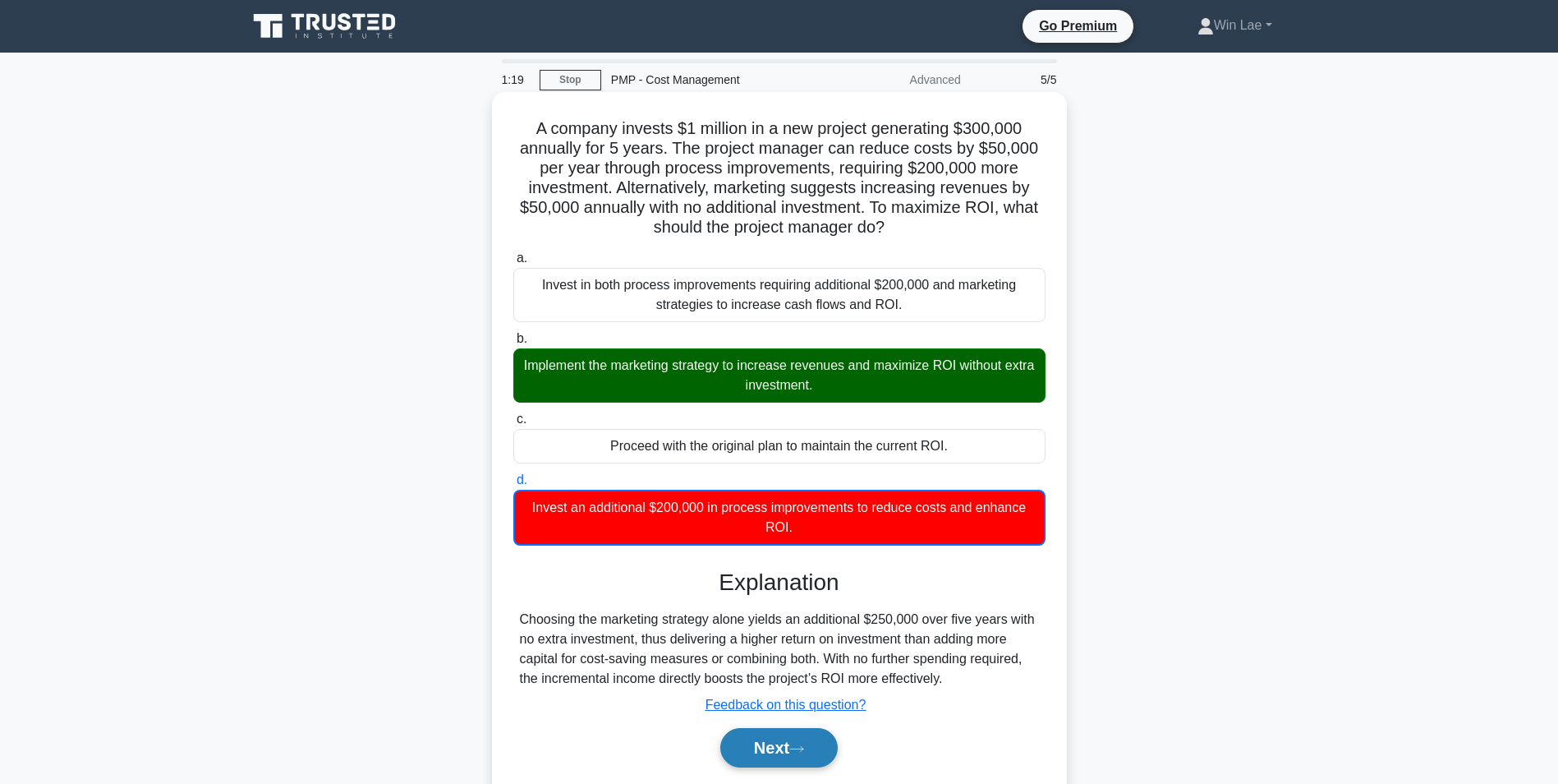
click at [804, 748] on icon at bounding box center [797, 749] width 15 height 9
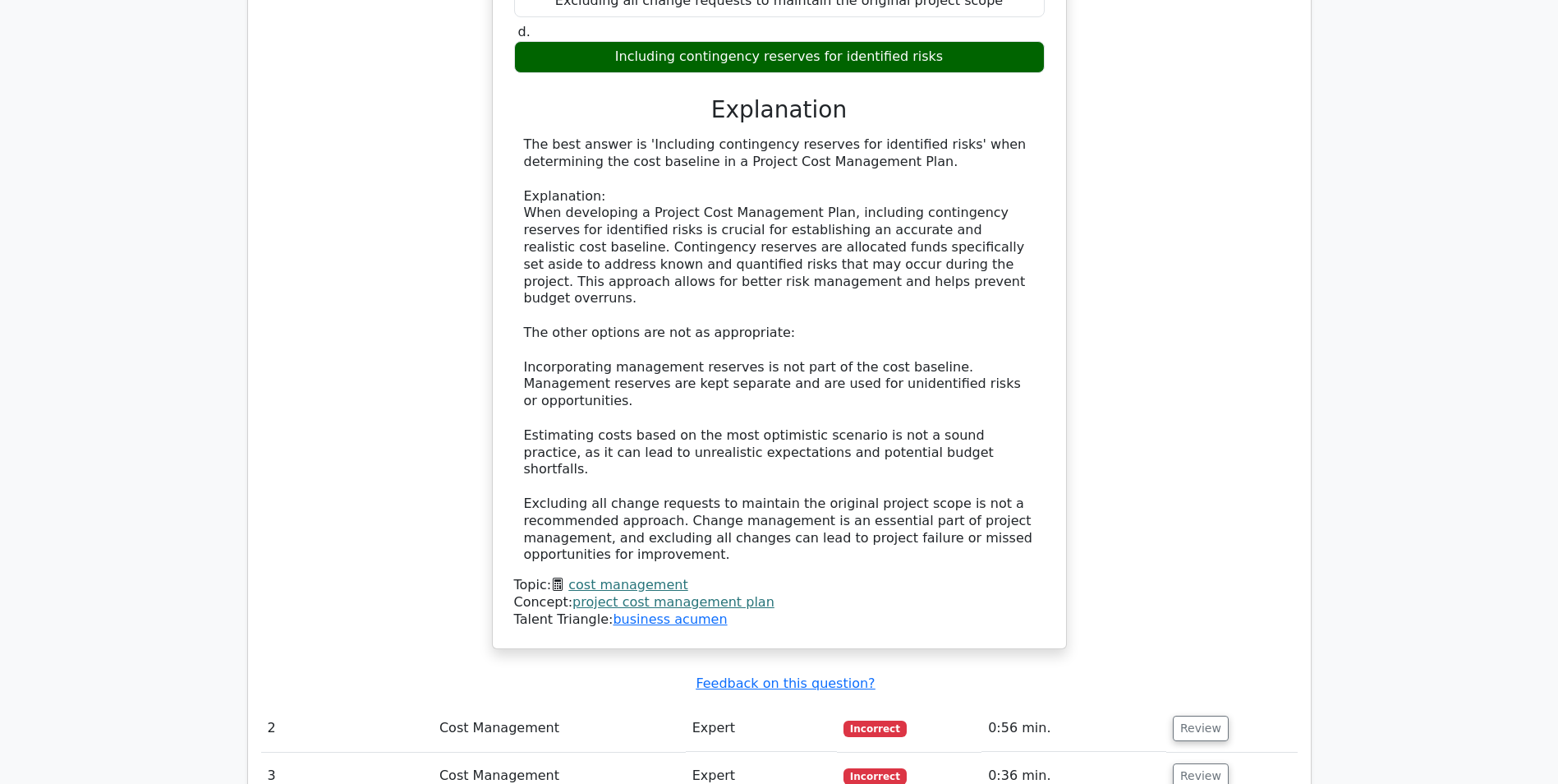
scroll to position [1889, 0]
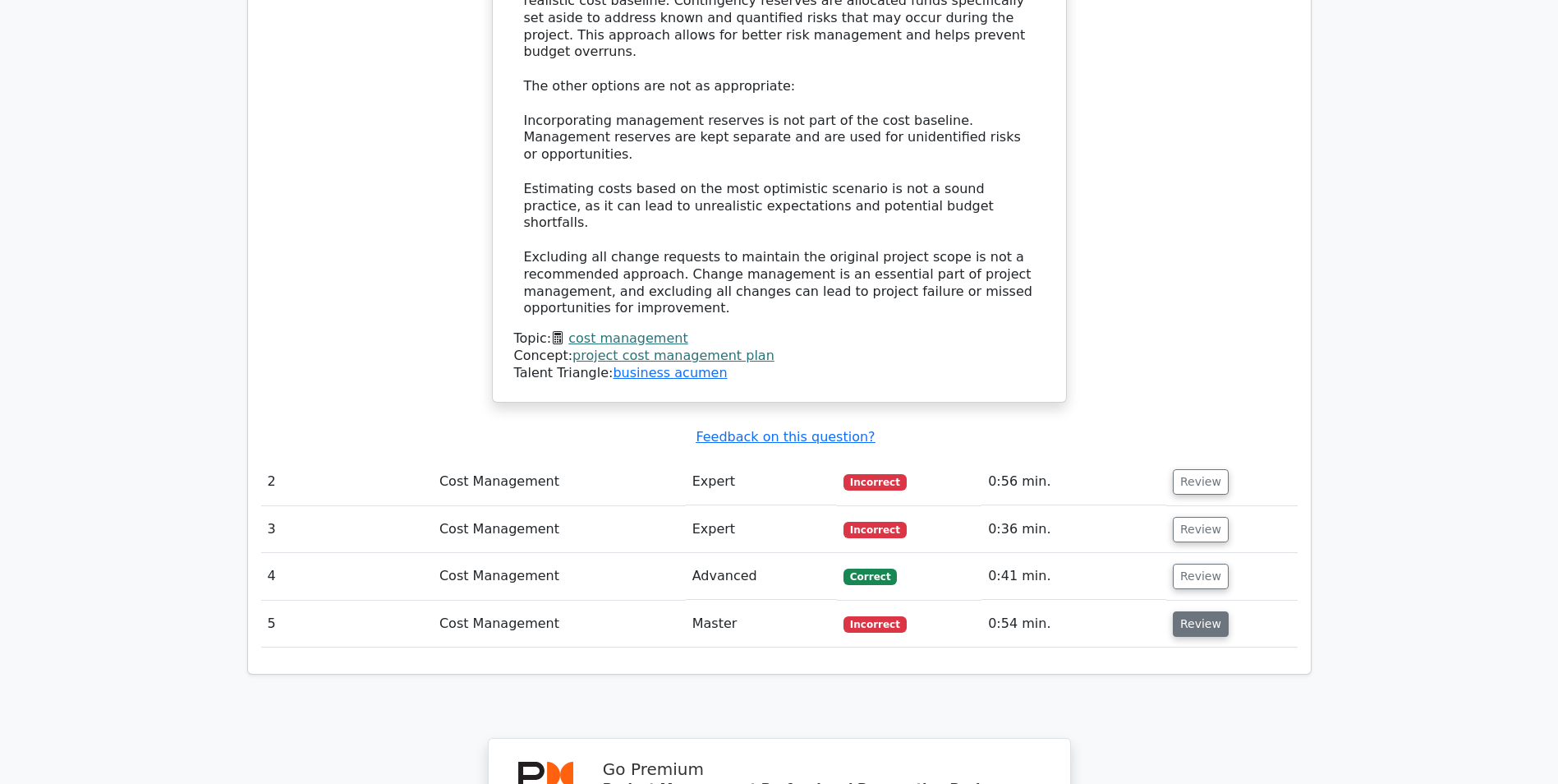
click at [1191, 611] on button "Review" at bounding box center [1200, 624] width 56 height 26
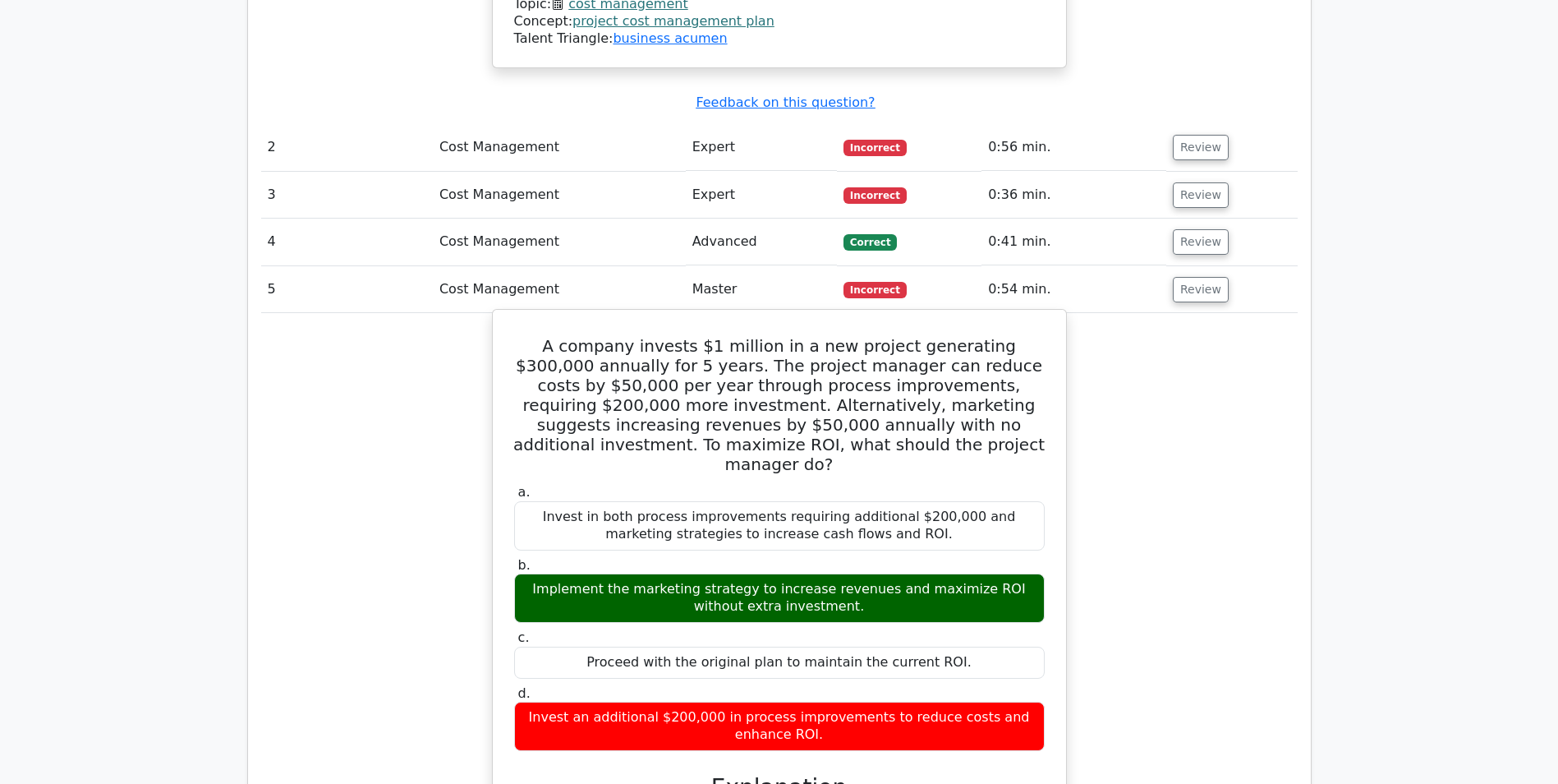
scroll to position [2300, 0]
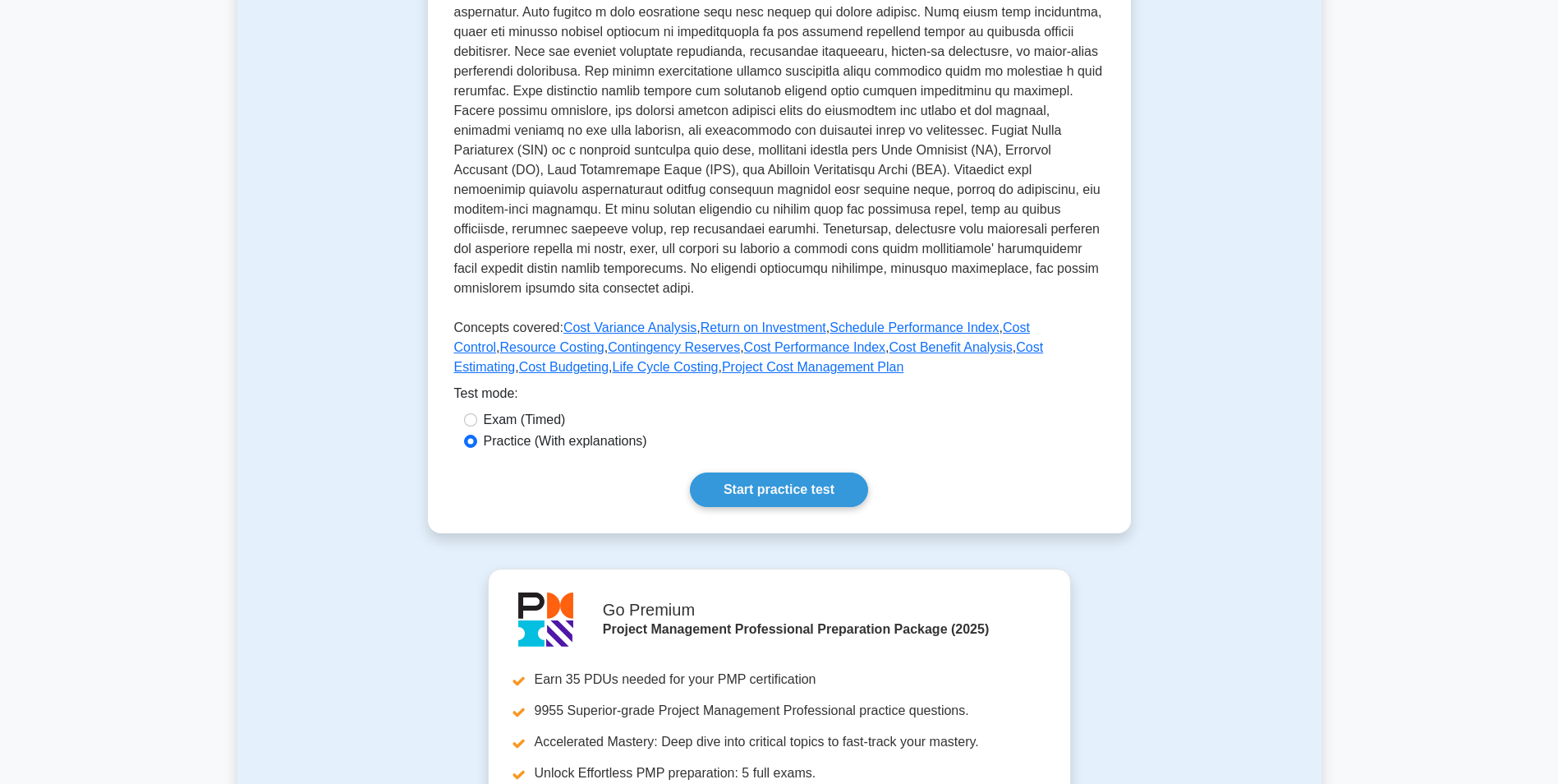
scroll to position [493, 0]
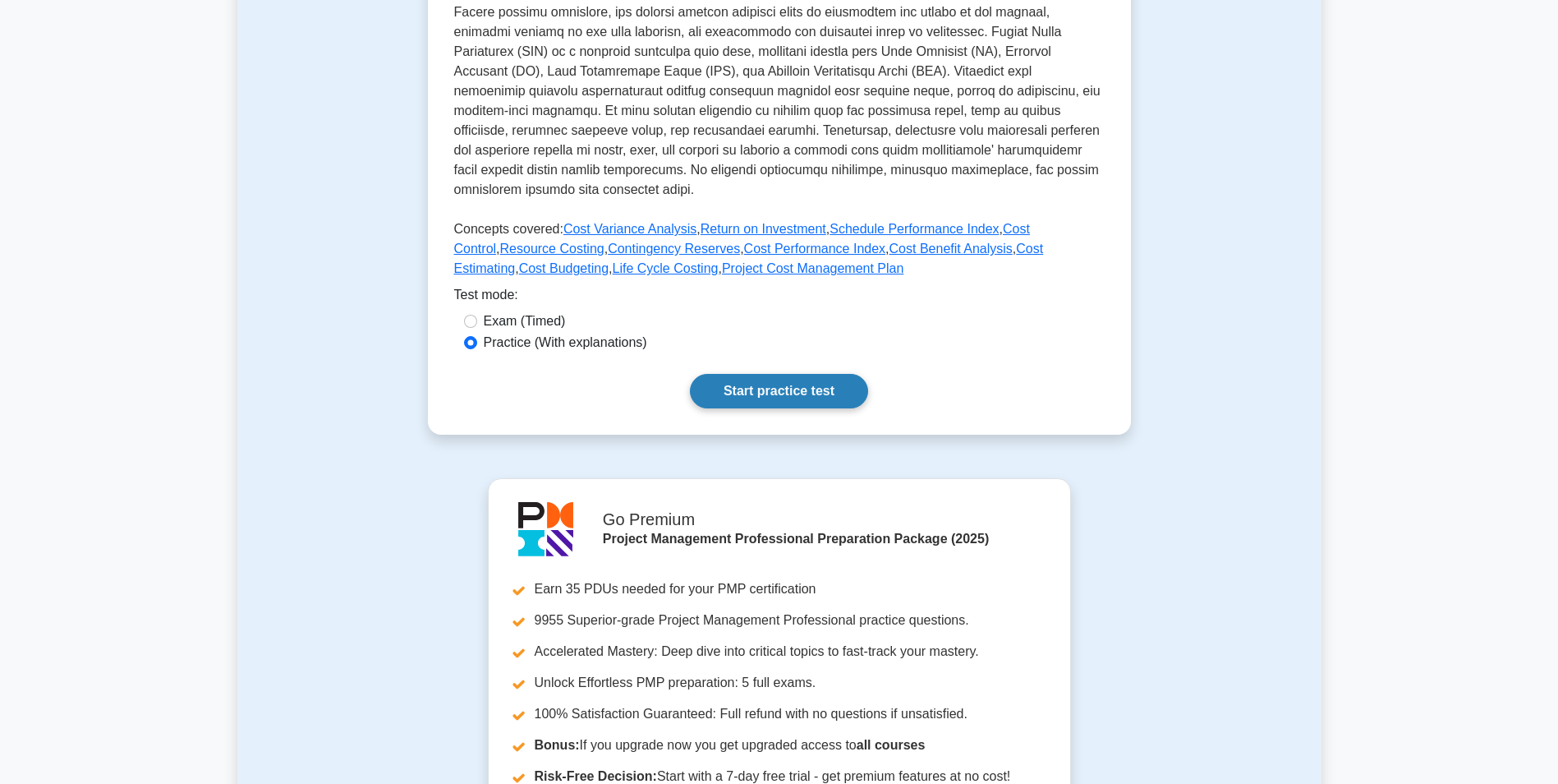
click at [802, 393] on link "Start practice test" at bounding box center [779, 392] width 178 height 35
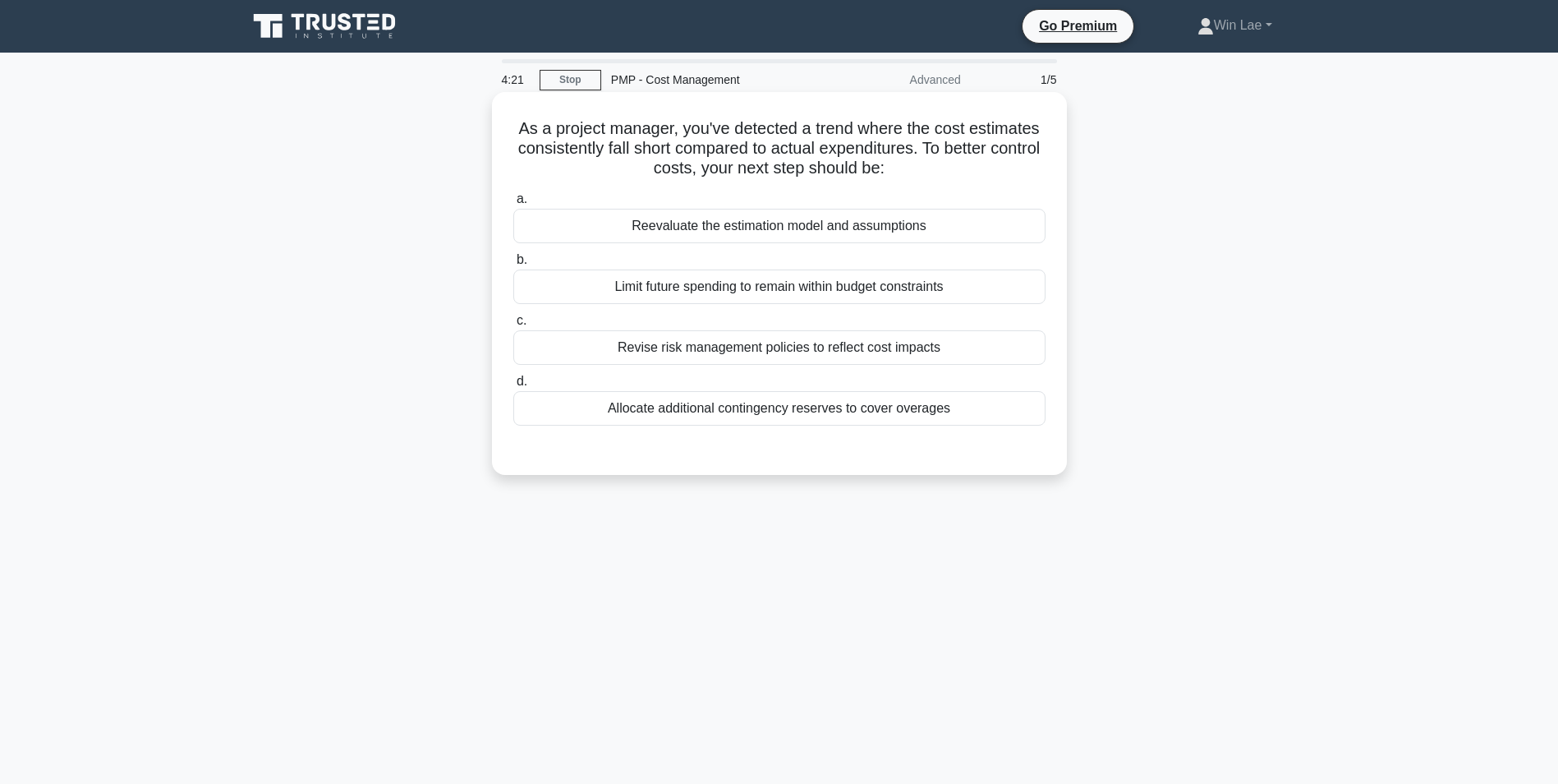
click at [824, 410] on div "Allocate additional contingency reserves to cover overages" at bounding box center [779, 408] width 532 height 35
click at [513, 387] on input "d. Allocate additional contingency reserves to cover overages" at bounding box center [513, 381] width 0 height 11
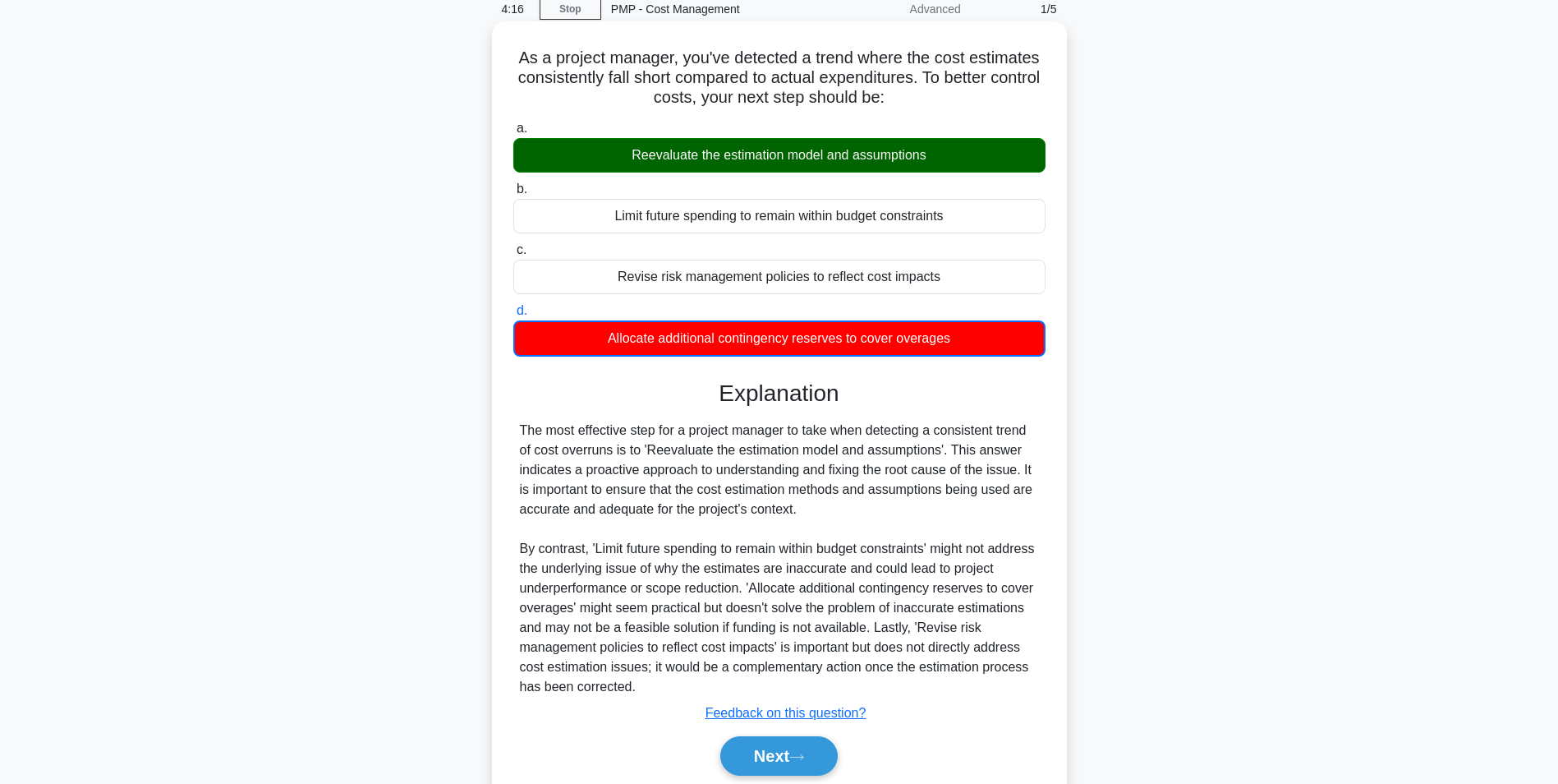
scroll to position [133, 0]
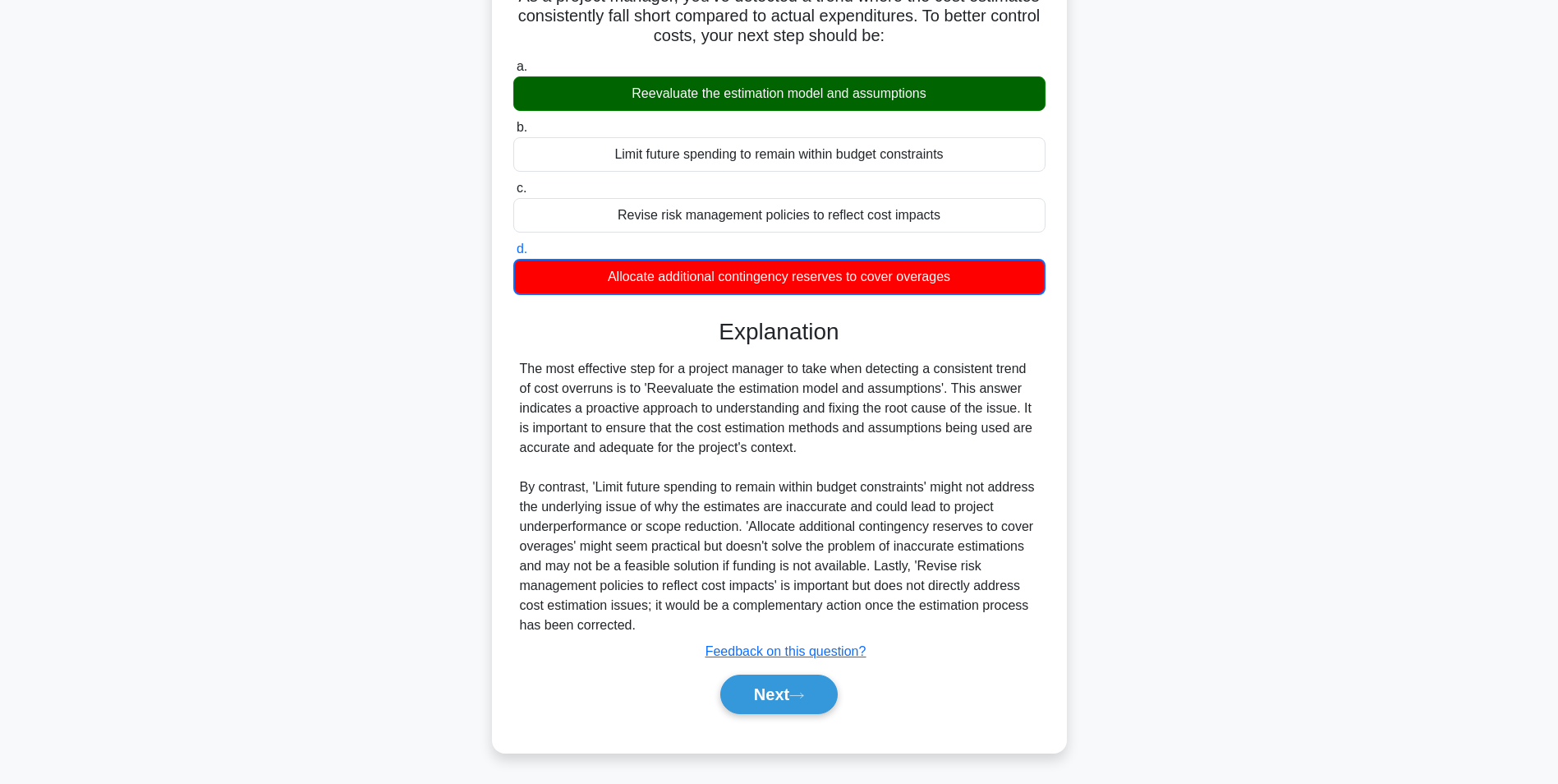
click at [768, 671] on div "Next" at bounding box center [779, 693] width 532 height 52
click at [768, 684] on button "Next" at bounding box center [779, 693] width 117 height 39
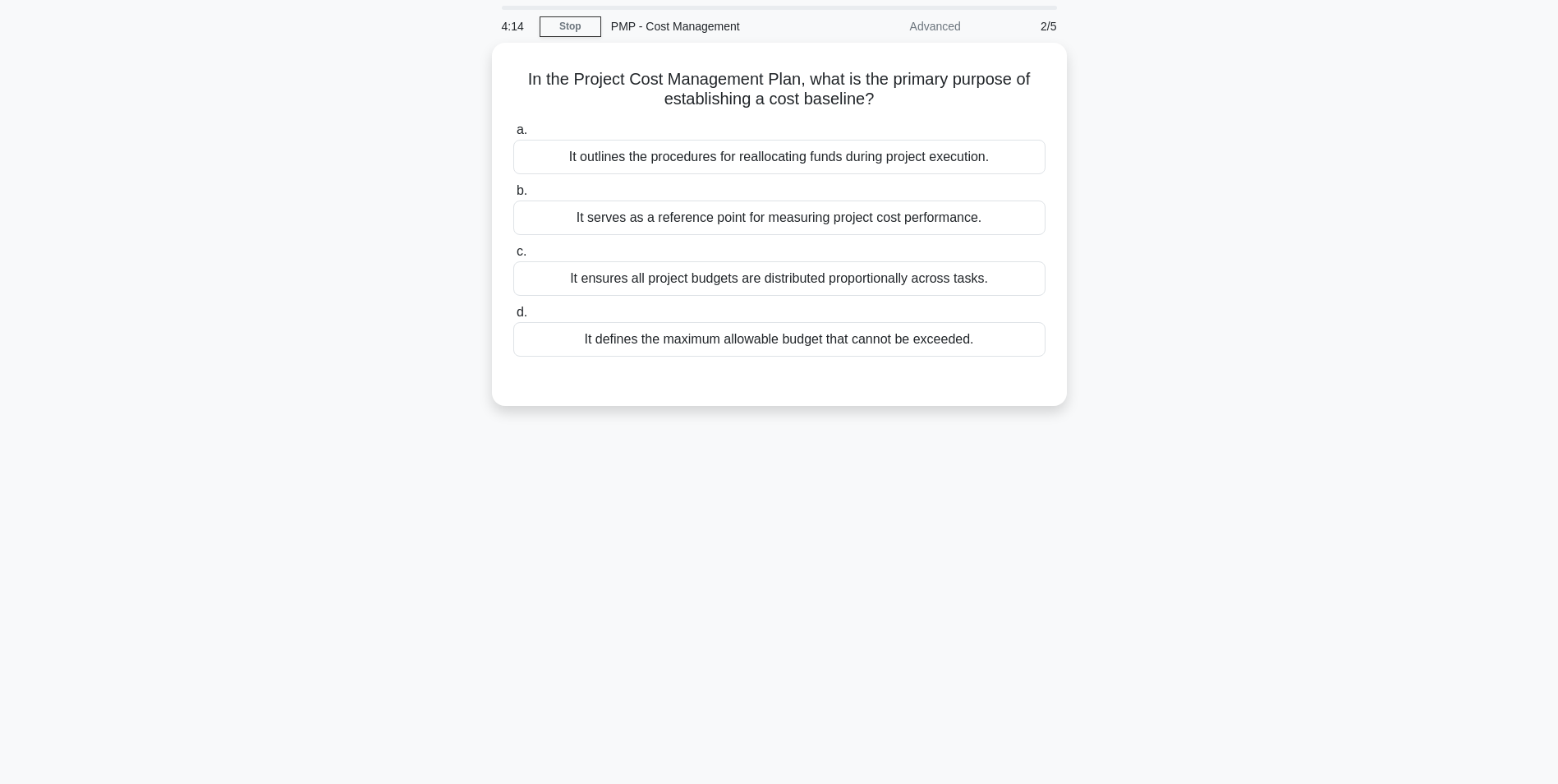
scroll to position [0, 0]
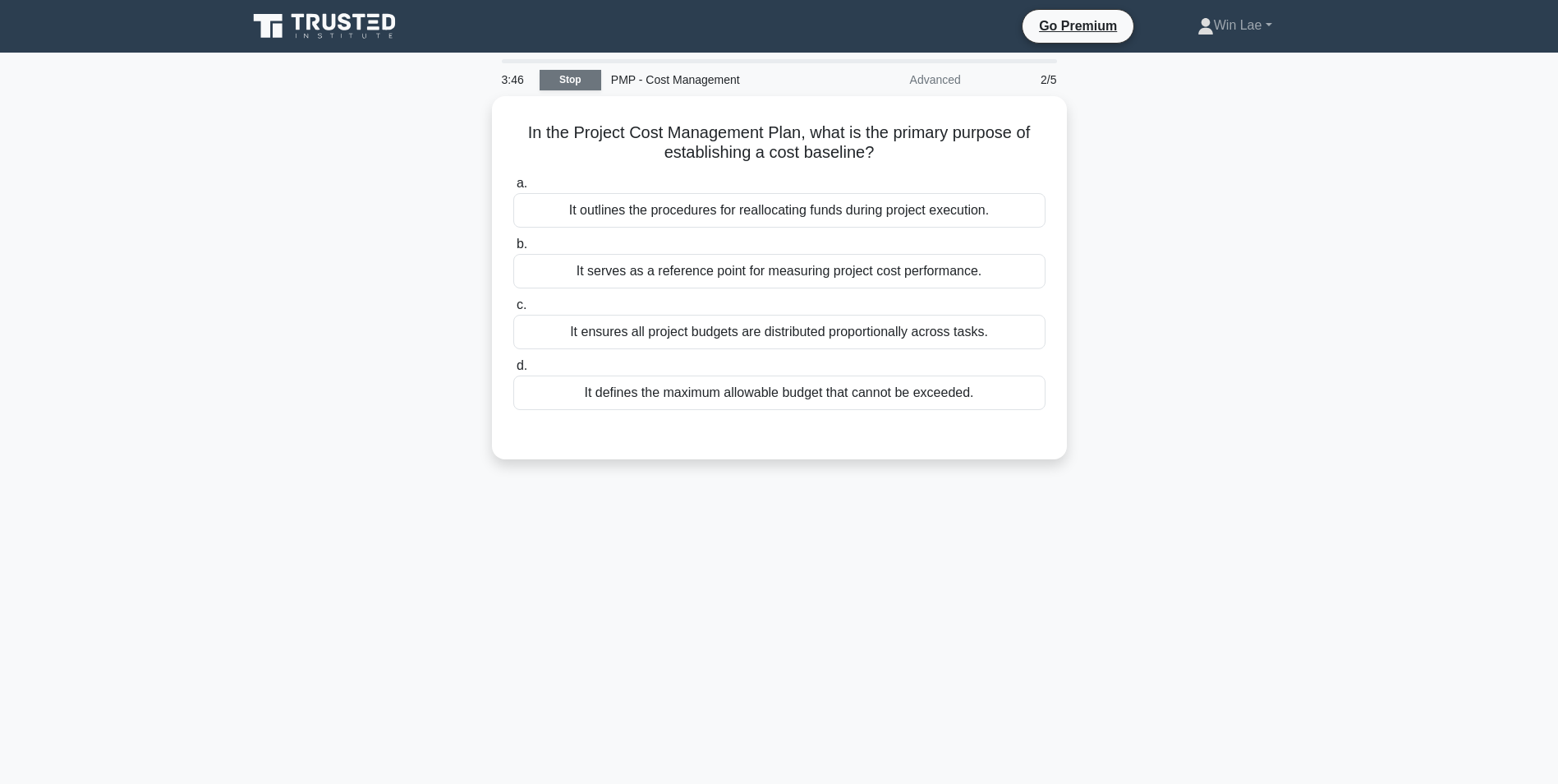
click at [559, 84] on link "Stop" at bounding box center [570, 80] width 61 height 20
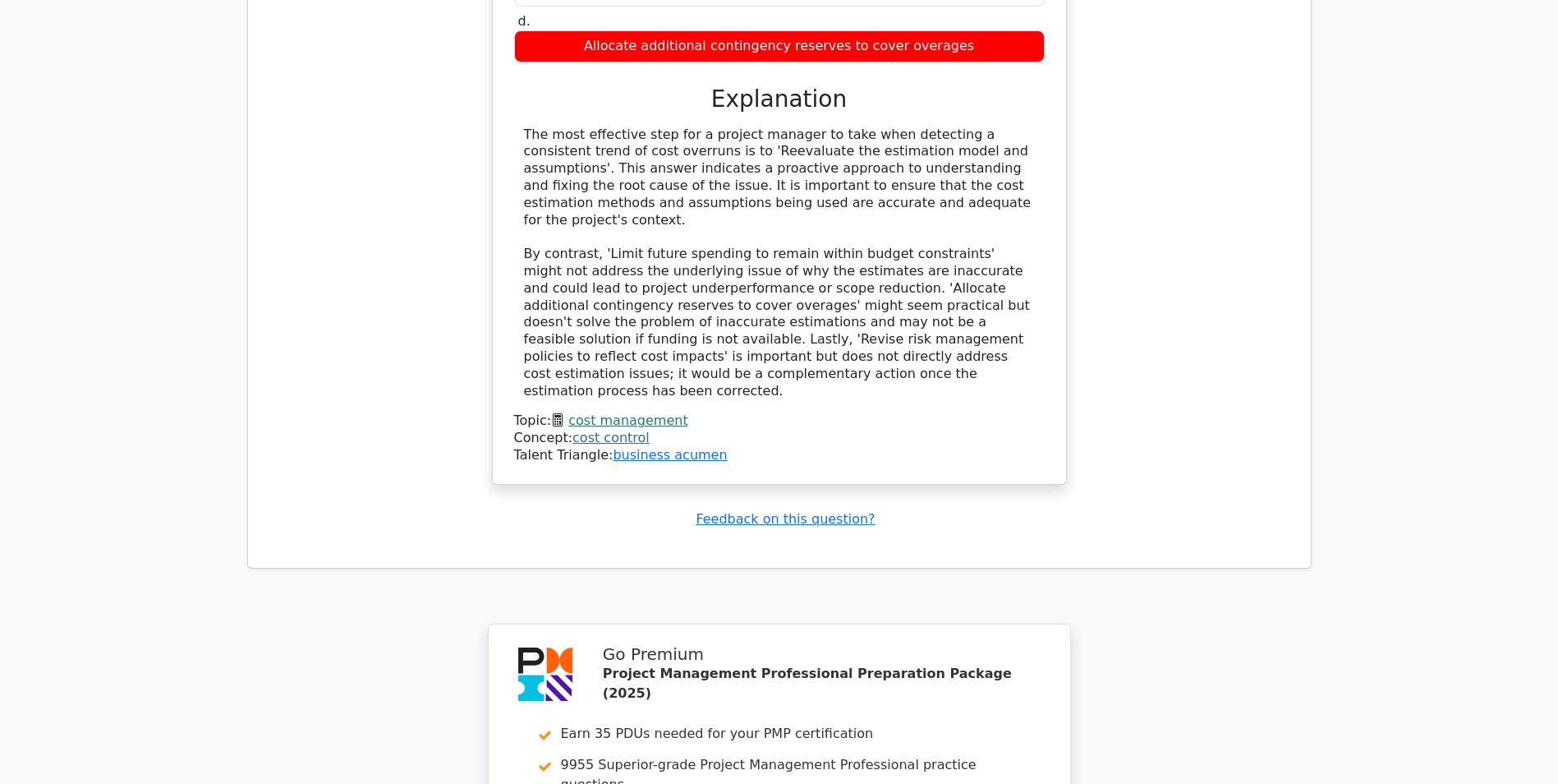
scroll to position [1889, 0]
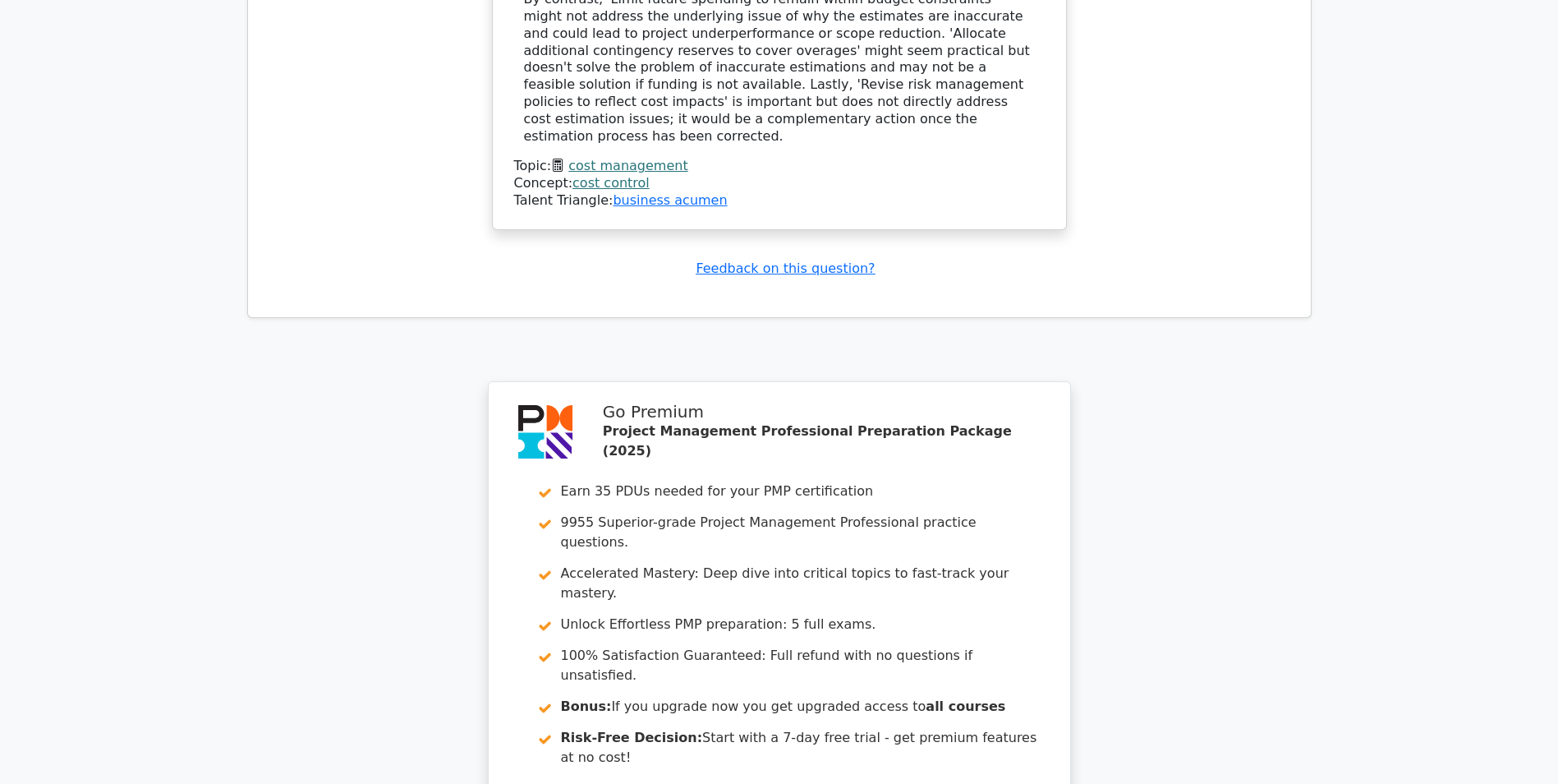
click at [620, 157] on link "cost management" at bounding box center [628, 165] width 119 height 16
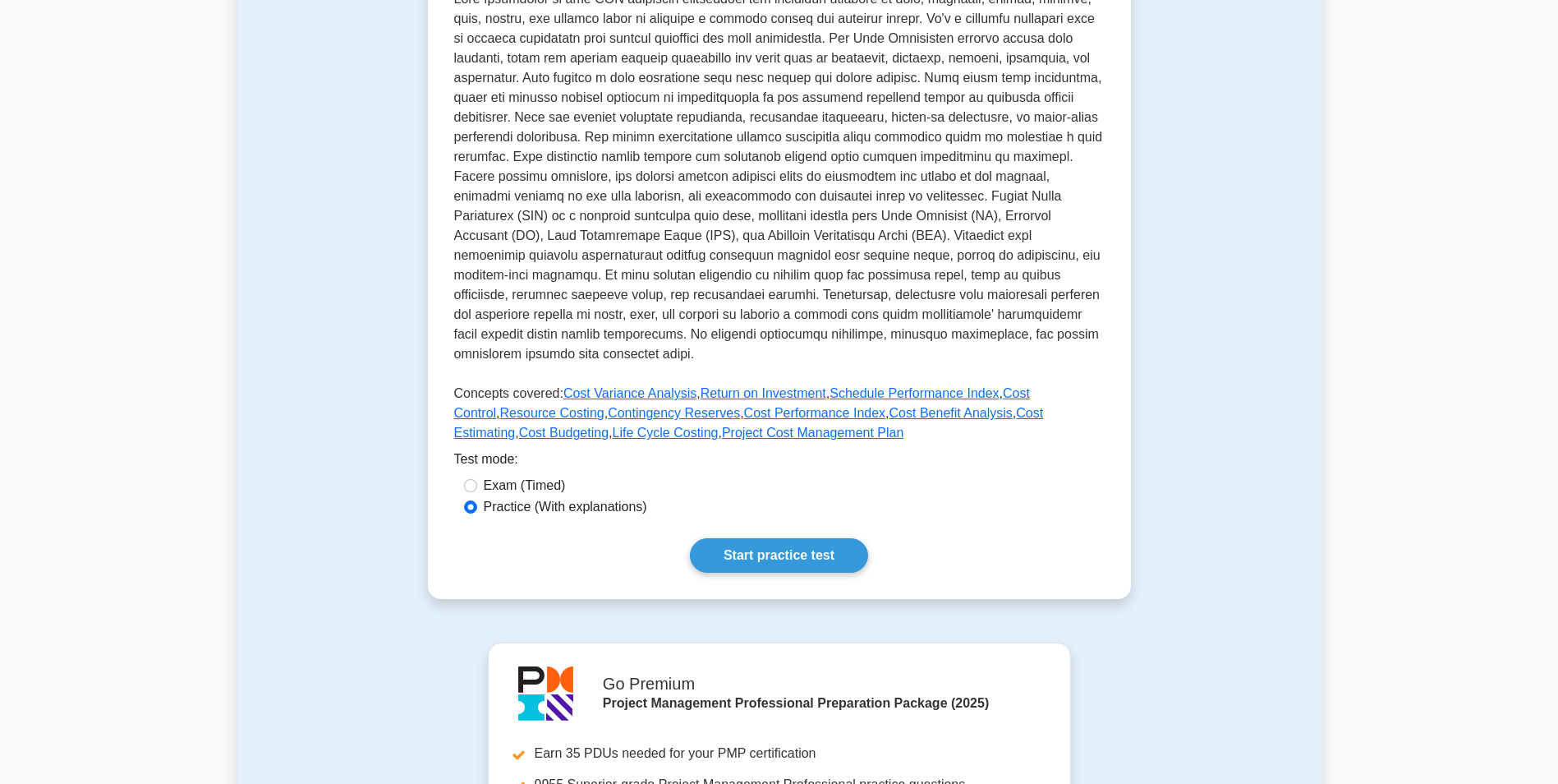
scroll to position [493, 0]
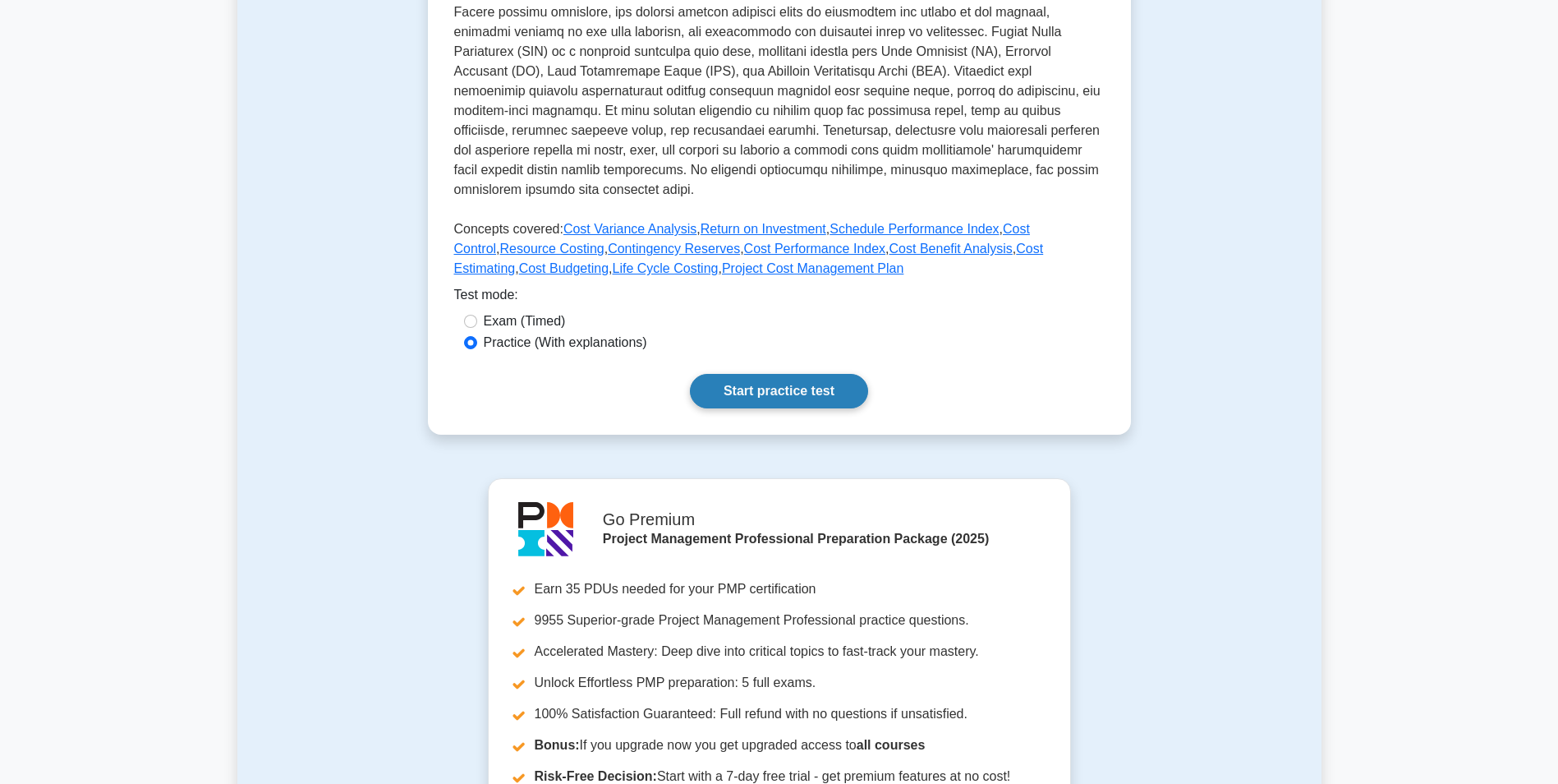
click at [760, 399] on link "Start practice test" at bounding box center [779, 392] width 178 height 35
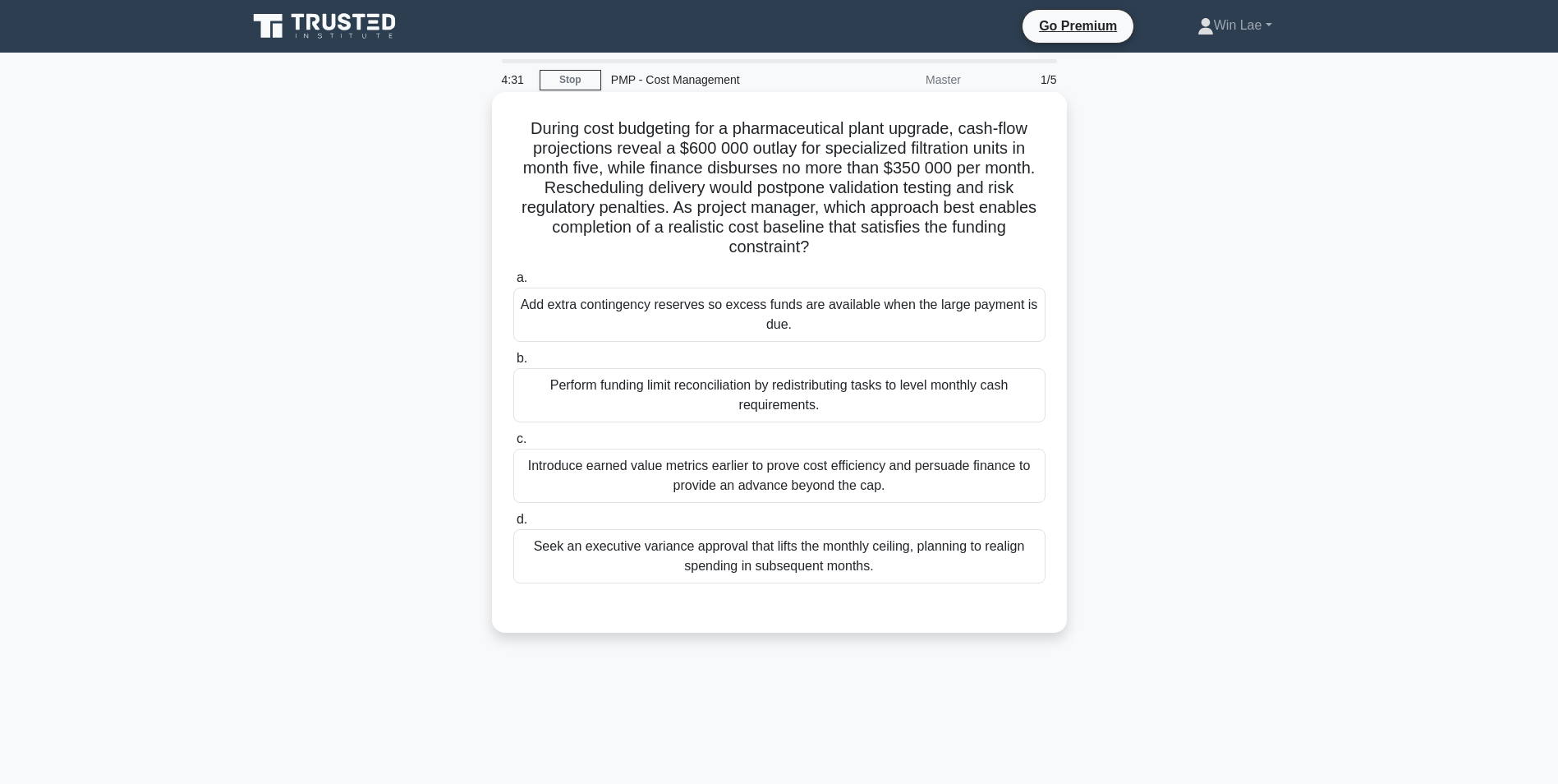
click at [755, 575] on div "Seek an executive variance approval that lifts the monthly ceiling, planning to…" at bounding box center [779, 555] width 532 height 54
click at [513, 525] on input "d. Seek an executive variance approval that lifts the monthly ceiling, planning…" at bounding box center [513, 520] width 0 height 11
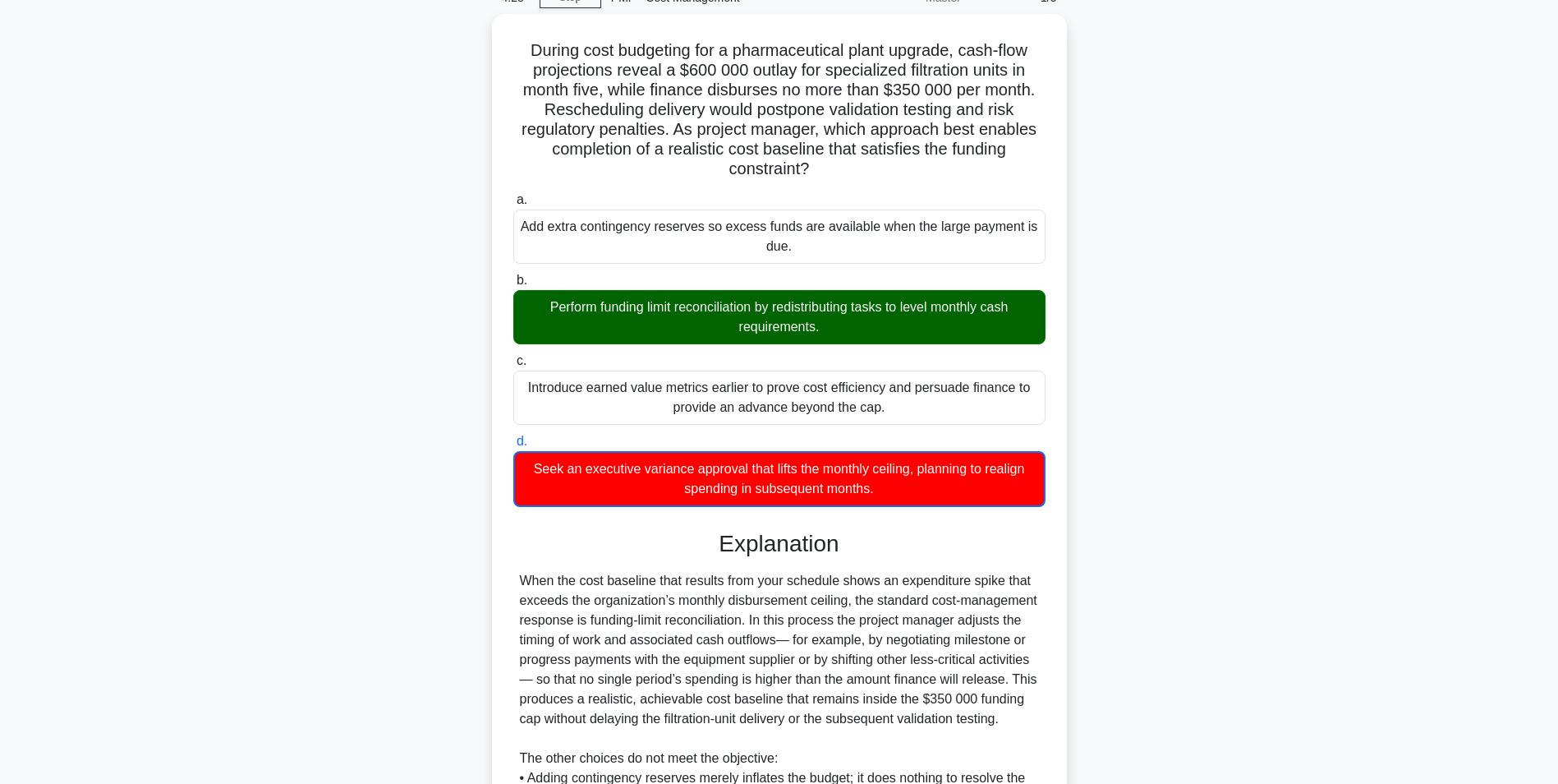
scroll to position [165, 0]
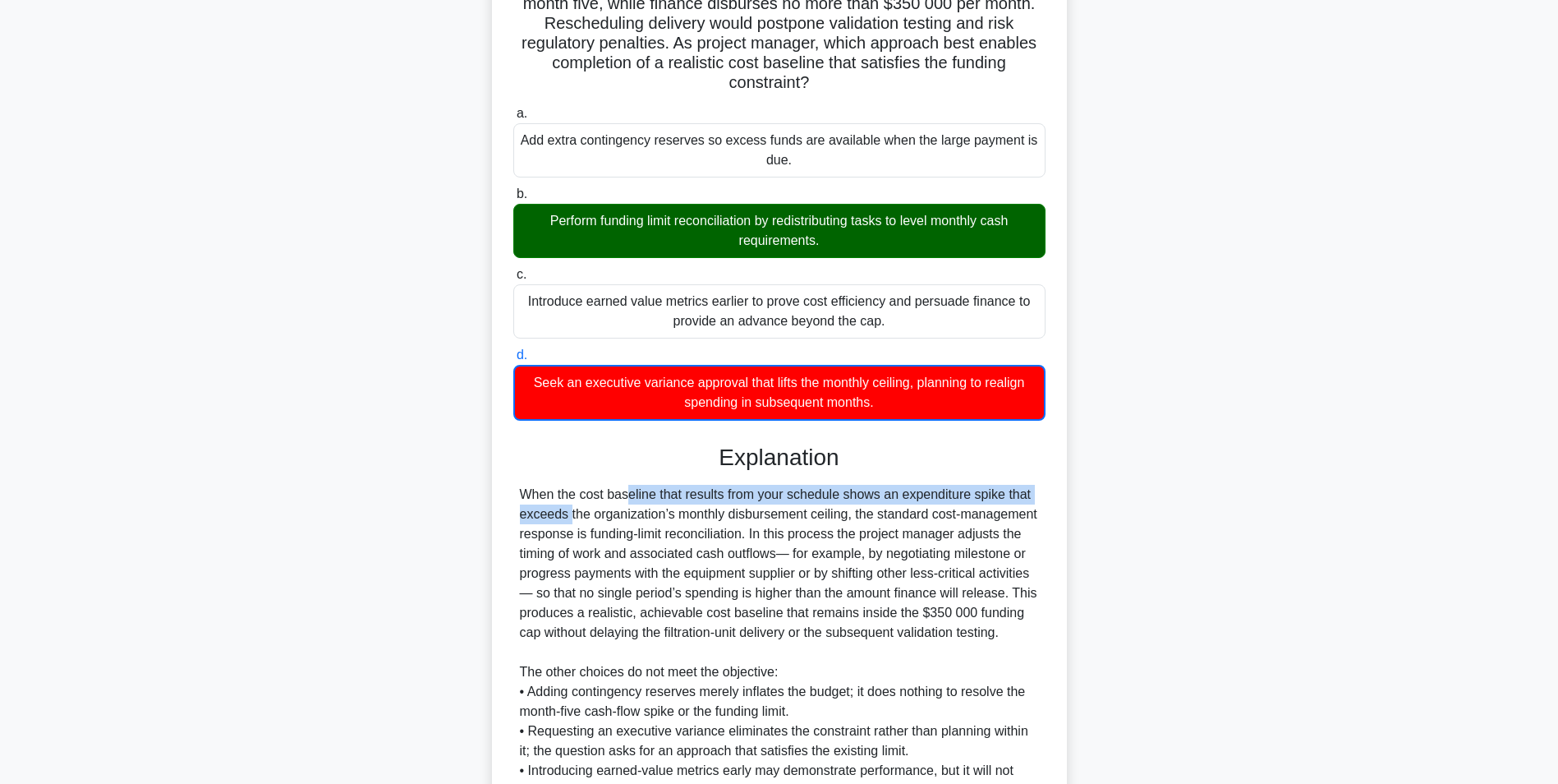
drag, startPoint x: 522, startPoint y: 492, endPoint x: 985, endPoint y: 491, distance: 463.0
click at [985, 491] on div "When the cost baseline that results from your schedule shows an expenditure spi…" at bounding box center [779, 652] width 519 height 335
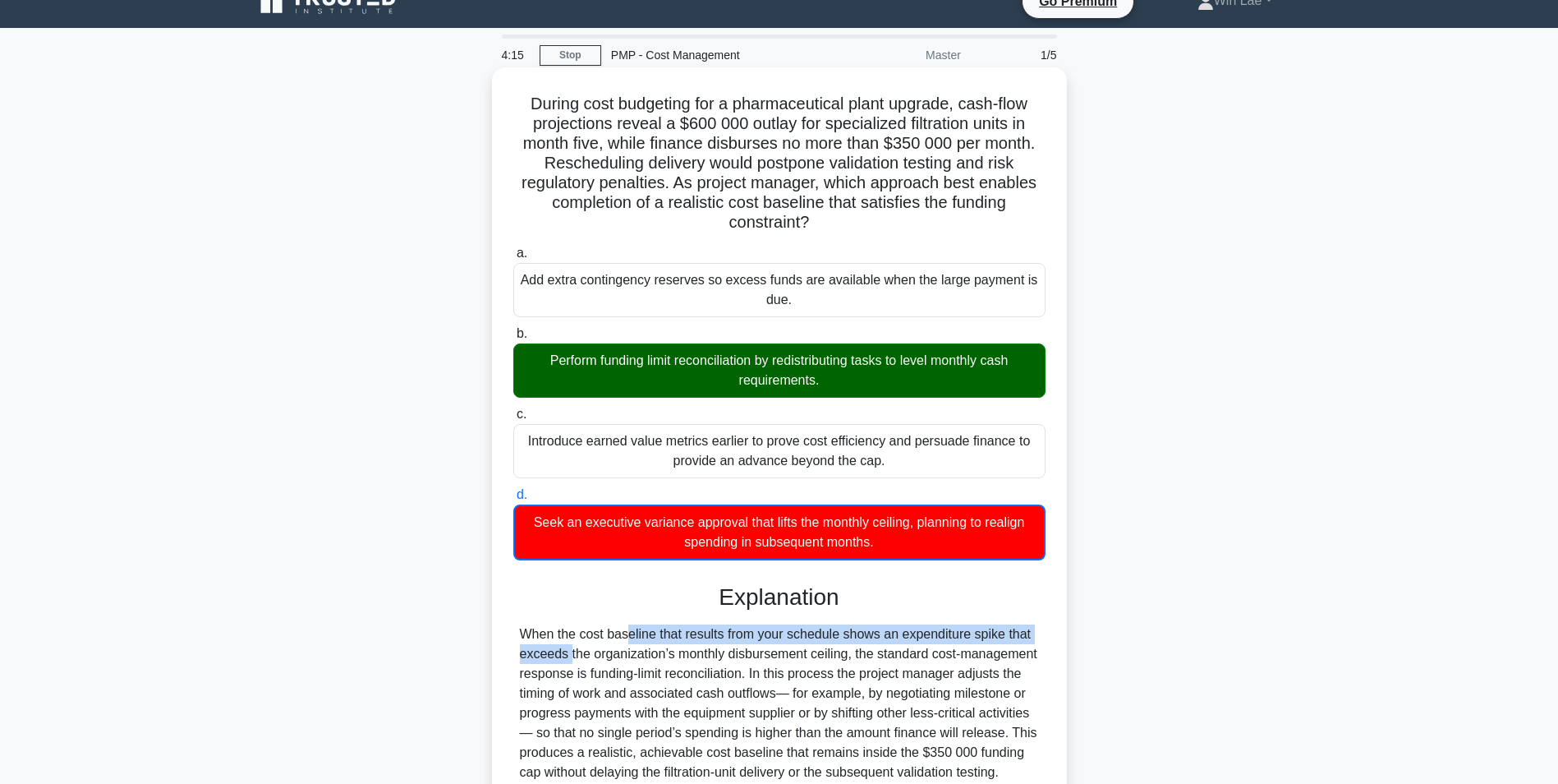
scroll to position [0, 0]
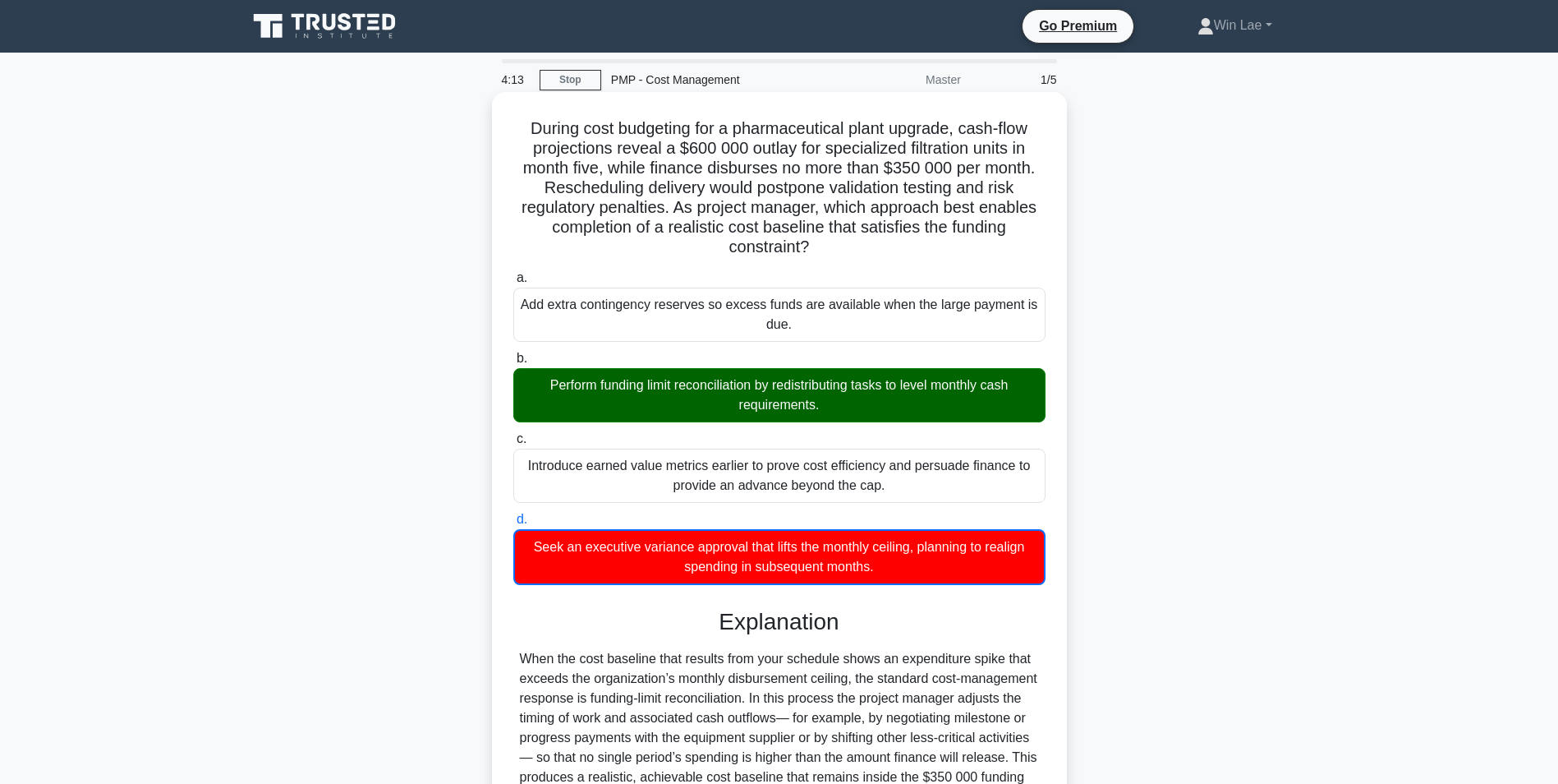
click at [656, 199] on h5 "During cost budgeting for a pharmaceutical plant upgrade, cash-flow projections…" at bounding box center [779, 188] width 535 height 140
drag, startPoint x: 670, startPoint y: 210, endPoint x: 873, endPoint y: 254, distance: 207.7
click at [873, 254] on h5 "During cost budgeting for a pharmaceutical plant upgrade, cash-flow projections…" at bounding box center [779, 188] width 535 height 140
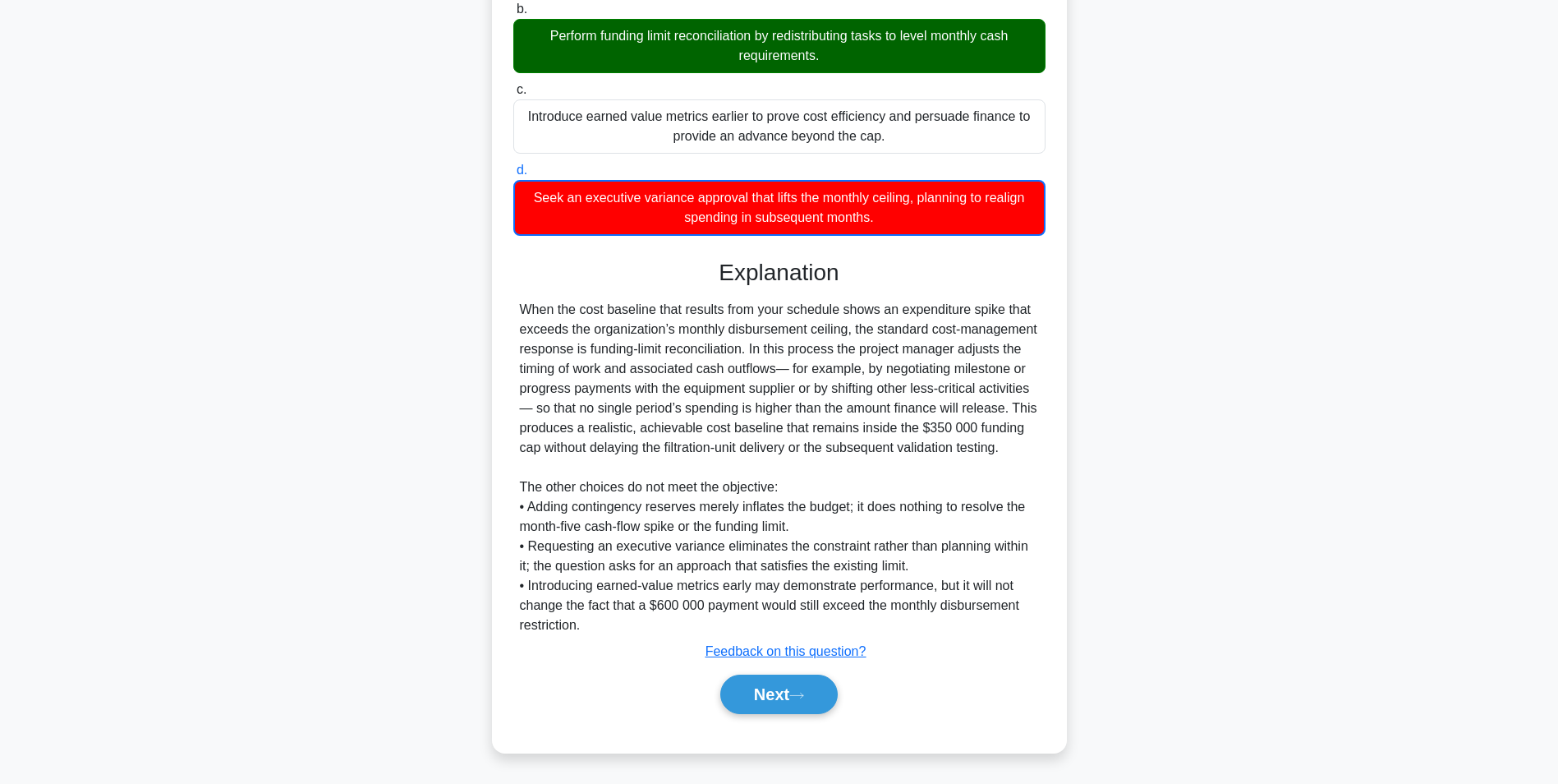
scroll to position [350, 0]
click at [776, 692] on button "Next" at bounding box center [779, 693] width 117 height 39
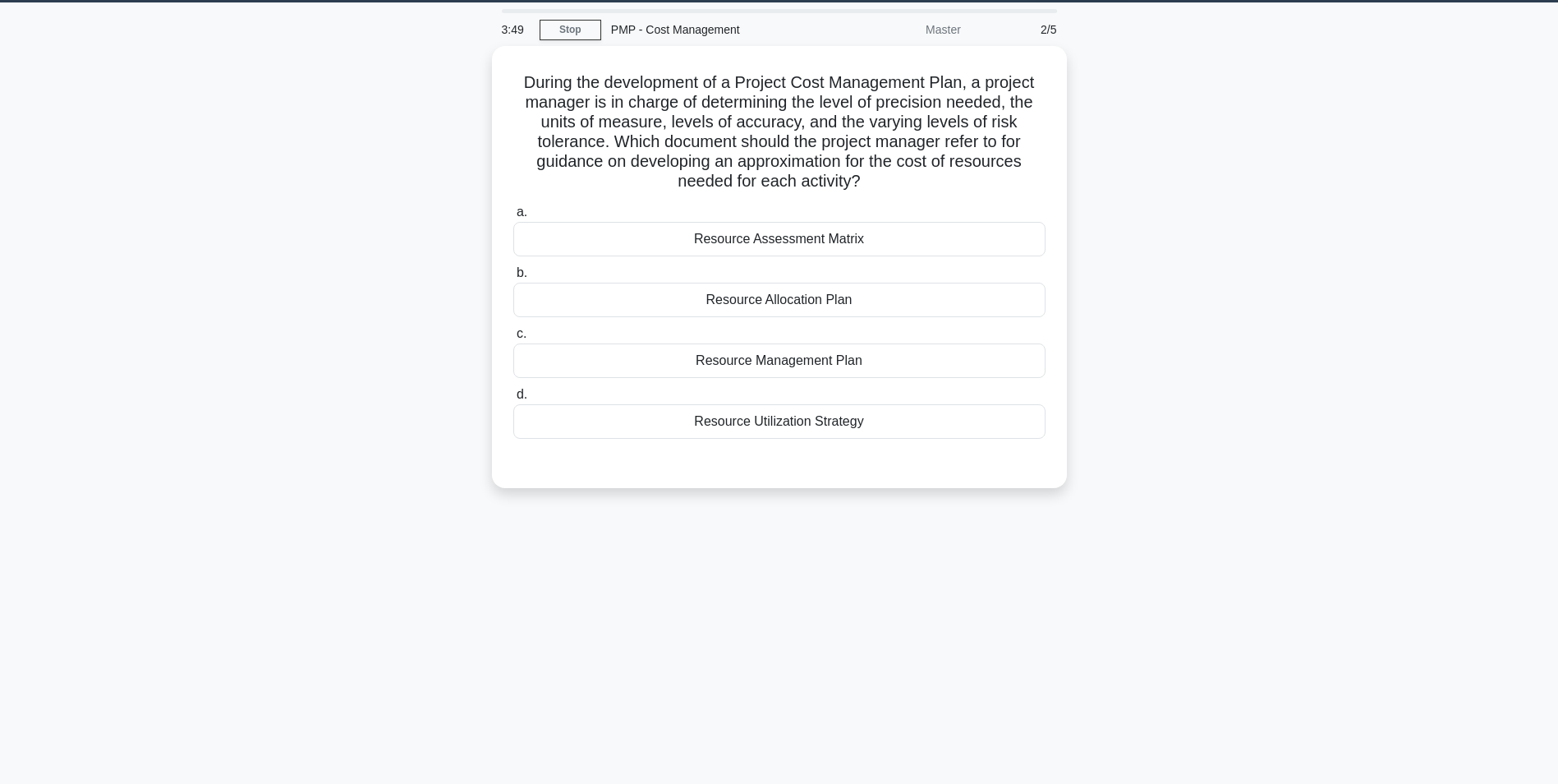
scroll to position [0, 0]
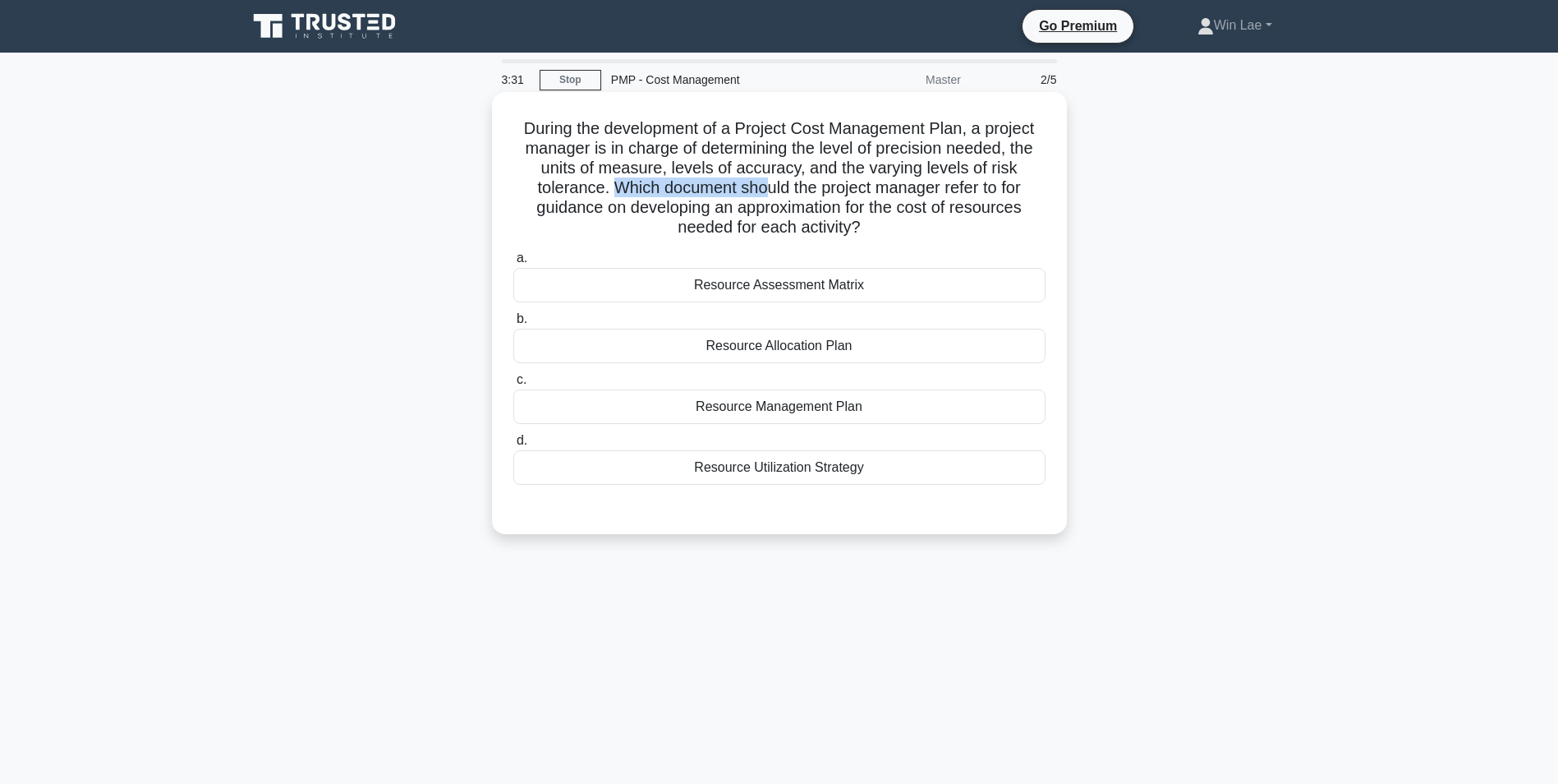
drag, startPoint x: 608, startPoint y: 184, endPoint x: 768, endPoint y: 185, distance: 160.0
click at [768, 185] on h5 "During the development of a Project Cost Management Plan, a project manager is …" at bounding box center [779, 177] width 535 height 120
drag, startPoint x: 768, startPoint y: 185, endPoint x: 800, endPoint y: 216, distance: 44.6
click at [800, 216] on h5 "During the development of a Project Cost Management Plan, a project manager is …" at bounding box center [779, 177] width 535 height 120
click at [706, 416] on div "Resource Management Plan" at bounding box center [779, 407] width 532 height 35
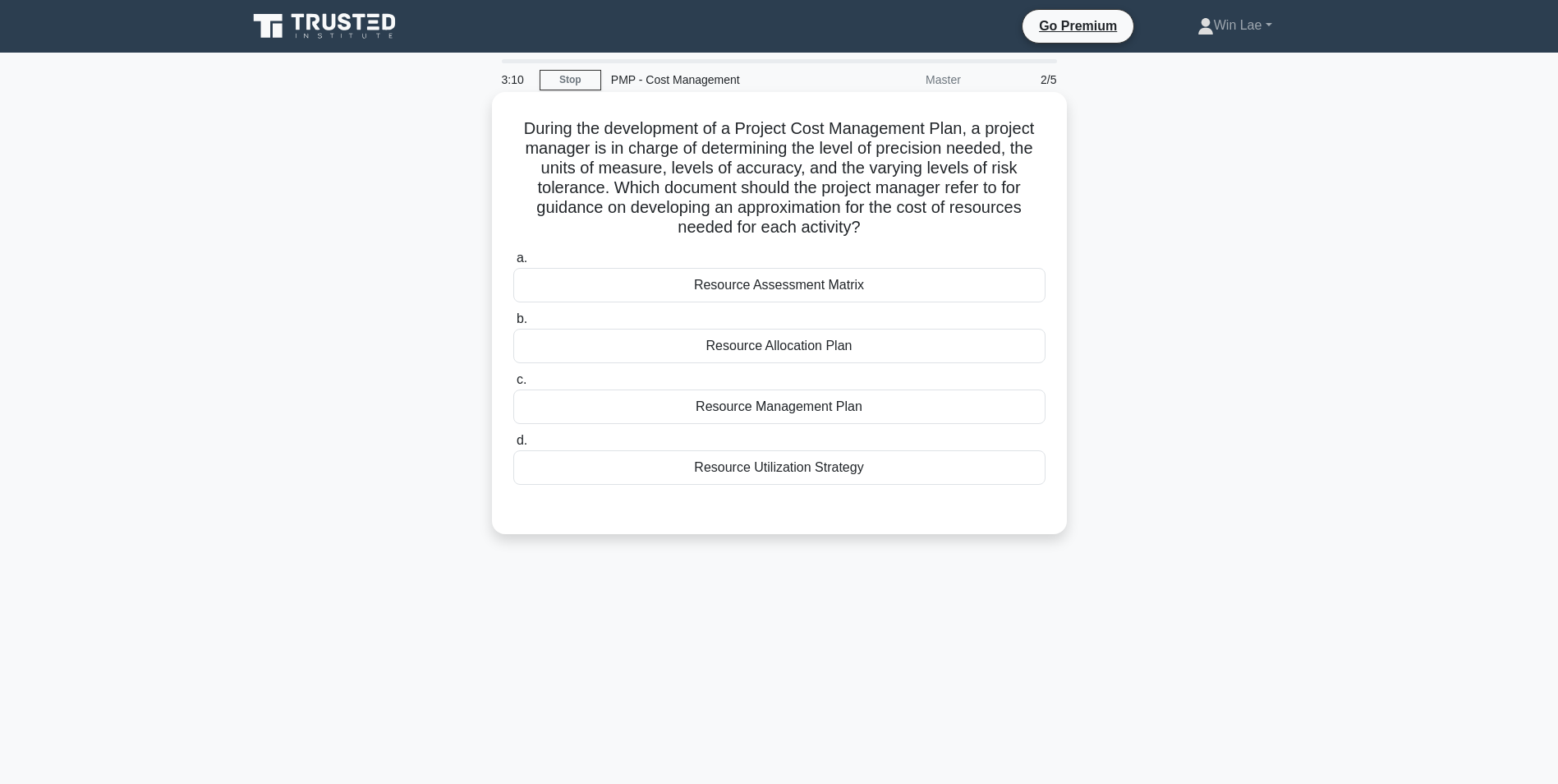
click at [513, 385] on input "c. Resource Management Plan" at bounding box center [513, 380] width 0 height 11
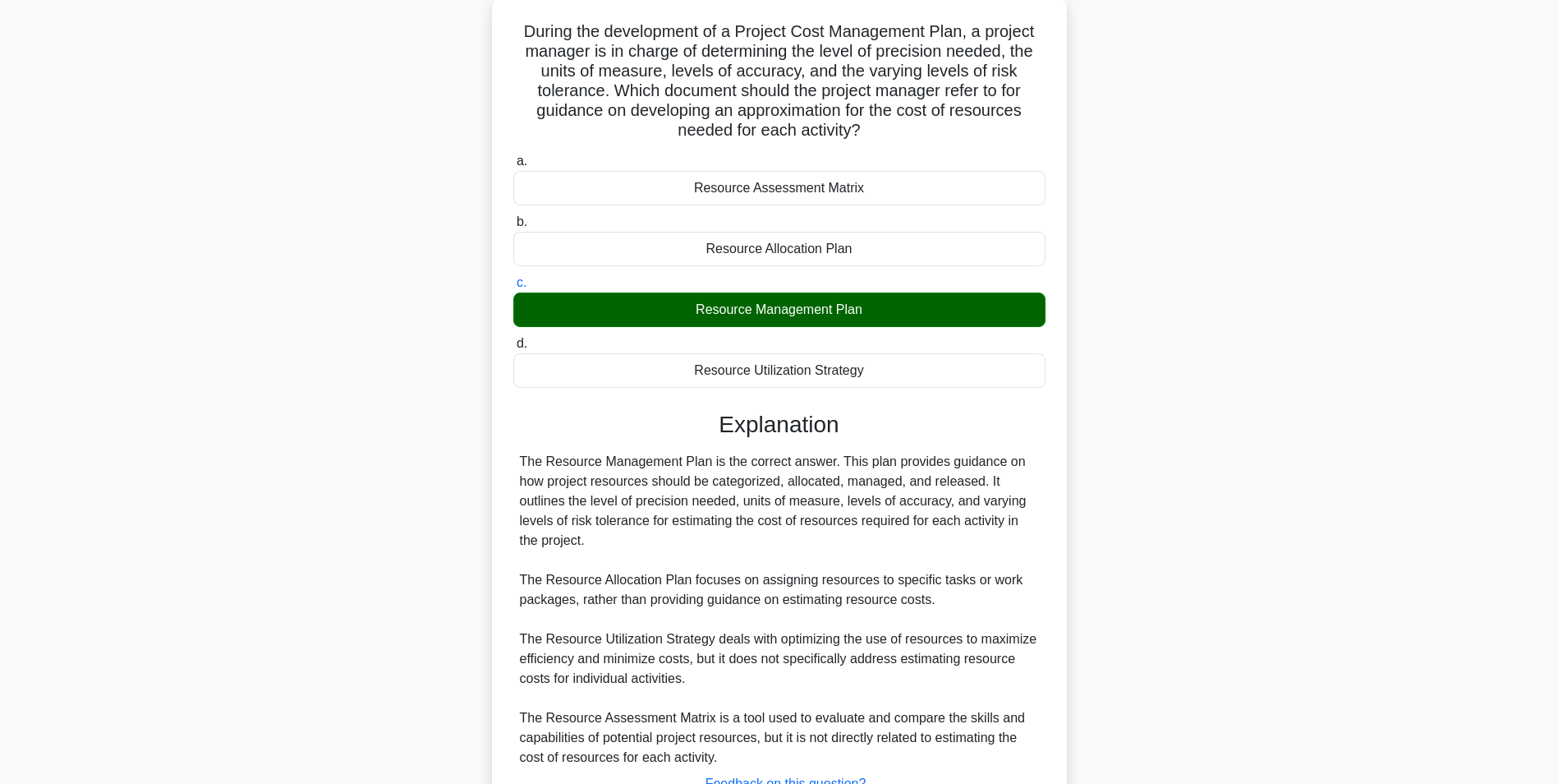
scroll to position [230, 0]
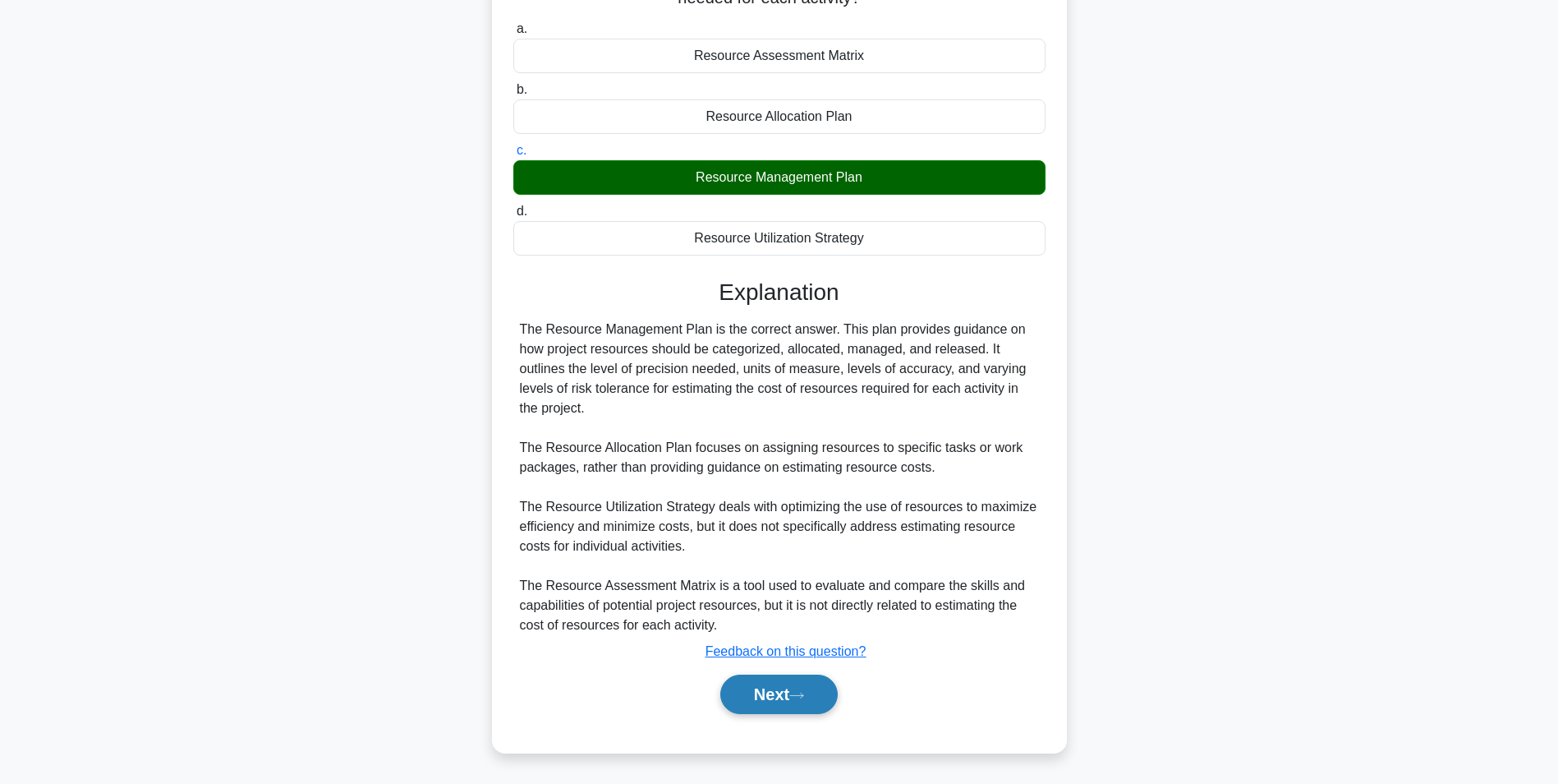
click at [814, 702] on button "Next" at bounding box center [779, 693] width 117 height 39
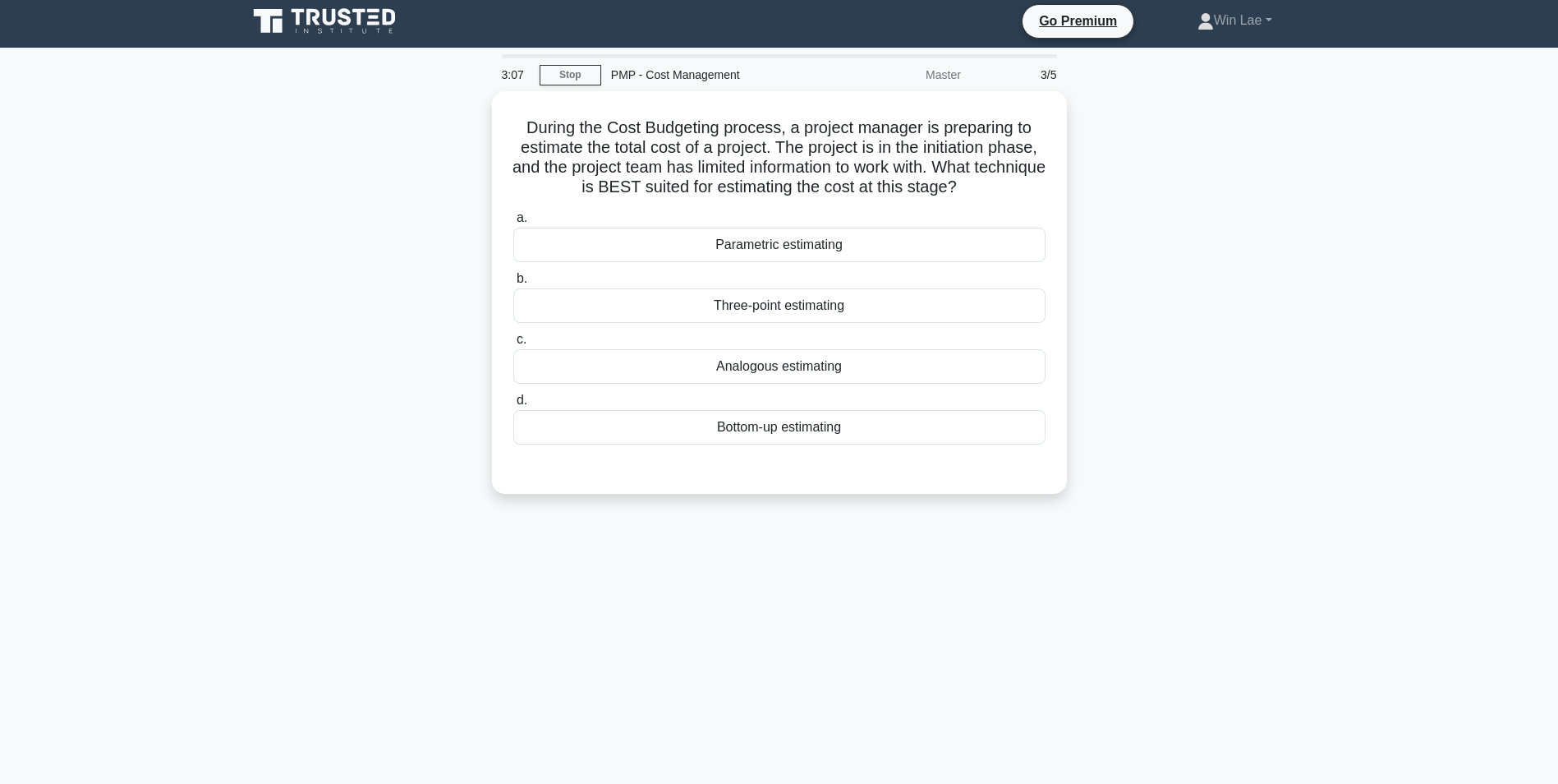
scroll to position [0, 0]
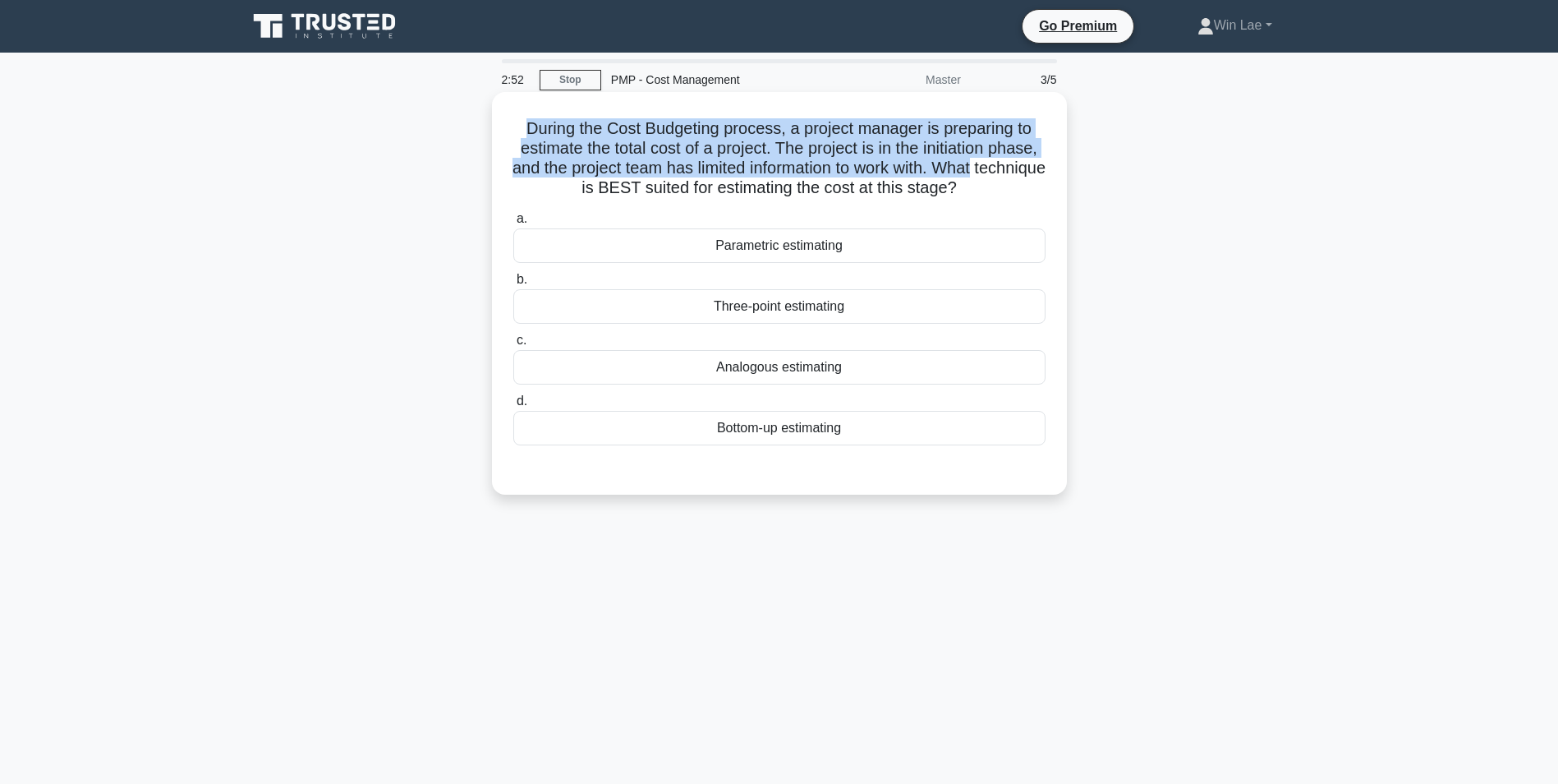
drag, startPoint x: 522, startPoint y: 128, endPoint x: 1050, endPoint y: 164, distance: 529.2
click at [1050, 164] on div "During the Cost Budgeting process, a project manager is preparing to estimate t…" at bounding box center [779, 294] width 562 height 390
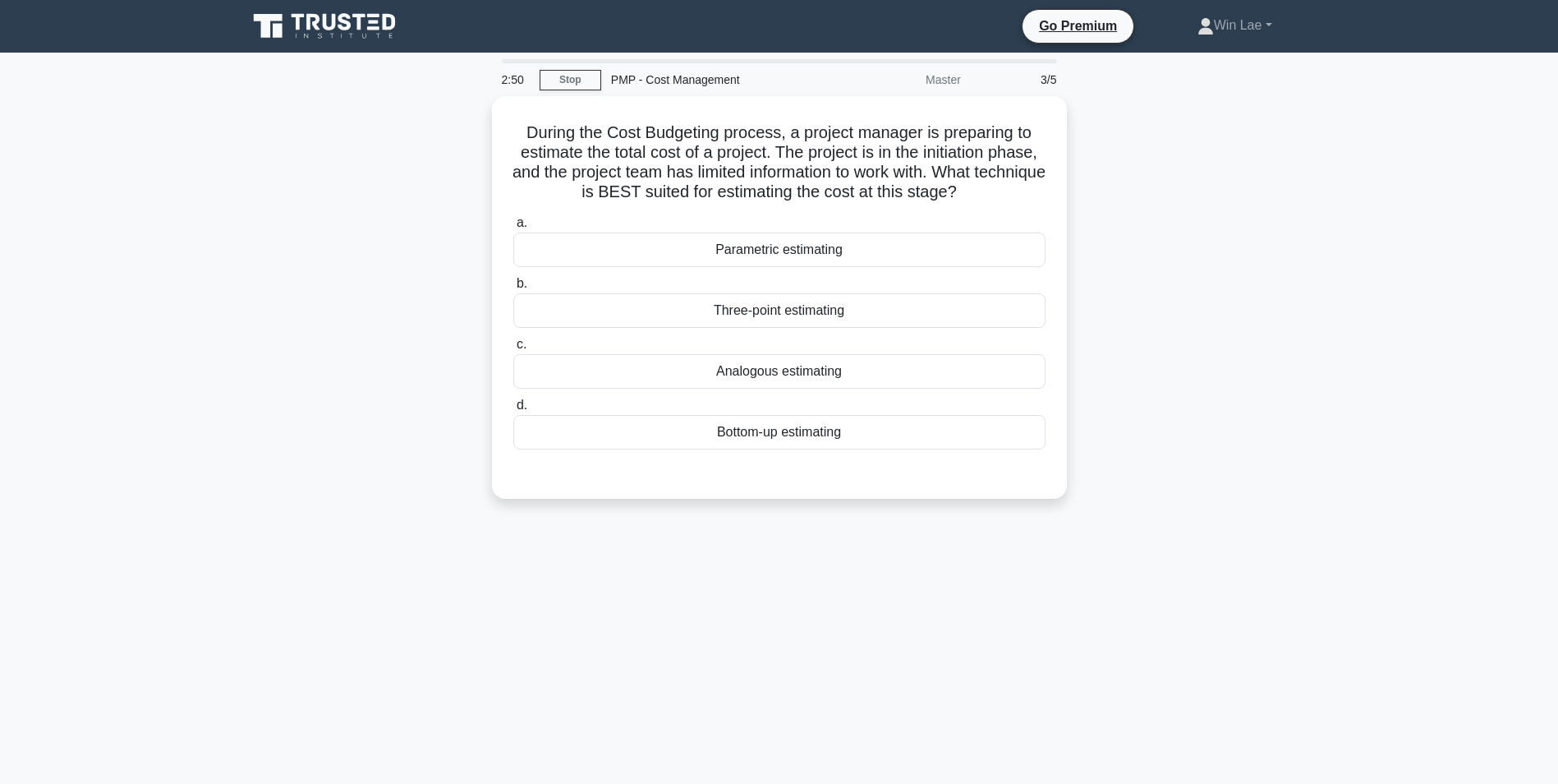
drag, startPoint x: 1050, startPoint y: 164, endPoint x: 1230, endPoint y: 231, distance: 192.1
click at [1230, 231] on div "During the Cost Budgeting process, a project manager is preparing to estimate t…" at bounding box center [779, 307] width 1084 height 423
click at [790, 433] on div "Bottom-up estimating" at bounding box center [779, 428] width 532 height 35
click at [513, 406] on input "d. Bottom-up estimating" at bounding box center [513, 402] width 0 height 11
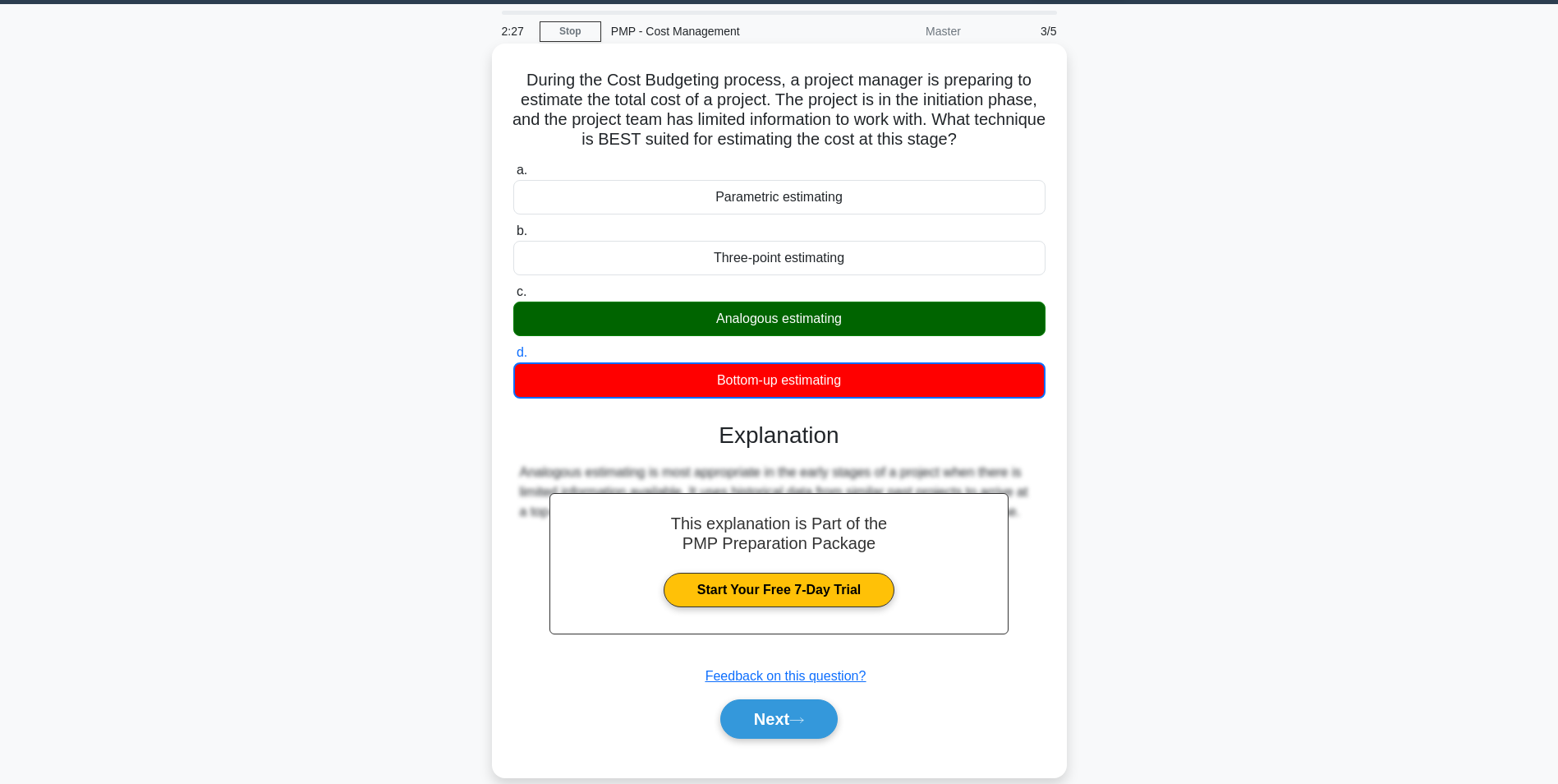
scroll to position [103, 0]
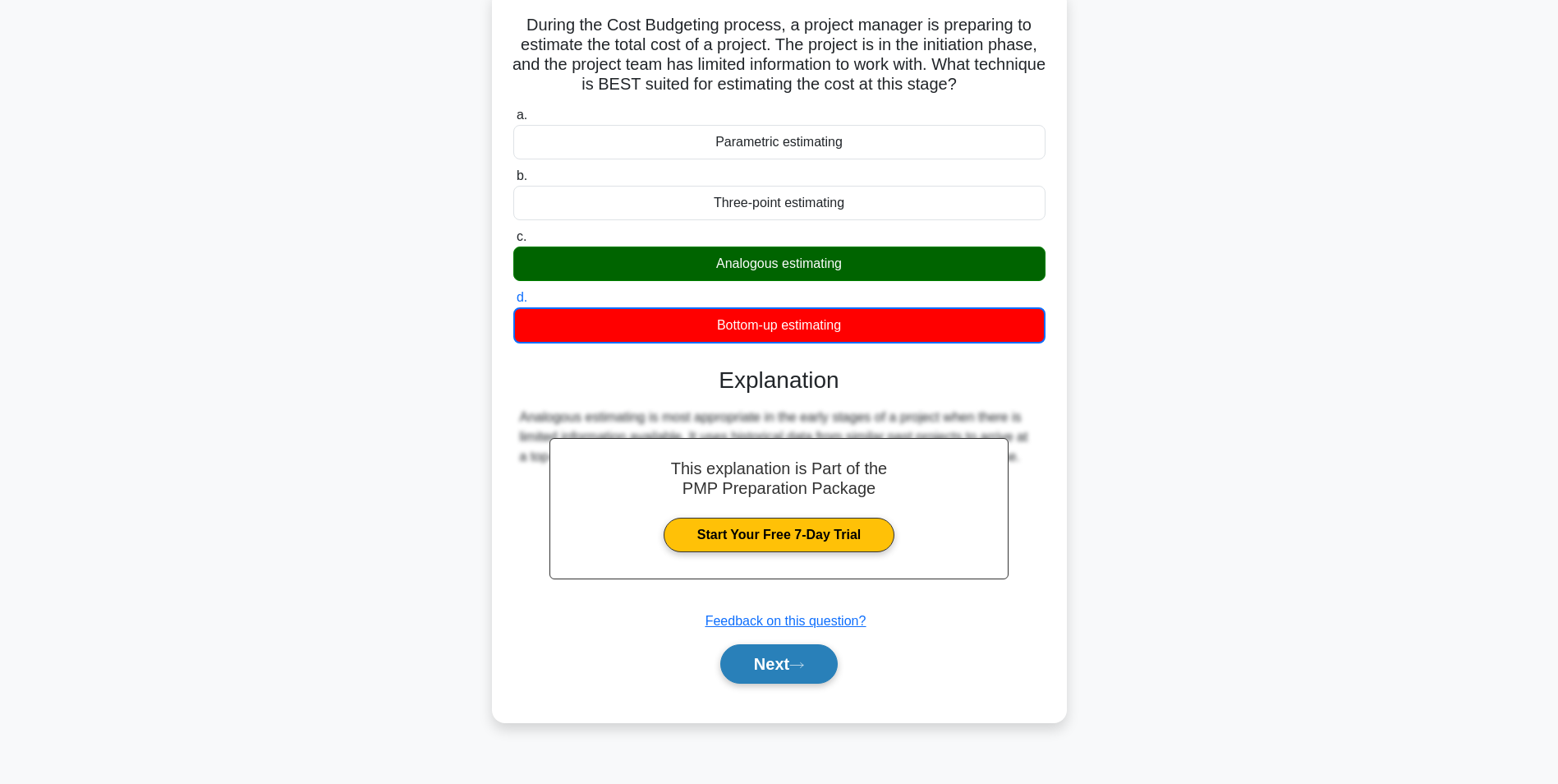
click at [804, 670] on icon at bounding box center [797, 665] width 15 height 9
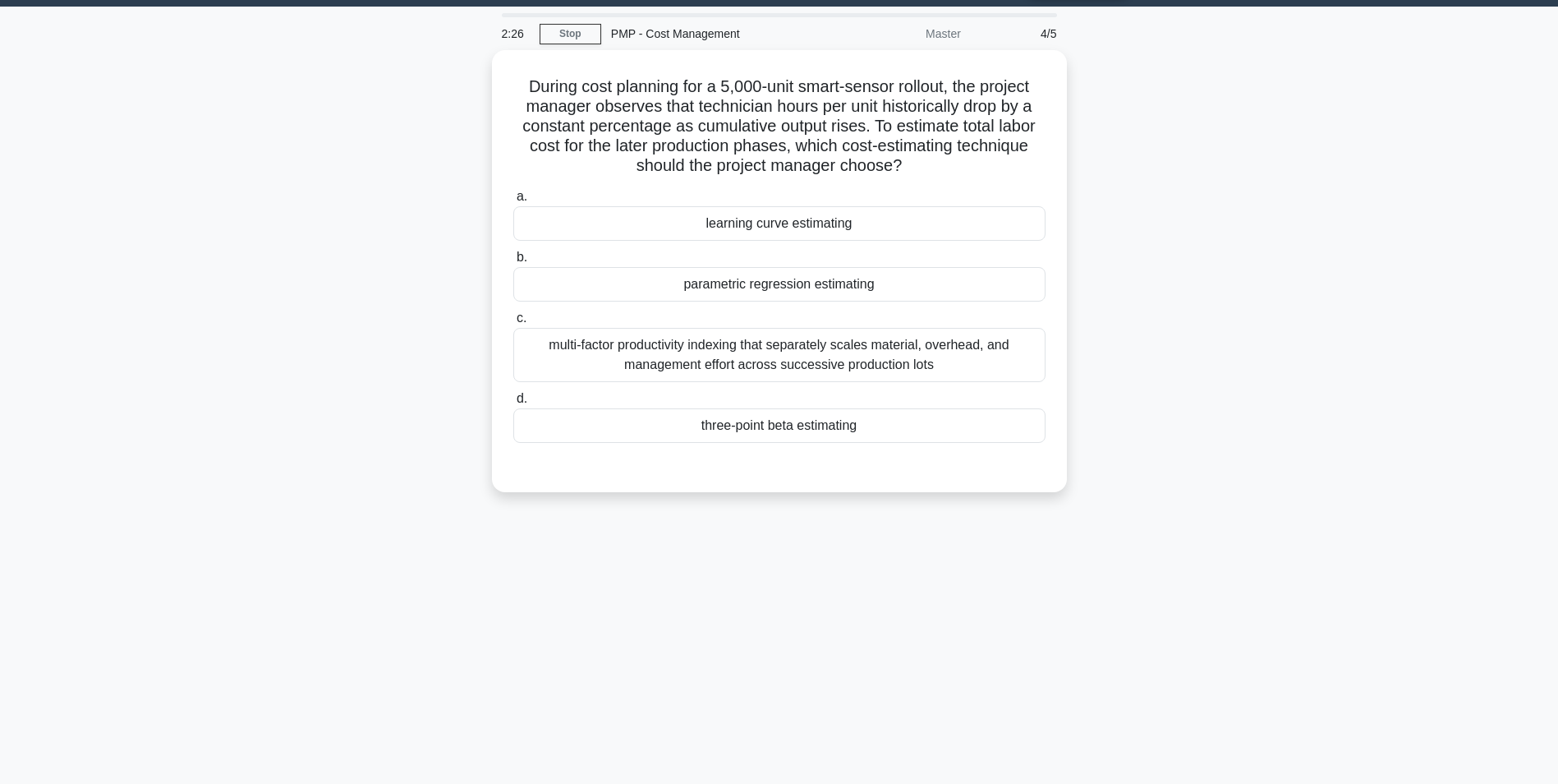
scroll to position [0, 0]
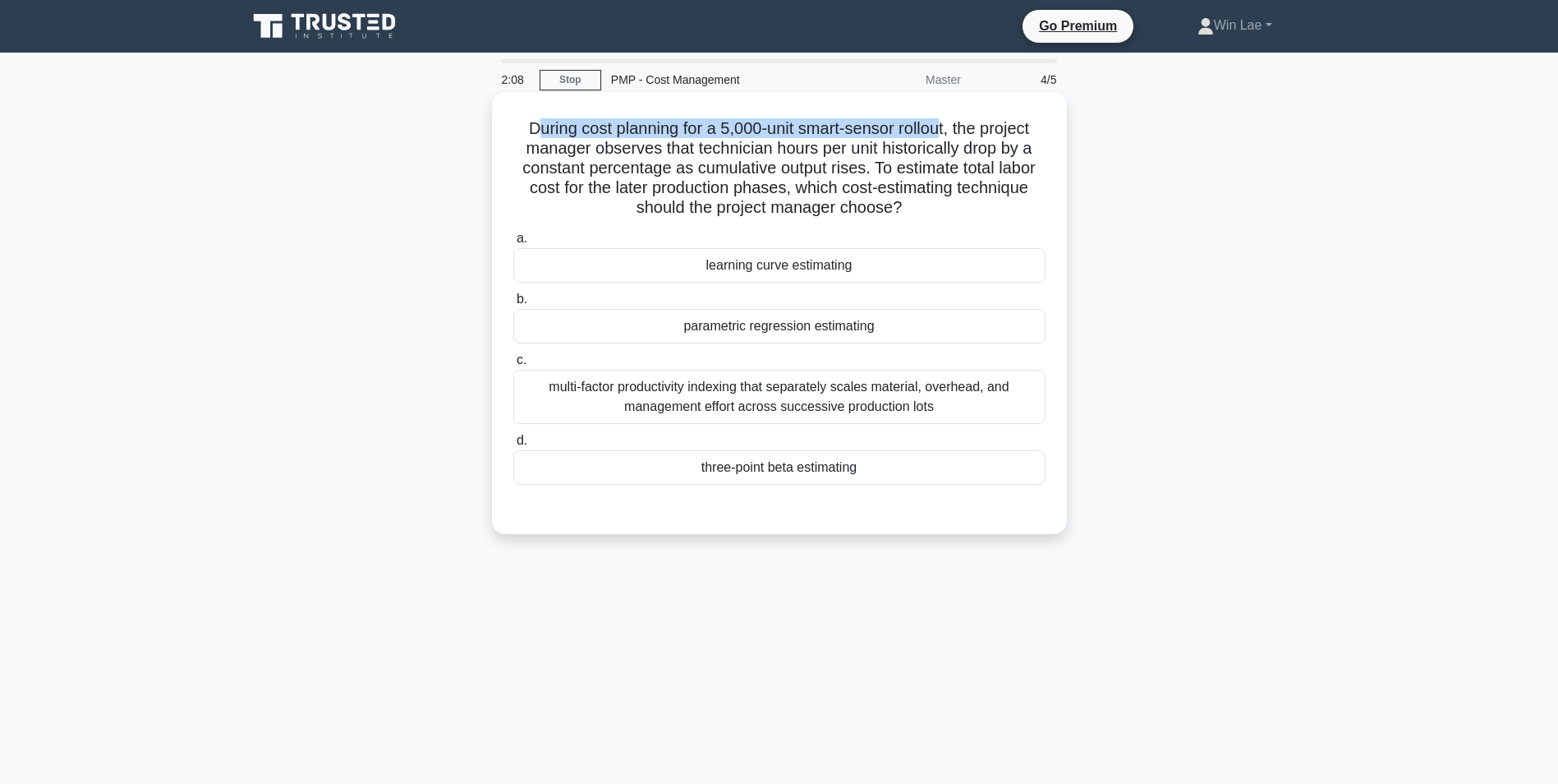
drag, startPoint x: 525, startPoint y: 126, endPoint x: 942, endPoint y: 122, distance: 417.0
click at [942, 122] on h5 "During cost planning for a 5,000-unit smart-sensor rollout, the project manager…" at bounding box center [779, 168] width 535 height 101
click at [750, 198] on h5 "During cost planning for a 5,000-unit smart-sensor rollout, the project manager…" at bounding box center [779, 168] width 535 height 101
click at [849, 394] on div "multi-factor productivity indexing that separately scales material, overhead, a…" at bounding box center [779, 396] width 532 height 54
click at [513, 366] on input "c. multi-factor productivity indexing that separately scales material, overhead…" at bounding box center [513, 360] width 0 height 11
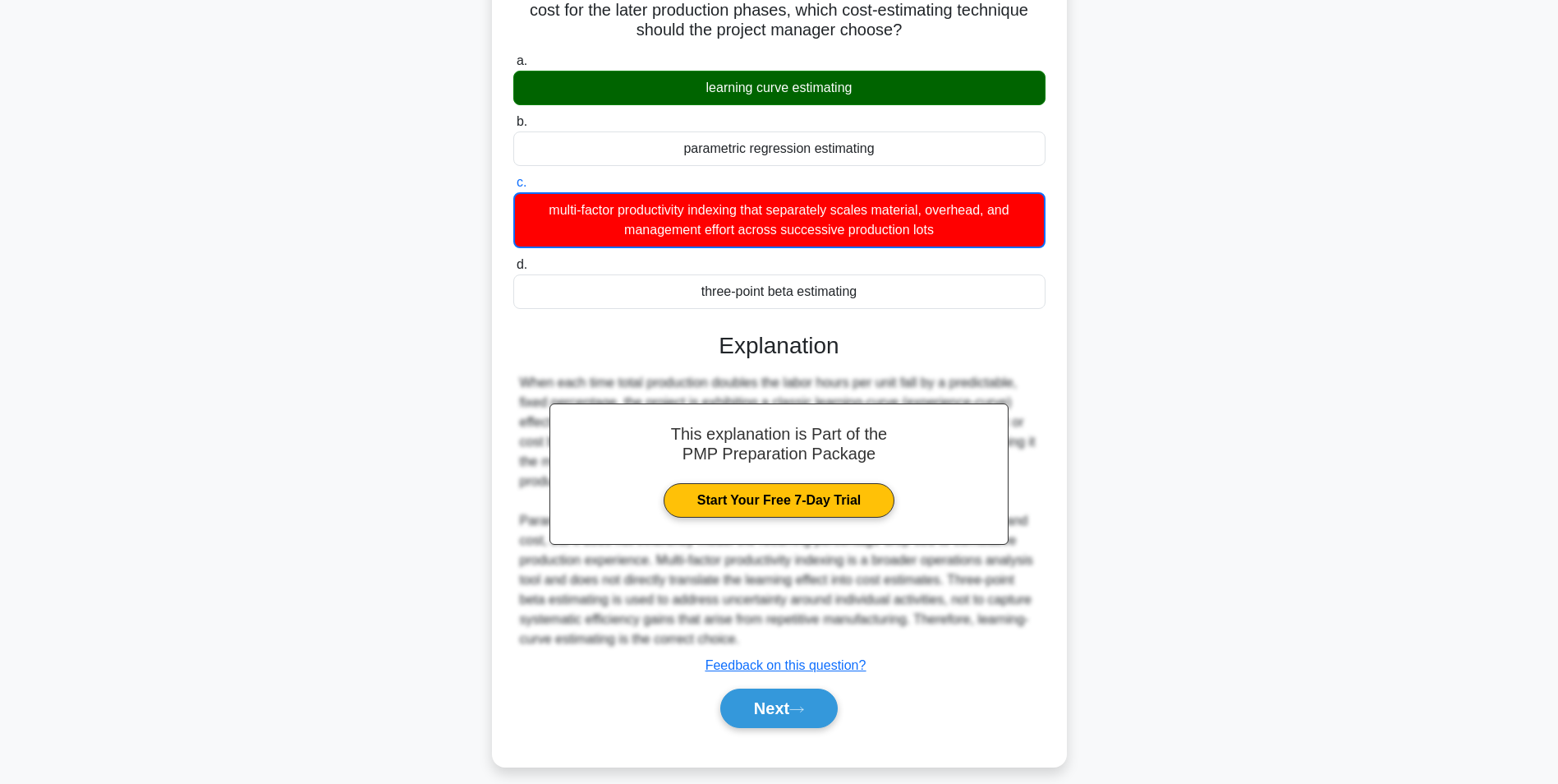
scroll to position [192, 0]
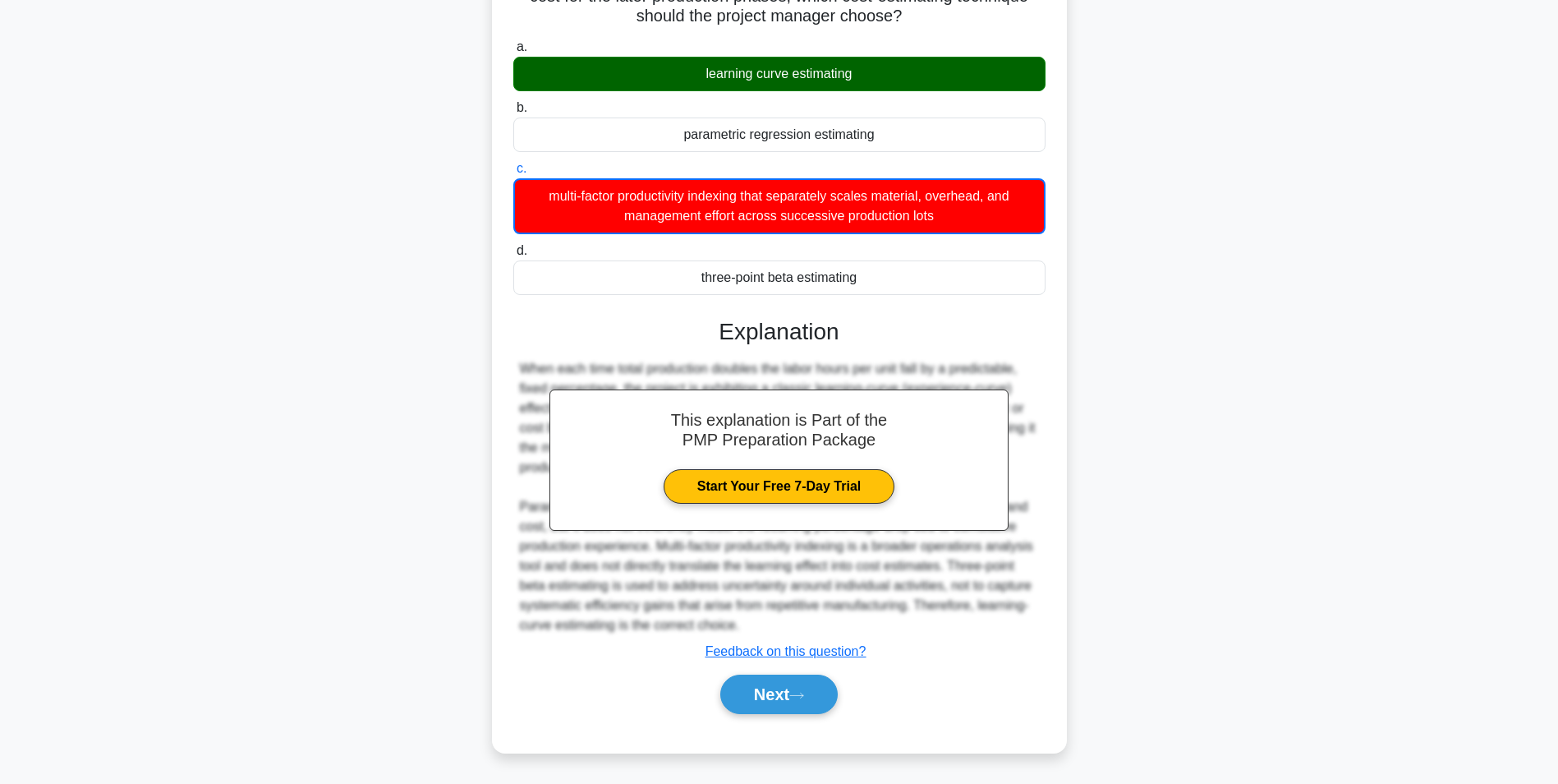
drag, startPoint x: 701, startPoint y: 72, endPoint x: 787, endPoint y: 77, distance: 86.1
click at [787, 77] on div "learning curve estimating" at bounding box center [779, 74] width 532 height 35
copy div "learning curve"
click at [757, 696] on button "Next" at bounding box center [779, 693] width 117 height 39
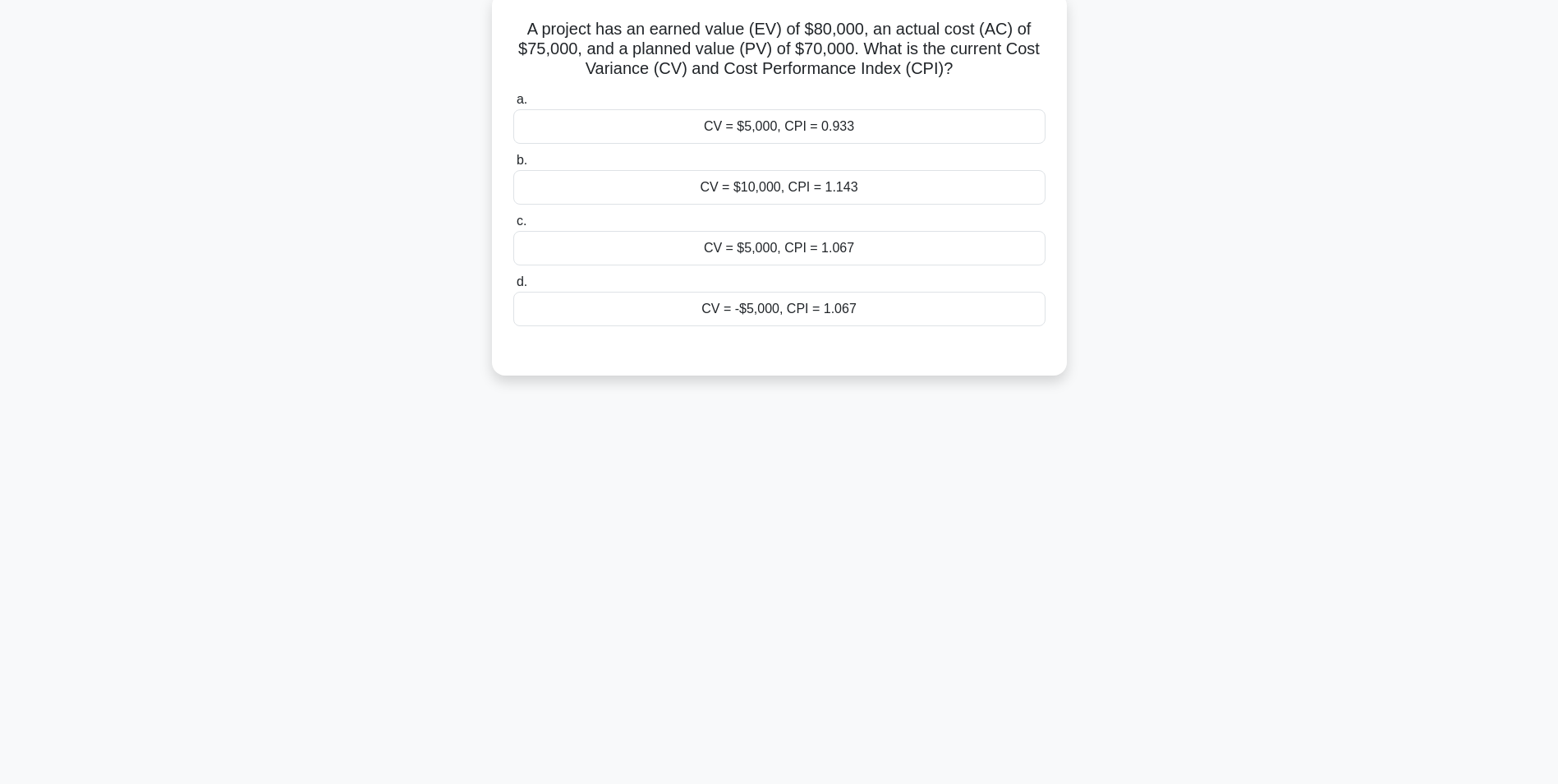
scroll to position [0, 0]
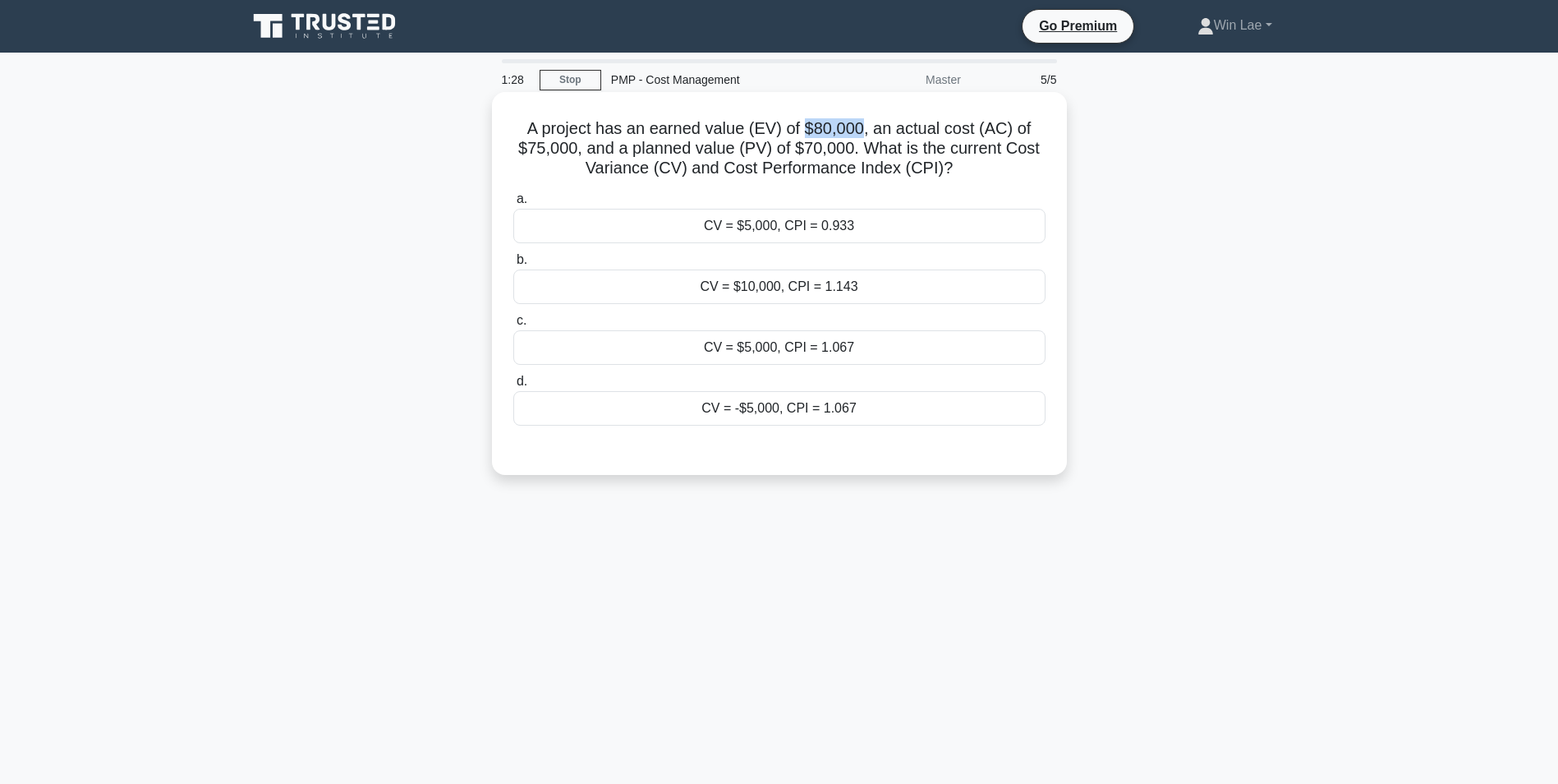
drag, startPoint x: 805, startPoint y: 123, endPoint x: 865, endPoint y: 122, distance: 60.0
click at [865, 122] on h5 "A project has an earned value (EV) of $80,000, an actual cost (AC) of $75,000, …" at bounding box center [779, 148] width 535 height 60
click at [564, 154] on h5 "A project has an earned value (EV) of $80,000, an actual cost (AC) of $75,000, …" at bounding box center [779, 148] width 535 height 60
drag, startPoint x: 786, startPoint y: 147, endPoint x: 850, endPoint y: 143, distance: 64.1
click at [850, 143] on h5 "A project has an earned value (EV) of $80,000, an actual cost (AC) of $75,000, …" at bounding box center [779, 148] width 535 height 60
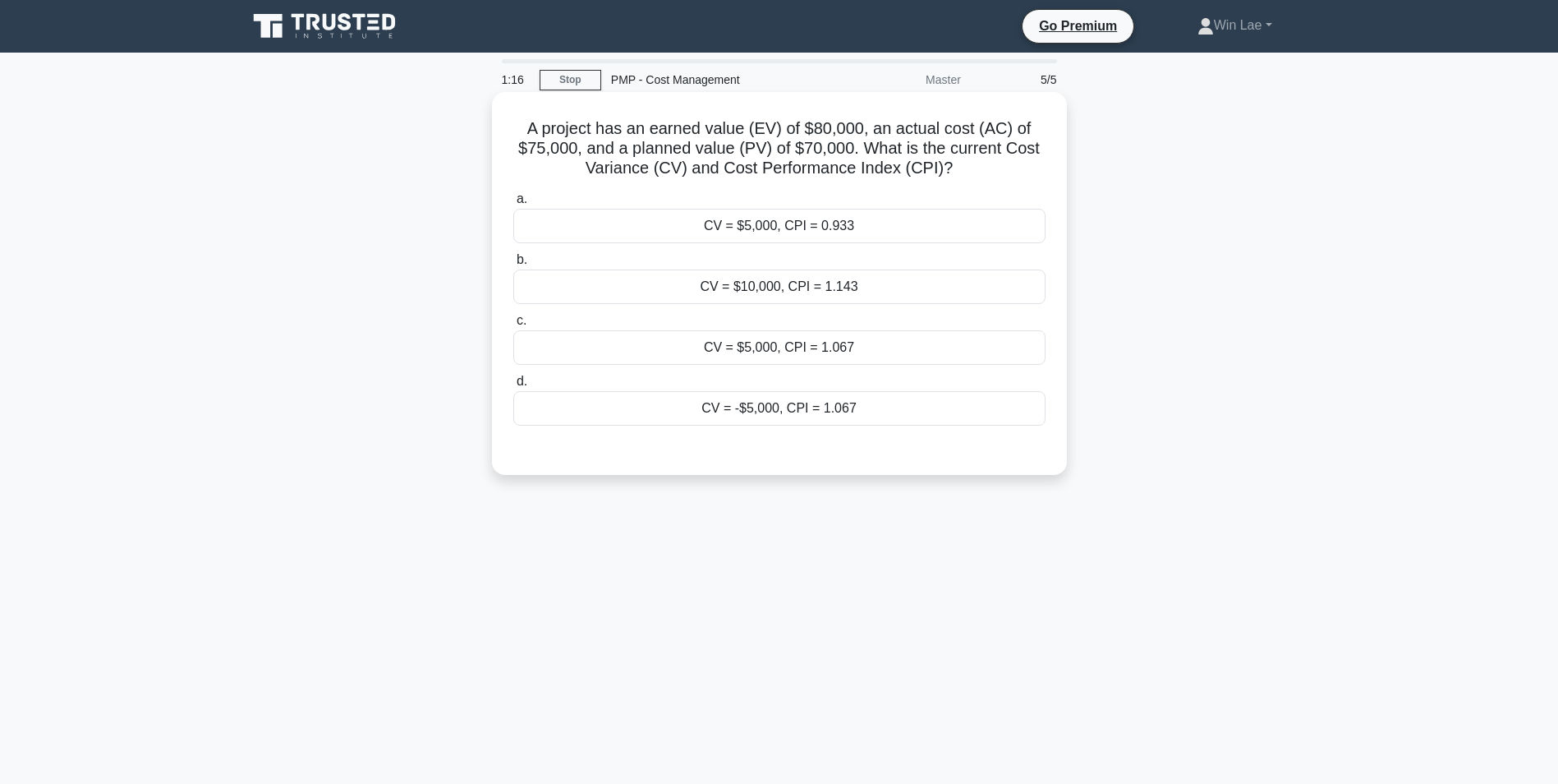
click at [632, 153] on h5 "A project has an earned value (EV) of $80,000, an actual cost (AC) of $75,000, …" at bounding box center [779, 148] width 535 height 60
drag, startPoint x: 632, startPoint y: 153, endPoint x: 729, endPoint y: 149, distance: 97.1
click at [729, 149] on h5 "A project has an earned value (EV) of $80,000, an actual cost (AC) of $75,000, …" at bounding box center [779, 148] width 535 height 60
drag, startPoint x: 729, startPoint y: 149, endPoint x: 805, endPoint y: 154, distance: 76.2
click at [805, 154] on h5 "A project has an earned value (EV) of $80,000, an actual cost (AC) of $75,000, …" at bounding box center [779, 148] width 535 height 60
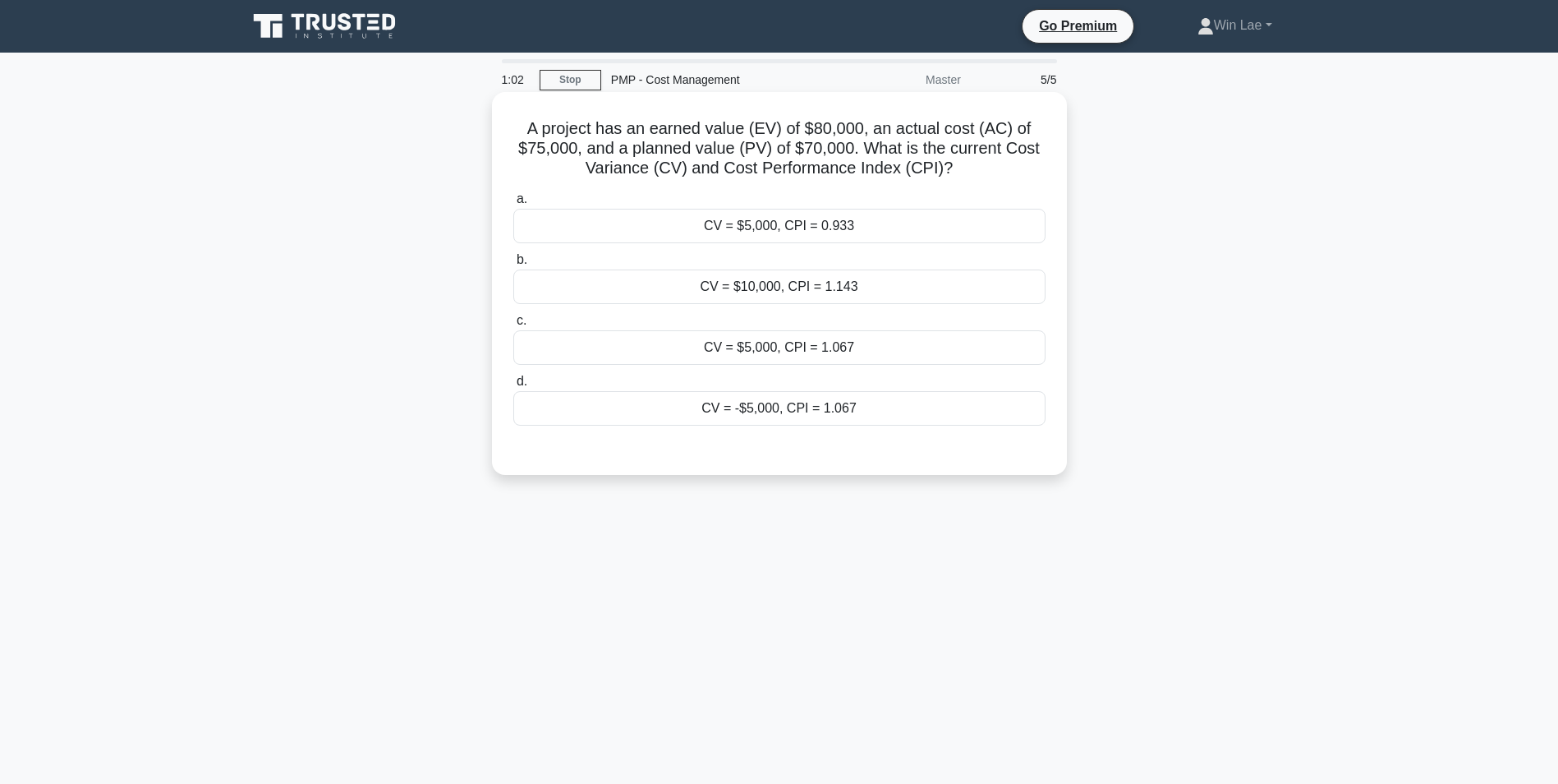
click at [785, 151] on h5 "A project has an earned value (EV) of $80,000, an actual cost (AC) of $75,000, …" at bounding box center [779, 148] width 535 height 60
click at [781, 354] on div "CV = $5,000, CPI = 1.067" at bounding box center [779, 348] width 532 height 35
click at [513, 326] on input "c. CV = $5,000, CPI = 1.067" at bounding box center [513, 321] width 0 height 11
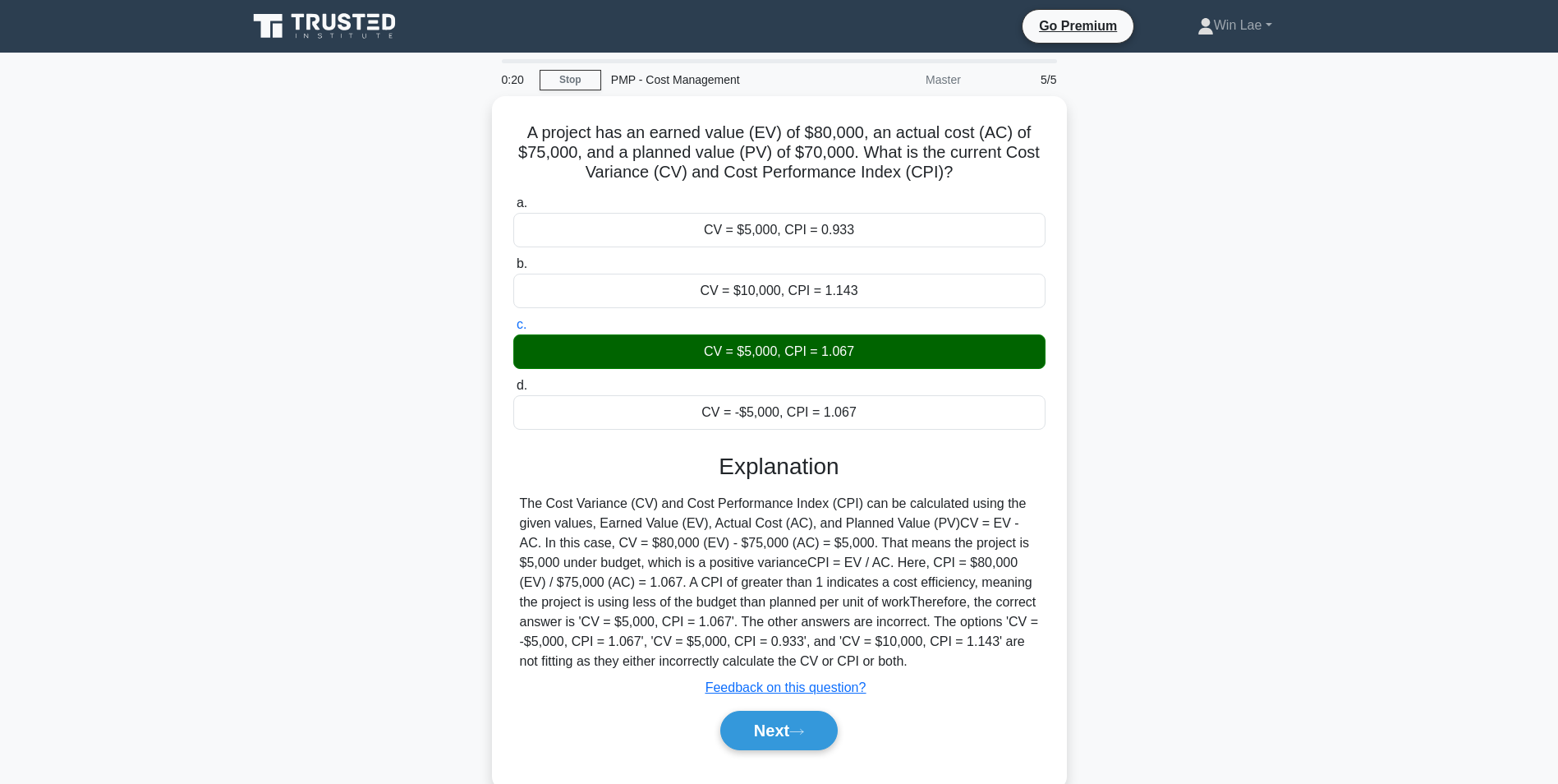
click at [428, 523] on div "A project has an earned value (EV) of $80,000, an actual cost (AC) of $75,000, …" at bounding box center [779, 452] width 1084 height 712
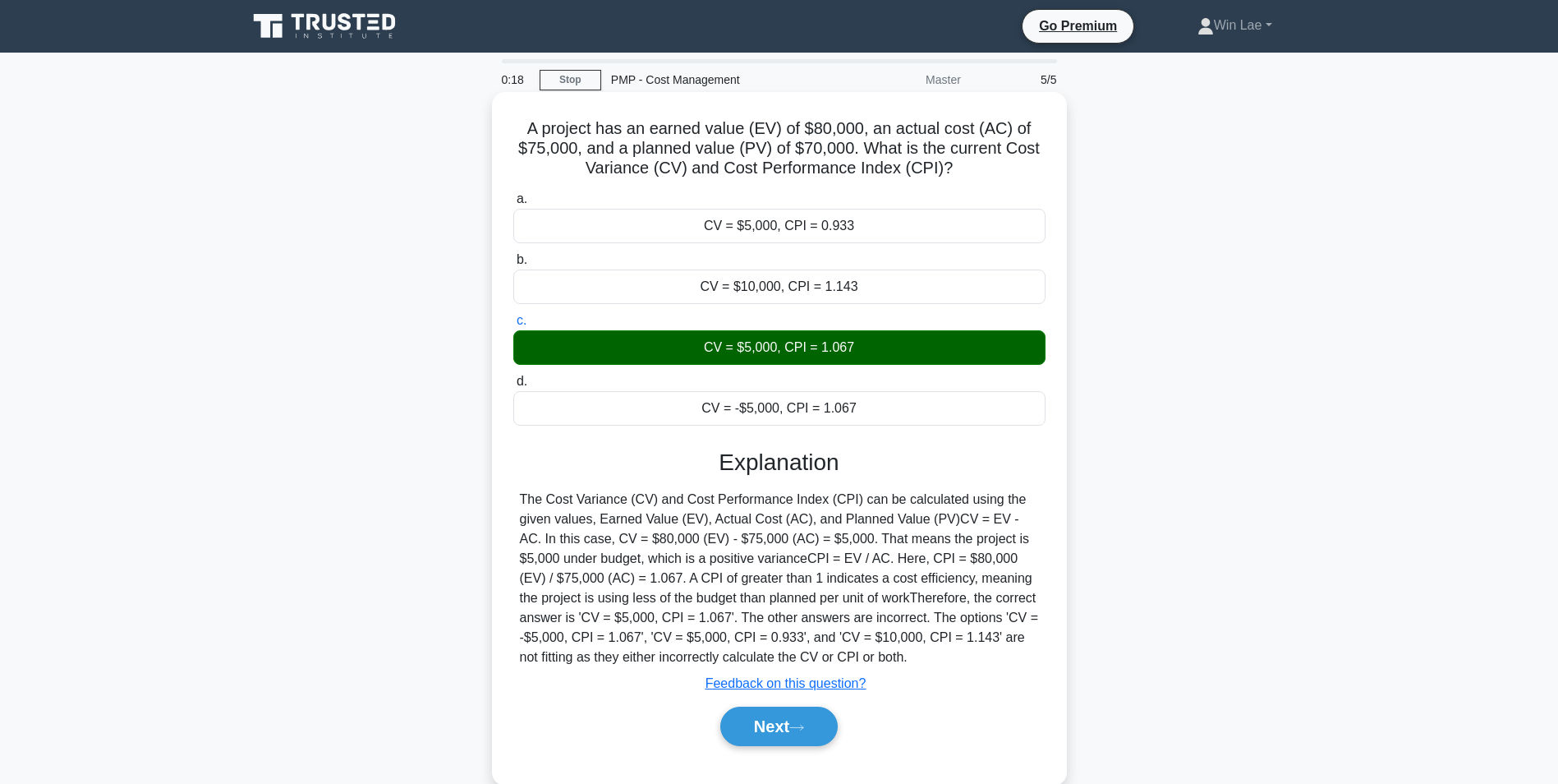
click at [551, 496] on div "The Cost Variance (CV) and Cost Performance Index (CPI) can be calculated using…" at bounding box center [779, 578] width 519 height 177
click at [761, 718] on button "Next" at bounding box center [779, 725] width 117 height 39
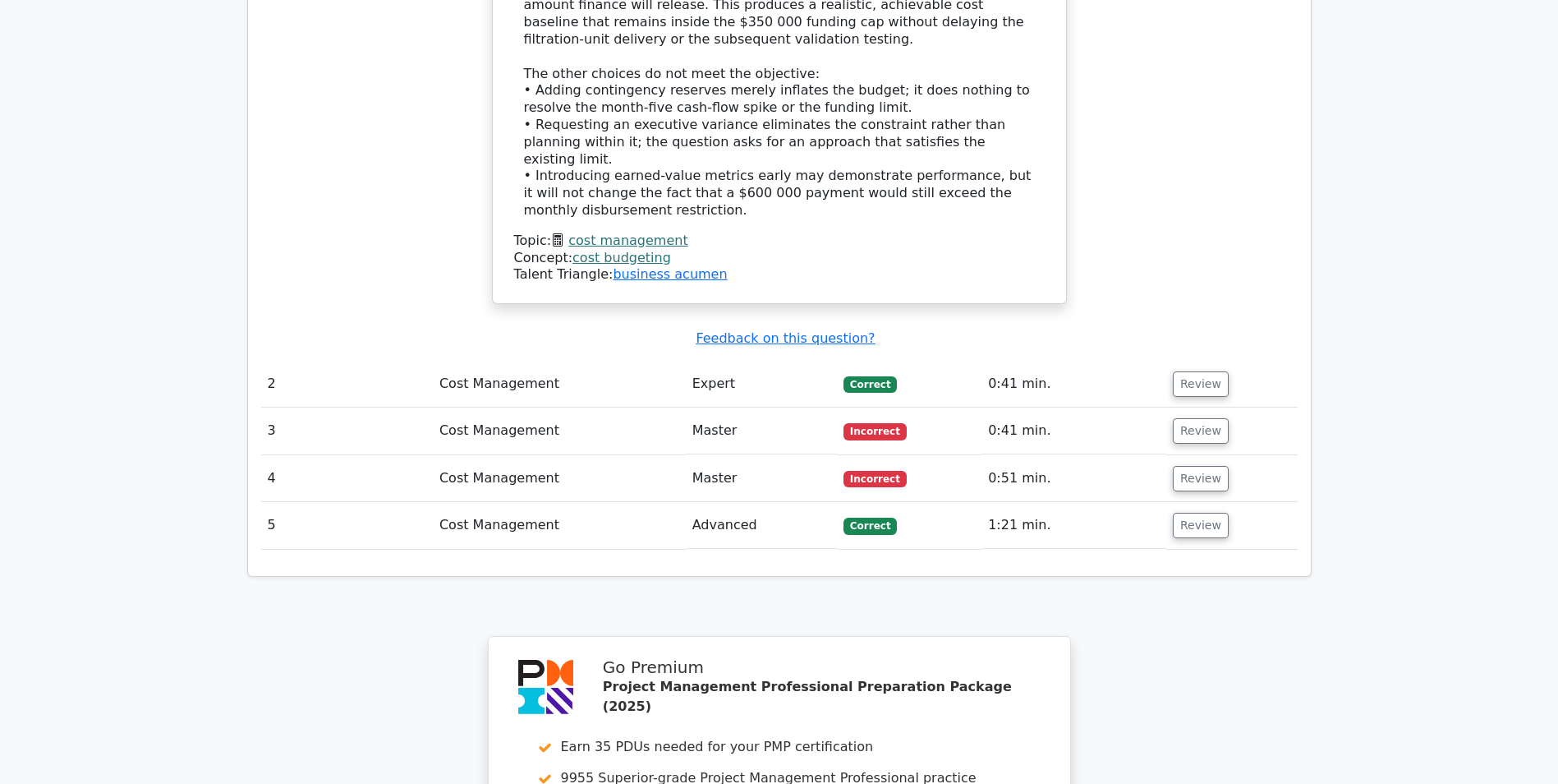
scroll to position [2218, 0]
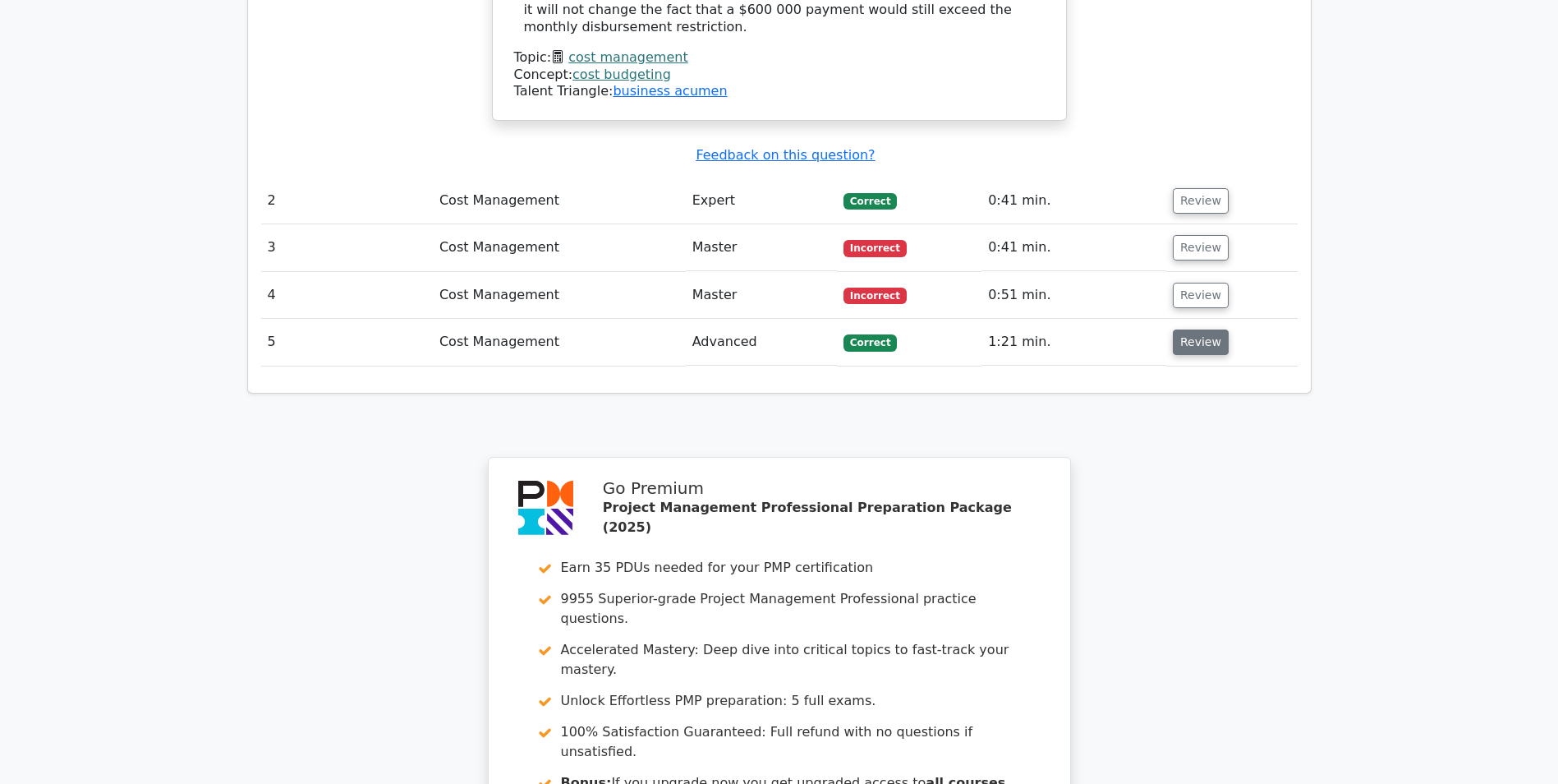
click at [1194, 329] on button "Review" at bounding box center [1200, 342] width 56 height 26
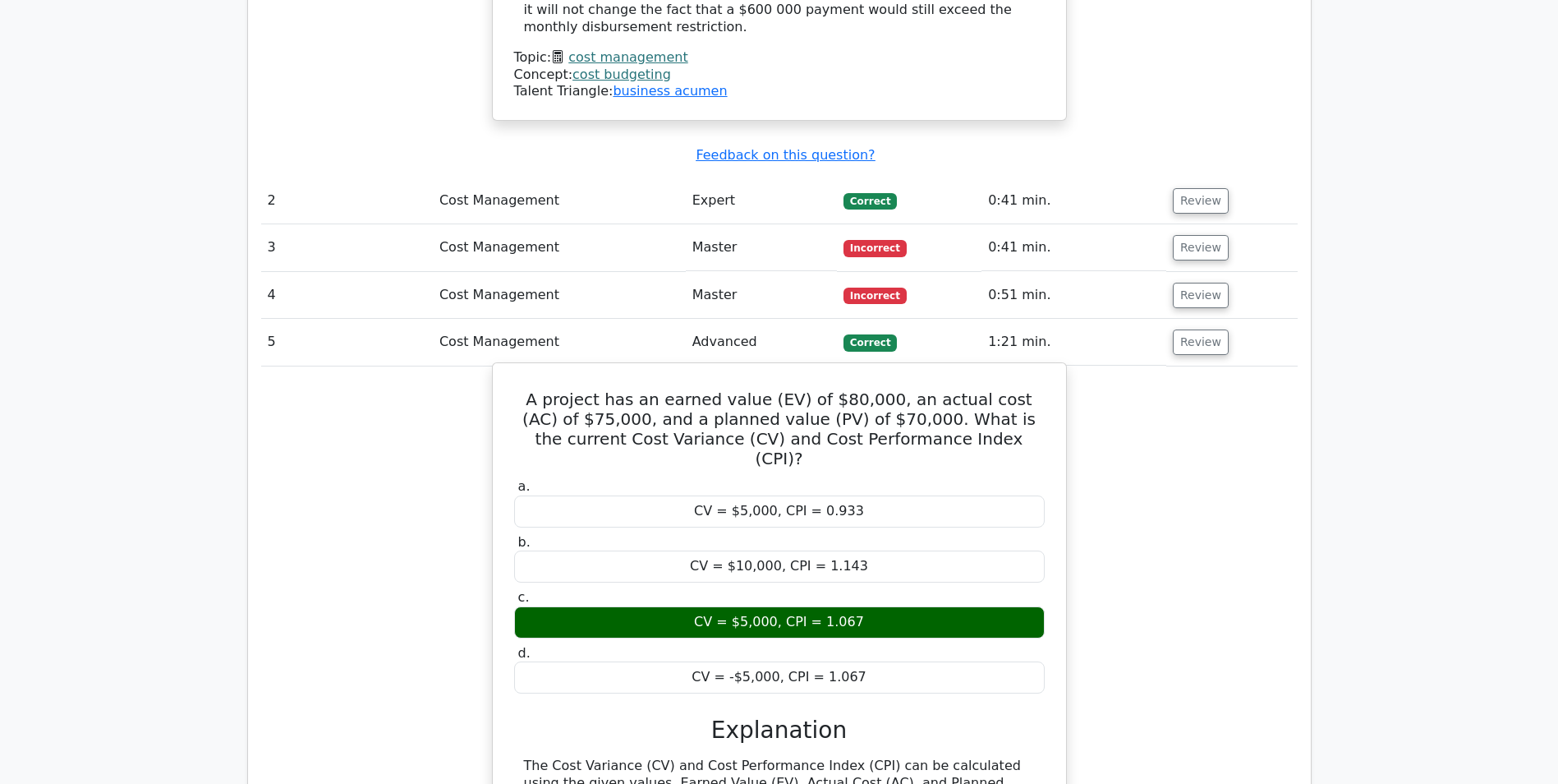
drag, startPoint x: 800, startPoint y: 687, endPoint x: 814, endPoint y: 688, distance: 14.0
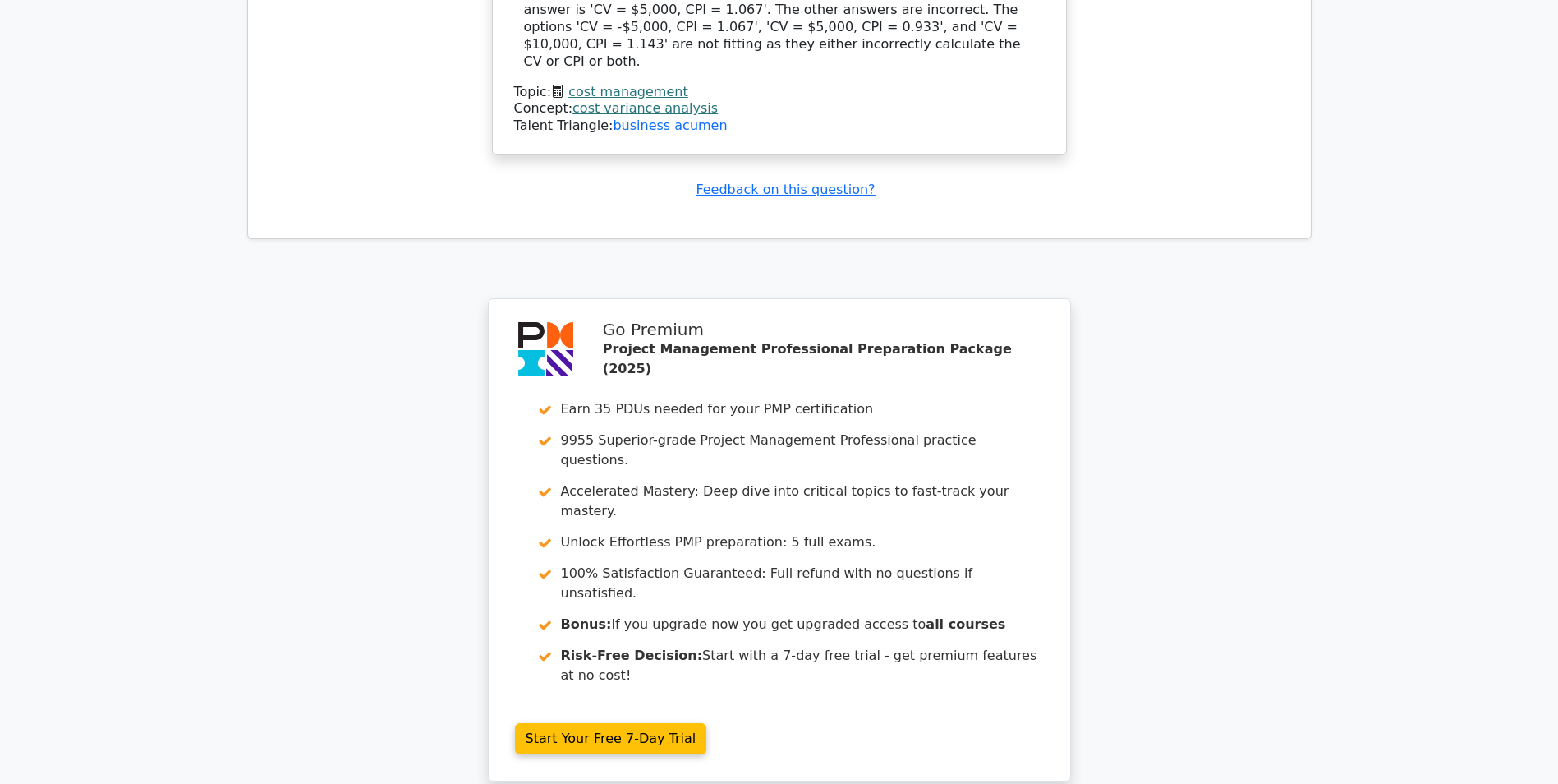
scroll to position [3189, 0]
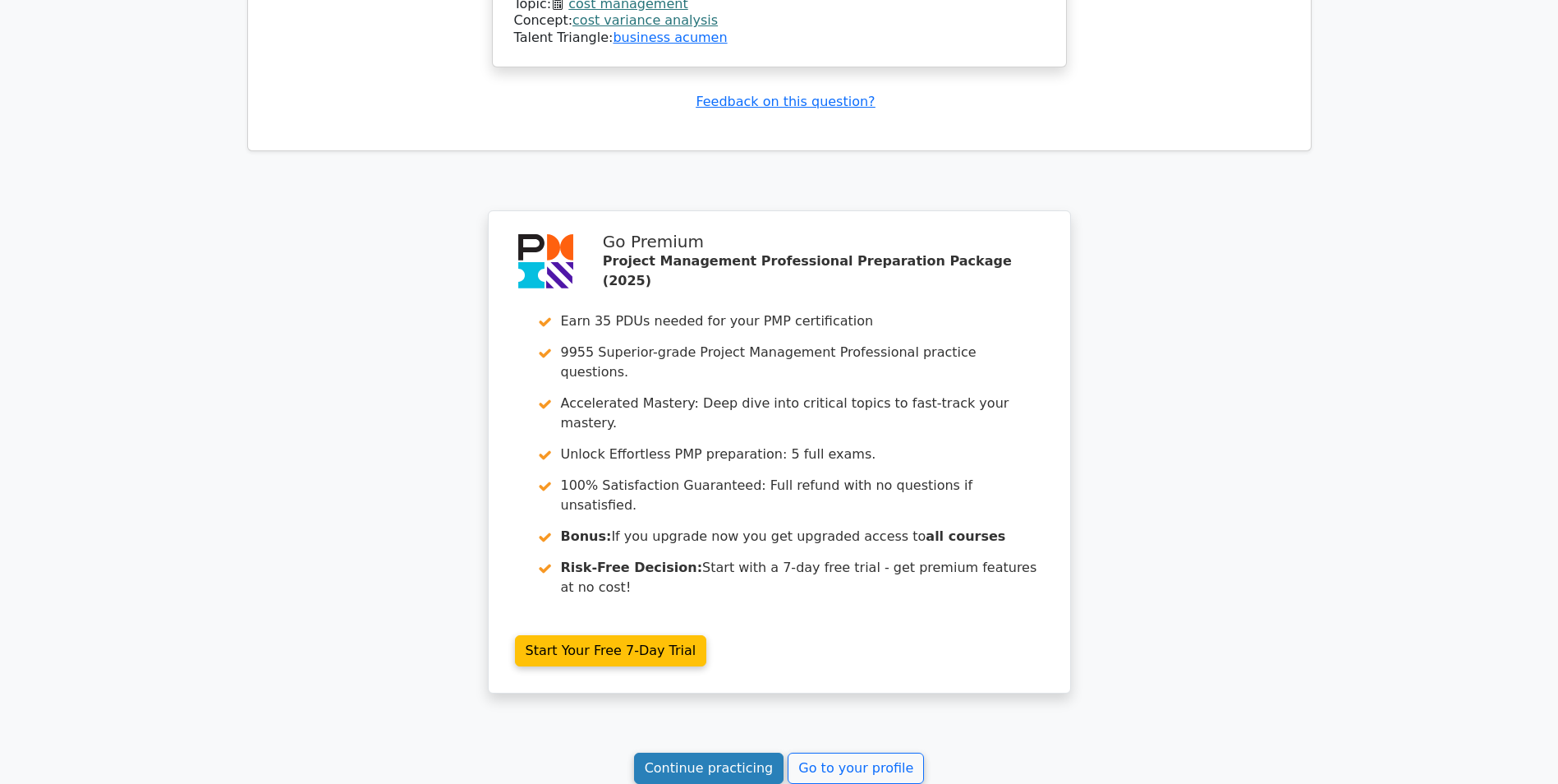
click at [680, 752] on link "Continue practicing" at bounding box center [709, 768] width 150 height 31
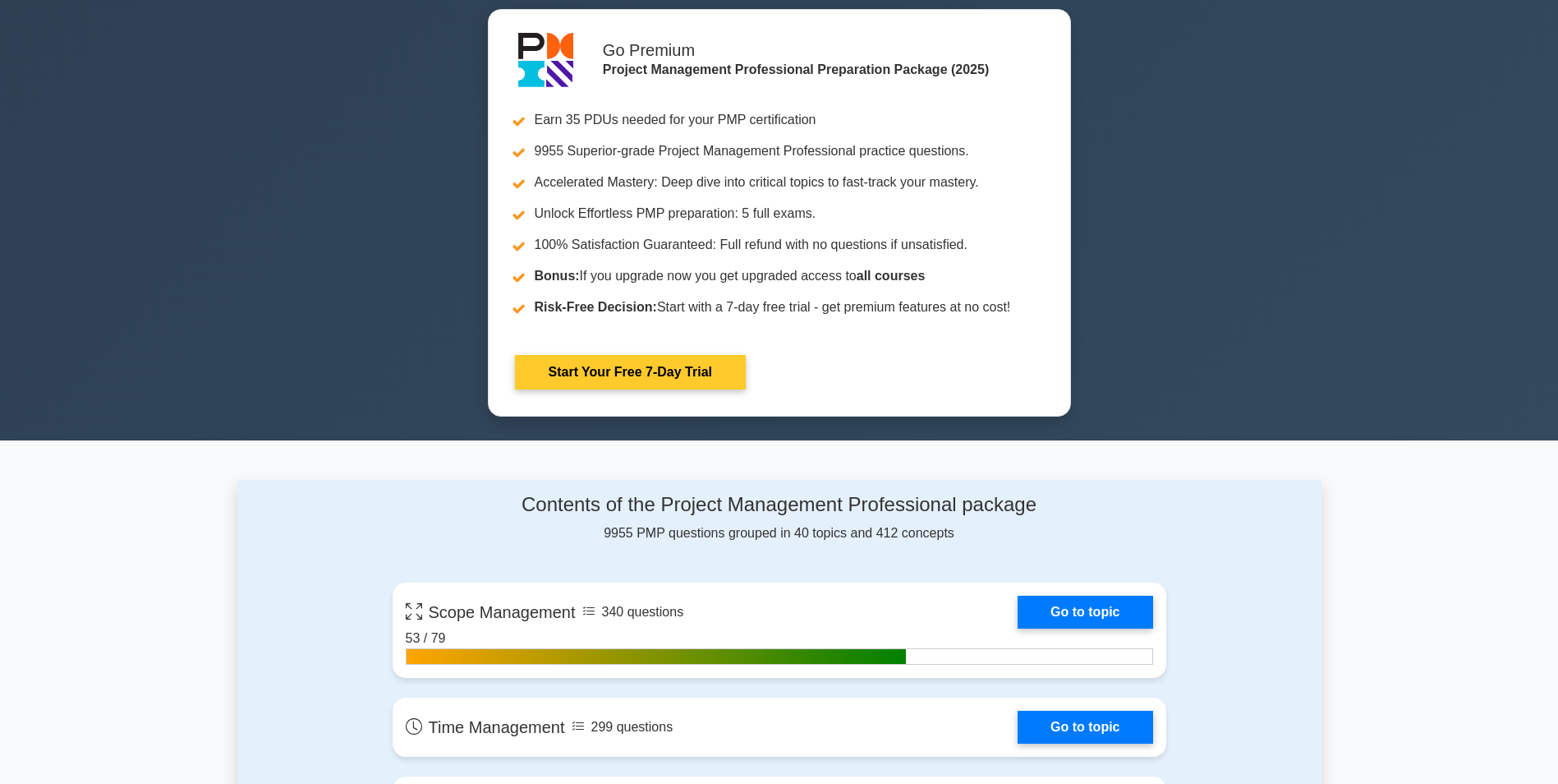
scroll to position [822, 0]
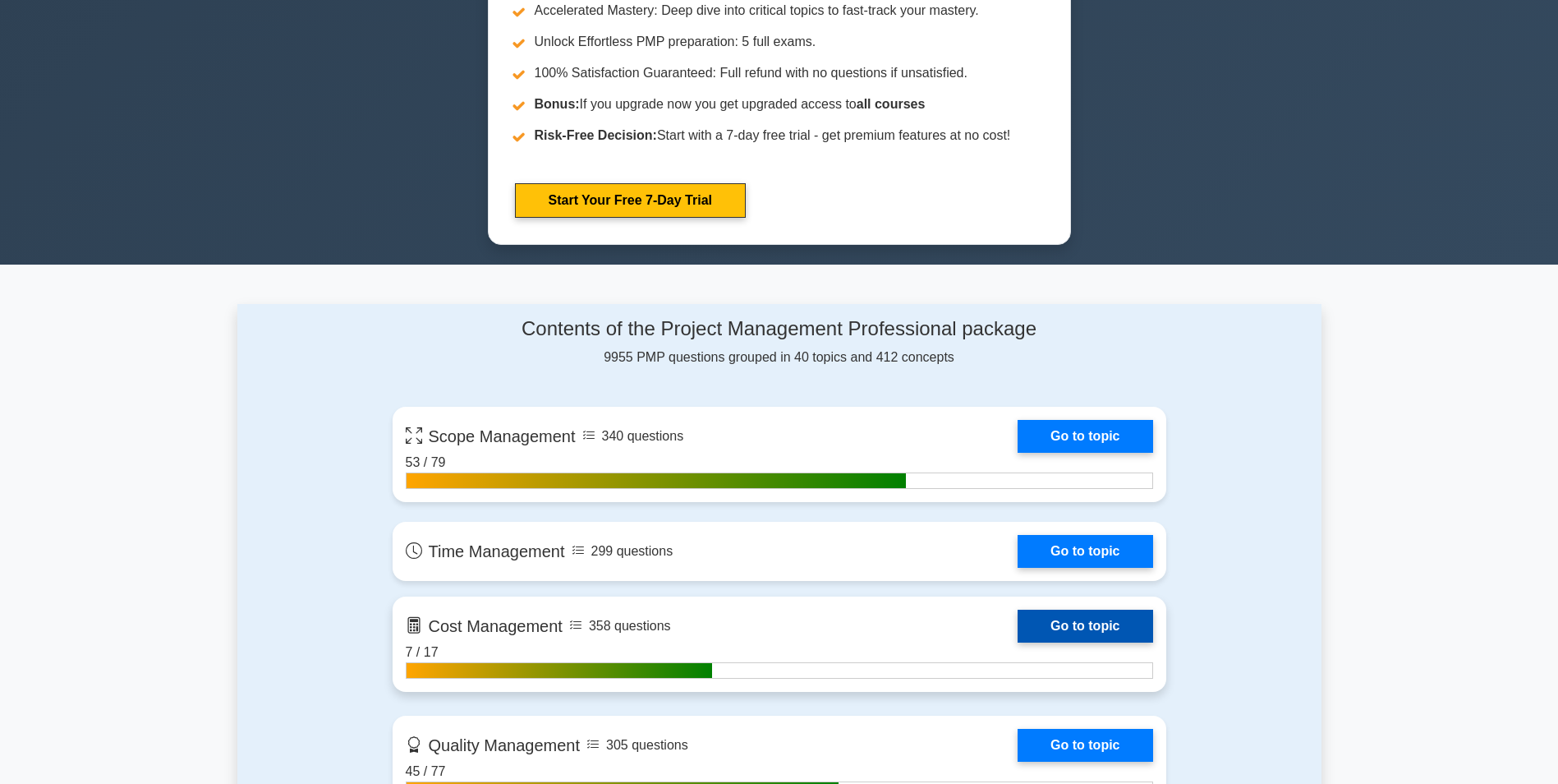
click at [1079, 618] on link "Go to topic" at bounding box center [1085, 626] width 134 height 33
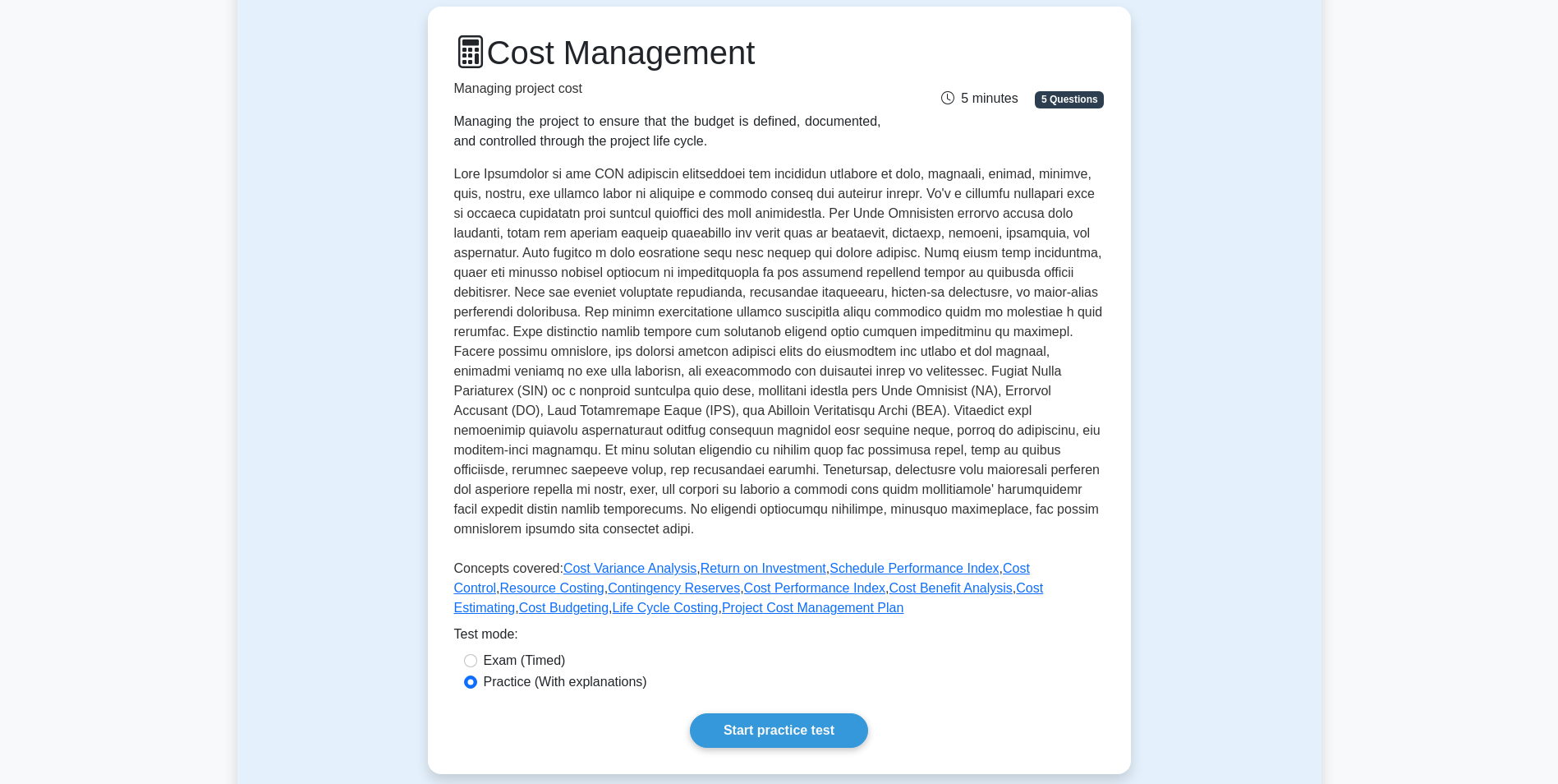
scroll to position [328, 0]
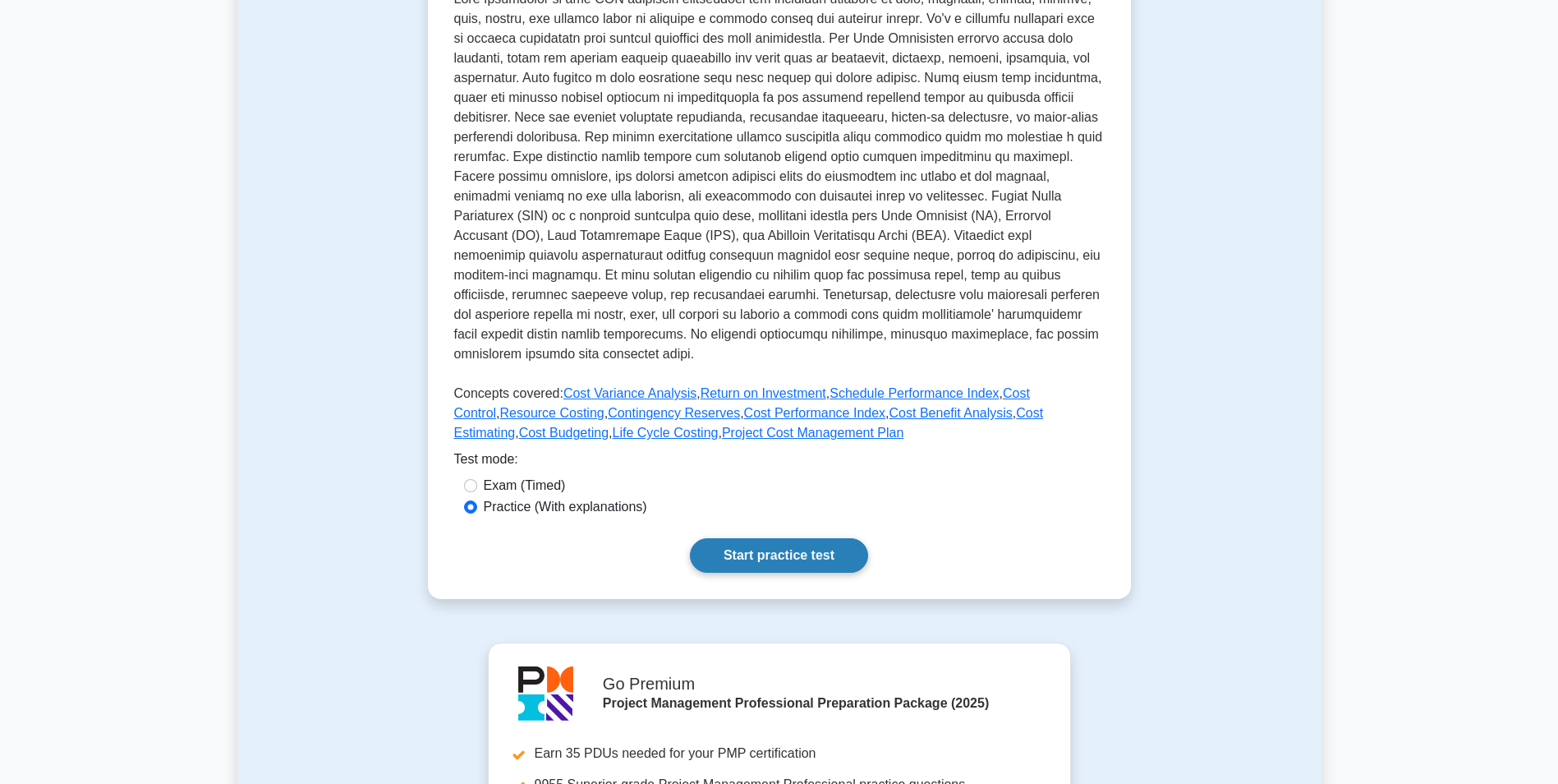
click at [806, 559] on link "Start practice test" at bounding box center [779, 555] width 178 height 35
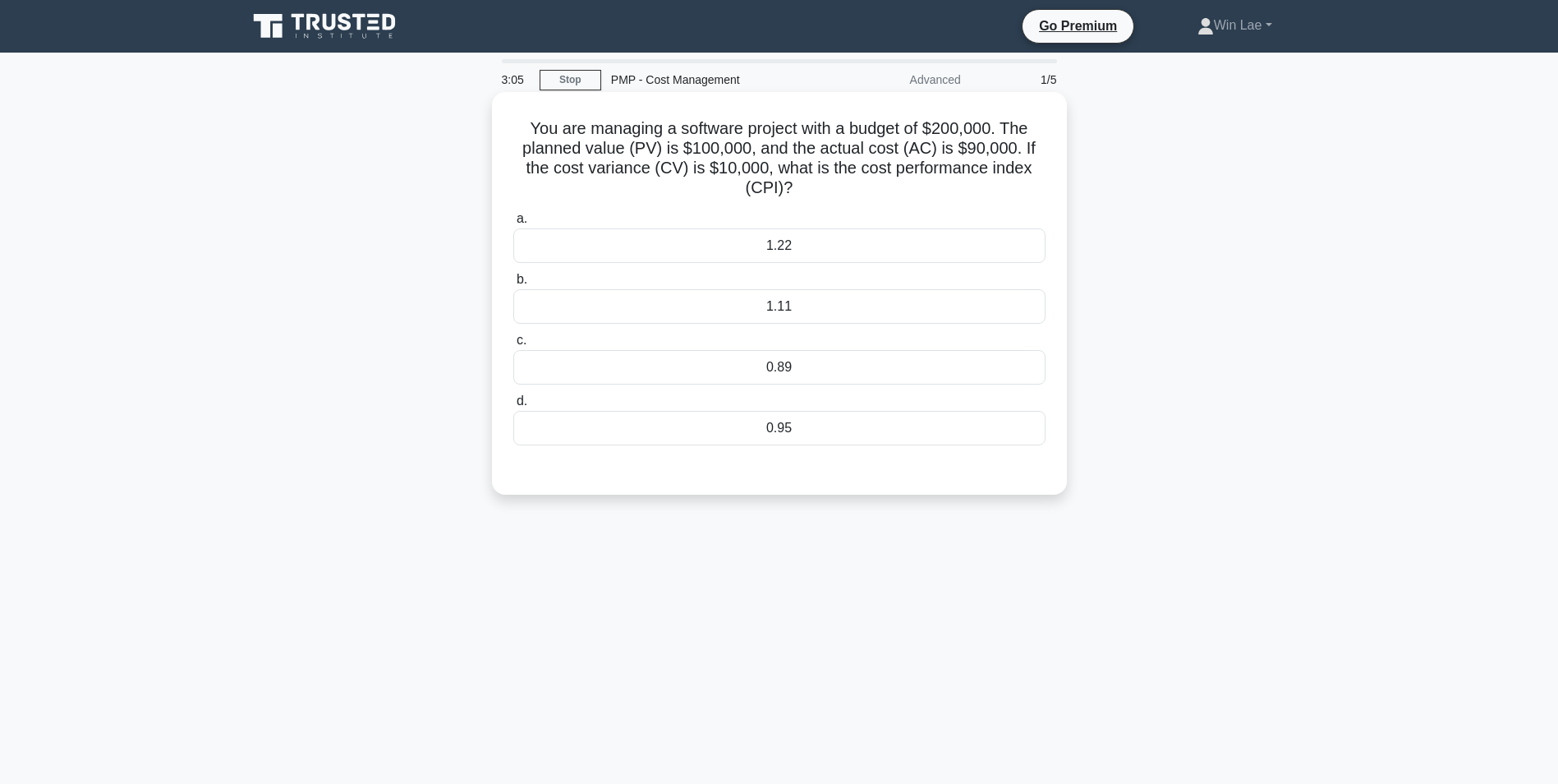
click at [855, 245] on div "1.22" at bounding box center [779, 246] width 532 height 35
click at [513, 224] on input "a. 1.22" at bounding box center [513, 219] width 0 height 11
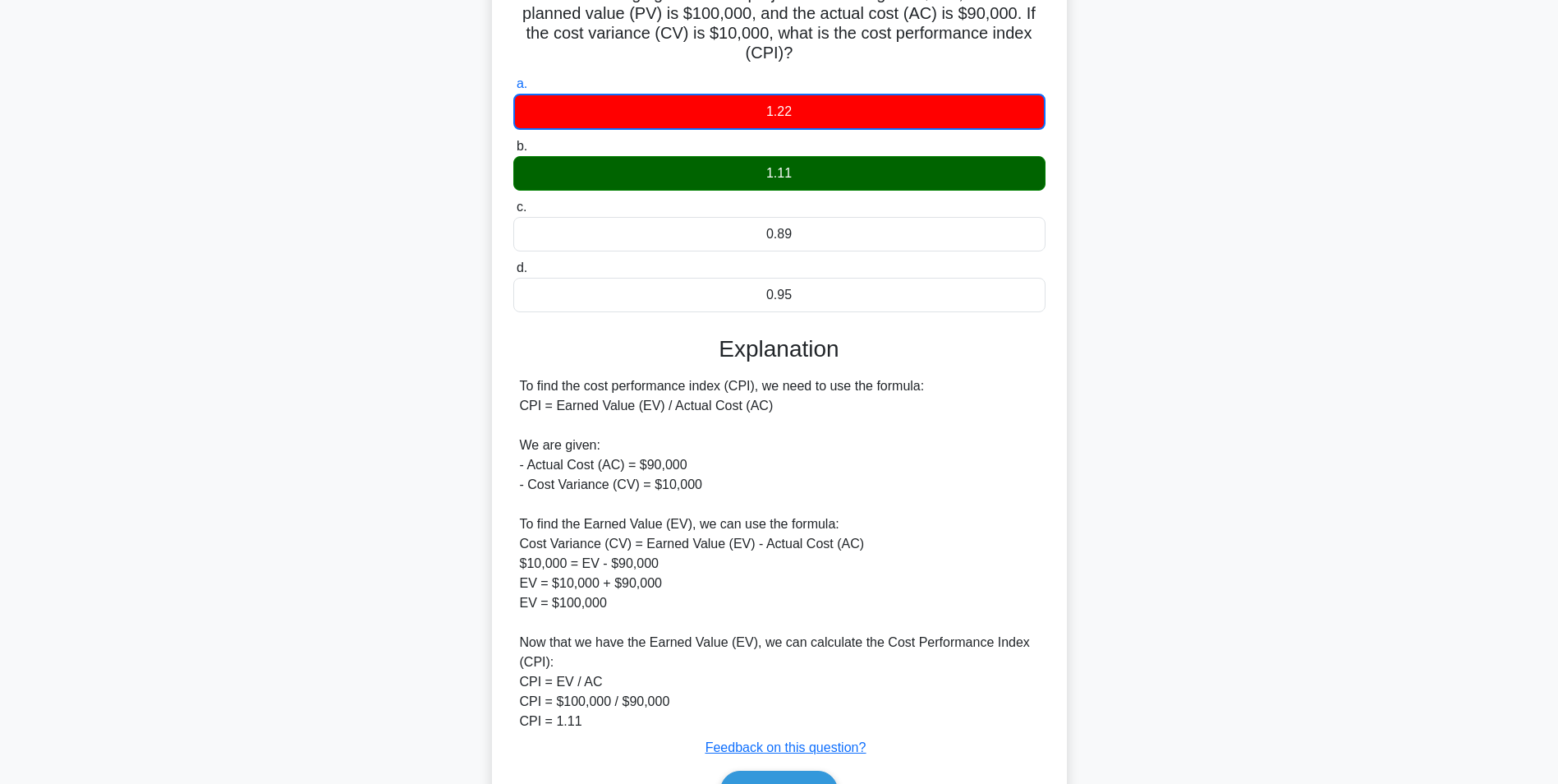
scroll to position [165, 0]
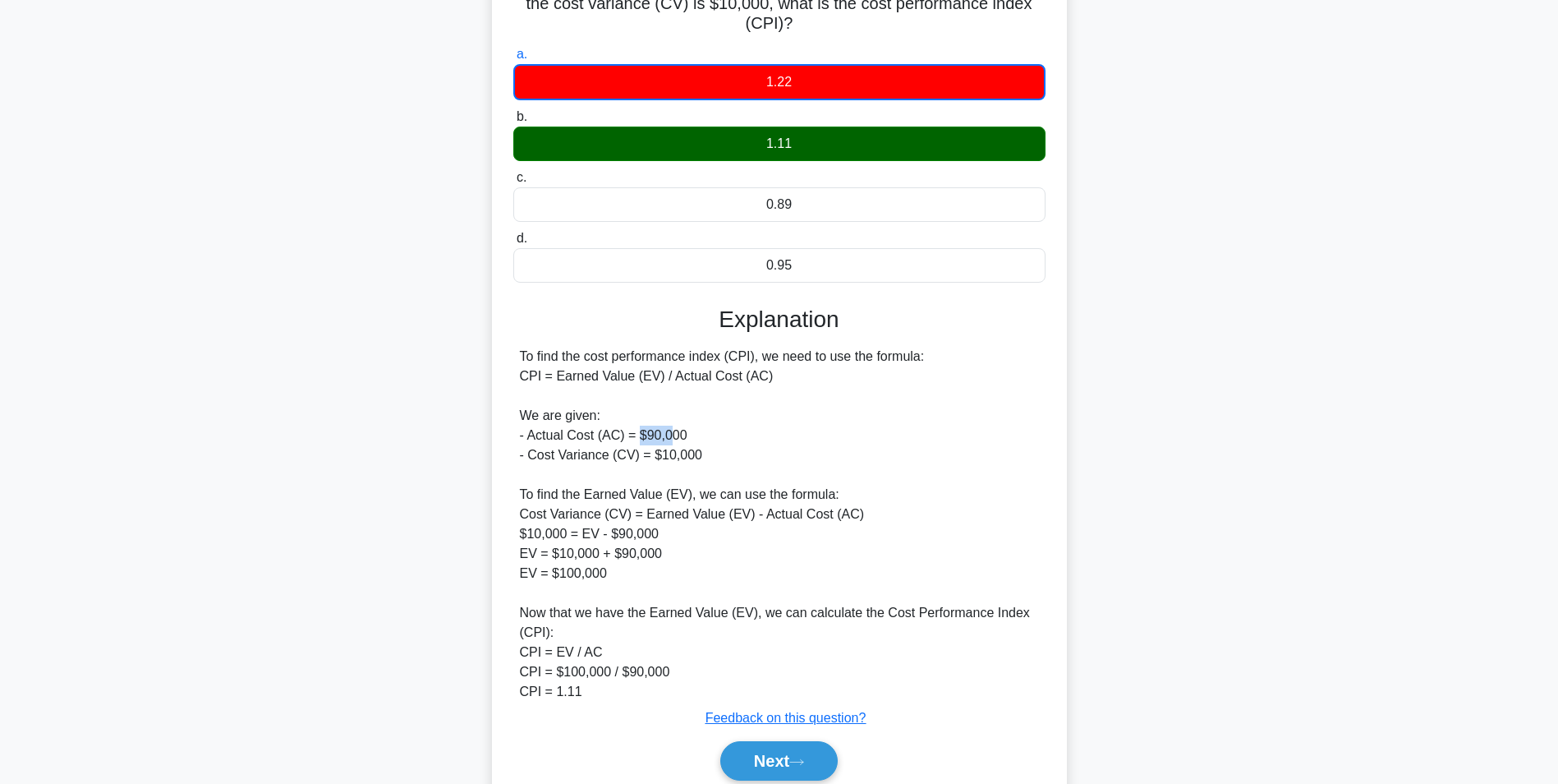
drag, startPoint x: 639, startPoint y: 440, endPoint x: 671, endPoint y: 441, distance: 32.0
click at [671, 441] on div "To find the cost performance index (CPI), we need to use the formula: CPI = Ear…" at bounding box center [779, 524] width 519 height 355
drag, startPoint x: 671, startPoint y: 441, endPoint x: 542, endPoint y: 558, distance: 174.2
click at [542, 558] on div "To find the cost performance index (CPI), we need to use the formula: CPI = Ear…" at bounding box center [779, 524] width 519 height 355
drag, startPoint x: 557, startPoint y: 556, endPoint x: 639, endPoint y: 550, distance: 82.2
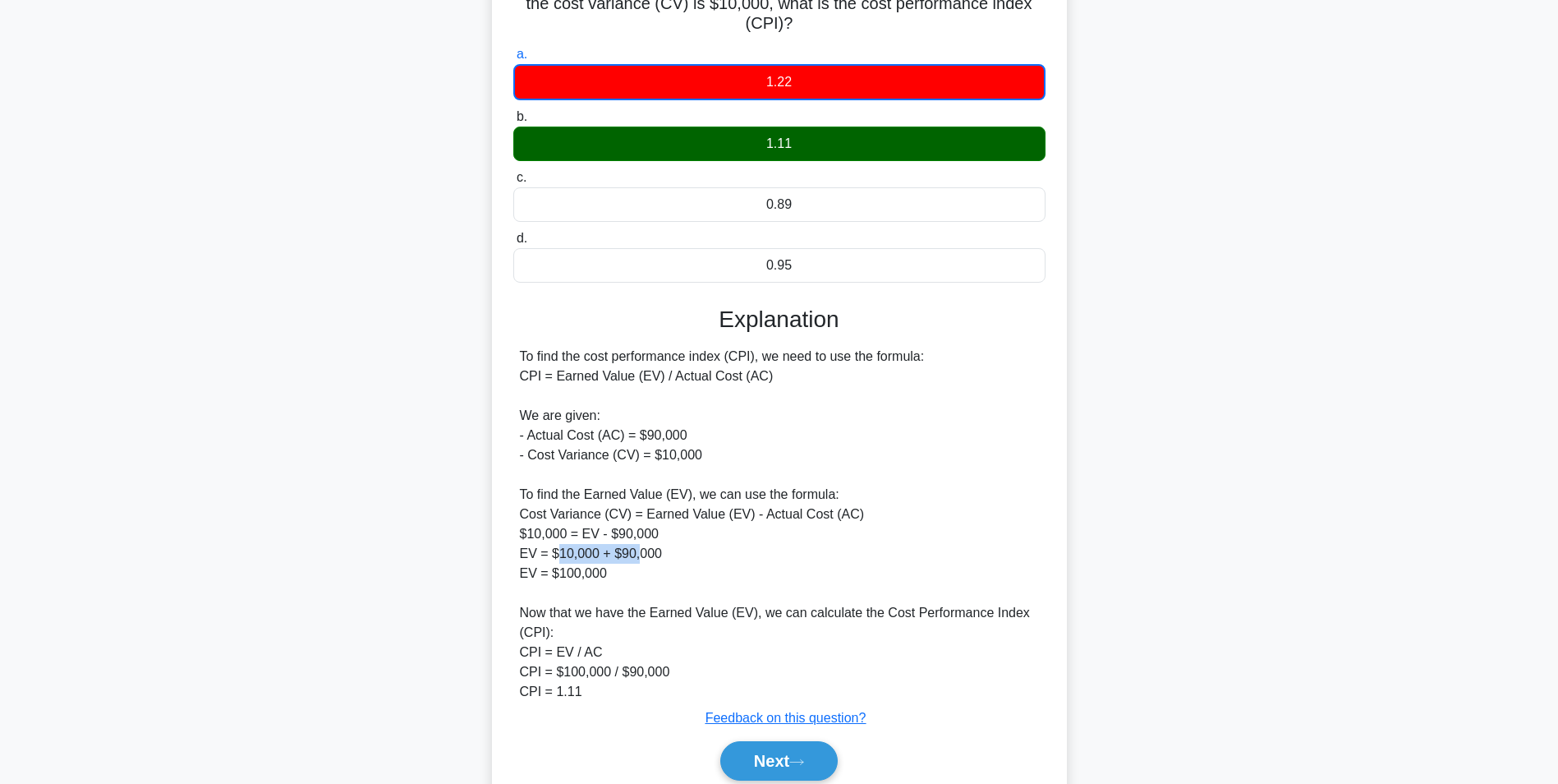
click at [639, 550] on div "To find the cost performance index (CPI), we need to use the formula: CPI = Ear…" at bounding box center [779, 524] width 519 height 355
drag, startPoint x: 639, startPoint y: 550, endPoint x: 744, endPoint y: 559, distance: 105.4
click at [744, 559] on div "To find the cost performance index (CPI), we need to use the formula: CPI = Ear…" at bounding box center [779, 524] width 519 height 355
drag, startPoint x: 553, startPoint y: 575, endPoint x: 630, endPoint y: 572, distance: 77.1
click at [630, 572] on div "To find the cost performance index (CPI), we need to use the formula: CPI = Ear…" at bounding box center [779, 524] width 519 height 355
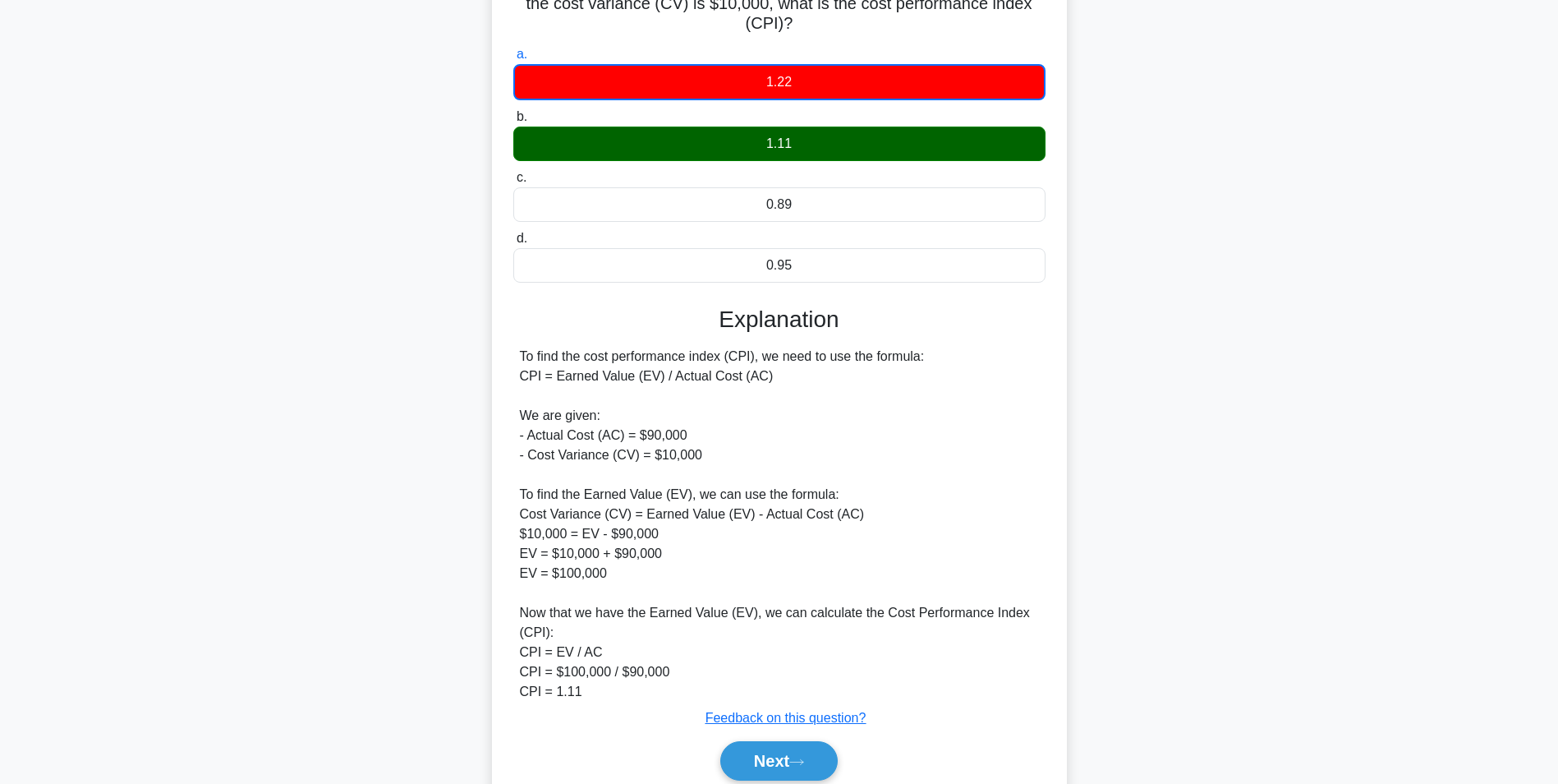
click at [844, 557] on div "To find the cost performance index (CPI), we need to use the formula: CPI = Ear…" at bounding box center [779, 524] width 519 height 355
drag, startPoint x: 553, startPoint y: 668, endPoint x: 610, endPoint y: 666, distance: 57.0
click at [610, 666] on div "To find the cost performance index (CPI), we need to use the formula: CPI = Ear…" at bounding box center [779, 524] width 519 height 355
drag, startPoint x: 610, startPoint y: 666, endPoint x: 564, endPoint y: 648, distance: 49.4
click at [564, 648] on div "To find the cost performance index (CPI), we need to use the formula: CPI = Ear…" at bounding box center [779, 524] width 519 height 355
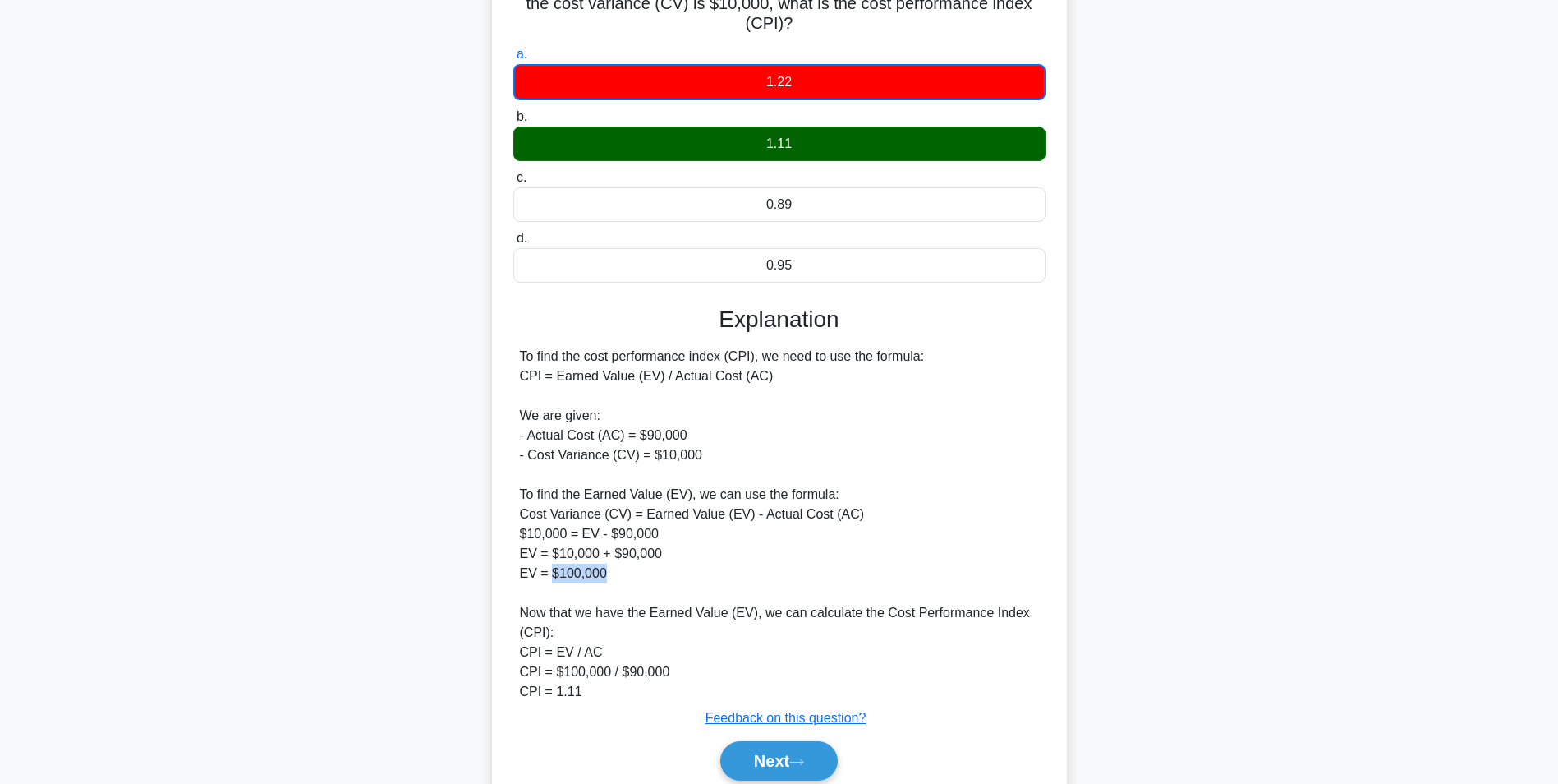
drag, startPoint x: 550, startPoint y: 575, endPoint x: 609, endPoint y: 577, distance: 59.0
click at [609, 577] on div "To find the cost performance index (CPI), we need to use the formula: CPI = Ear…" at bounding box center [779, 524] width 519 height 355
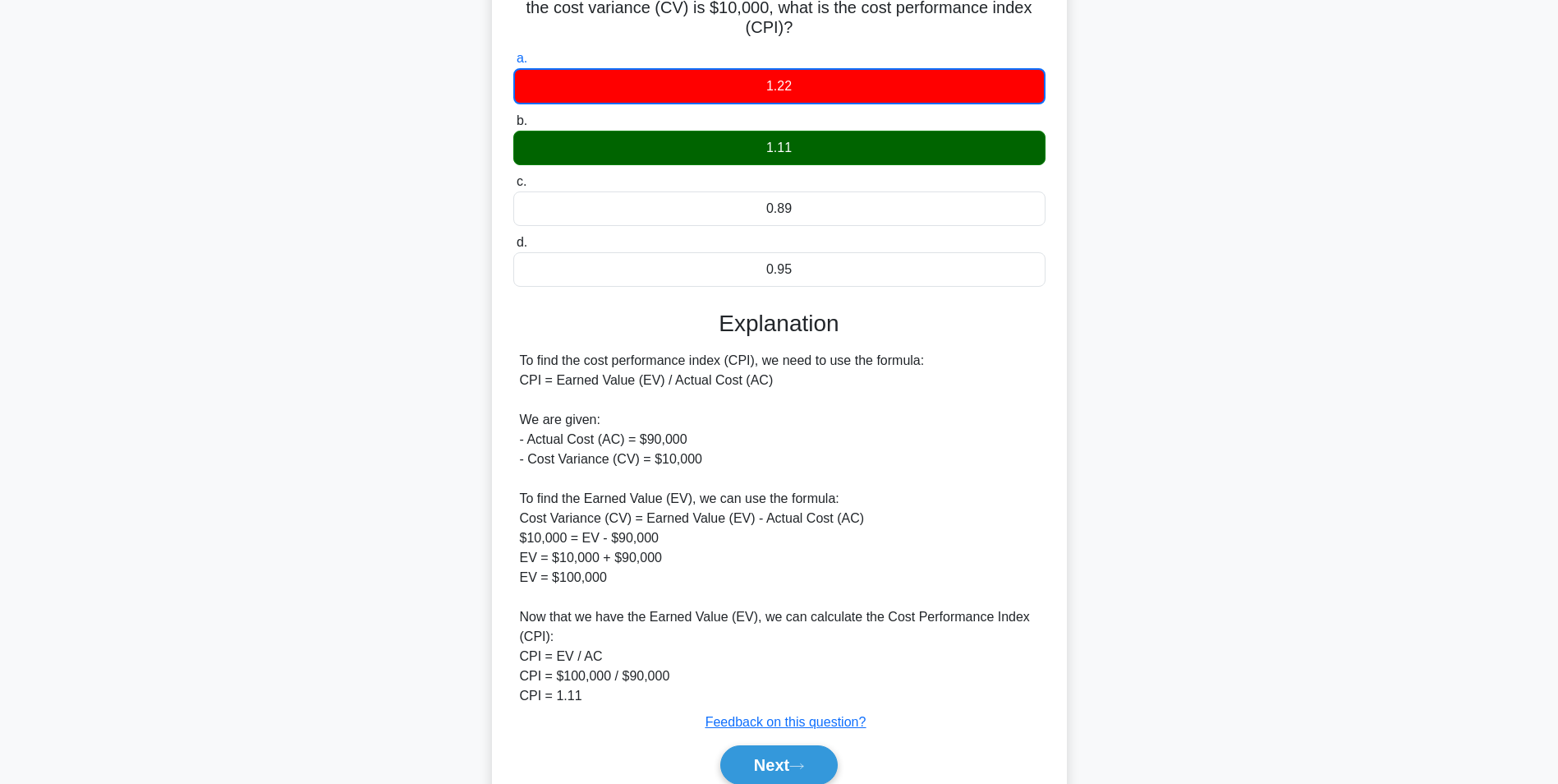
drag, startPoint x: 609, startPoint y: 577, endPoint x: 472, endPoint y: 588, distance: 137.4
click at [472, 588] on div "You are managing a software project with a budget of $200,000. The planned valu…" at bounding box center [779, 387] width 1084 height 911
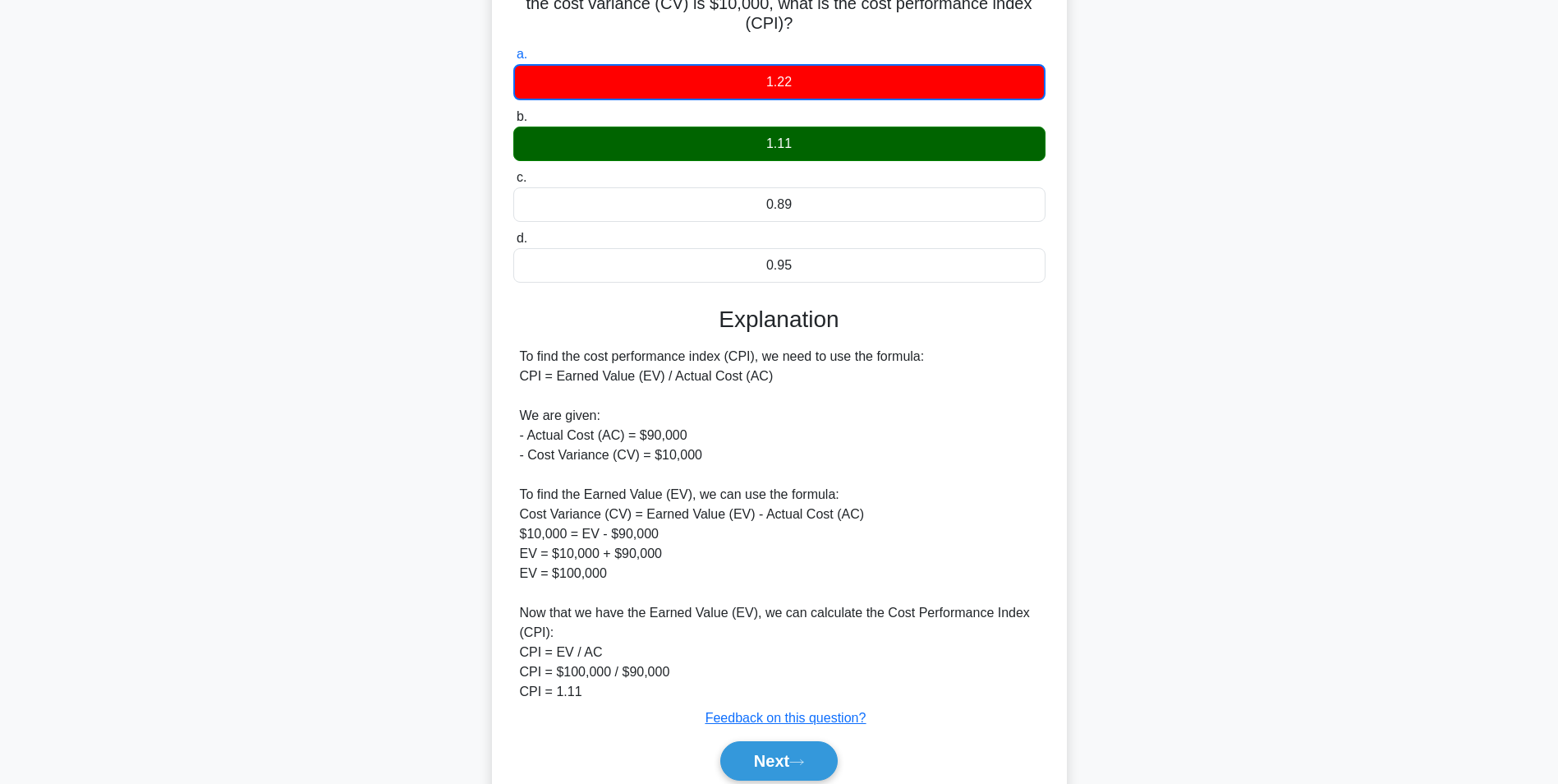
click at [607, 567] on div "To find the cost performance index (CPI), we need to use the formula: CPI = Ear…" at bounding box center [779, 524] width 519 height 355
drag, startPoint x: 555, startPoint y: 650, endPoint x: 596, endPoint y: 659, distance: 42.0
click at [596, 659] on div "To find the cost performance index (CPI), we need to use the formula: CPI = Ear…" at bounding box center [779, 524] width 519 height 355
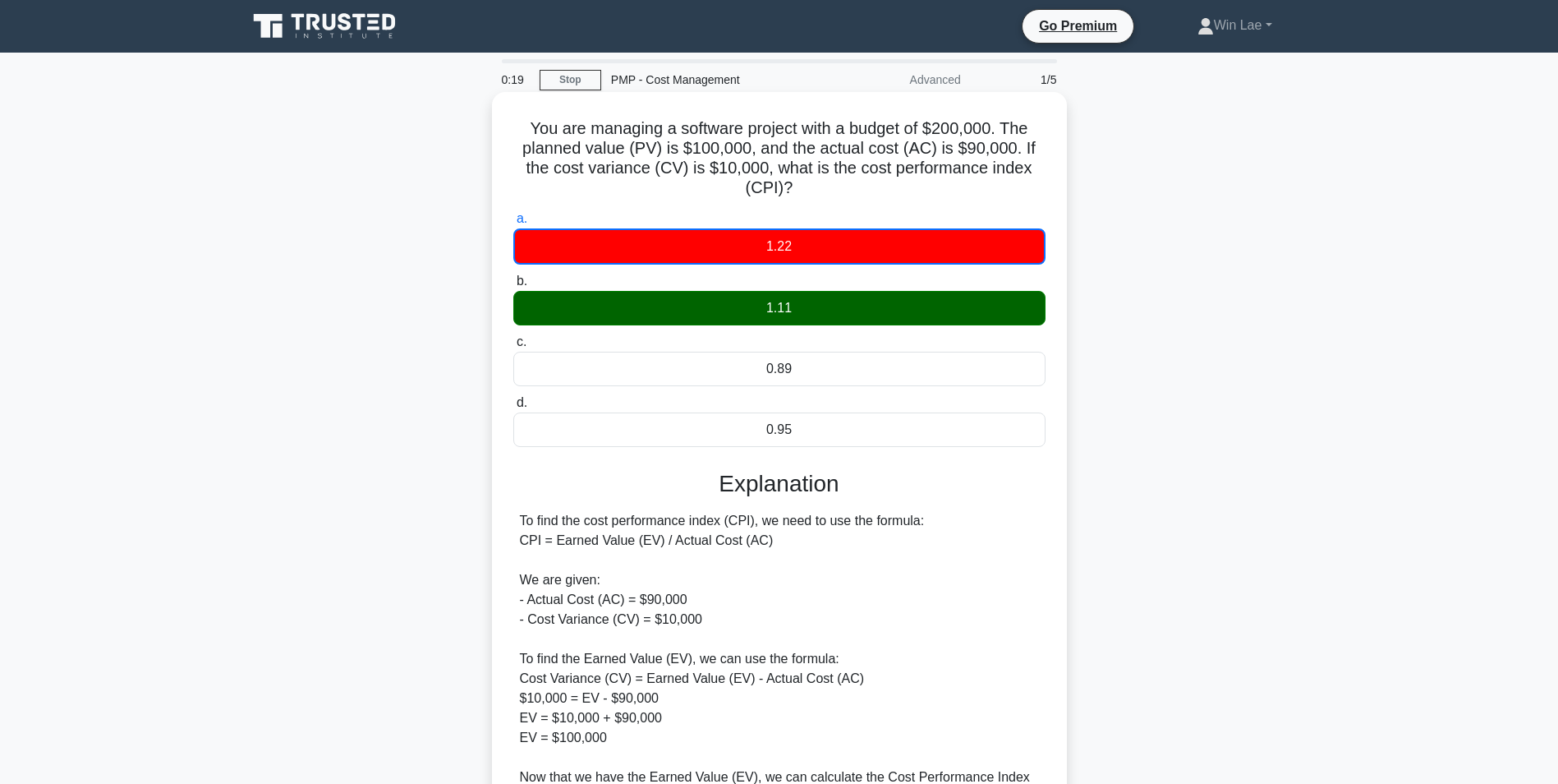
scroll to position [231, 0]
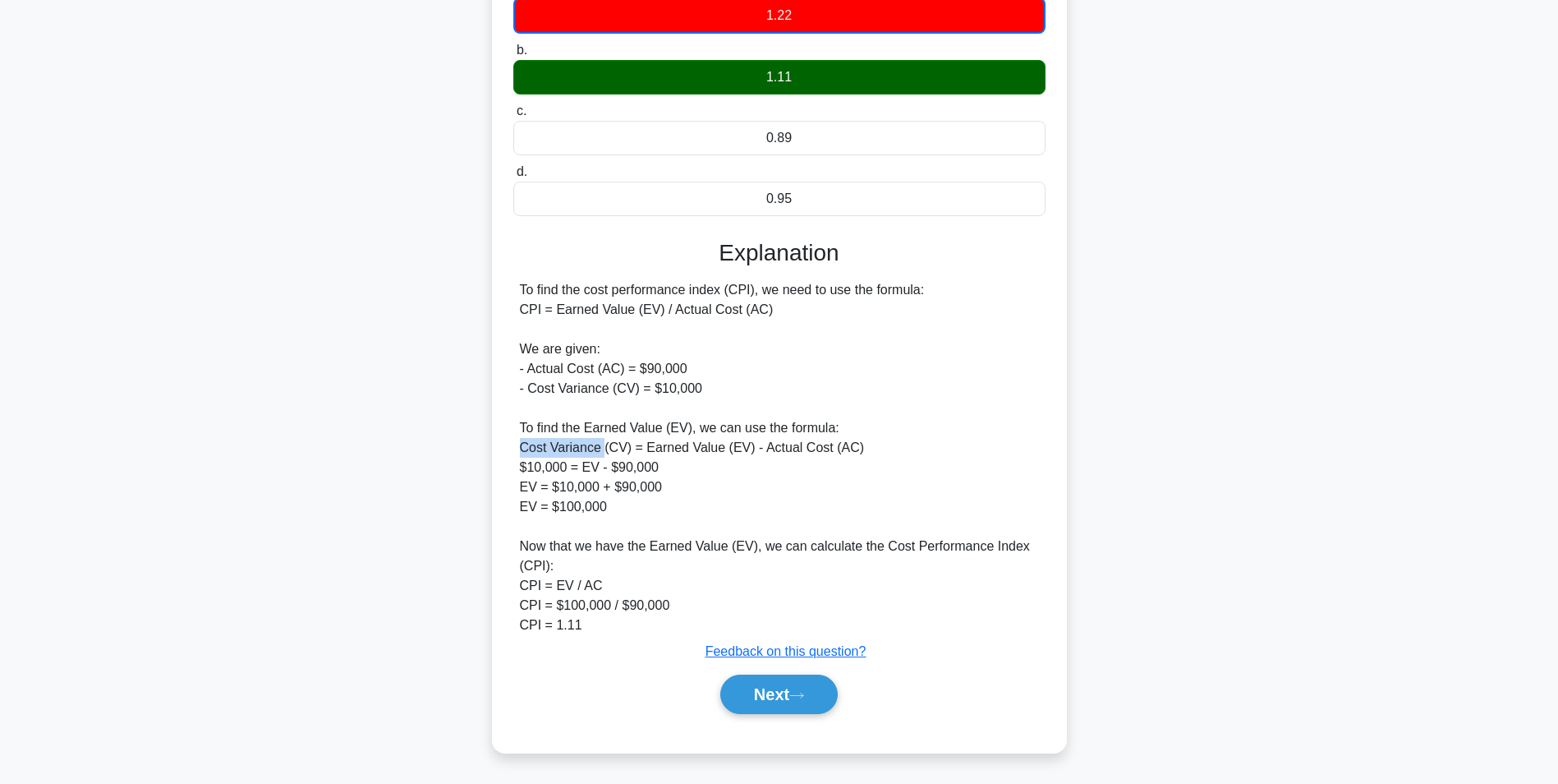
drag, startPoint x: 518, startPoint y: 448, endPoint x: 603, endPoint y: 452, distance: 85.1
click at [603, 452] on div "To find the cost performance index (CPI), we need to use the formula: CPI = Ear…" at bounding box center [779, 457] width 532 height 355
click at [768, 694] on button "Next" at bounding box center [779, 693] width 117 height 39
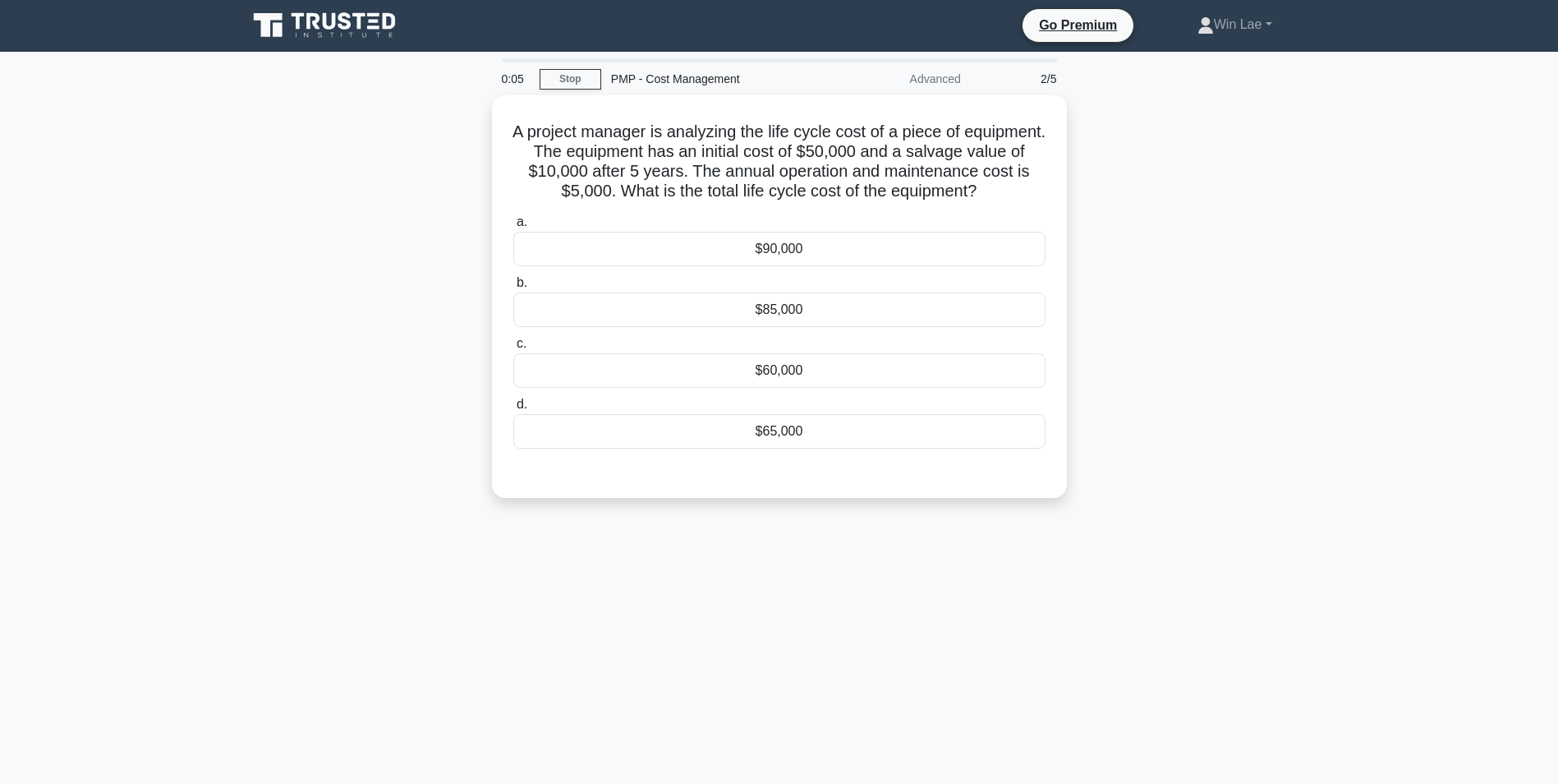
scroll to position [0, 0]
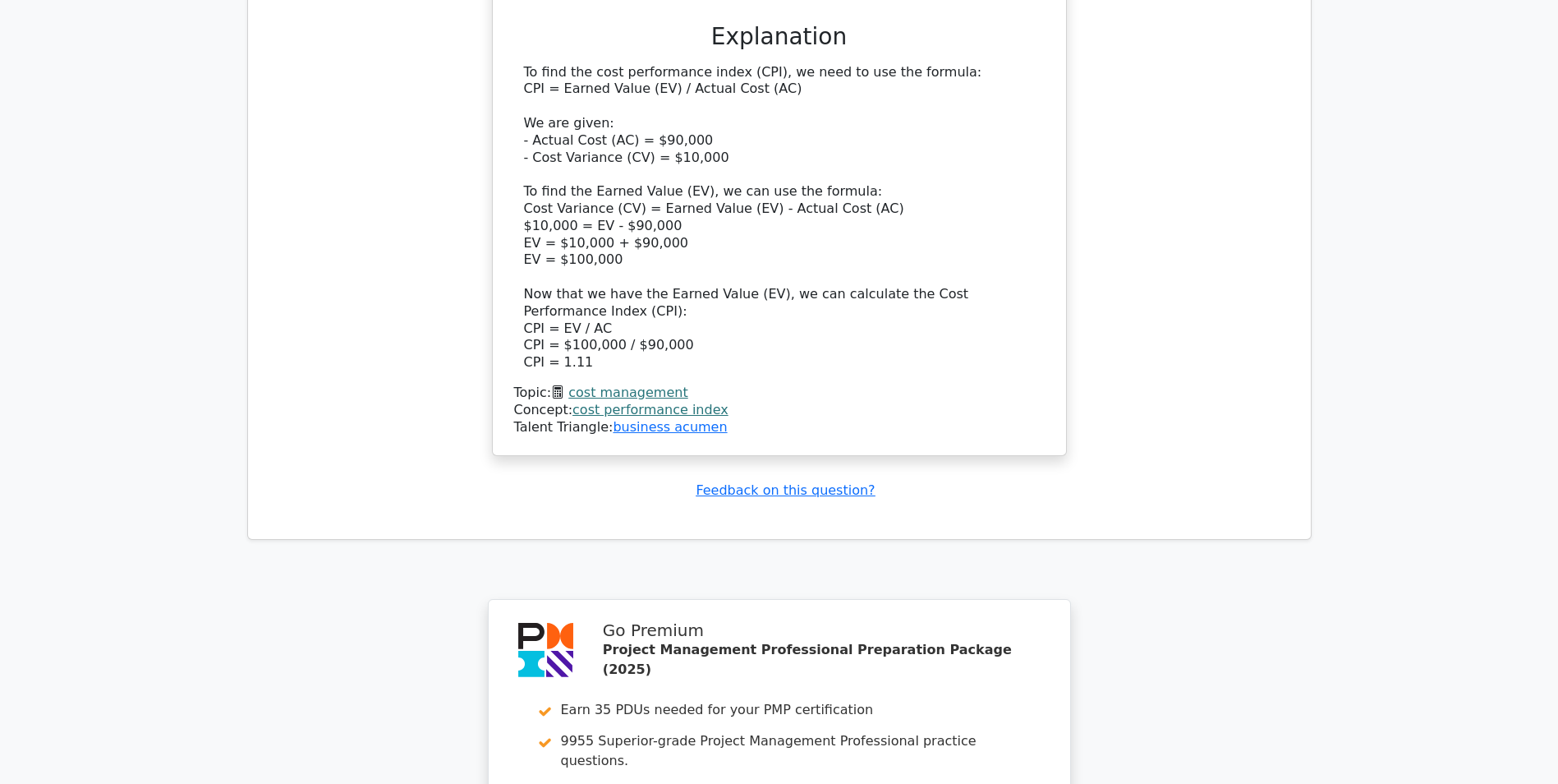
scroll to position [1971, 0]
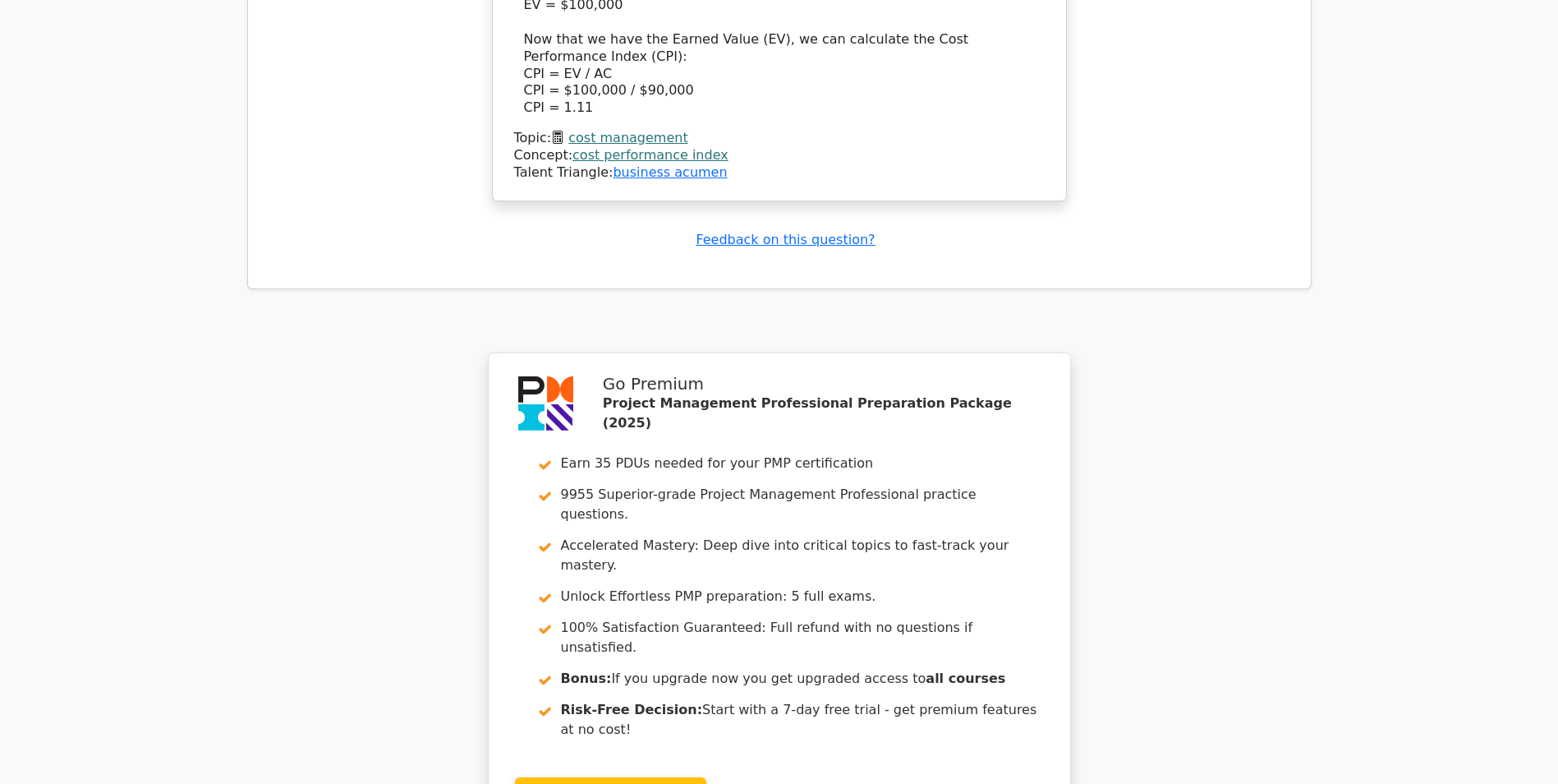
click at [629, 130] on link "cost management" at bounding box center [628, 137] width 119 height 16
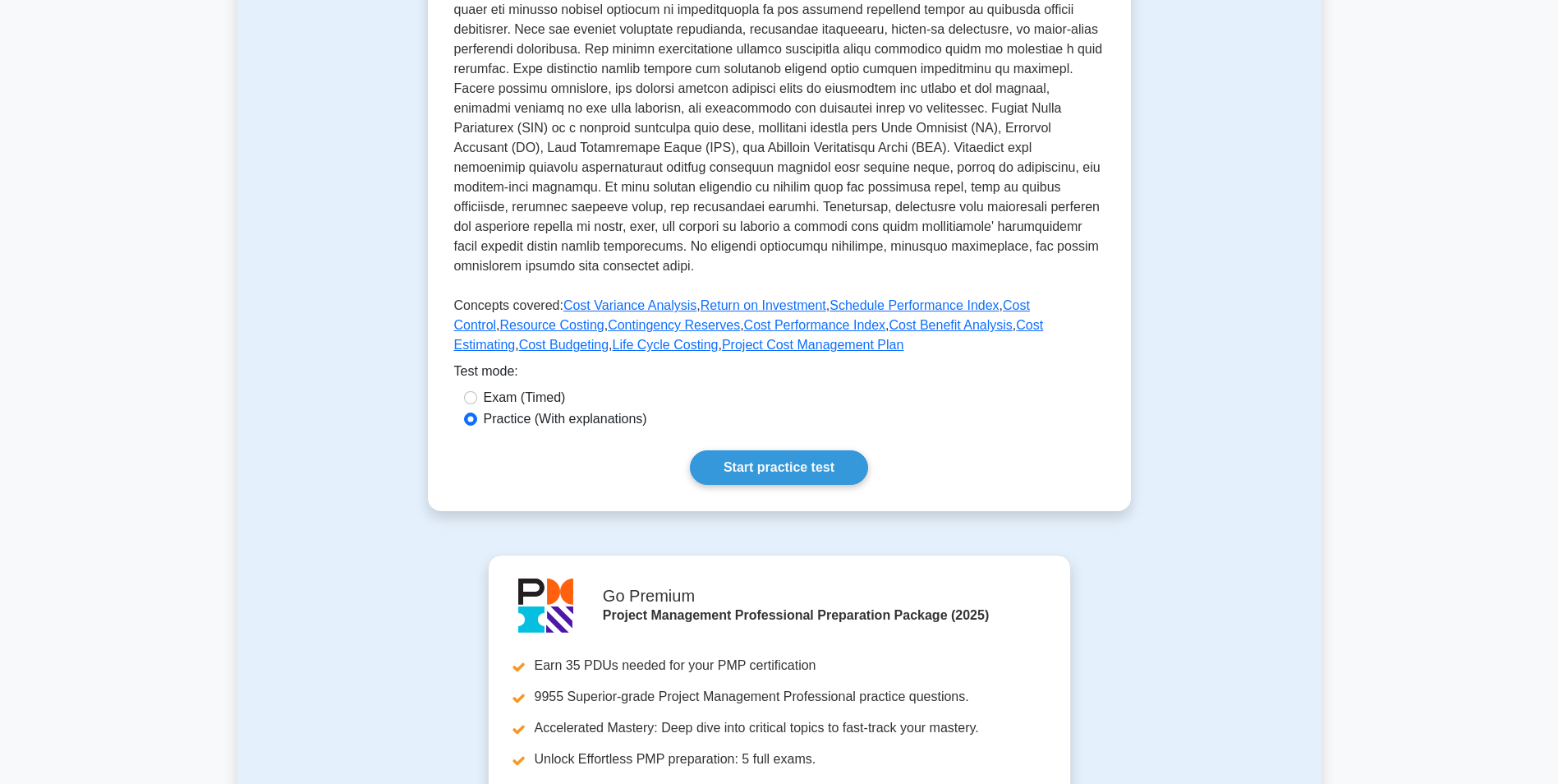
scroll to position [657, 0]
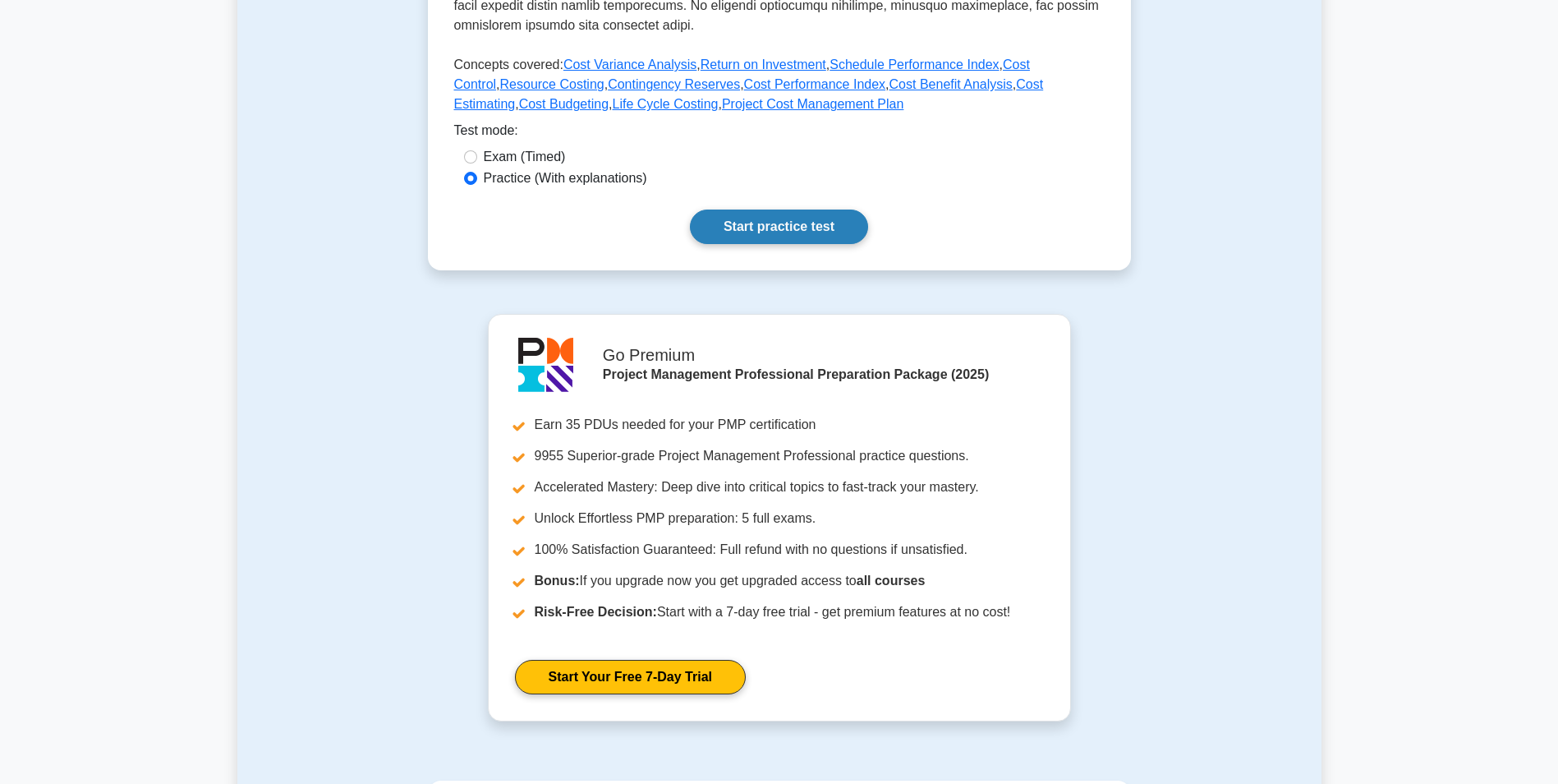
click at [824, 232] on link "Start practice test" at bounding box center [779, 227] width 178 height 35
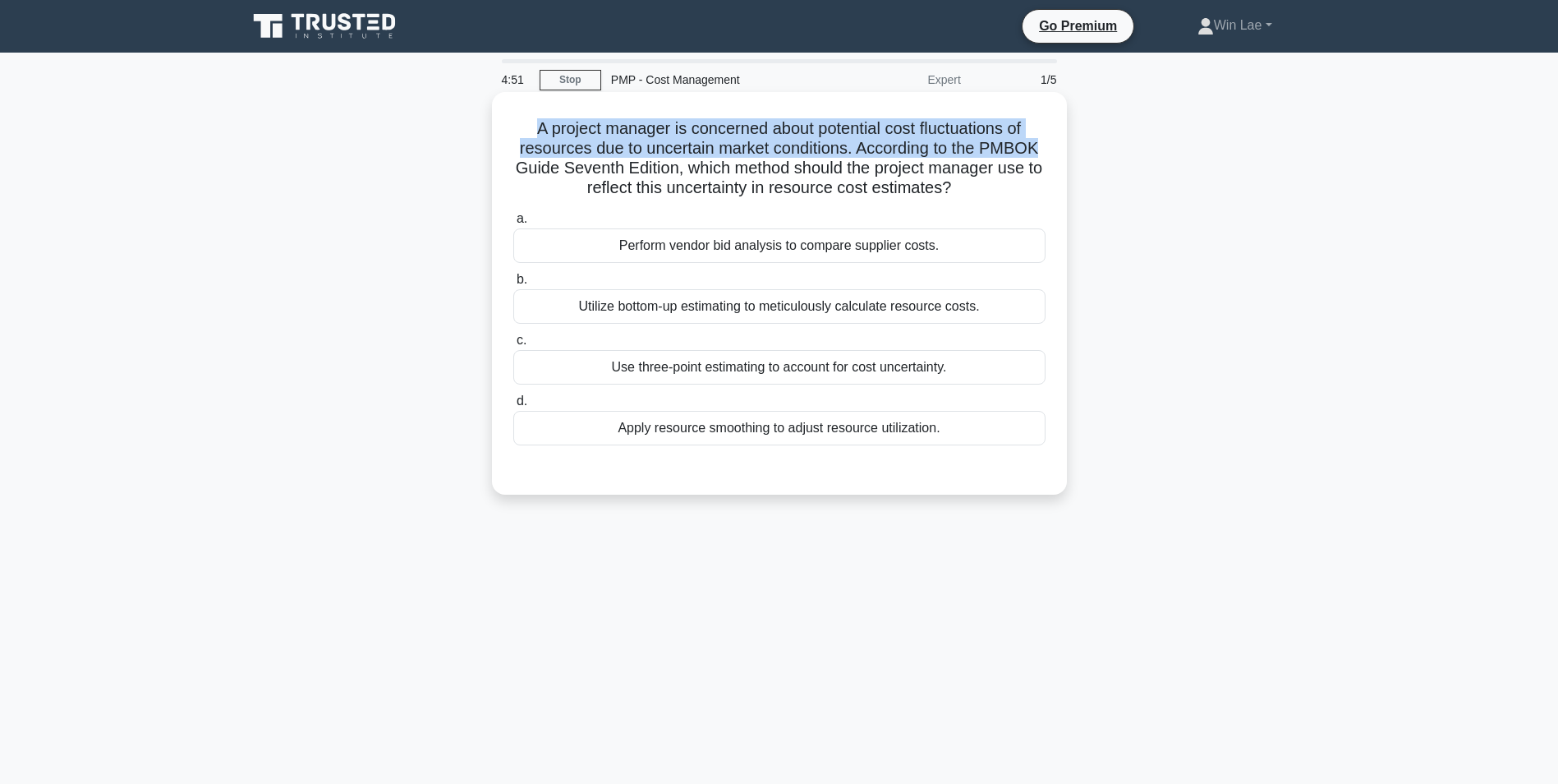
drag, startPoint x: 522, startPoint y: 125, endPoint x: 1042, endPoint y: 141, distance: 520.2
click at [1042, 141] on h5 "A project manager is concerned about potential cost fluctuations of resources d…" at bounding box center [779, 158] width 535 height 81
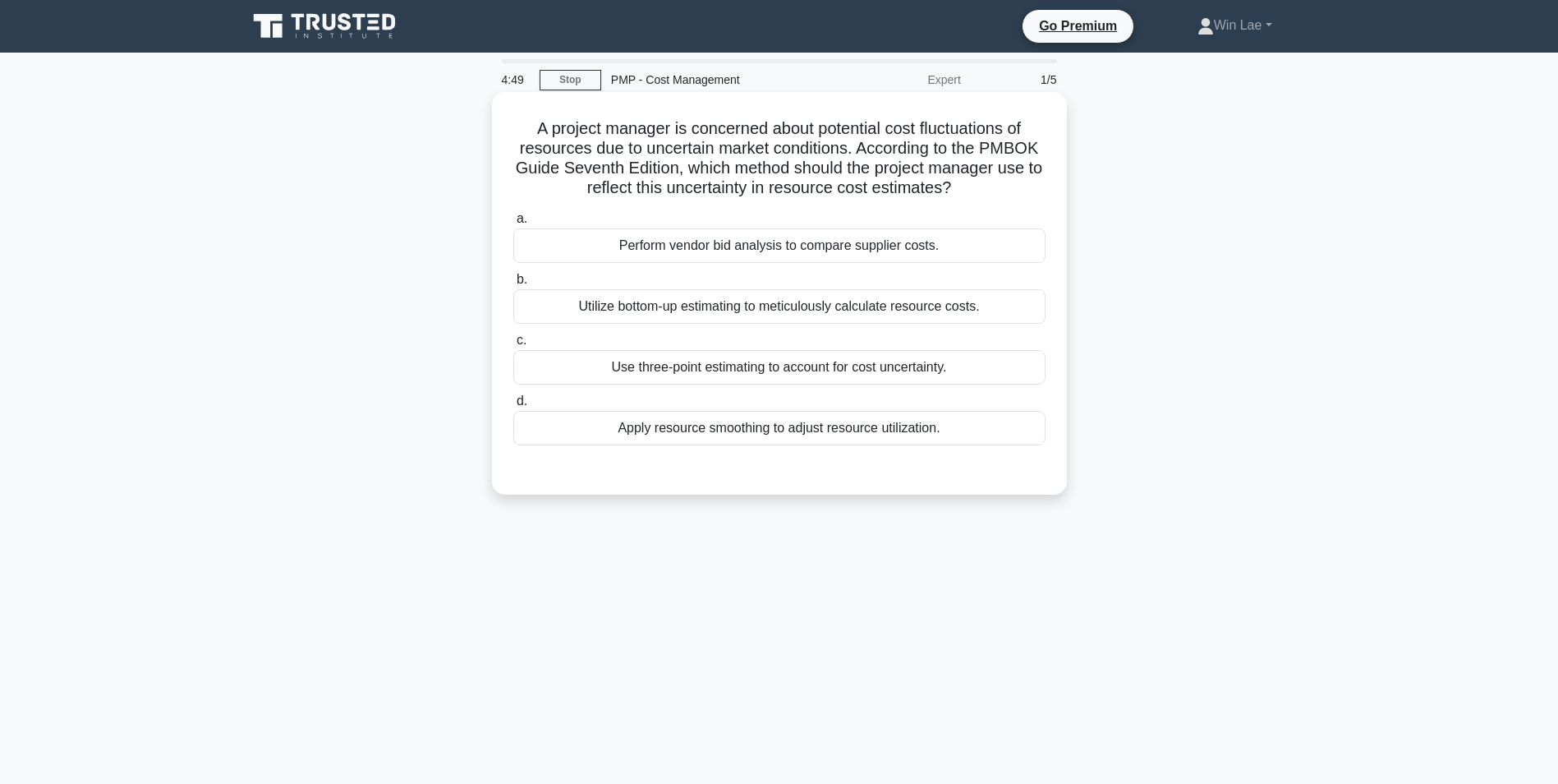
click at [606, 199] on h5 "A project manager is concerned about potential cost fluctuations of resources d…" at bounding box center [779, 158] width 535 height 81
drag, startPoint x: 564, startPoint y: 185, endPoint x: 1060, endPoint y: 181, distance: 496.0
click at [1060, 181] on div "A project manager is concerned about potential cost fluctuations of resources d…" at bounding box center [779, 294] width 575 height 403
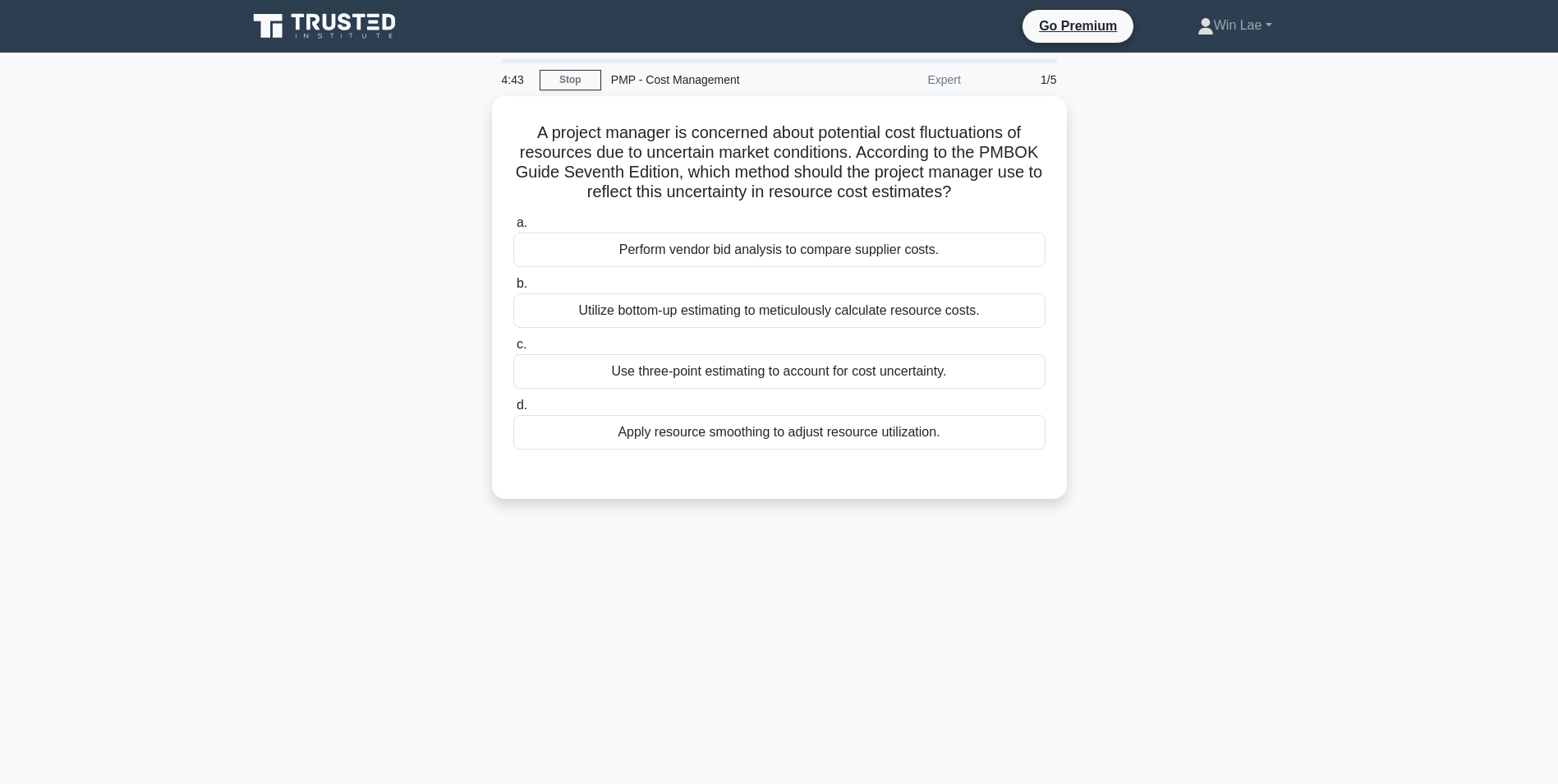
click at [285, 269] on div "A project manager is concerned about potential cost fluctuations of resources d…" at bounding box center [779, 307] width 1084 height 423
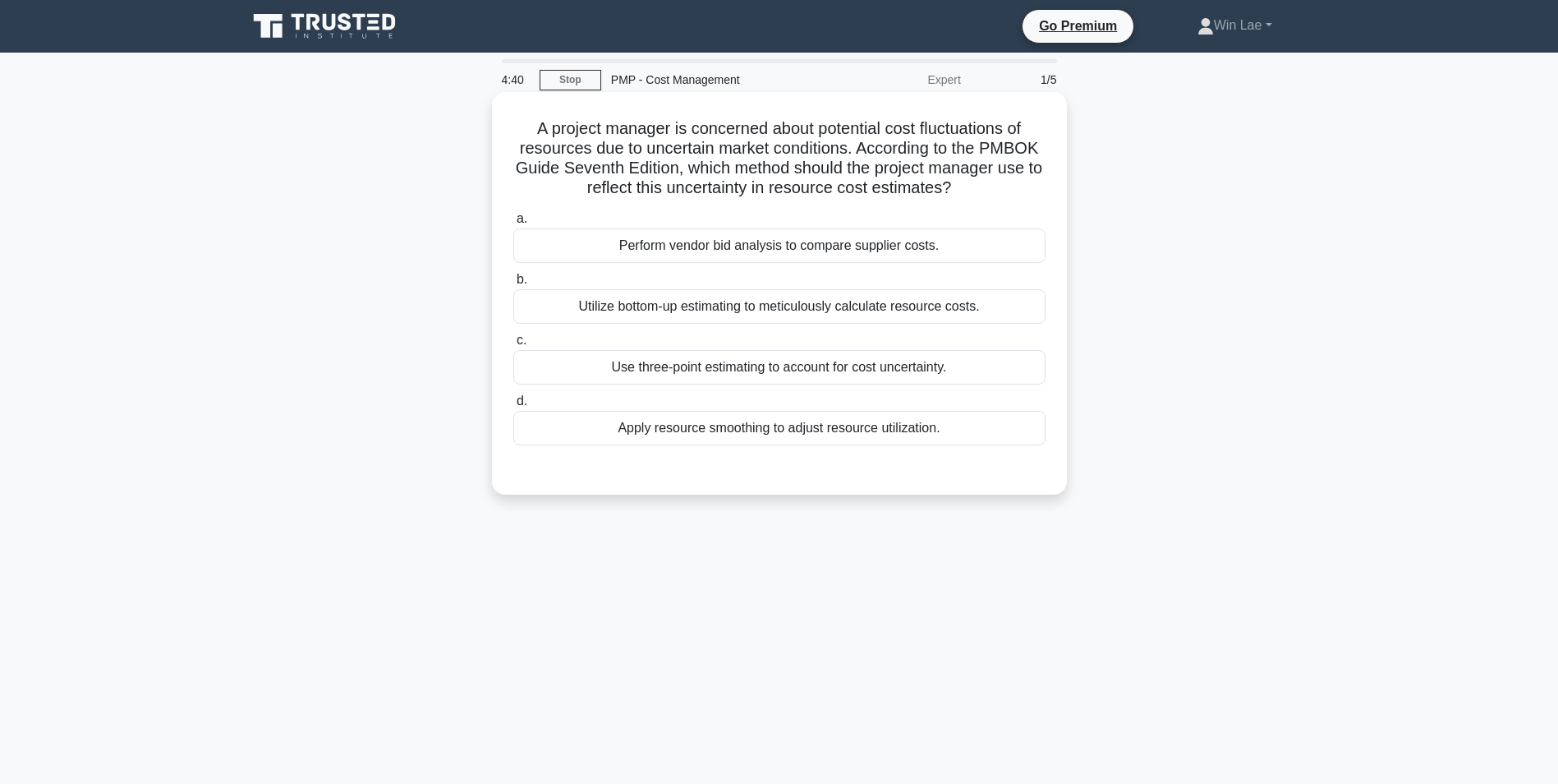
click at [667, 438] on div "Apply resource smoothing to adjust resource utilization." at bounding box center [779, 428] width 532 height 35
click at [513, 406] on input "d. Apply resource smoothing to adjust resource utilization." at bounding box center [513, 402] width 0 height 11
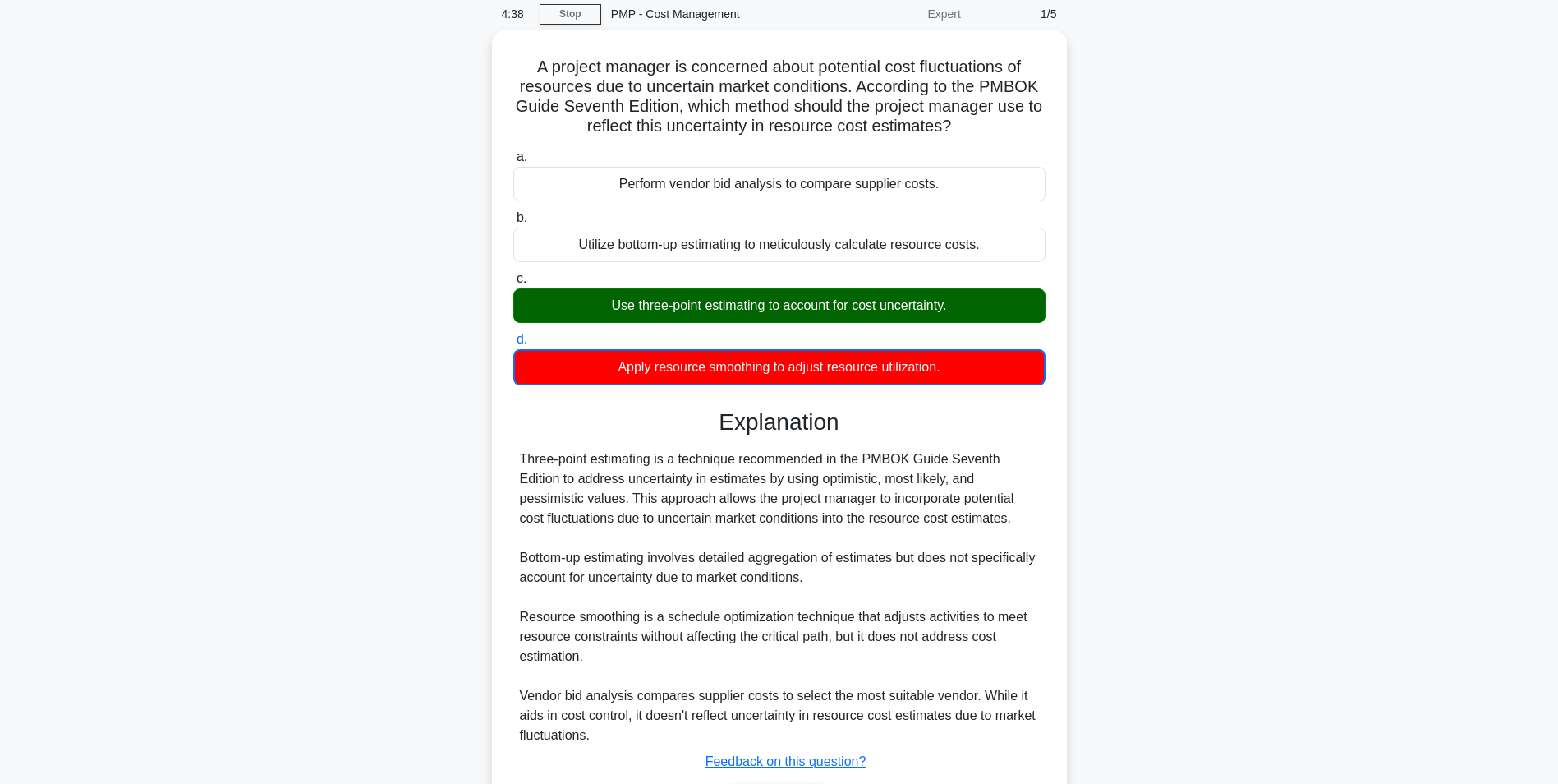
scroll to position [165, 0]
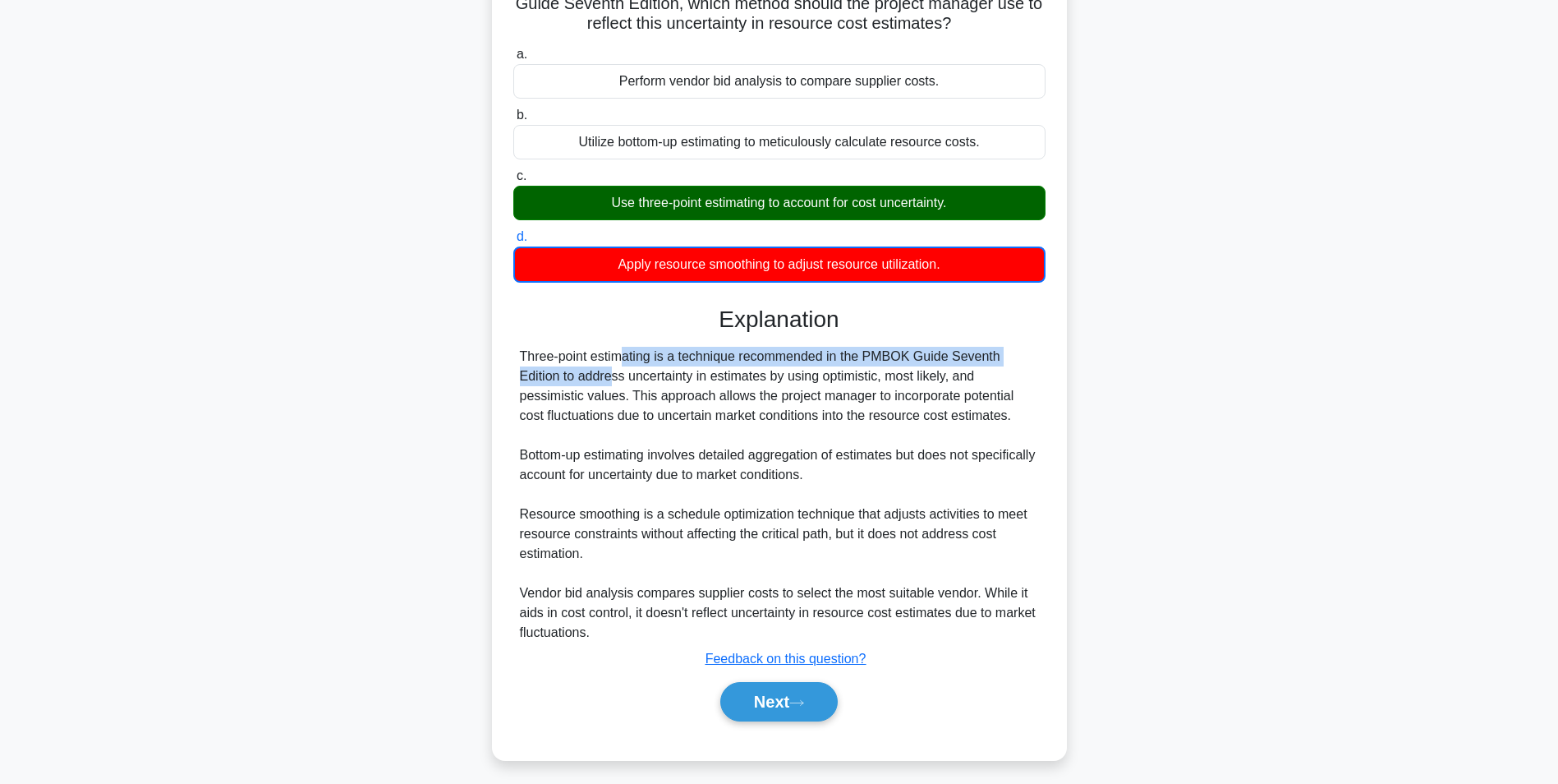
drag, startPoint x: 518, startPoint y: 359, endPoint x: 996, endPoint y: 357, distance: 478.0
click at [996, 357] on div "Three-point estimating is a technique recommended in the PMBOK Guide Seventh Ed…" at bounding box center [779, 494] width 532 height 295
drag, startPoint x: 996, startPoint y: 357, endPoint x: 917, endPoint y: 435, distance: 111.0
click at [933, 424] on div "Three-point estimating is a technique recommended in the PMBOK Guide Seventh Ed…" at bounding box center [779, 494] width 519 height 295
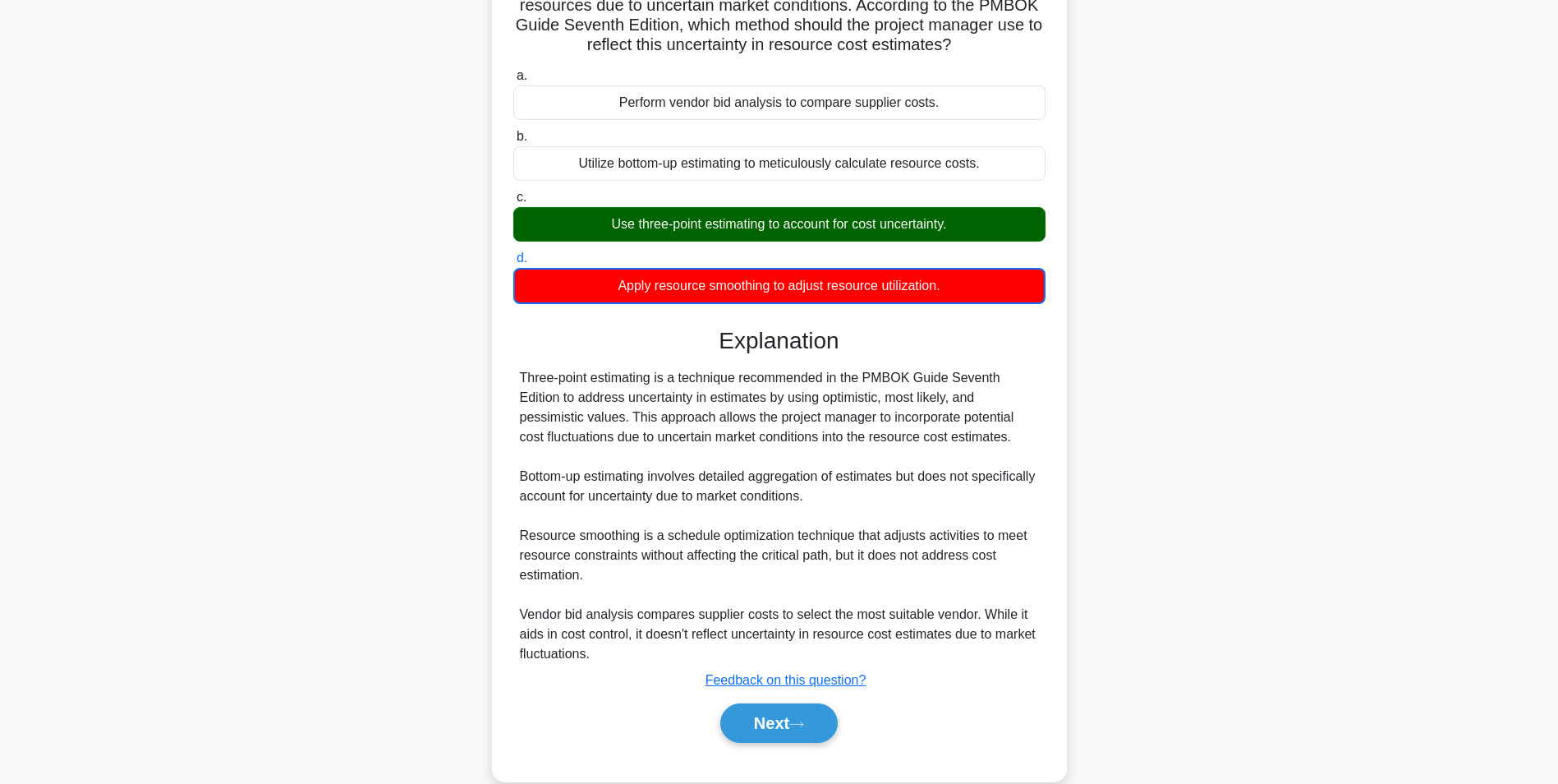
scroll to position [173, 0]
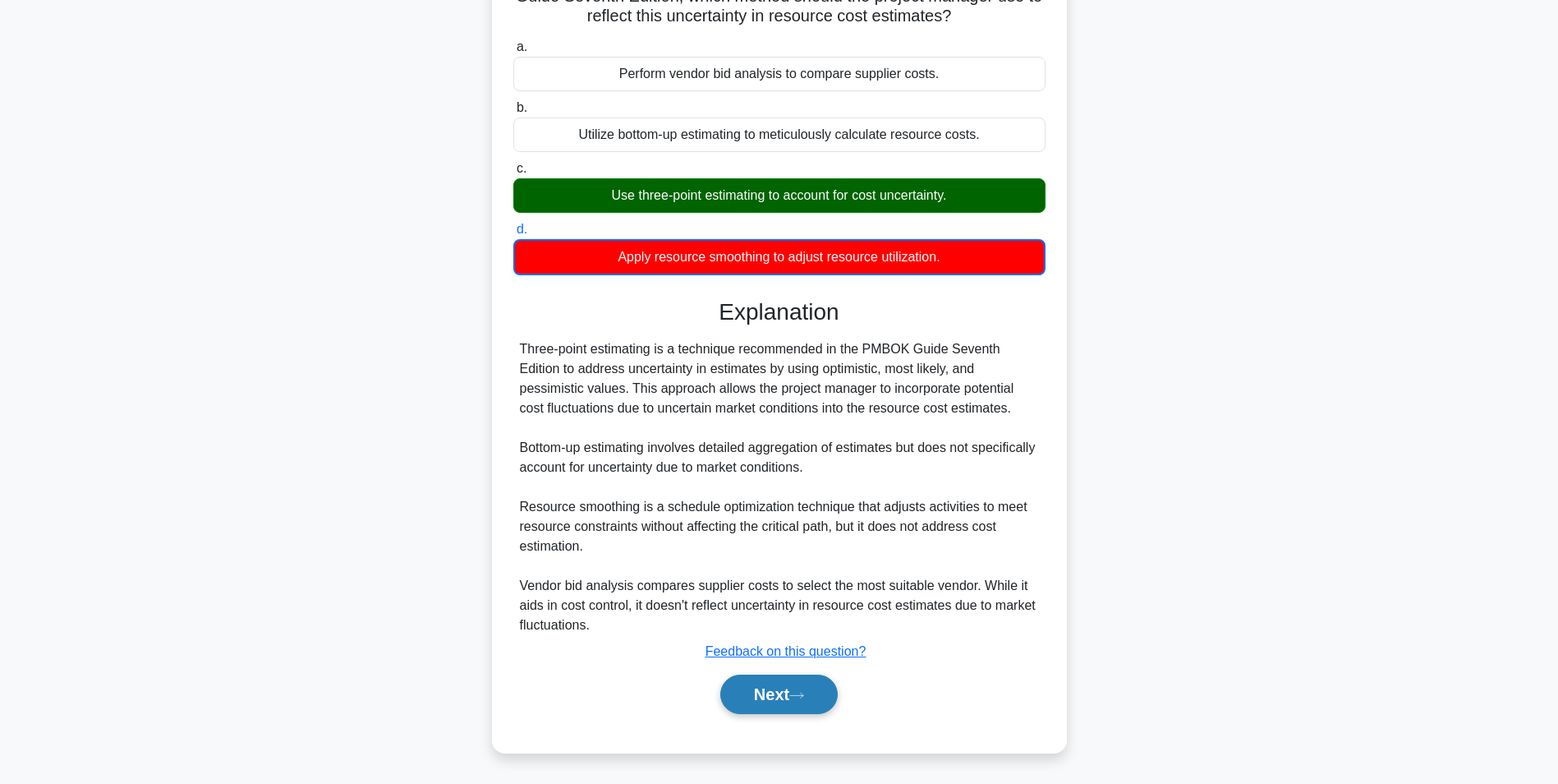
click at [797, 694] on icon at bounding box center [797, 695] width 15 height 9
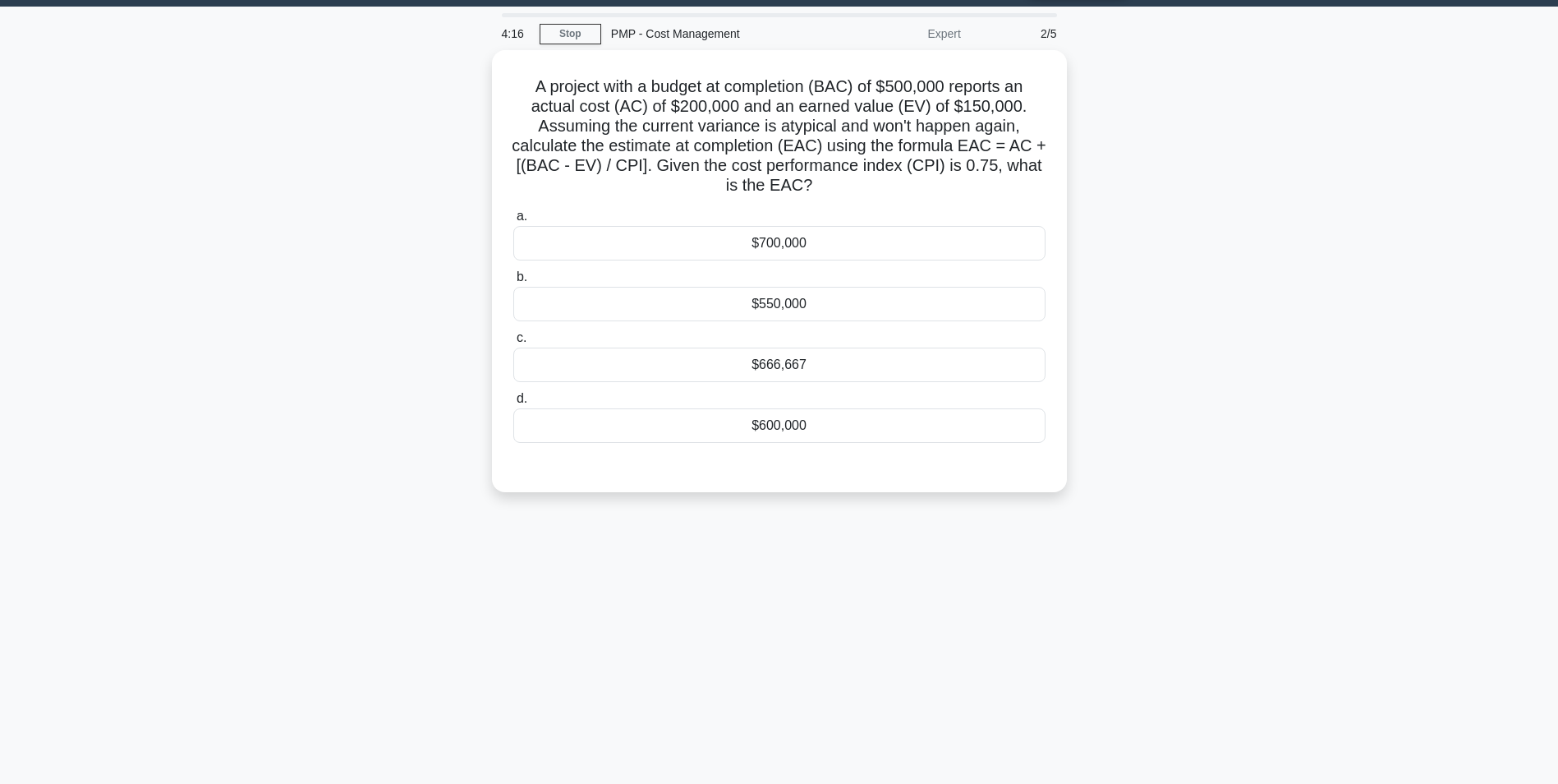
scroll to position [0, 0]
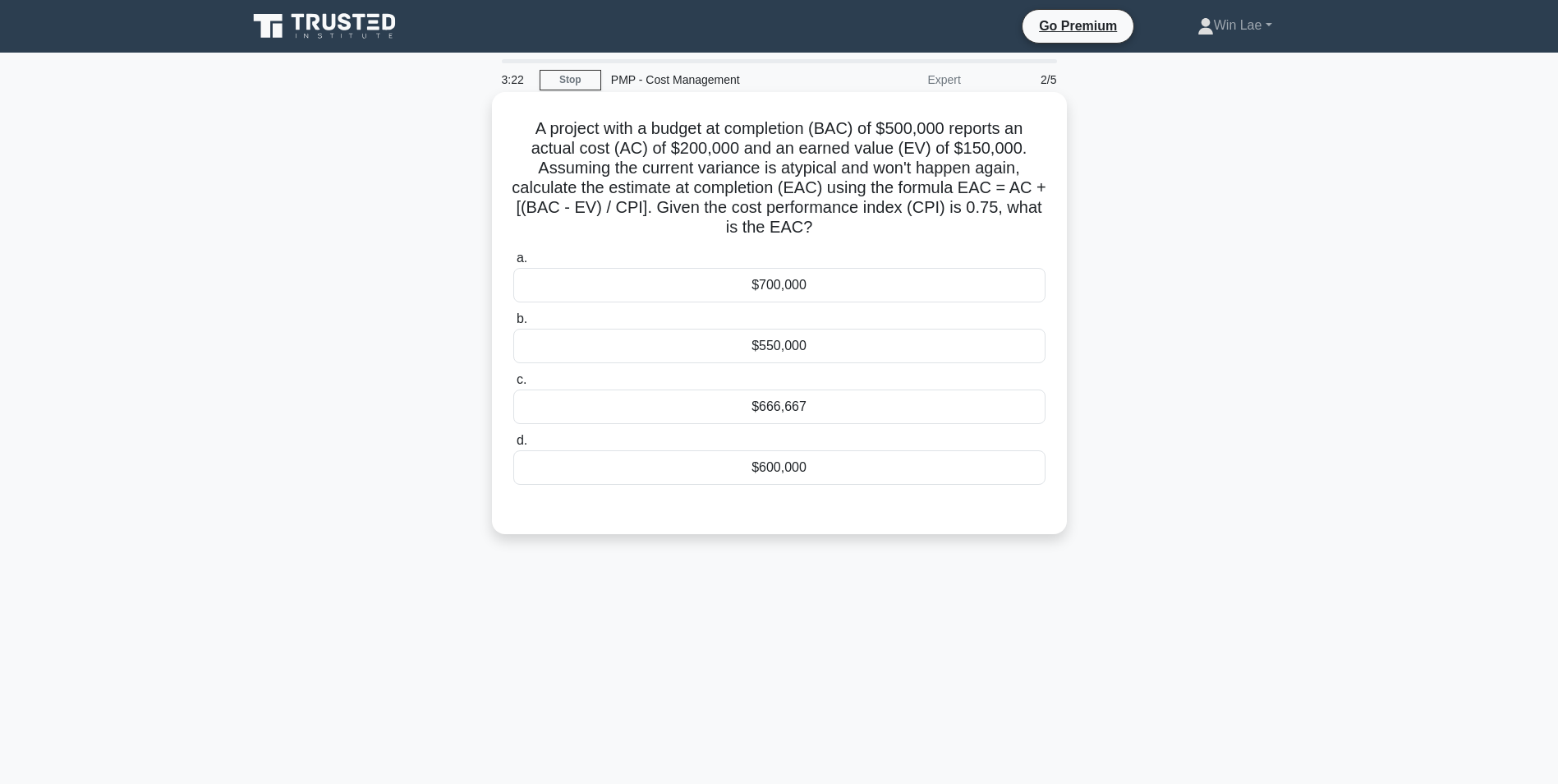
click at [787, 357] on div "$550,000" at bounding box center [779, 346] width 532 height 35
click at [513, 325] on input "b. $550,000" at bounding box center [513, 319] width 0 height 11
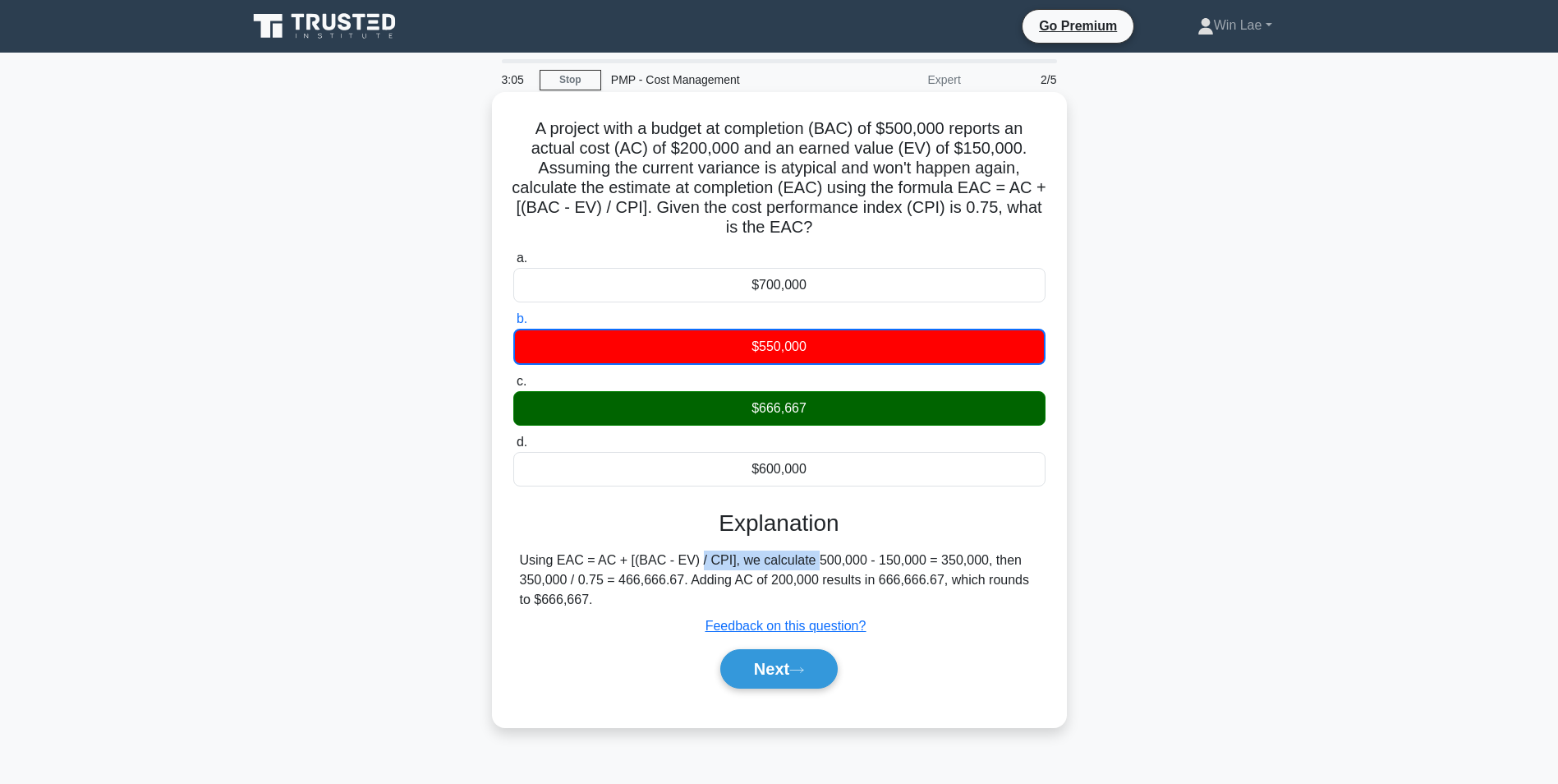
drag, startPoint x: 596, startPoint y: 562, endPoint x: 720, endPoint y: 564, distance: 124.0
click at [720, 564] on div "Using EAC = AC + [(BAC - EV) / CPI], we calculate 500,000 - 150,000 = 350,000, …" at bounding box center [779, 580] width 519 height 59
drag, startPoint x: 720, startPoint y: 564, endPoint x: 610, endPoint y: 571, distance: 110.2
click at [610, 571] on div "Using EAC = AC + [(BAC - EV) / CPI], we calculate 500,000 - 150,000 = 350,000, …" at bounding box center [779, 580] width 519 height 59
drag, startPoint x: 599, startPoint y: 563, endPoint x: 620, endPoint y: 563, distance: 21.0
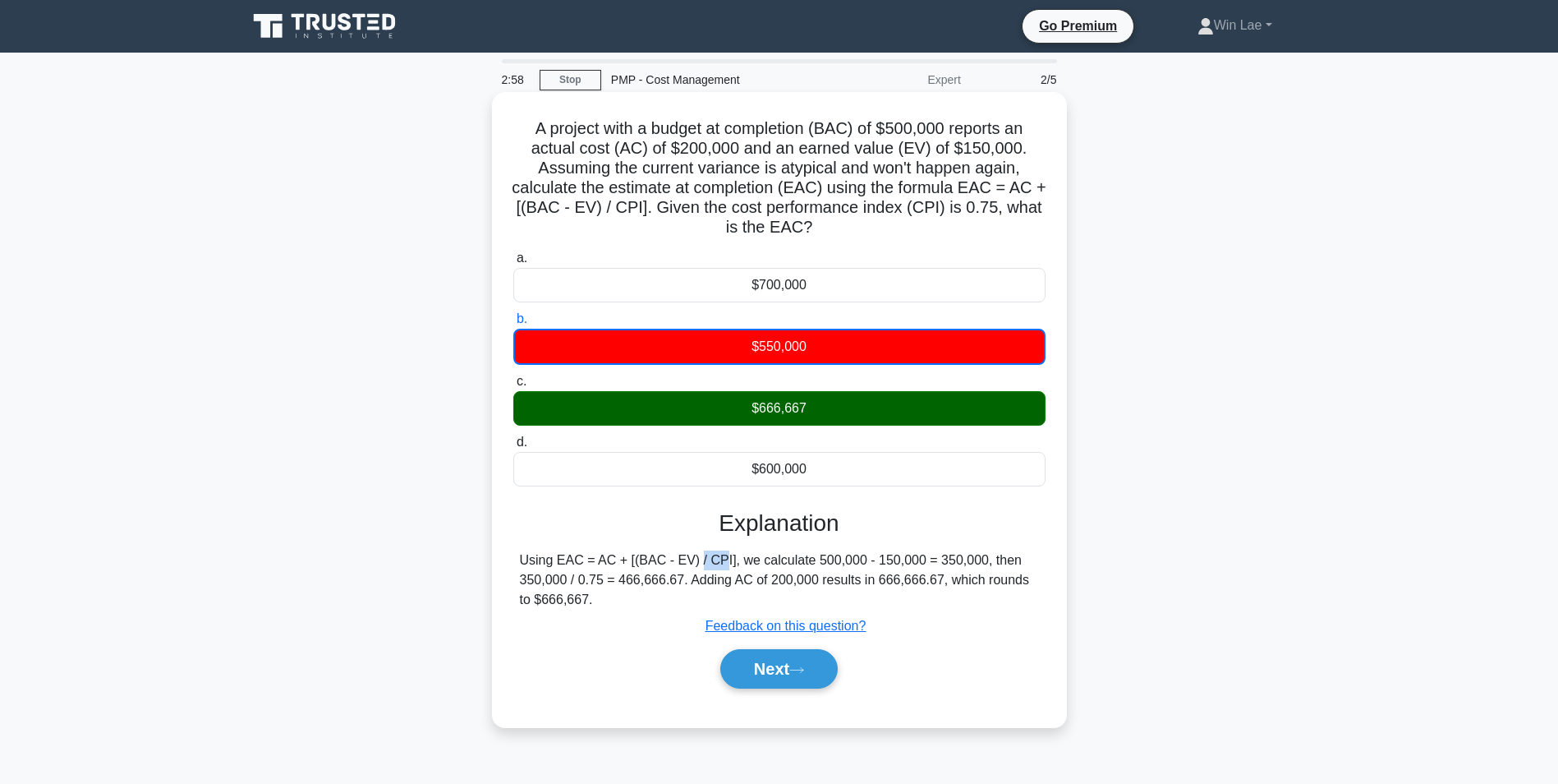
click at [620, 563] on div "Using EAC = AC + [(BAC - EV) / CPI], we calculate 500,000 - 150,000 = 350,000, …" at bounding box center [779, 580] width 519 height 59
click at [996, 579] on div "Using EAC = AC + [(BAC - EV) / CPI], we calculate 500,000 - 150,000 = 350,000, …" at bounding box center [779, 580] width 519 height 59
click at [747, 671] on button "Next" at bounding box center [779, 668] width 117 height 39
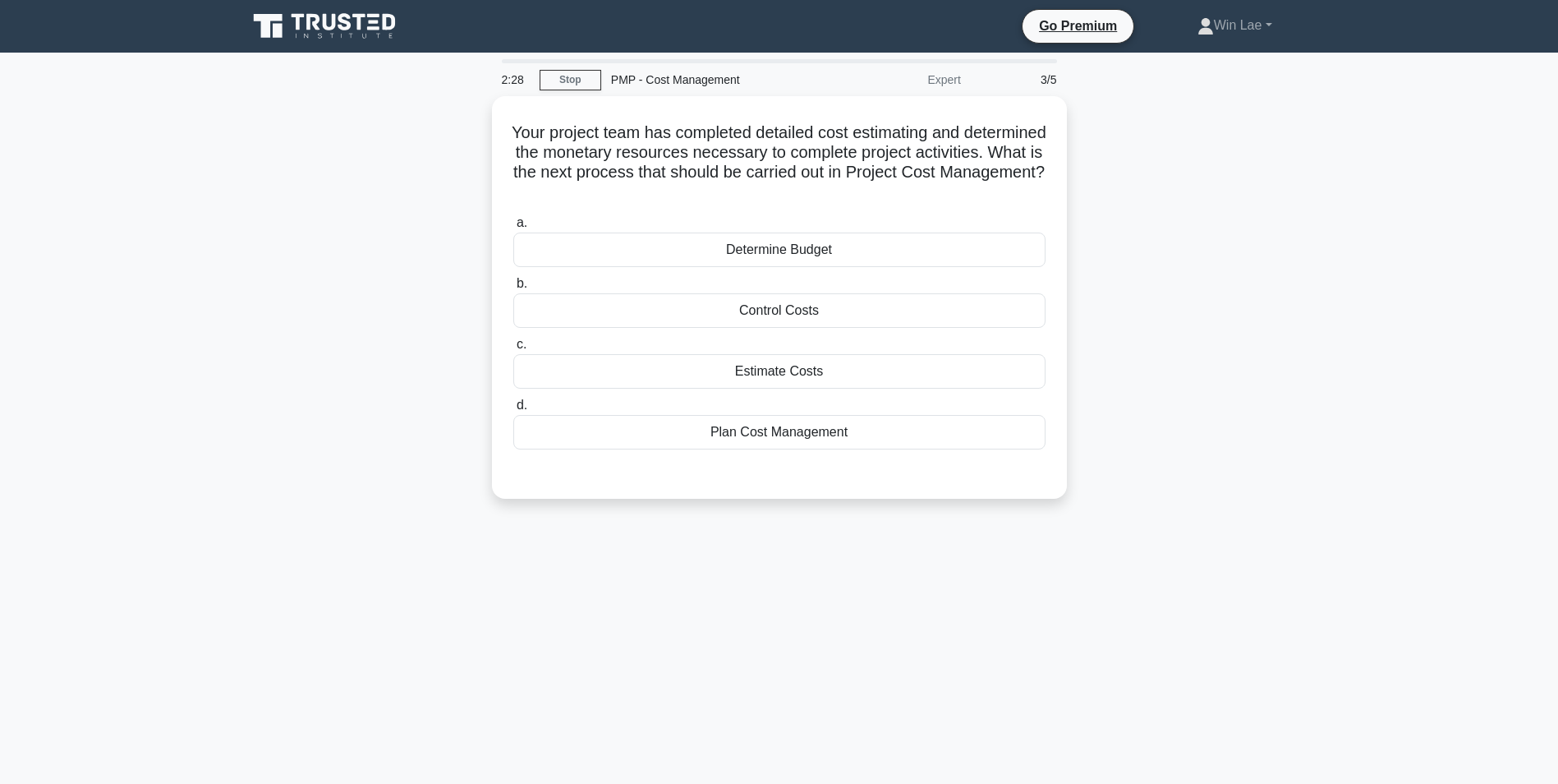
click at [510, 578] on div "2:28 Stop PMP - Cost Management Expert 3/5 Your project team has completed deta…" at bounding box center [779, 470] width 1084 height 822
click at [811, 313] on div "Control Costs" at bounding box center [779, 306] width 532 height 35
click at [513, 285] on input "b. Control Costs" at bounding box center [513, 280] width 0 height 11
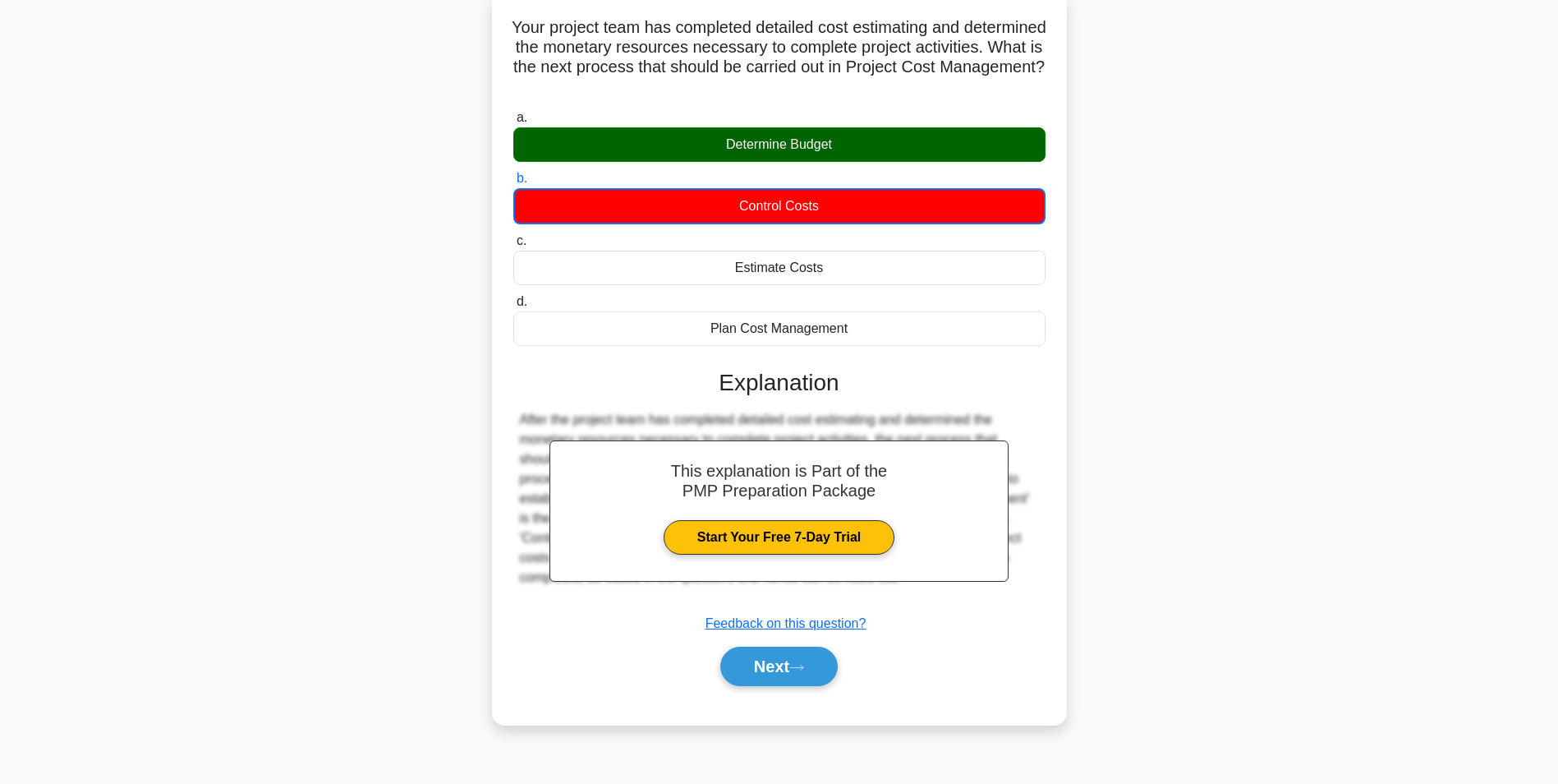
scroll to position [103, 0]
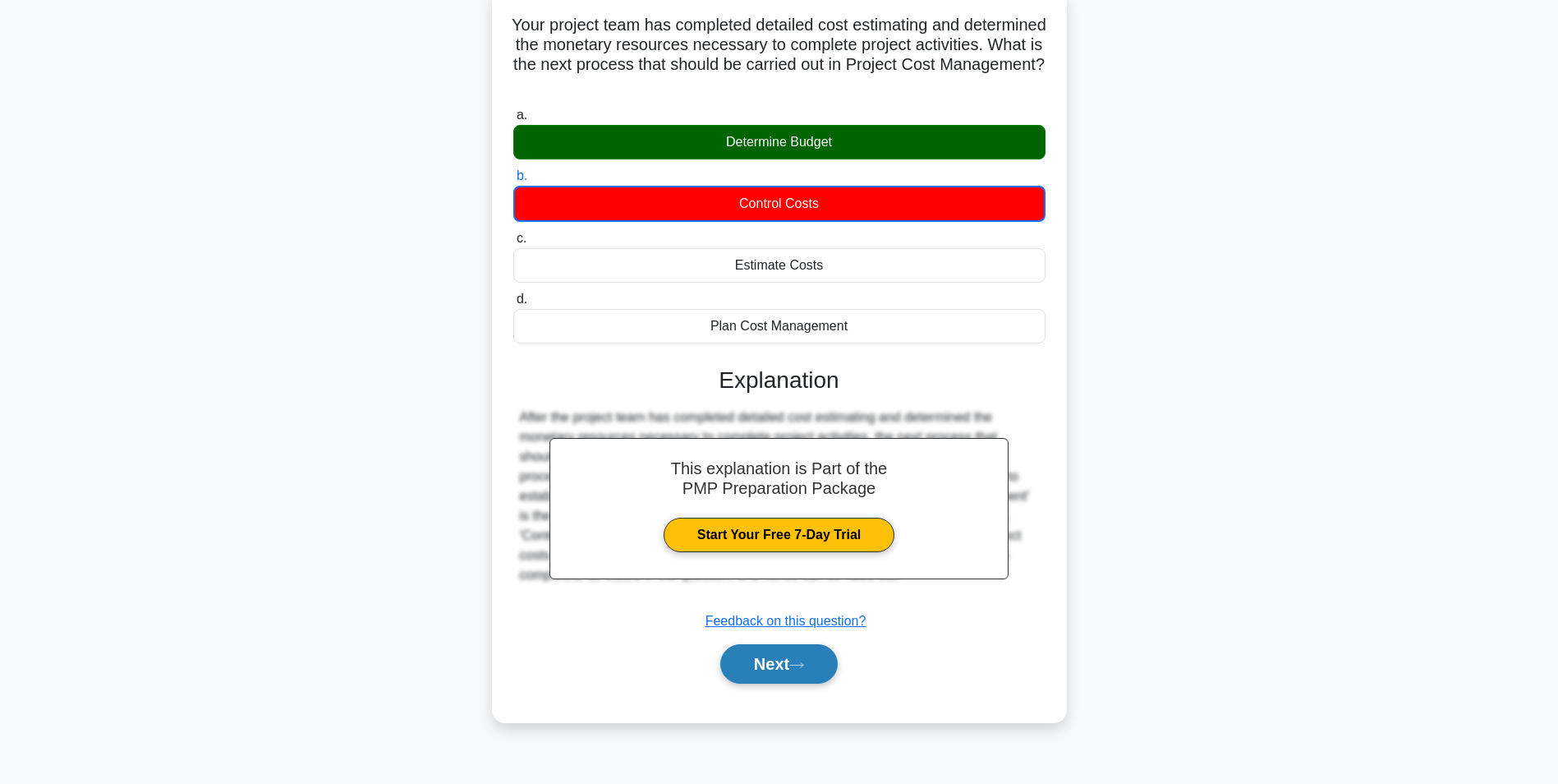
click at [802, 663] on icon at bounding box center [797, 665] width 15 height 9
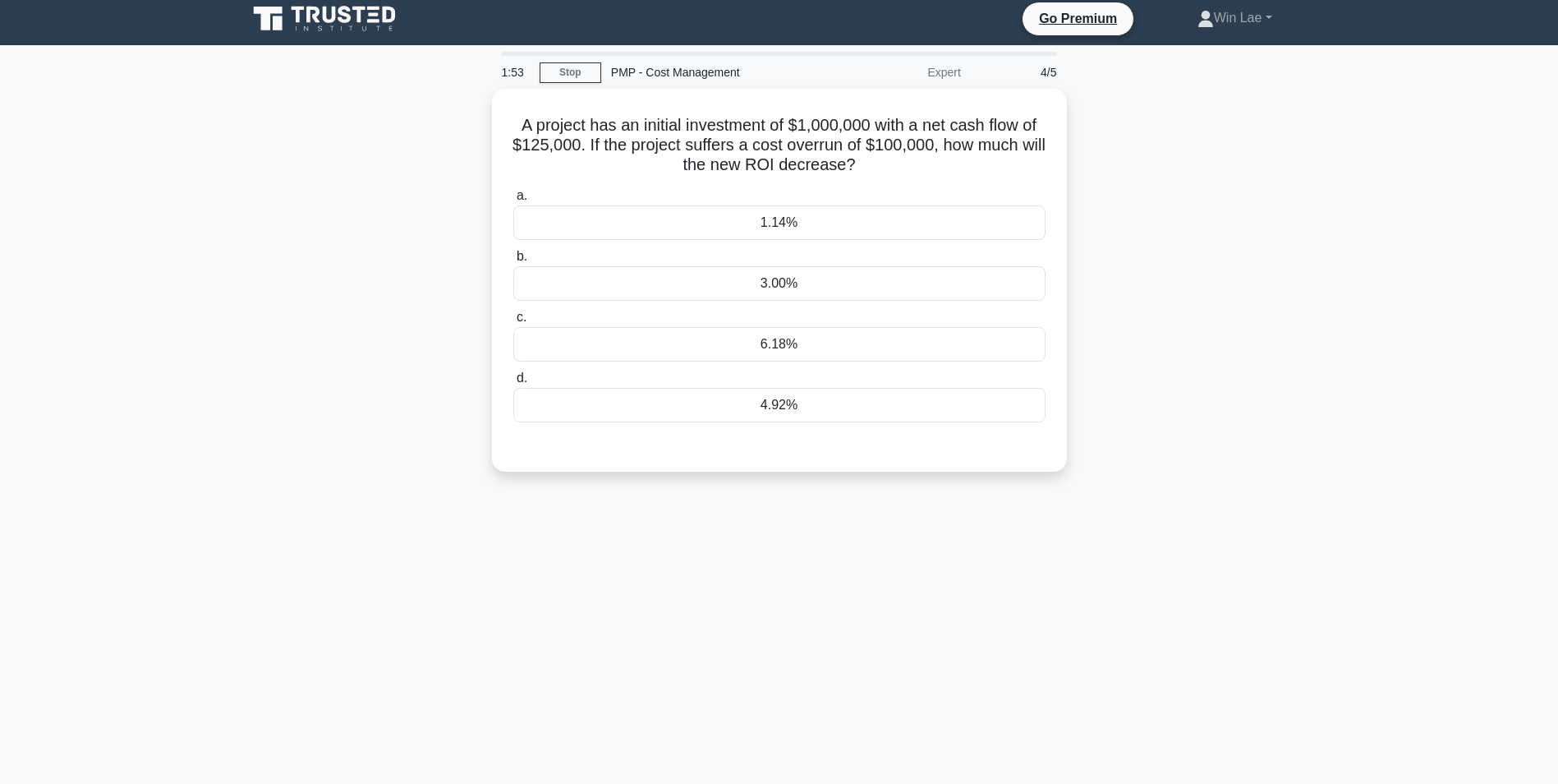
scroll to position [0, 0]
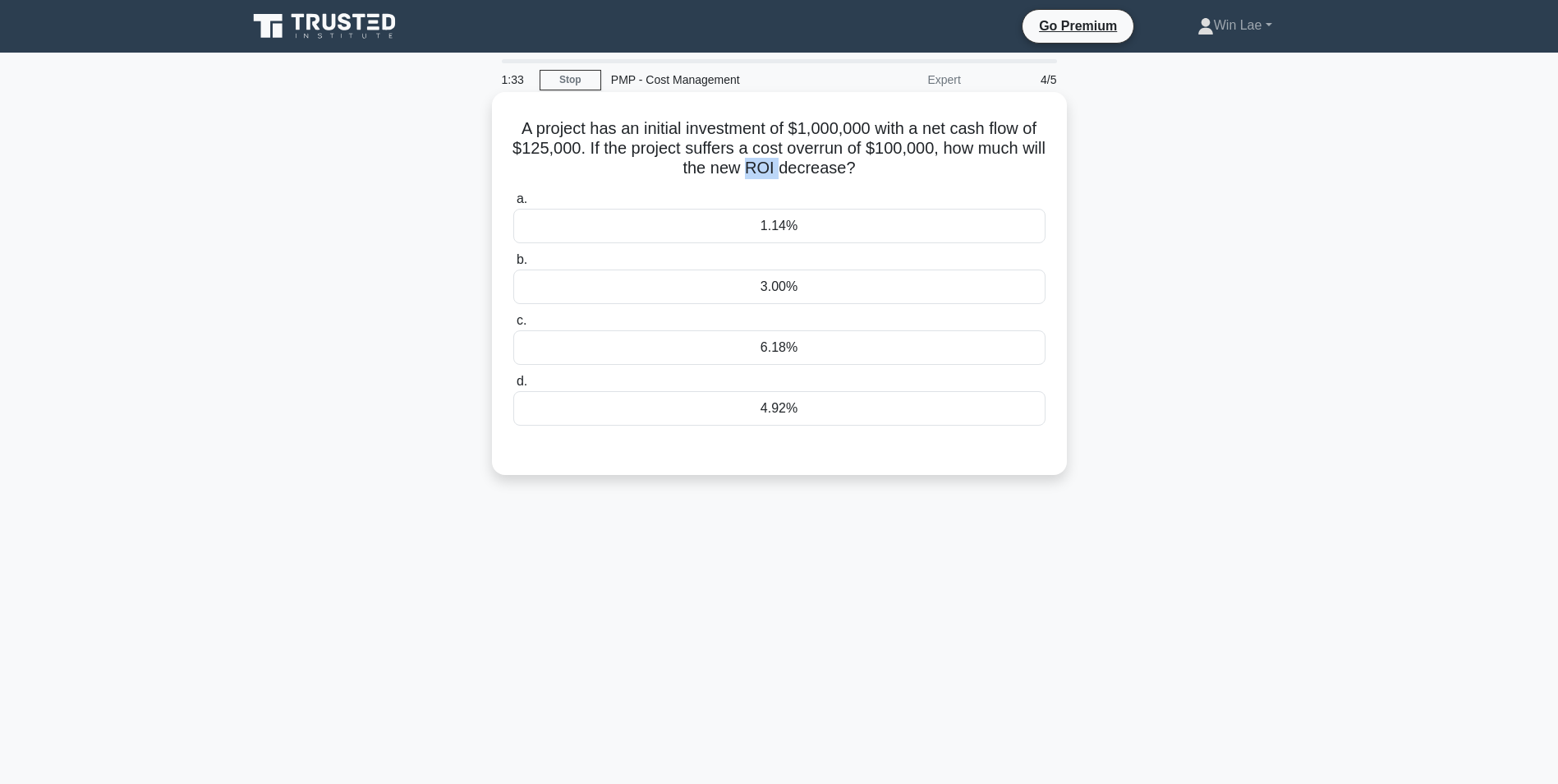
drag, startPoint x: 760, startPoint y: 166, endPoint x: 792, endPoint y: 177, distance: 33.8
click at [792, 177] on h5 "A project has an initial investment of $1,000,000 with a net cash flow of $125,…" at bounding box center [779, 148] width 535 height 60
click at [793, 177] on h5 "A project has an initial investment of $1,000,000 with a net cash flow of $125,…" at bounding box center [779, 148] width 535 height 60
click at [808, 224] on div "1.14%" at bounding box center [779, 226] width 532 height 35
click at [513, 205] on input "a. 1.14%" at bounding box center [513, 199] width 0 height 11
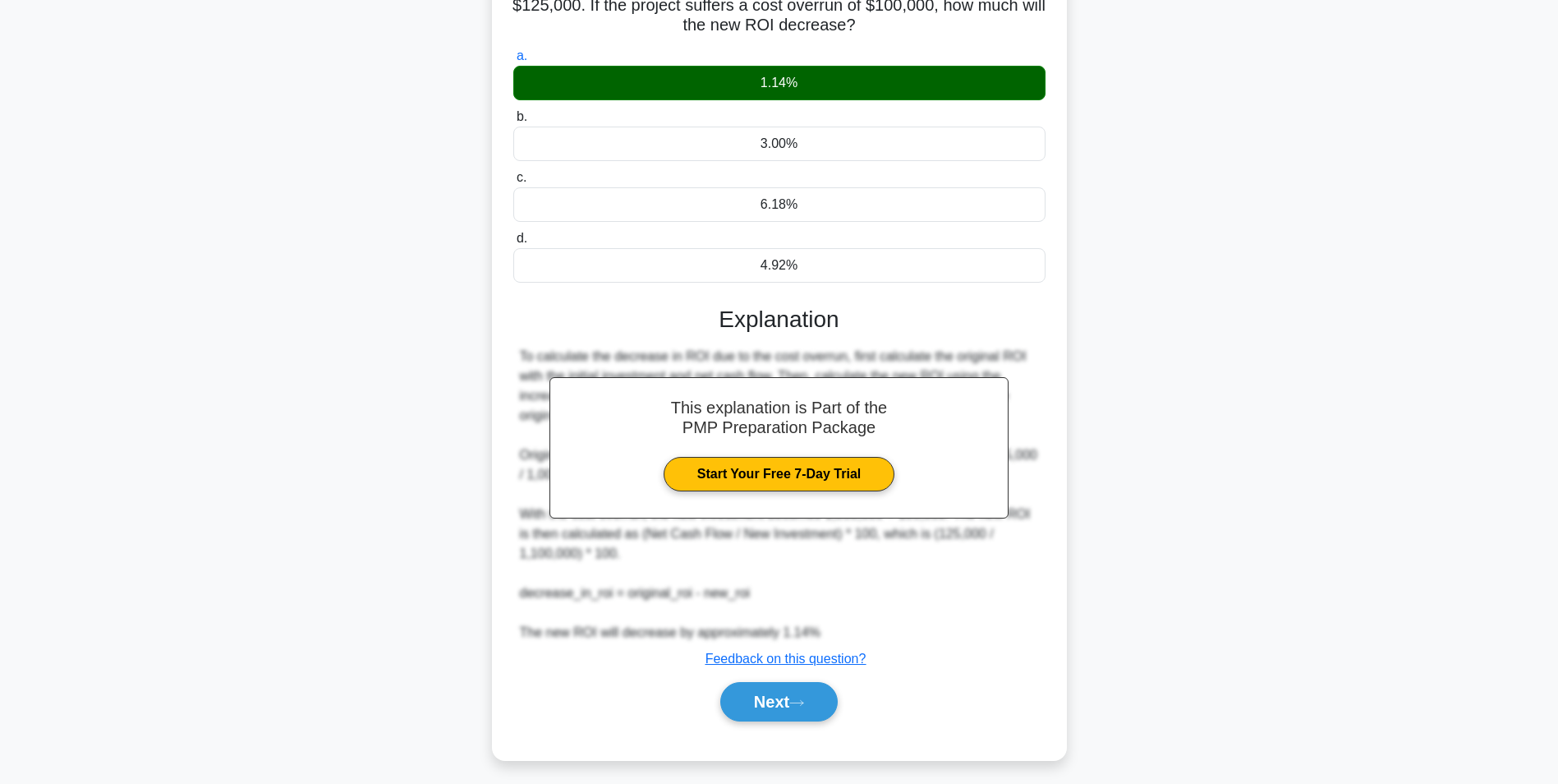
scroll to position [151, 0]
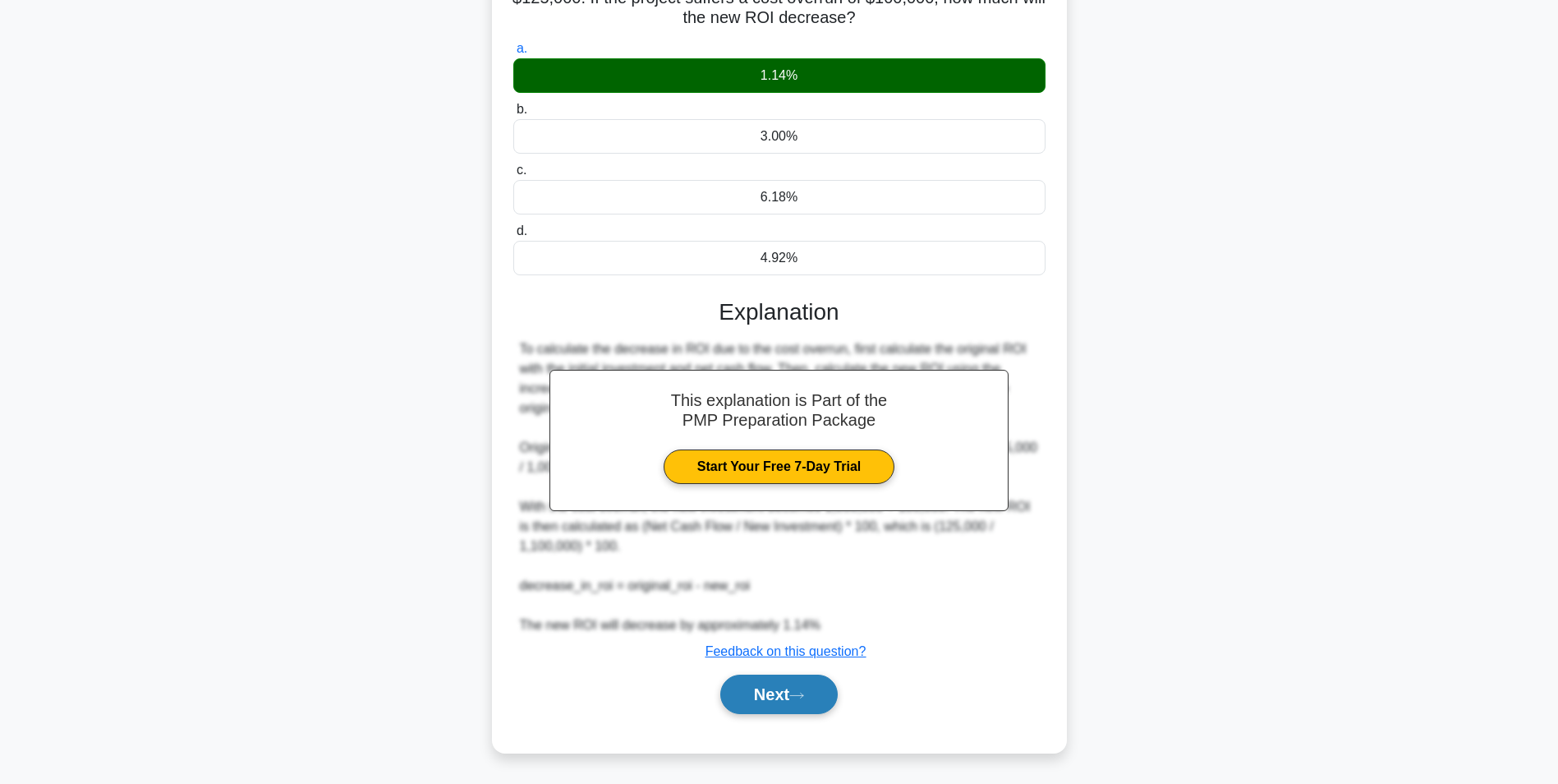
click at [783, 693] on button "Next" at bounding box center [779, 693] width 117 height 39
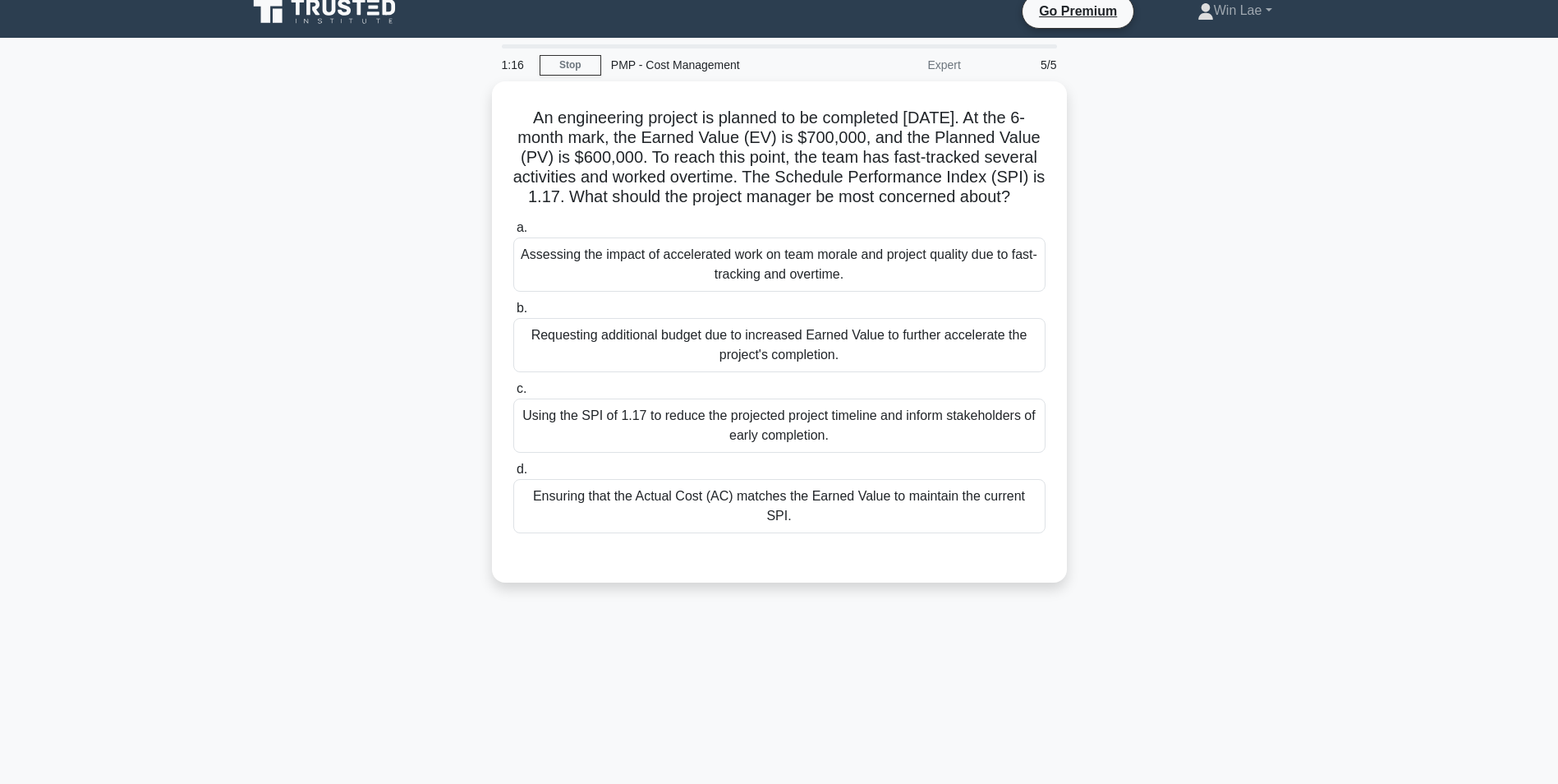
scroll to position [0, 0]
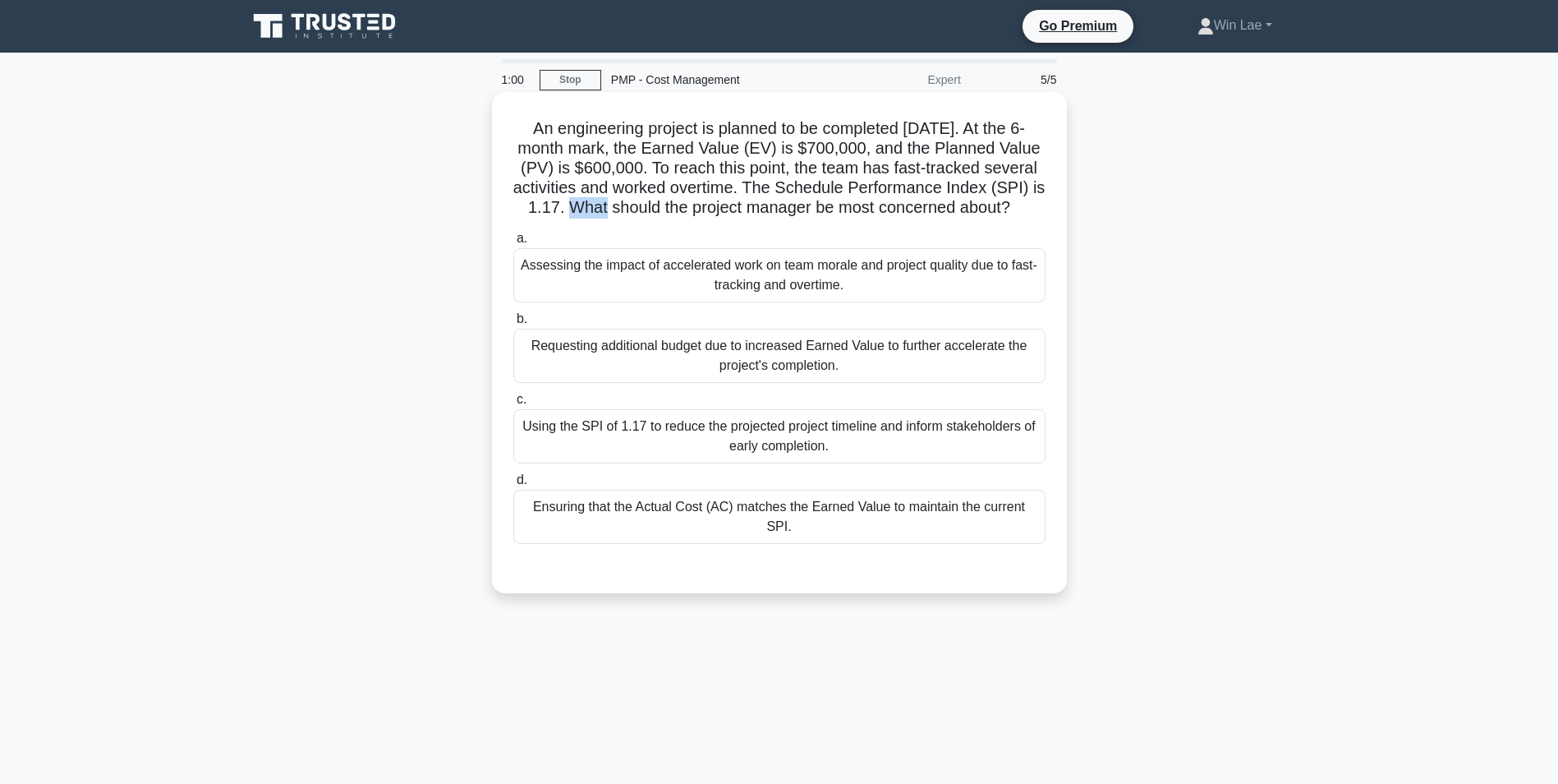
drag, startPoint x: 614, startPoint y: 210, endPoint x: 639, endPoint y: 213, distance: 25.2
click at [639, 213] on h5 "An engineering project is planned to be completed in 12 months. At the 6-month …" at bounding box center [779, 168] width 535 height 101
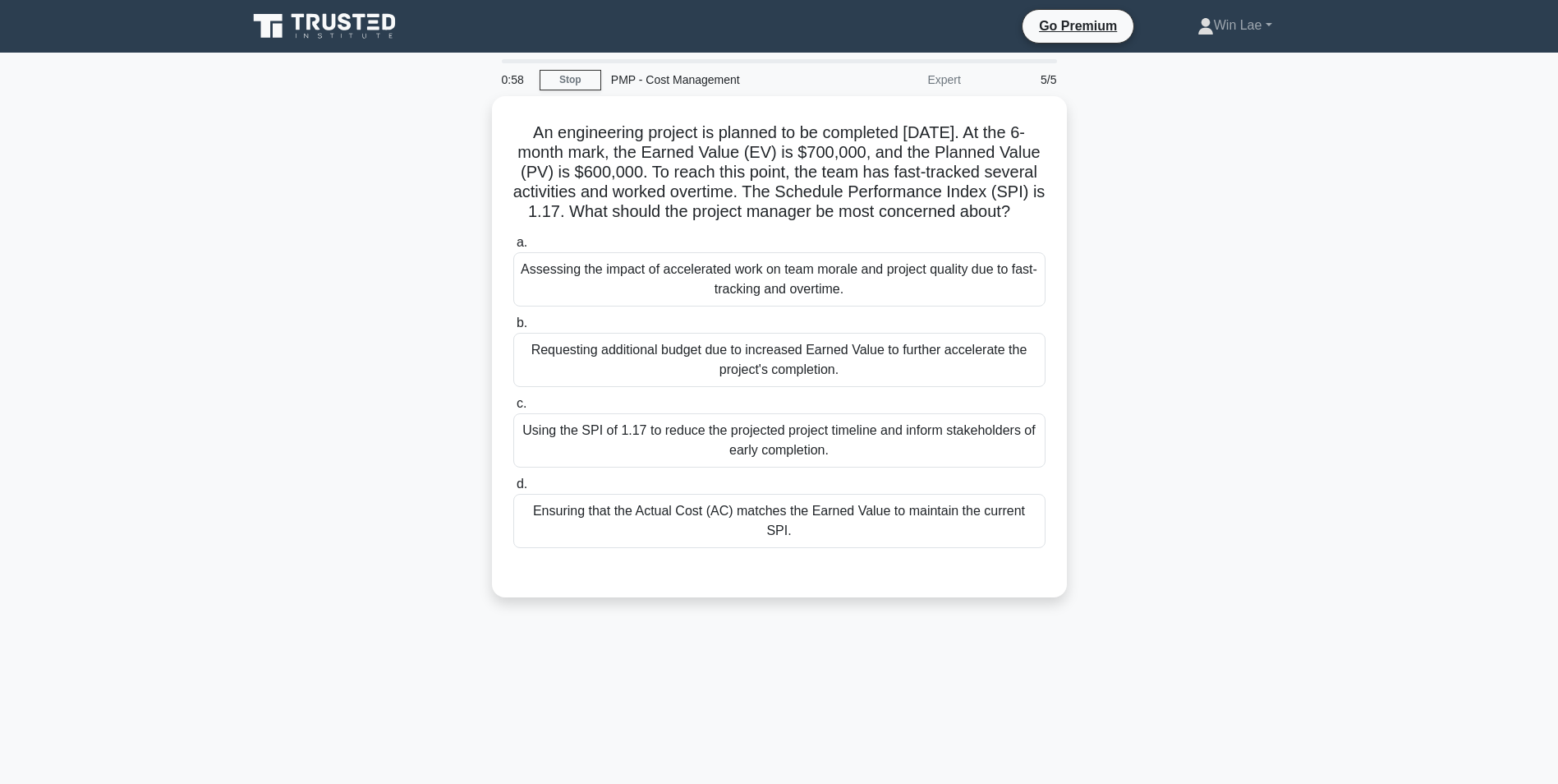
click at [449, 262] on div "An engineering project is planned to be completed in 12 months. At the 6-month …" at bounding box center [779, 356] width 1084 height 521
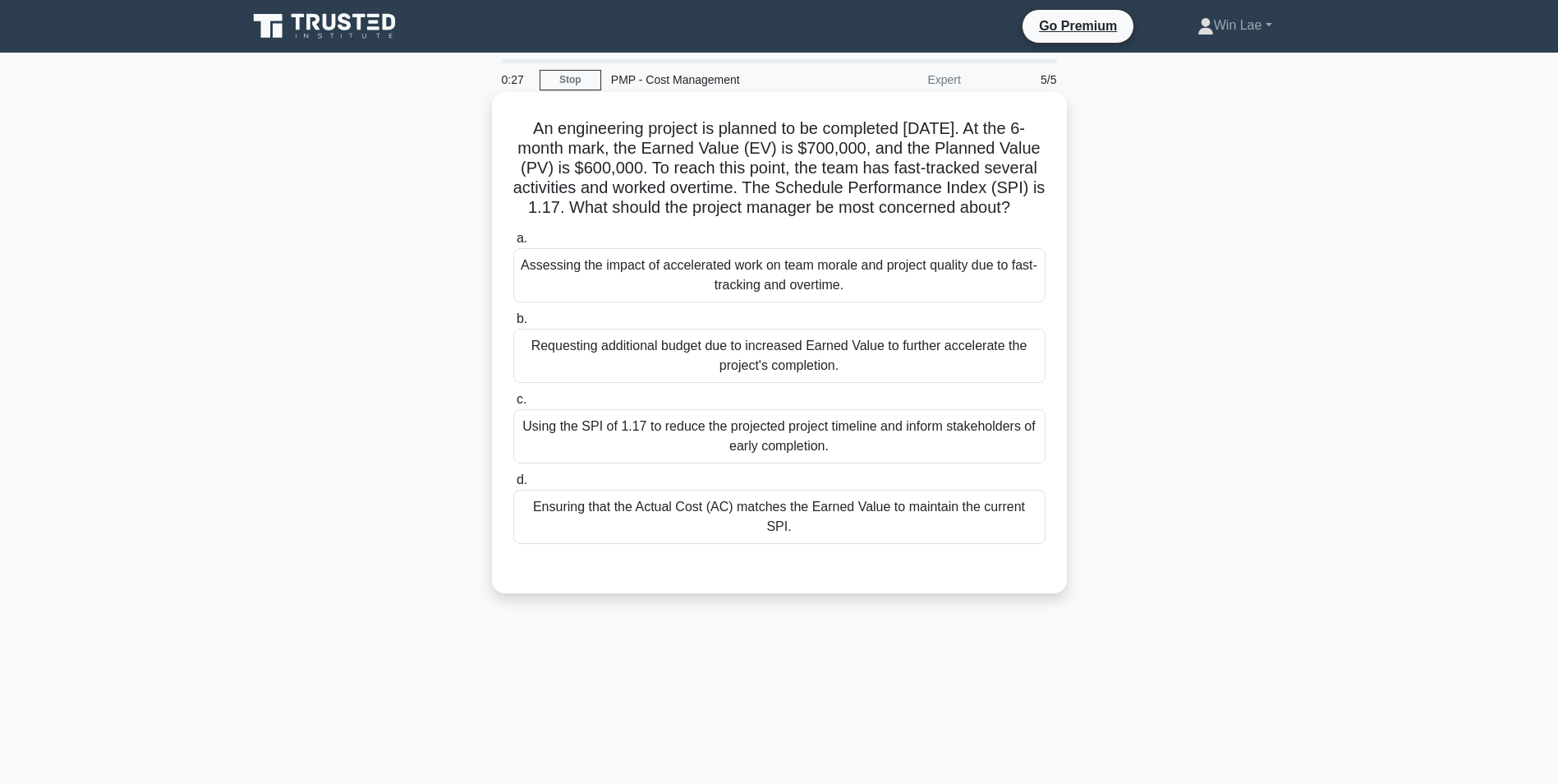
click at [922, 382] on div "Requesting additional budget due to increased Earned Value to further accelerat…" at bounding box center [779, 355] width 532 height 54
click at [513, 325] on input "b. Requesting additional budget due to increased Earned Value to further accele…" at bounding box center [513, 319] width 0 height 11
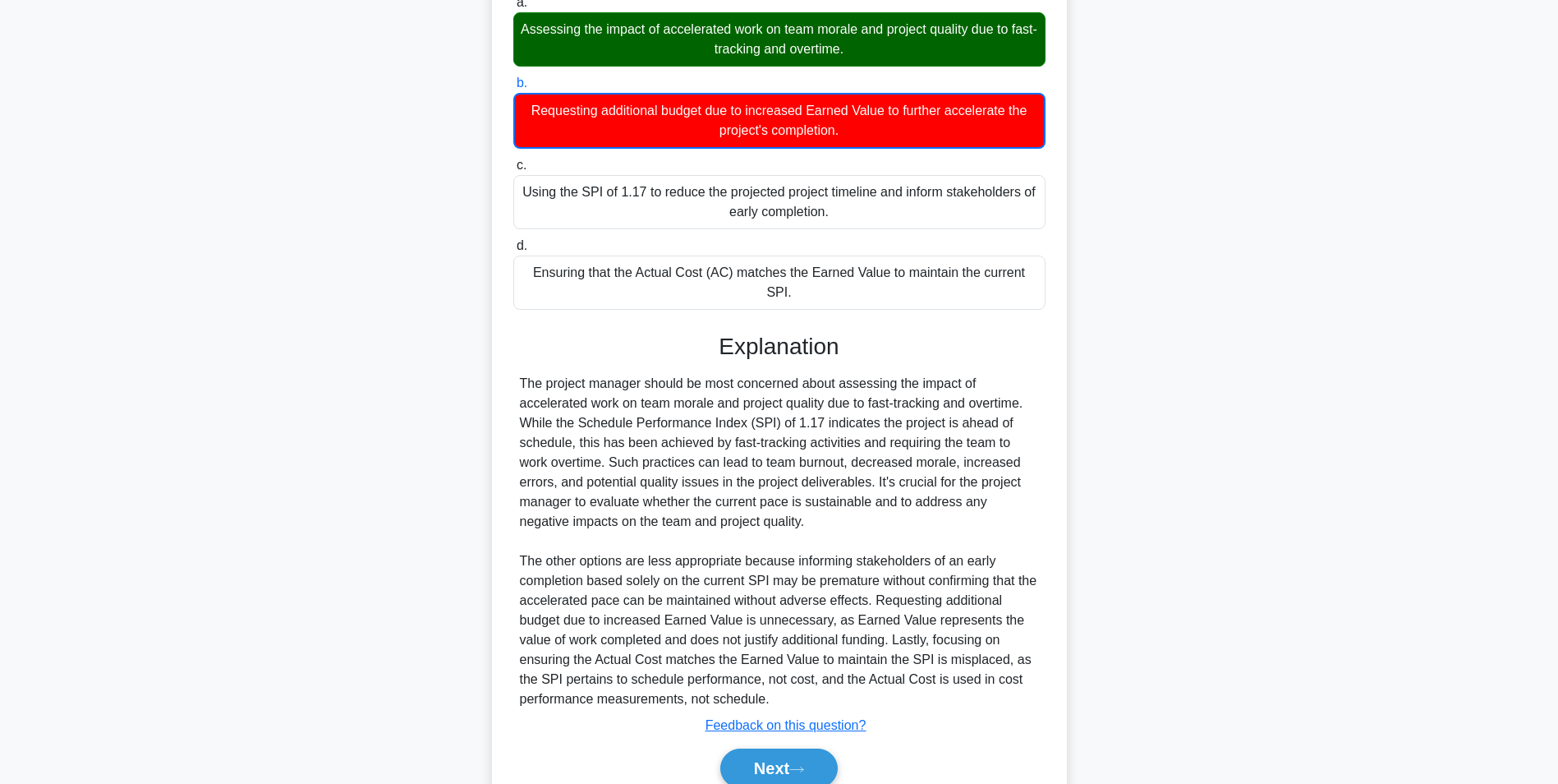
scroll to position [246, 0]
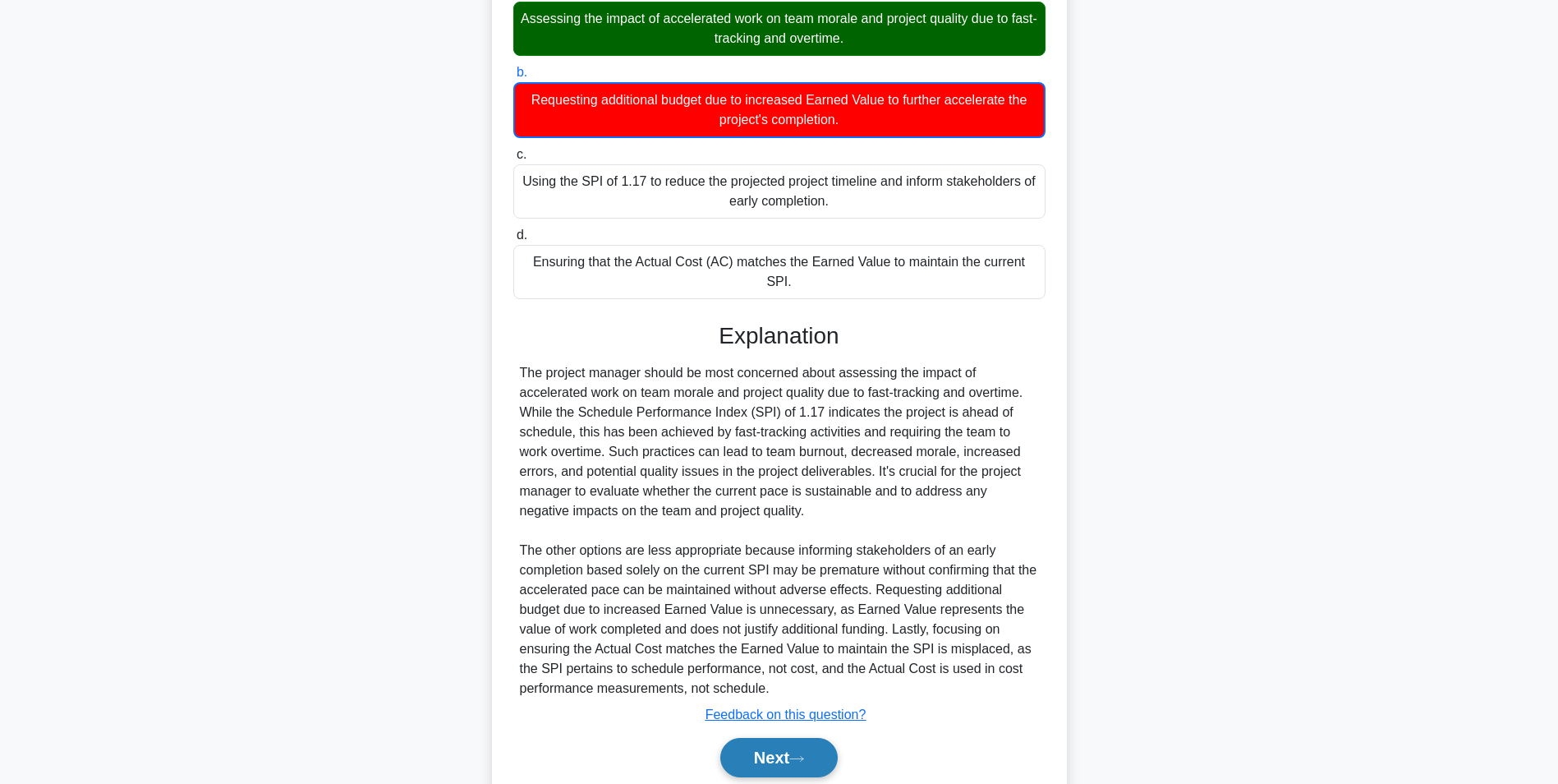
click at [758, 751] on button "Next" at bounding box center [779, 757] width 117 height 39
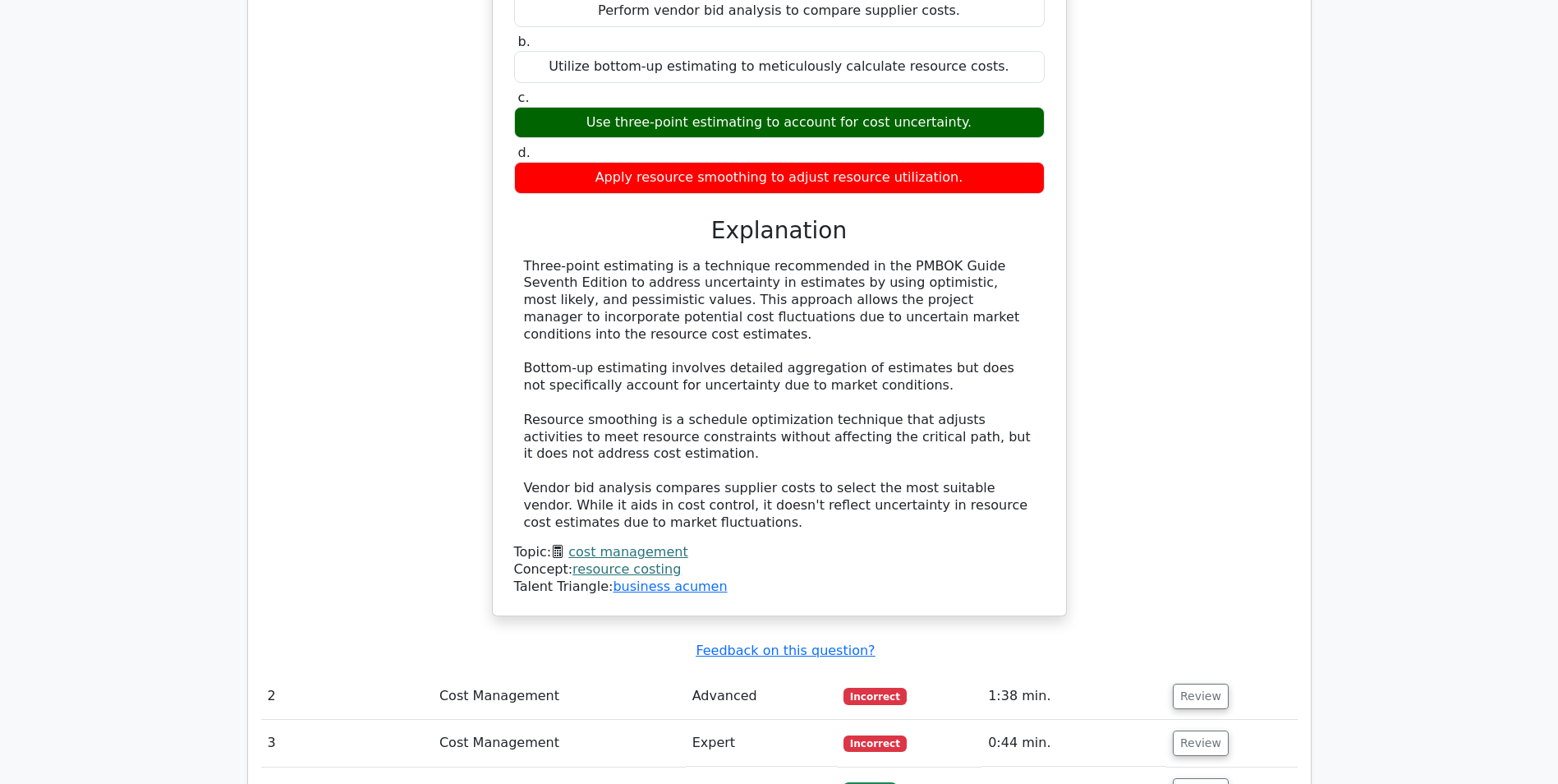
scroll to position [1725, 0]
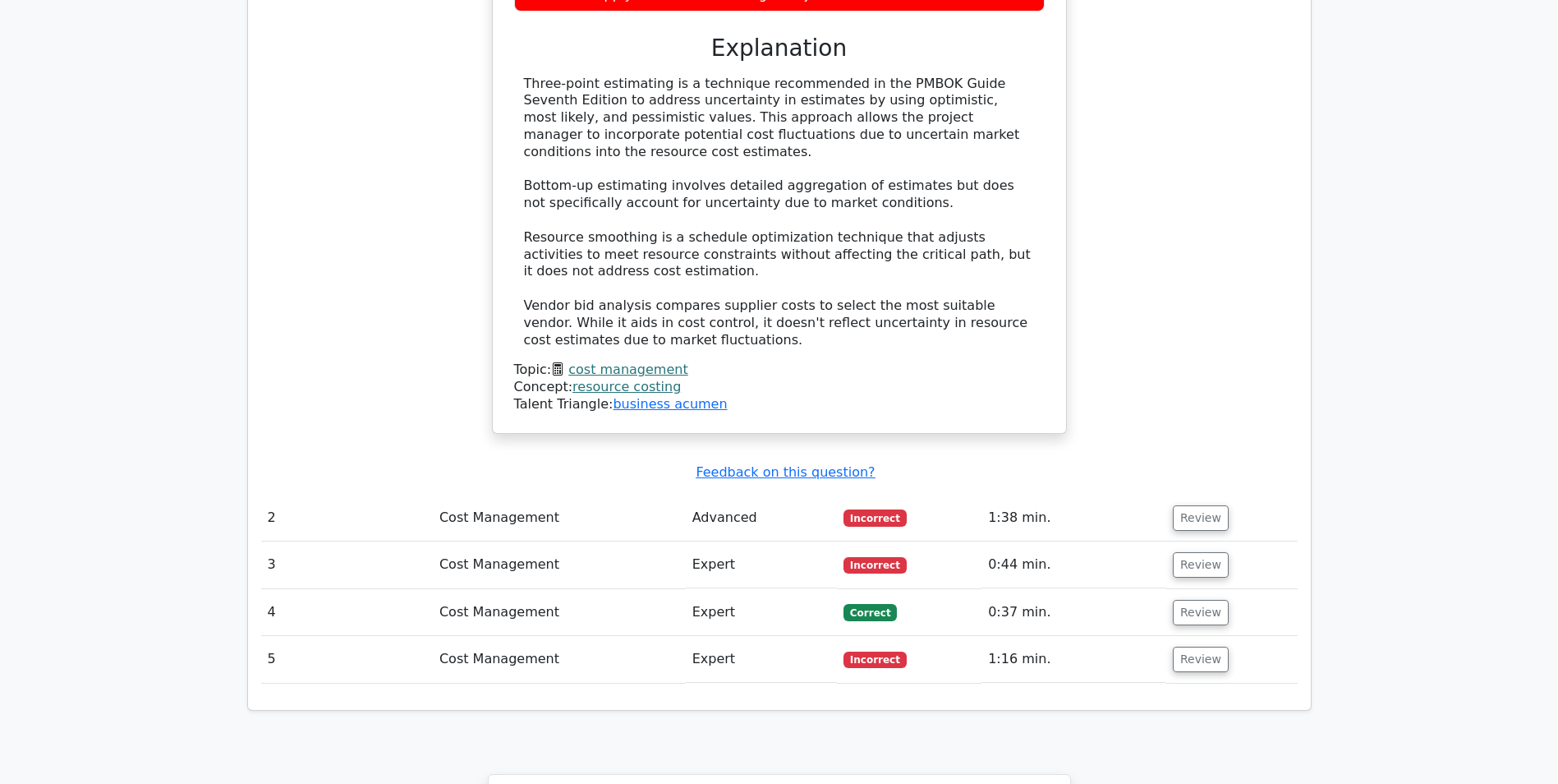
click at [620, 361] on link "cost management" at bounding box center [628, 369] width 119 height 16
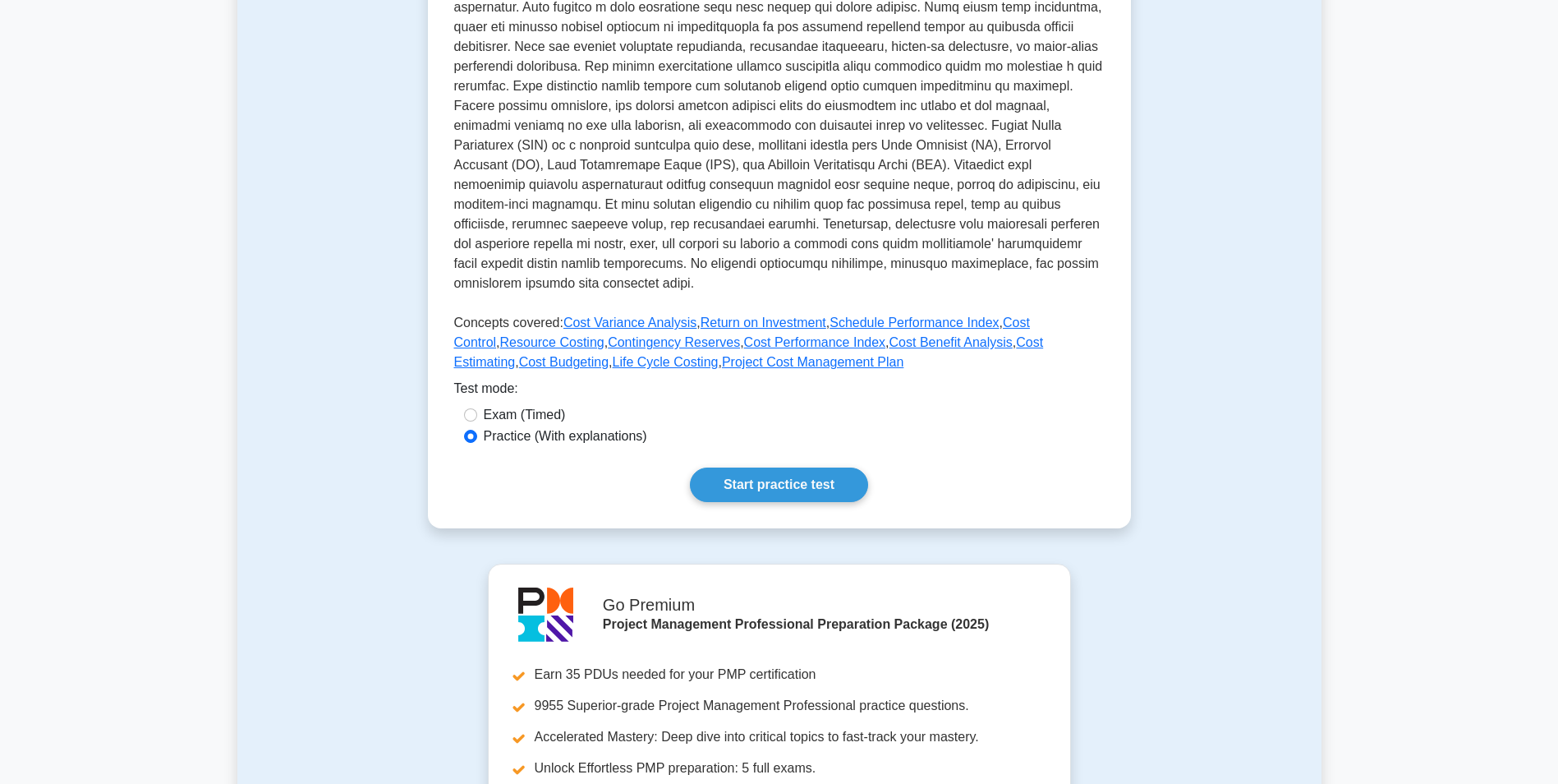
scroll to position [493, 0]
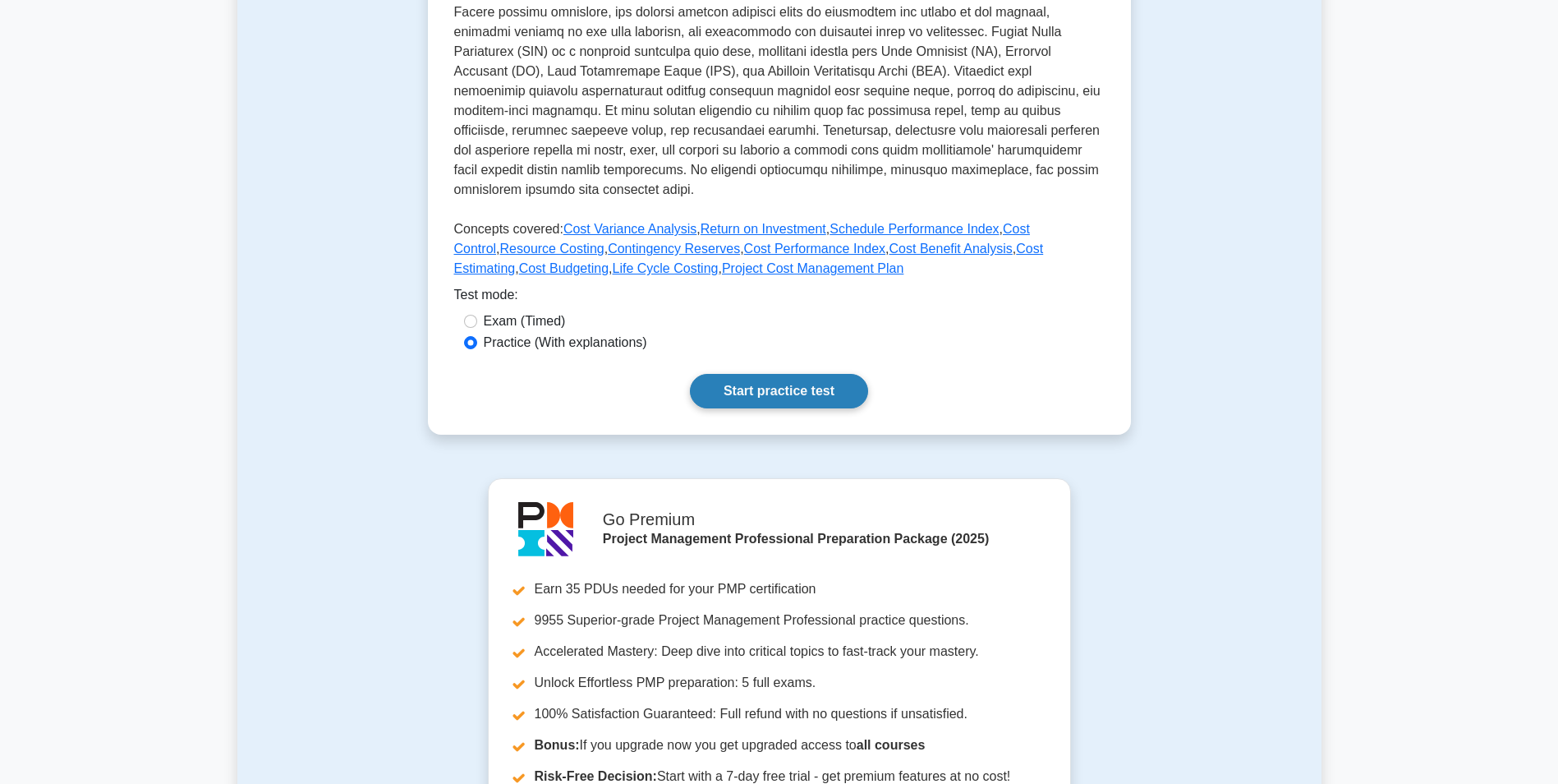
click at [811, 384] on link "Start practice test" at bounding box center [779, 392] width 178 height 35
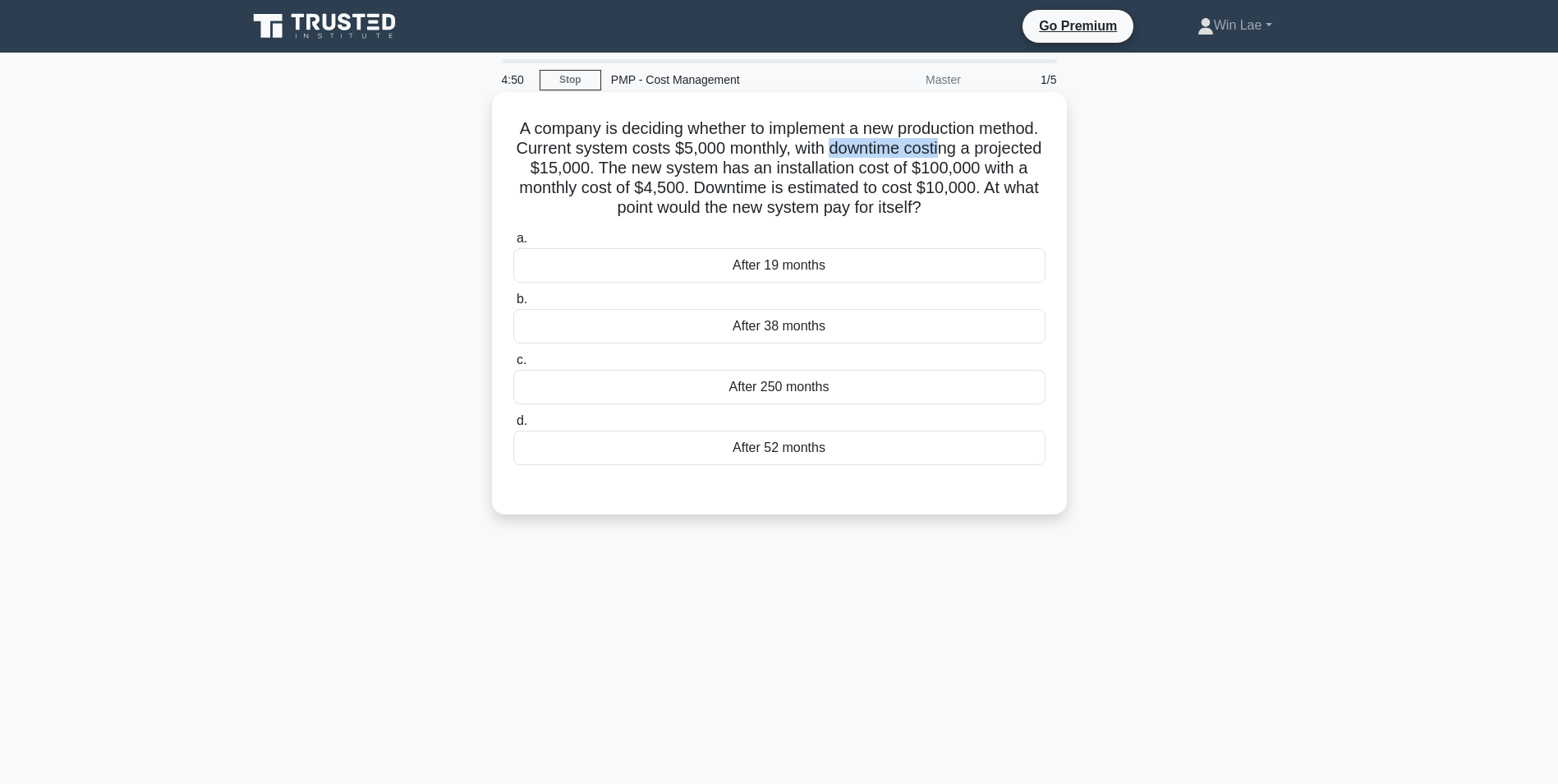
drag, startPoint x: 901, startPoint y: 152, endPoint x: 1012, endPoint y: 153, distance: 111.0
click at [1012, 153] on h5 "A company is deciding whether to implement a new production method. Current sys…" at bounding box center [779, 168] width 535 height 101
click at [657, 181] on h5 "A company is deciding whether to implement a new production method. Current sys…" at bounding box center [779, 168] width 535 height 101
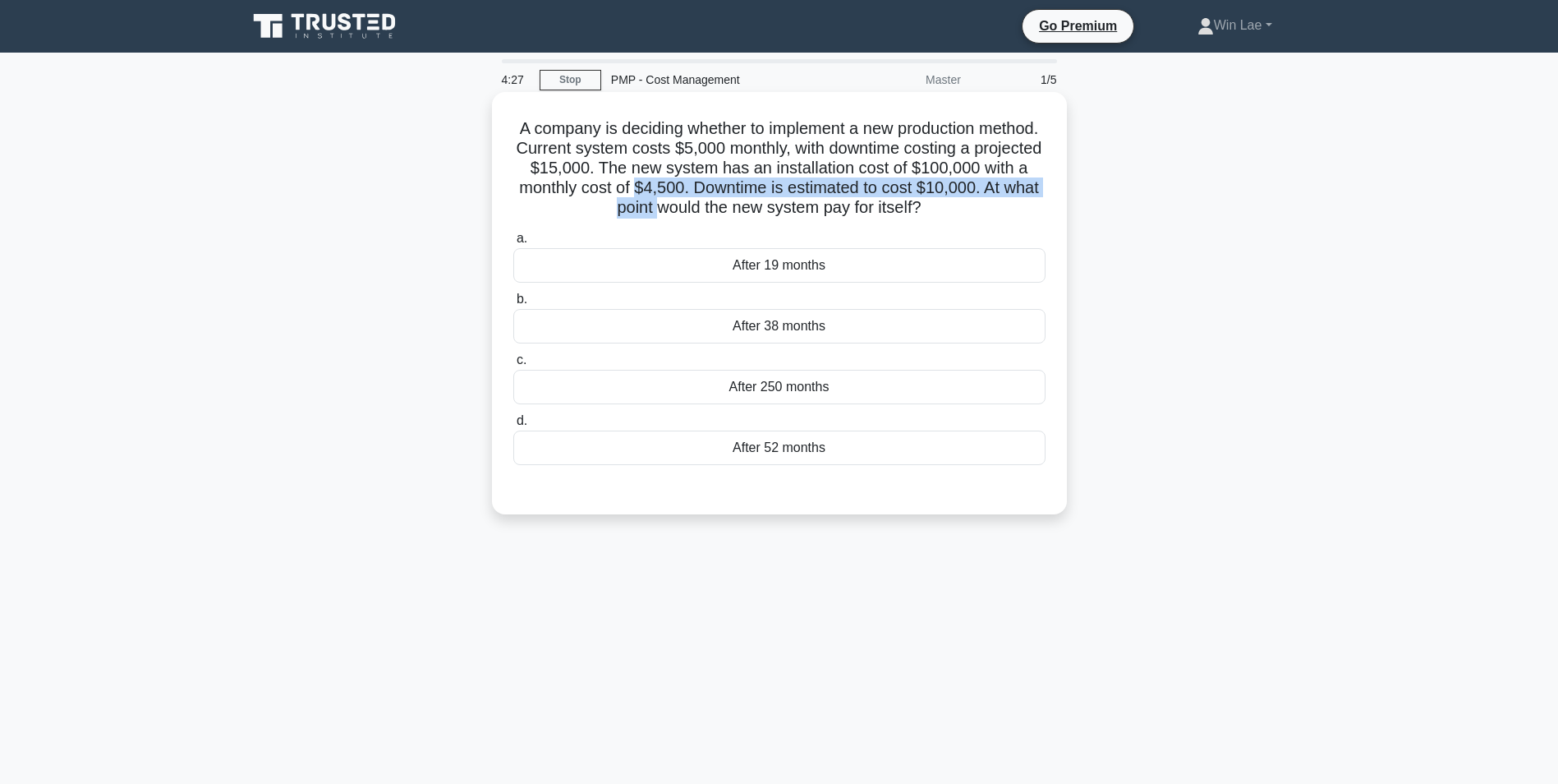
click at [688, 199] on h5 "A company is deciding whether to implement a new production method. Current sys…" at bounding box center [779, 168] width 535 height 101
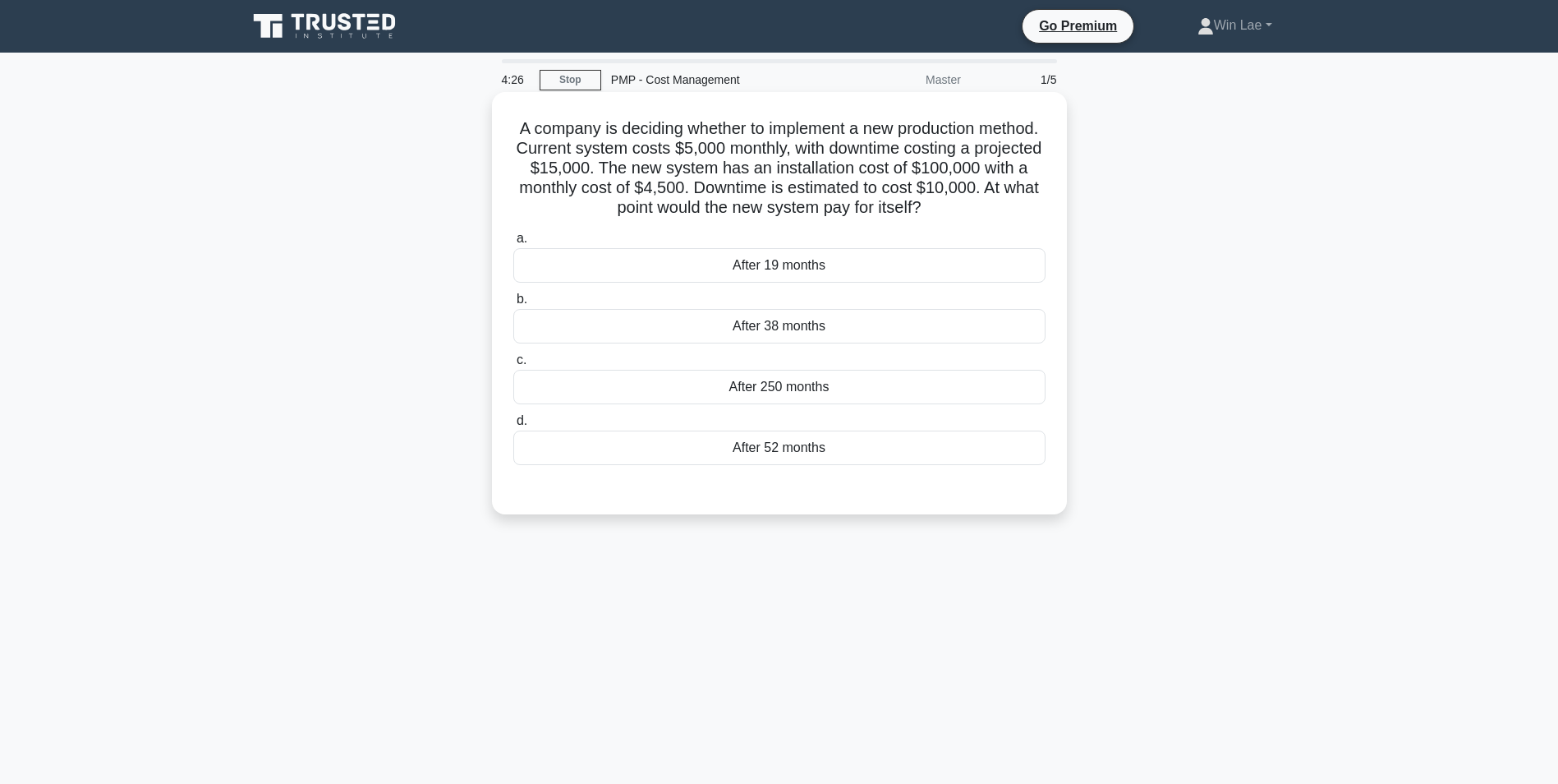
drag, startPoint x: 688, startPoint y: 199, endPoint x: 609, endPoint y: 189, distance: 79.6
click at [609, 189] on h5 "A company is deciding whether to implement a new production method. Current sys…" at bounding box center [779, 168] width 535 height 101
drag, startPoint x: 978, startPoint y: 169, endPoint x: 1026, endPoint y: 166, distance: 48.1
click at [1026, 166] on h5 "A company is deciding whether to implement a new production method. Current sys…" at bounding box center [779, 168] width 535 height 101
drag, startPoint x: 688, startPoint y: 189, endPoint x: 732, endPoint y: 188, distance: 44.0
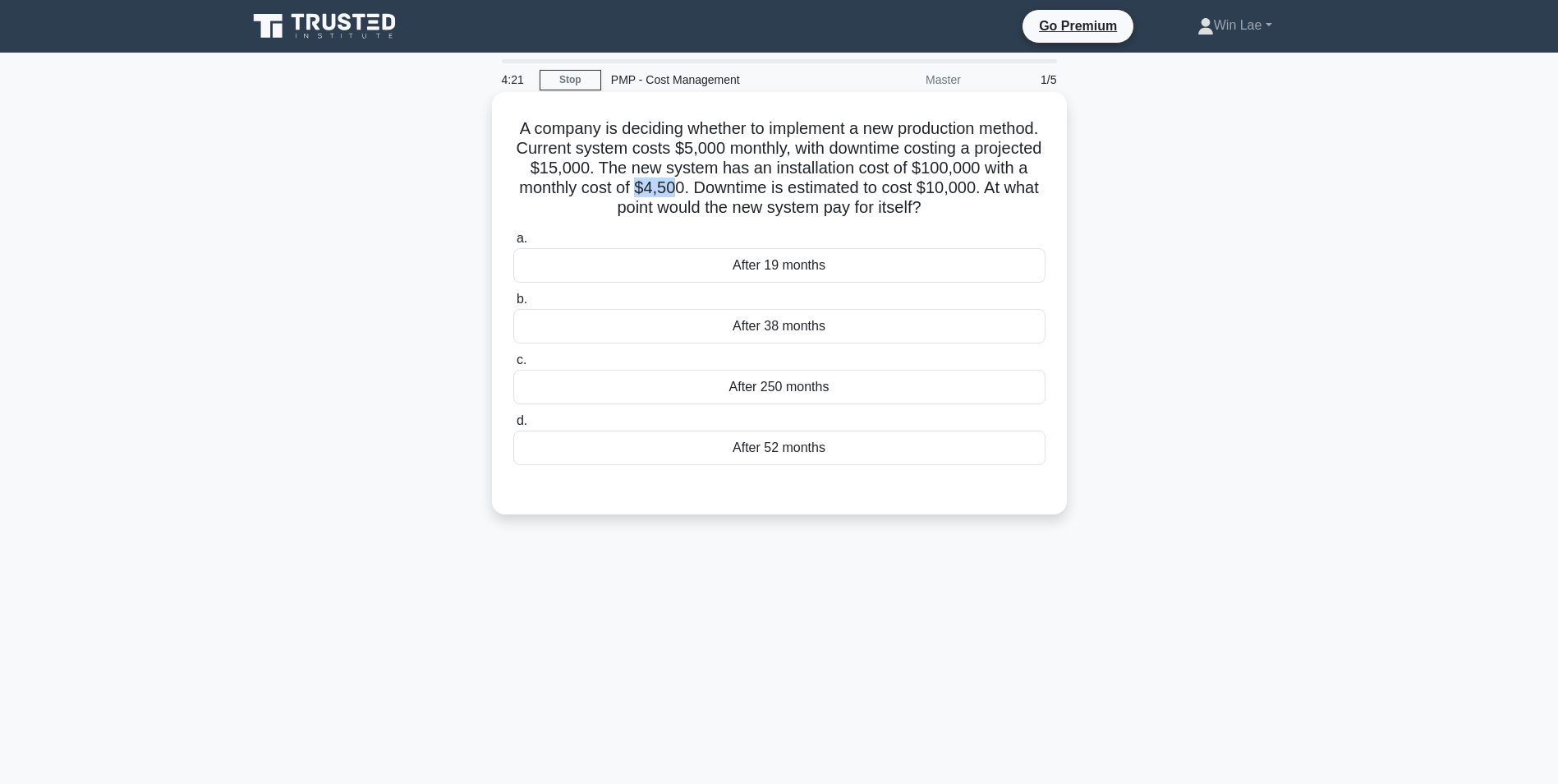
click at [732, 188] on h5 "A company is deciding whether to implement a new production method. Current sys…" at bounding box center [779, 168] width 535 height 101
click at [845, 268] on div "After 19 months" at bounding box center [779, 265] width 532 height 35
click at [513, 244] on input "a. After 19 months" at bounding box center [513, 239] width 0 height 11
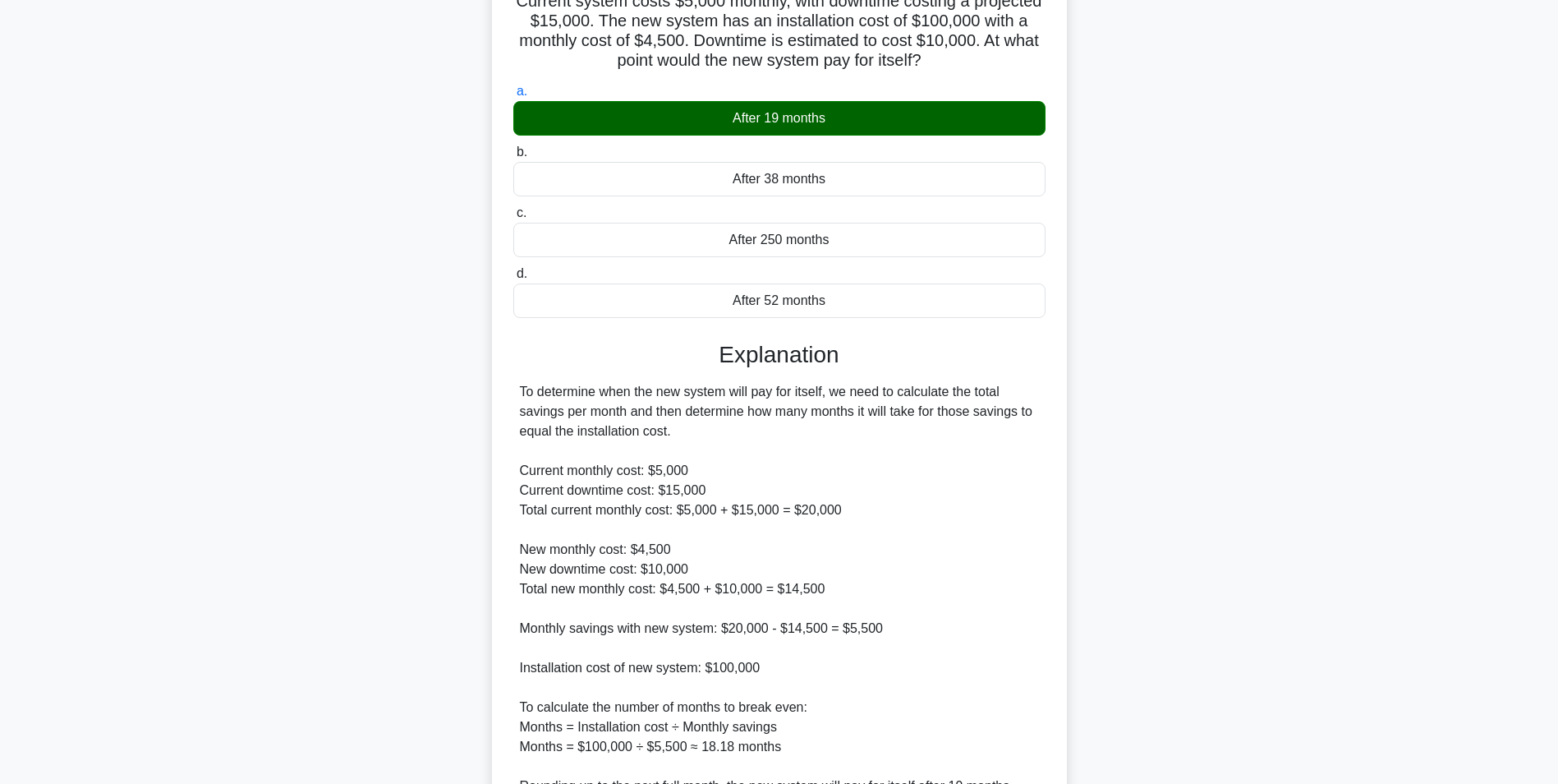
scroll to position [309, 0]
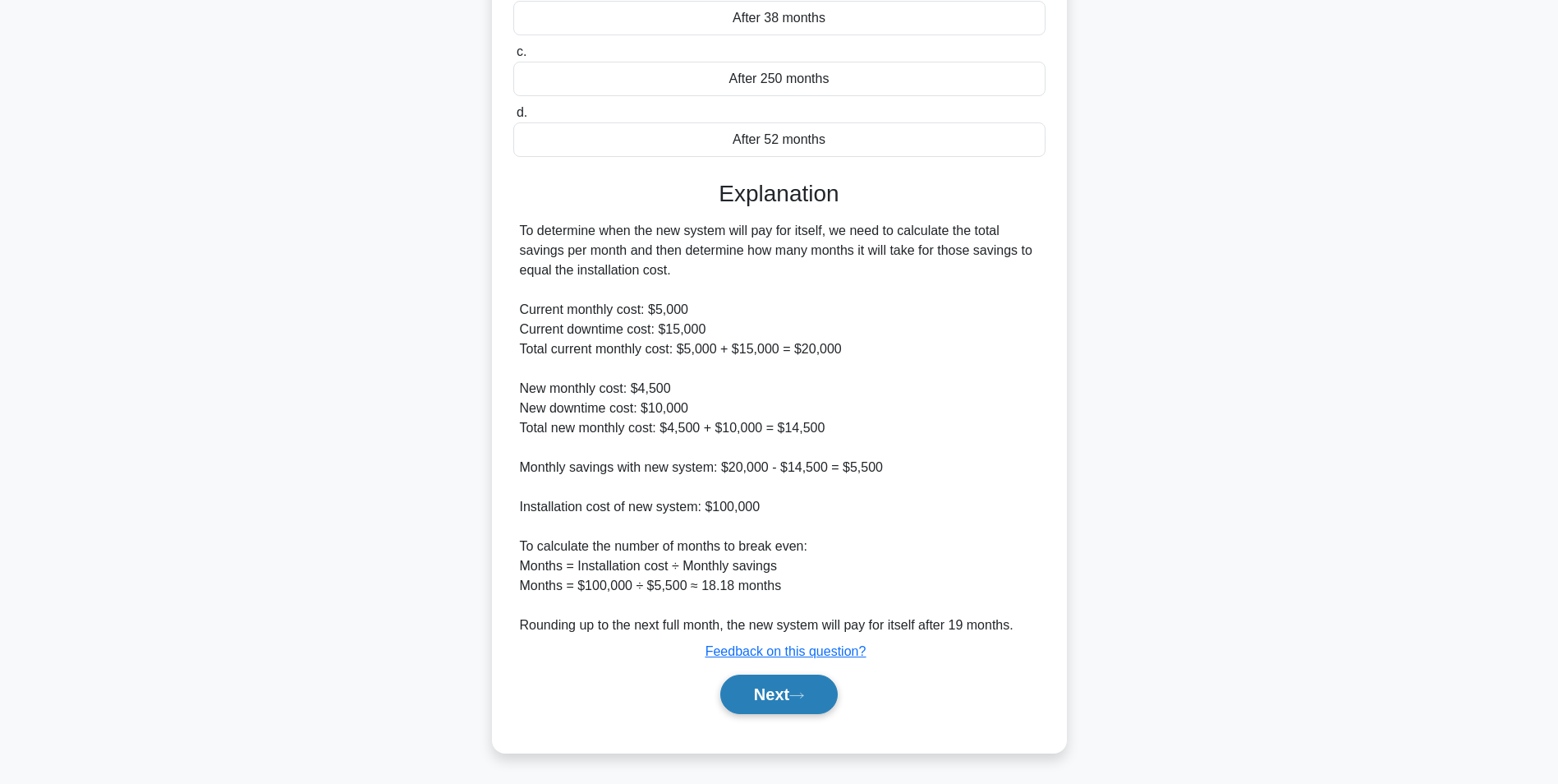
click at [777, 691] on button "Next" at bounding box center [779, 693] width 117 height 39
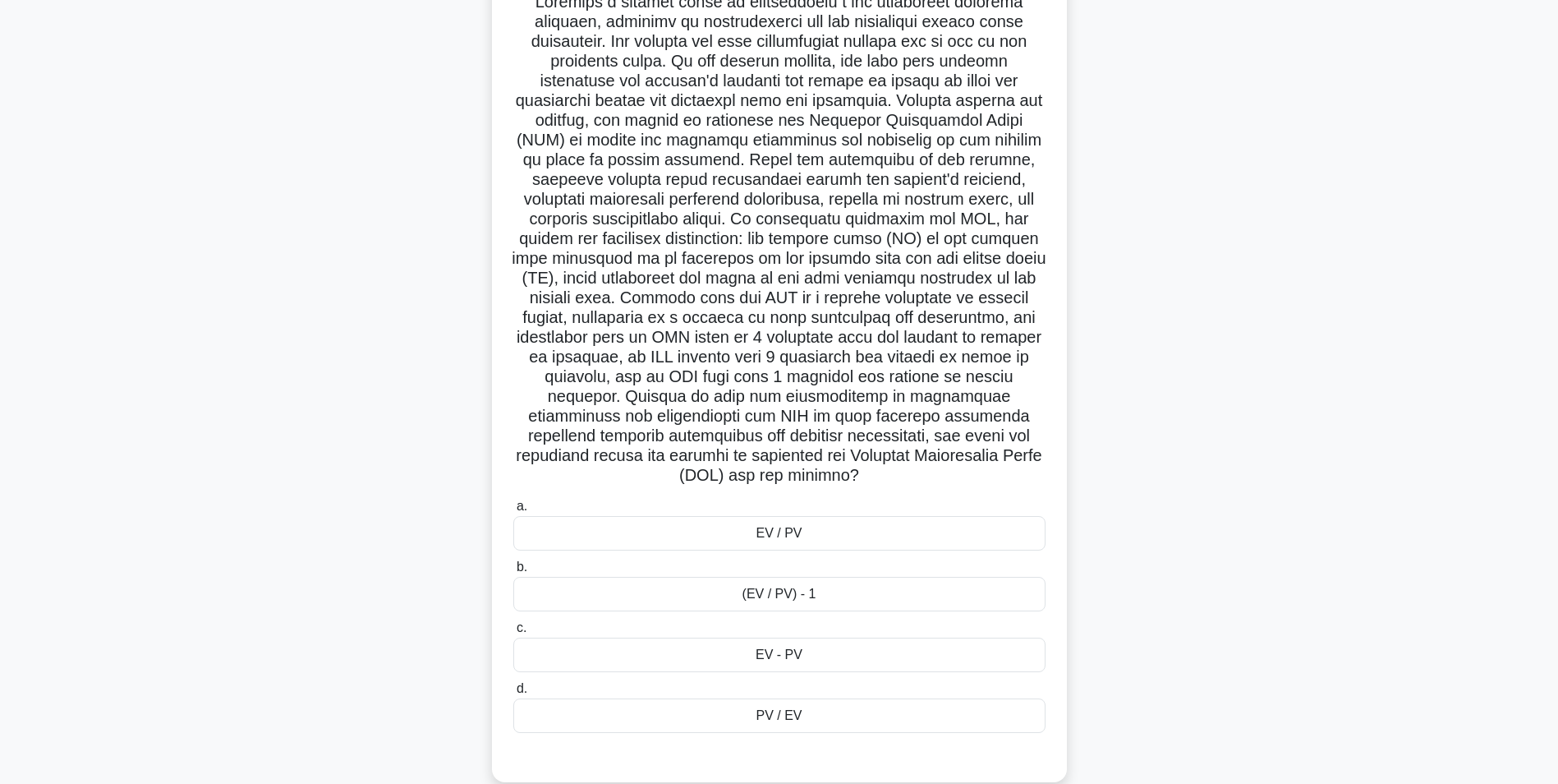
scroll to position [156, 0]
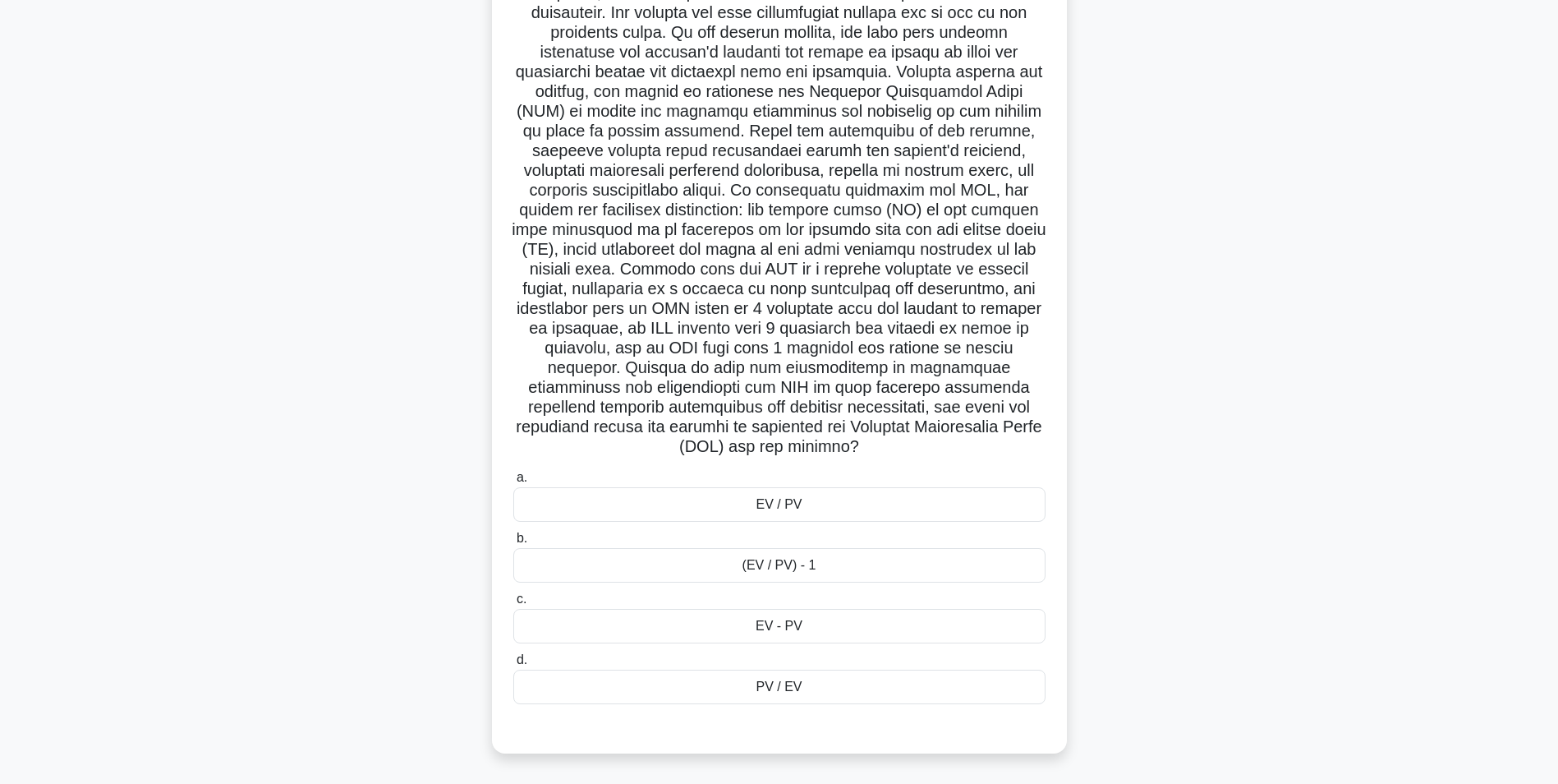
click at [809, 512] on div "EV / PV" at bounding box center [779, 504] width 532 height 35
click at [513, 483] on input "a. EV / PV" at bounding box center [513, 478] width 0 height 11
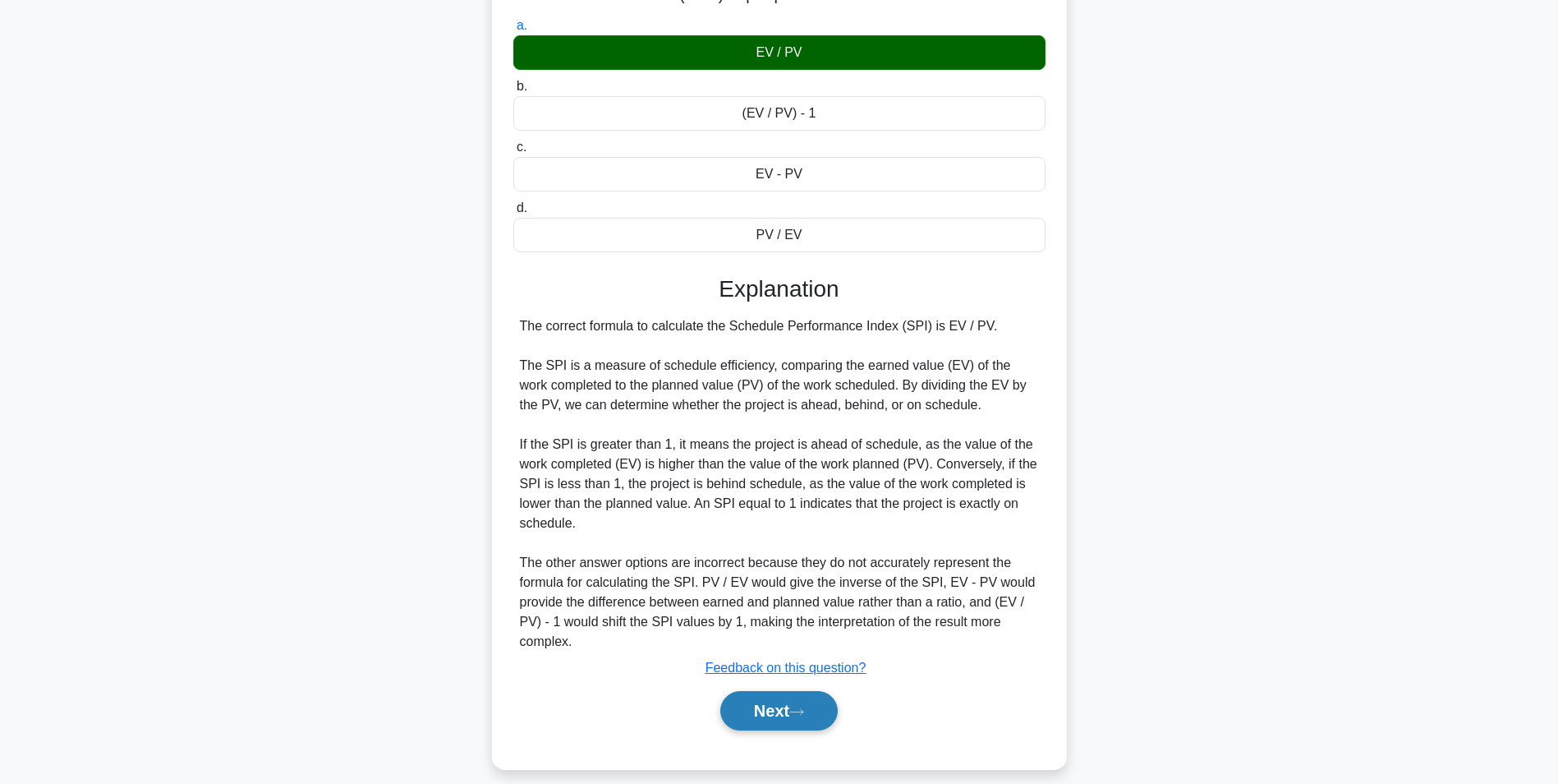
scroll to position [624, 0]
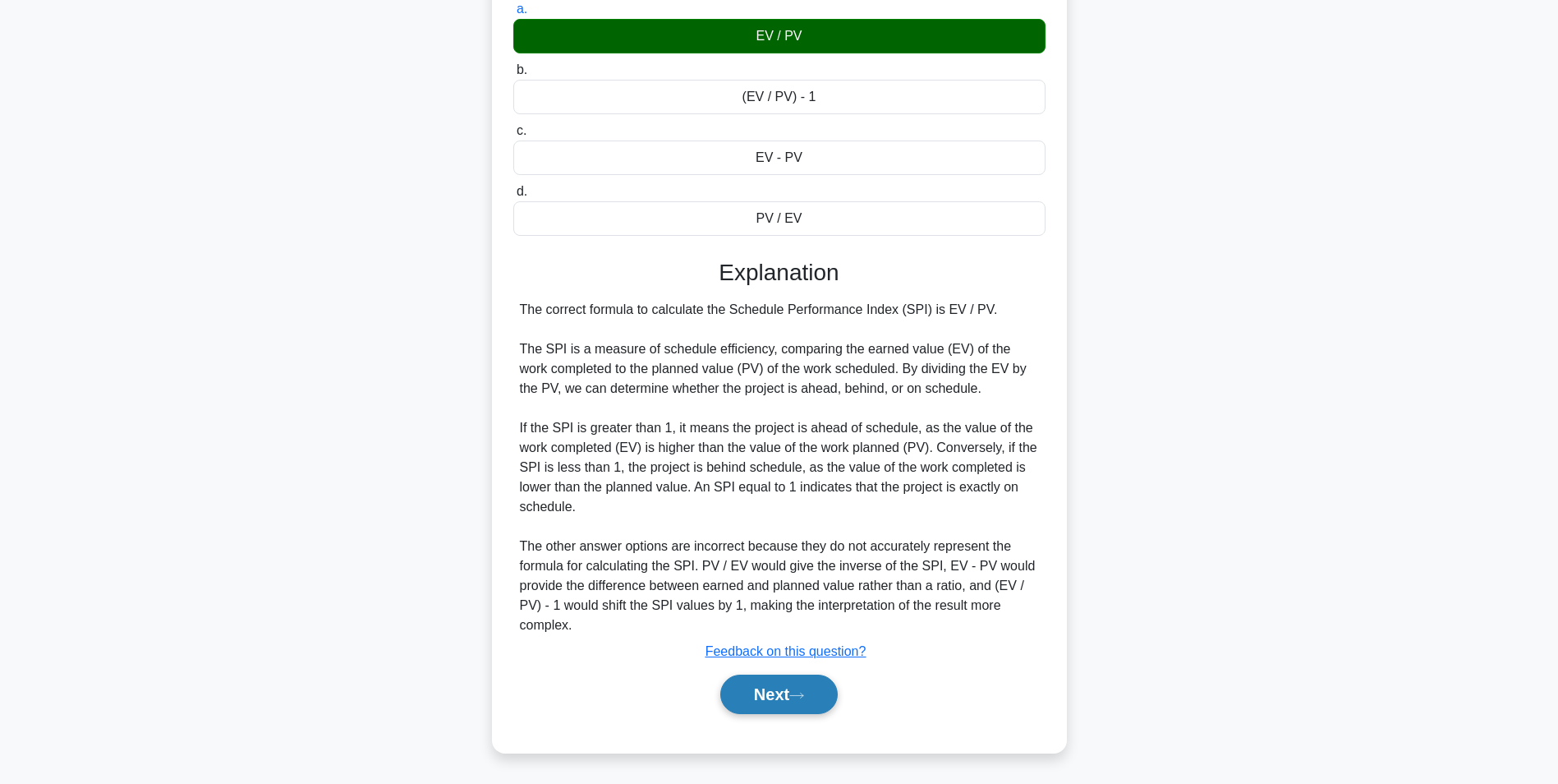
click at [811, 700] on button "Next" at bounding box center [779, 693] width 117 height 39
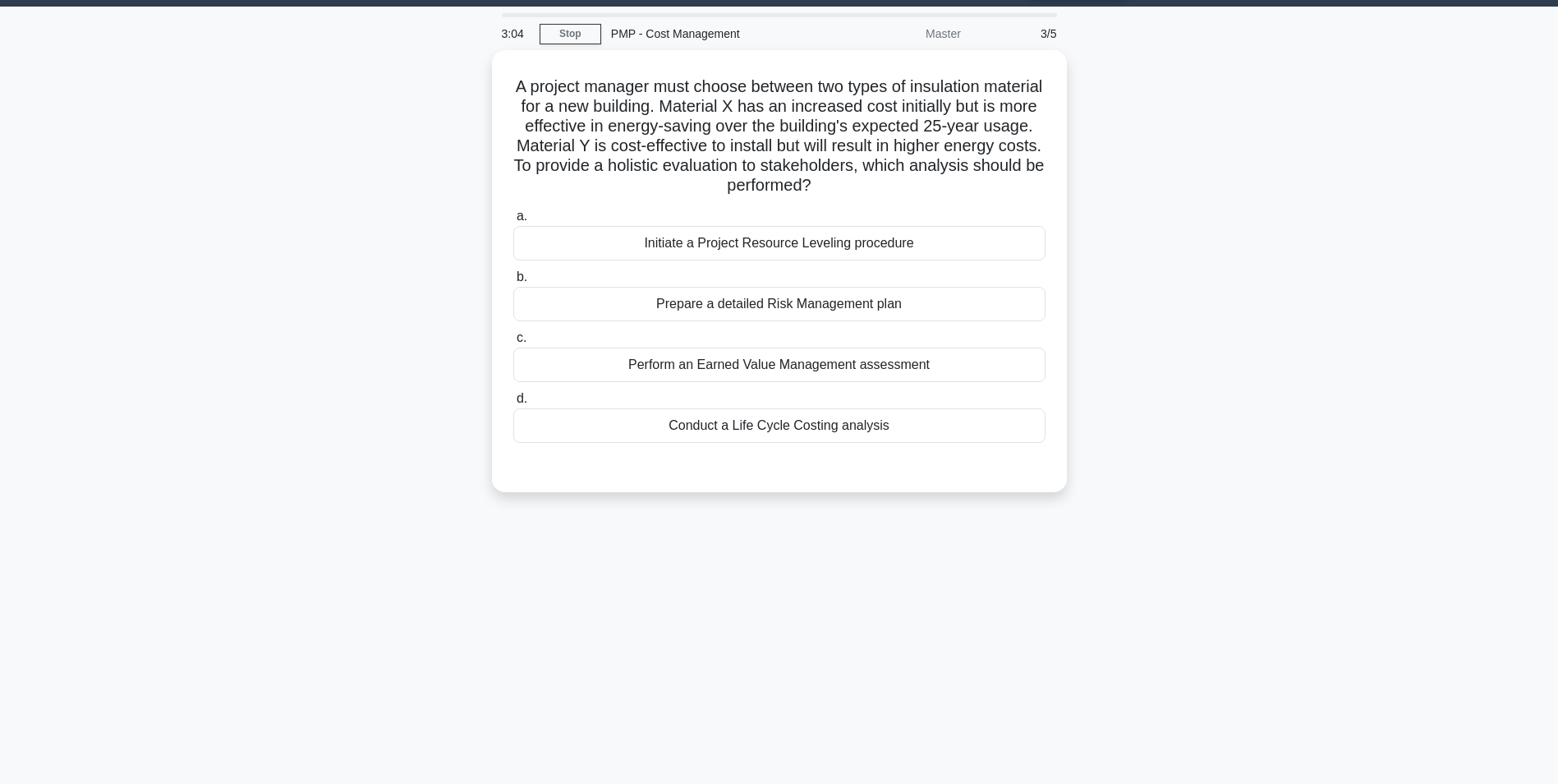
scroll to position [0, 0]
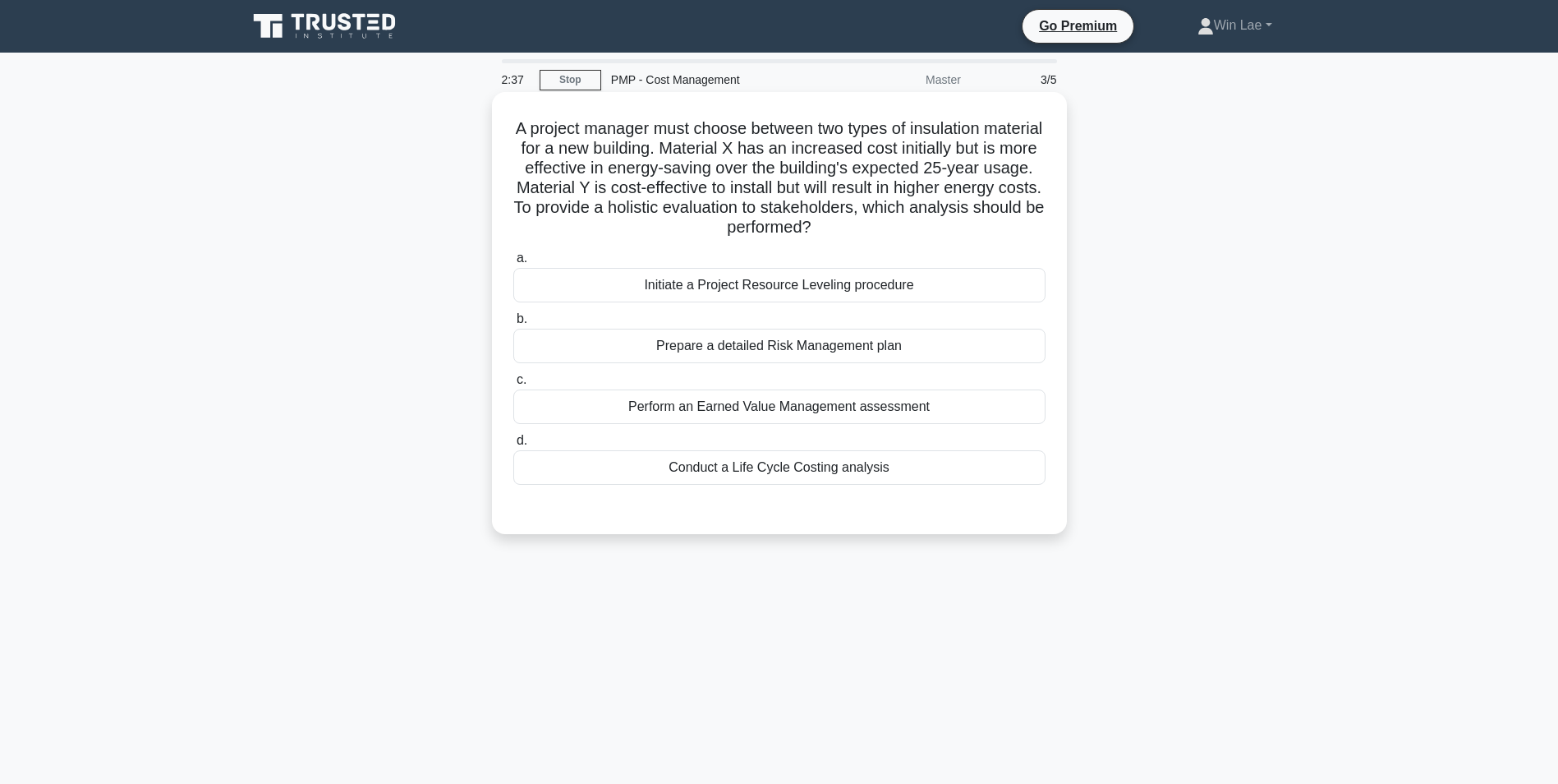
click at [813, 472] on div "Conduct a Life Cycle Costing analysis" at bounding box center [779, 467] width 532 height 35
click at [513, 446] on input "d. Conduct a Life Cycle Costing analysis" at bounding box center [513, 441] width 0 height 11
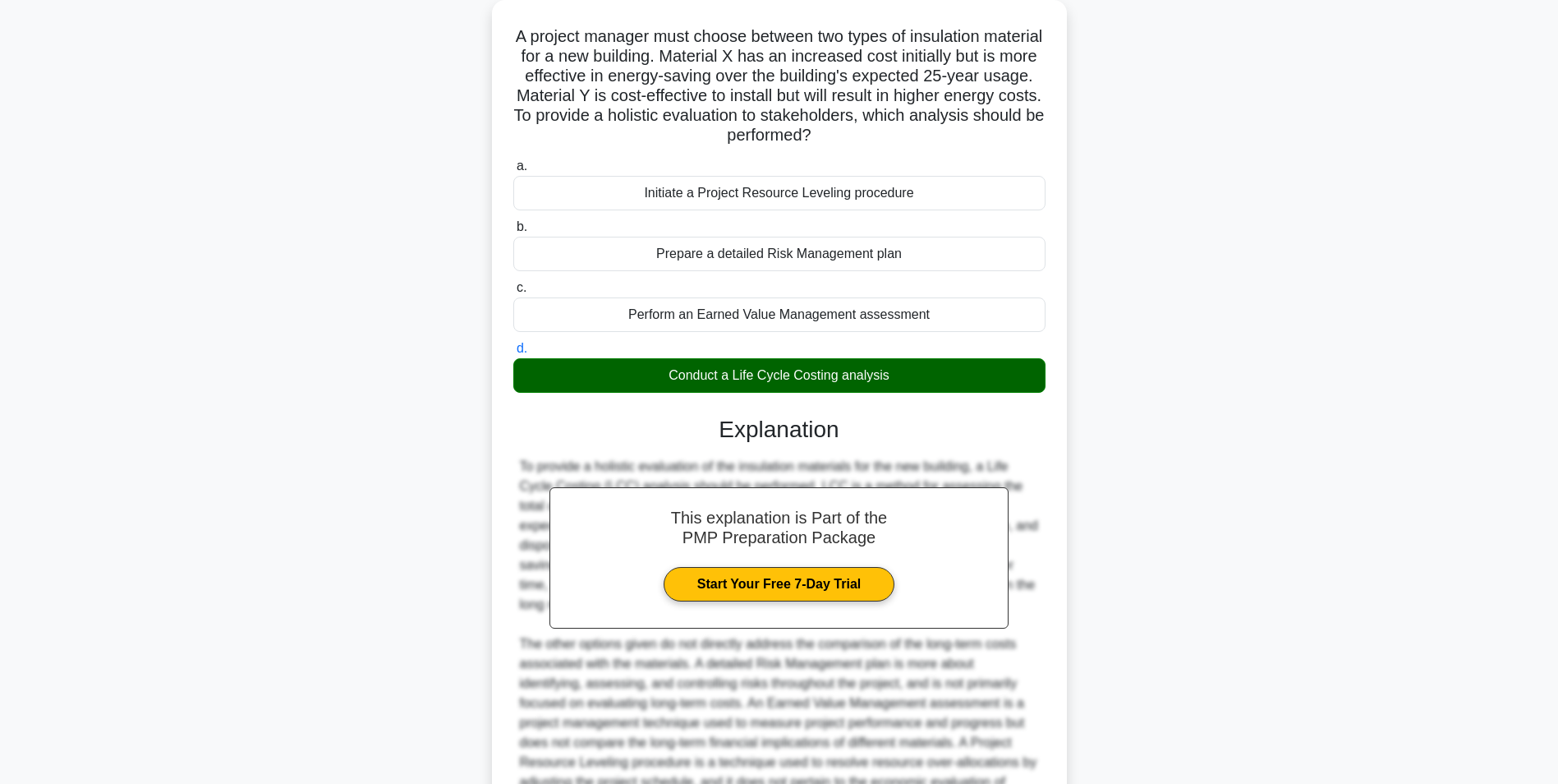
scroll to position [250, 0]
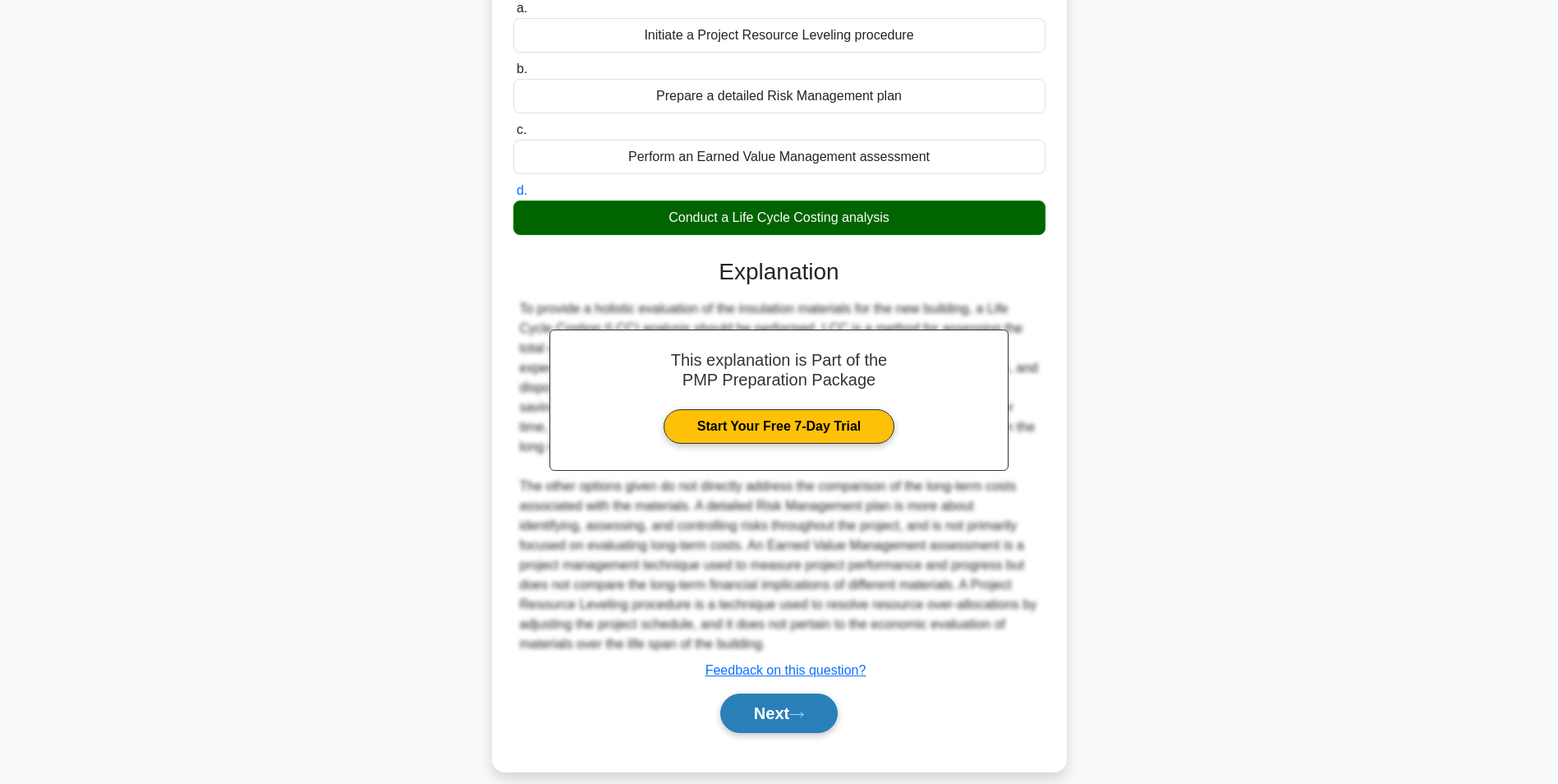
click at [793, 704] on button "Next" at bounding box center [779, 713] width 117 height 39
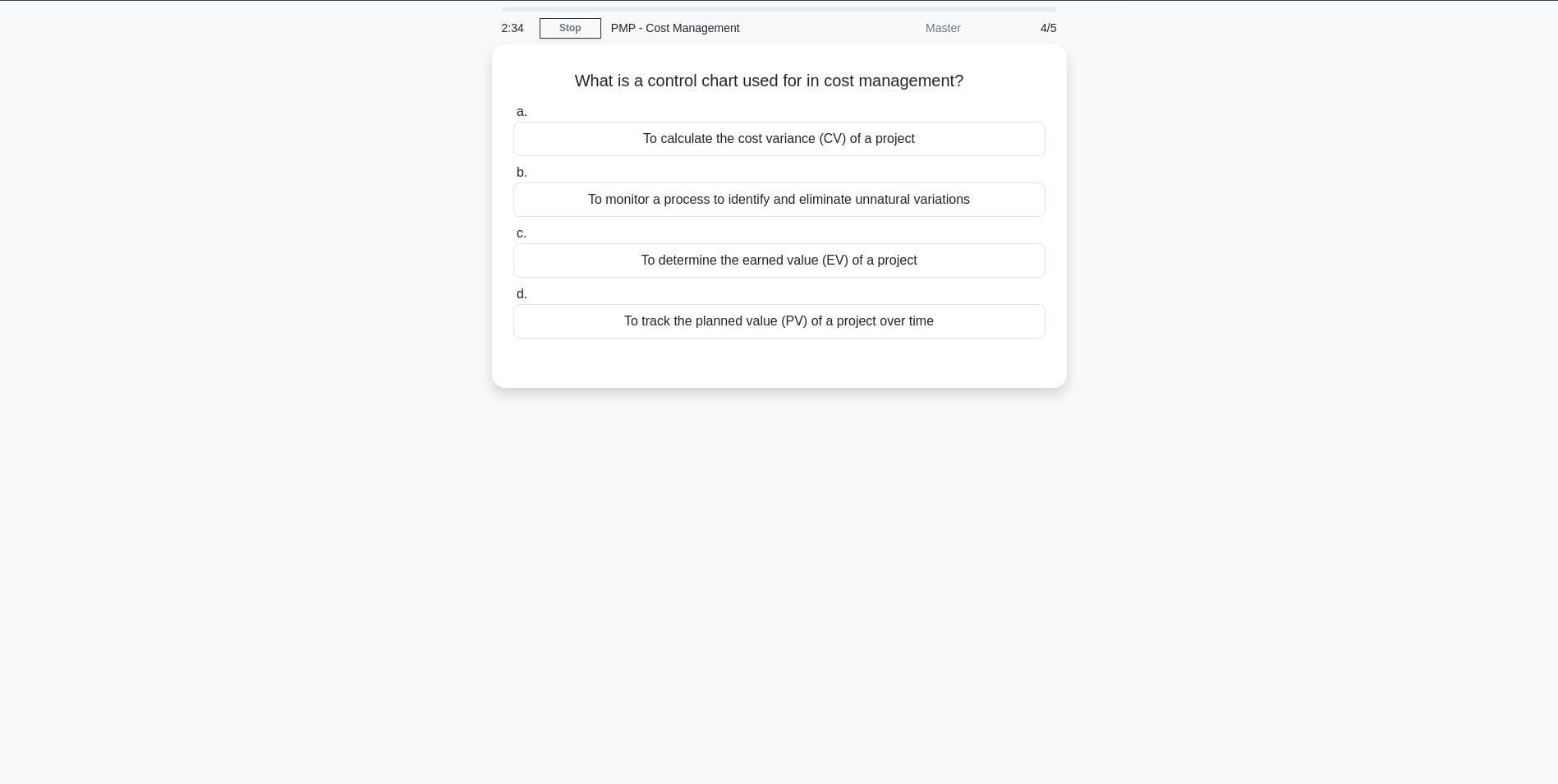
scroll to position [0, 0]
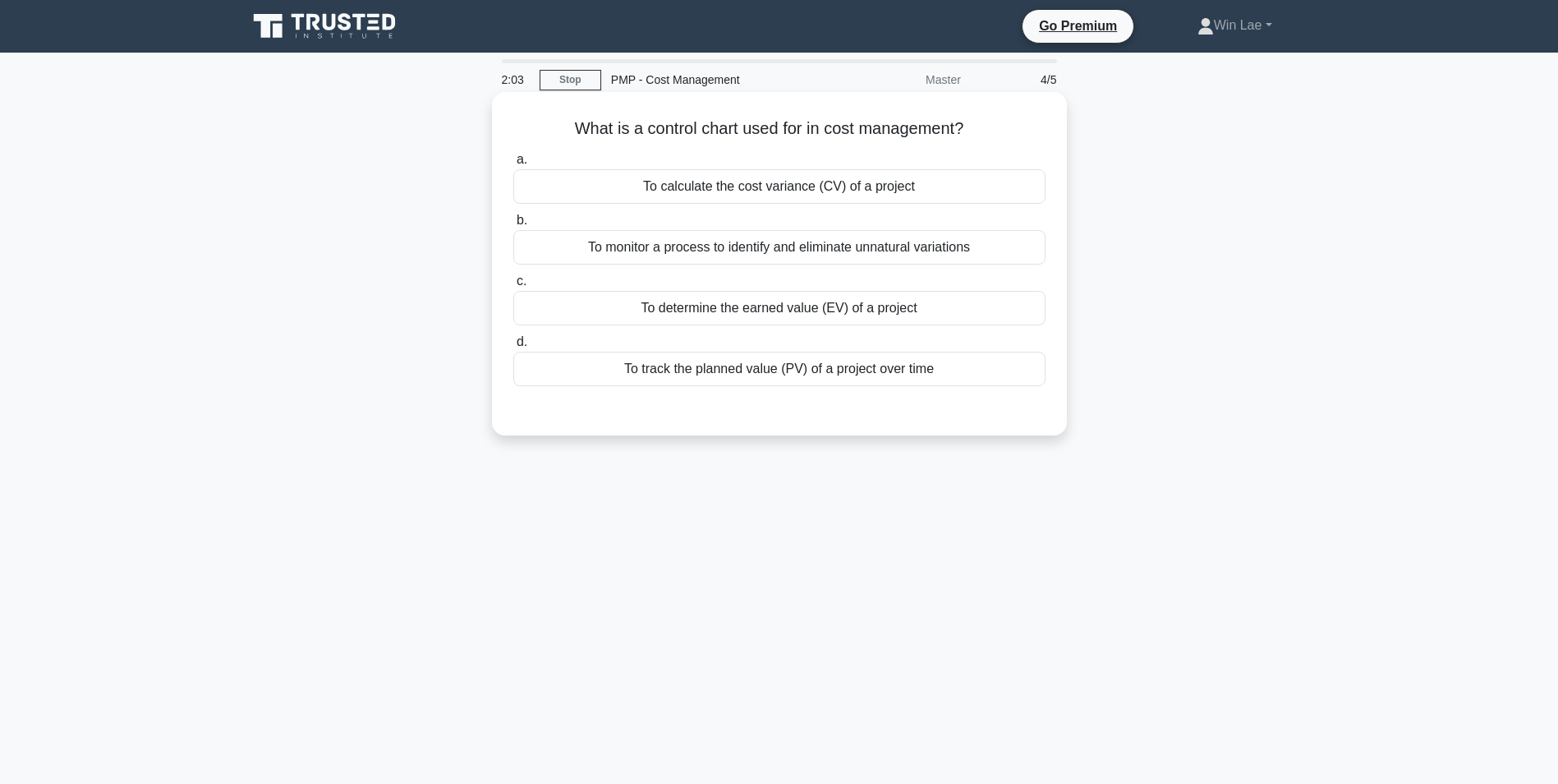
click at [777, 239] on div "To monitor a process to identify and eliminate unnatural variations" at bounding box center [779, 247] width 532 height 35
click at [628, 253] on div "To monitor a process to identify and eliminate unnatural variations" at bounding box center [779, 247] width 532 height 35
click at [513, 226] on input "b. To monitor a process to identify and eliminate unnatural variations" at bounding box center [513, 220] width 0 height 11
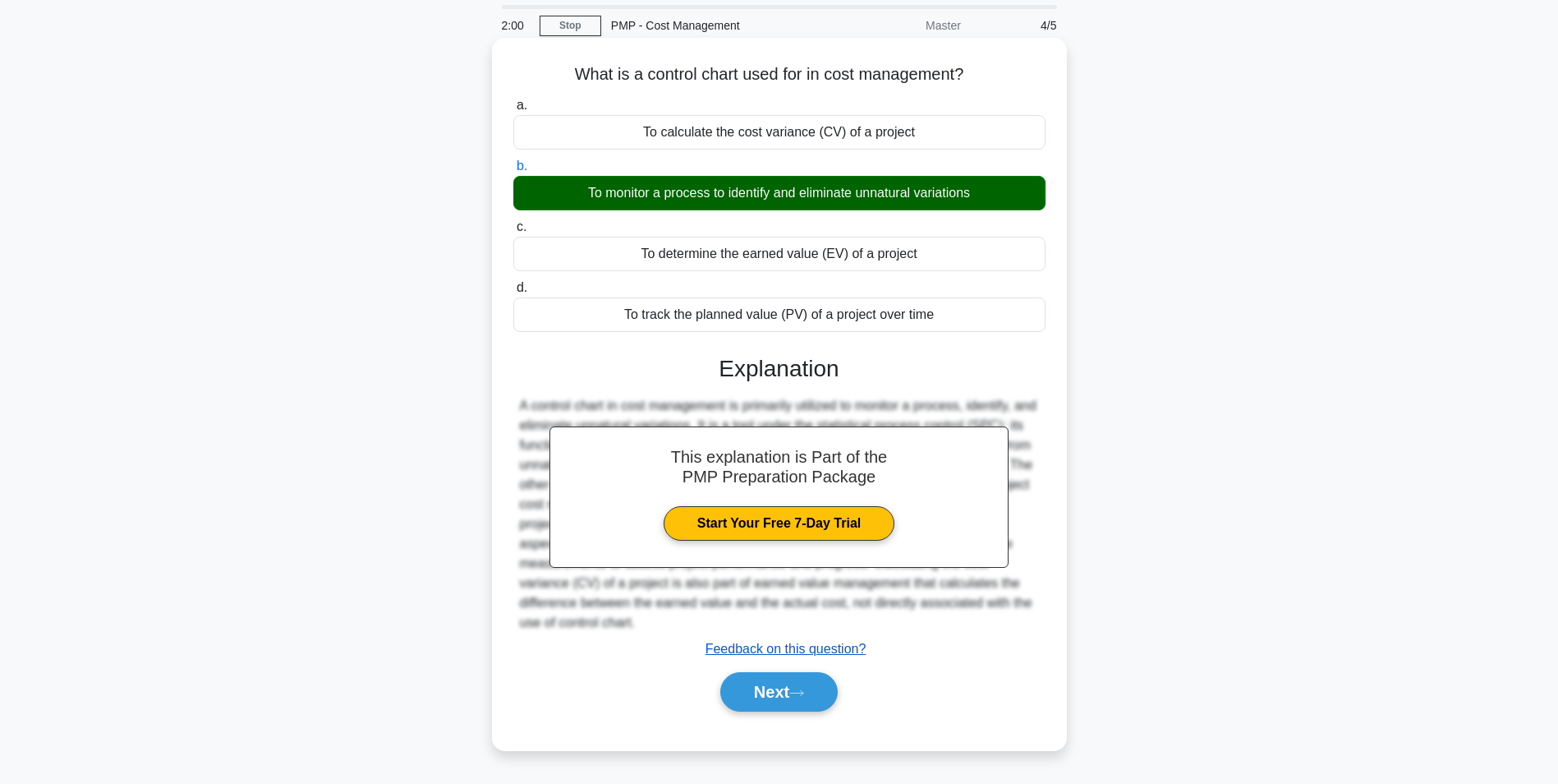
scroll to position [103, 0]
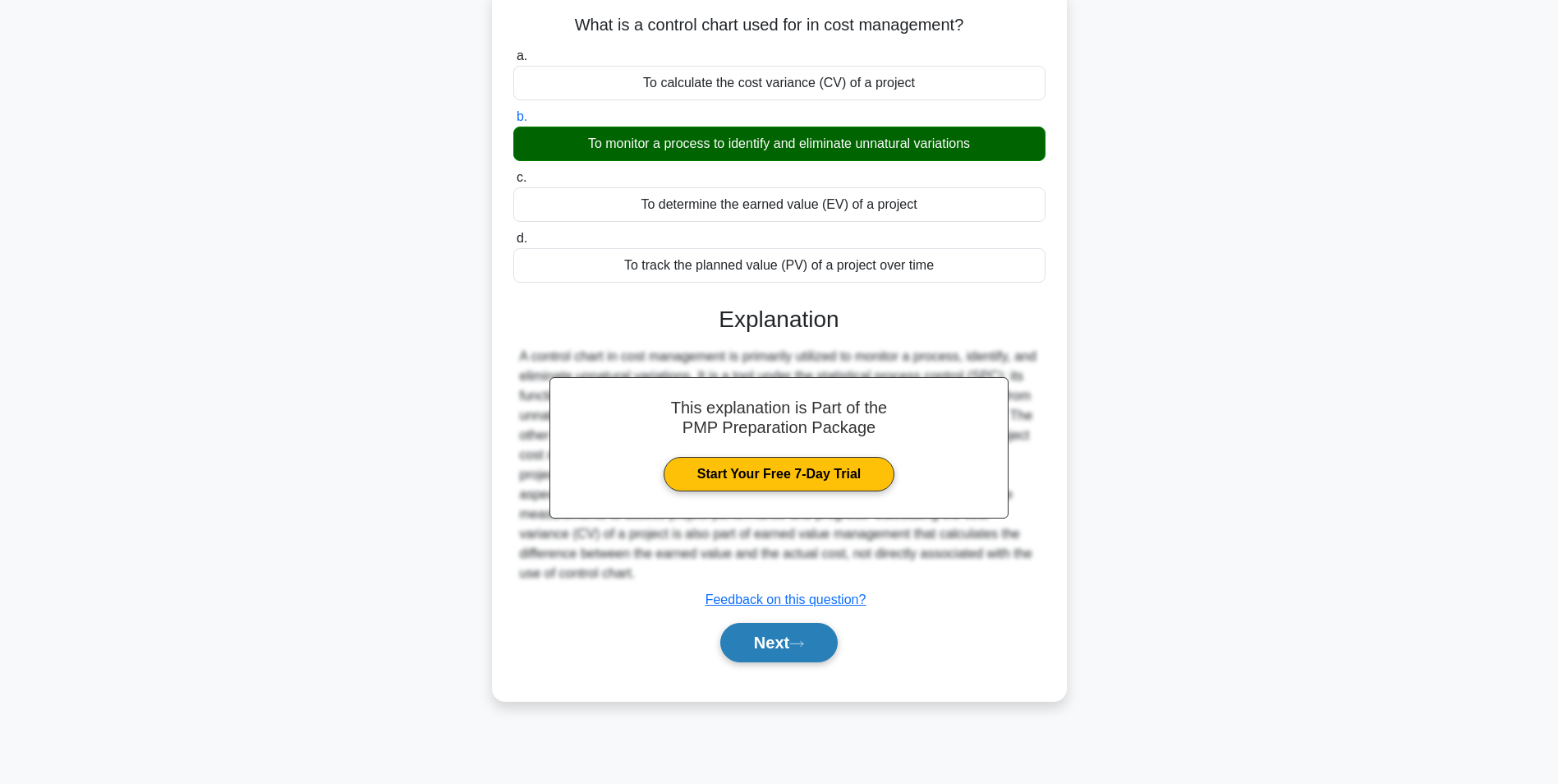
click at [754, 629] on button "Next" at bounding box center [779, 642] width 117 height 39
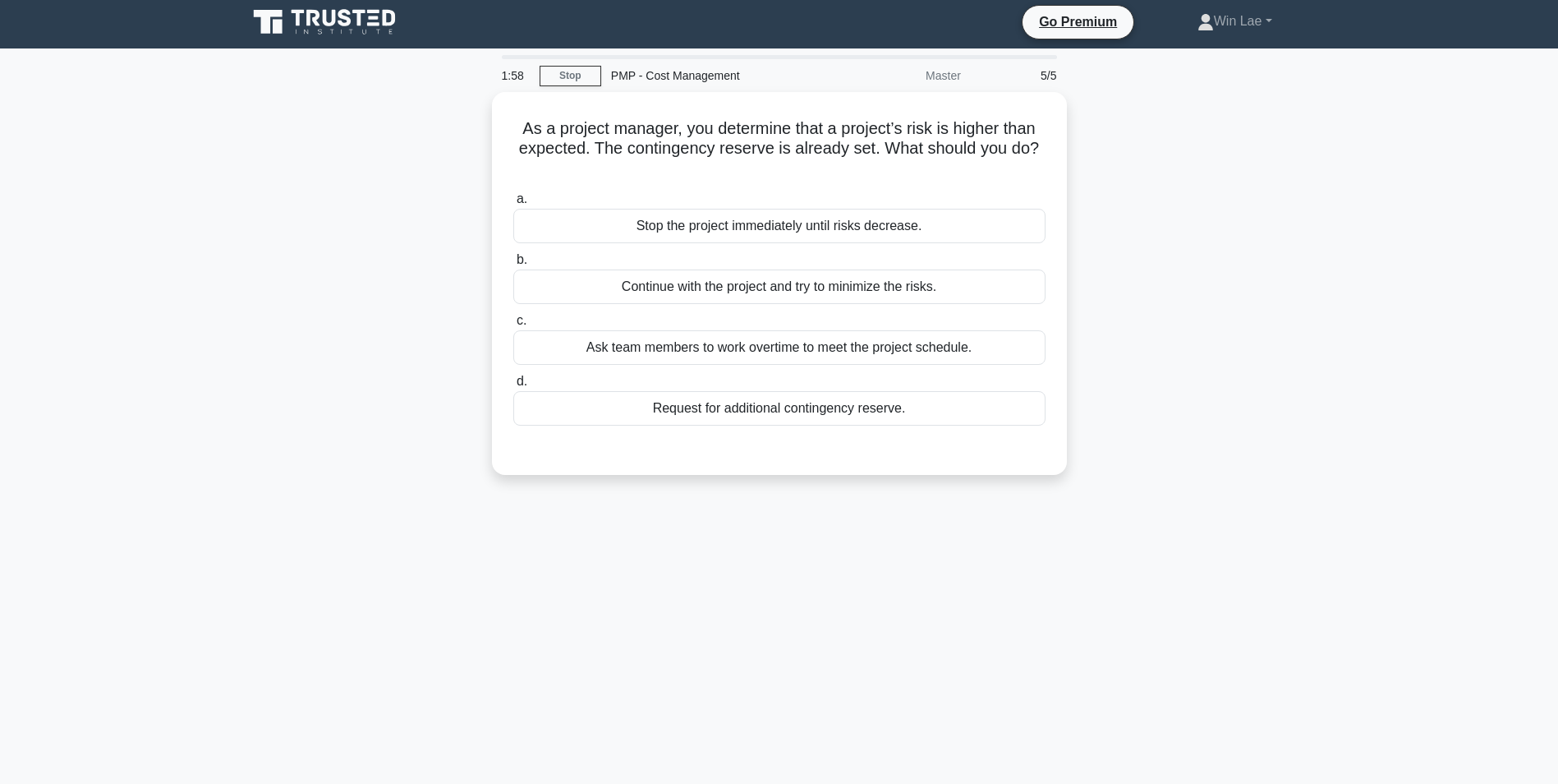
scroll to position [0, 0]
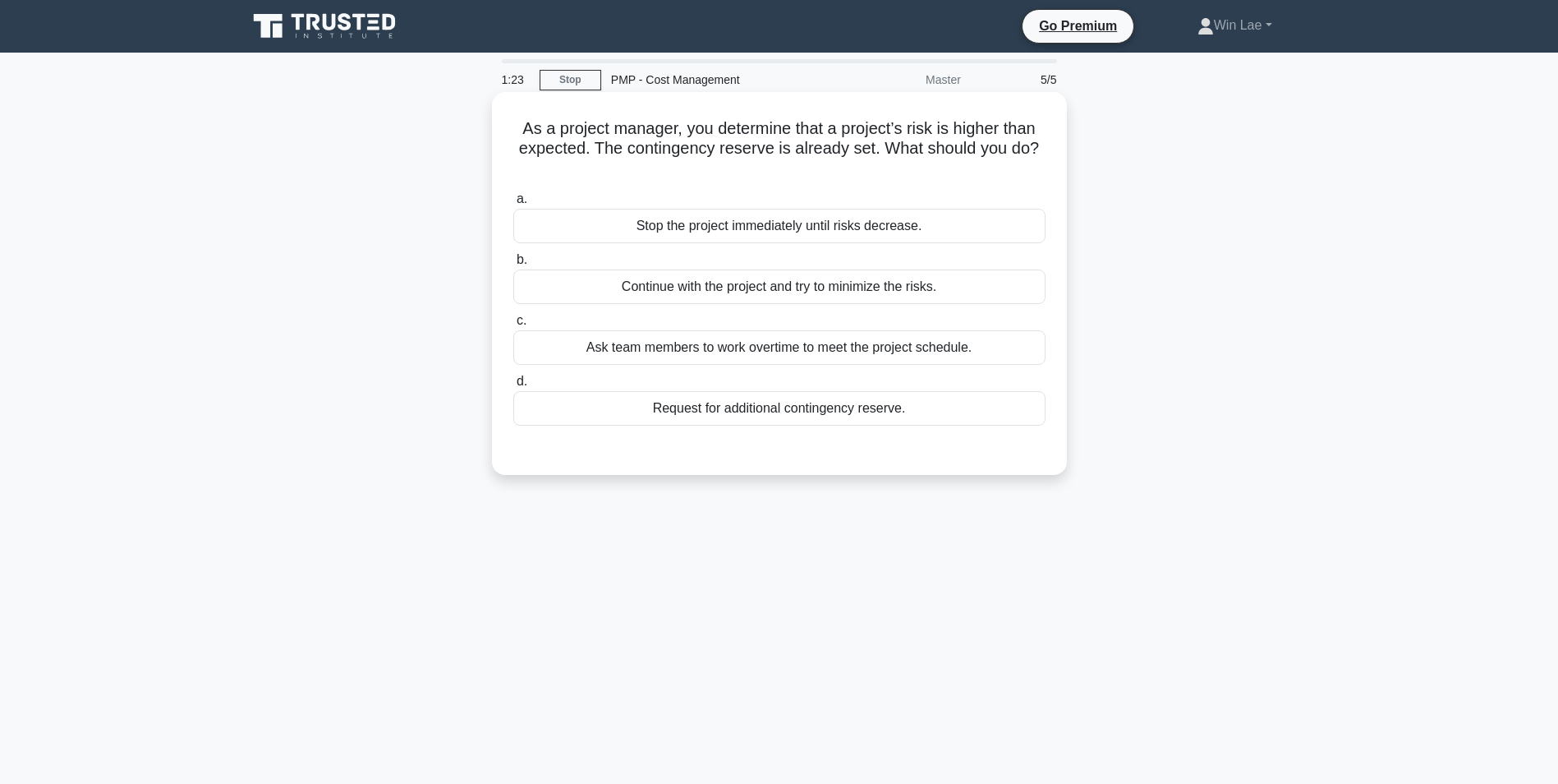
click at [809, 405] on div "Request for additional contingency reserve." at bounding box center [779, 408] width 532 height 35
click at [513, 387] on input "d. Request for additional contingency reserve." at bounding box center [513, 381] width 0 height 11
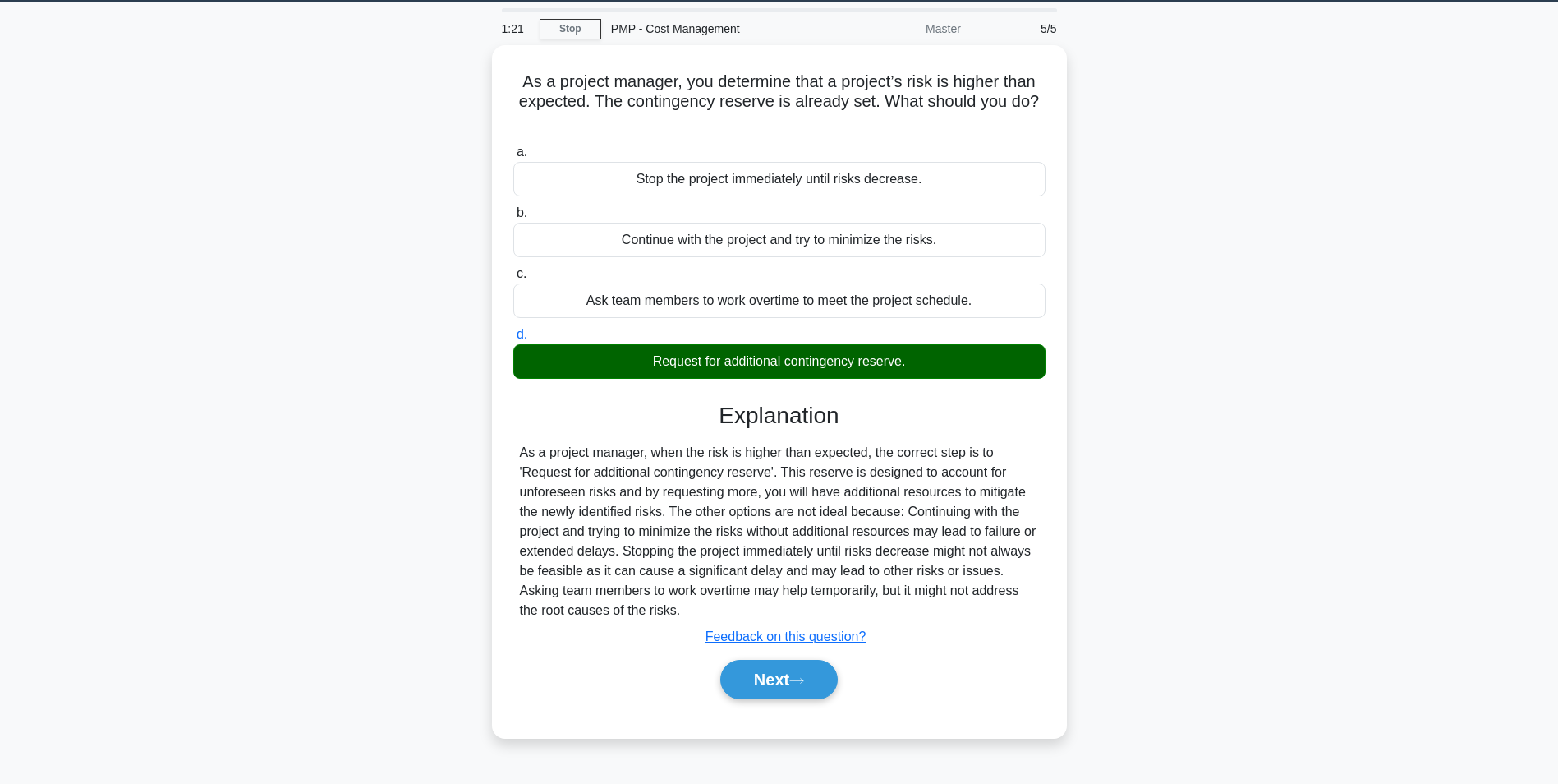
scroll to position [21, 0]
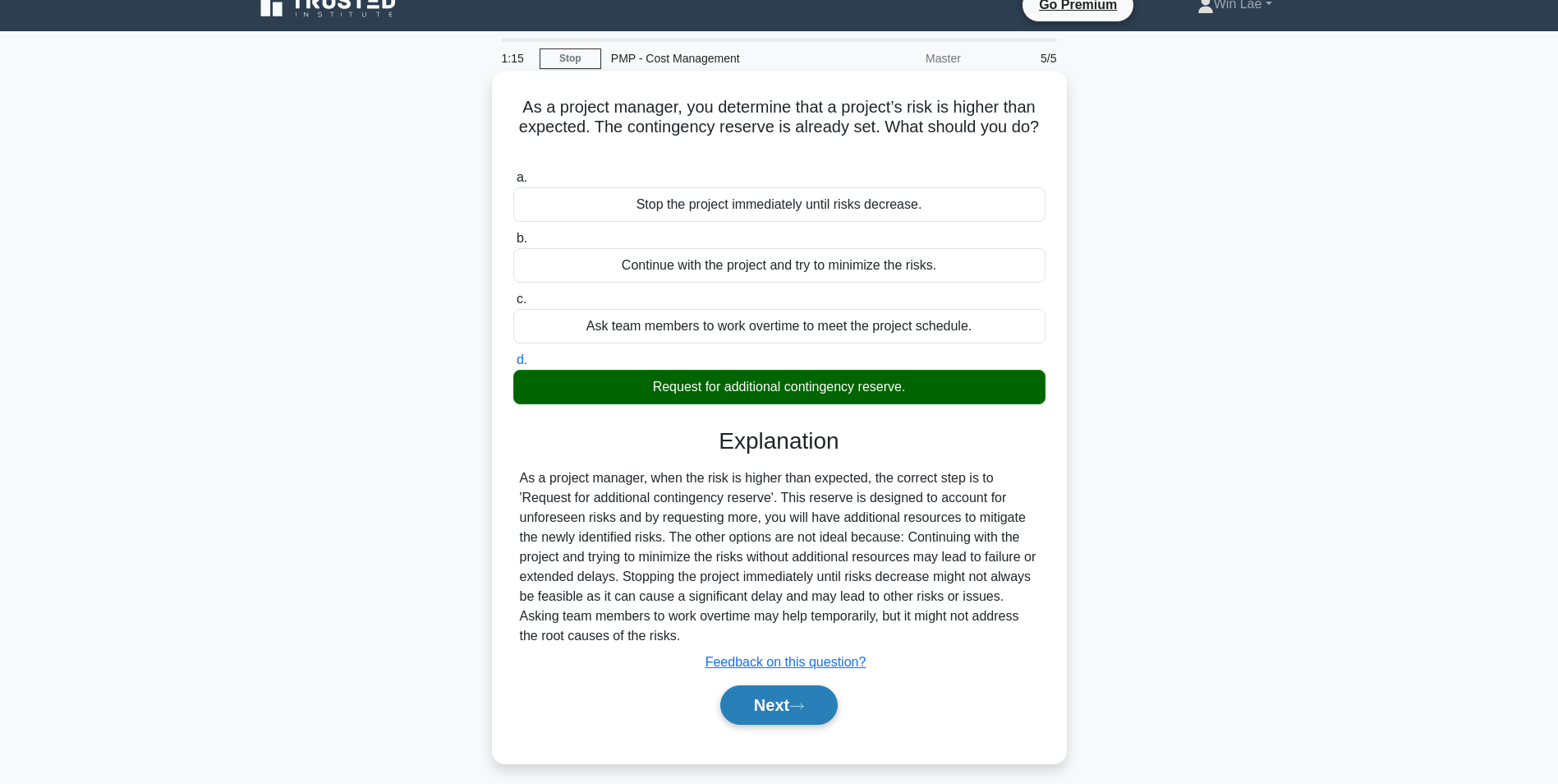
click at [793, 696] on button "Next" at bounding box center [779, 704] width 117 height 39
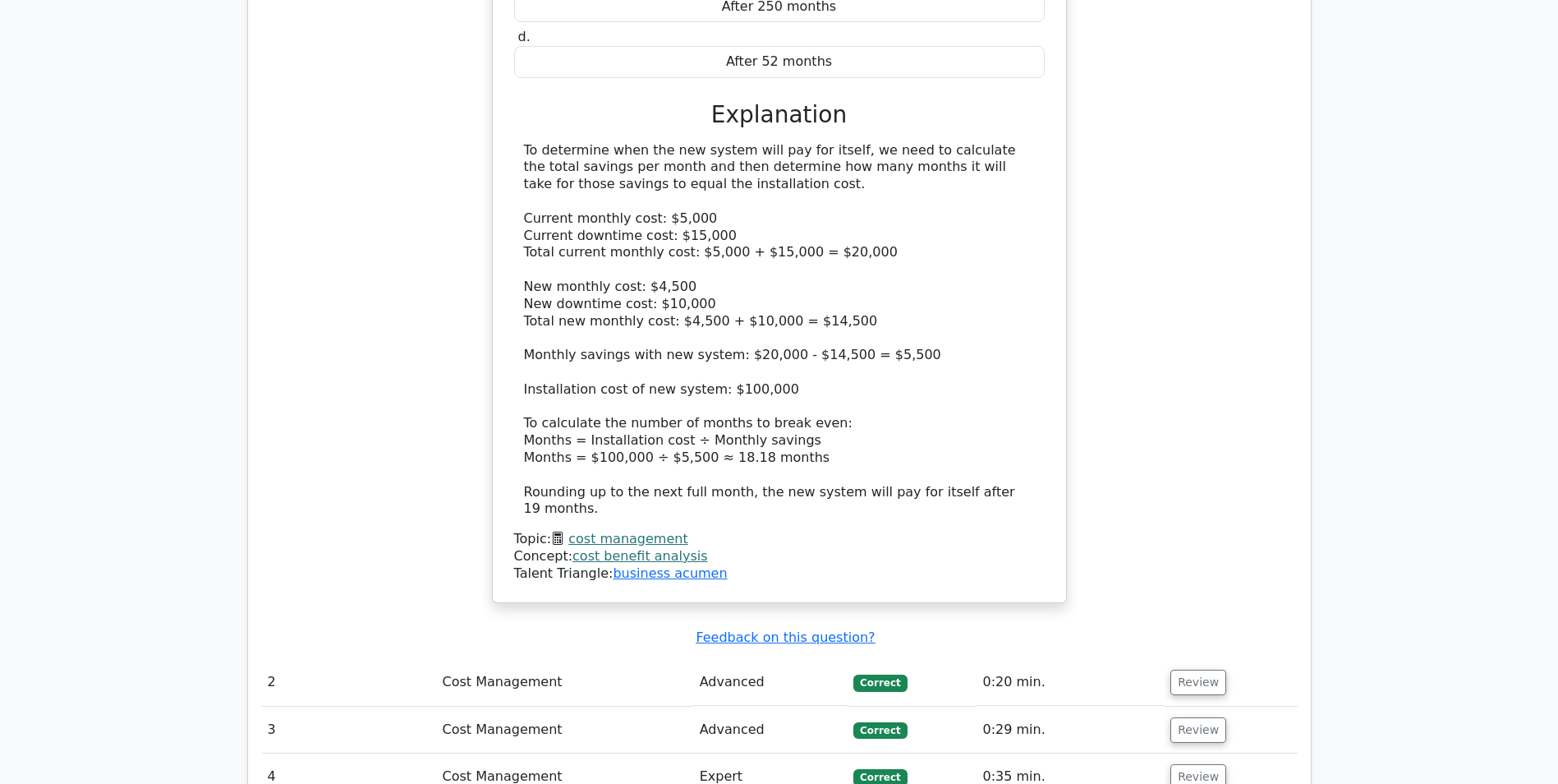
scroll to position [1807, 0]
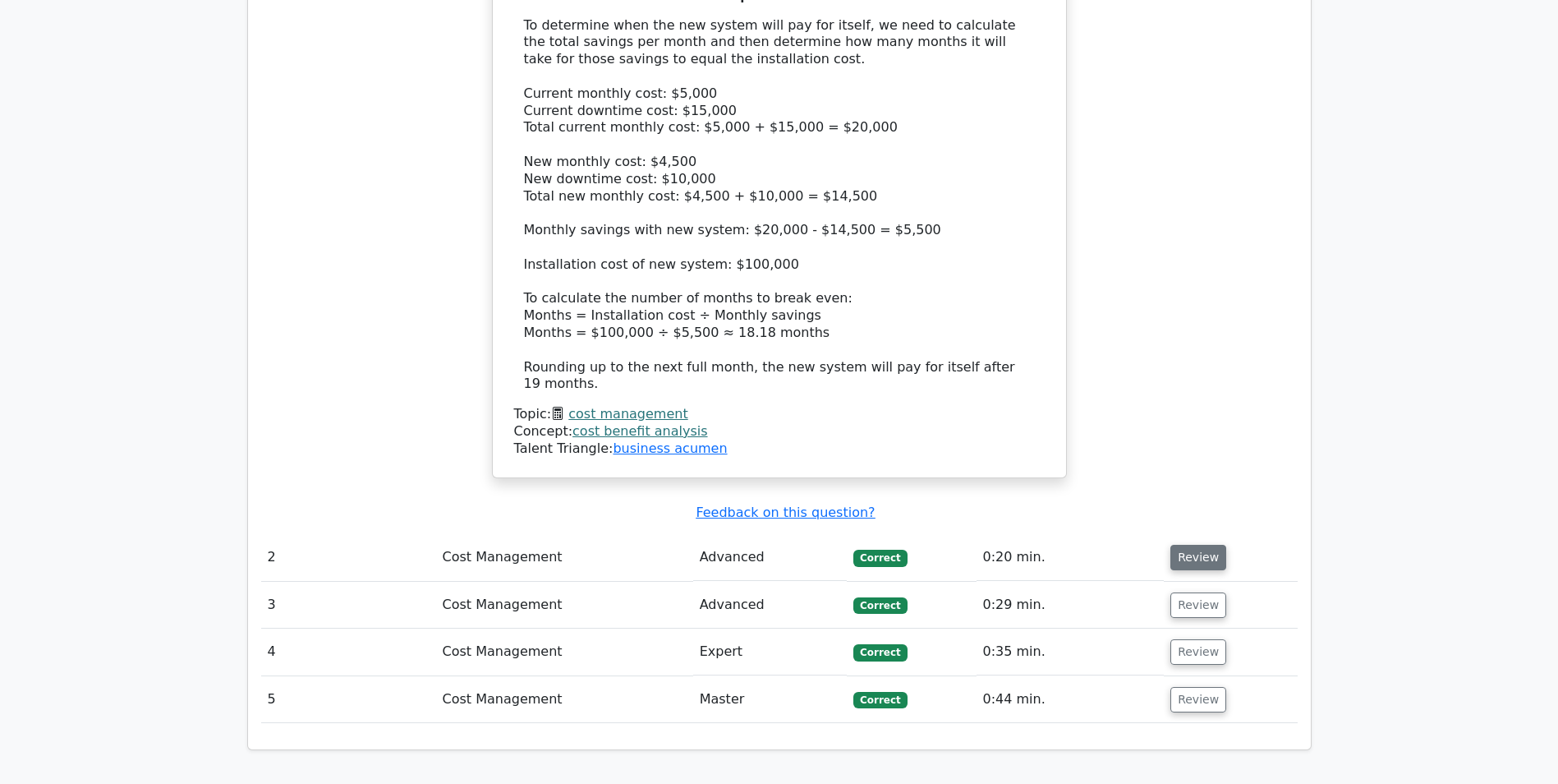
click at [1211, 544] on button "Review" at bounding box center [1198, 557] width 56 height 26
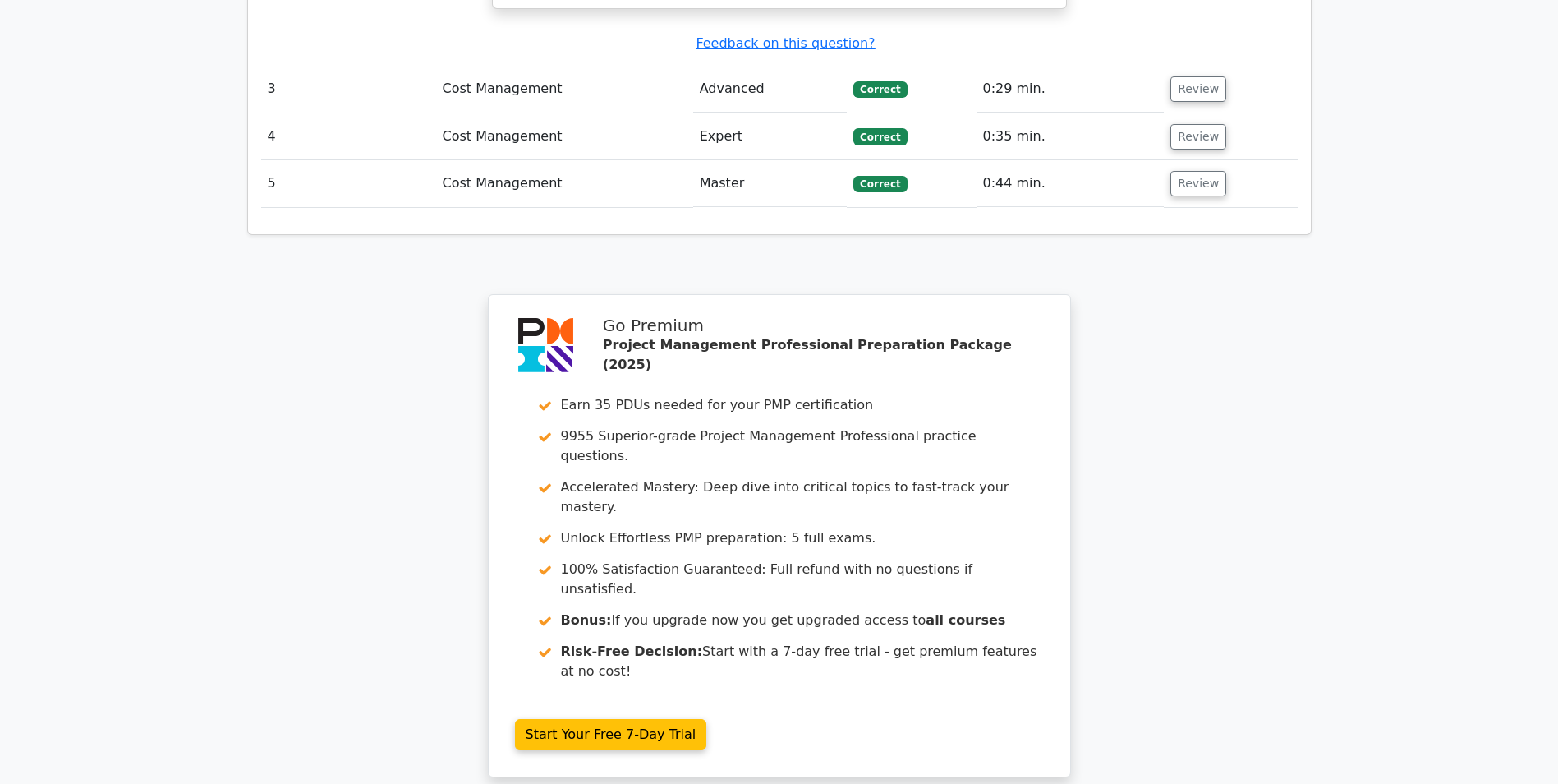
scroll to position [3703, 0]
